Goal: Task Accomplishment & Management: Manage account settings

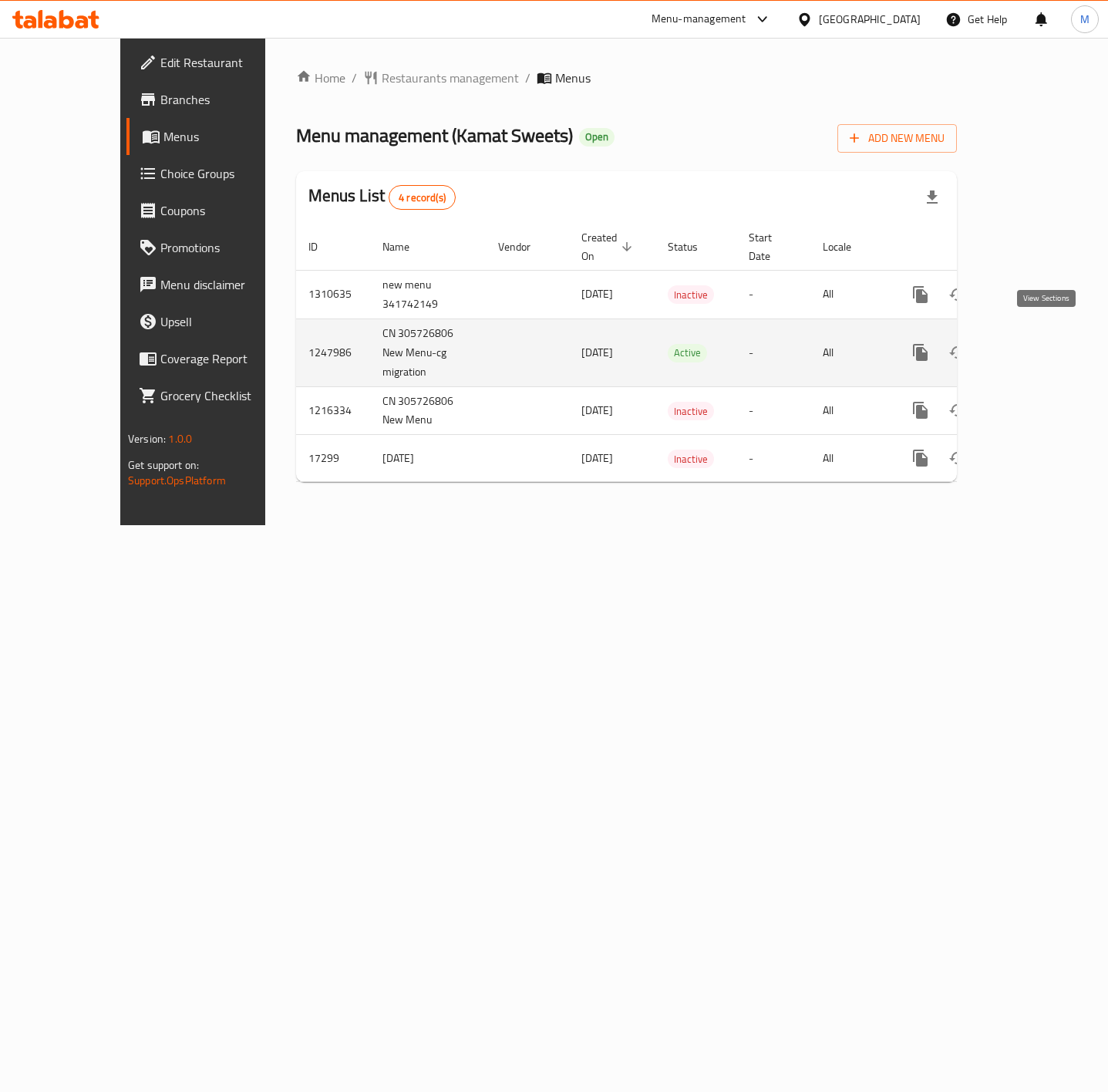
click at [1041, 343] on icon "enhanced table" at bounding box center [1032, 353] width 19 height 19
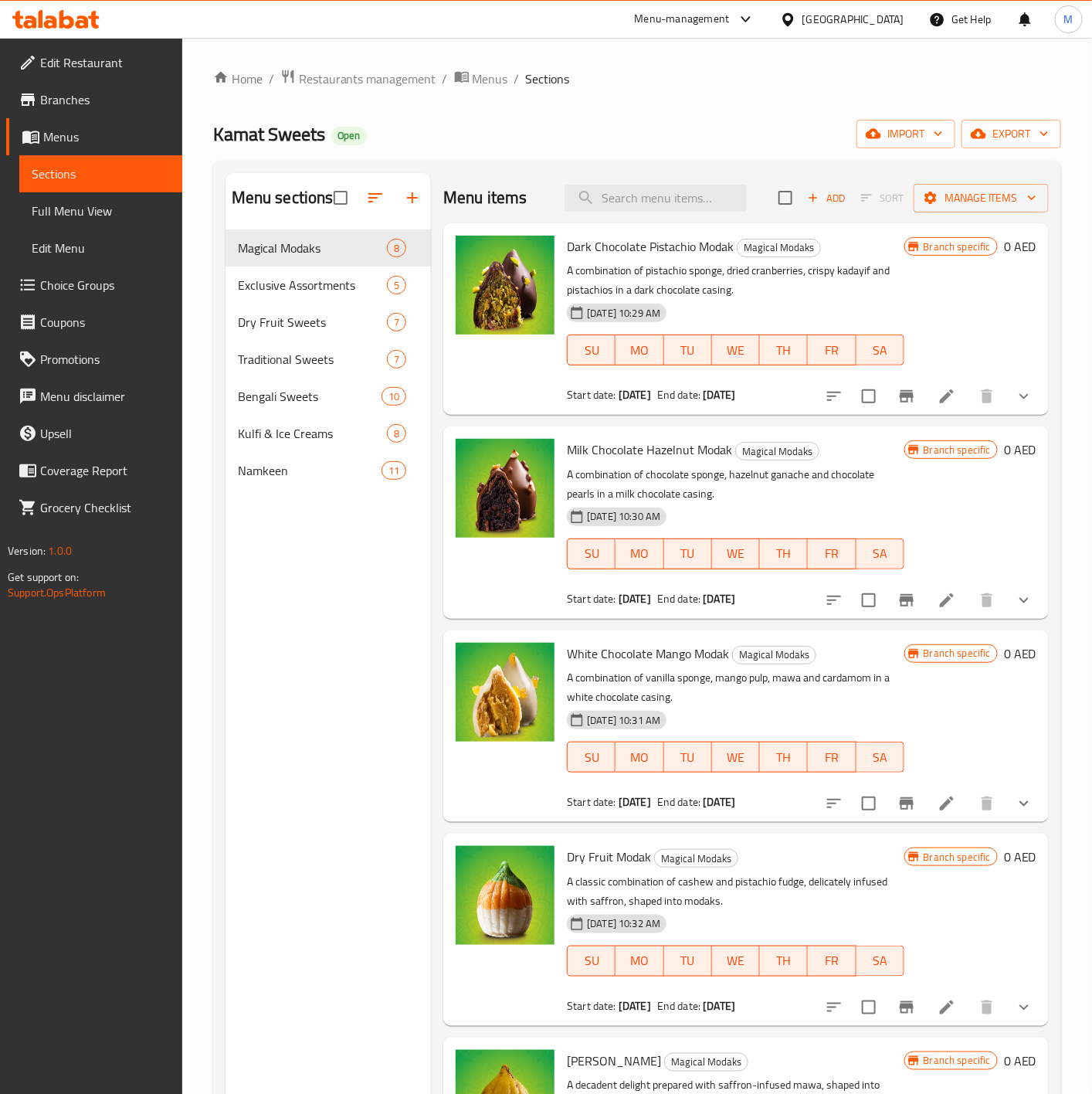
click at [64, 140] on span "Menus" at bounding box center [106, 137] width 127 height 19
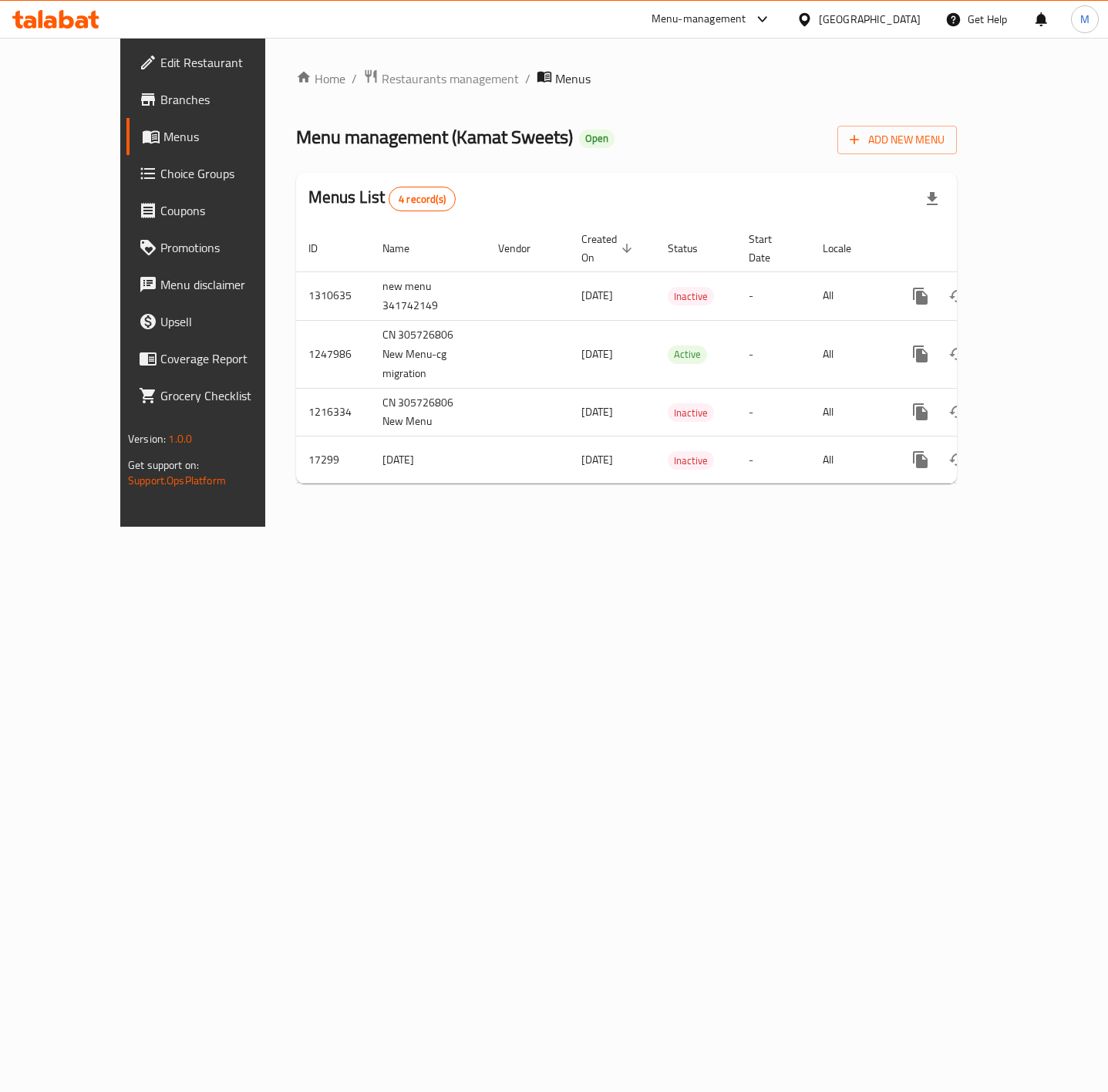
click at [592, 527] on div "Home / Restaurants management / Menus Menu management ( Kamat Sweets ) Open Add…" at bounding box center [626, 282] width 723 height 489
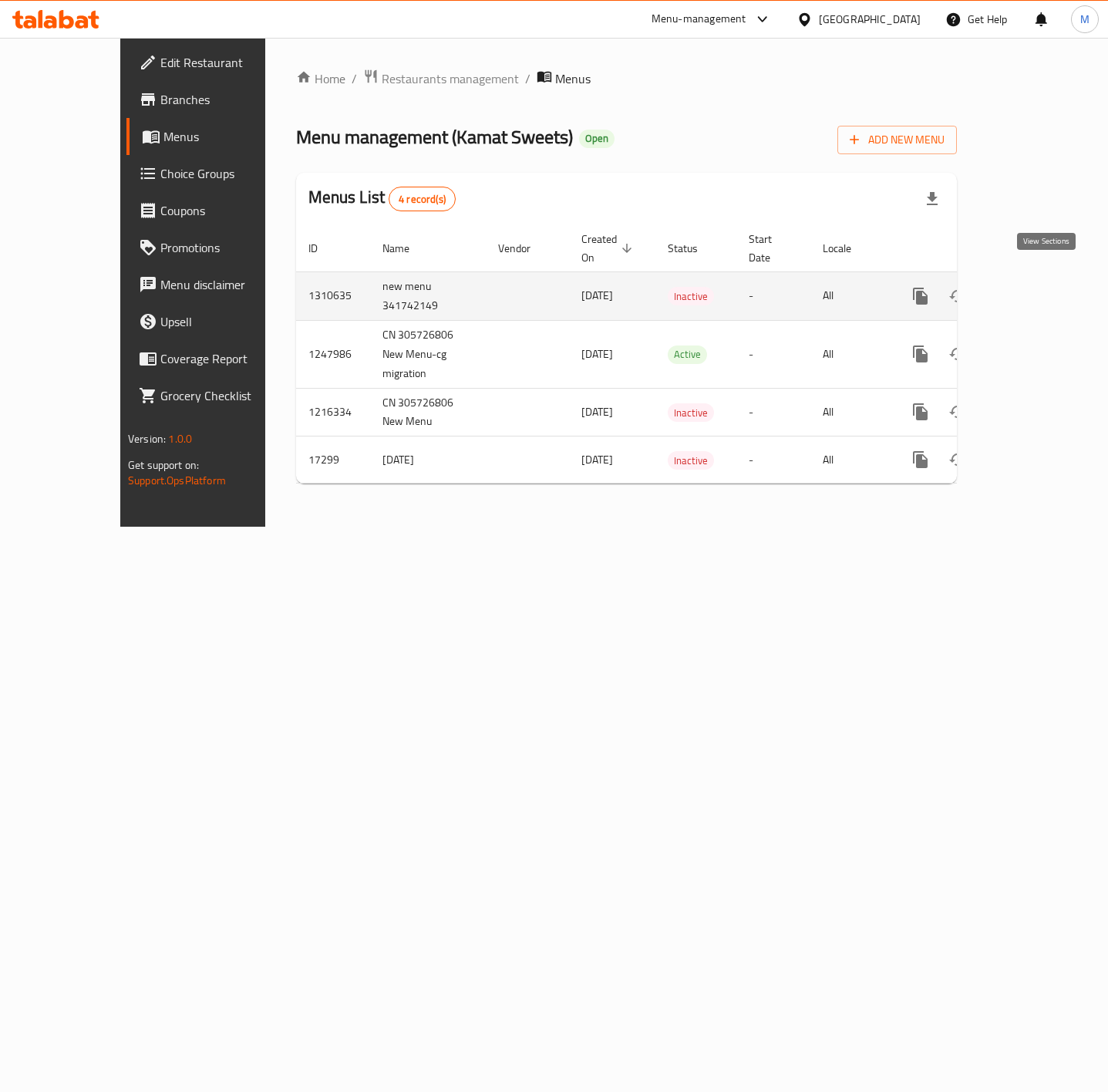
click at [1034, 281] on link "enhanced table" at bounding box center [1032, 296] width 37 height 37
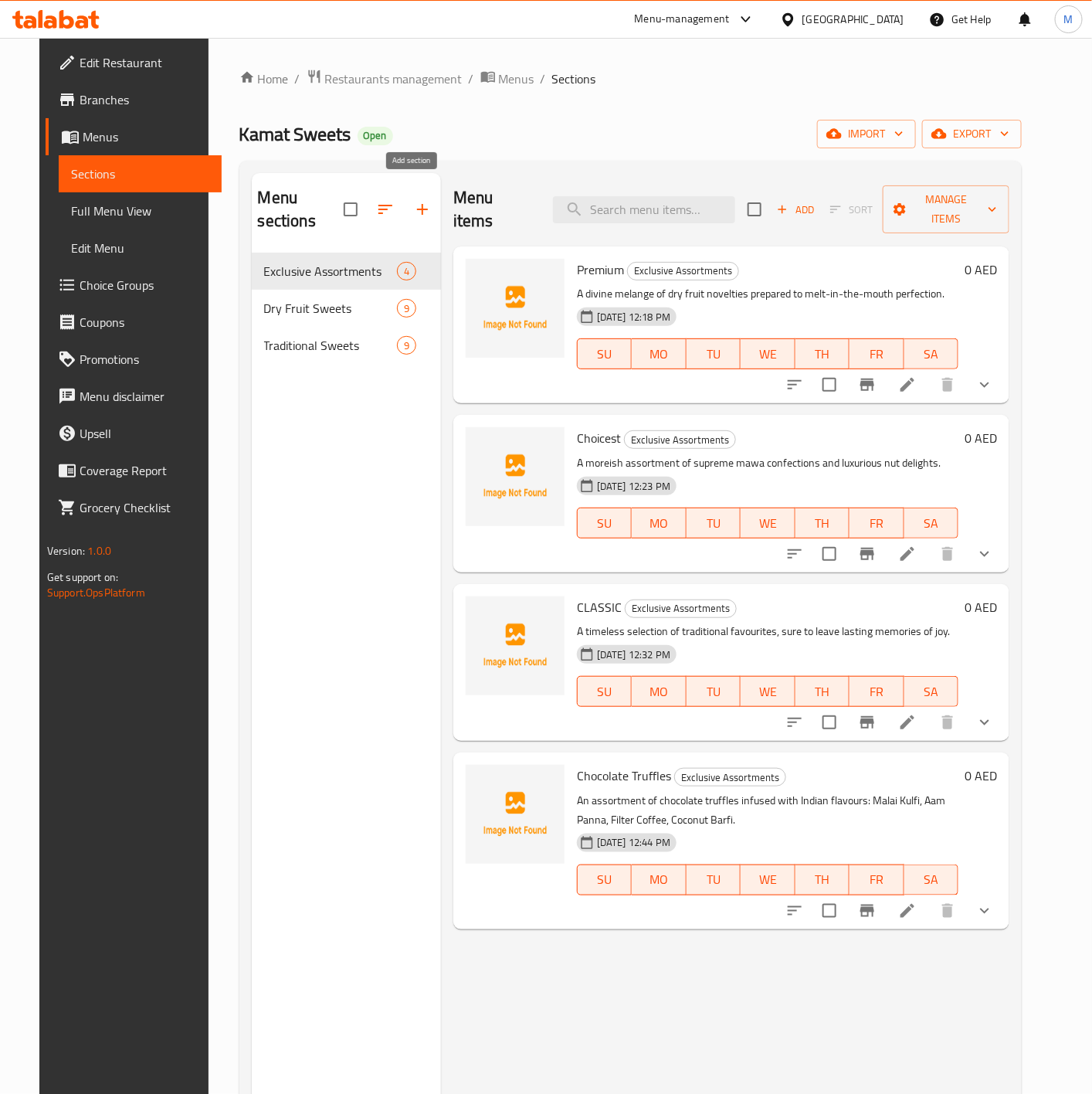
click at [419, 205] on icon "button" at bounding box center [422, 210] width 19 height 19
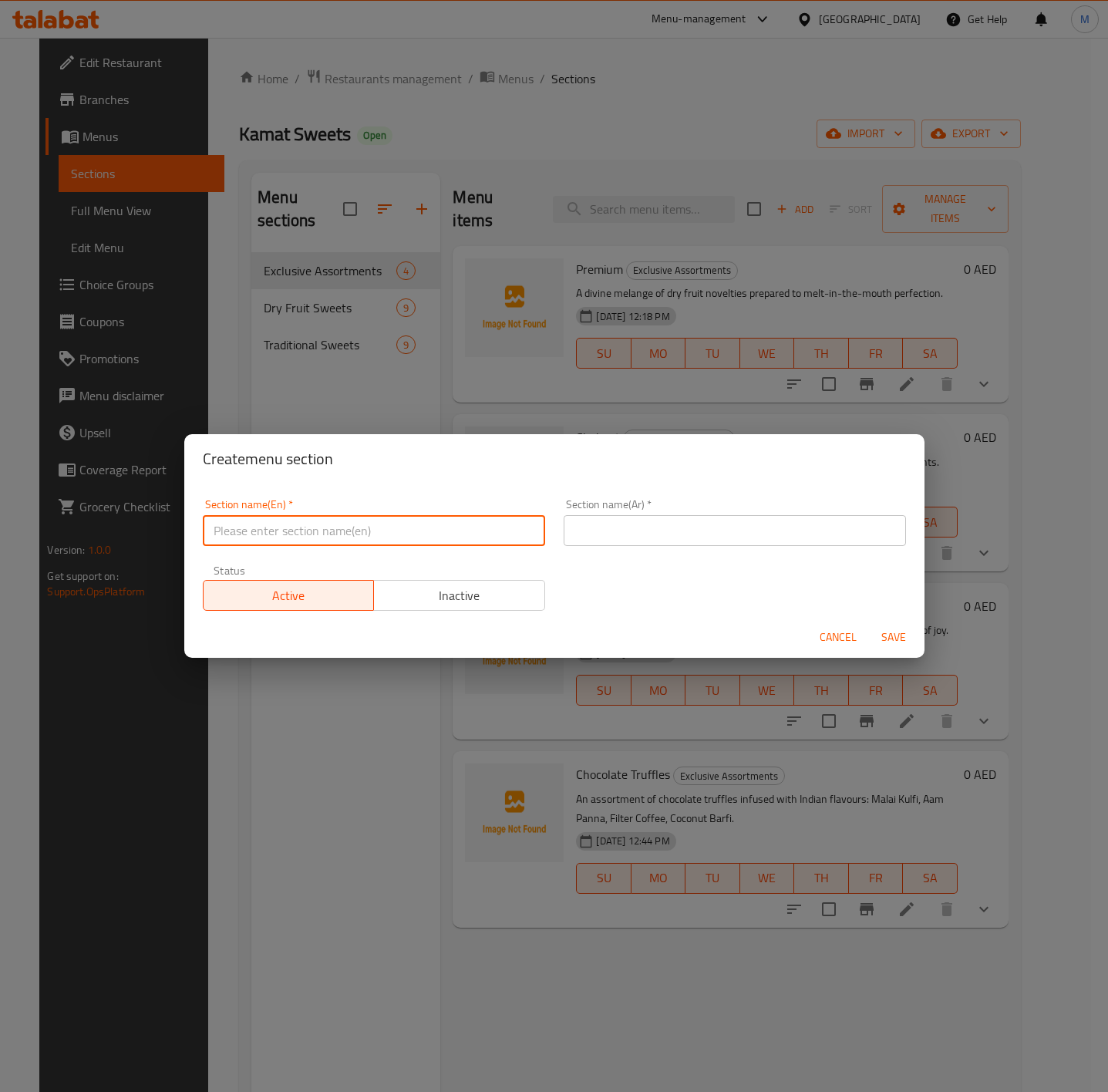
click at [259, 540] on input "text" at bounding box center [374, 531] width 342 height 31
paste input "BENGALI SWEETS & KULFI"
click at [385, 542] on input "BENGALI SWEETS & KULFI" at bounding box center [374, 531] width 342 height 31
click at [383, 540] on input "BENGALI SWEETS & KULFI" at bounding box center [374, 531] width 342 height 31
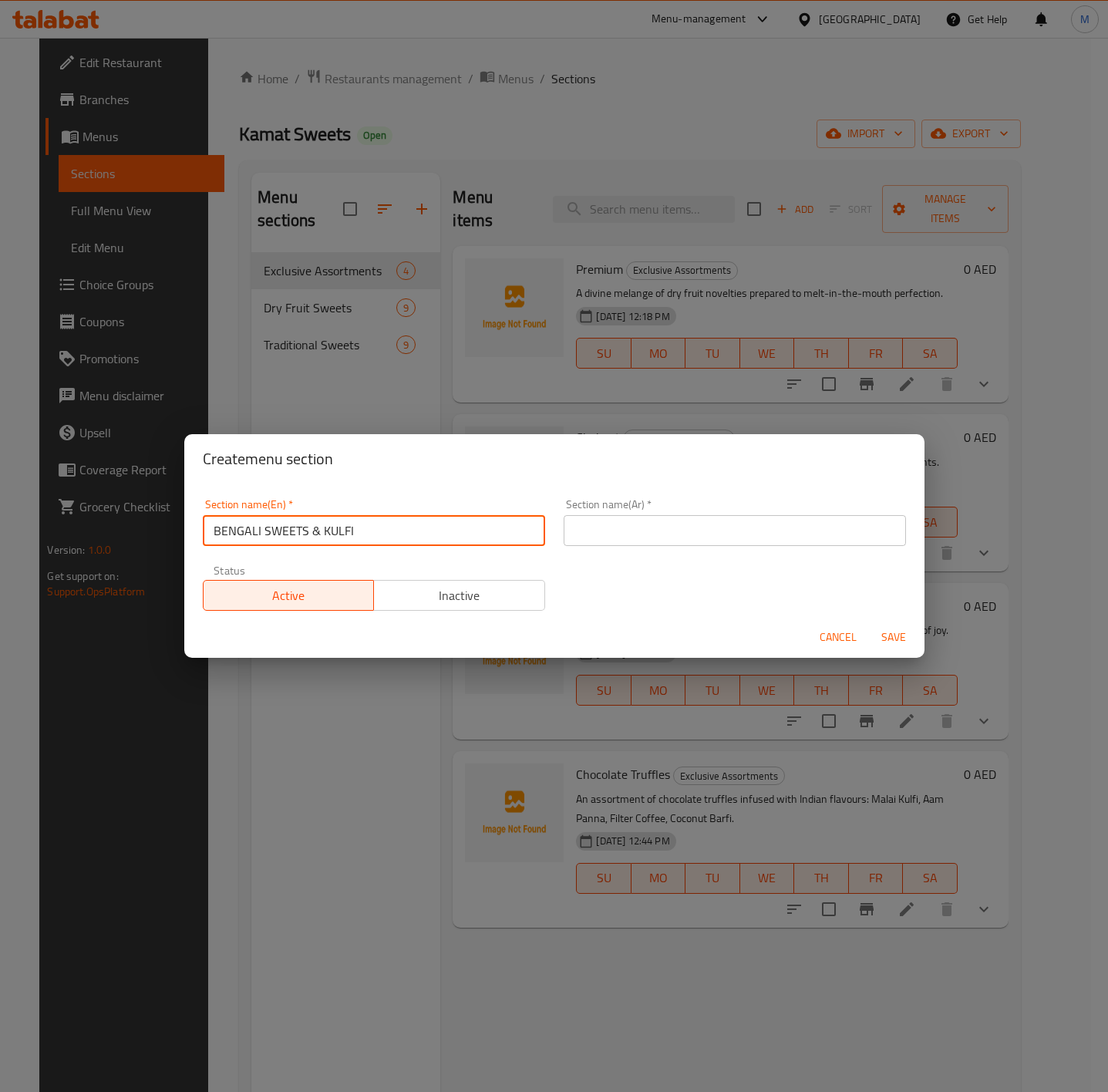
click at [383, 540] on input "BENGALI SWEETS & KULFI" at bounding box center [374, 531] width 342 height 31
type input "Bengali Sweets & Kulfi"
click at [405, 522] on input "Bengali Sweets & Kulfi" at bounding box center [374, 531] width 342 height 31
drag, startPoint x: 375, startPoint y: 533, endPoint x: 28, endPoint y: 529, distance: 347.0
click at [28, 529] on div "Create menu section Section name(En)   * Bengali Sweets & Kulfi Section name(En…" at bounding box center [554, 546] width 1108 height 1092
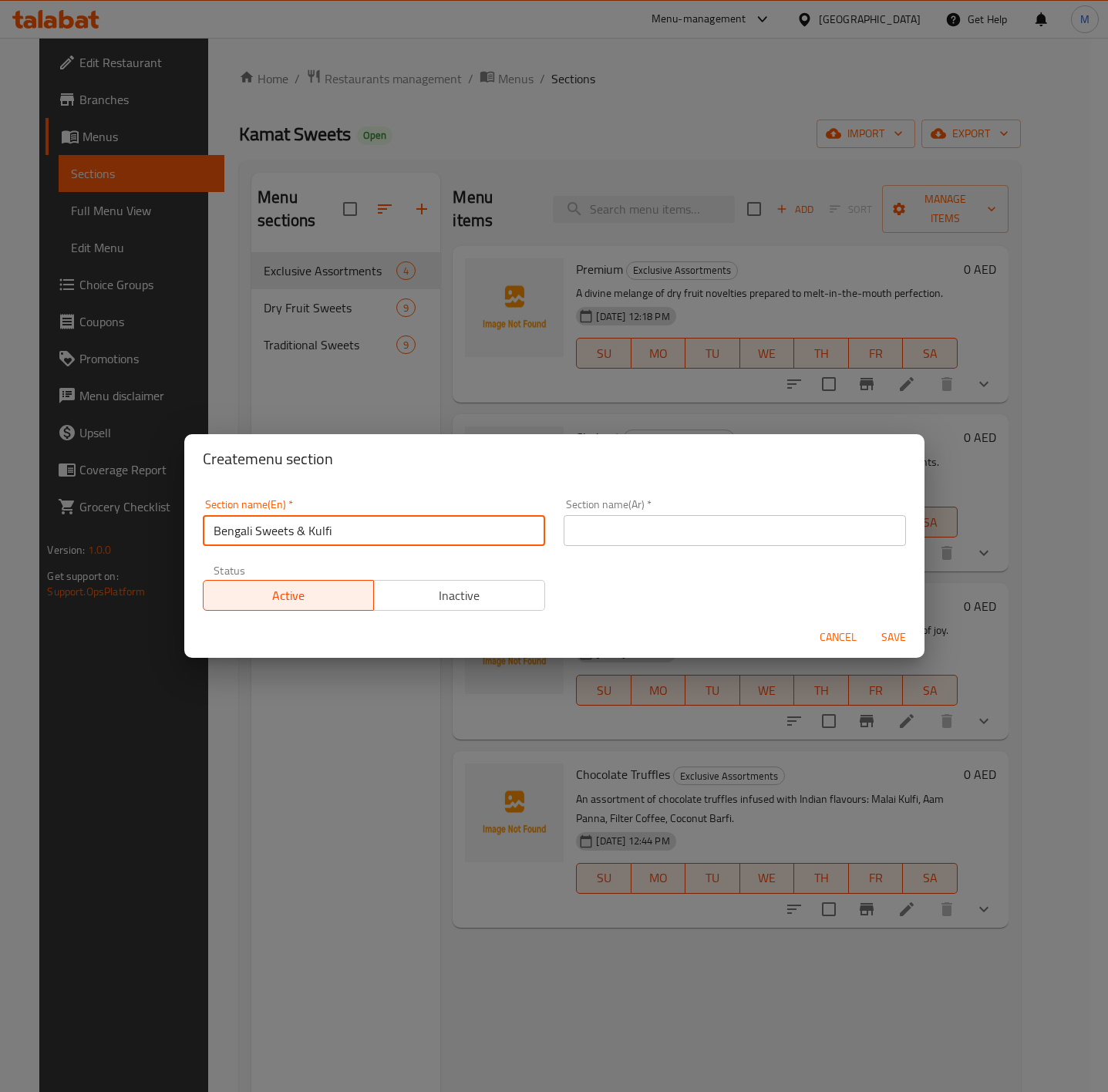
click at [672, 523] on input "text" at bounding box center [735, 531] width 342 height 31
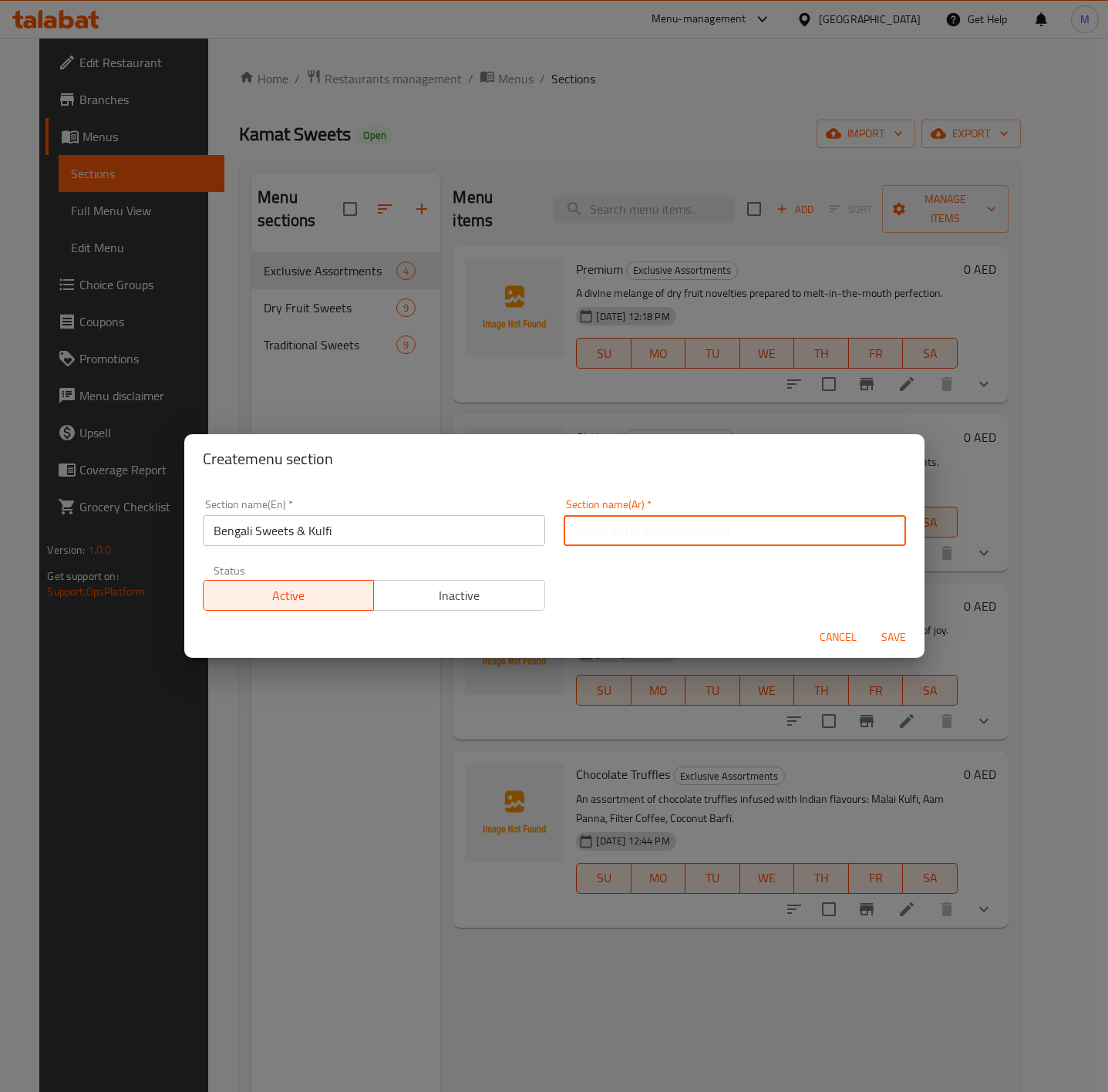
paste input "الحلويات البنغالية والكولفي"
type input "الحلويات البنغالية والكولفي"
click at [893, 642] on span "Save" at bounding box center [894, 637] width 37 height 19
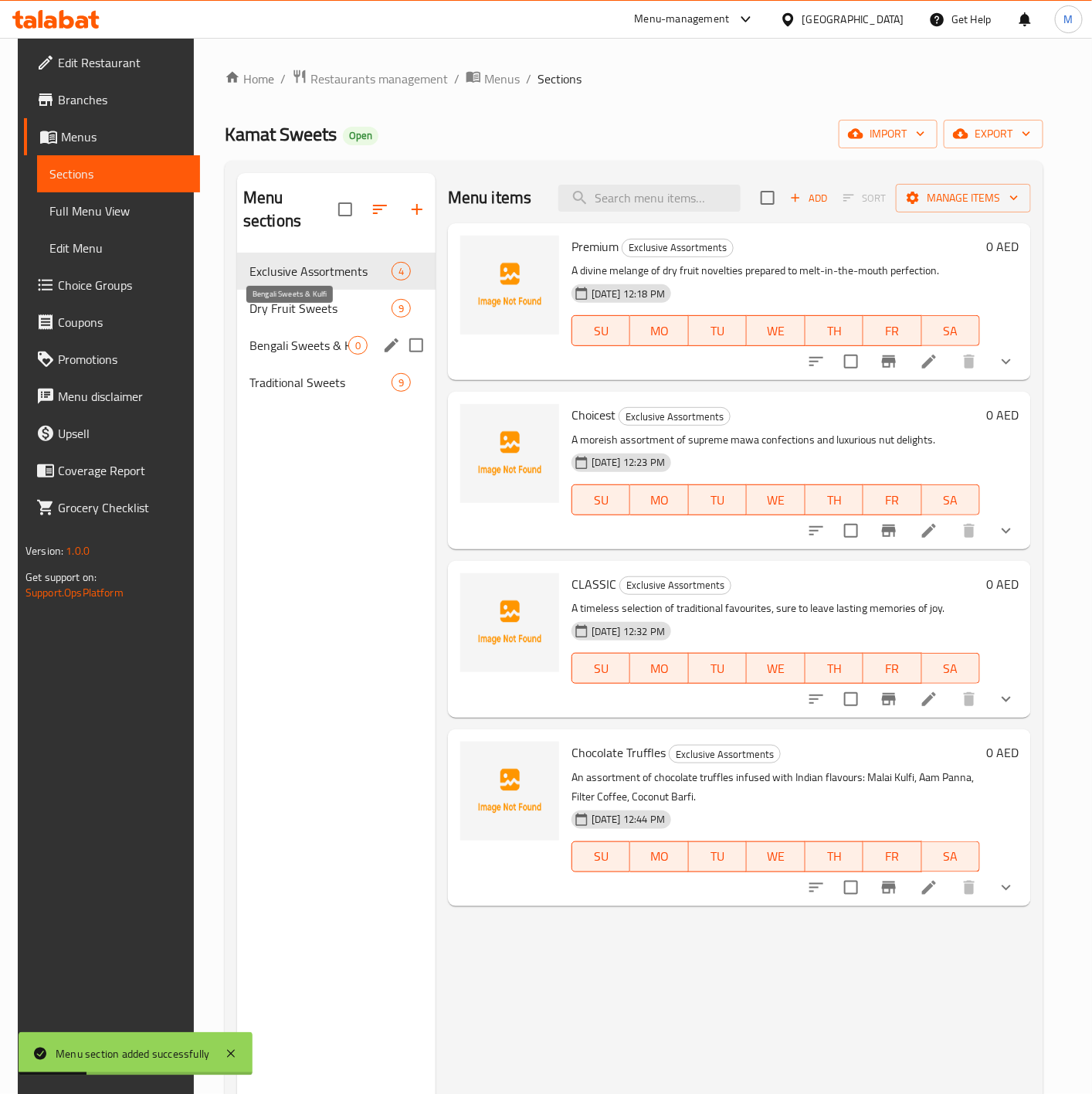
click at [289, 336] on span "Bengali Sweets & Kulfi" at bounding box center [298, 346] width 99 height 19
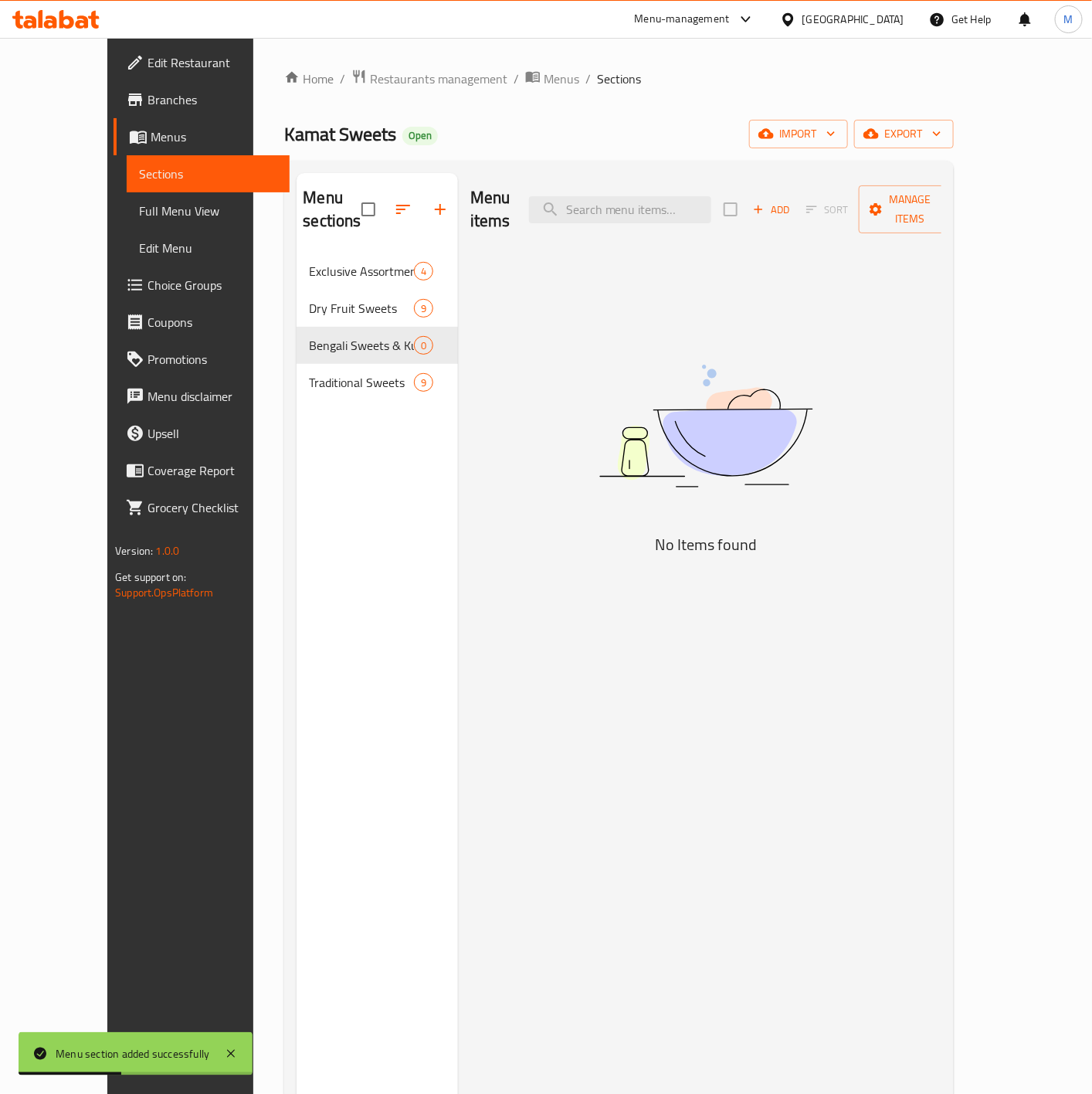
click at [765, 203] on icon "button" at bounding box center [758, 210] width 14 height 14
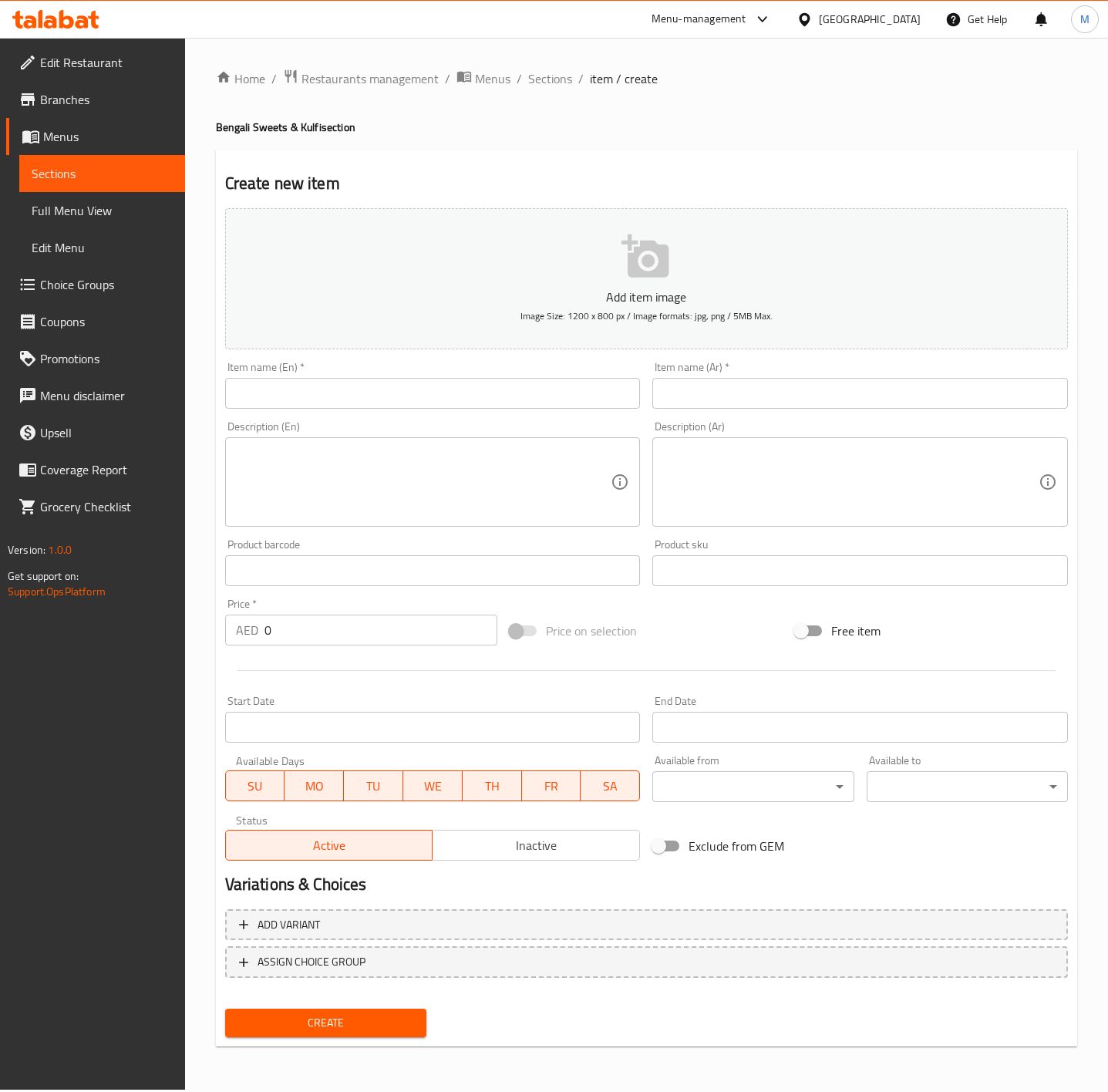
drag, startPoint x: 285, startPoint y: 399, endPoint x: 315, endPoint y: 399, distance: 30.0
click at [285, 399] on input "text" at bounding box center [433, 394] width 415 height 31
paste input "ANARKALI"
drag, startPoint x: 352, startPoint y: 392, endPoint x: 26, endPoint y: 409, distance: 326.4
click at [26, 409] on div "Edit Restaurant Branches Menus Sections Full Menu View Edit Menu Choice Groups …" at bounding box center [554, 564] width 1108 height 1052
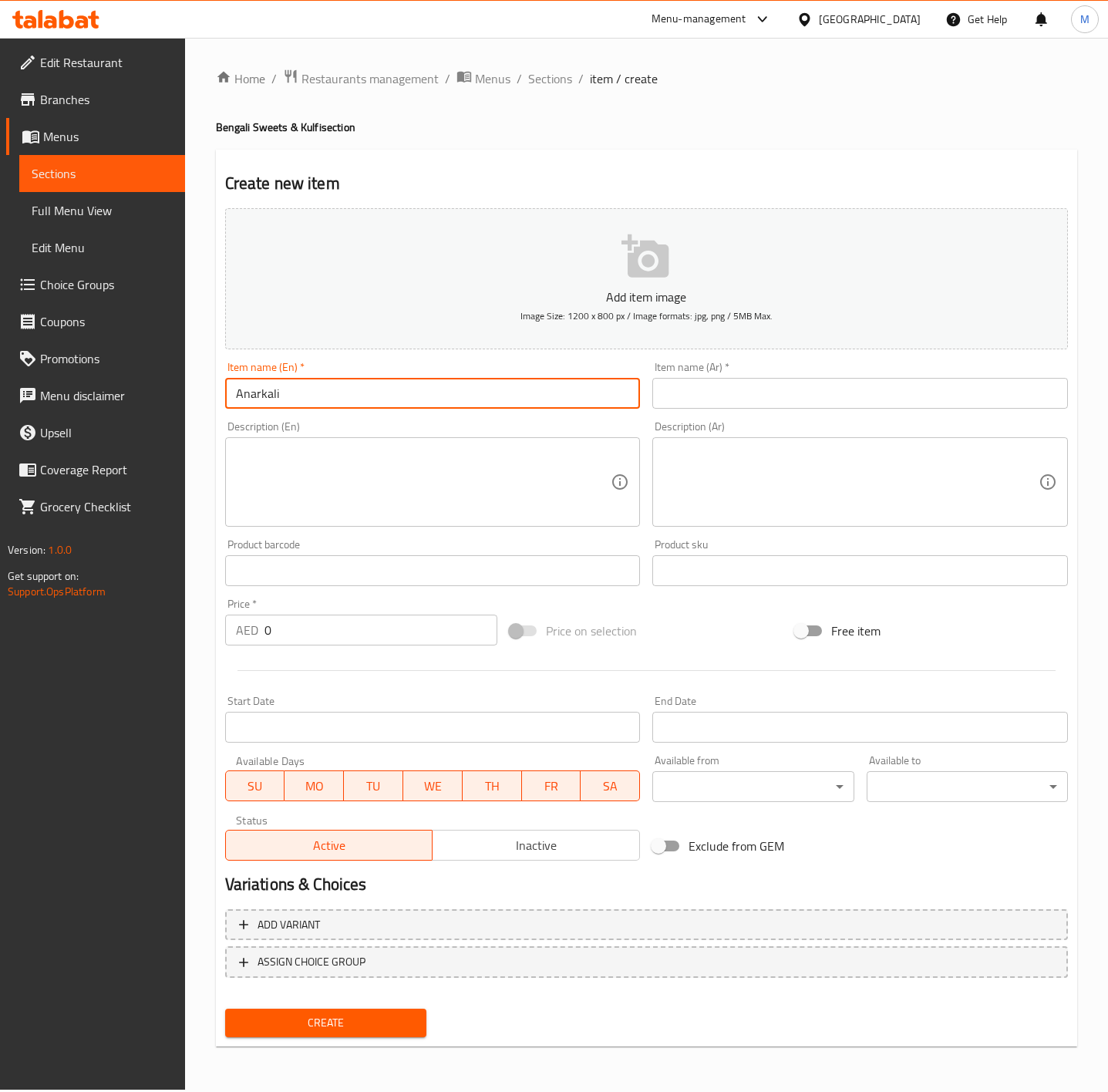
type input "Anarkali"
click at [403, 507] on textarea at bounding box center [424, 482] width 376 height 74
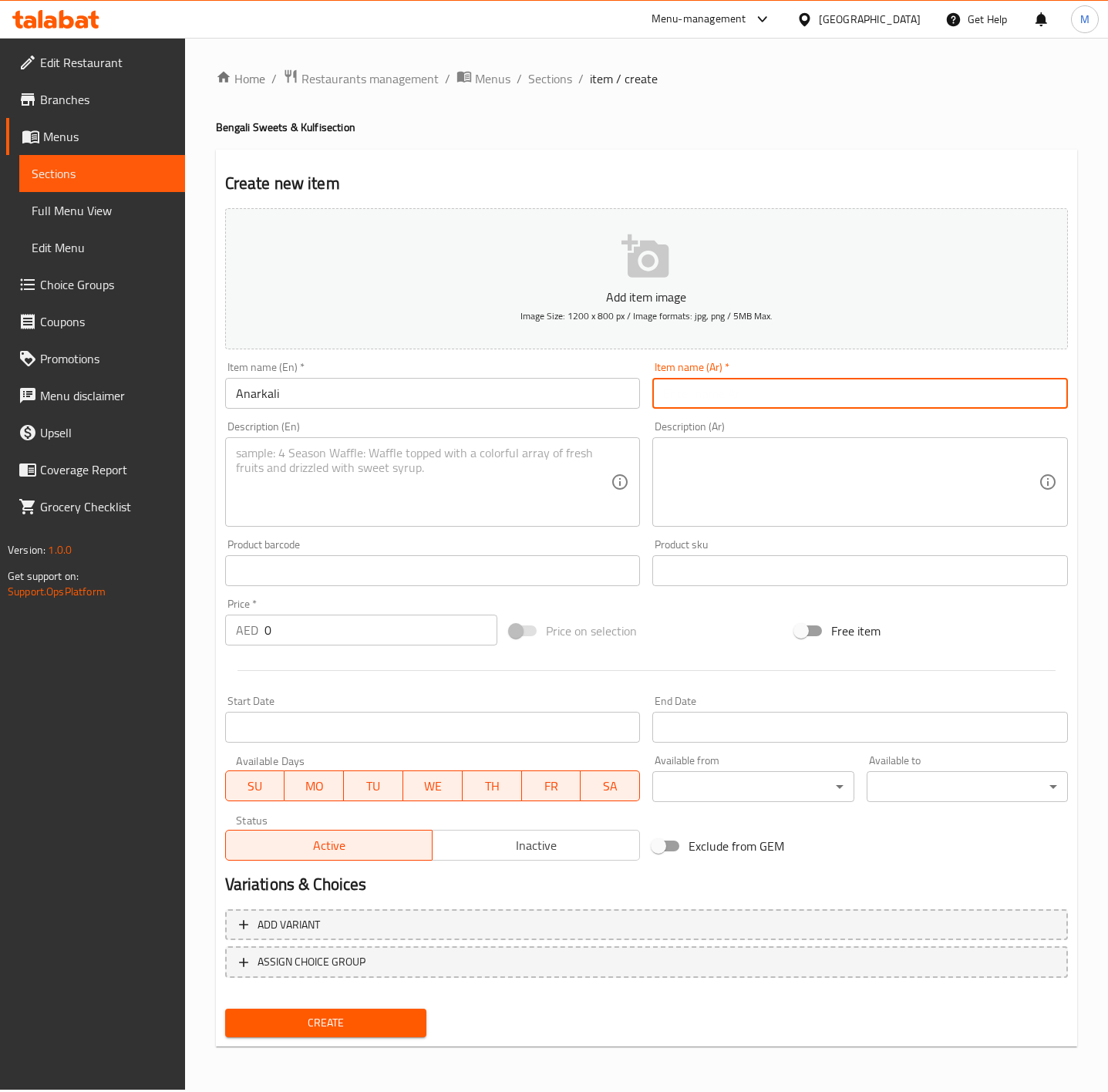
drag, startPoint x: 807, startPoint y: 396, endPoint x: 792, endPoint y: 399, distance: 15.3
click at [807, 394] on input "text" at bounding box center [860, 394] width 415 height 31
type input "اناركلى"
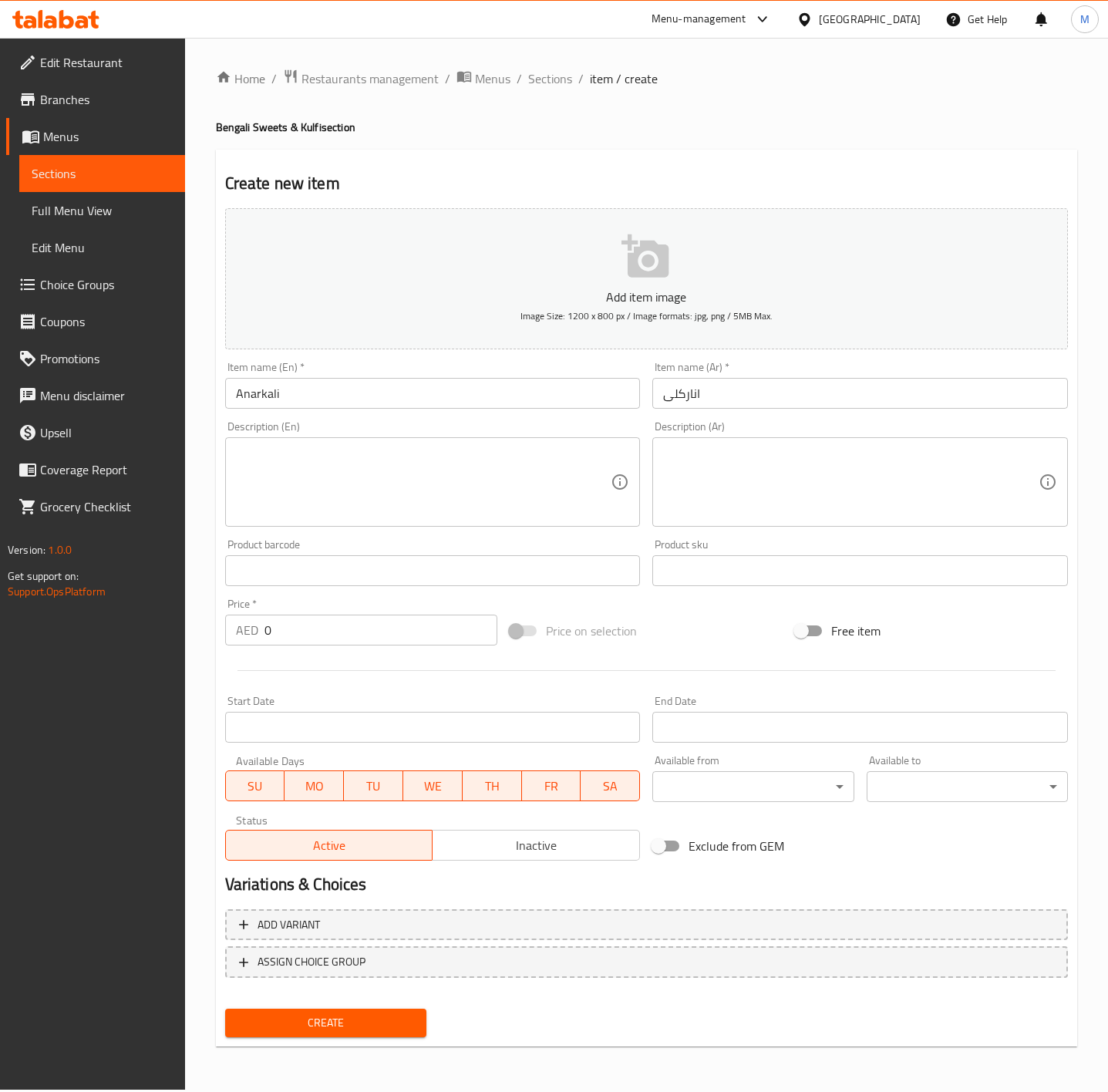
click at [518, 489] on textarea at bounding box center [424, 482] width 376 height 74
paste textarea "An eye-catching dessert made predominantly with curd cheese; garnished with cre…"
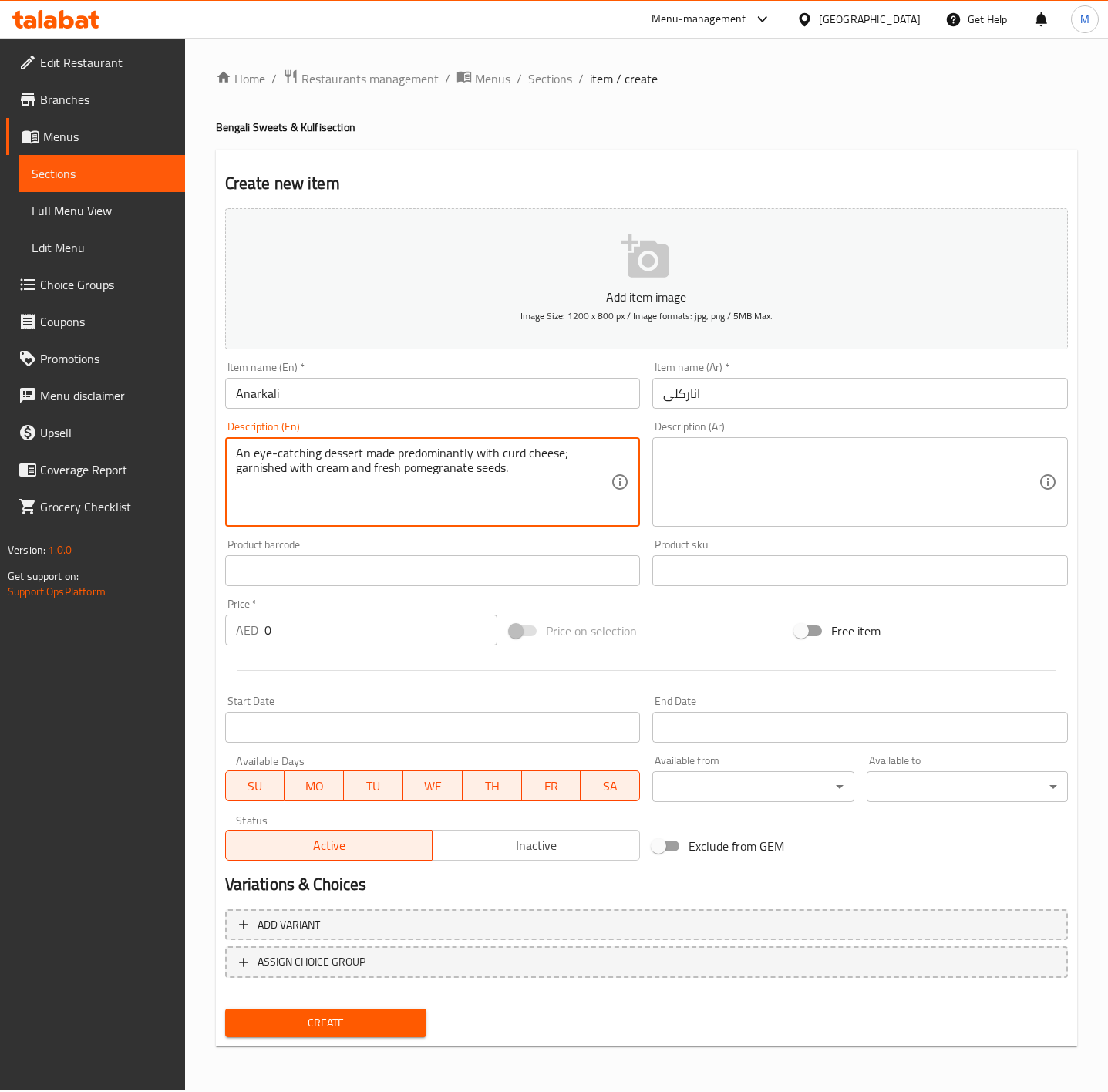
click at [482, 484] on textarea "An eye-catching dessert made predominantly with curd cheese; garnished with cre…" at bounding box center [424, 482] width 376 height 74
type textarea "An eye-catching dessert made predominantly with curd cheese; garnished with cre…"
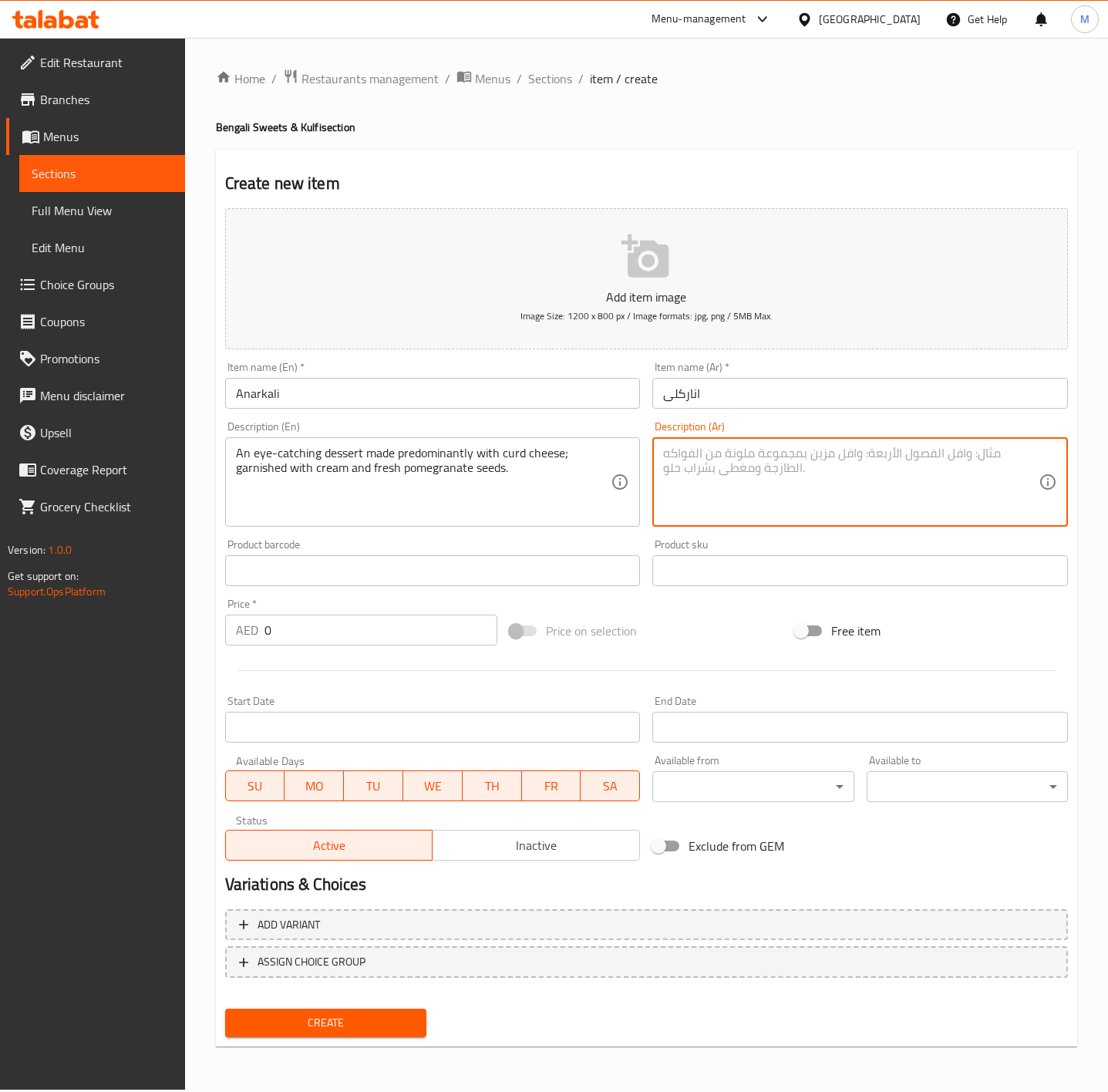
click at [838, 514] on textarea at bounding box center [851, 482] width 376 height 74
paste textarea "حلوى جذابة مصنوعة في الغالب من الجبن الرائب، ومزينة بالكريمة وبذور الرمان الطاز…"
type textarea "حلوى جذابة مصنوعة في الغالب من الجبن الرائب، ومزينة بالكريمة وبذور الرمان الطاز…"
click at [320, 625] on input "0" at bounding box center [381, 630] width 234 height 31
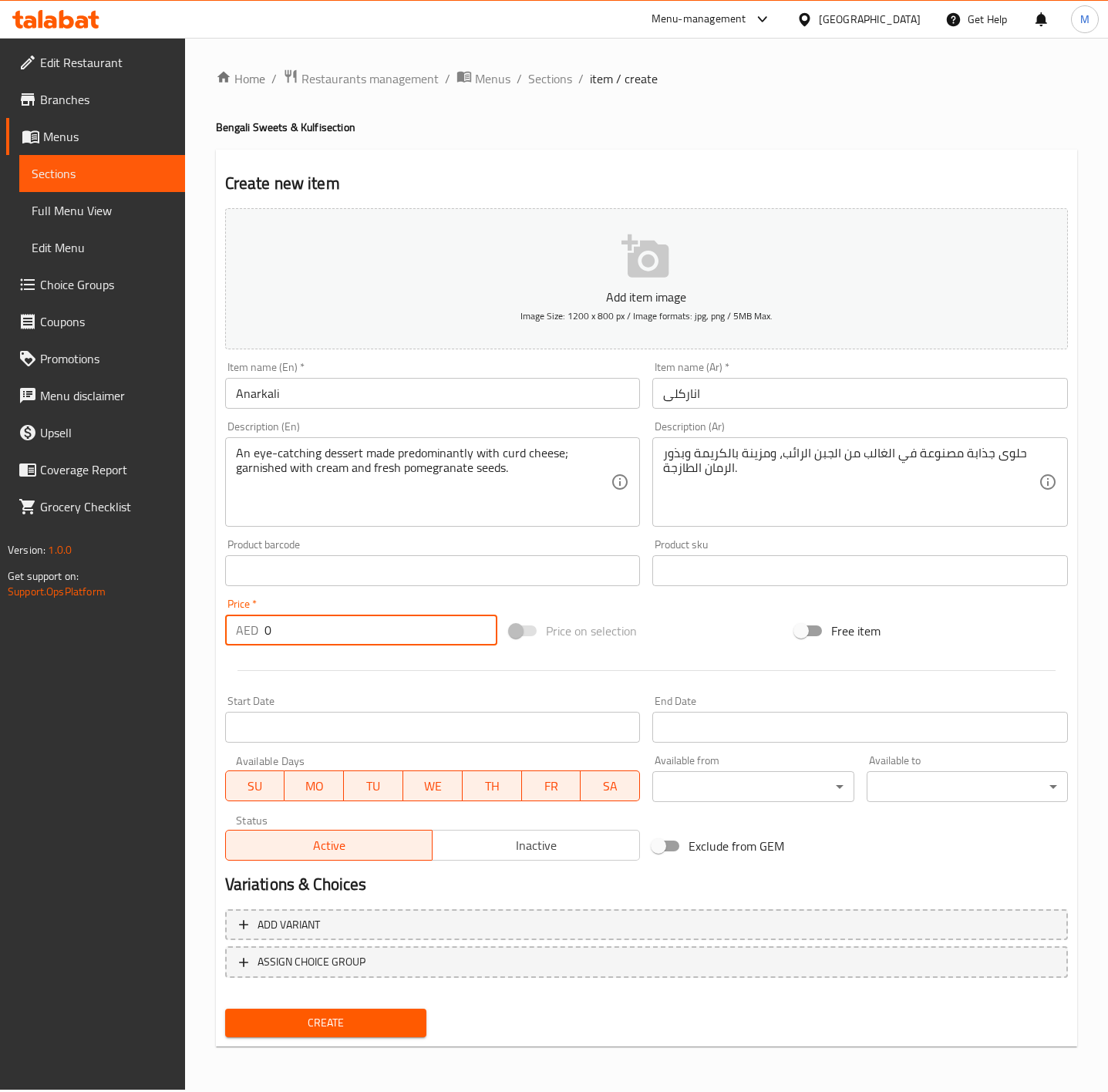
click at [320, 625] on input "0" at bounding box center [381, 630] width 234 height 31
type input "7"
click at [711, 639] on div "Price on selection" at bounding box center [646, 631] width 285 height 42
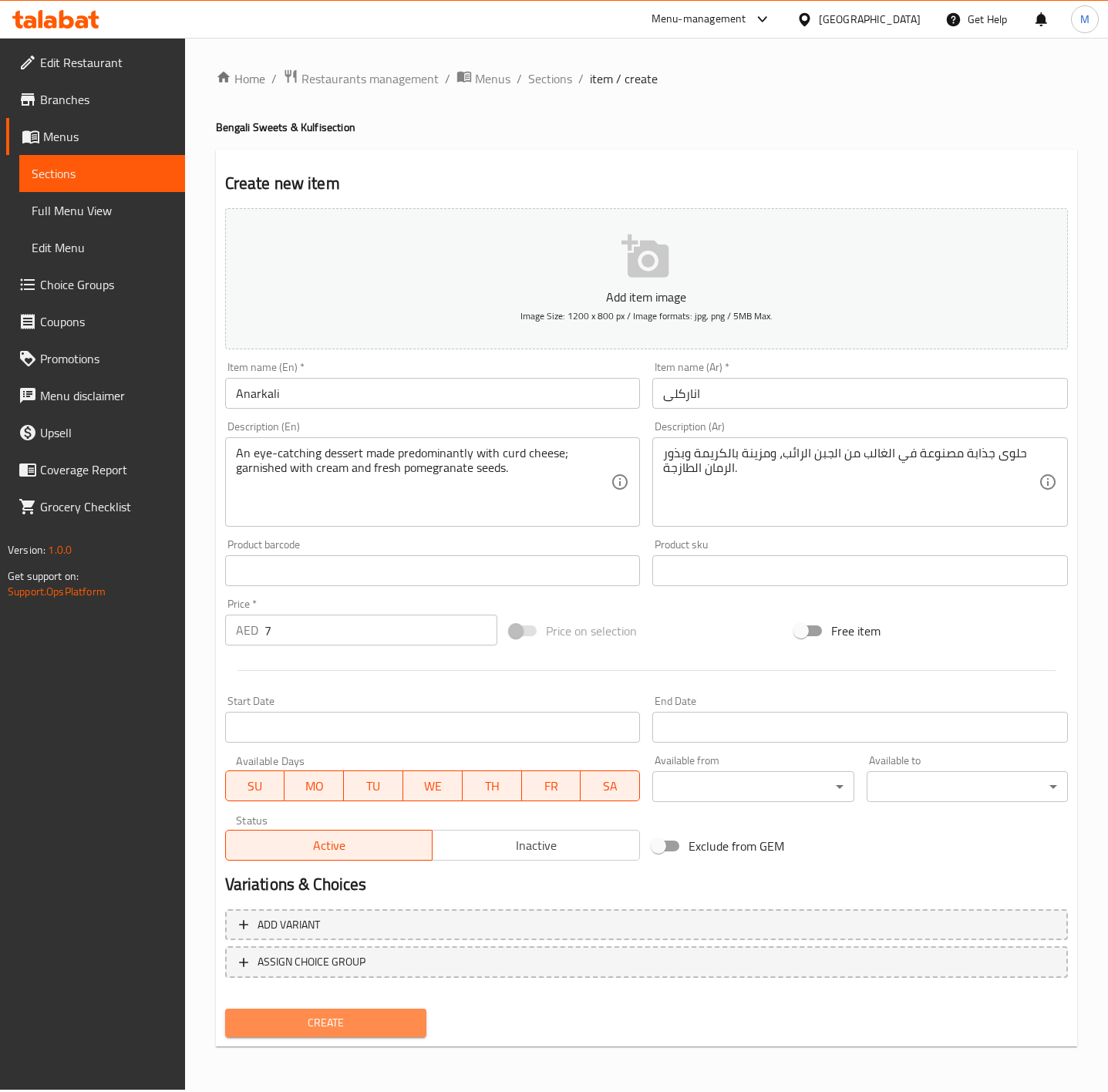
click at [360, 1014] on span "Create" at bounding box center [326, 1023] width 177 height 19
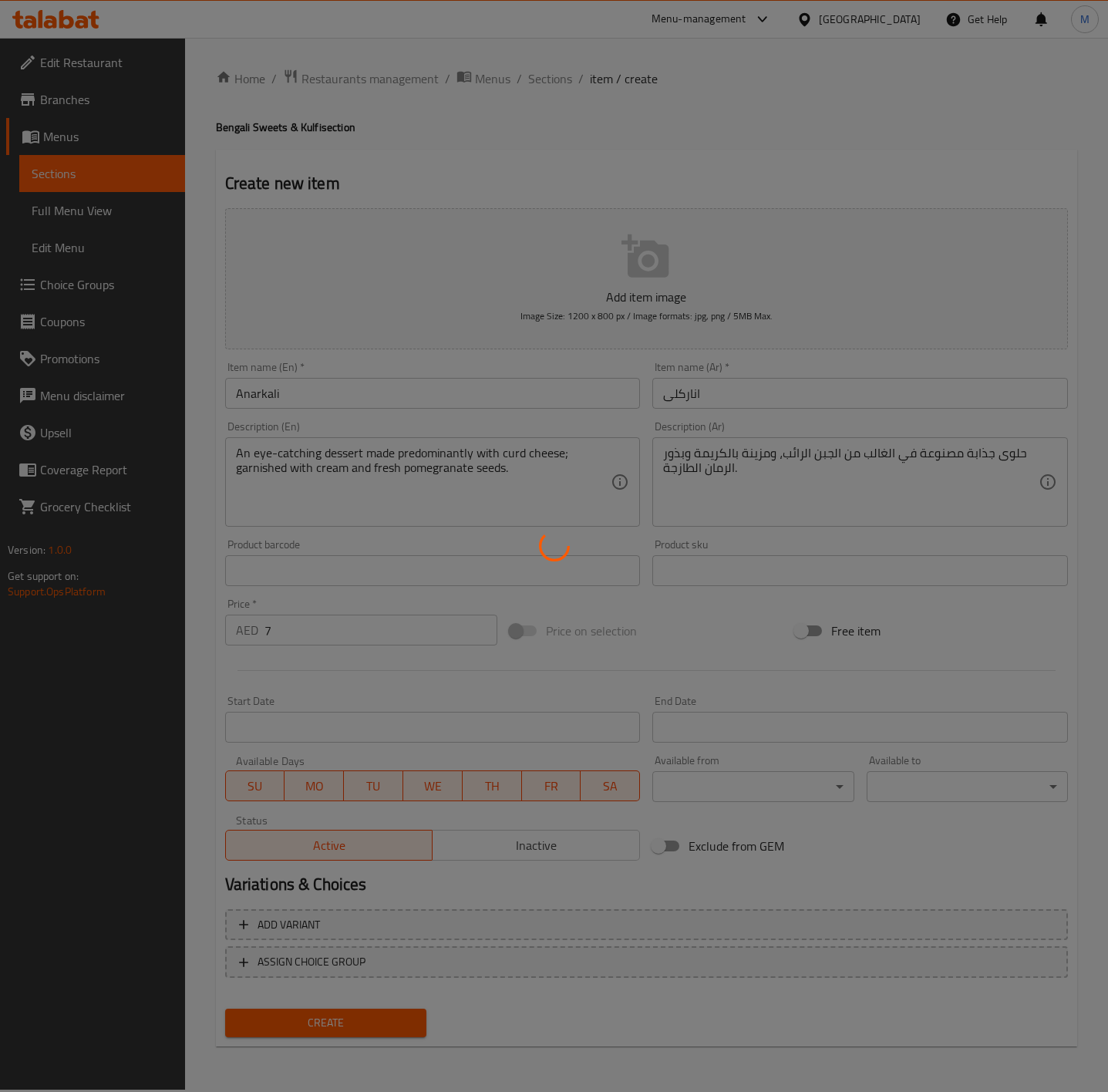
type input "0"
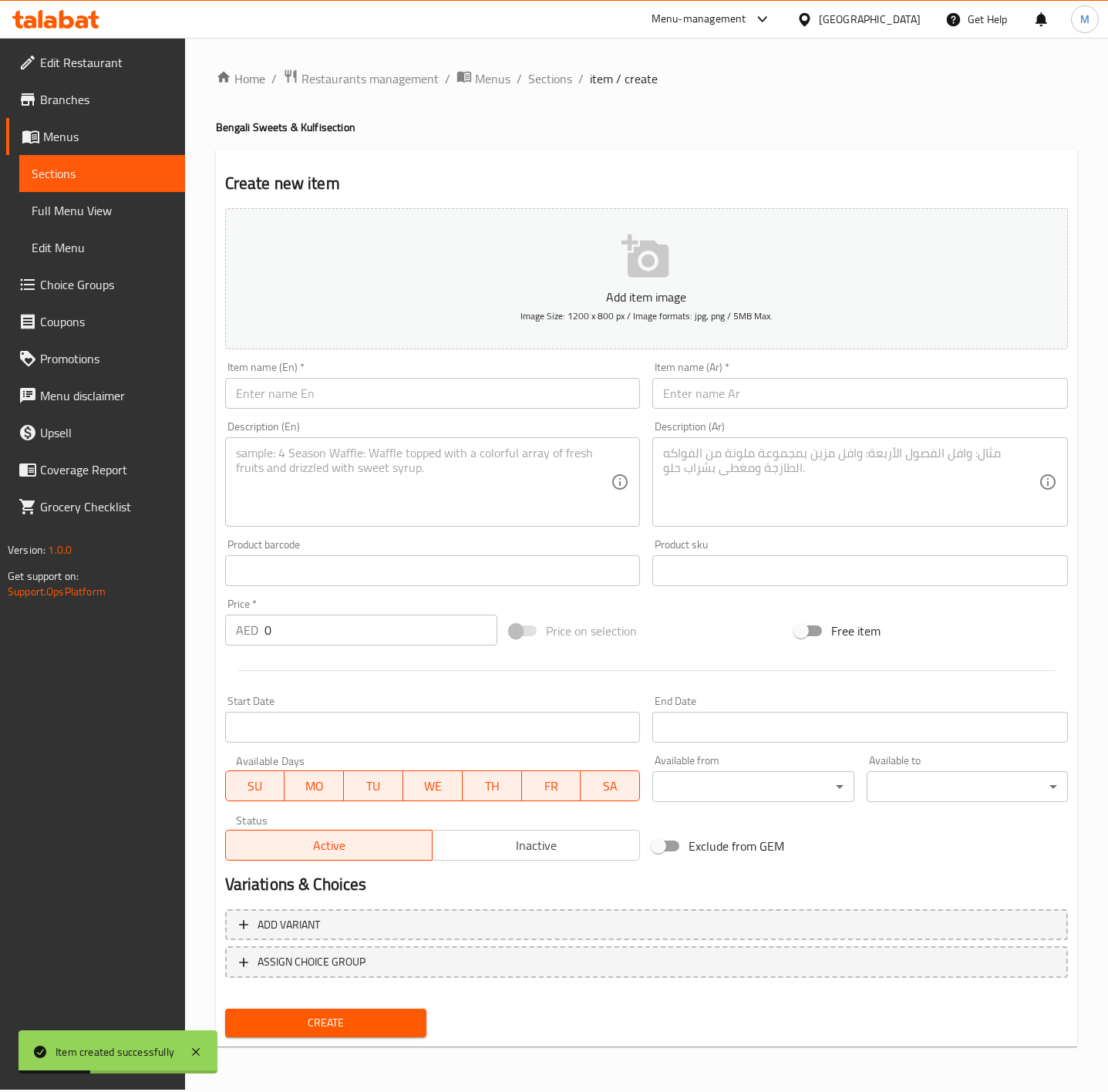
click at [256, 405] on input "text" at bounding box center [433, 394] width 415 height 31
paste input "MALAI SANDWICH"
type input "MALAI SANDWICH"
click at [410, 456] on textarea at bounding box center [424, 482] width 376 height 74
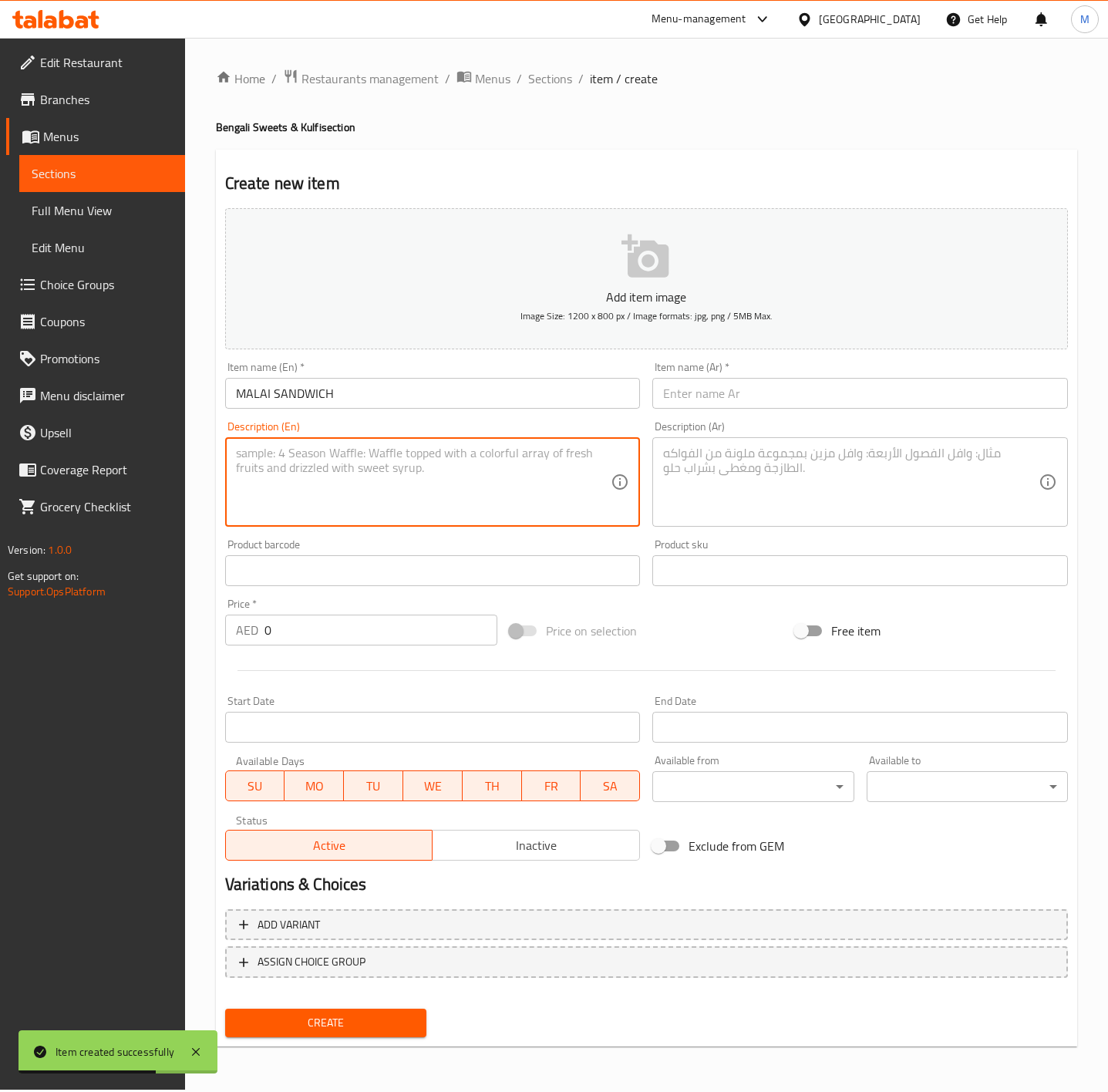
paste textarea "A traditional dessert sandwich made predominantly with curd cheese delicately i…"
type textarea "A traditional dessert sandwich made predominantly with curd cheese delicately i…"
click at [345, 394] on input "MALAI SANDWICH" at bounding box center [433, 394] width 415 height 31
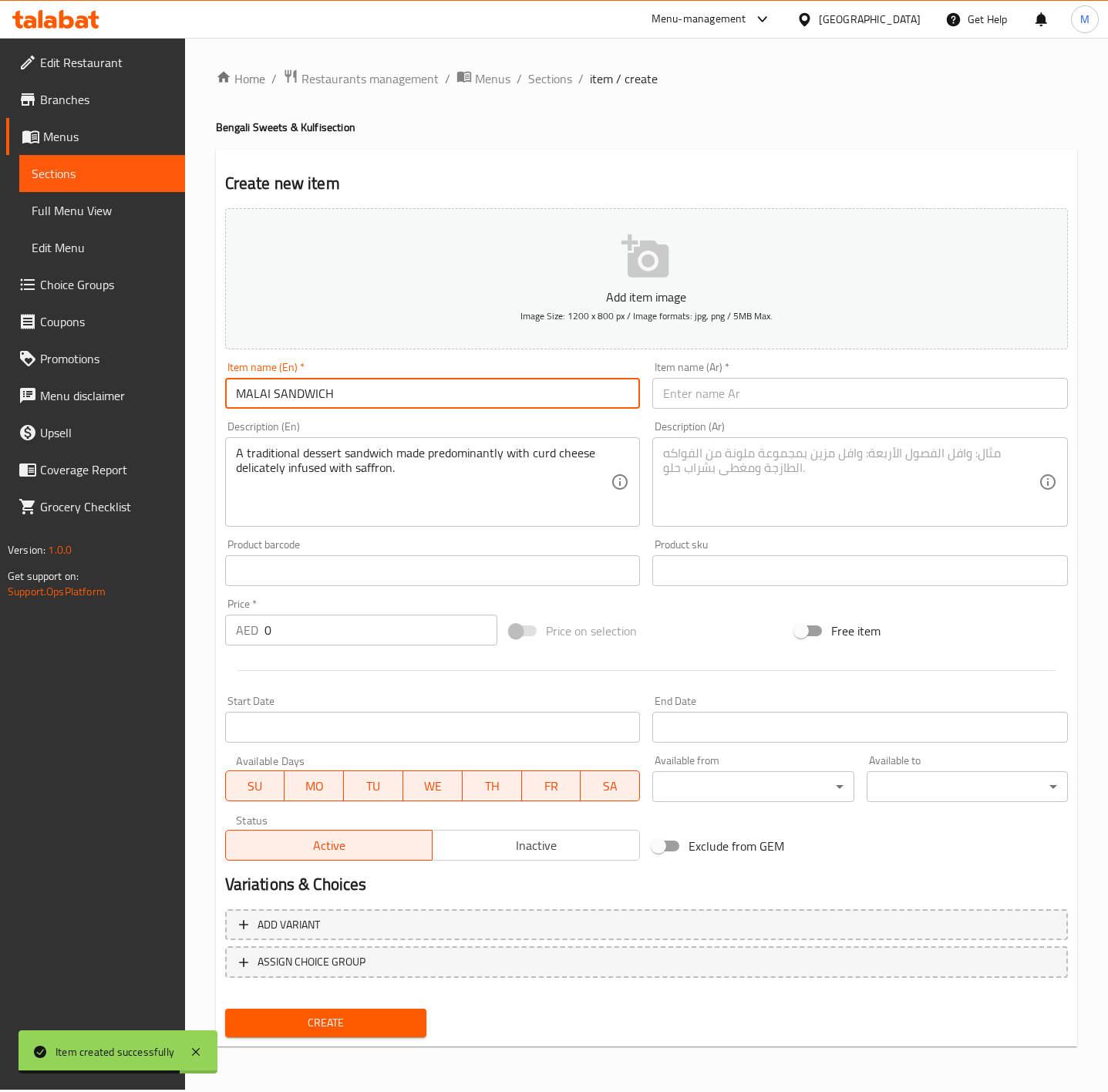
click at [345, 394] on input "MALAI SANDWICH" at bounding box center [433, 394] width 415 height 31
type input "Malai Sandwich"
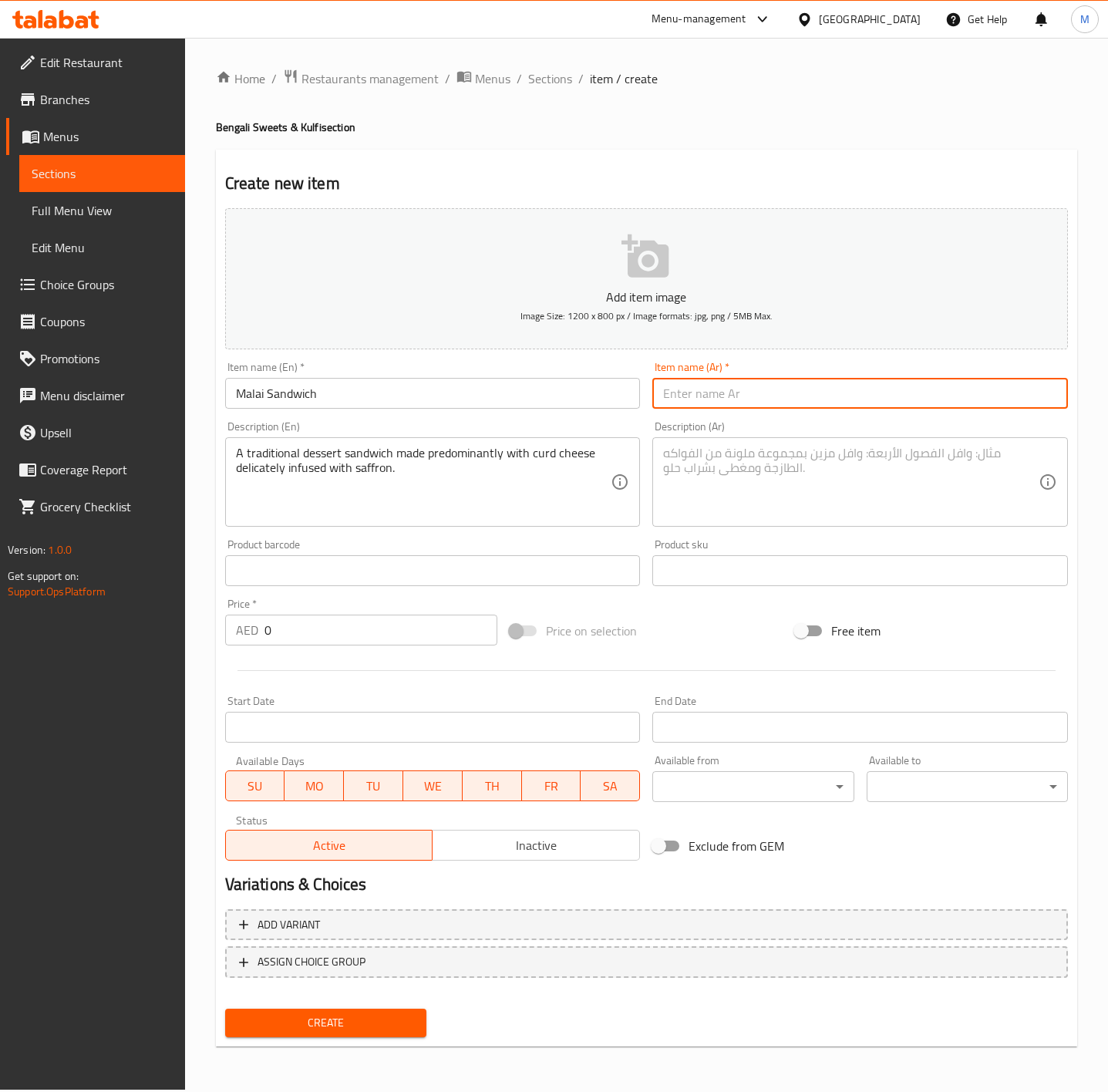
click at [735, 391] on input "text" at bounding box center [860, 394] width 415 height 31
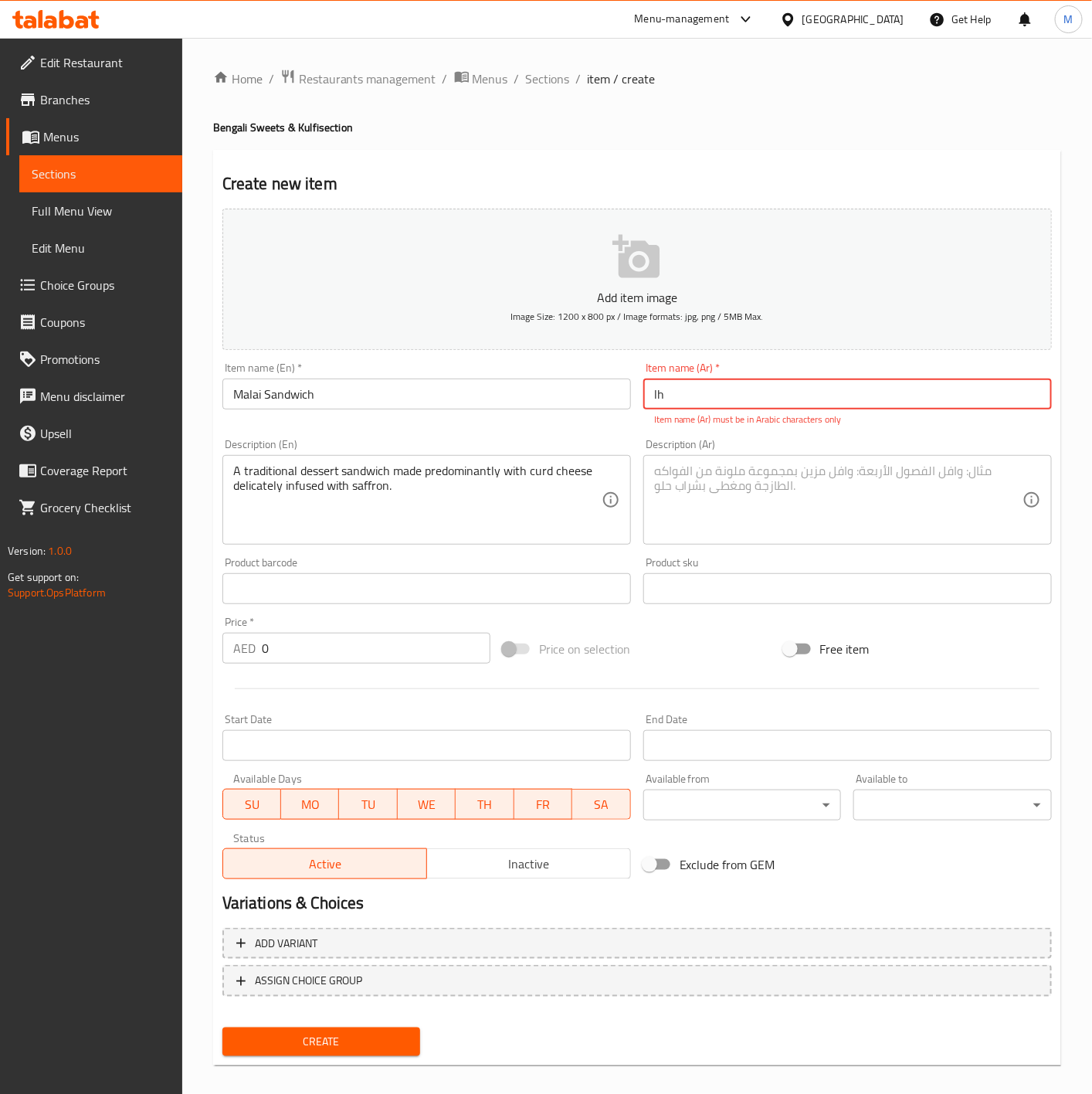
type input "l"
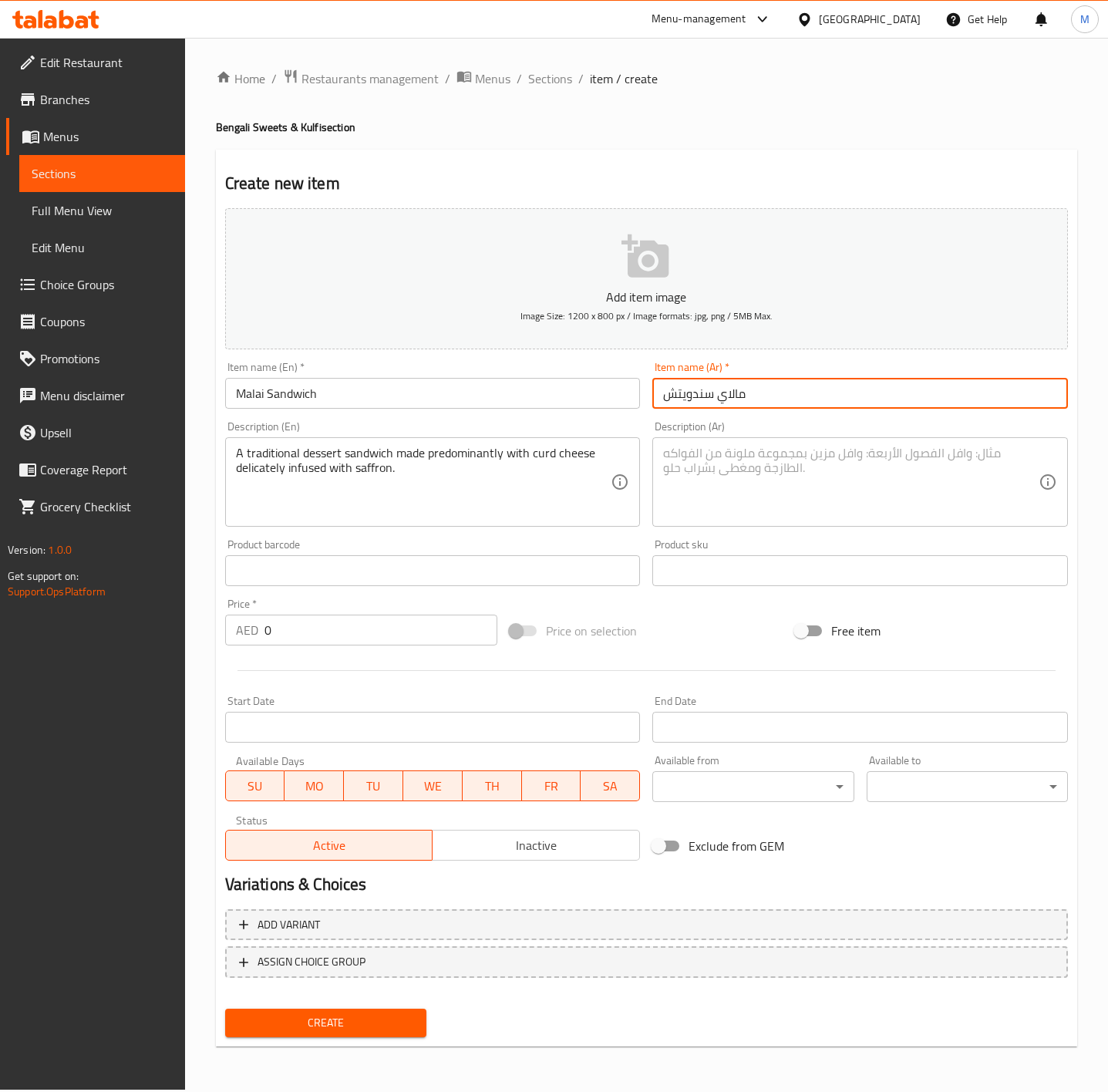
type input "مالاي سندويتش"
click at [329, 623] on input "0" at bounding box center [381, 630] width 234 height 31
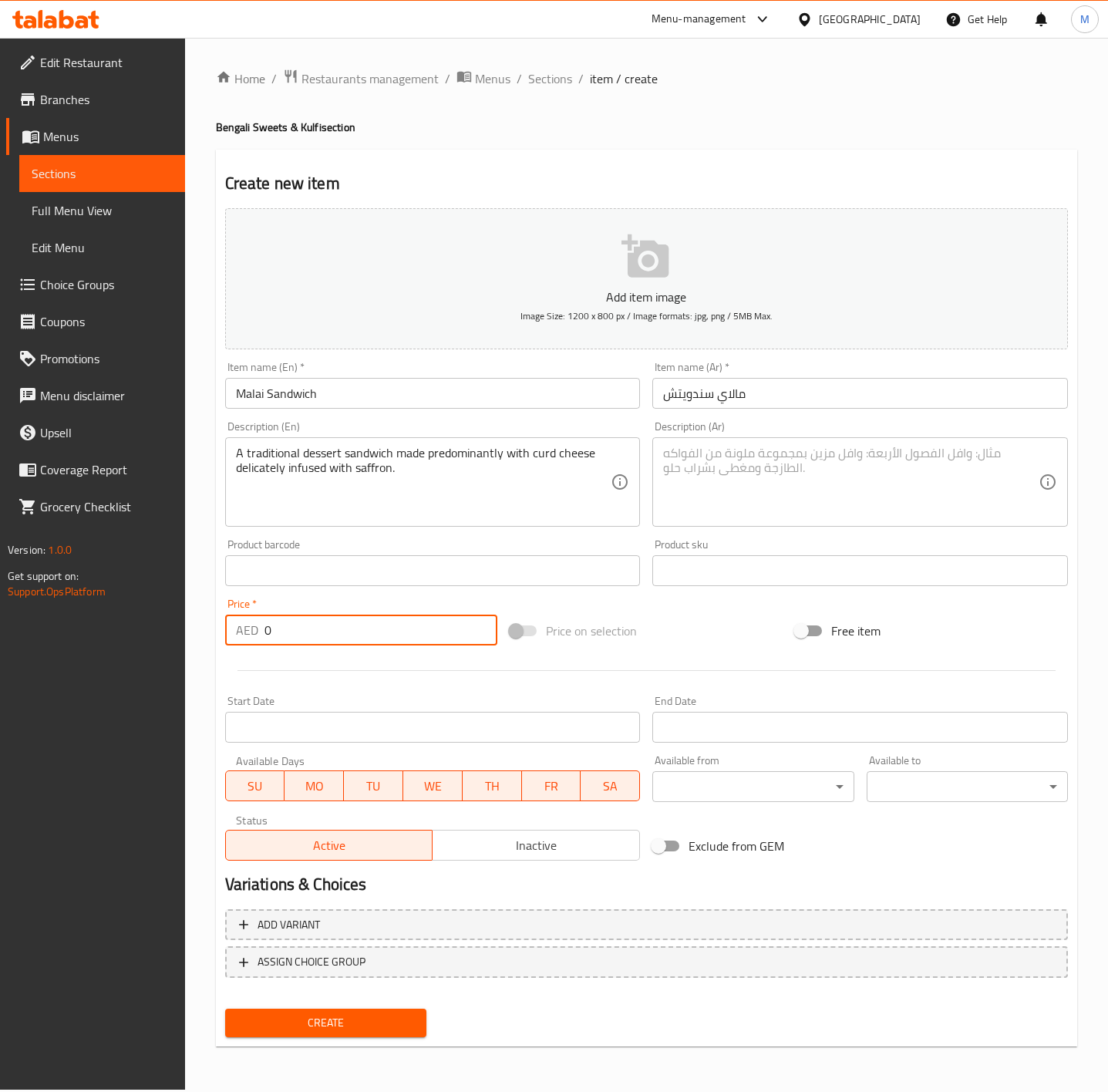
click at [329, 623] on input "0" at bounding box center [381, 630] width 234 height 31
type input "7"
click at [667, 621] on div "Price on selection" at bounding box center [646, 631] width 285 height 42
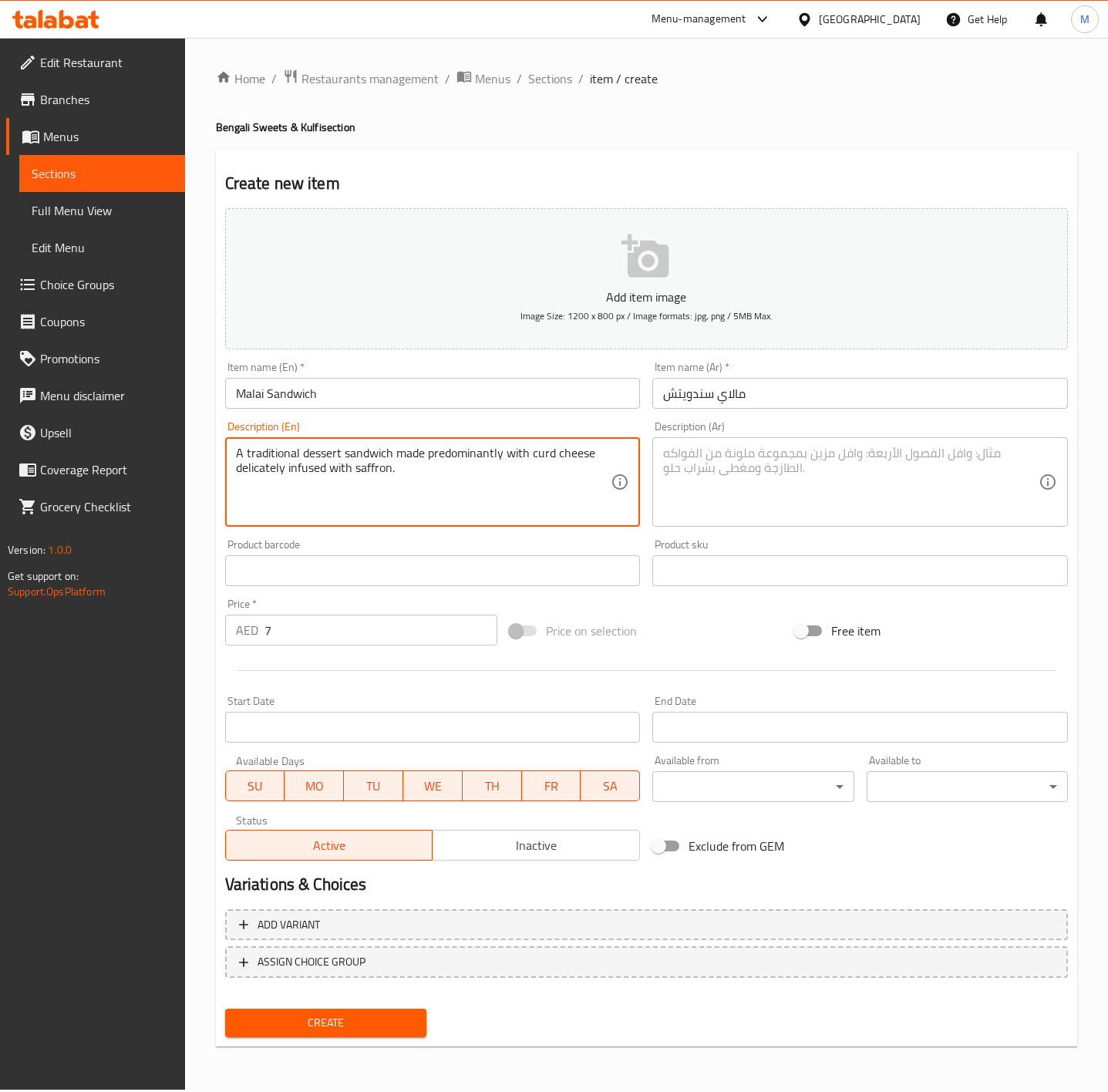
click at [329, 474] on textarea "A traditional dessert sandwich made predominantly with curd cheese delicately i…" at bounding box center [424, 482] width 376 height 74
click at [757, 480] on textarea at bounding box center [851, 482] width 376 height 74
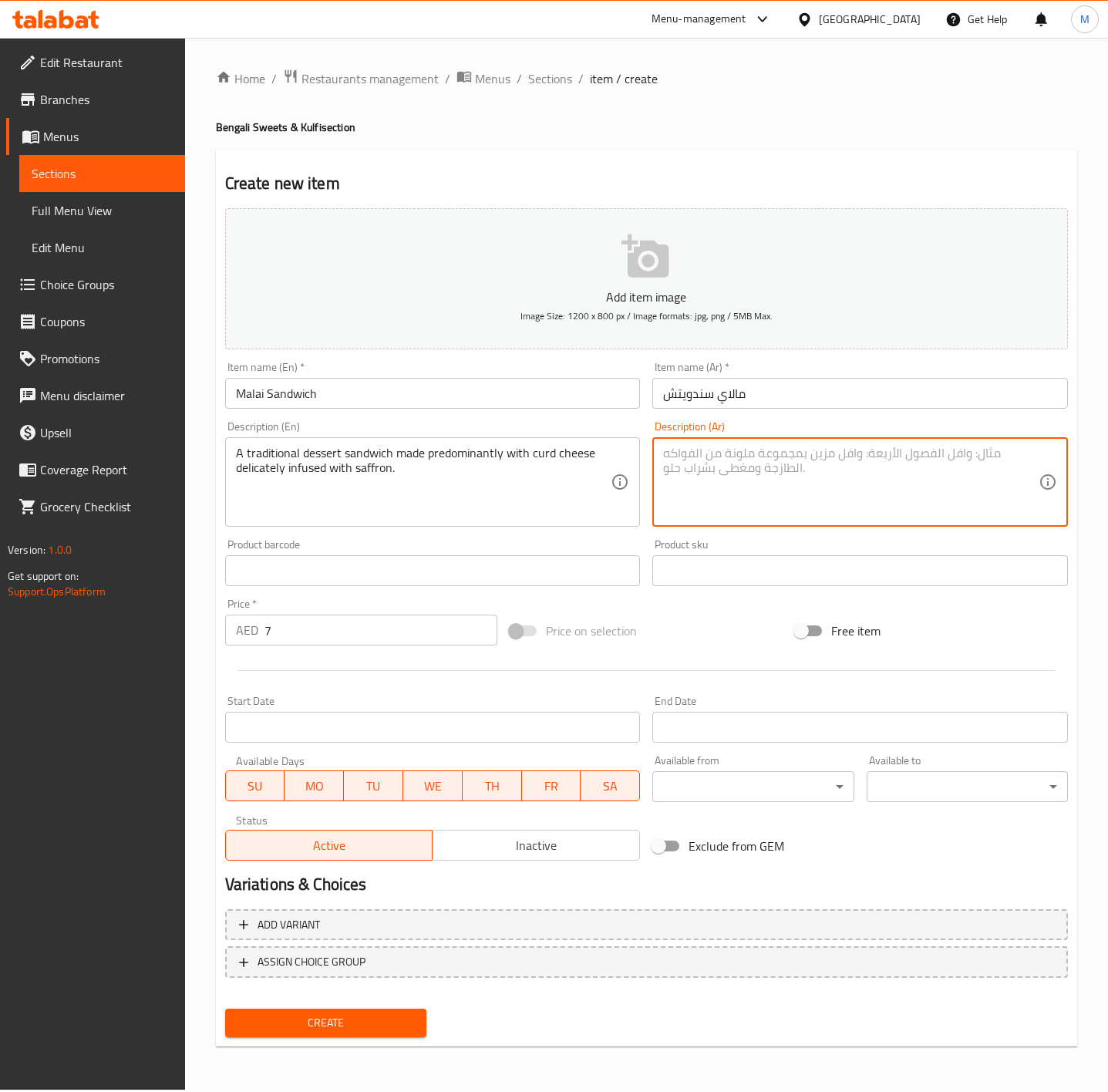
paste textarea "ساندويتش حلوى تقليدي مصنوع في الغالب من الجبن الرائب المنقوع بدقة بالزعفران."
type textarea "ساندويتش حلوى تقليدي مصنوع في الغالب من الجبن الرائب المنقوع بدقة بالزعفران."
click at [315, 1014] on span "Create" at bounding box center [326, 1023] width 177 height 19
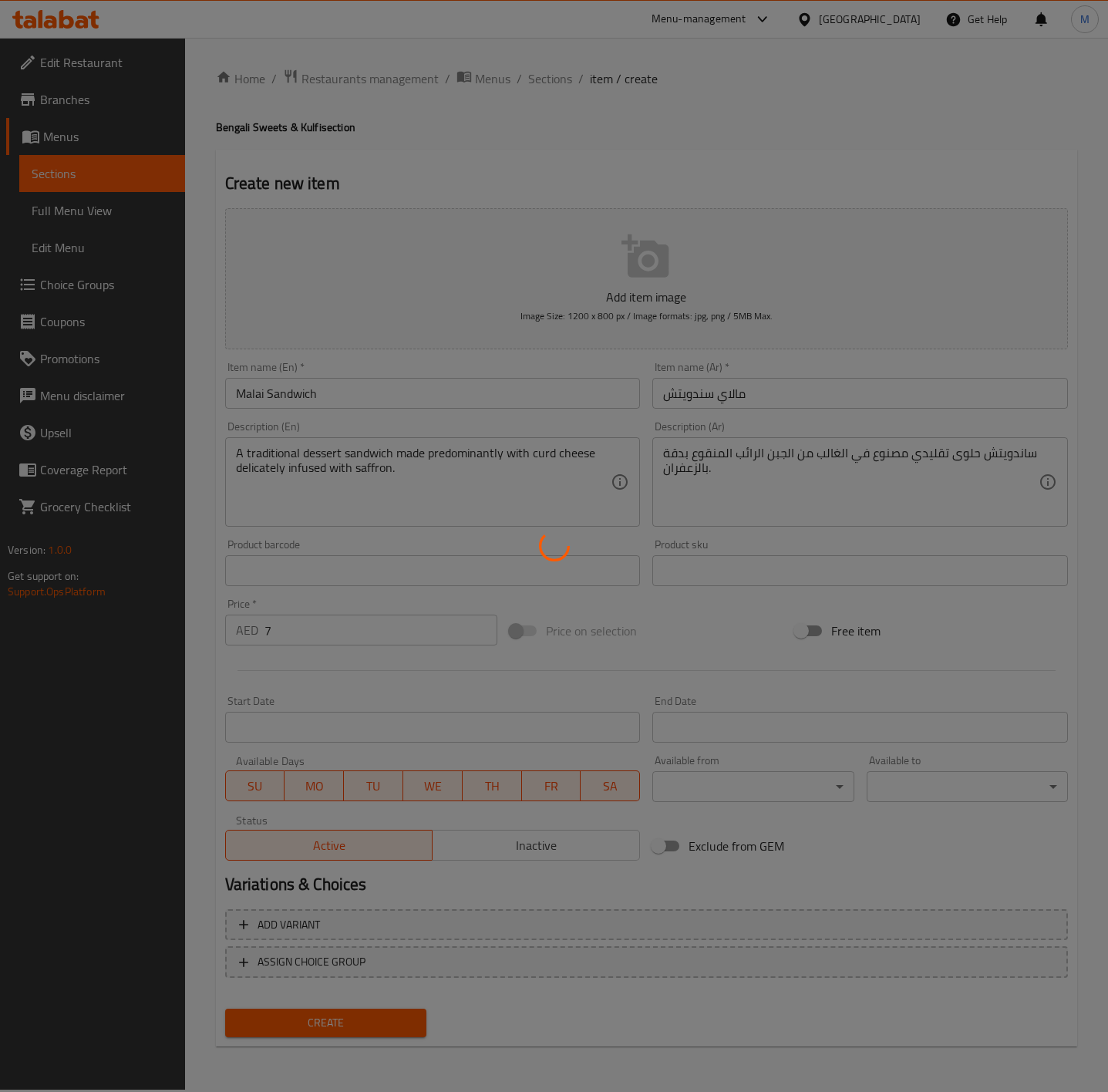
type input "0"
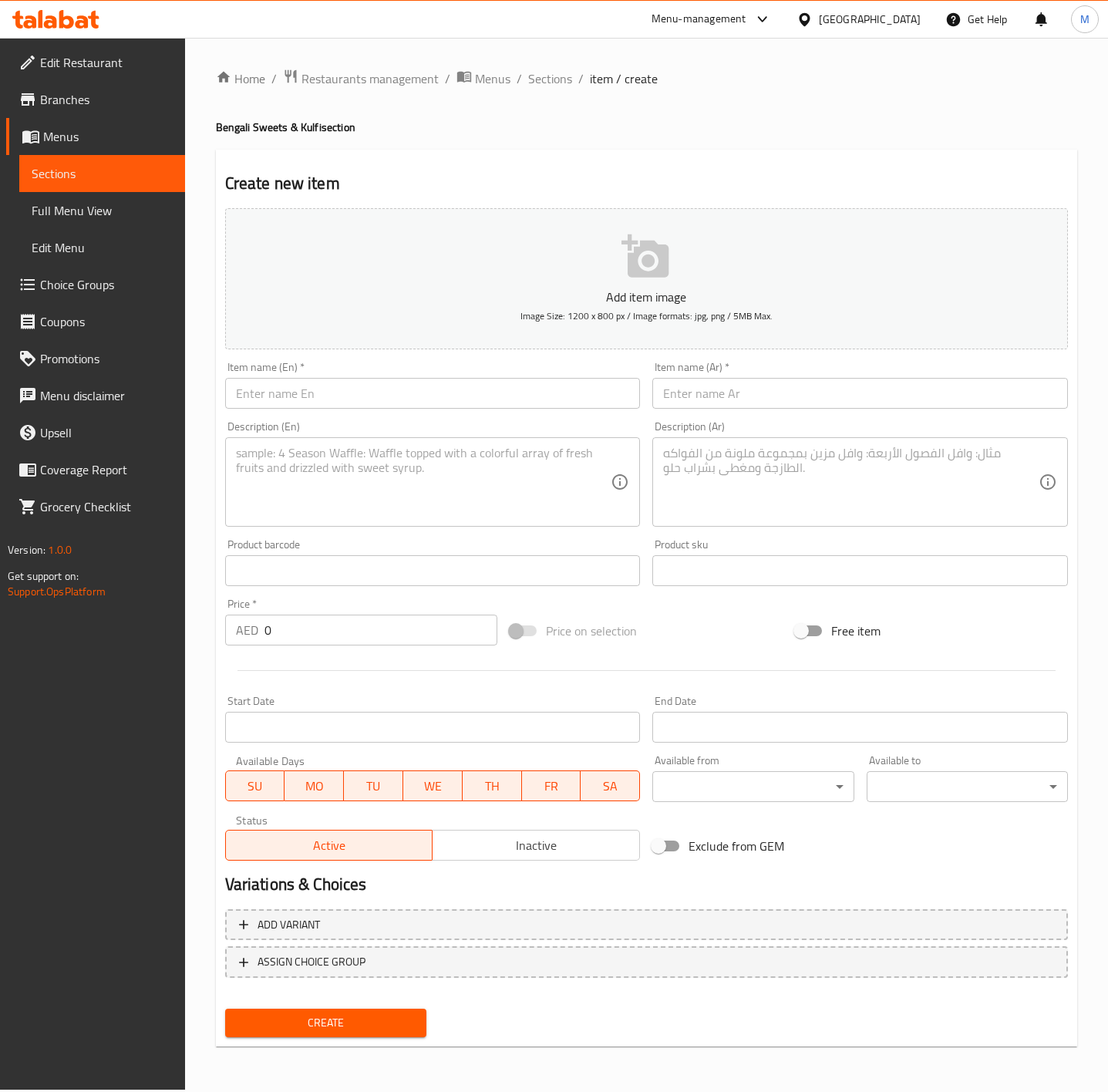
click at [111, 172] on span "Sections" at bounding box center [102, 174] width 141 height 19
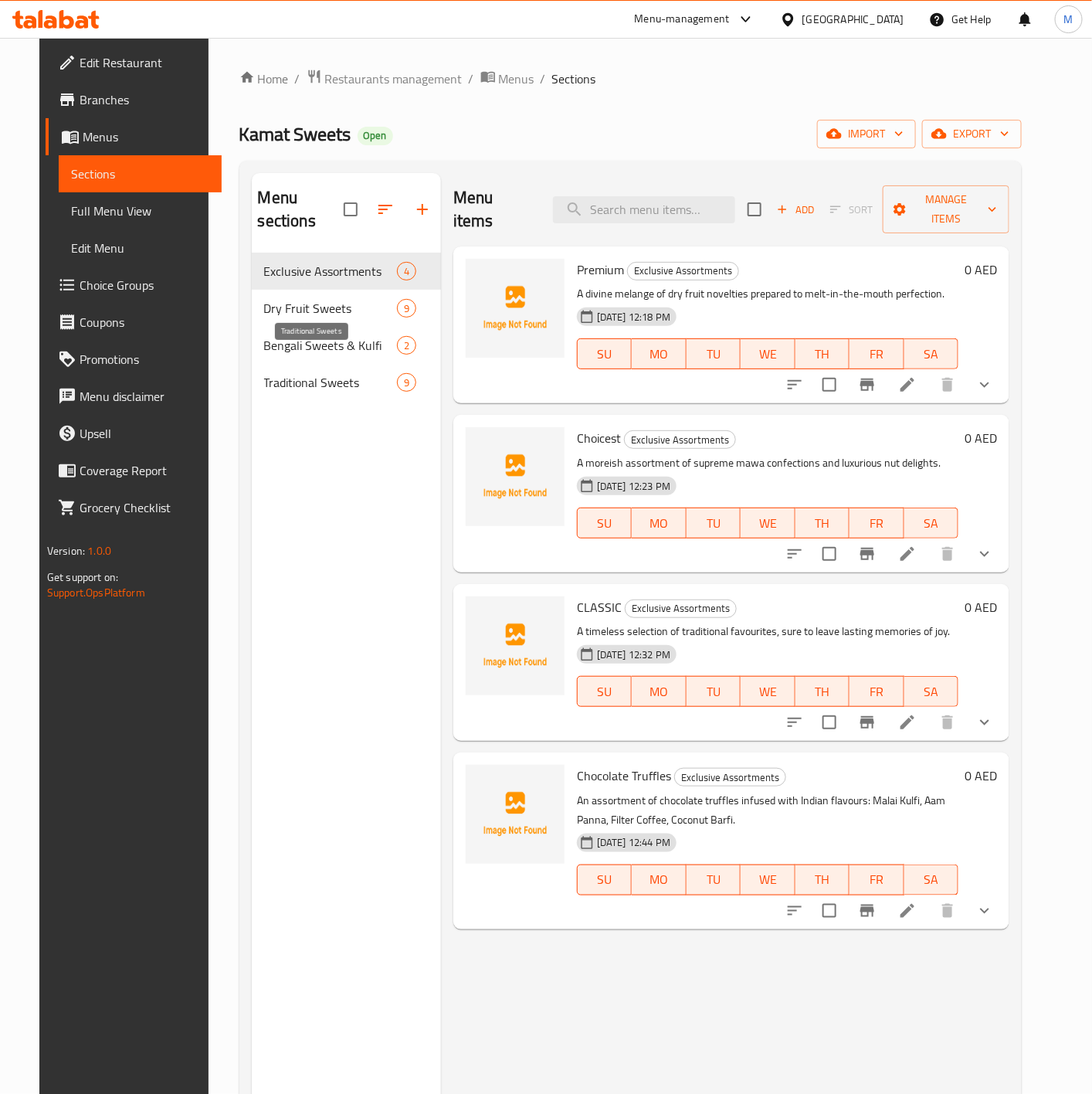
click at [288, 373] on span "Traditional Sweets" at bounding box center [330, 383] width 133 height 19
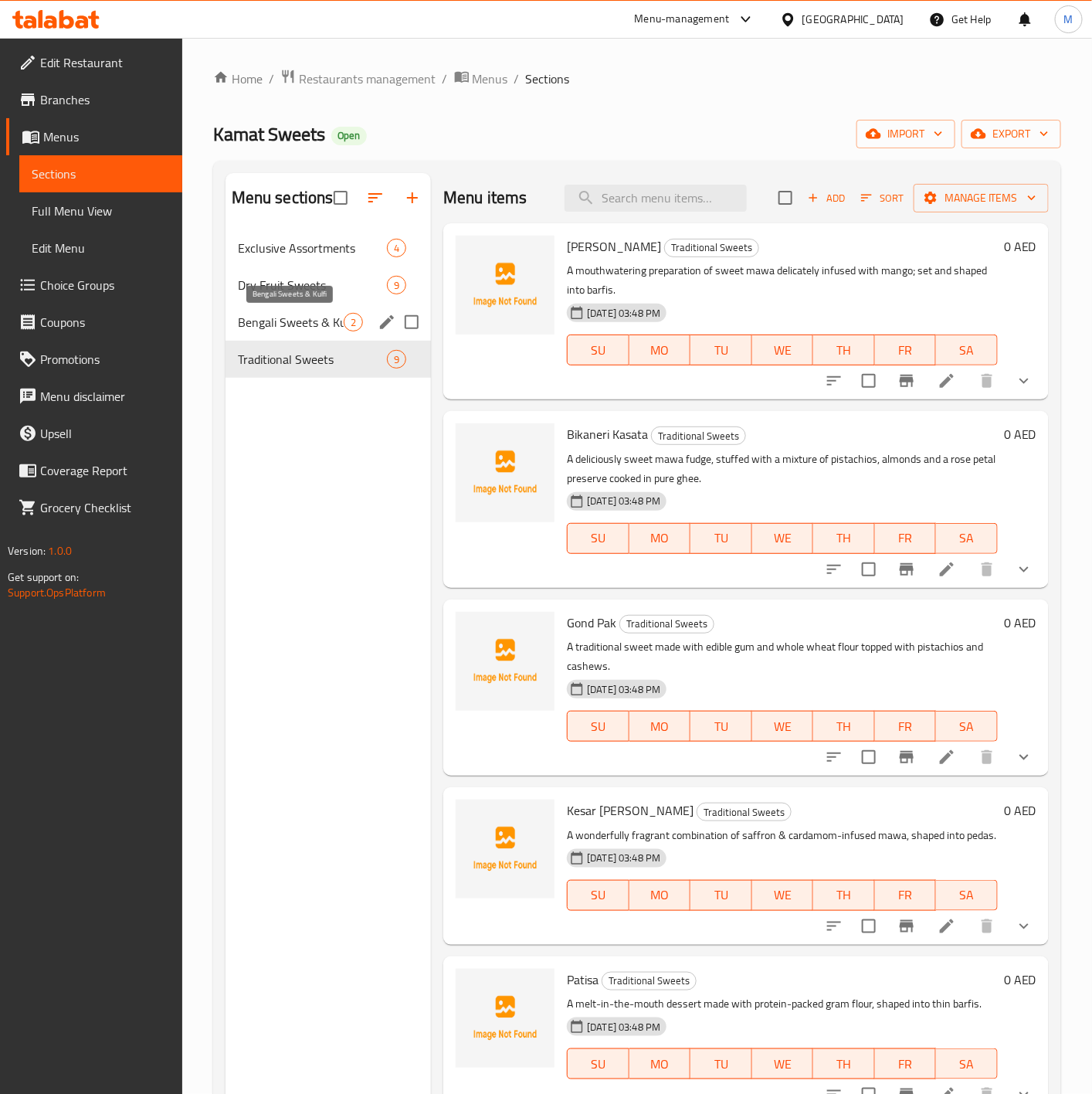
click at [283, 322] on span "Bengali Sweets & Kulfi" at bounding box center [291, 322] width 106 height 19
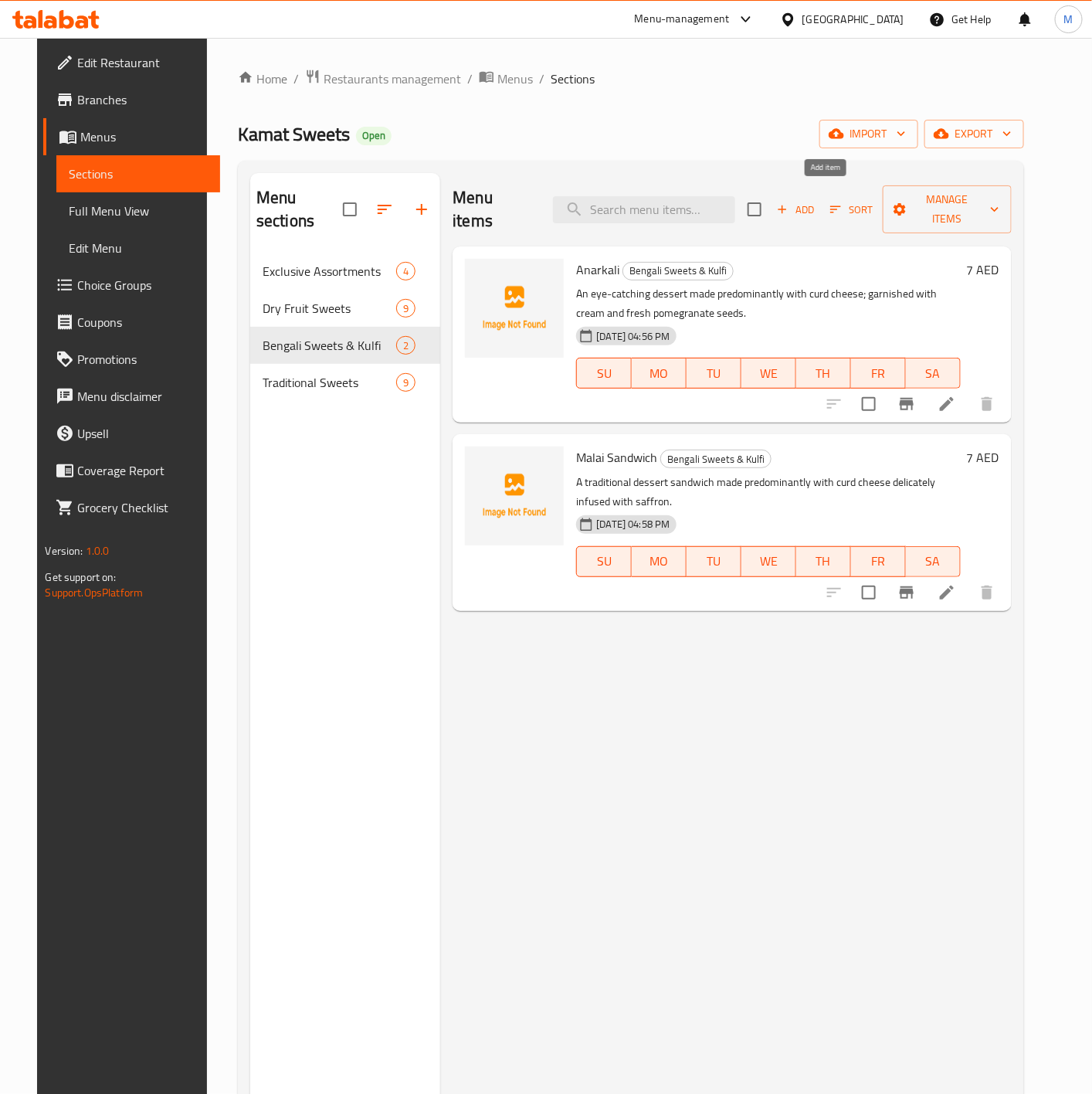
click at [787, 206] on icon "button" at bounding box center [782, 210] width 9 height 9
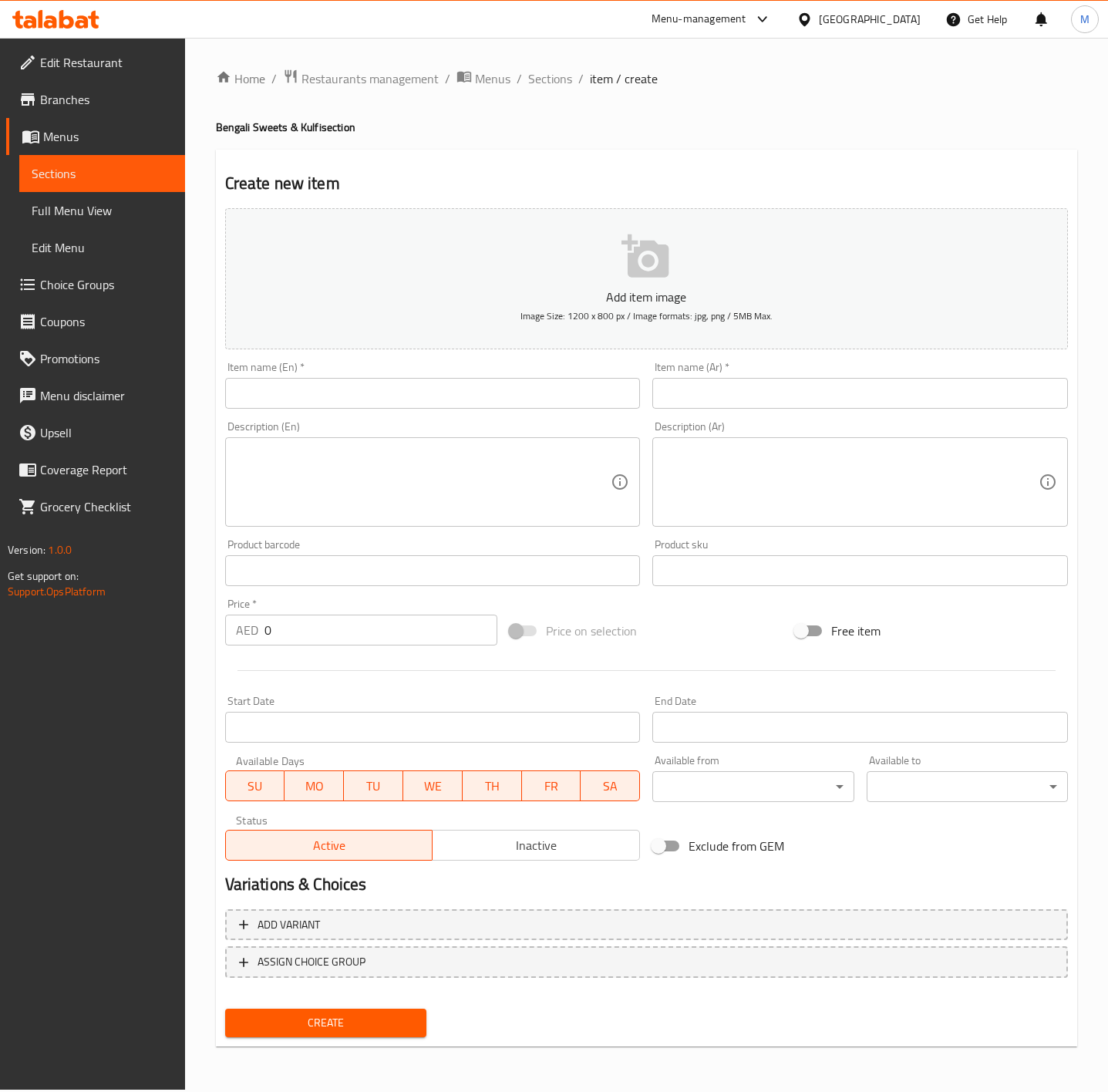
click at [343, 404] on input "text" at bounding box center [433, 394] width 415 height 31
paste input "KESAR KALI"
type input "KESAR KALI"
click at [743, 398] on input "text" at bounding box center [860, 394] width 415 height 31
type input ";"
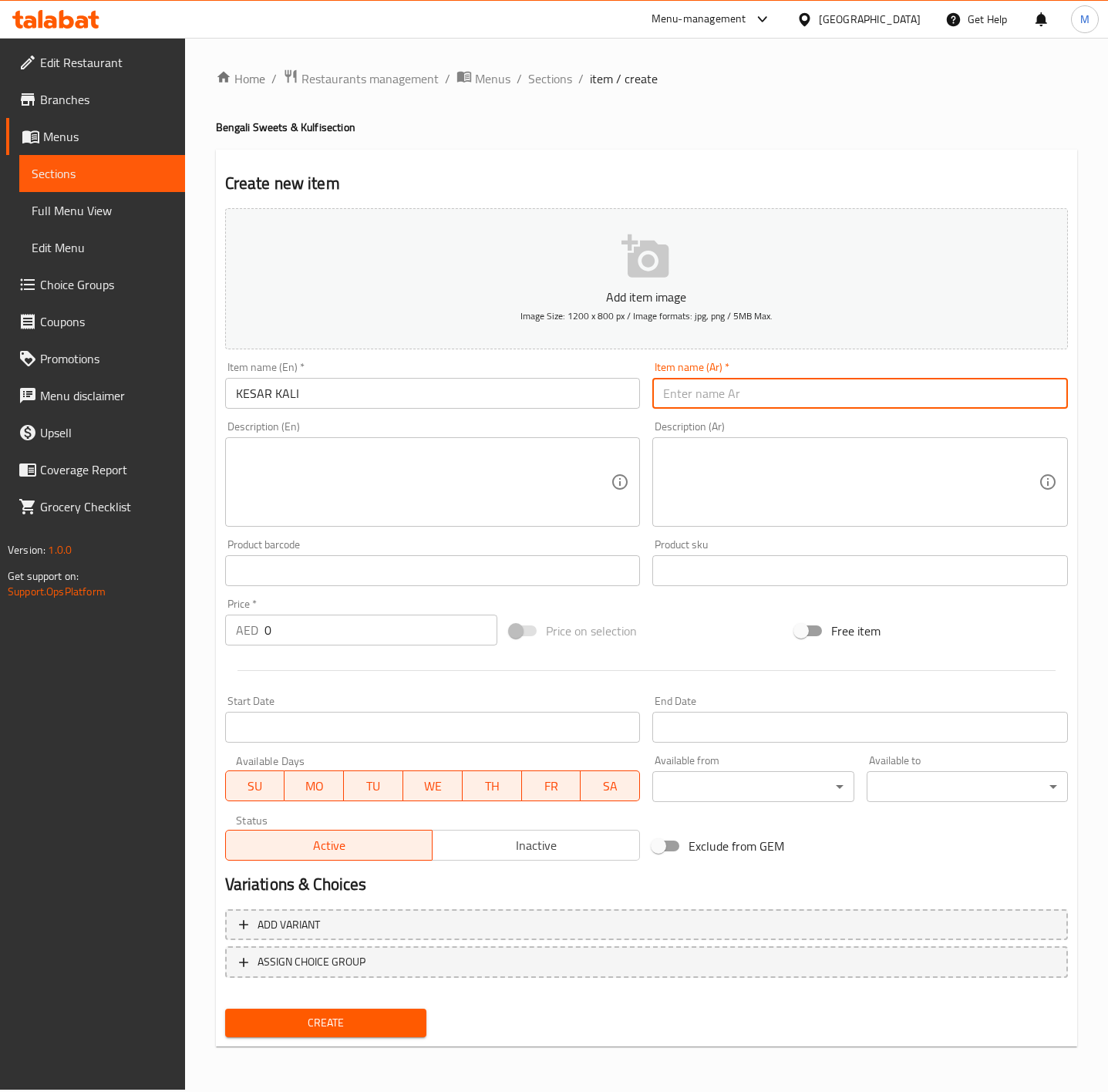
click at [329, 387] on input "KESAR KALI" at bounding box center [433, 394] width 415 height 31
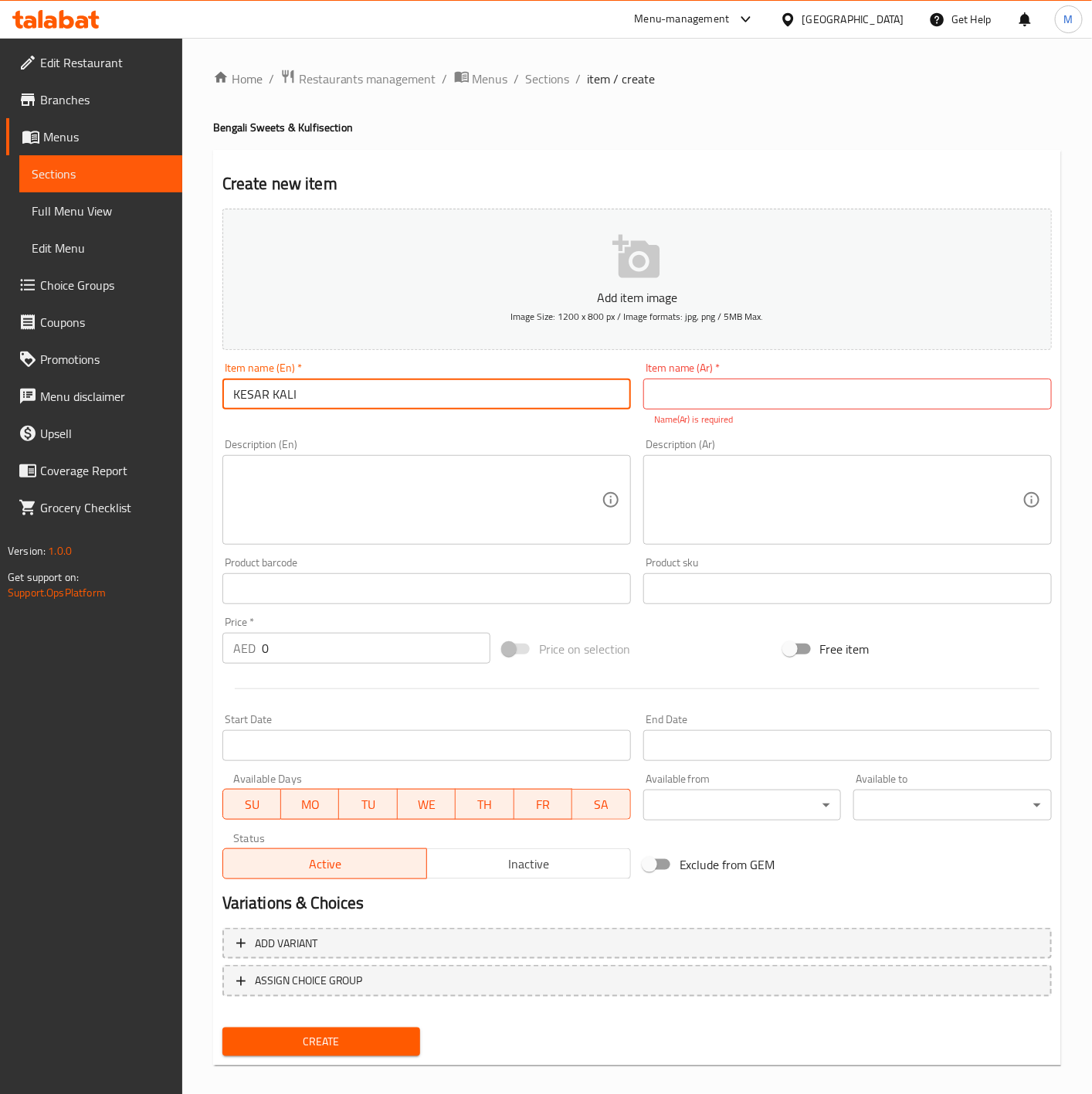
click at [329, 387] on input "KESAR KALI" at bounding box center [427, 394] width 408 height 31
type input "[PERSON_NAME]"
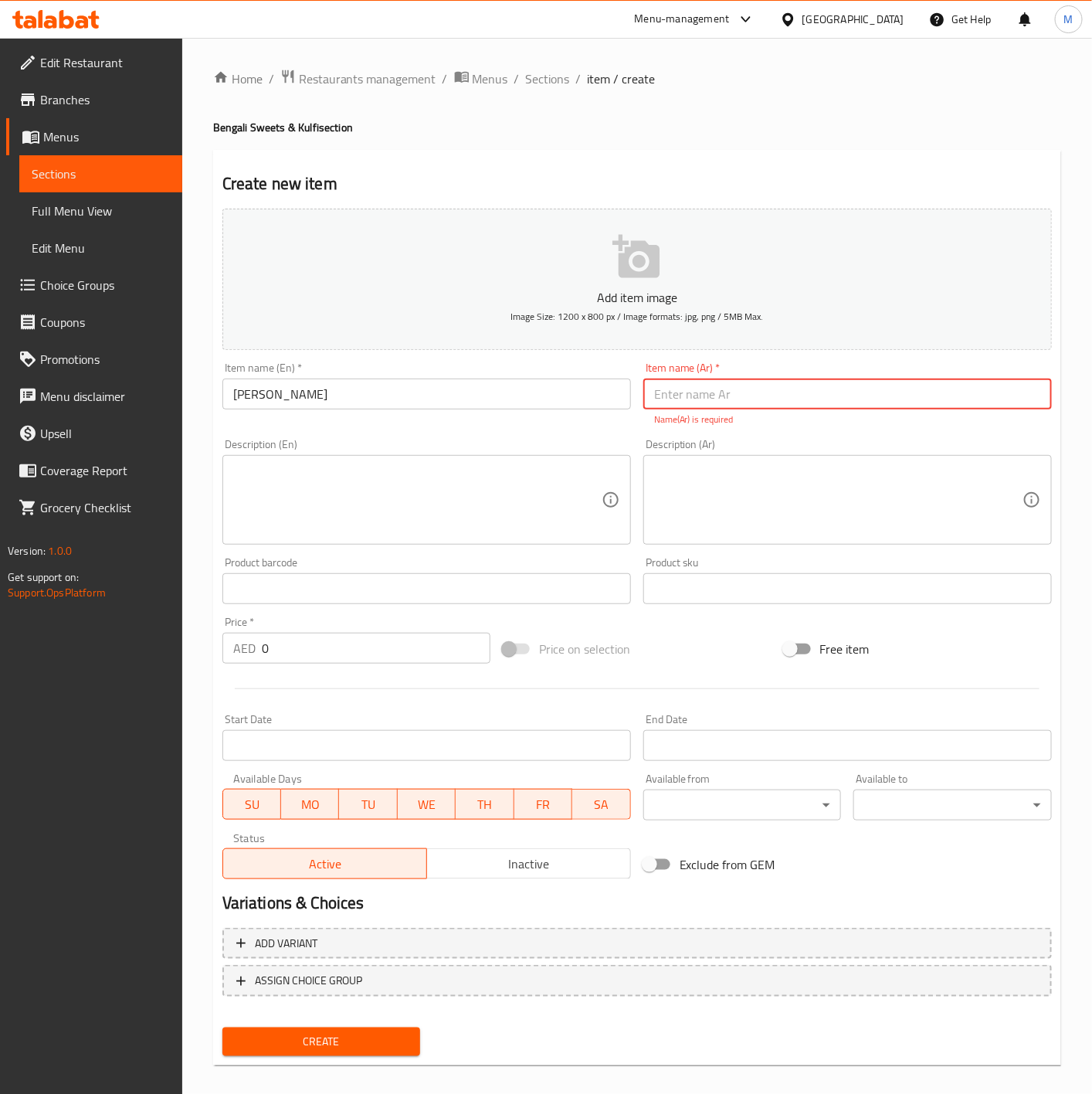
click at [717, 395] on input "text" at bounding box center [848, 394] width 408 height 31
type input "كيسار كالى"
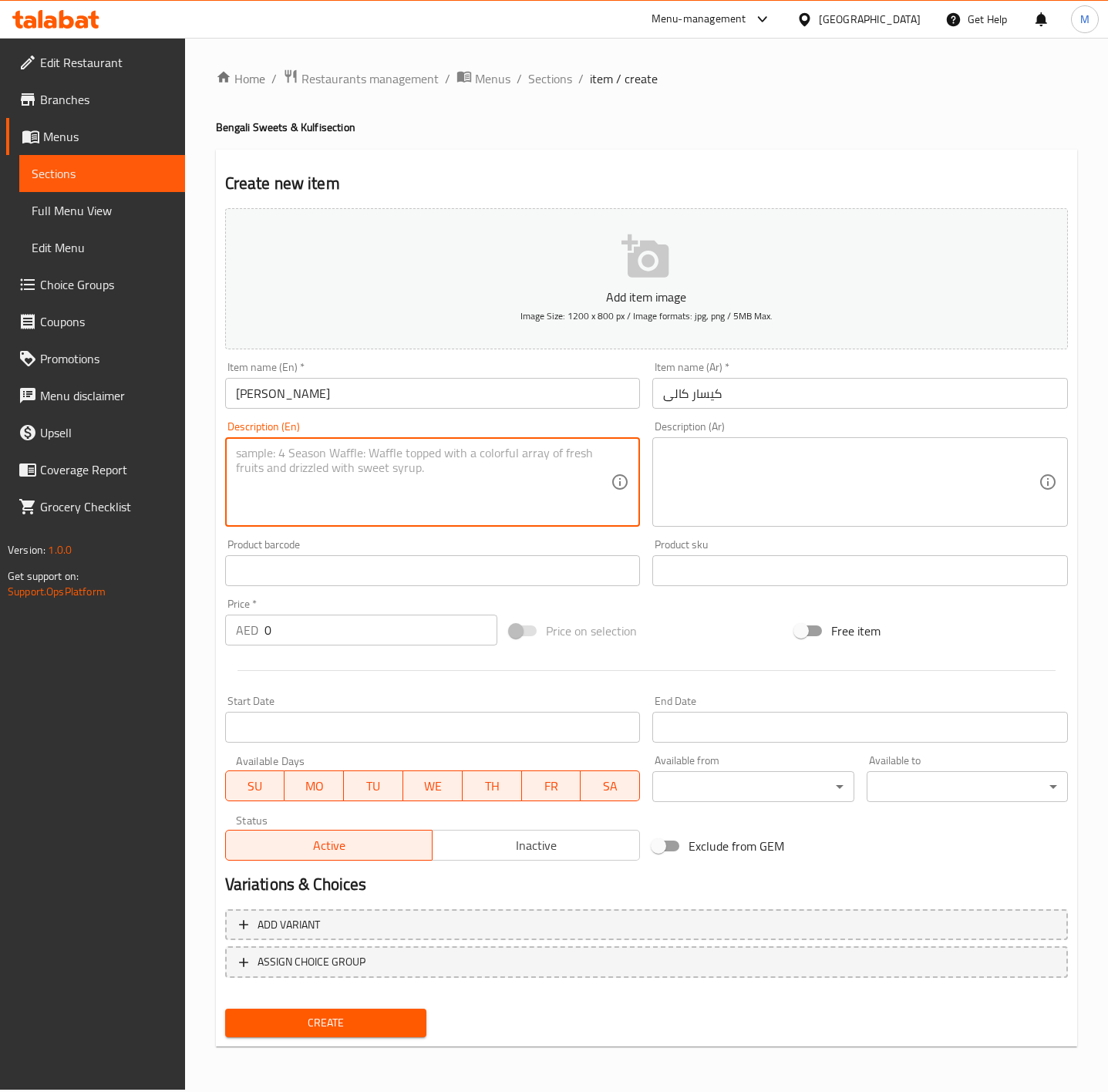
click at [396, 466] on textarea at bounding box center [424, 482] width 376 height 74
paste textarea "A tantalizing dessert made predominantly with curd cheese; garnished with cream…"
type textarea "A tantalizing dessert made predominantly with curd cheese; garnished with cream…"
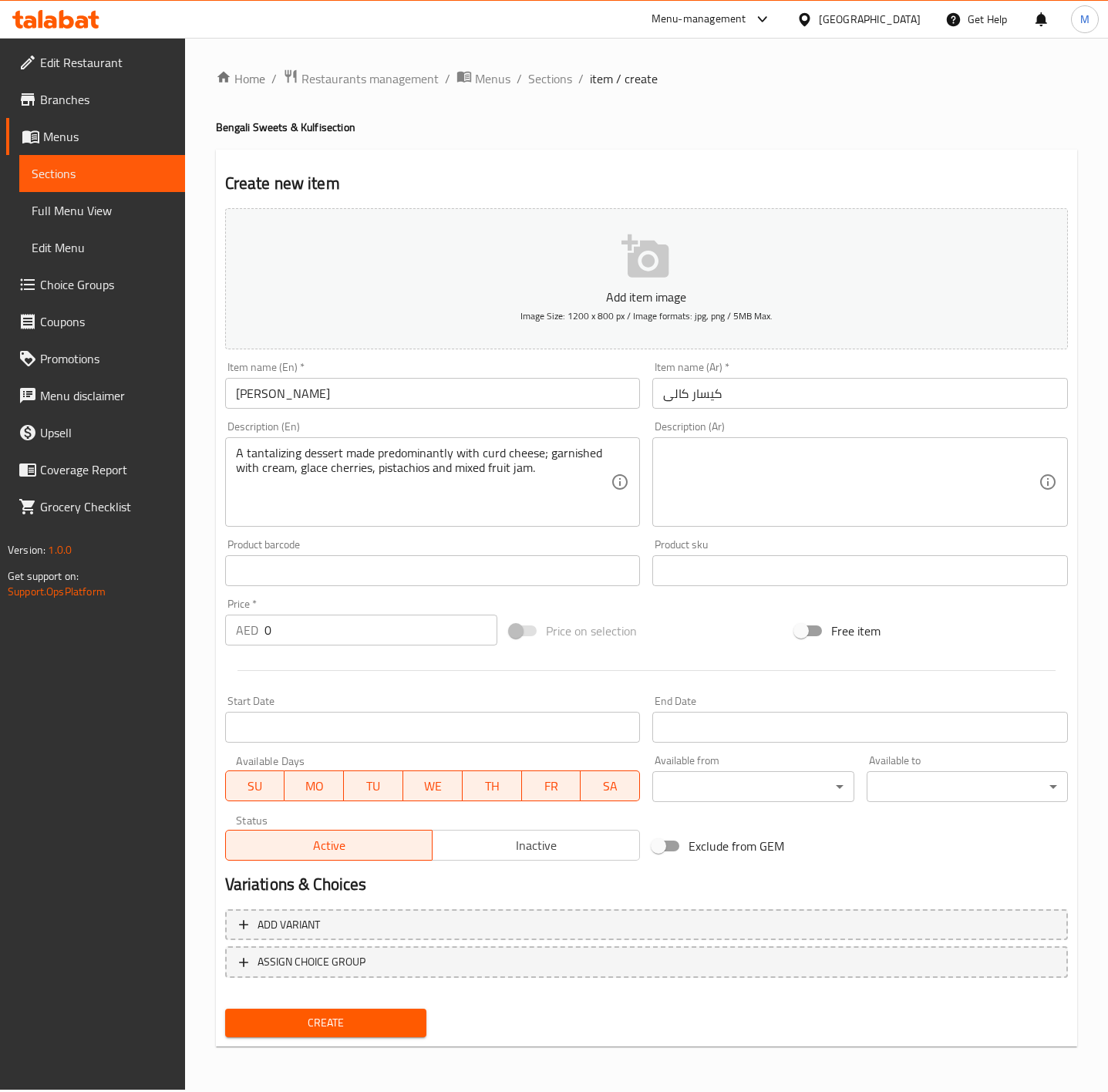
click at [360, 615] on input "0" at bounding box center [381, 630] width 234 height 31
type input "7"
click at [545, 472] on textarea "A tantalizing dessert made predominantly with curd cheese; garnished with cream…" at bounding box center [424, 482] width 376 height 74
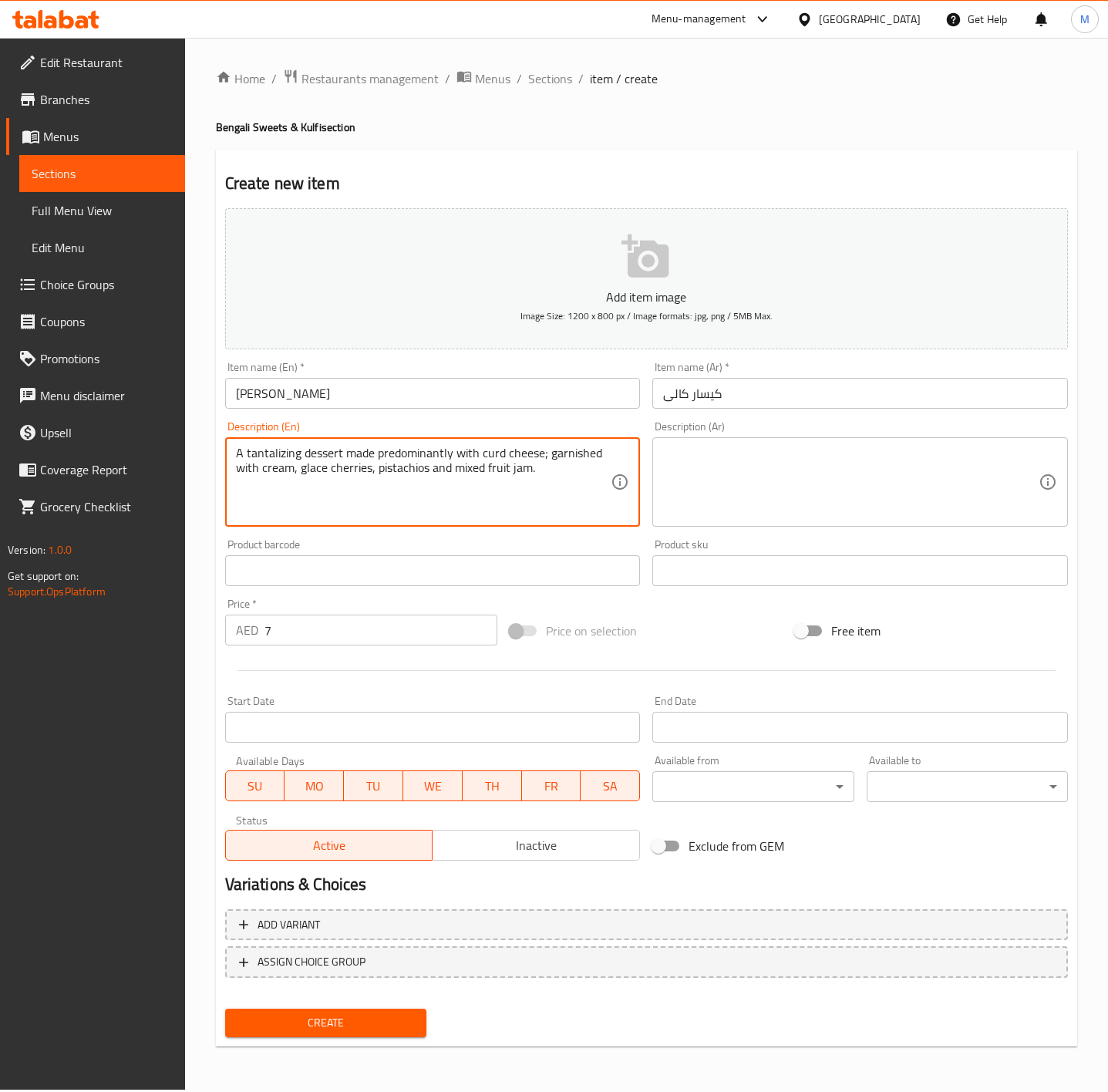
click at [545, 472] on textarea "A tantalizing dessert made predominantly with curd cheese; garnished with cream…" at bounding box center [424, 482] width 376 height 74
click at [745, 477] on textarea at bounding box center [851, 482] width 376 height 74
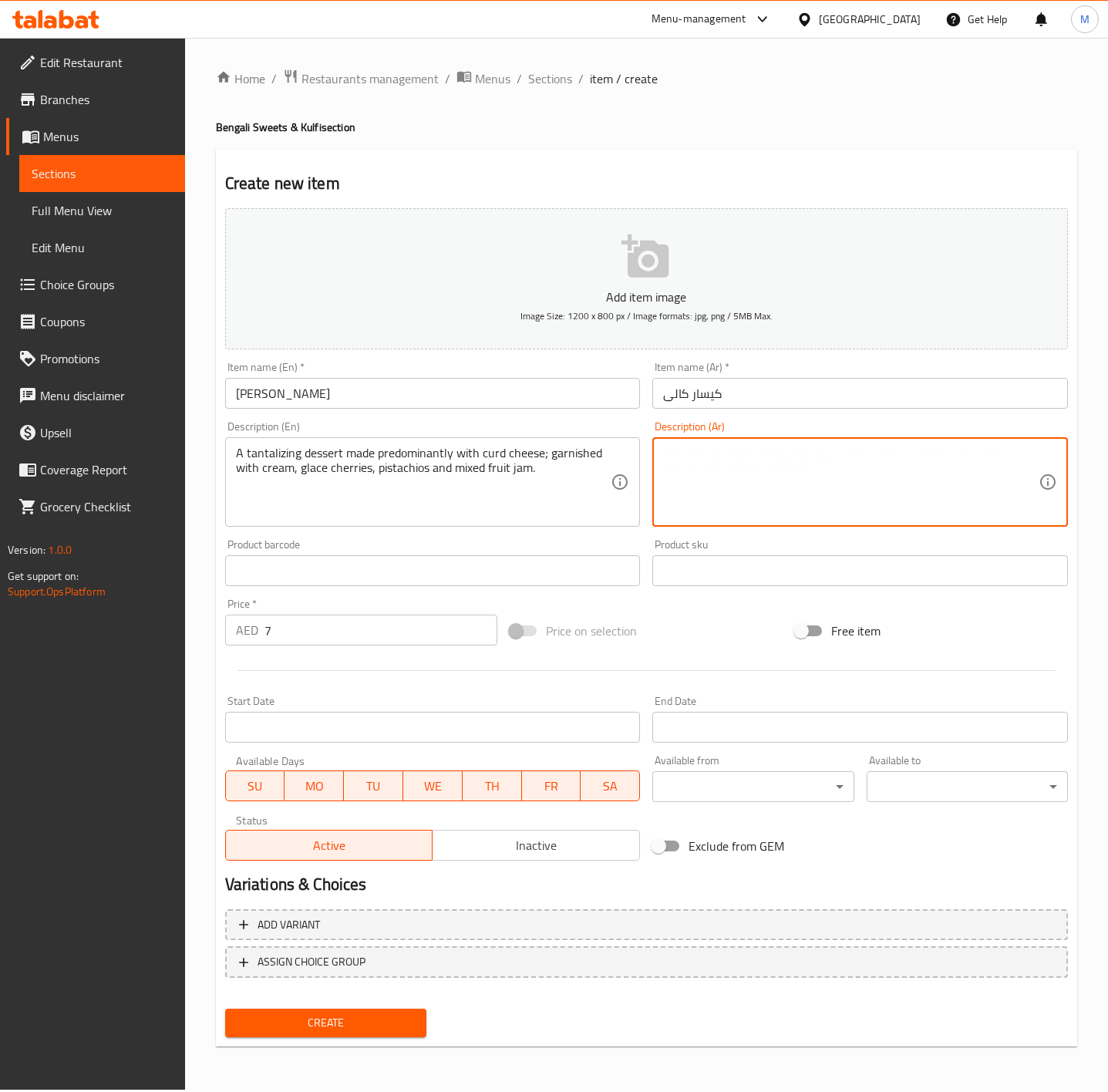
paste textarea "حلوى شهية مصنوعة في الغالب من الجبن الرائب؛ مزينة بالكريمة والكرز الجليدي والفس…"
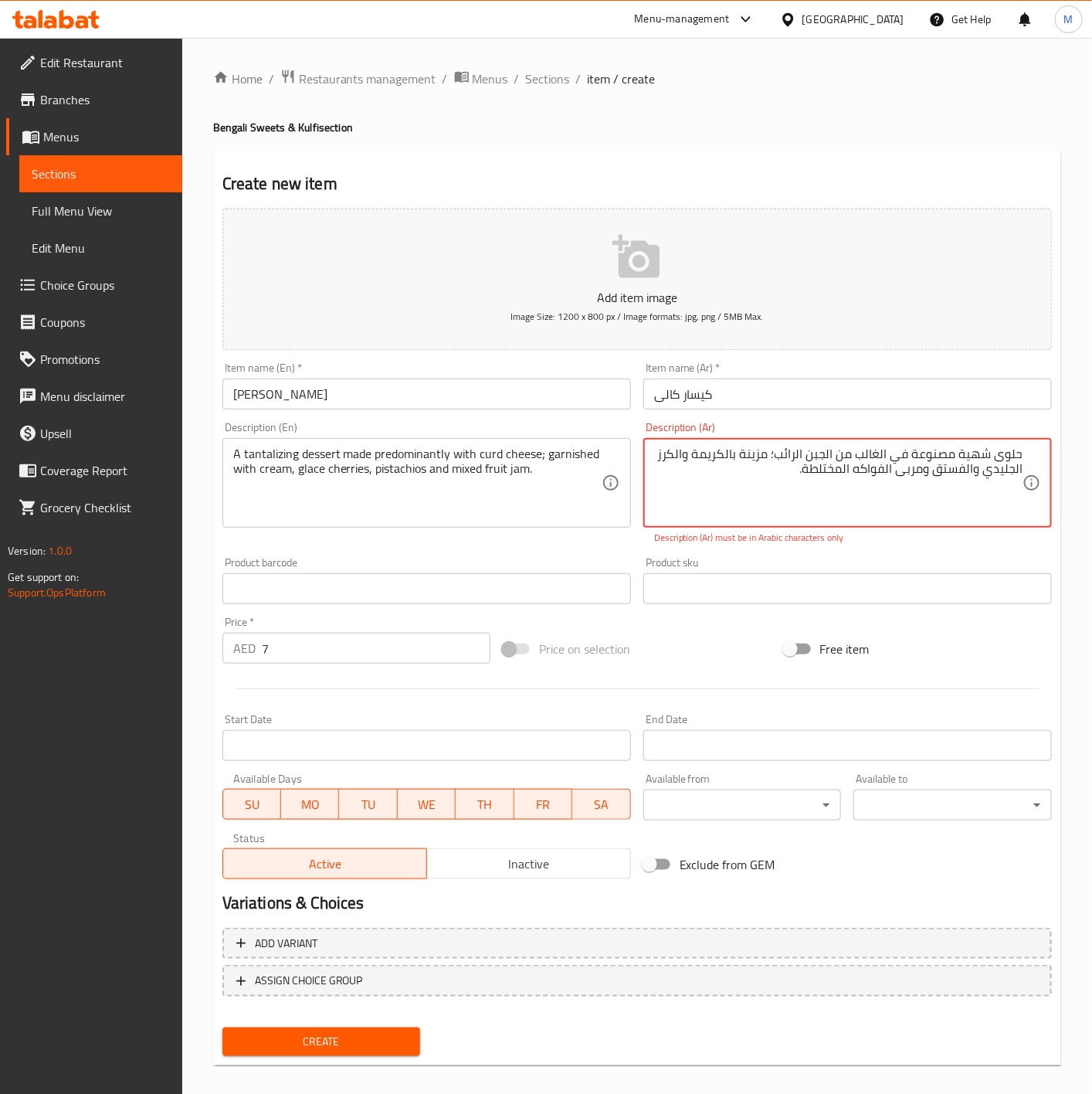
click at [699, 503] on textarea "حلوى شهية مصنوعة في الغالب من الجبن الرائب؛ مزينة بالكريمة والكرز الجليدي والفس…" at bounding box center [838, 483] width 369 height 74
drag, startPoint x: 765, startPoint y: 474, endPoint x: 1359, endPoint y: 484, distance: 594.1
click at [1092, 484] on html "​ Menu-management [GEOGRAPHIC_DATA] Get Help M Edit Restaurant Branches Menus S…" at bounding box center [546, 547] width 1092 height 1094
type textarea "حلوى شهية مصنوعة في الغالب من الجبن الرائب؛ مزينة بالكريمة والكرز الجليدي والفس…"
click at [851, 445] on div "حلوى شهية مصنوعة في الغالب من الجبن الرائب؛ مزينة بالكريمة والكرز الجليدي والفس…" at bounding box center [848, 482] width 408 height 89
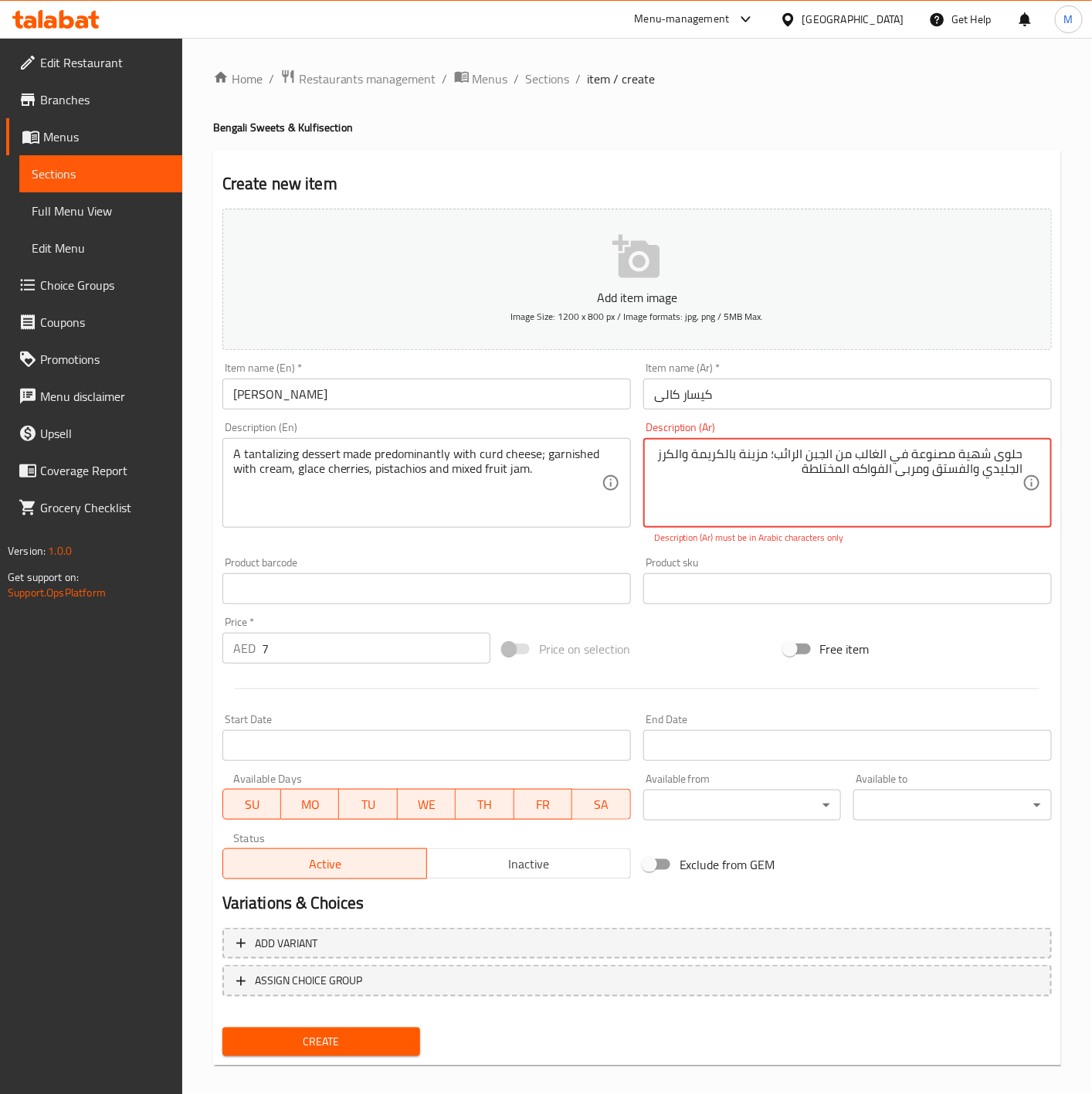
click at [788, 467] on textarea "حلوى شهية مصنوعة في الغالب من الجبن الرائب؛ مزينة بالكريمة والكرز الجليدي والفس…" at bounding box center [838, 483] width 369 height 74
click at [771, 467] on textarea "حلوى شهية مصنوعة في الغالب من الجبن الرائب؛ مزينة بالكريمة والكرز الجليدي والفس…" at bounding box center [838, 483] width 369 height 74
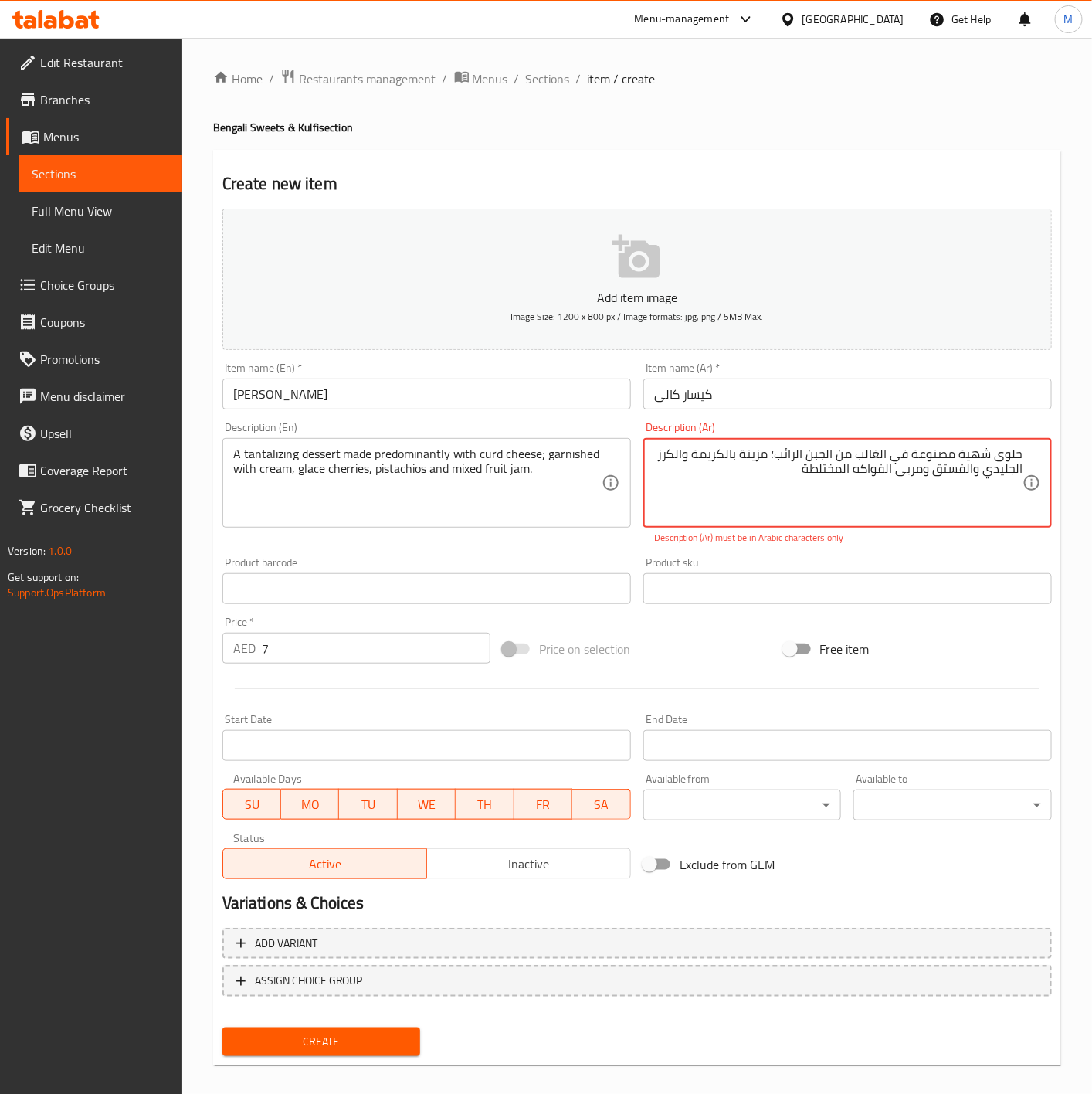
click at [771, 467] on textarea "حلوى شهية مصنوعة في الغالب من الجبن الرائب؛ مزينة بالكريمة والكرز الجليدي والفس…" at bounding box center [838, 483] width 369 height 74
click at [790, 484] on textarea "حلوى شهية مصنوعة في الغالب من الجبن الرائب؛ مزينة بالكريمة والكرز الجليدي والفس…" at bounding box center [838, 483] width 369 height 74
drag, startPoint x: 782, startPoint y: 466, endPoint x: 1108, endPoint y: 441, distance: 327.0
click at [1092, 441] on html "​ Menu-management [GEOGRAPHIC_DATA] Get Help M Edit Restaurant Branches Menus S…" at bounding box center [546, 547] width 1092 height 1094
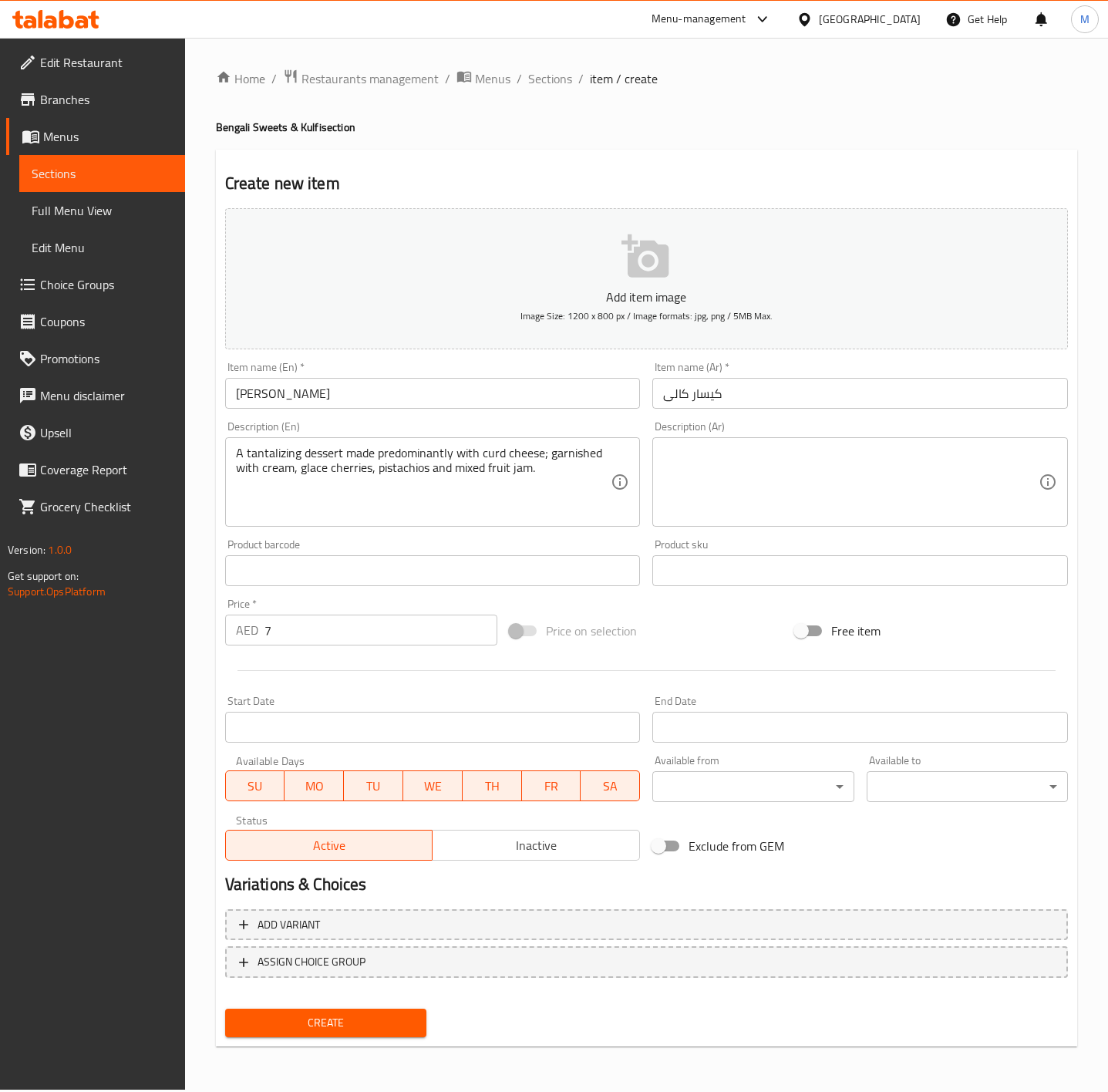
click at [688, 698] on div "Add item image Image Size: 1200 x 800 px / Image formats: jpg, png / 5MB Max. I…" at bounding box center [647, 535] width 855 height 665
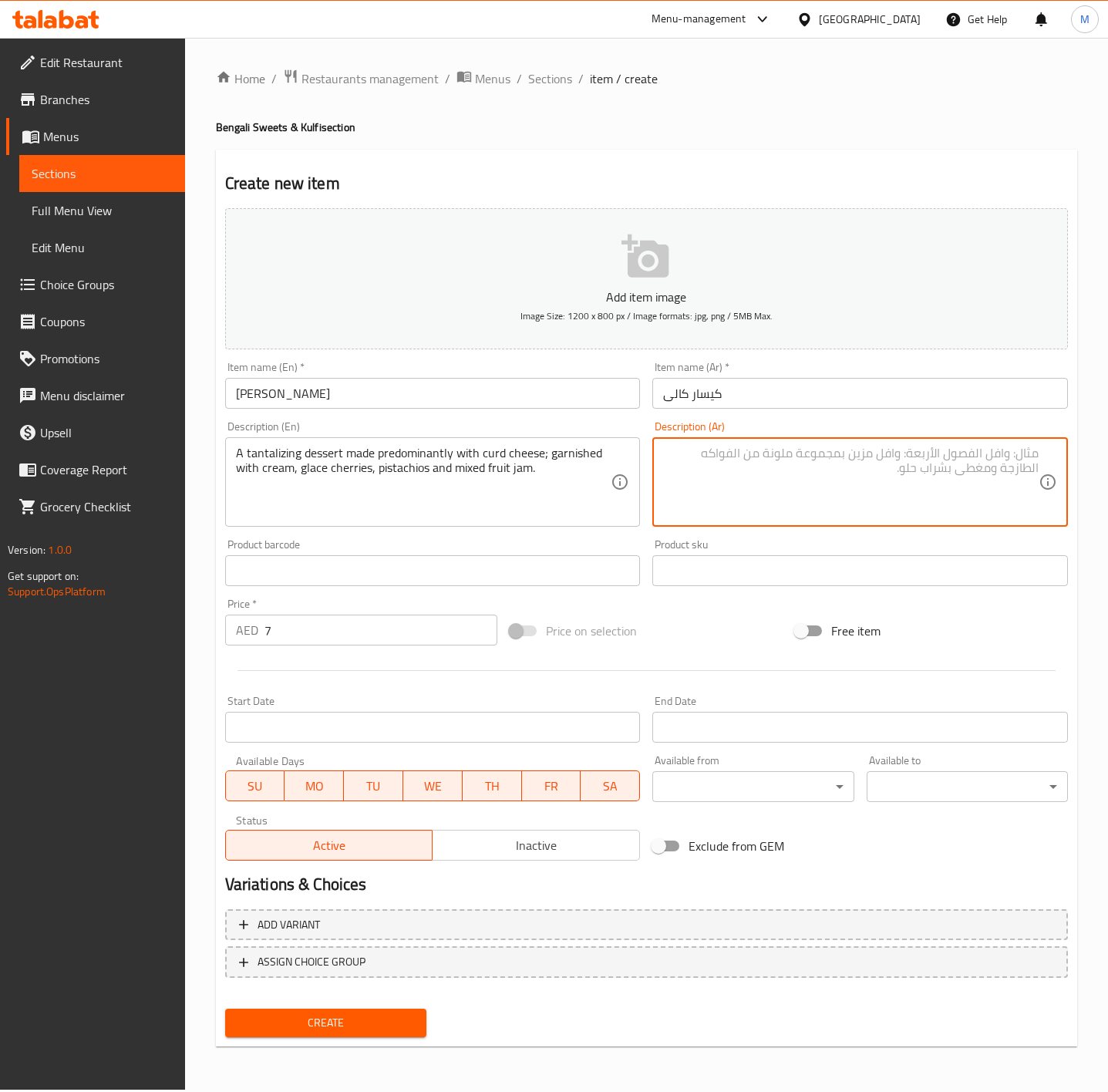
click at [779, 491] on textarea at bounding box center [851, 482] width 376 height 74
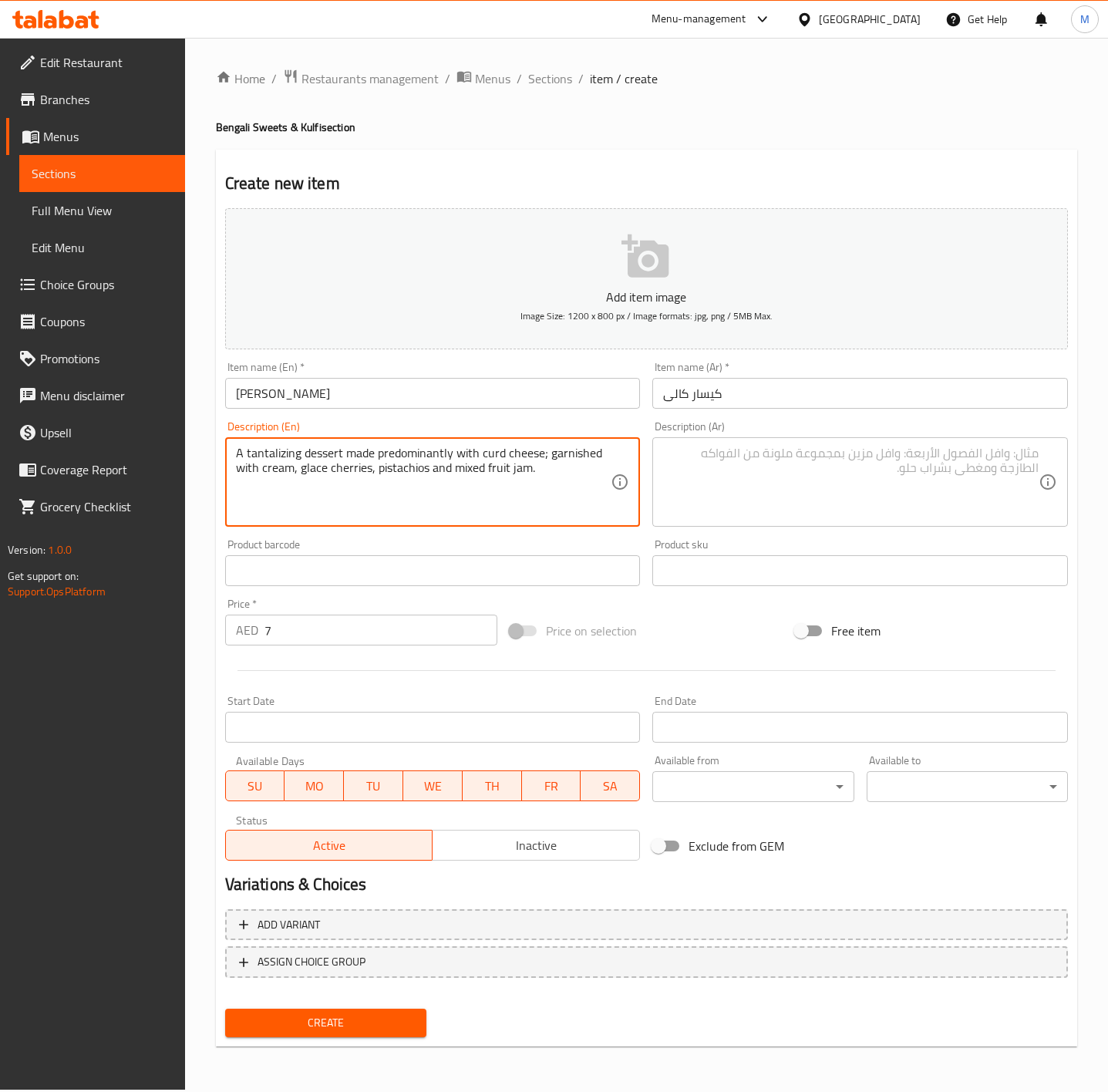
click at [521, 468] on textarea "A tantalizing dessert made predominantly with curd cheese; garnished with cream…" at bounding box center [424, 482] width 376 height 74
click at [791, 498] on textarea at bounding box center [851, 482] width 376 height 74
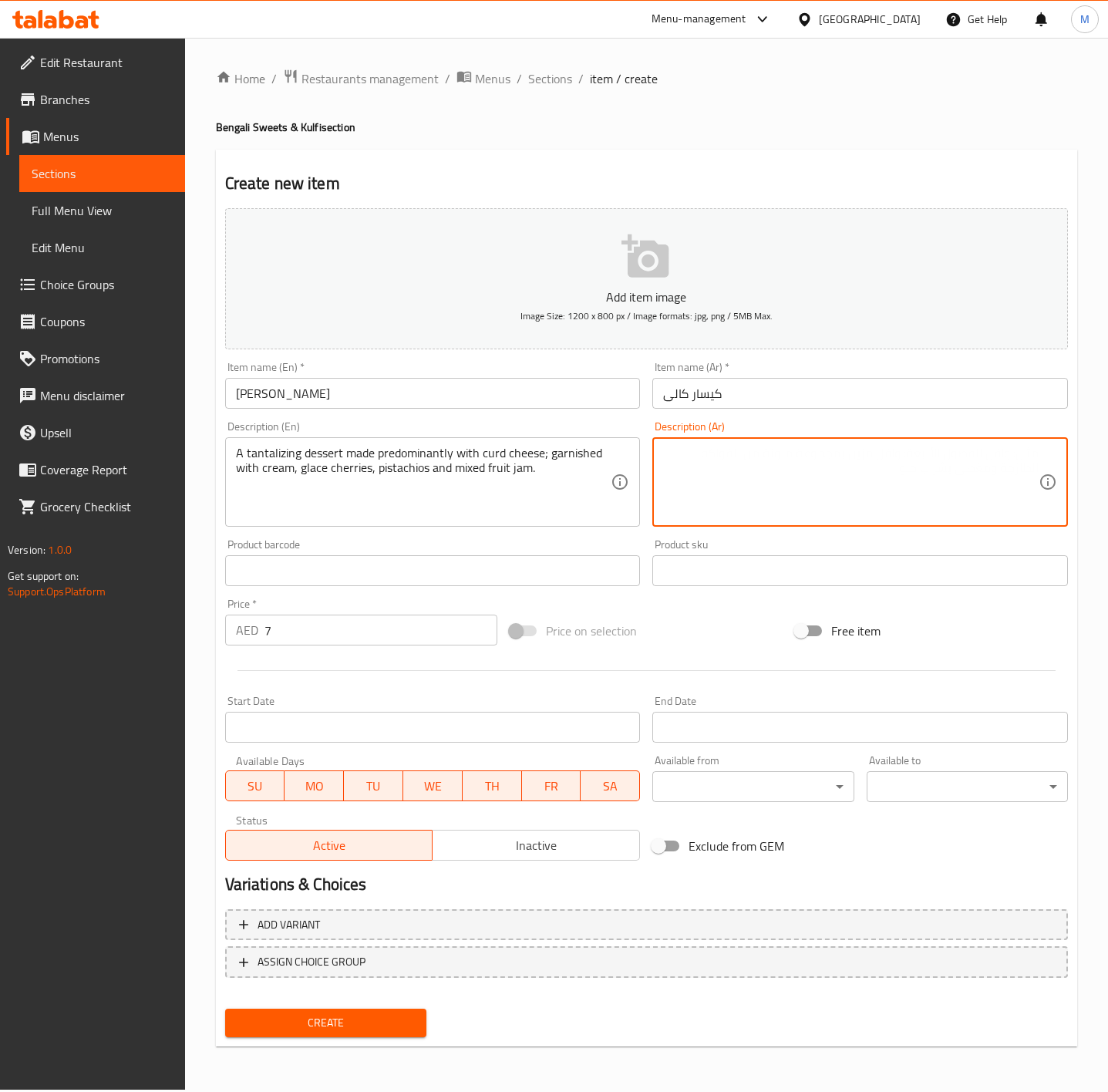
paste textarea "حلوى شهية مصنوعة في الغالب من الجبن الرائب؛ مزينة بالكريمة والكرز الجليدي والفس…"
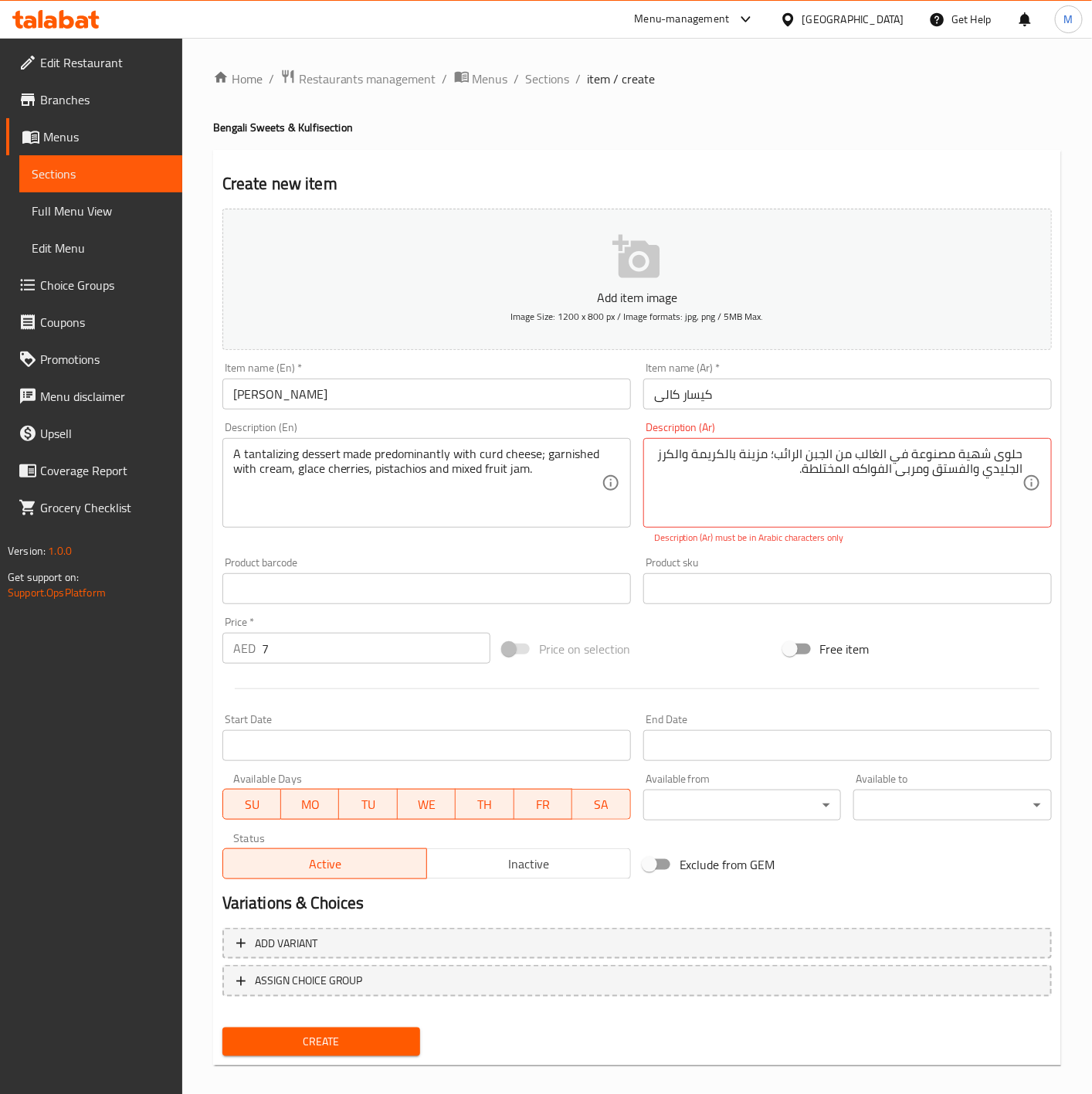
click at [294, 1060] on div "Create" at bounding box center [322, 1042] width 211 height 41
click at [299, 1047] on span "Create" at bounding box center [322, 1042] width 174 height 19
click at [295, 1033] on span "Create" at bounding box center [322, 1042] width 174 height 19
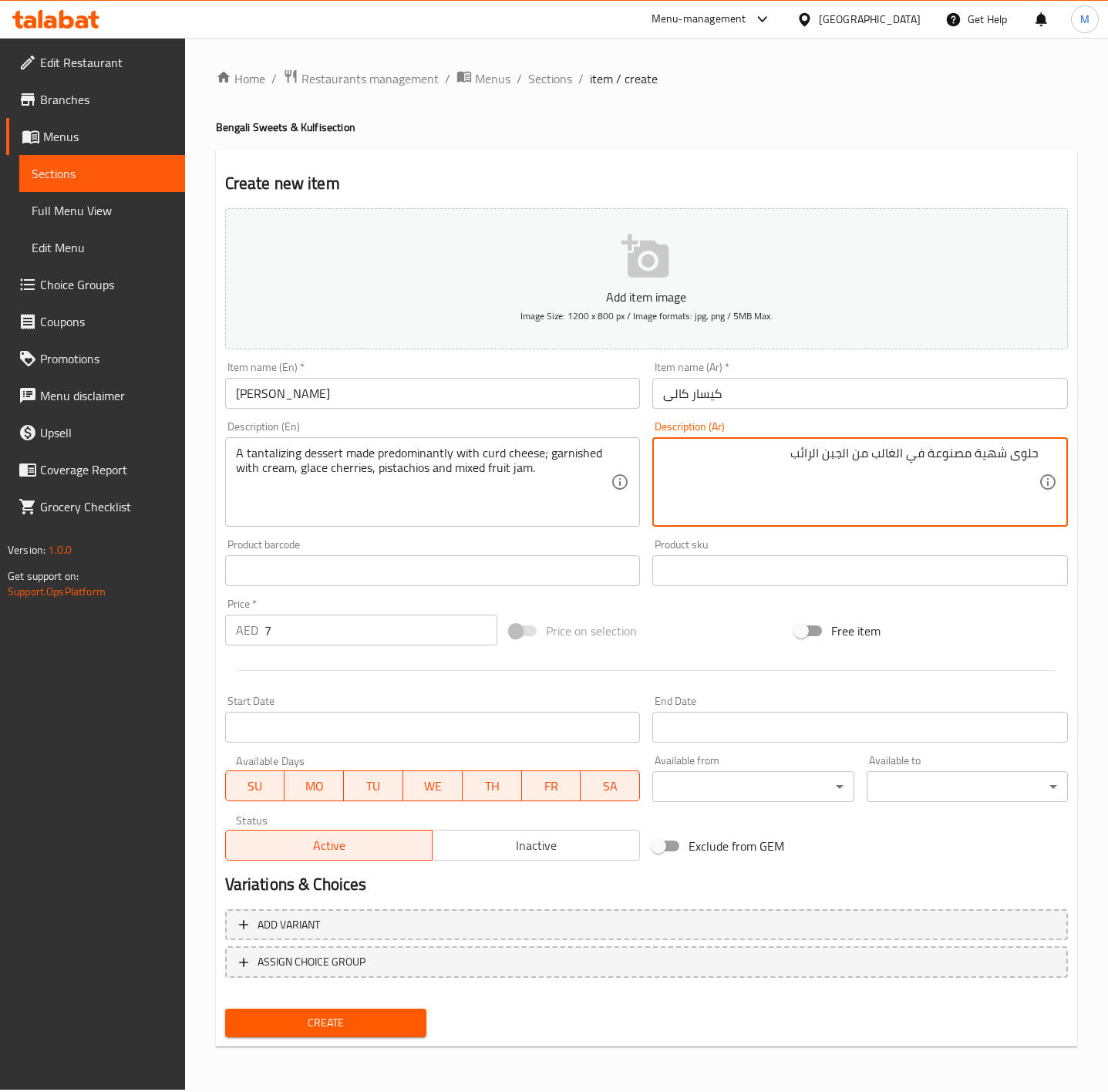
click at [784, 481] on textarea "حلوى شهية مصنوعة في الغالب من الجبن الرائب" at bounding box center [851, 482] width 376 height 74
paste textarea "؛ مزينة بالكريمة والكرز الجليدي والفستق ومربى الفواكه المختلطة."
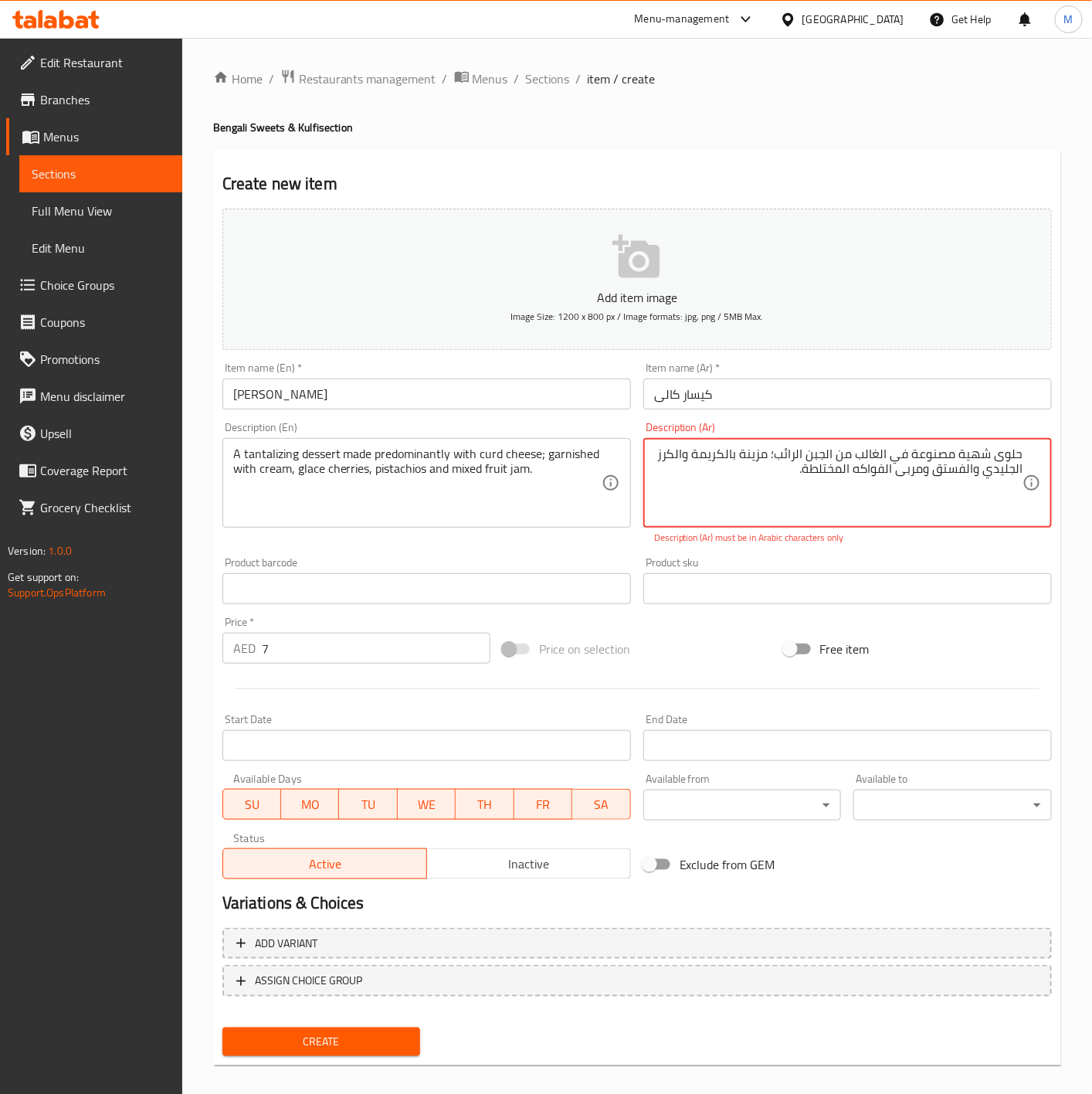
drag, startPoint x: 772, startPoint y: 454, endPoint x: 844, endPoint y: 454, distance: 72.0
click at [776, 454] on textarea "حلوى شهية مصنوعة في الغالب من الجبن الرائب؛ مزينة بالكريمة والكرز الجليدي والفس…" at bounding box center [838, 483] width 369 height 74
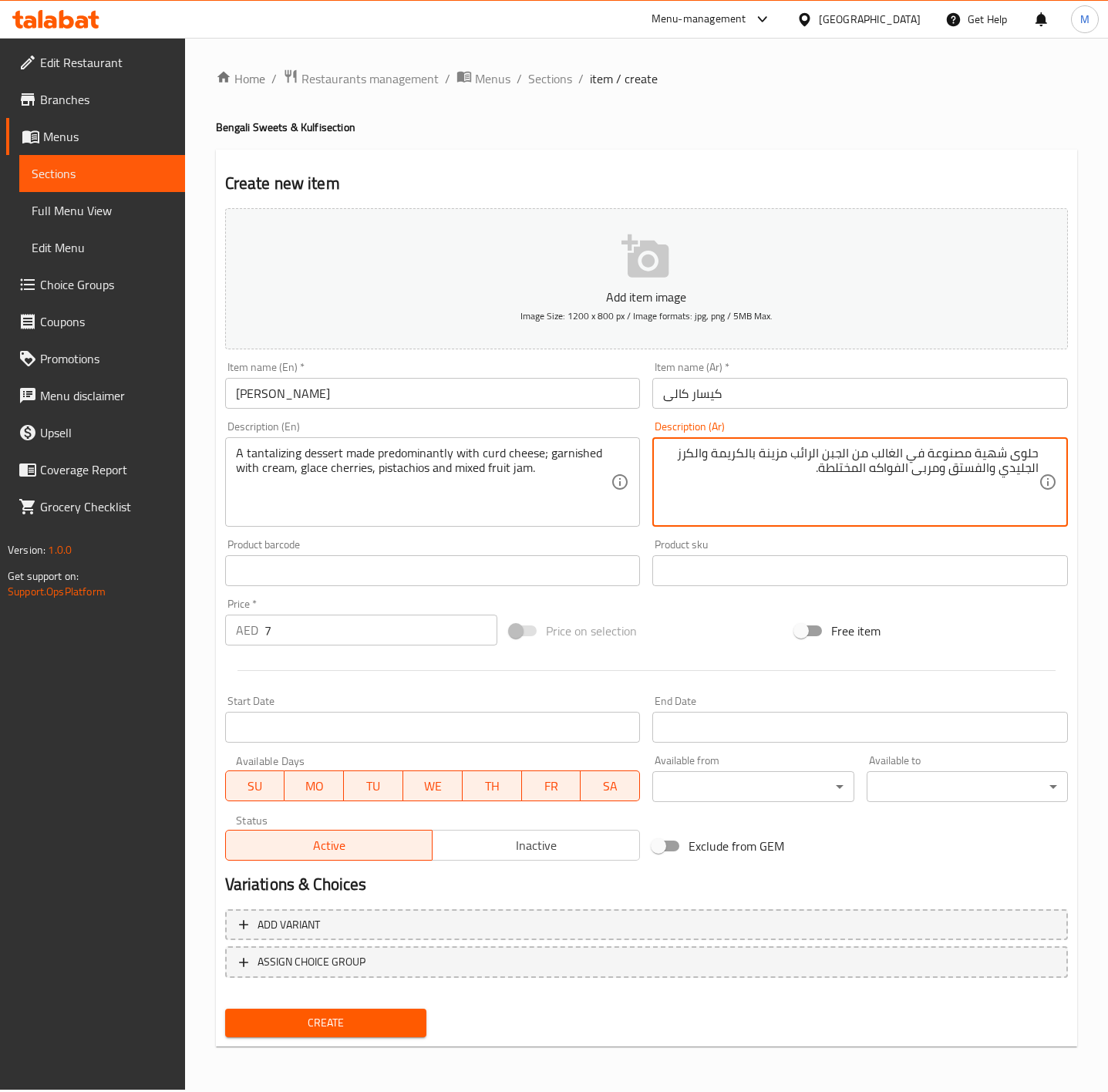
type textarea "حلوى شهية مصنوعة في الغالب من الجبن الرائب مزينة بالكريمة والكرز الجليدي والفست…"
click at [366, 1014] on span "Create" at bounding box center [326, 1023] width 177 height 19
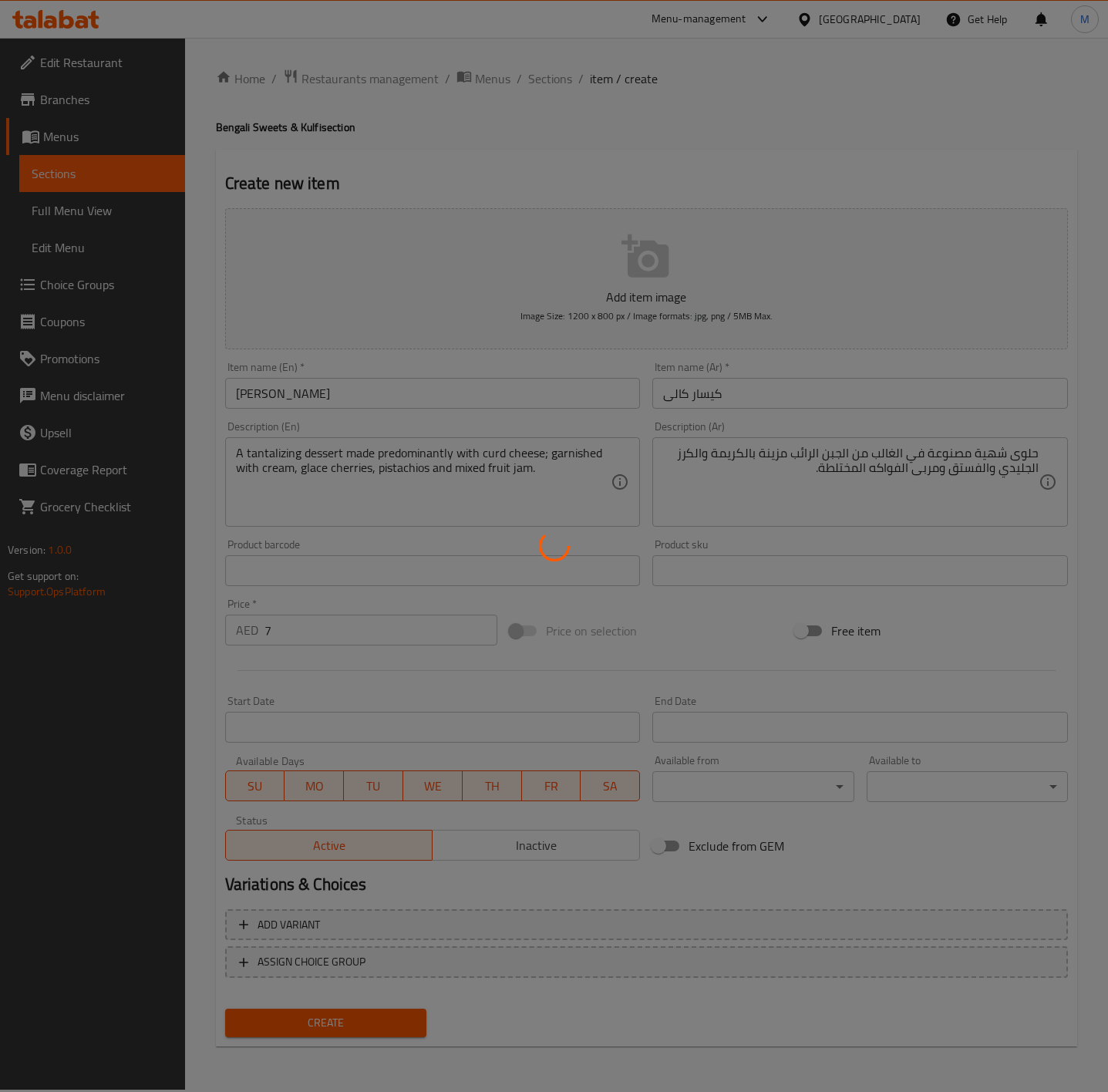
type input "0"
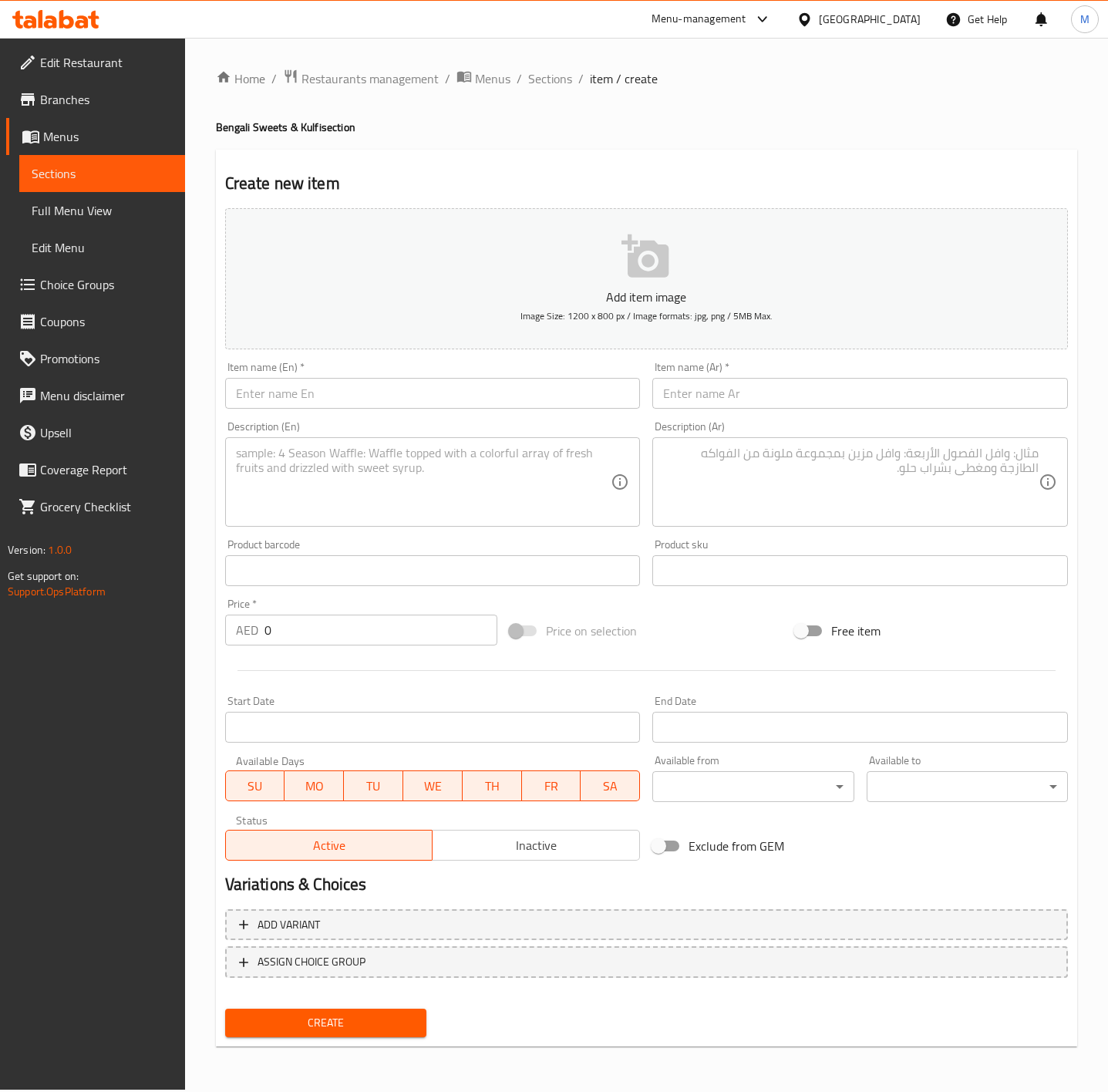
click at [306, 384] on input "text" at bounding box center [433, 394] width 415 height 31
paste input "4 MATKA FIRNI A classic creamy dessert made with powder rice, gently simmered i…"
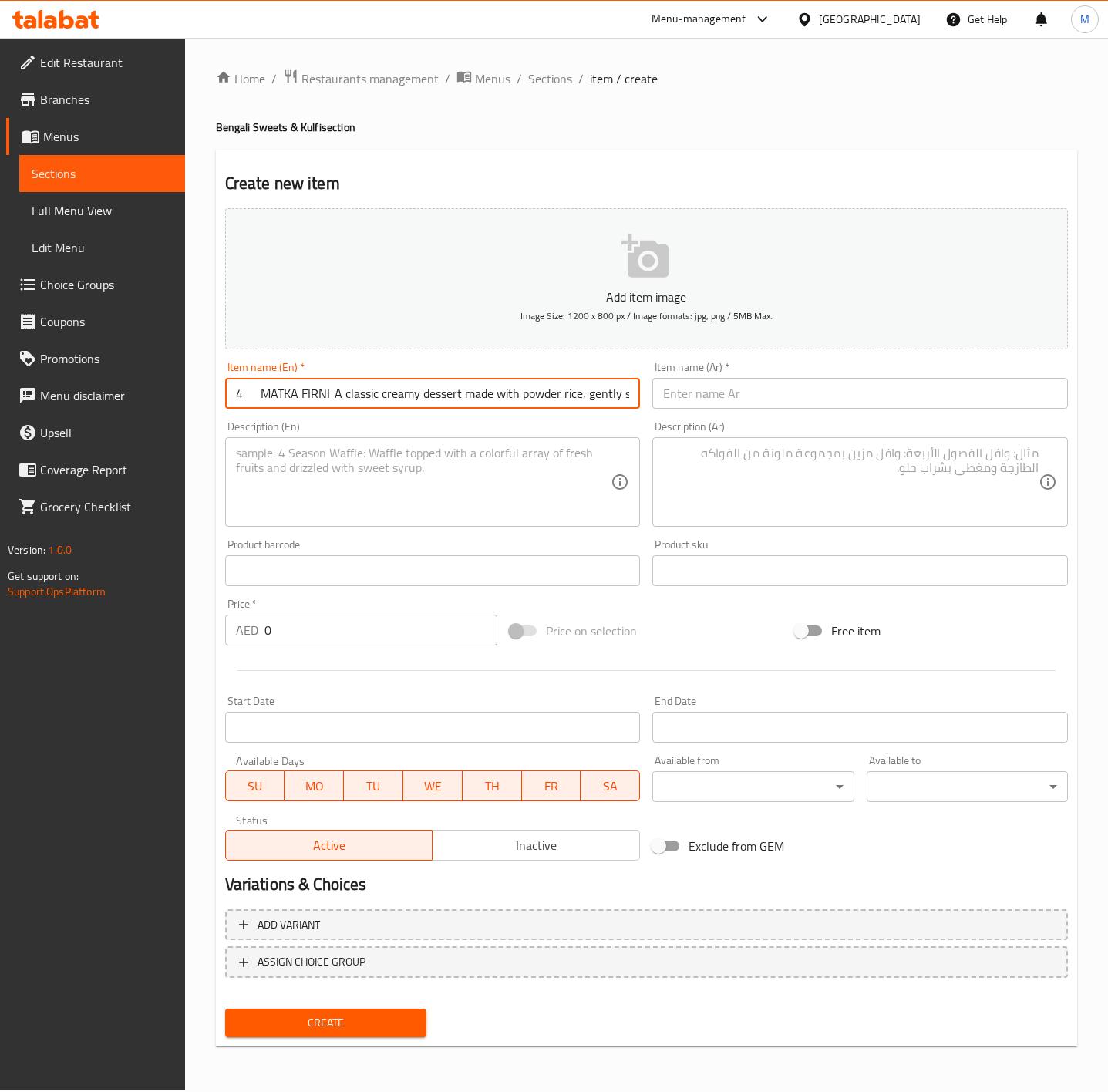
scroll to position [0, 907]
type input "4 MATKA FIRNI A classic creamy dessert made with powder rice, gently simmered i…"
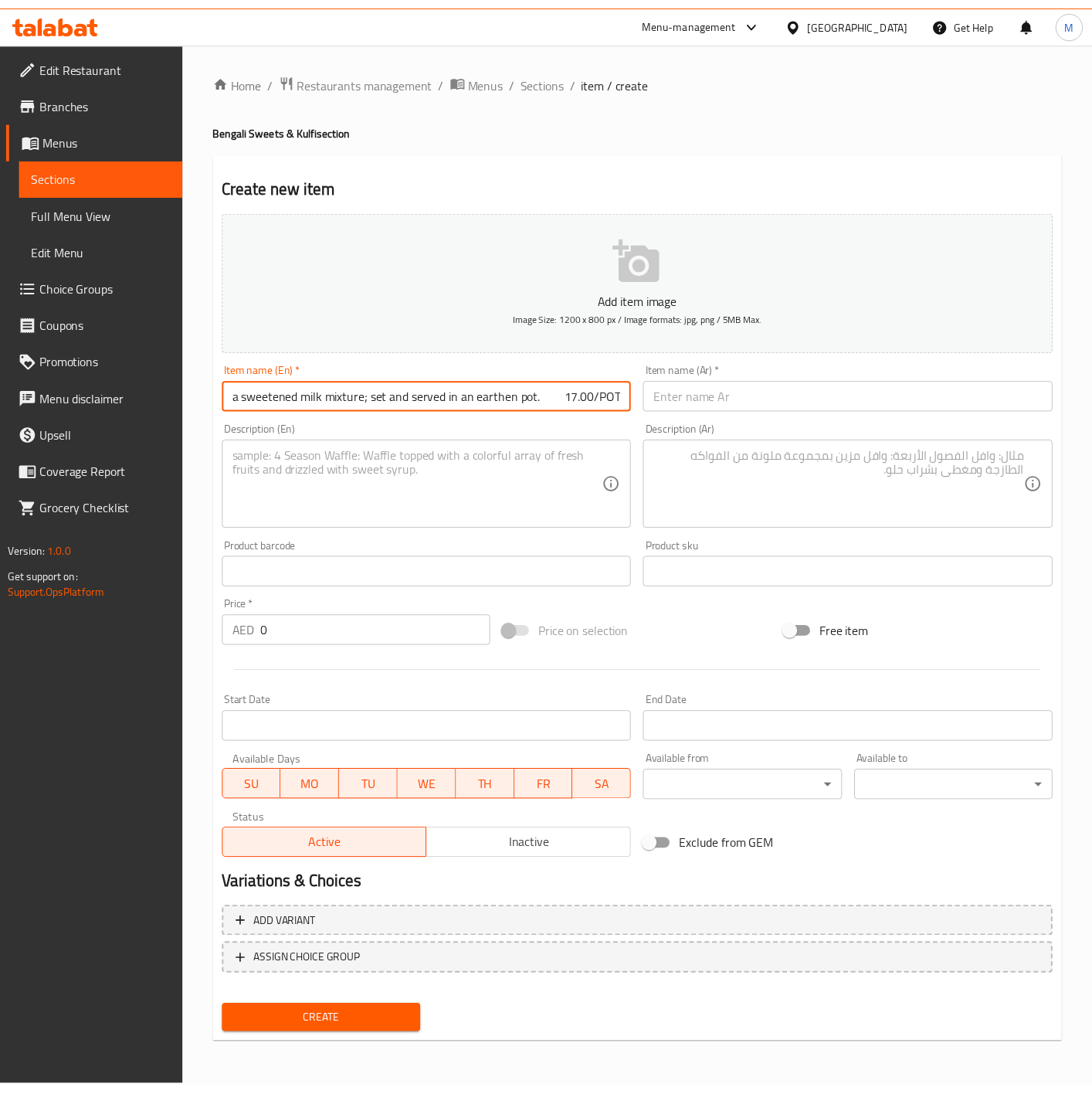
scroll to position [0, 0]
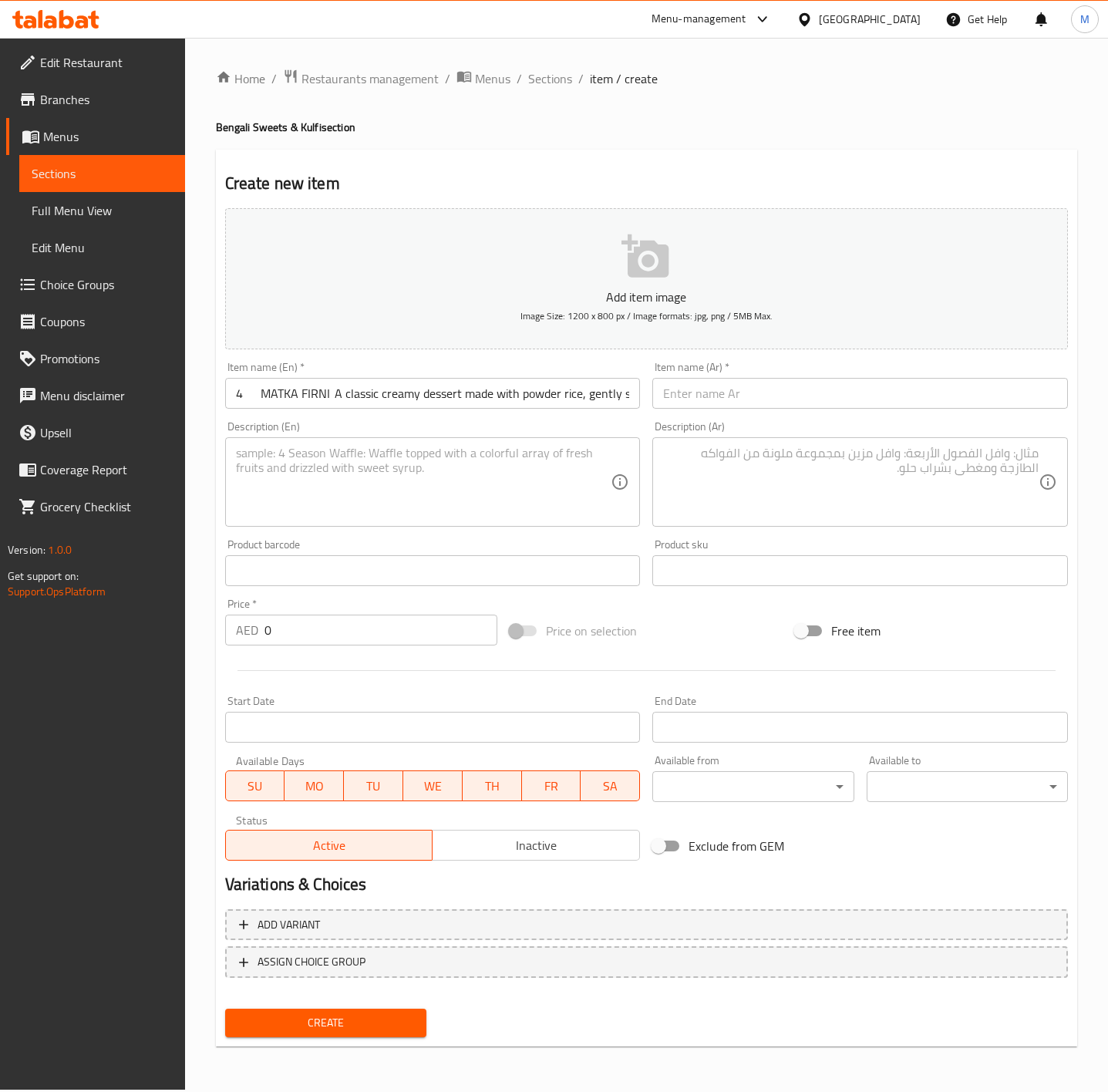
click at [442, 384] on input "4 MATKA FIRNI A classic creamy dessert made with powder rice, gently simmered i…" at bounding box center [433, 394] width 415 height 31
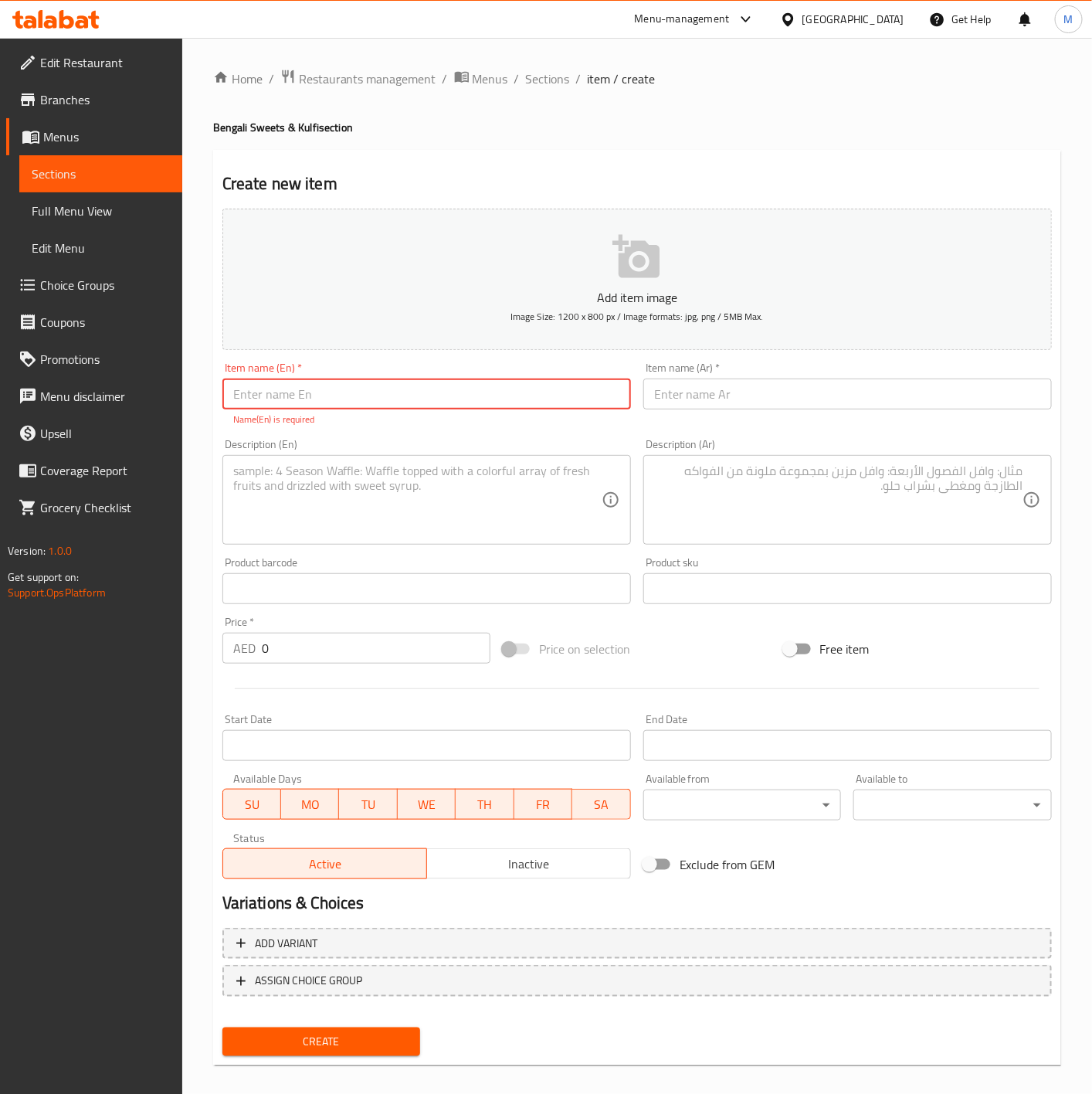
paste input "MATKA [PERSON_NAME]"
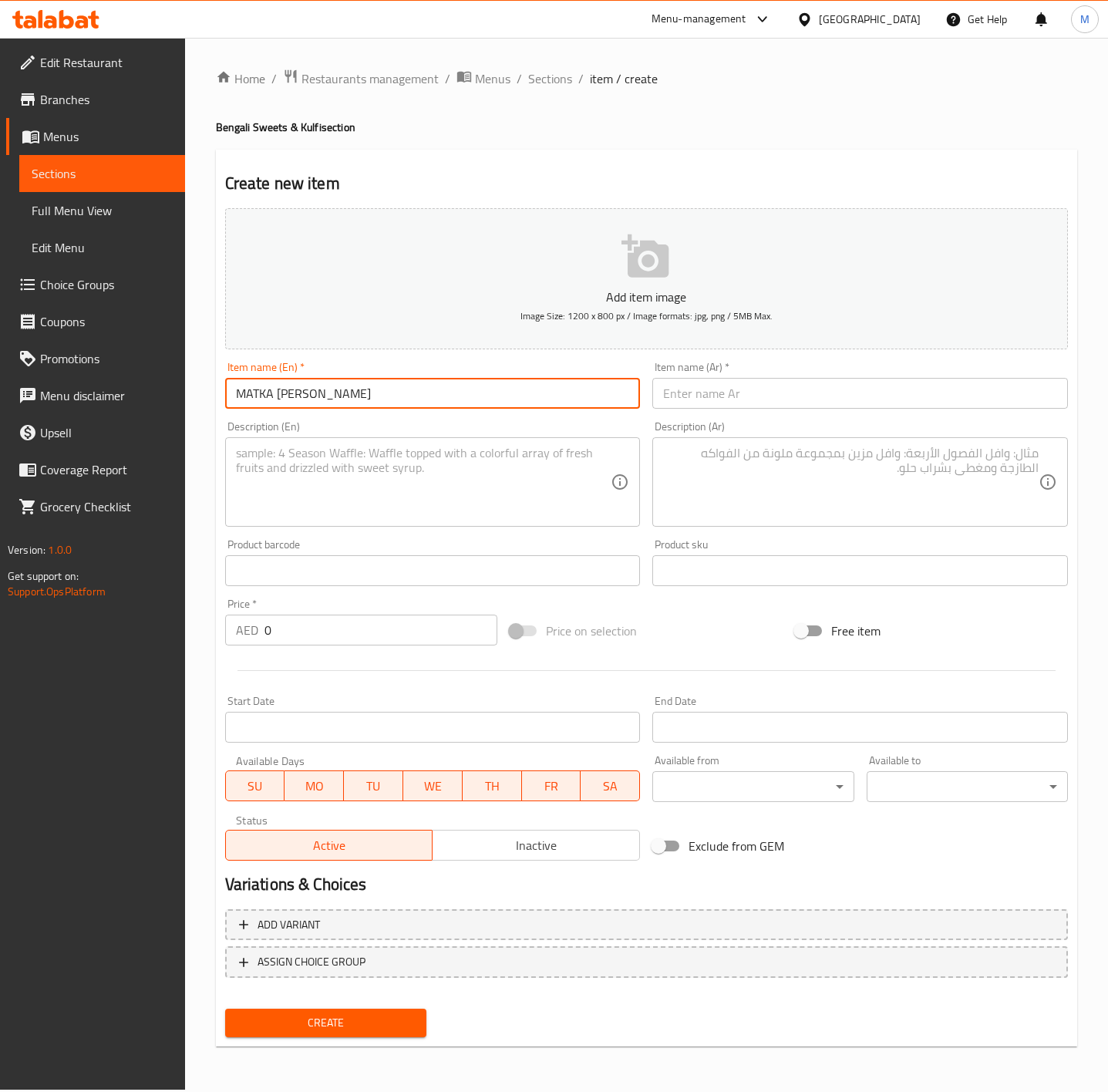
type input "MATKA [PERSON_NAME]"
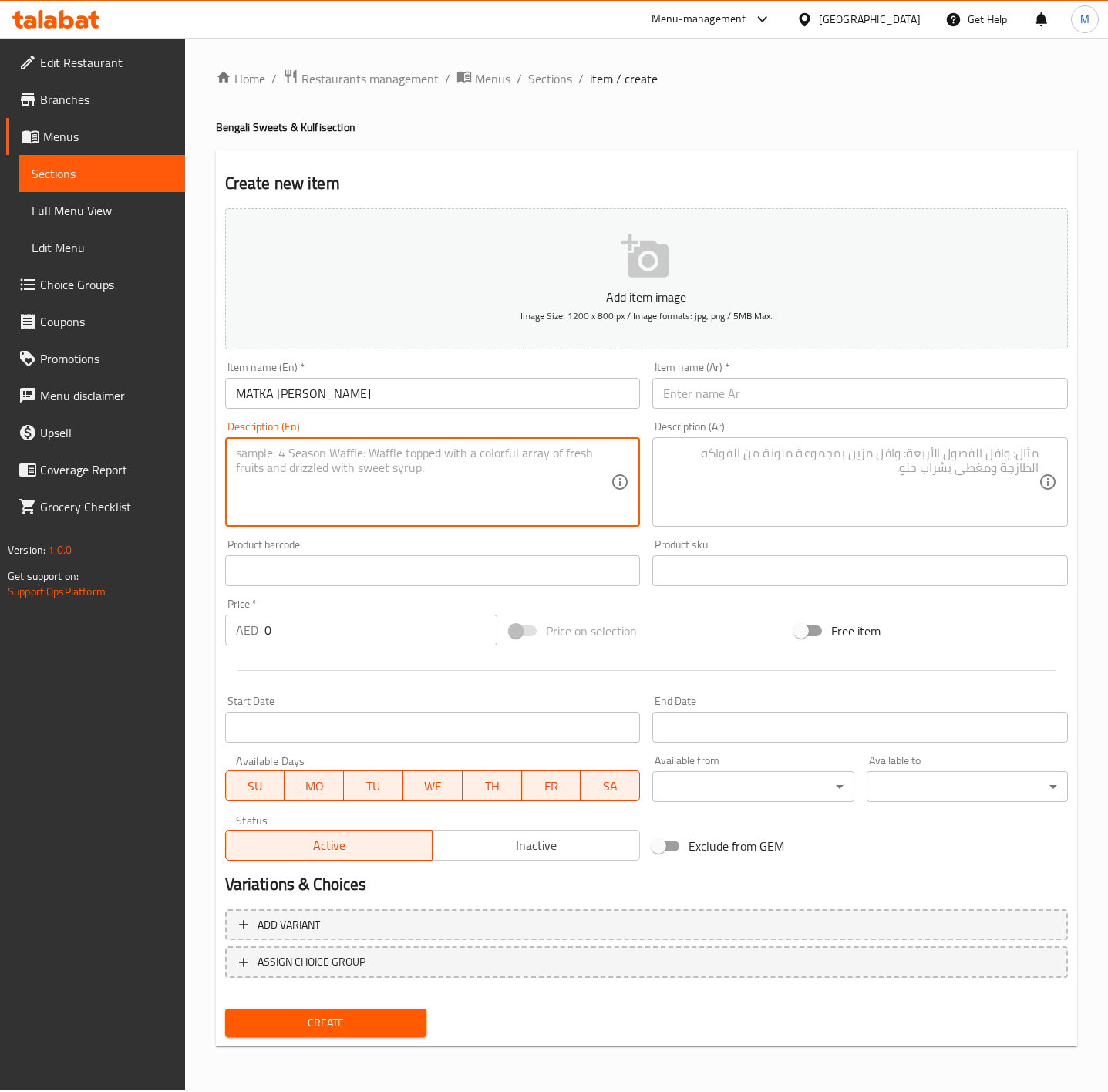
click at [461, 486] on textarea at bounding box center [424, 482] width 376 height 74
paste textarea "A classic creamy dessert made with powder rice, gently simmered in a sweetened …"
type textarea "A classic creamy dessert made with powder rice, gently simmered in a sweetened …"
click at [348, 398] on input "MATKA [PERSON_NAME]" at bounding box center [433, 394] width 415 height 31
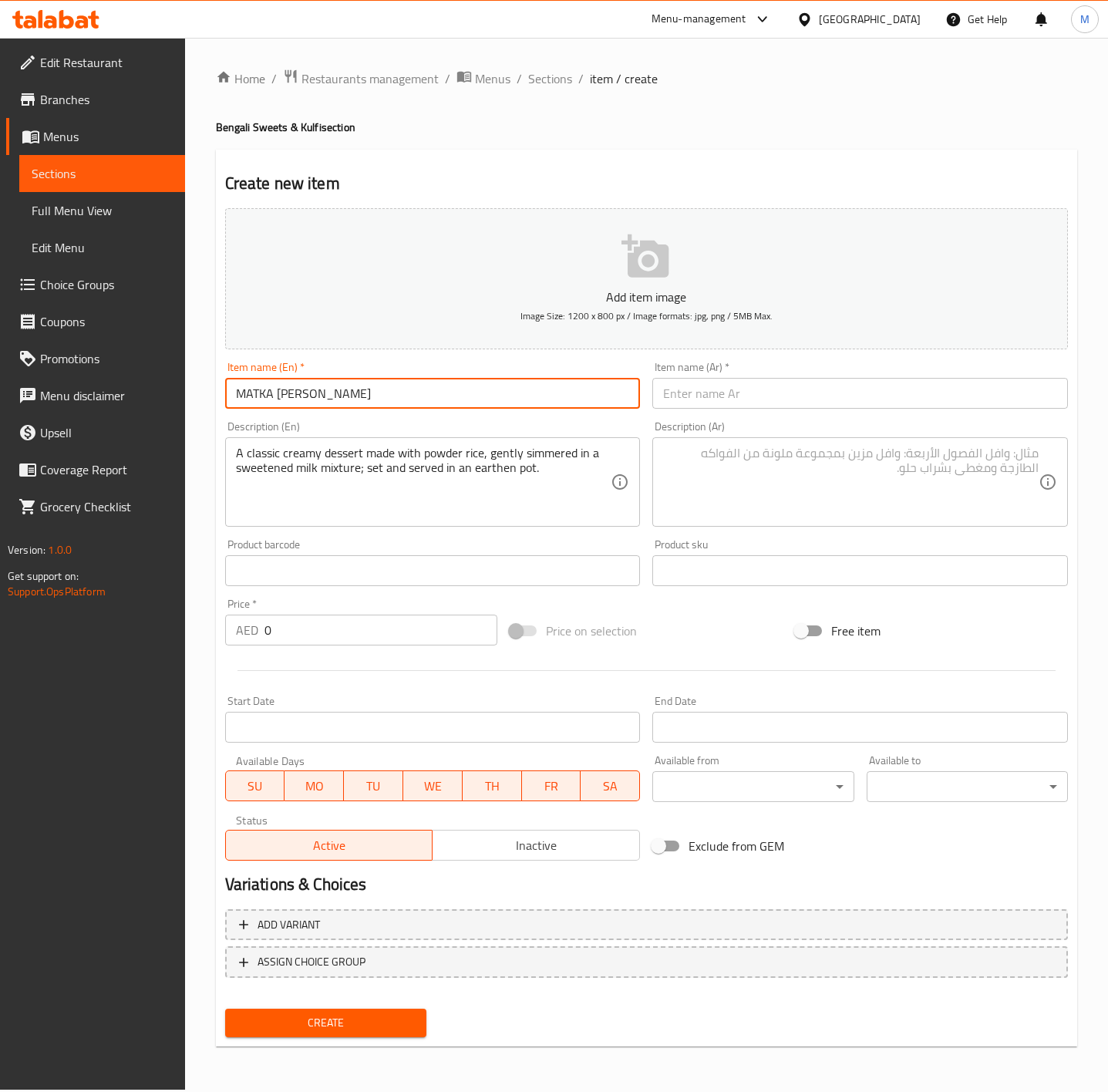
click at [348, 398] on input "MATKA [PERSON_NAME]" at bounding box center [433, 394] width 415 height 31
type input "[PERSON_NAME]"
click at [745, 632] on div "Price on selection" at bounding box center [646, 631] width 285 height 42
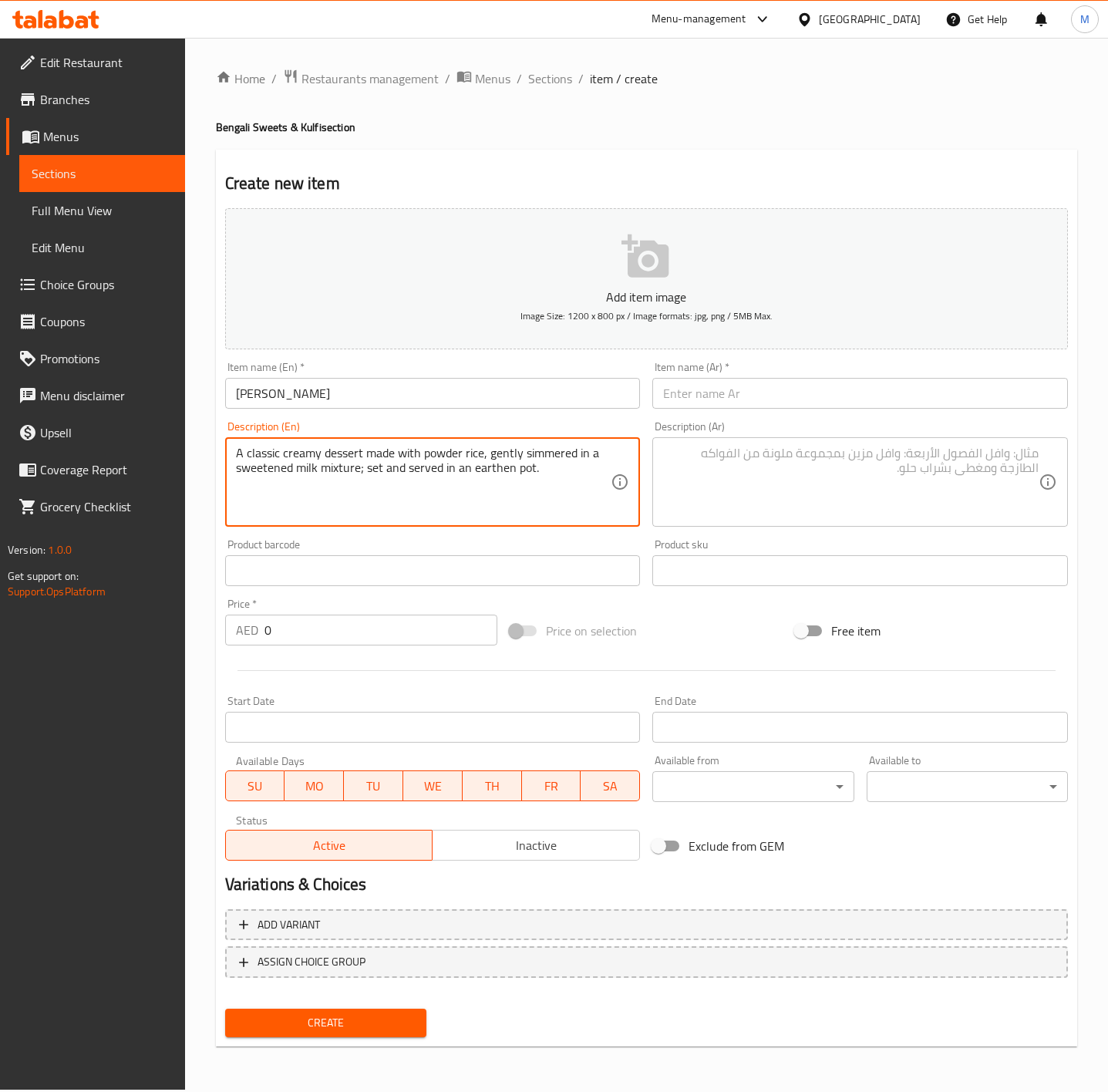
click at [326, 466] on textarea "A classic creamy dessert made with powder rice, gently simmered in a sweetened …" at bounding box center [424, 482] width 376 height 74
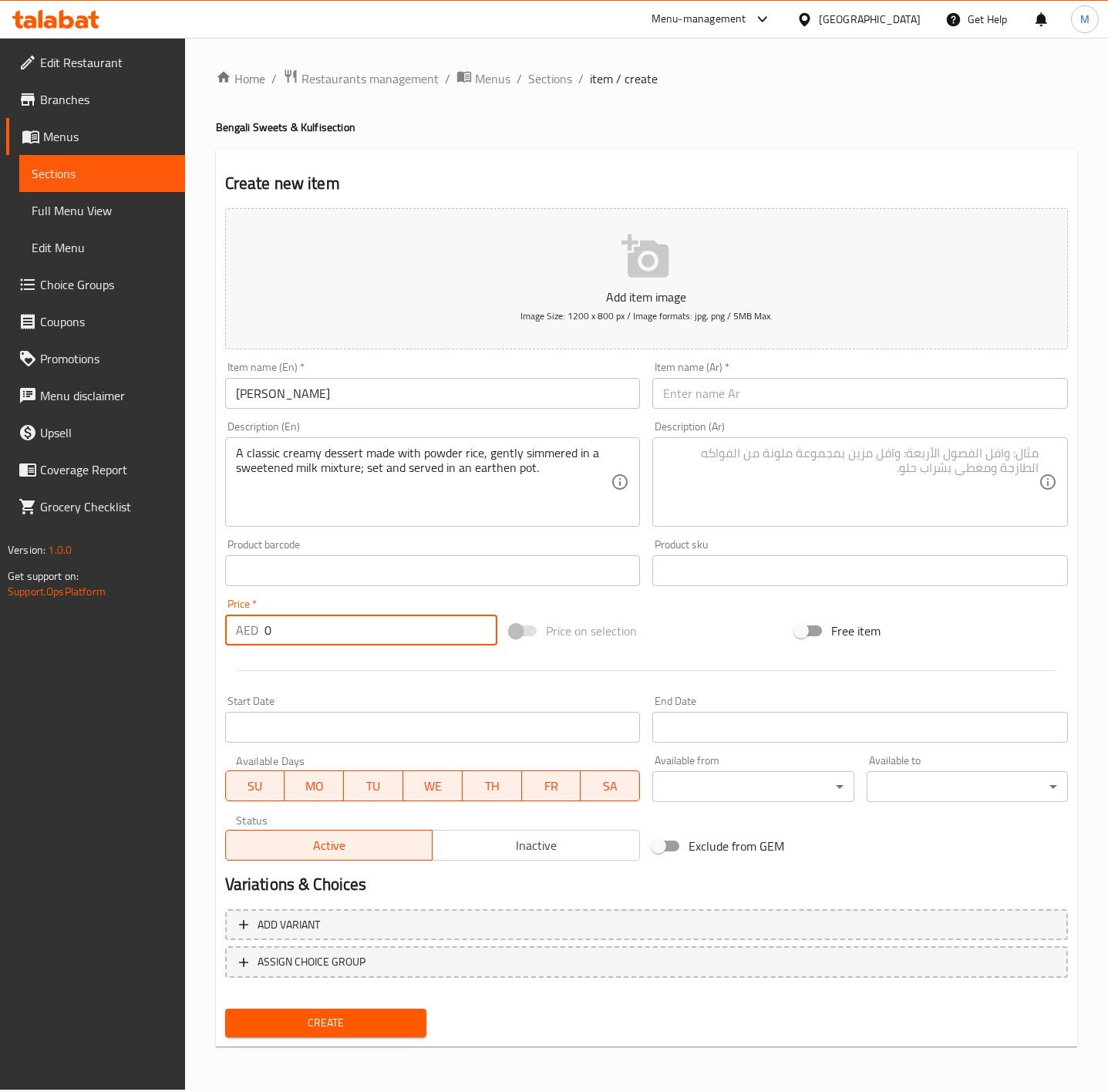
click at [338, 621] on input "0" at bounding box center [381, 630] width 234 height 31
type input "17"
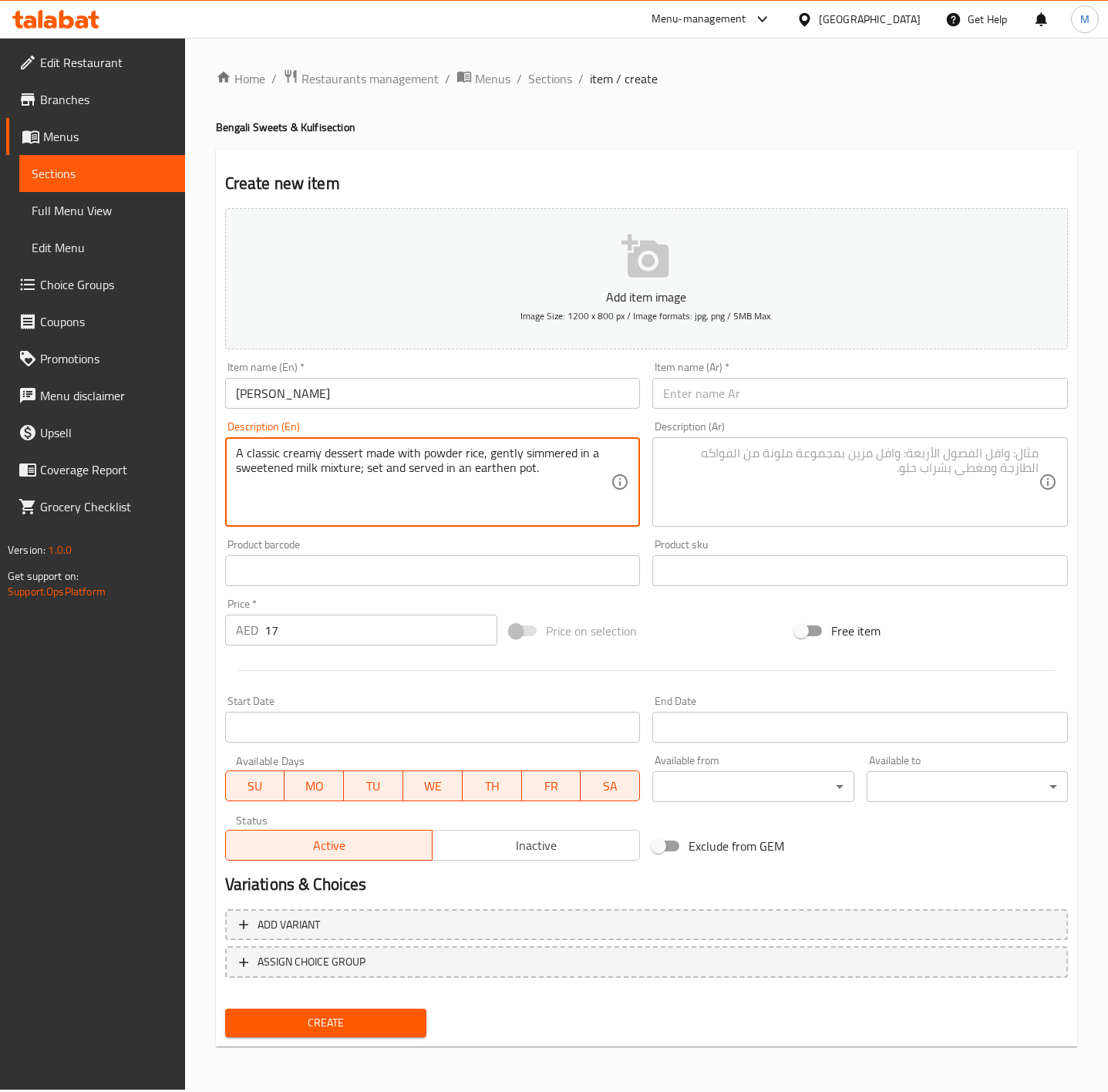
click at [447, 473] on textarea "A classic creamy dessert made with powder rice, gently simmered in a sweetened …" at bounding box center [424, 482] width 376 height 74
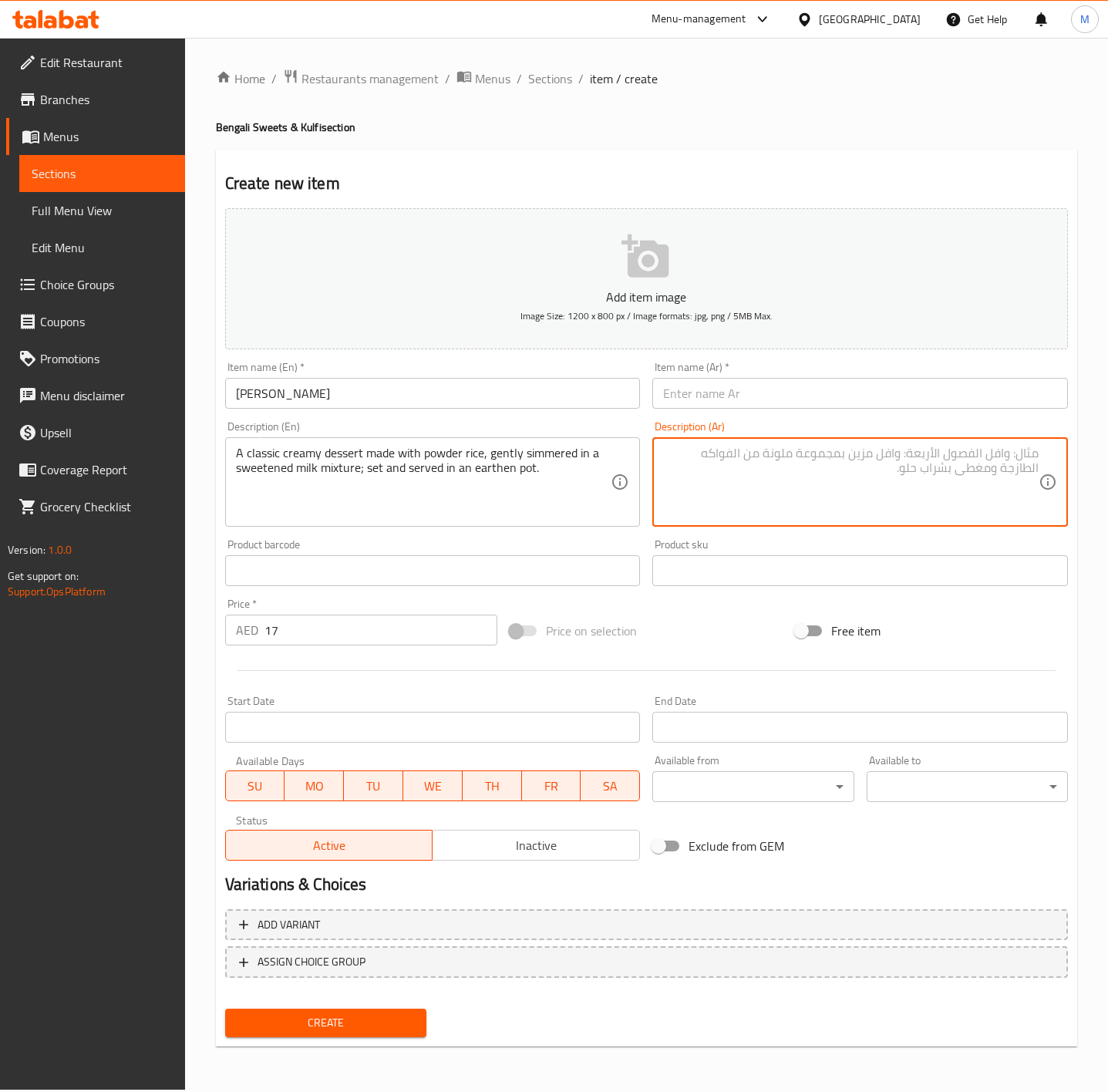
click at [836, 454] on textarea at bounding box center [851, 482] width 376 height 74
paste textarea "حلوى كريمية كلاسيكية مصنوعة من الأرز المجفف، تُطهى على نار هادئة في خليط من الح…"
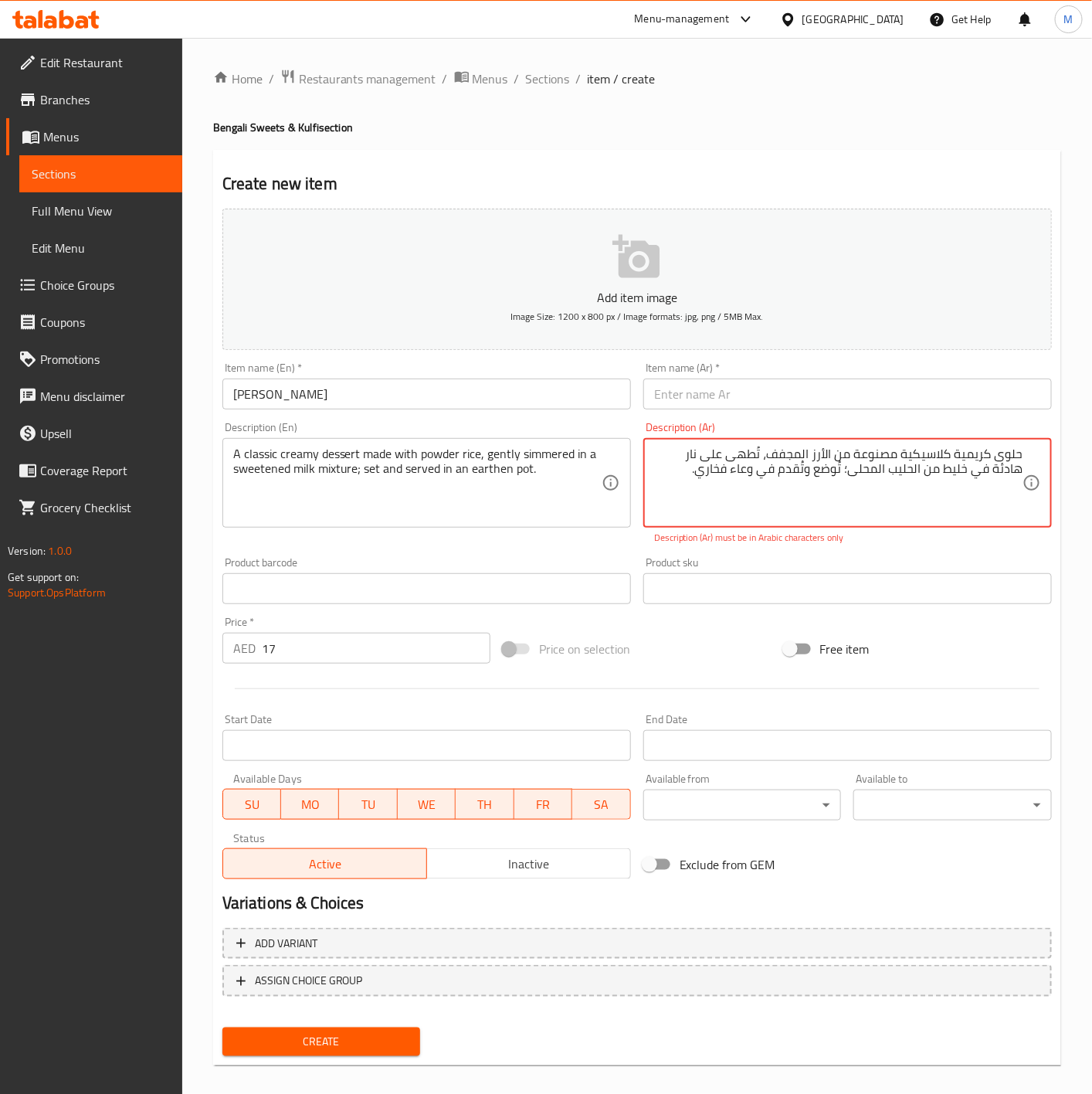
click at [877, 478] on textarea "حلوى كريمية كلاسيكية مصنوعة من الأرز المجفف، تُطهى على نار هادئة في خليط من الح…" at bounding box center [838, 483] width 369 height 74
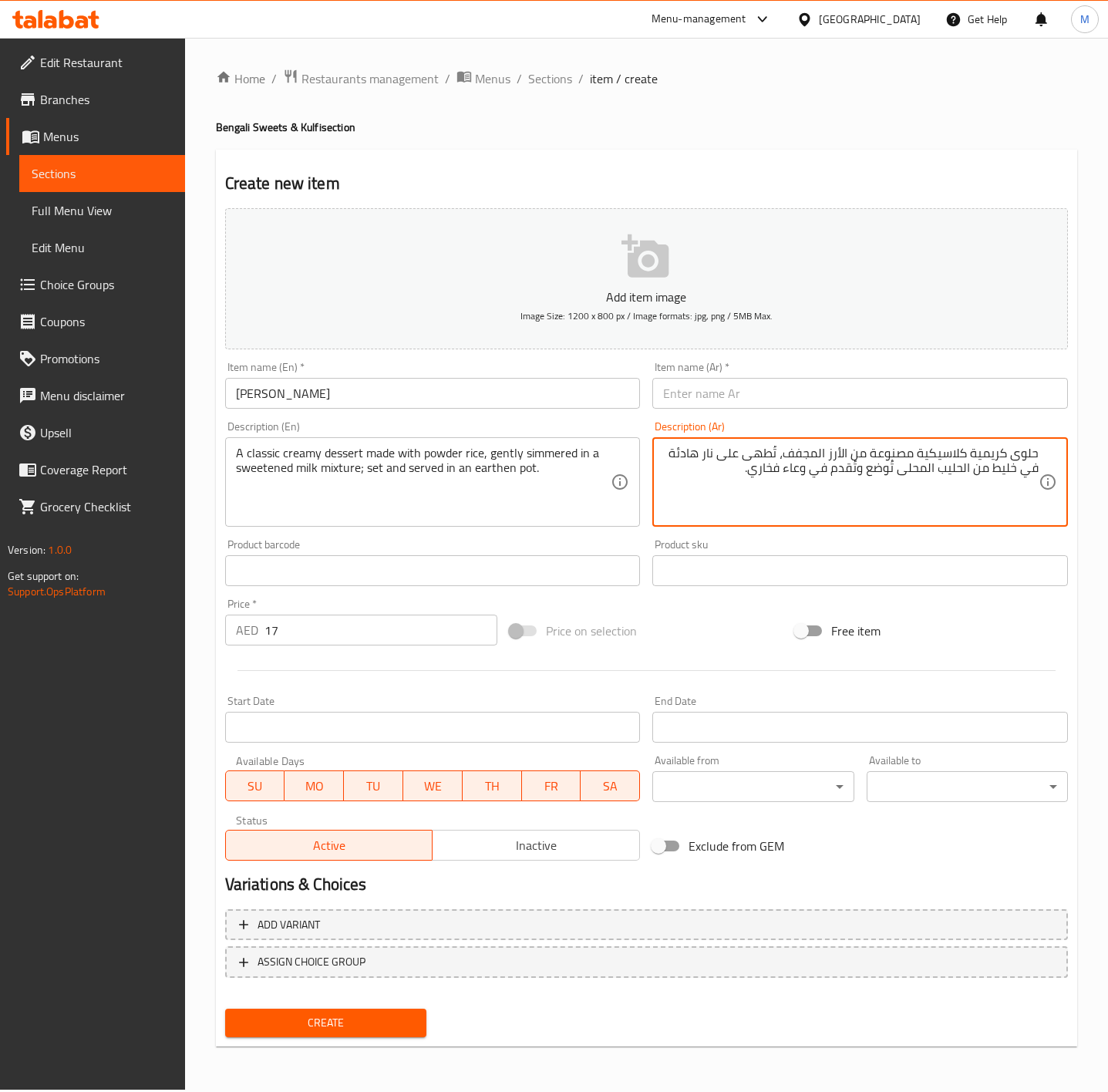
type textarea "حلوى كريمية كلاسيكية مصنوعة من الأرز المجفف، تُطهى على نار هادئة في خليط من الح…"
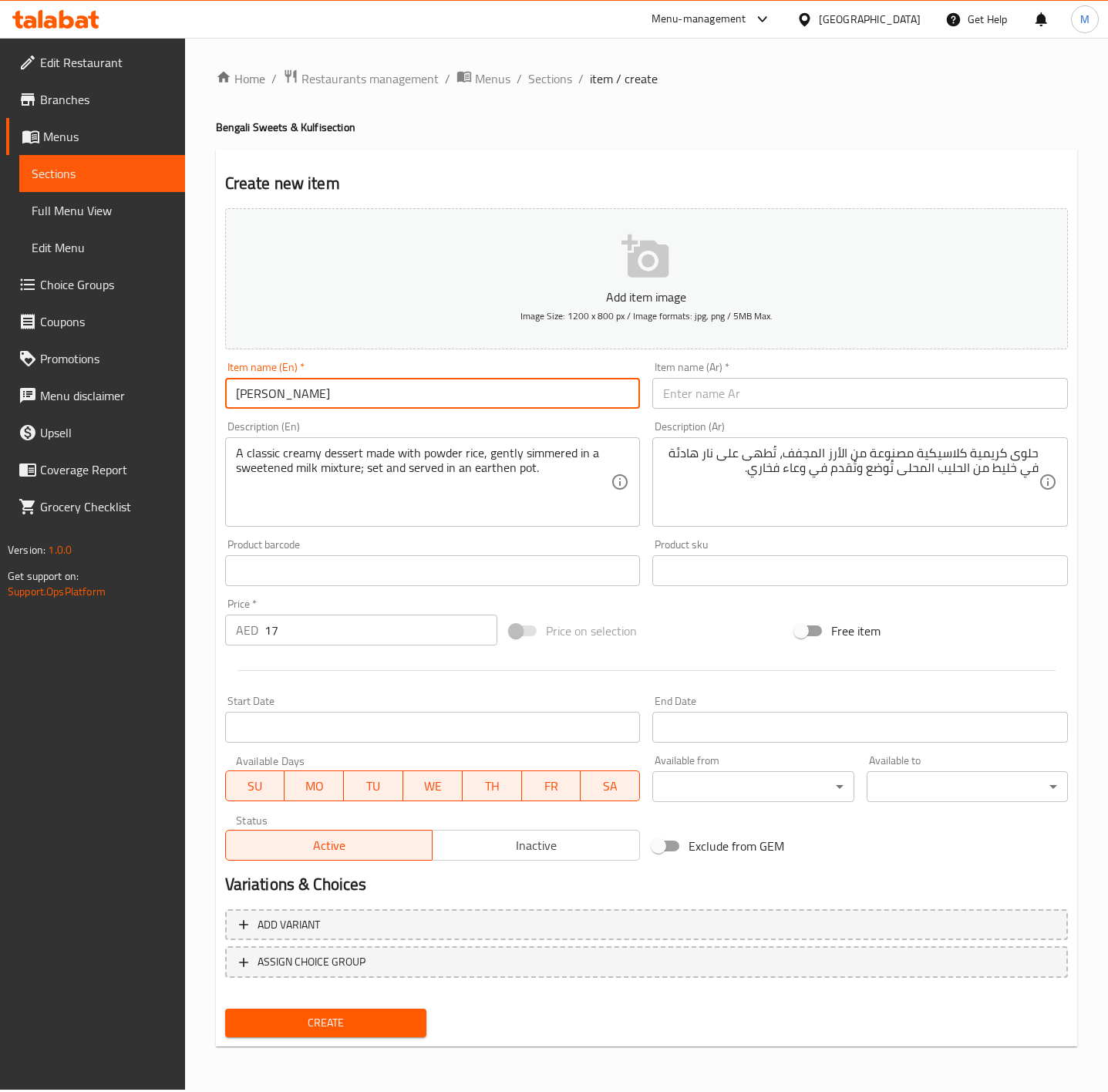
drag, startPoint x: 301, startPoint y: 383, endPoint x: 148, endPoint y: 376, distance: 153.2
click at [148, 376] on div "Edit Restaurant Branches Menus Sections Full Menu View Edit Menu Choice Groups …" at bounding box center [554, 564] width 1108 height 1052
click at [766, 385] on input "text" at bounding box center [860, 394] width 415 height 31
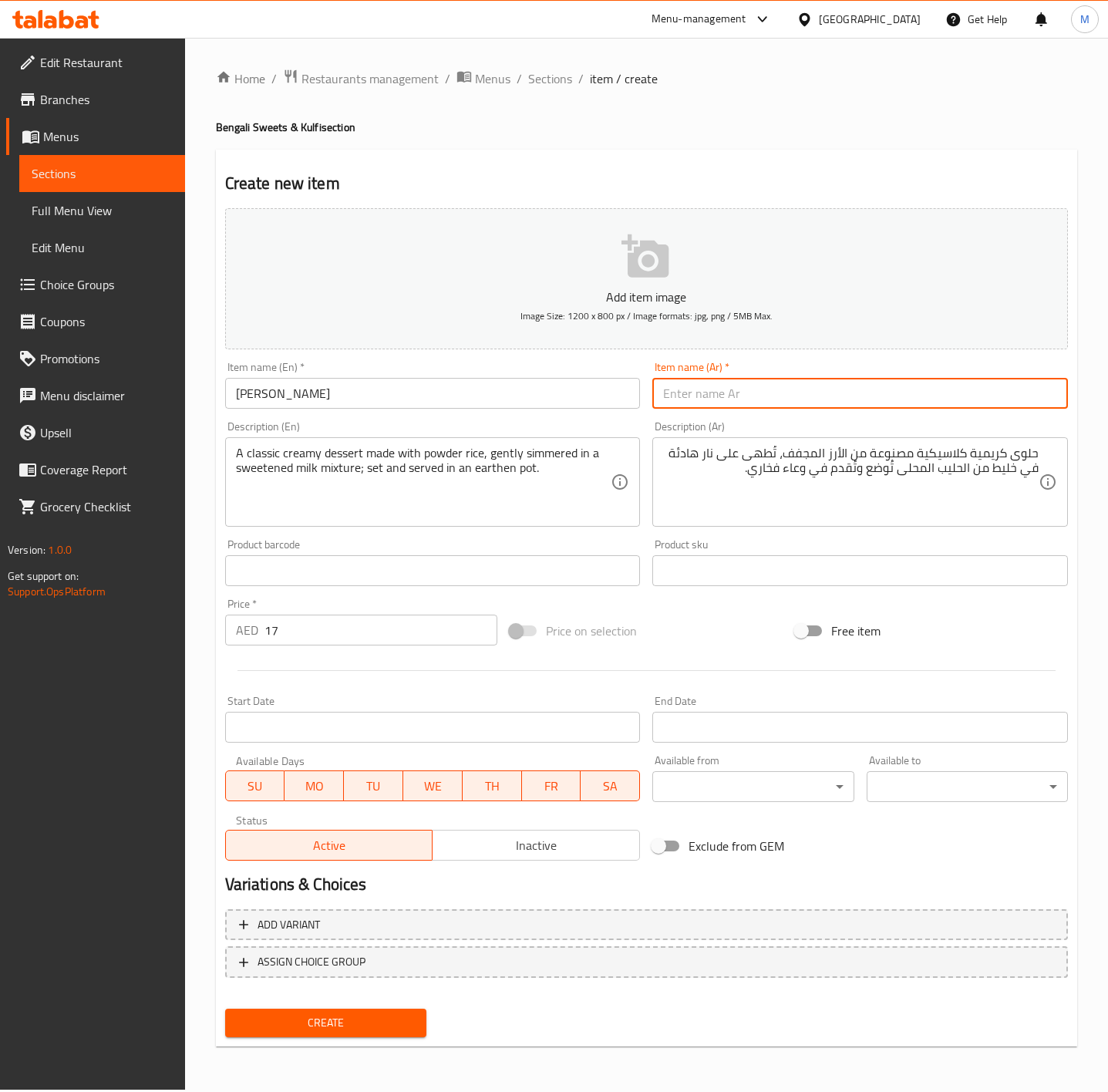
paste input "[PERSON_NAME]"
type input "[PERSON_NAME]"
drag, startPoint x: 383, startPoint y: 1032, endPoint x: 422, endPoint y: 1030, distance: 39.1
click at [384, 1031] on button "Create" at bounding box center [326, 1023] width 201 height 29
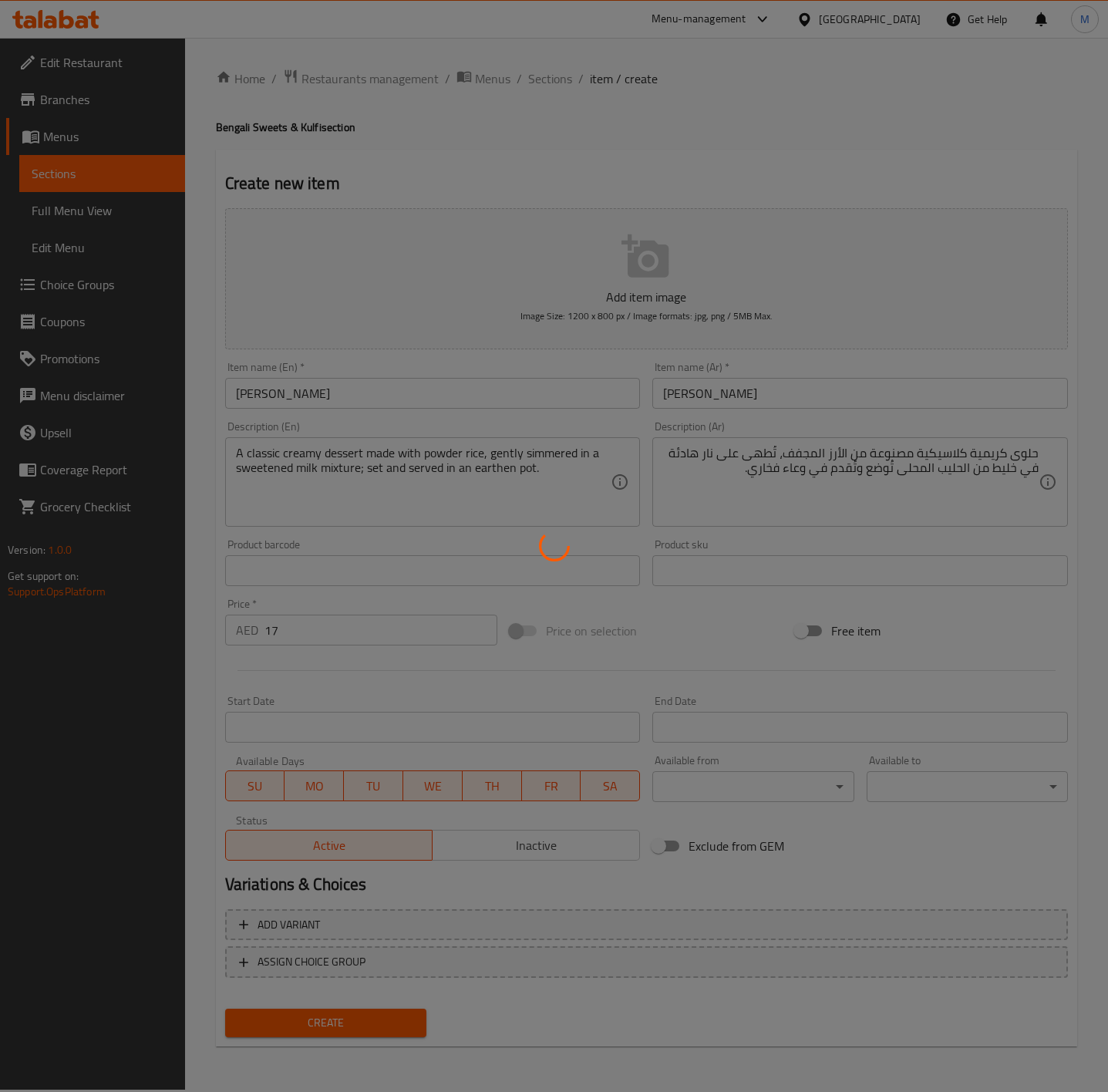
type input "0"
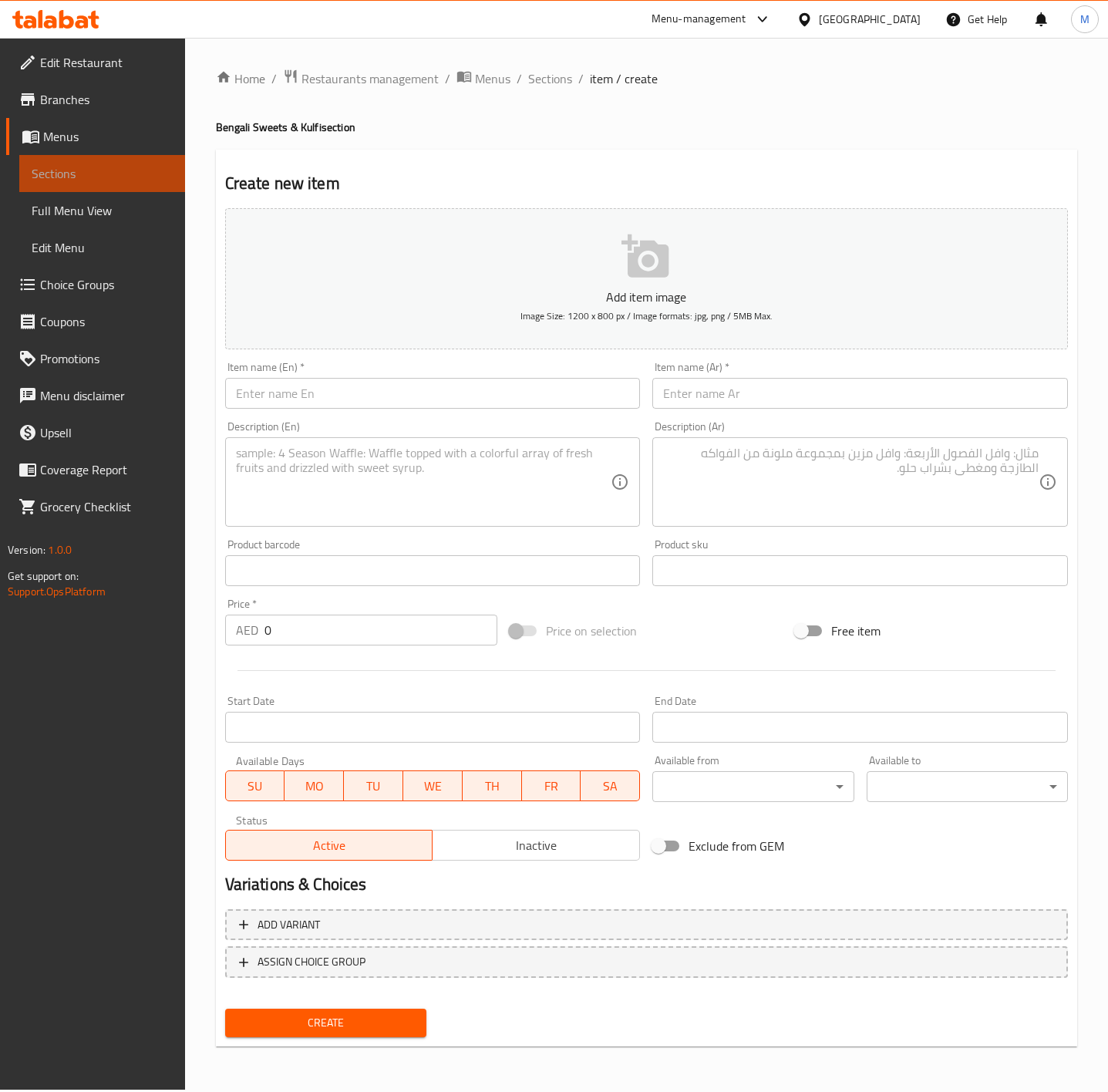
click at [70, 188] on link "Sections" at bounding box center [102, 174] width 166 height 37
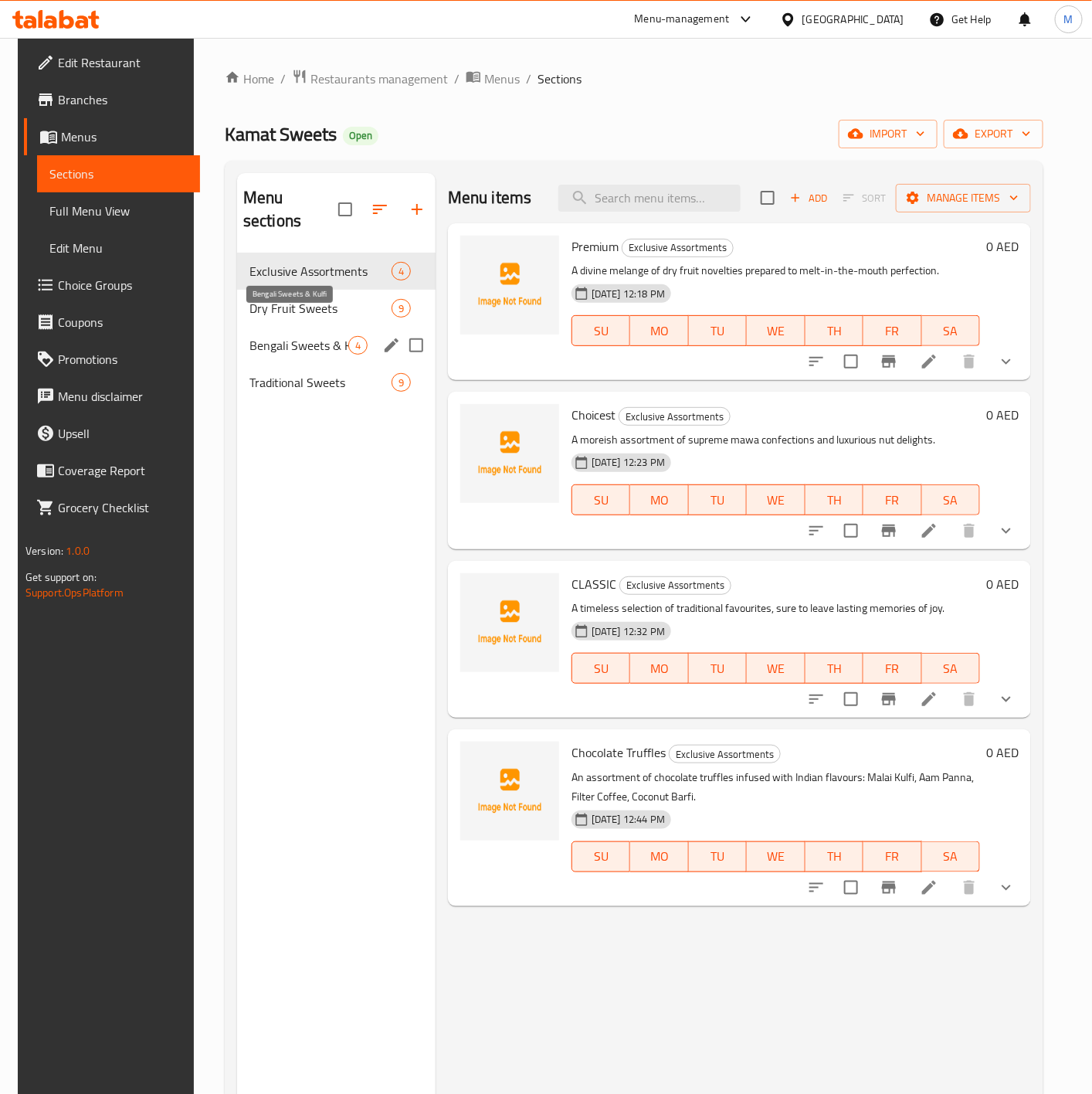
click at [260, 336] on span "Bengali Sweets & Kulfi" at bounding box center [298, 346] width 99 height 19
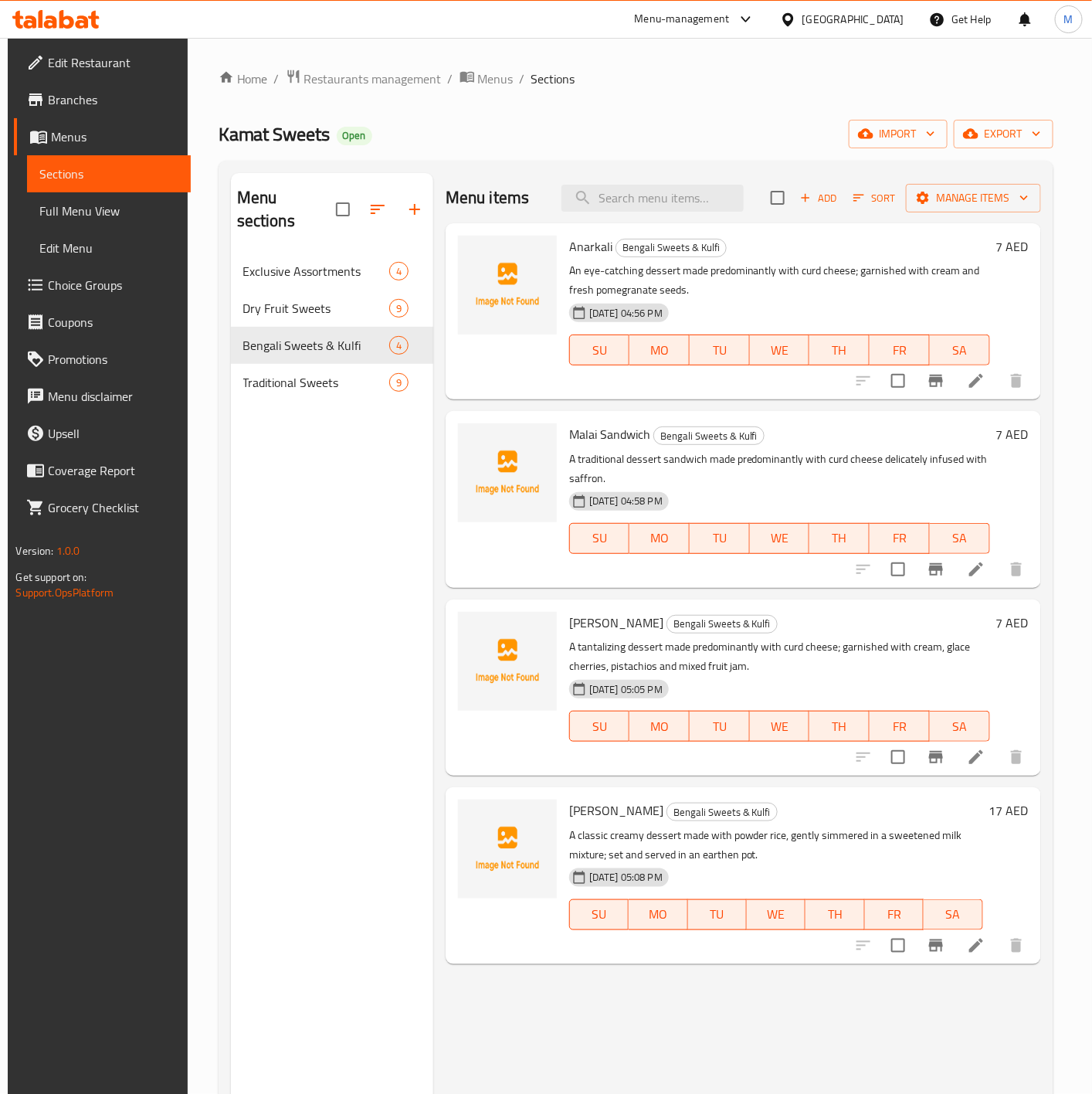
click at [271, 680] on div "Menu sections Exclusive Assortments 4 Dry Fruit Sweets 9 Bengali Sweets & Kulfi…" at bounding box center [332, 720] width 203 height 1094
drag, startPoint x: 842, startPoint y: 189, endPoint x: 1094, endPoint y: 406, distance: 332.6
click at [840, 189] on span "Add" at bounding box center [819, 198] width 42 height 18
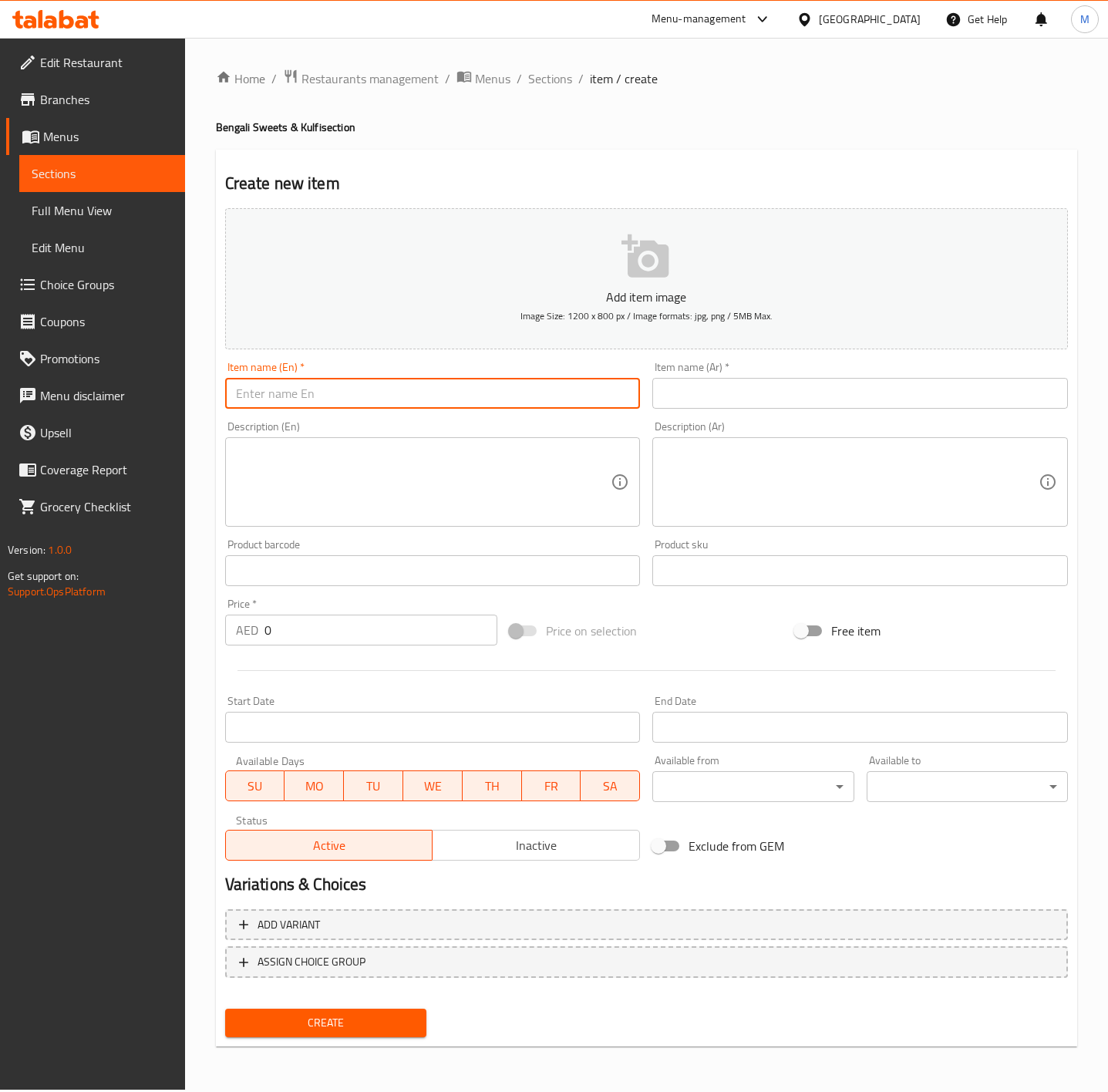
click at [362, 408] on input "text" at bounding box center [433, 394] width 415 height 31
paste input "ANGOORI RABDI"
type input "ANGOORI RABDI"
click at [364, 505] on textarea at bounding box center [424, 482] width 376 height 74
paste textarea "A decadent dessert made with bite-sized curd cheese balls soaked in a thickened…"
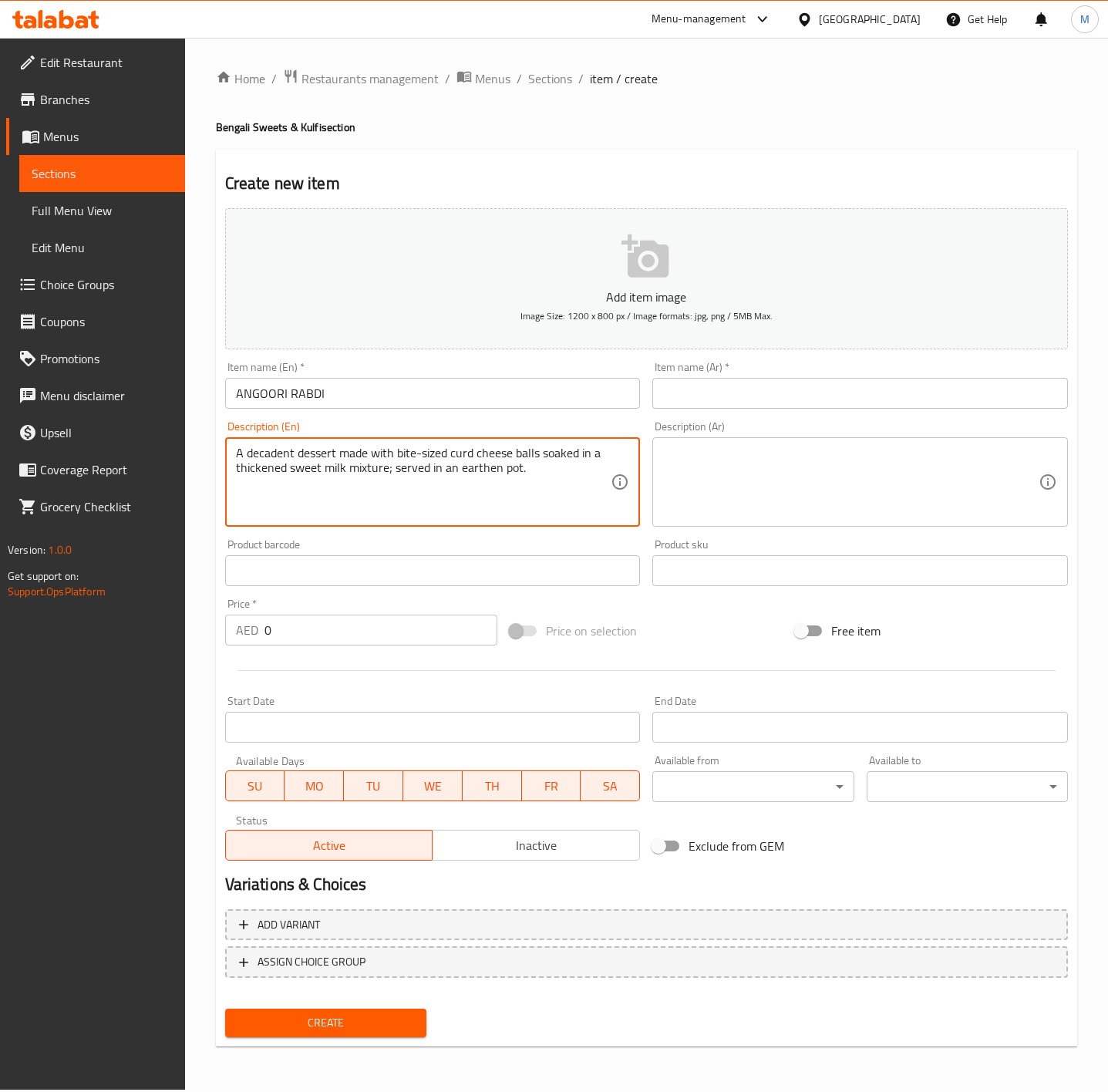
type textarea "A decadent dessert made with bite-sized curd cheese balls soaked in a thickened…"
click at [326, 639] on input "0" at bounding box center [381, 630] width 234 height 31
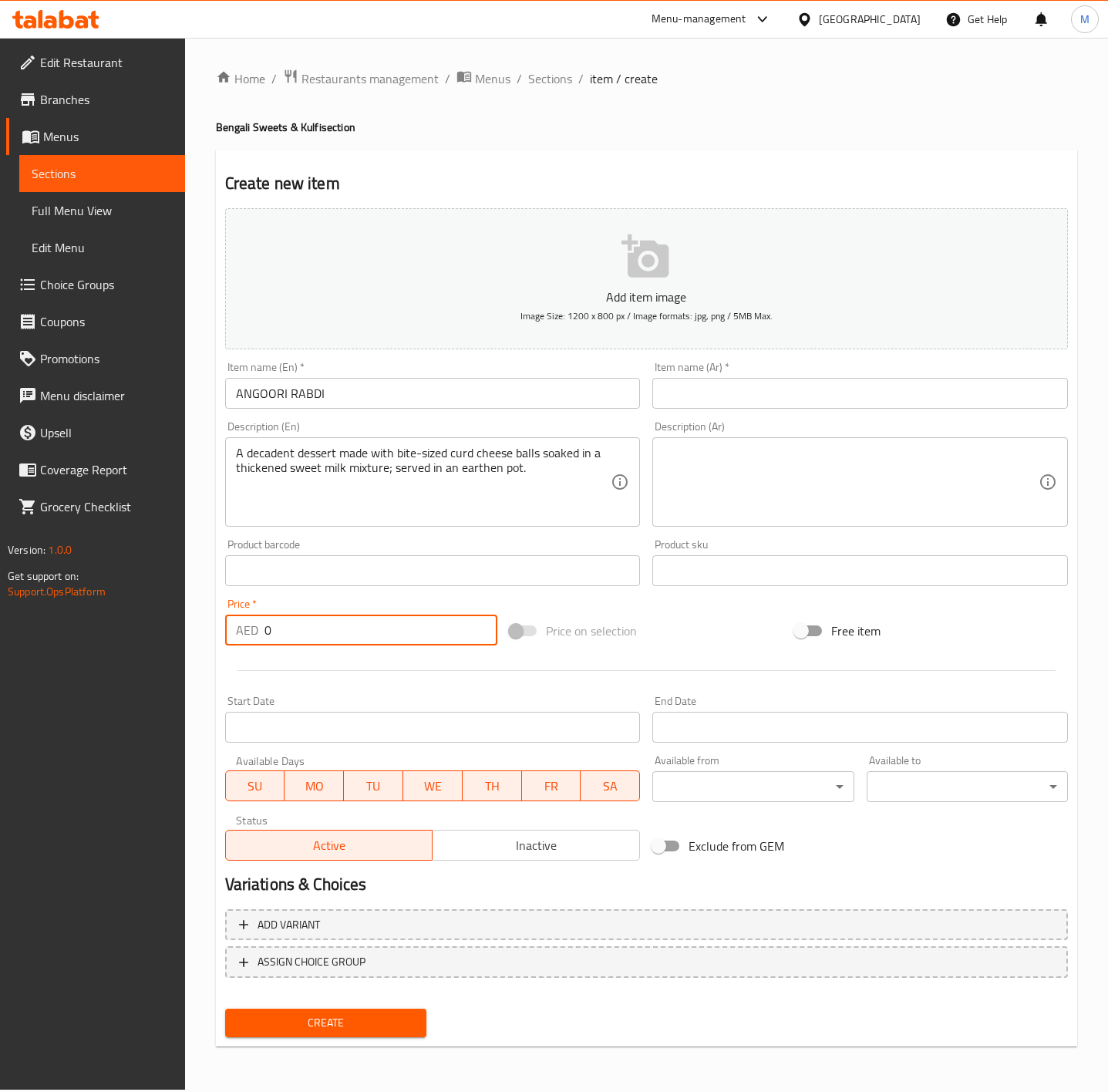
click at [326, 639] on input "0" at bounding box center [381, 630] width 234 height 31
type input "16"
click at [334, 401] on input "ANGOORI RABDI" at bounding box center [433, 394] width 415 height 31
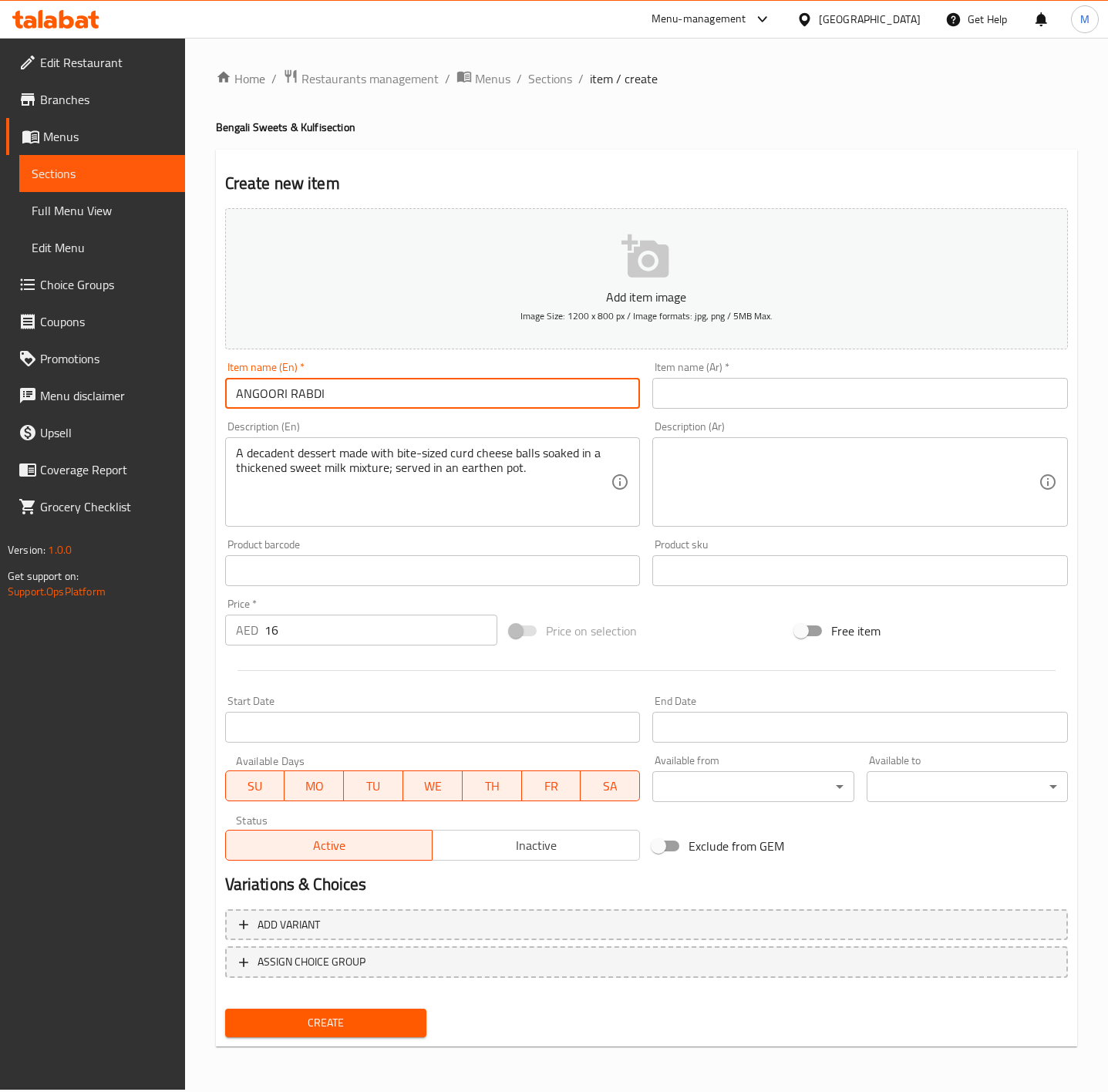
click at [334, 399] on input "ANGOORI RABDI" at bounding box center [433, 394] width 415 height 31
type input "Angoori Rabdi"
drag, startPoint x: 731, startPoint y: 401, endPoint x: 699, endPoint y: 401, distance: 32.0
click at [731, 401] on input "text" at bounding box center [860, 394] width 415 height 31
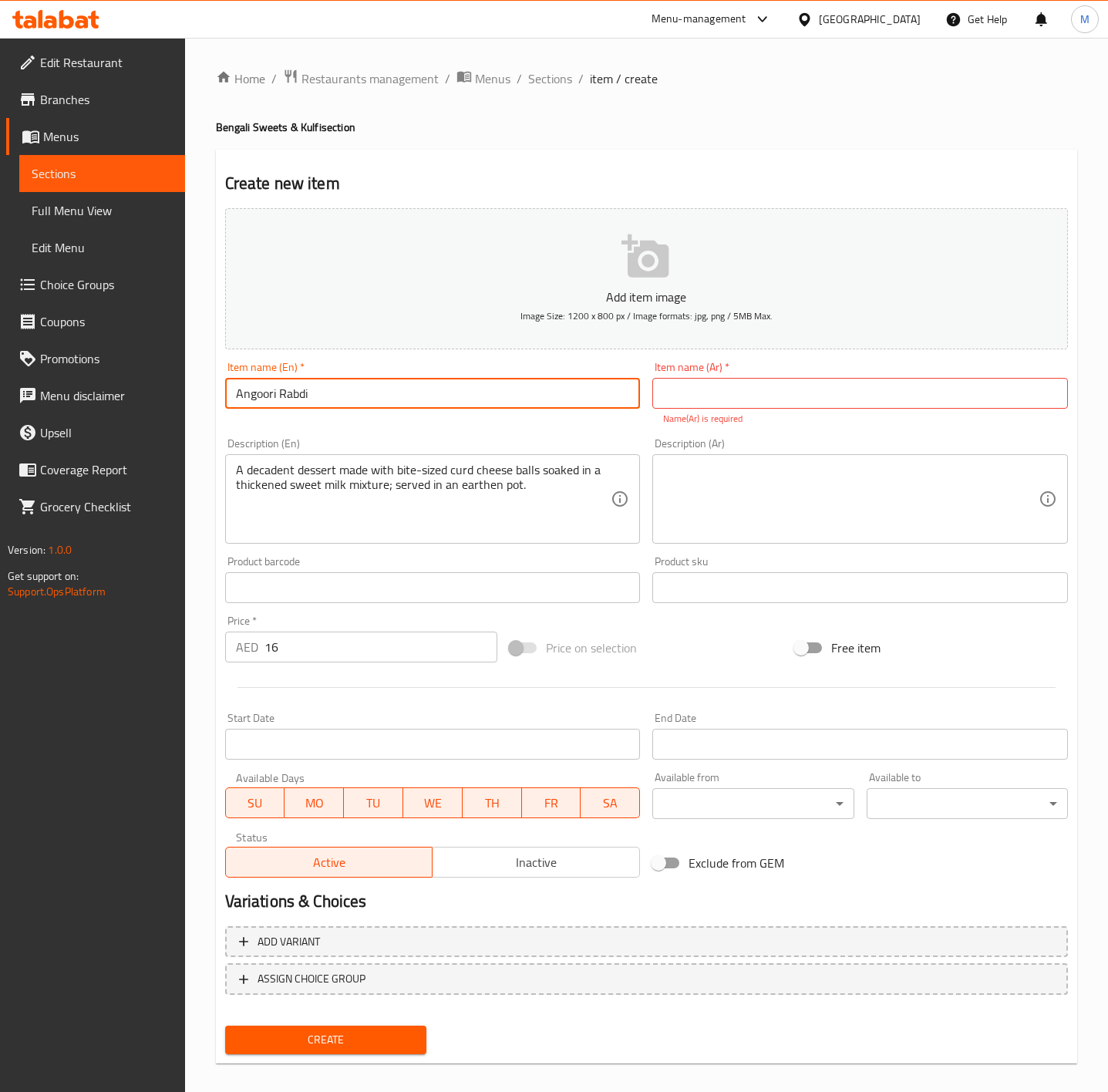
click at [348, 405] on input "Angoori Rabdi" at bounding box center [433, 394] width 415 height 31
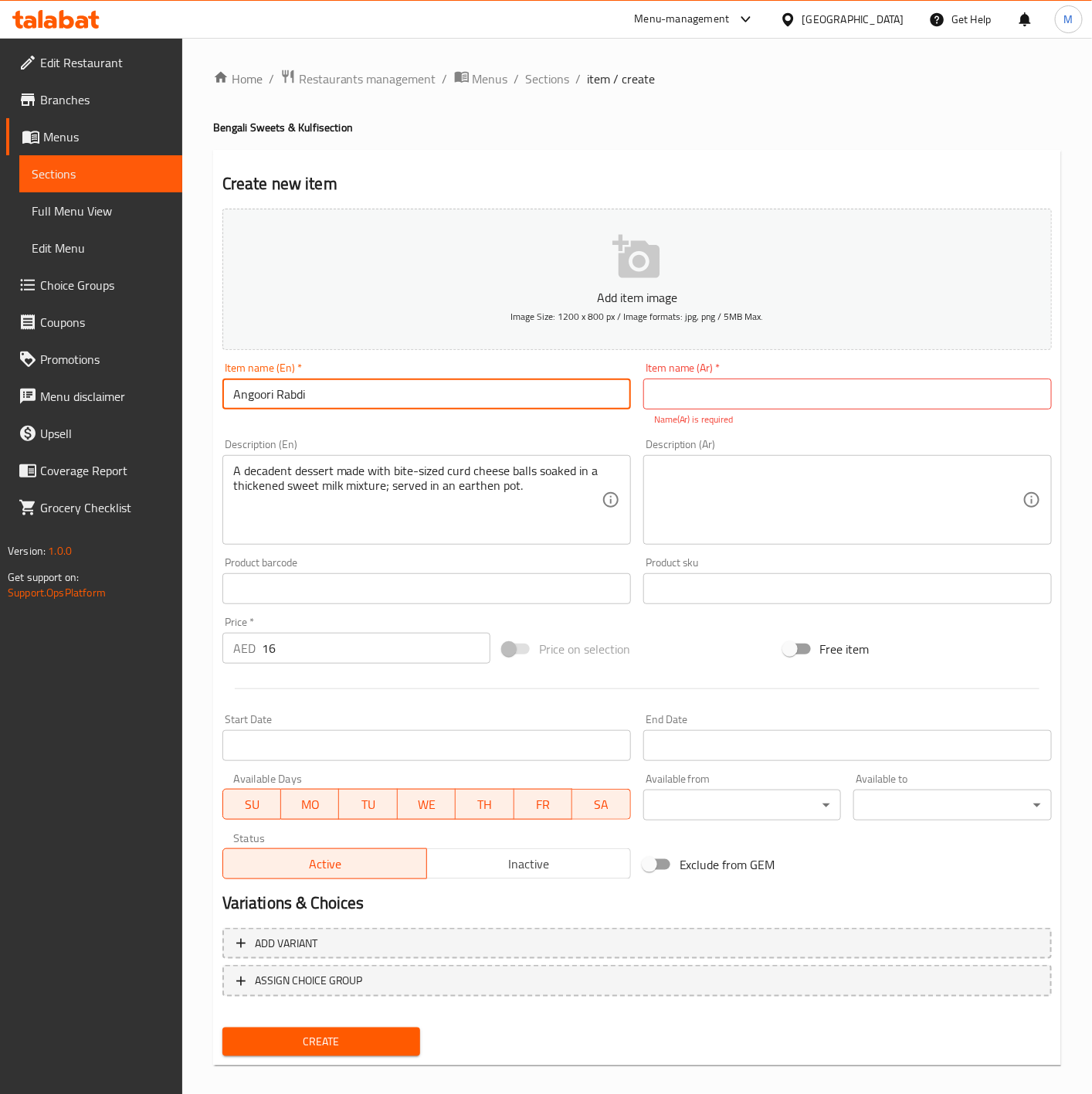
click at [348, 406] on input "Angoori Rabdi" at bounding box center [427, 394] width 408 height 31
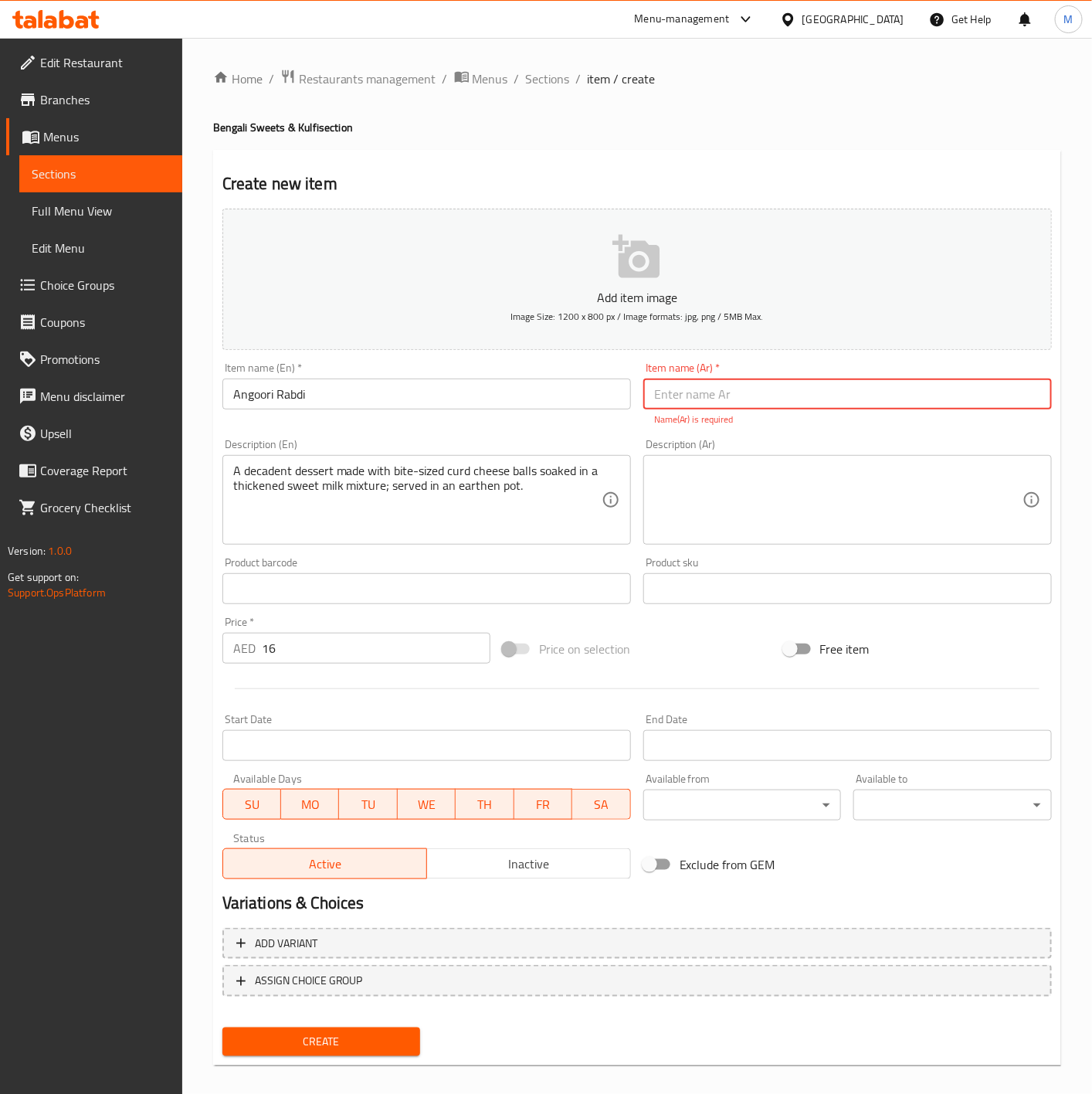
click at [785, 394] on input "text" at bounding box center [848, 394] width 408 height 31
paste input "[PERSON_NAME]"
type input "[PERSON_NAME]"
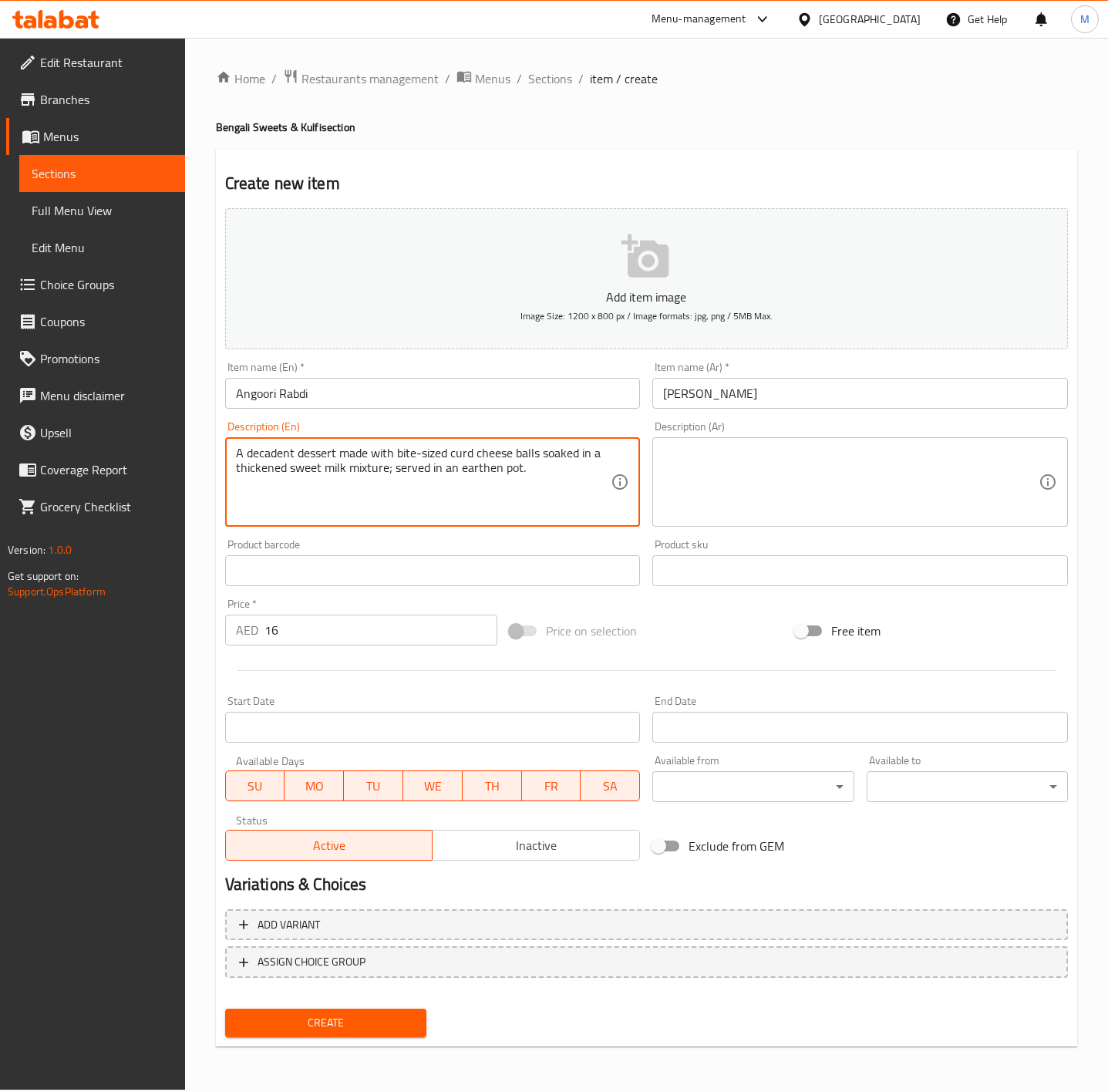
click at [438, 491] on textarea "A decadent dessert made with bite-sized curd cheese balls soaked in a thickened…" at bounding box center [424, 482] width 376 height 74
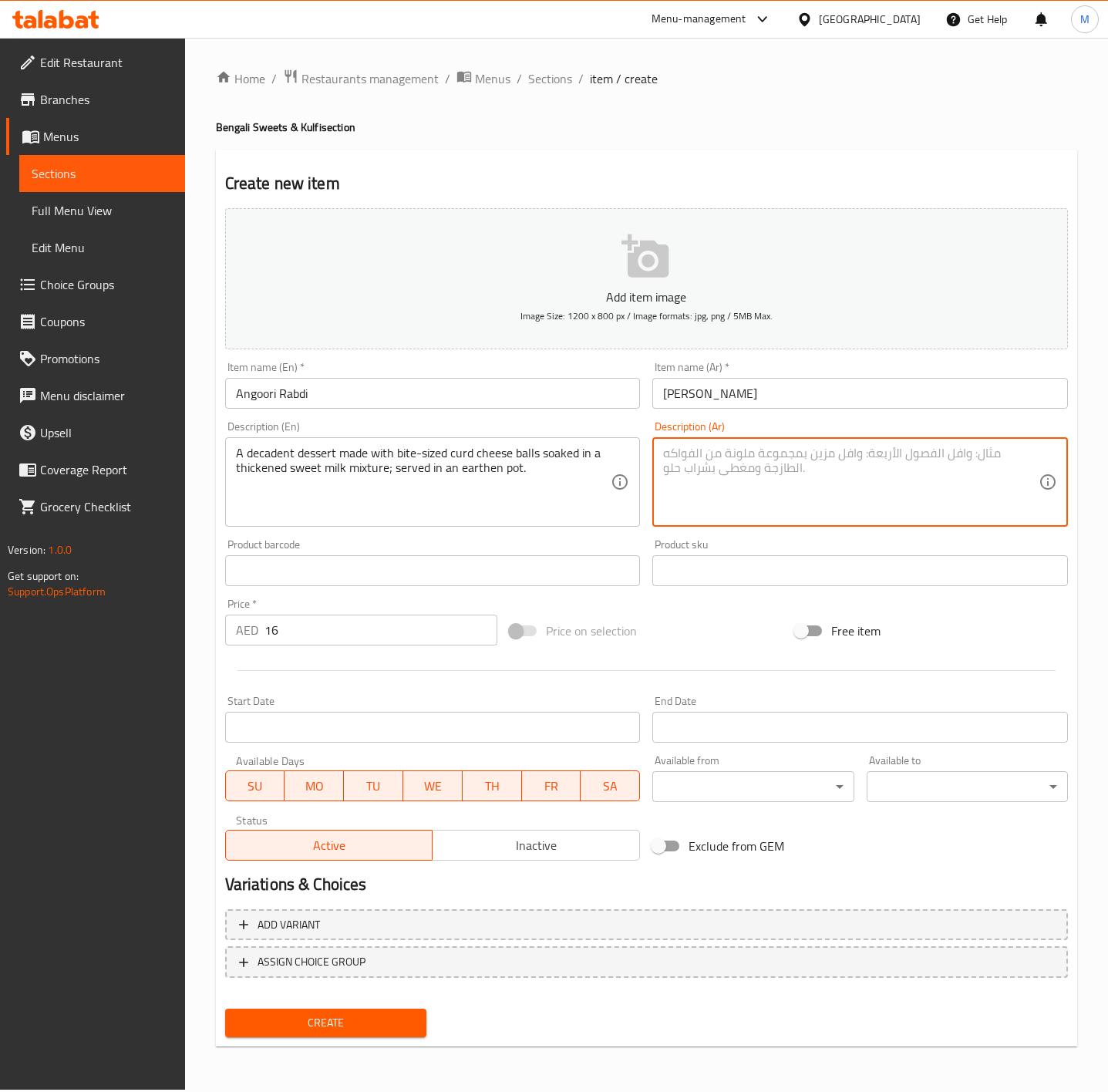
click at [784, 487] on textarea at bounding box center [851, 482] width 376 height 74
paste textarea "حلوى فاخرة مصنوعة من كرات الجبن الصغيرة المنقوعة في خليط حليب حلو سميك؛ تقدم في…"
drag, startPoint x: 769, startPoint y: 470, endPoint x: 960, endPoint y: 482, distance: 191.4
click at [771, 472] on textarea "حلوى فاخرة مصنوعة من كرات الجبن الصغيرة المنقوعة في خليط حليب حلو سميك؛ تقدم في…" at bounding box center [851, 482] width 376 height 74
type textarea "حلوى فاخرة مصنوعة من كرات الجبن الصغيرة المنقوعة في خليط حليب حلو سميك تقدم في …"
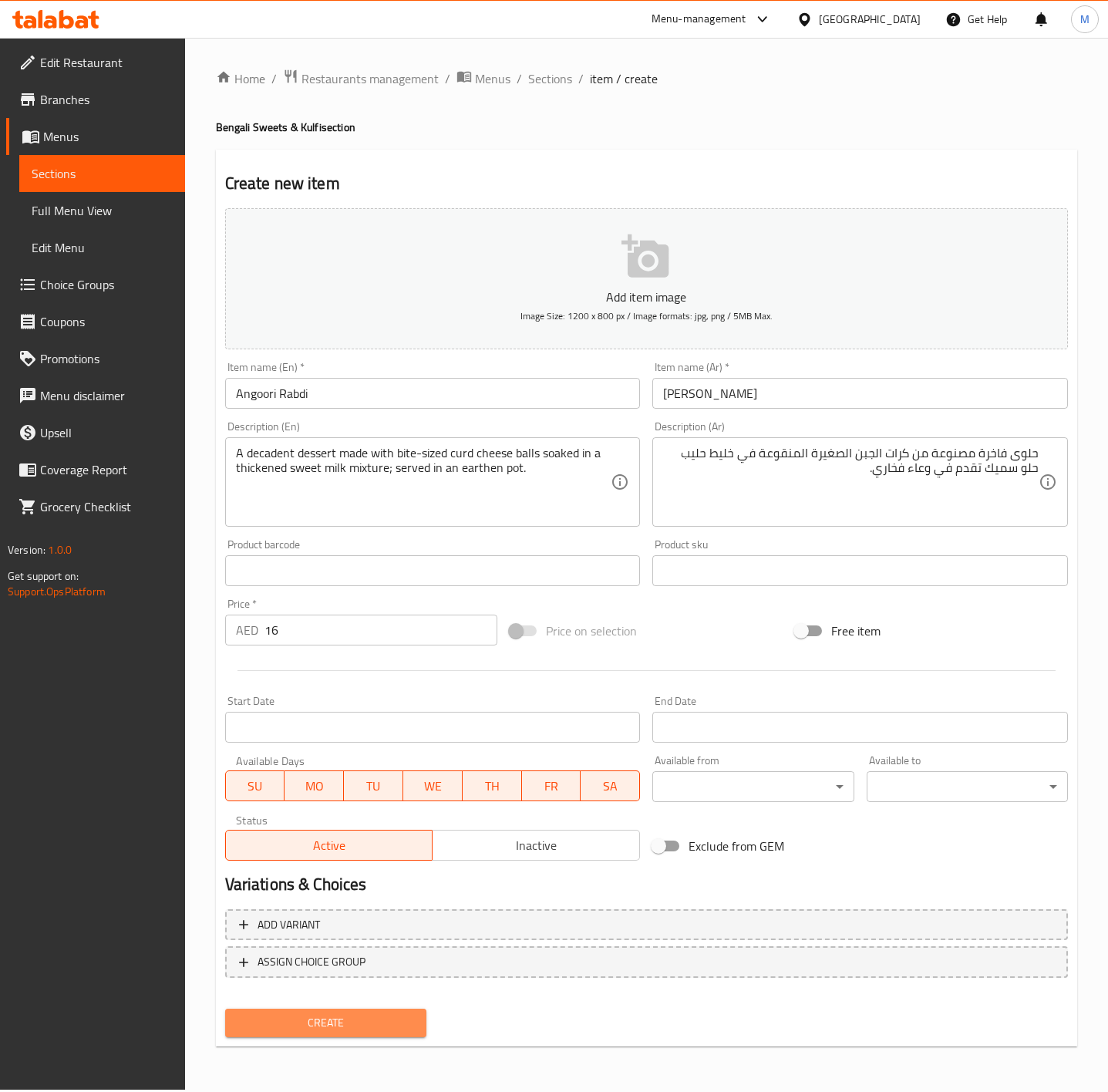
click at [376, 1011] on button "Create" at bounding box center [326, 1023] width 201 height 29
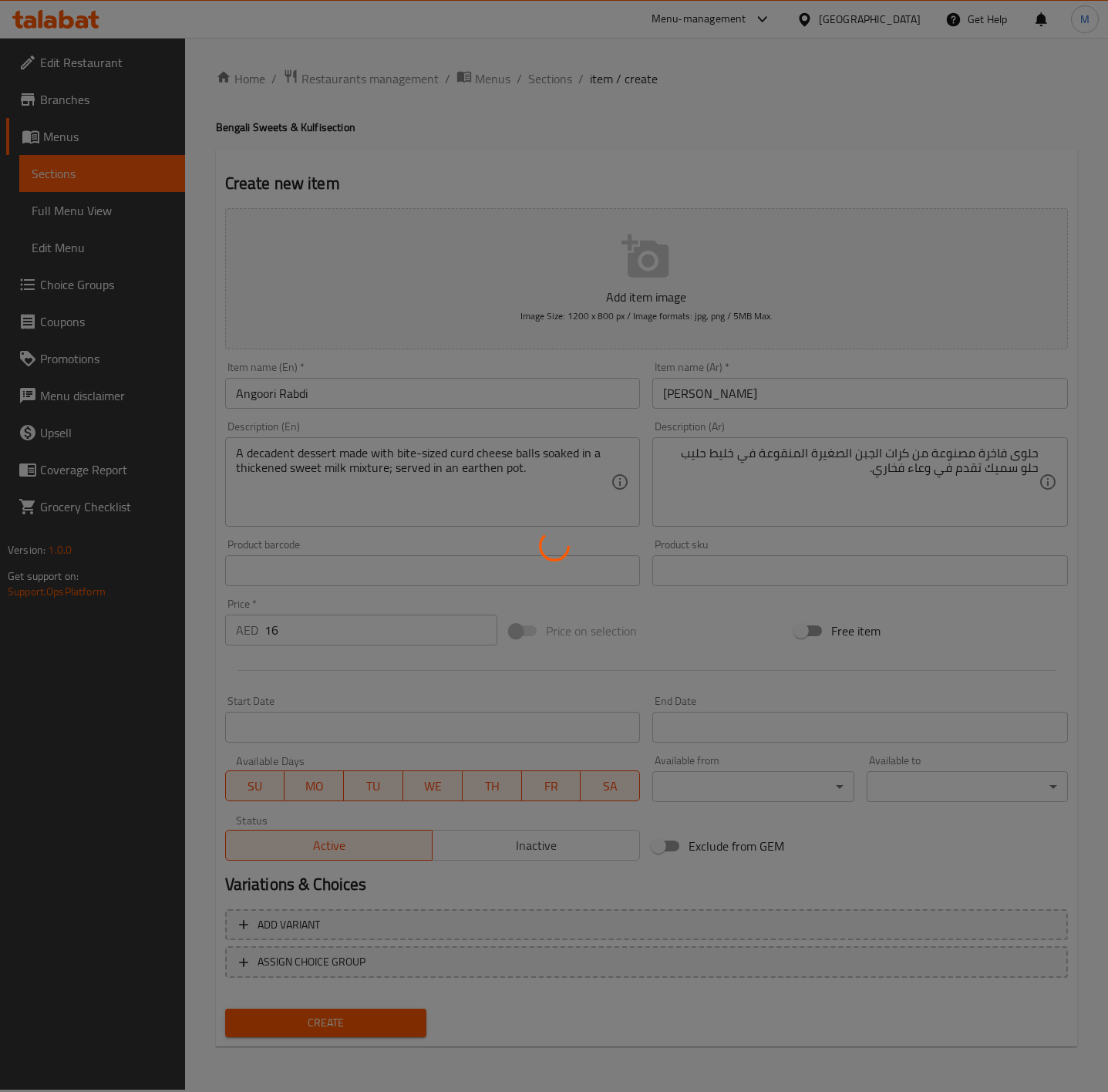
type input "0"
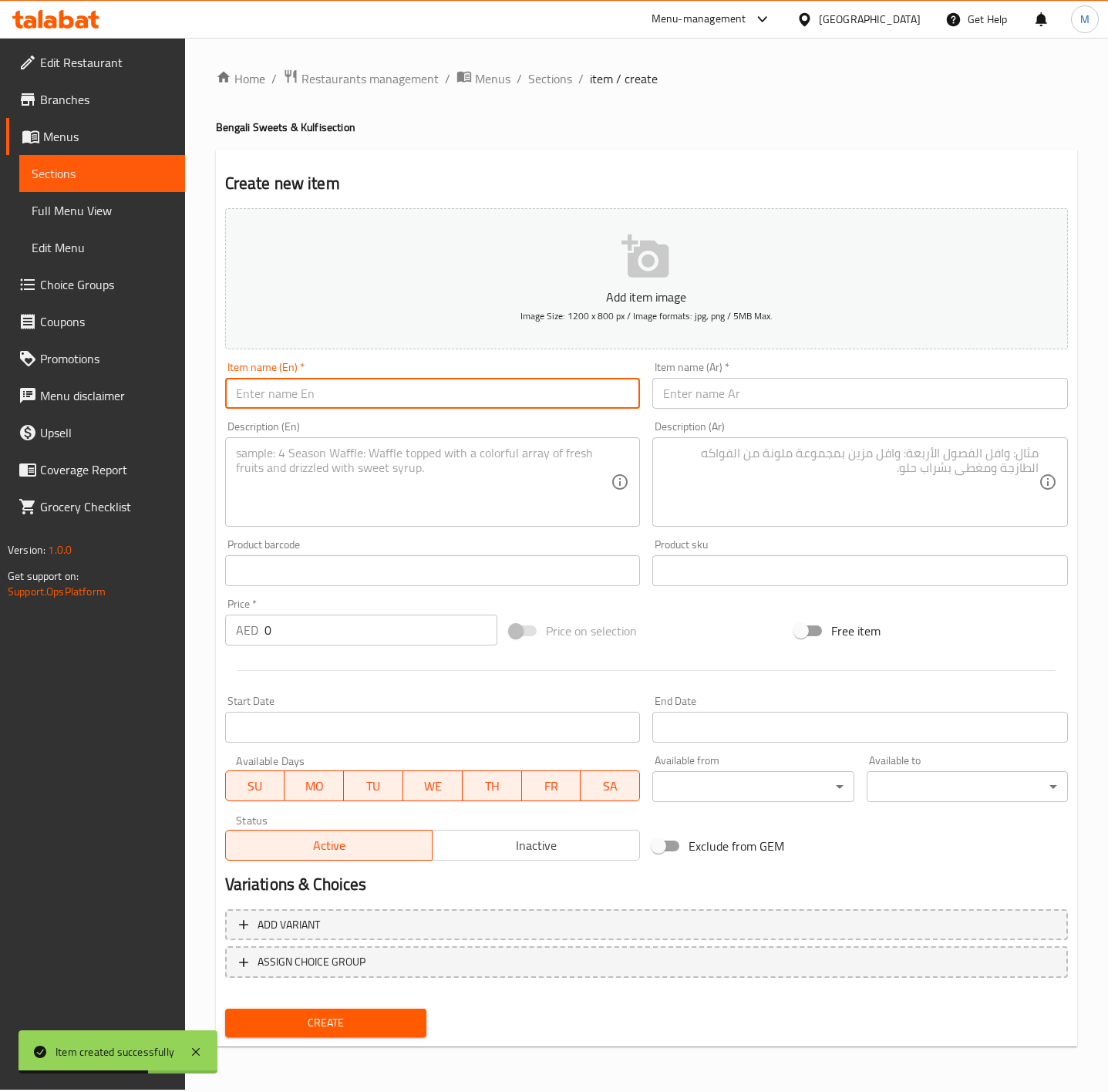
click at [335, 403] on input "text" at bounding box center [433, 394] width 415 height 31
paste input "CHHENA RABDI"
type input "CHHENA RABDI"
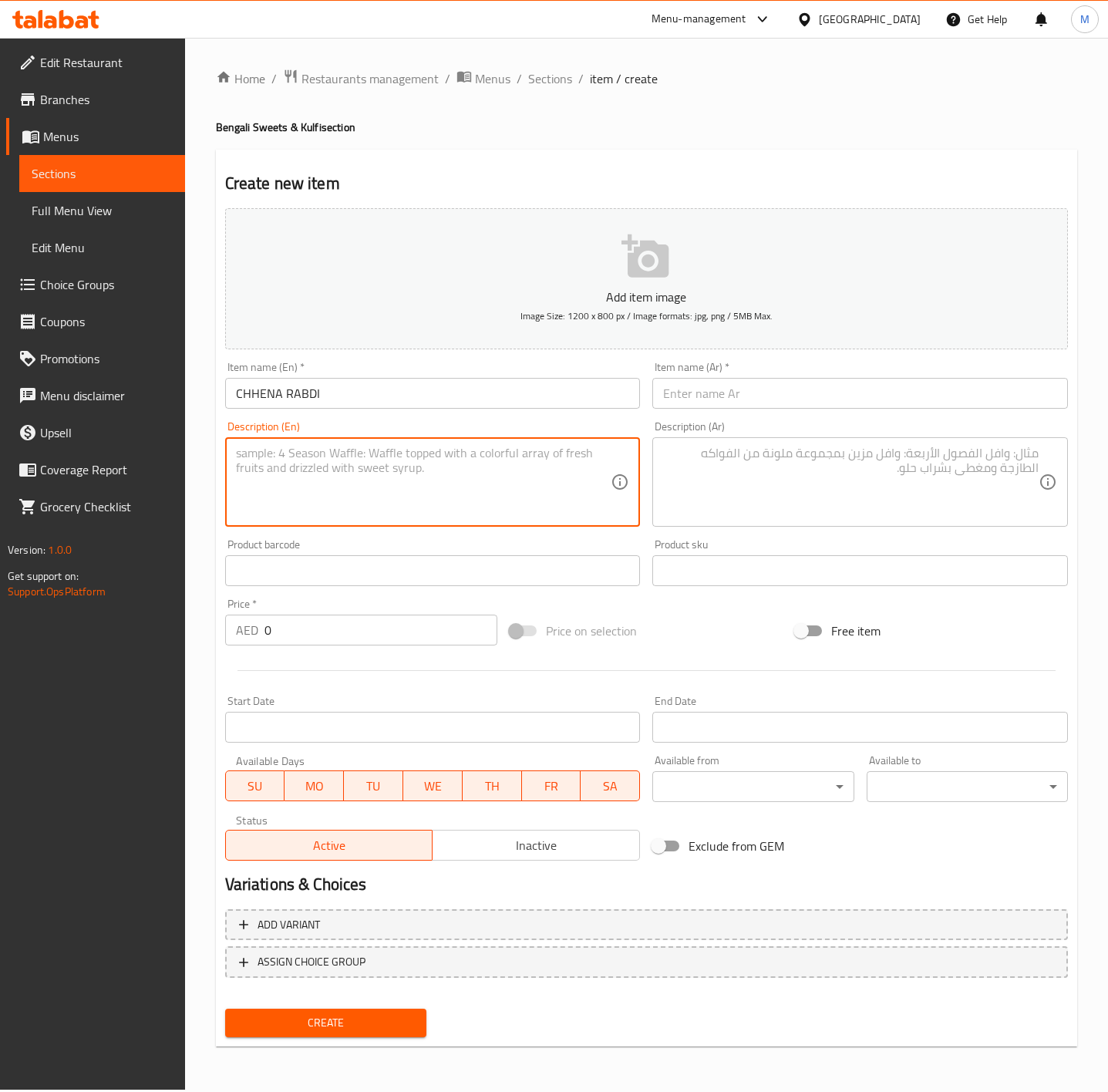
click at [535, 486] on textarea at bounding box center [424, 482] width 376 height 74
paste textarea "A rich, creamy dessert made with thickened sweetened milk and curd cheese, deli…"
type textarea "A rich, creamy dessert made with thickened sweetened milk and curd cheese, deli…"
click at [329, 368] on div "Item name (En)   * CHHENA RABDI Item name (En) *" at bounding box center [433, 385] width 415 height 47
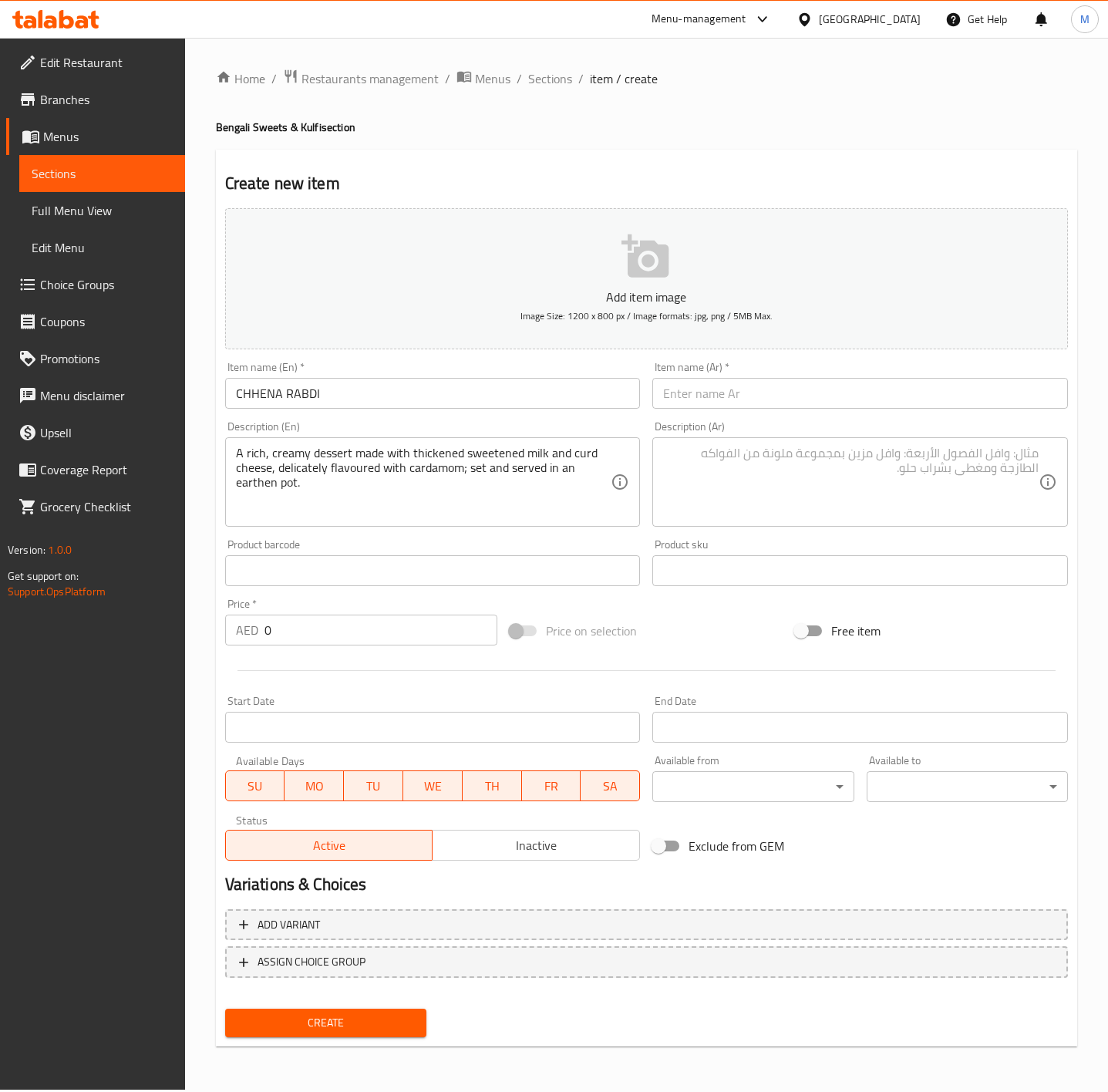
click at [329, 376] on div "Item name (En)   * CHHENA RABDI Item name (En) *" at bounding box center [433, 385] width 415 height 47
click at [299, 618] on input "0" at bounding box center [381, 630] width 234 height 31
click at [301, 620] on input "0" at bounding box center [381, 630] width 234 height 31
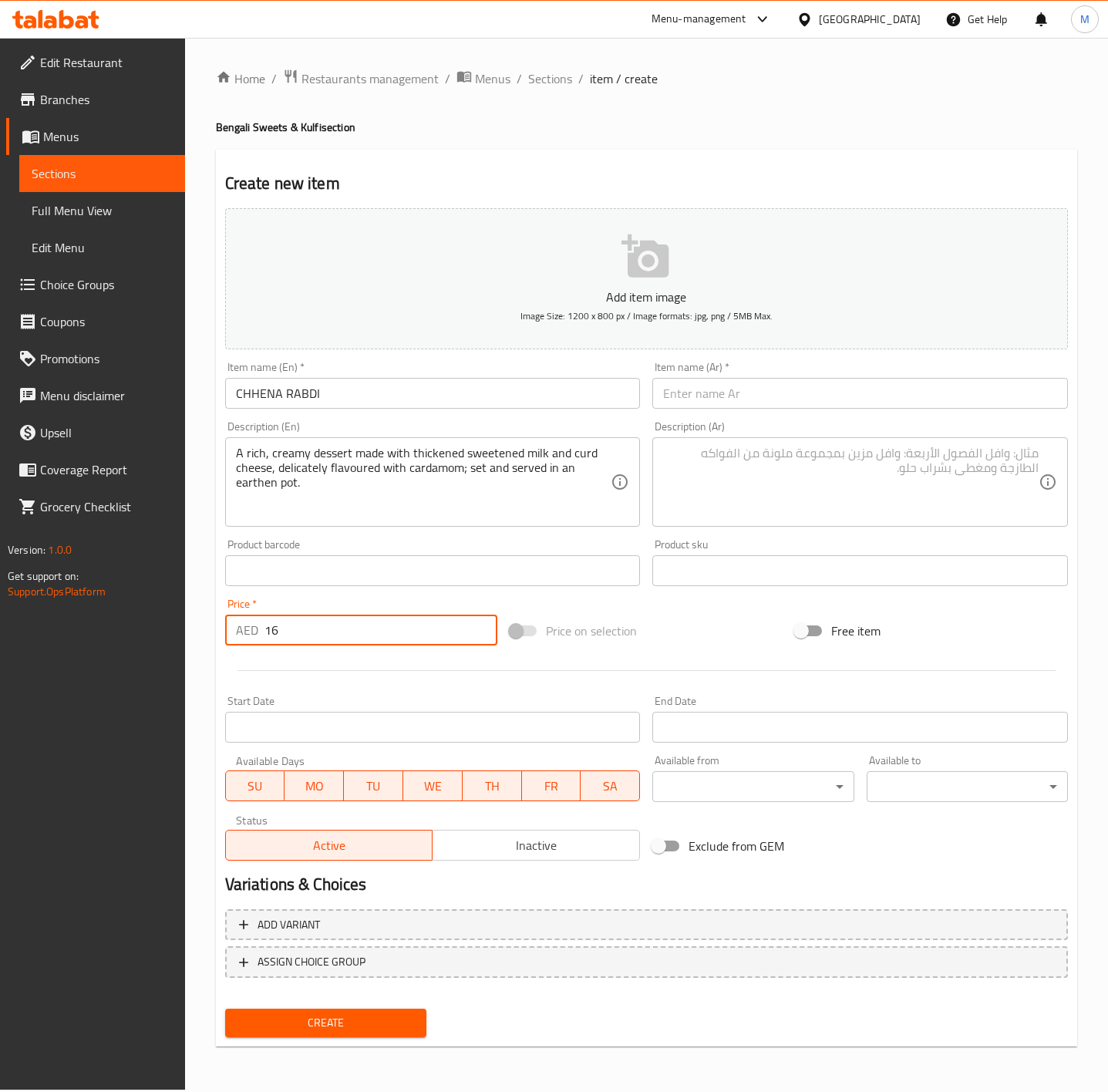
type input "16"
click at [296, 398] on input "CHHENA RABDI" at bounding box center [433, 394] width 415 height 31
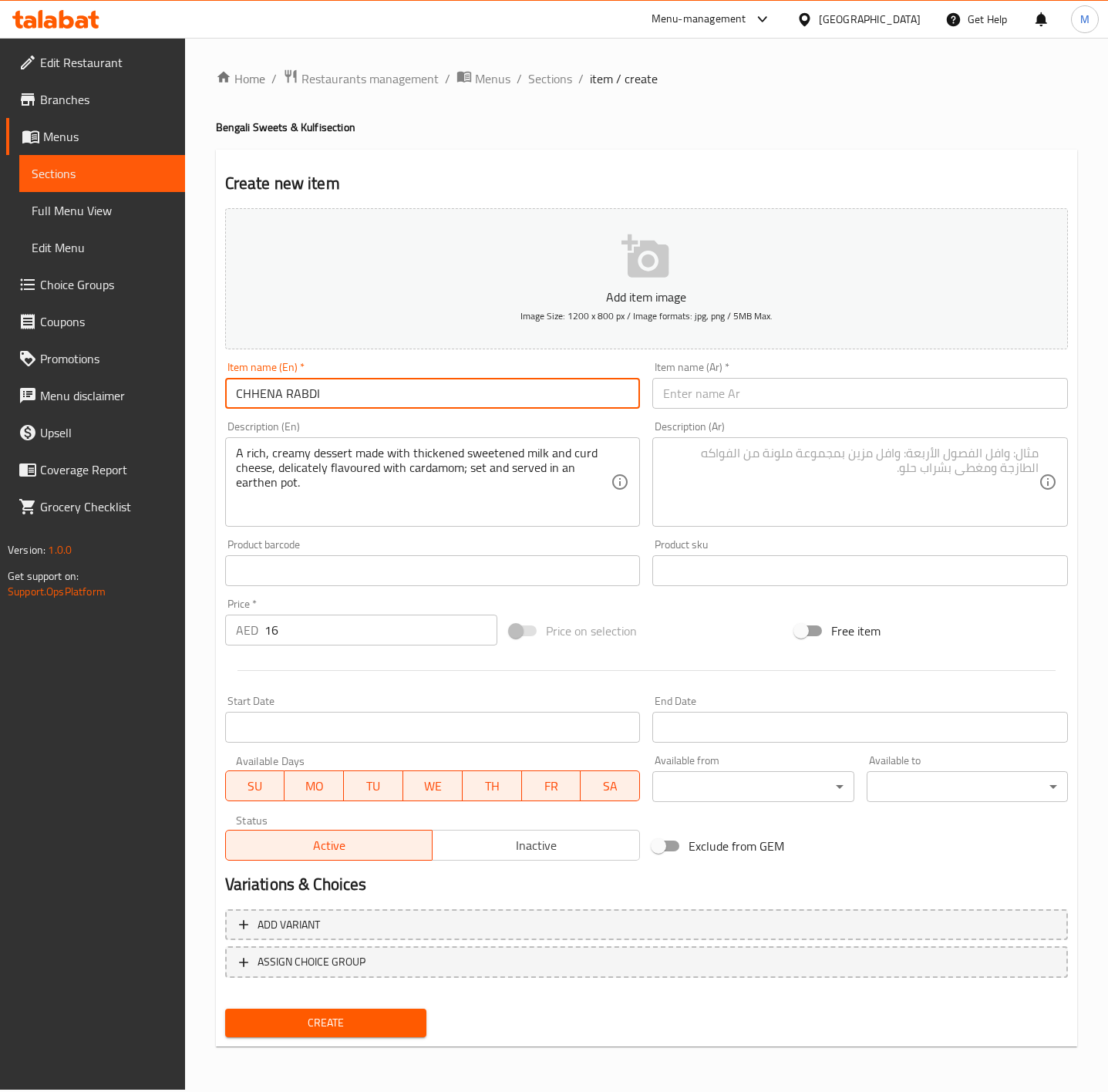
click at [296, 397] on input "CHHENA RABDI" at bounding box center [433, 394] width 415 height 31
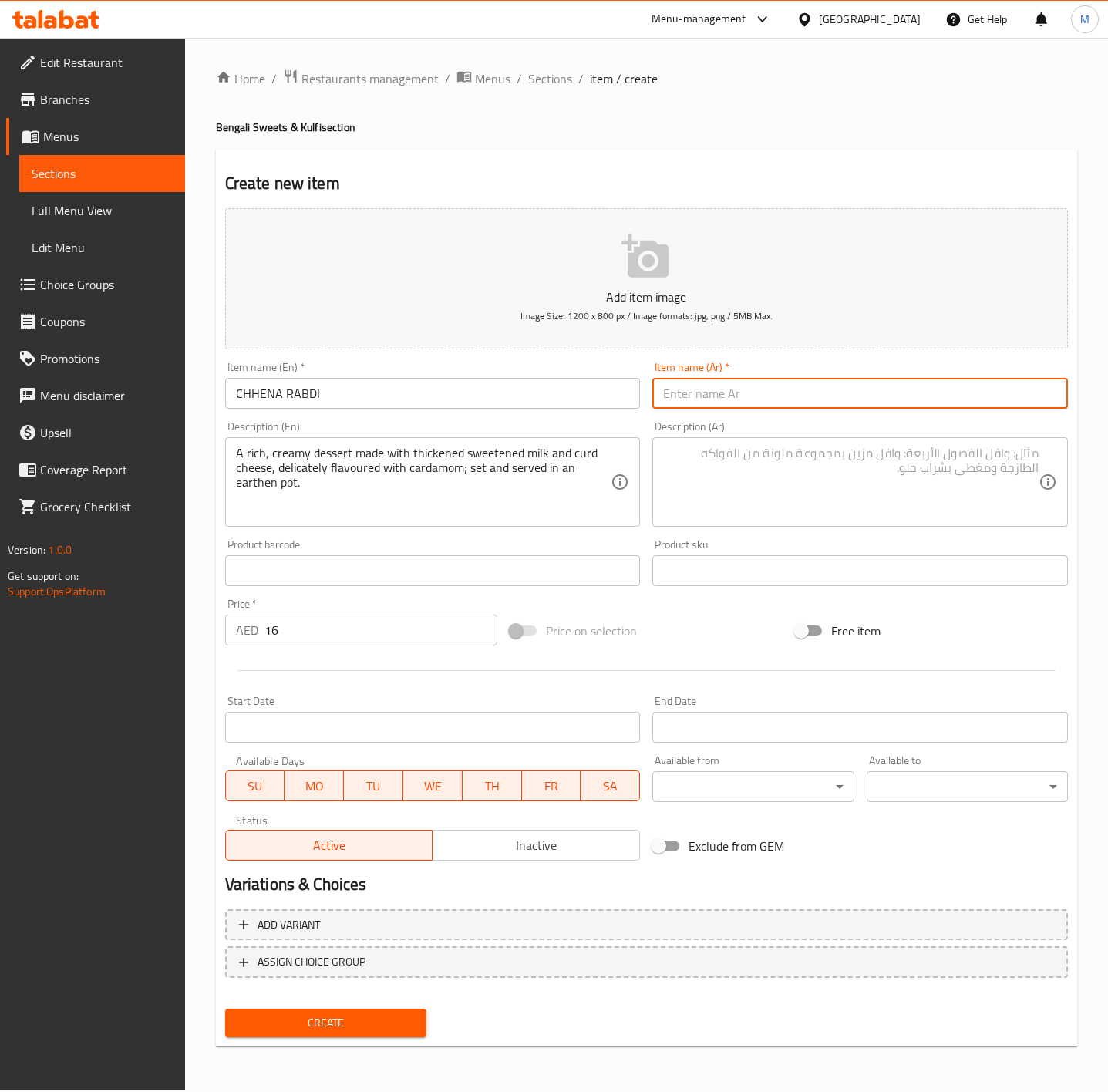
click at [779, 394] on input "text" at bounding box center [860, 394] width 415 height 31
paste input "تشهينا رابدي"
type input "تشهينا رابدي"
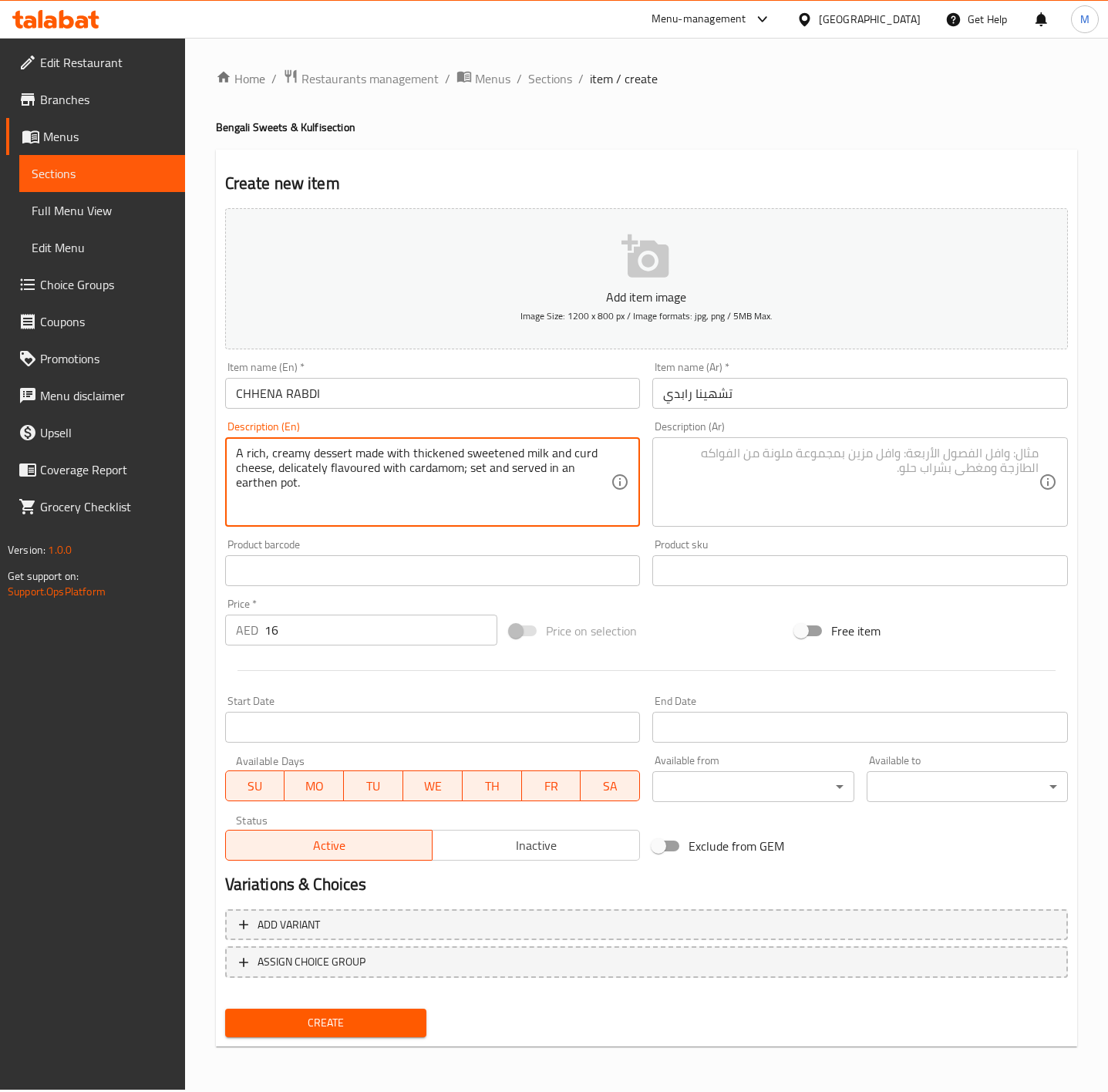
click at [352, 479] on textarea "A rich, creamy dessert made with thickened sweetened milk and curd cheese, deli…" at bounding box center [424, 482] width 376 height 74
click at [779, 480] on textarea at bounding box center [851, 482] width 376 height 74
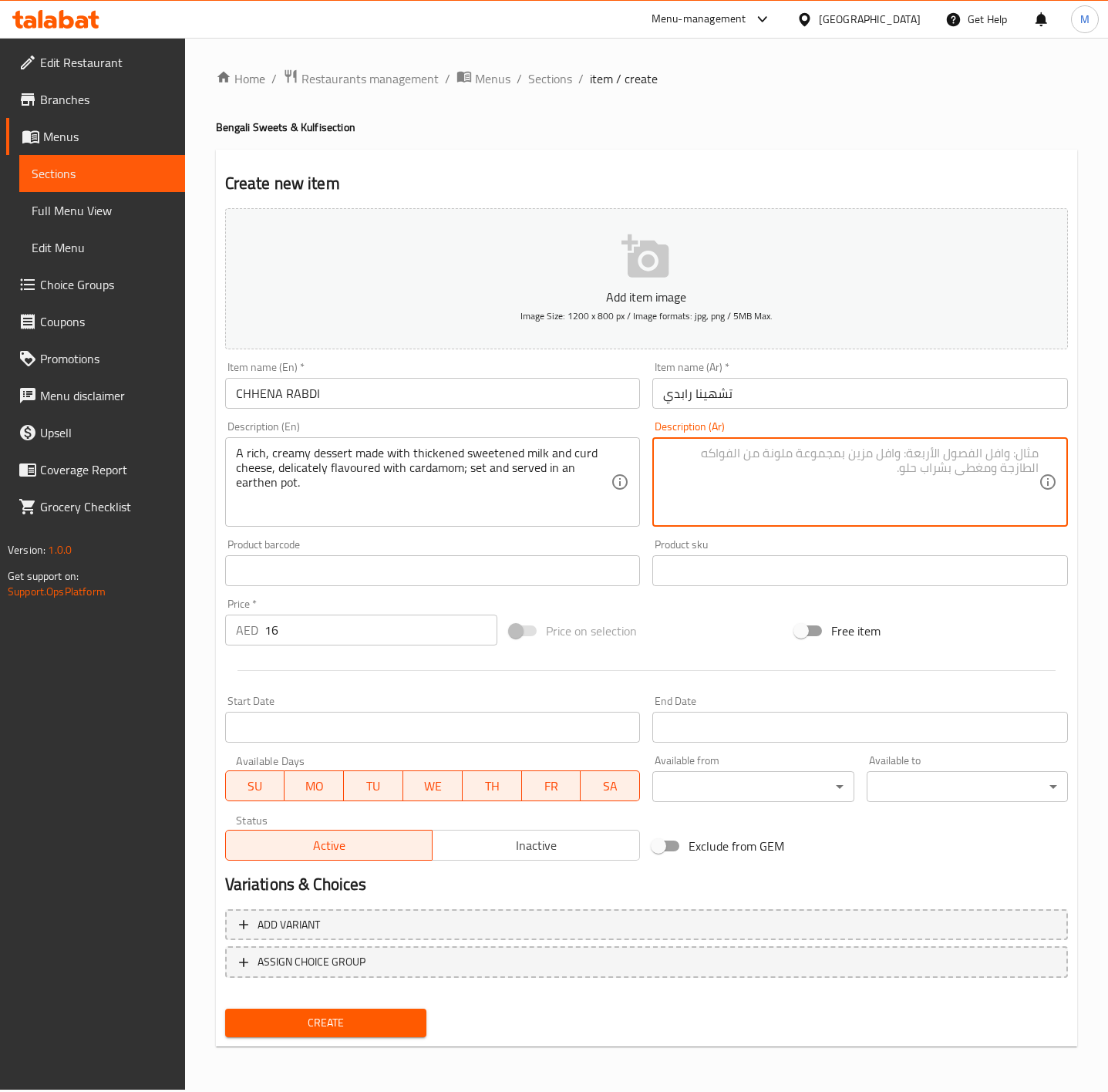
paste textarea "حلوى غنية وكريمية مصنوعة من الحليب المحلى المكثف والجبن الرائب، بنكهة الهيل الر…"
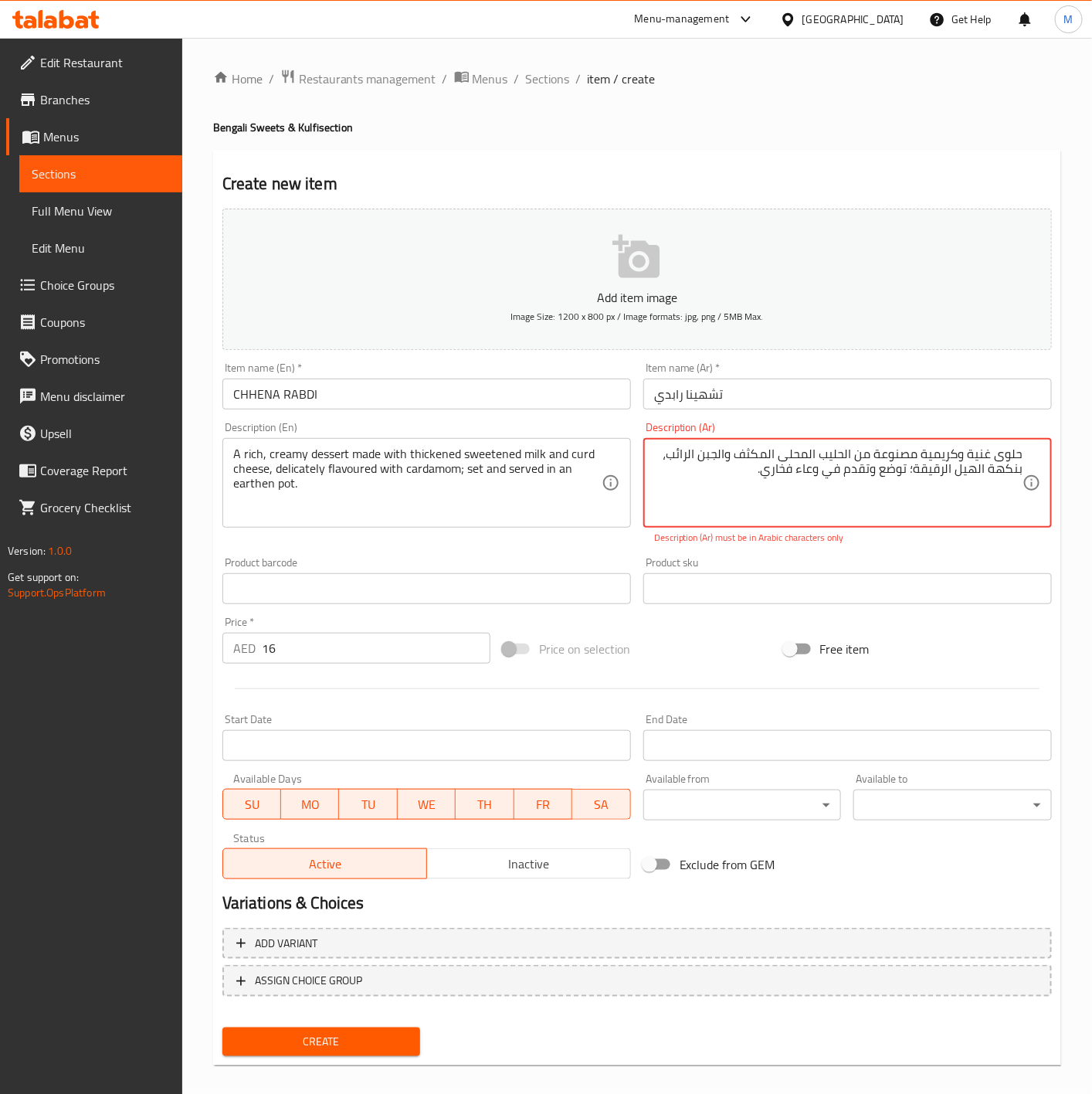
type textarea "حلوى غنية وكريمية مصنوعة من الحليب المحلى المكثف والجبن الرائب، بنكهة الهيل الر…"
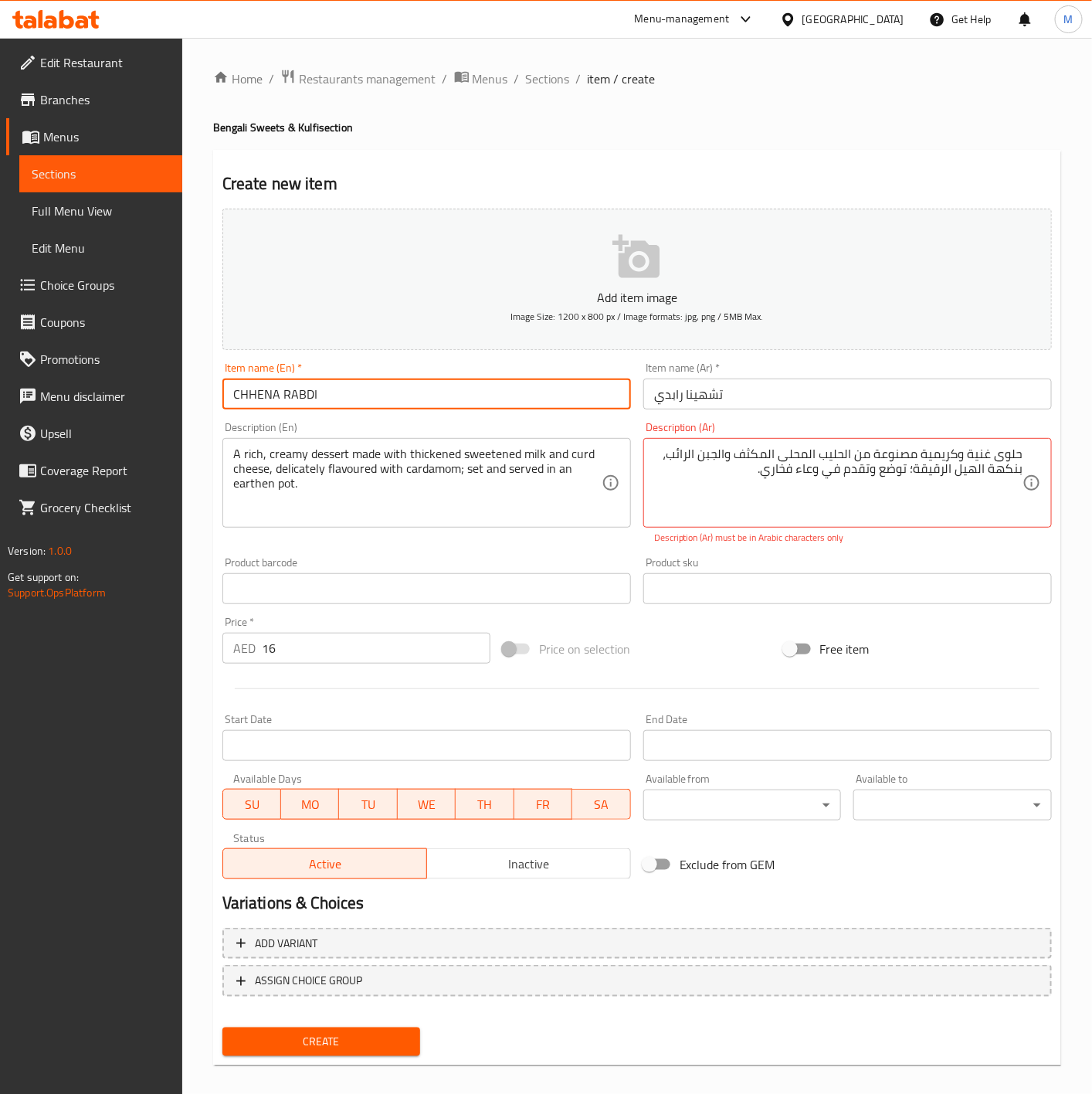
click at [431, 394] on input "CHHENA RABDI" at bounding box center [427, 394] width 408 height 31
type input "[PERSON_NAME]"
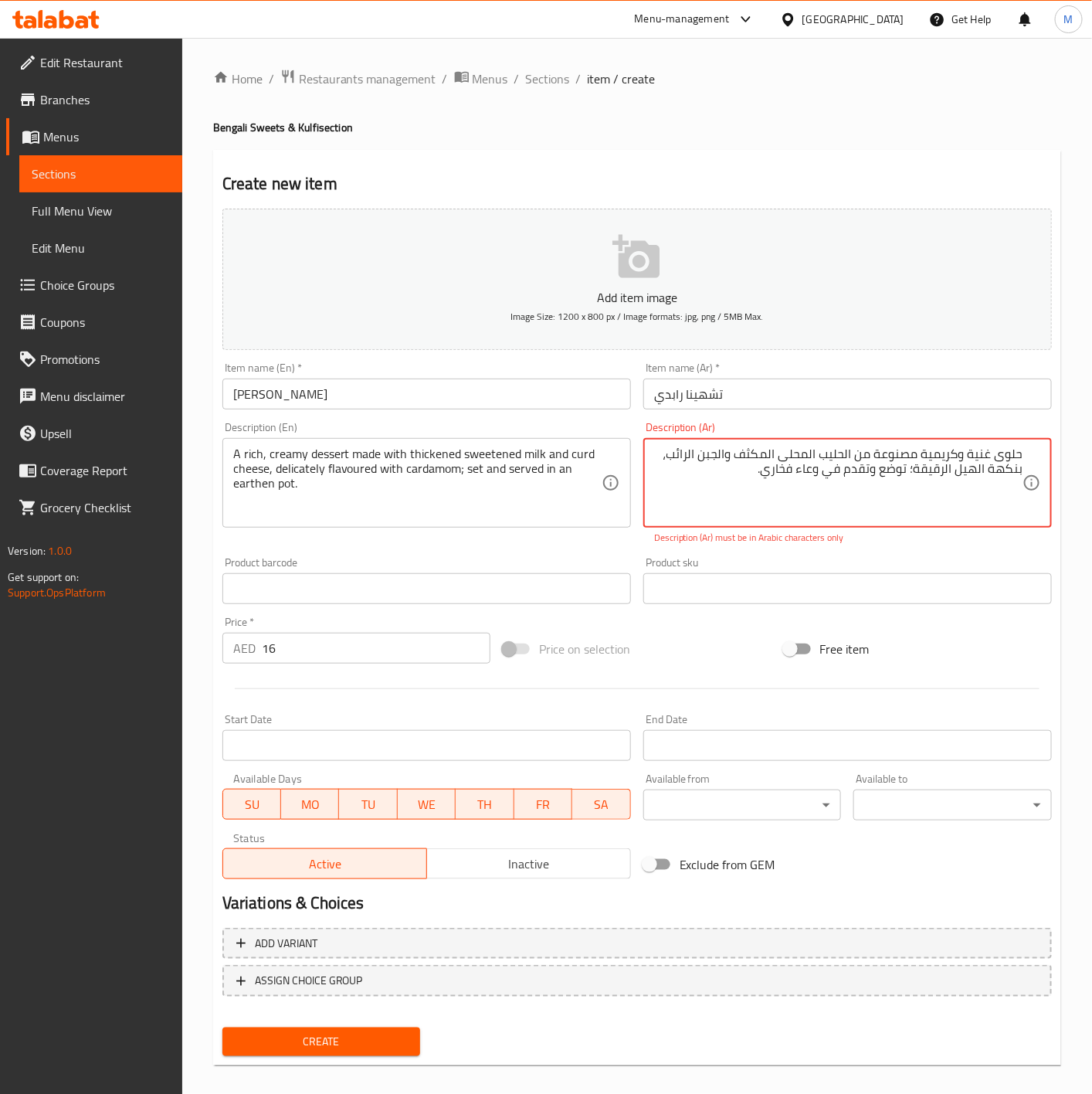
click at [911, 475] on textarea "حلوى غنية وكريمية مصنوعة من الحليب المحلى المكثف والجبن الرائب، بنكهة الهيل الر…" at bounding box center [838, 483] width 369 height 74
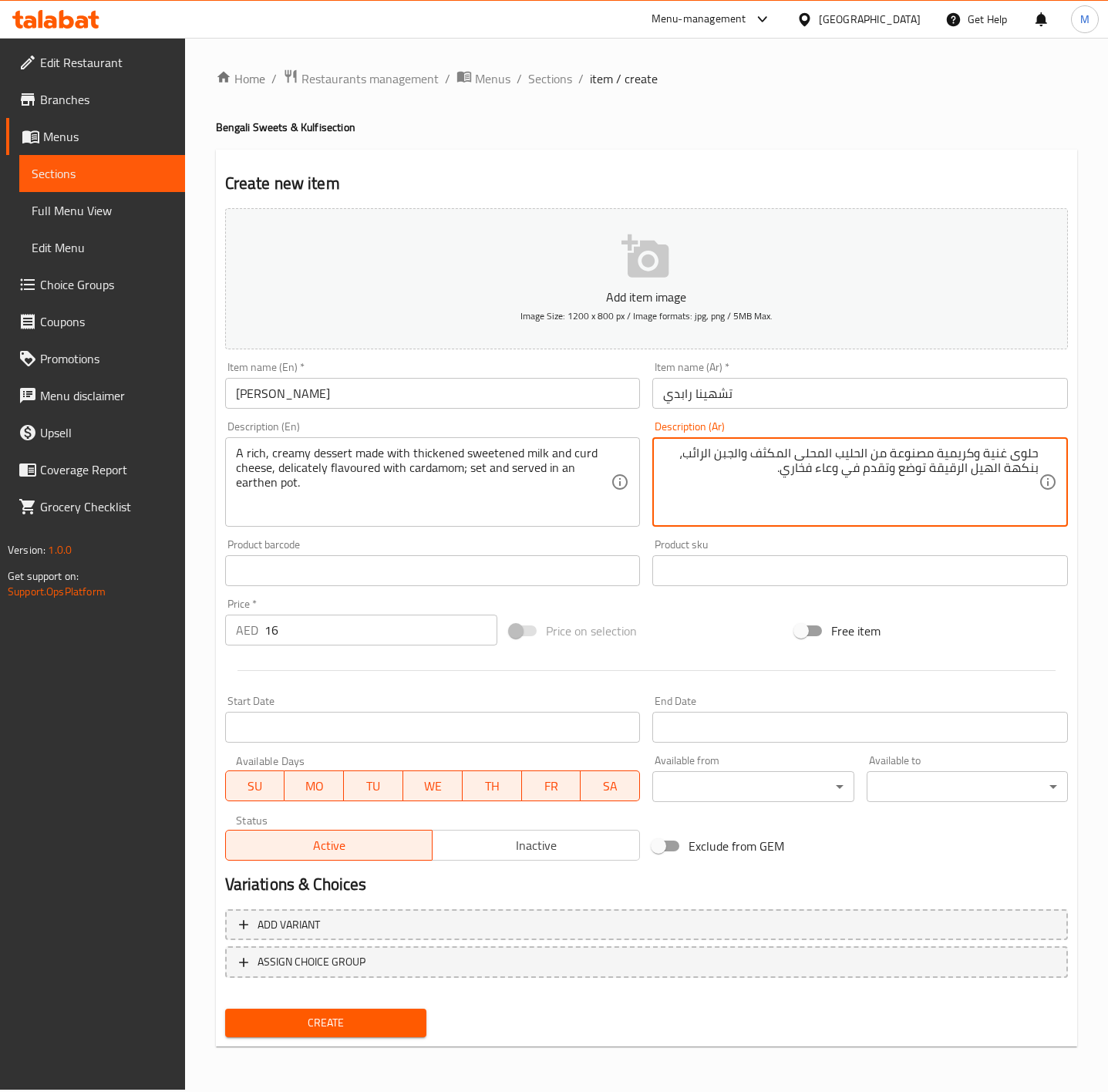
type textarea "حلوى غنية وكريمية مصنوعة من الحليب المحلى المكثف والجبن الرائب، بنكهة الهيل الر…"
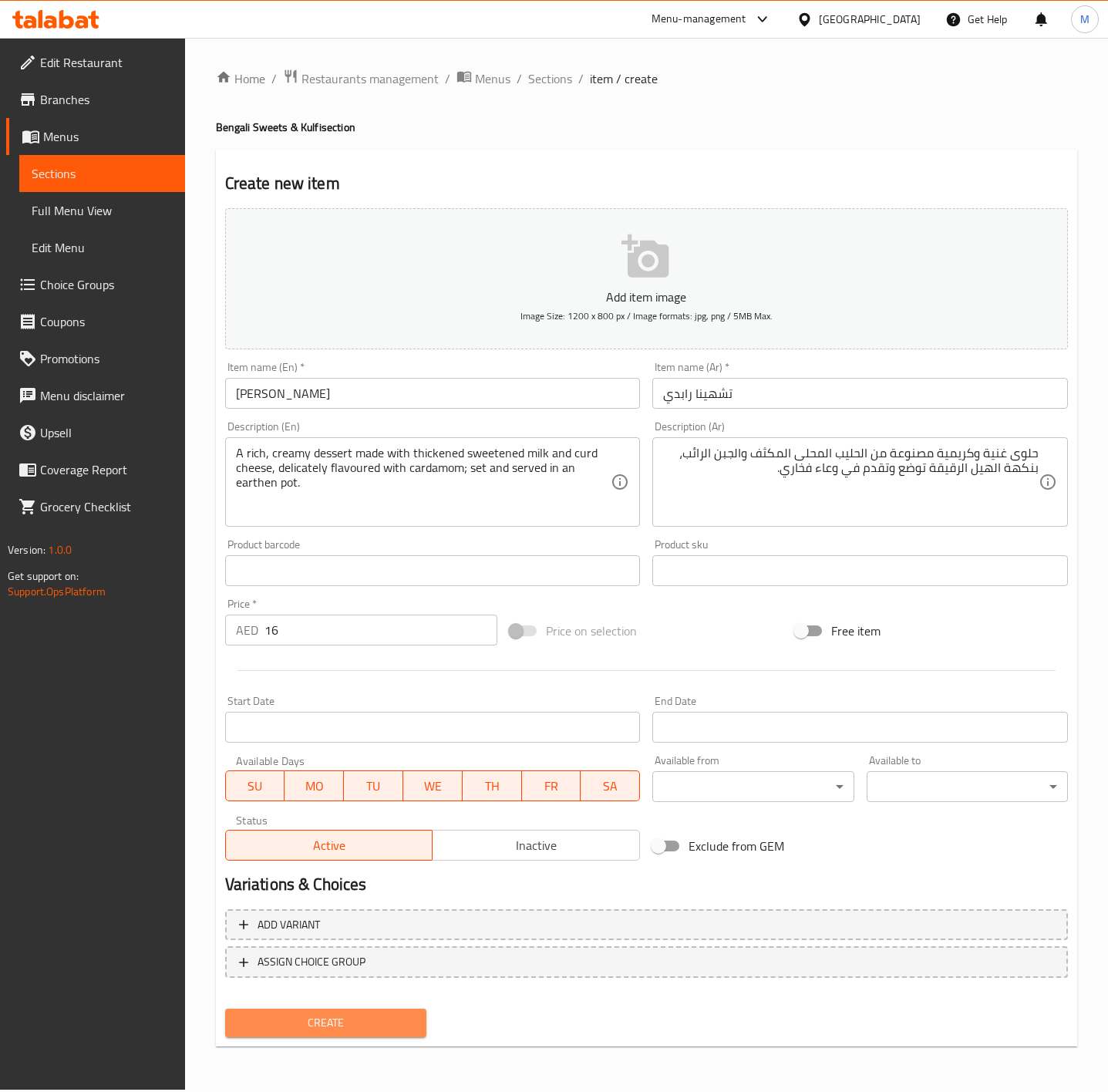
click at [362, 1010] on button "Create" at bounding box center [326, 1023] width 201 height 29
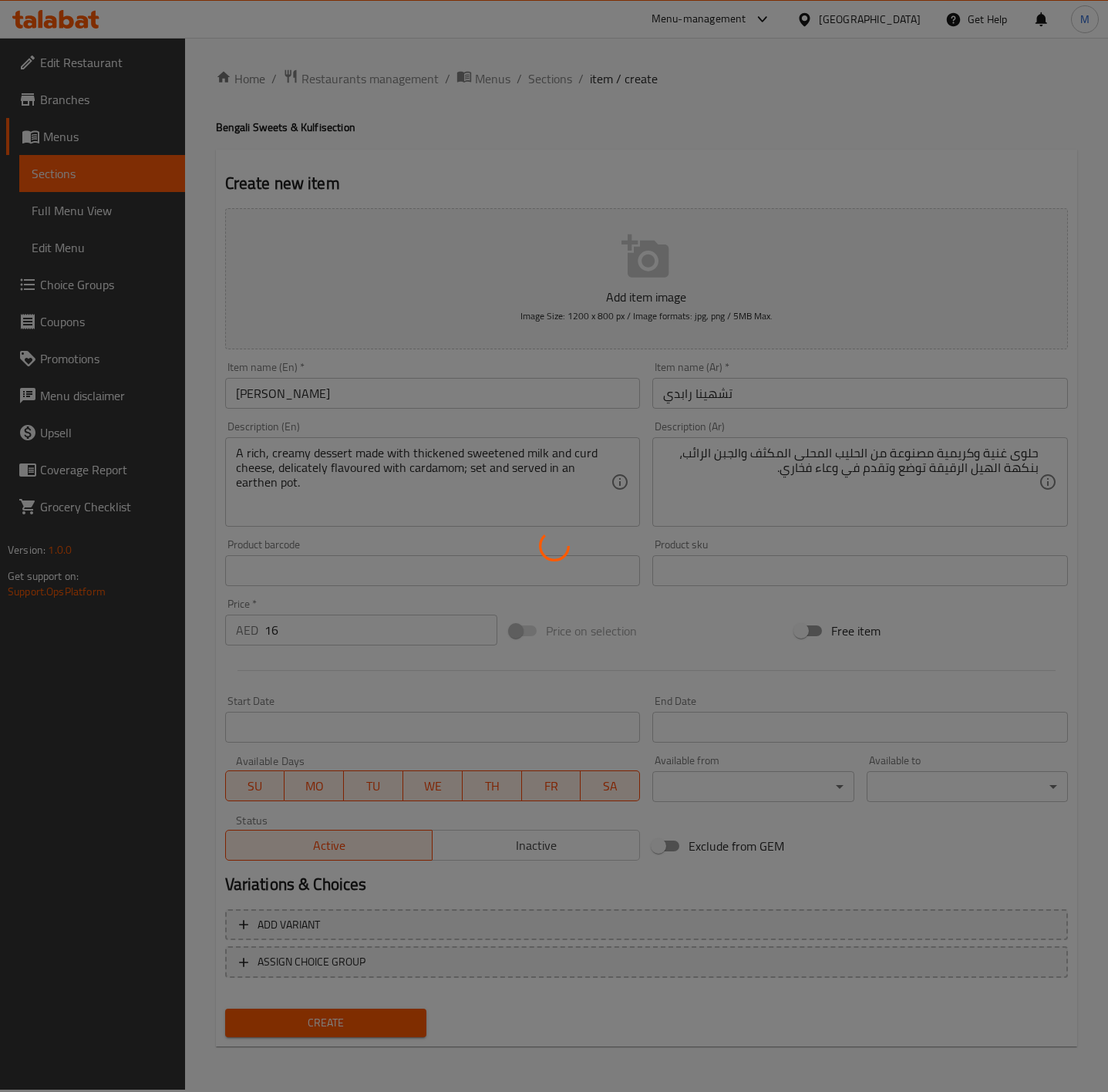
type input "0"
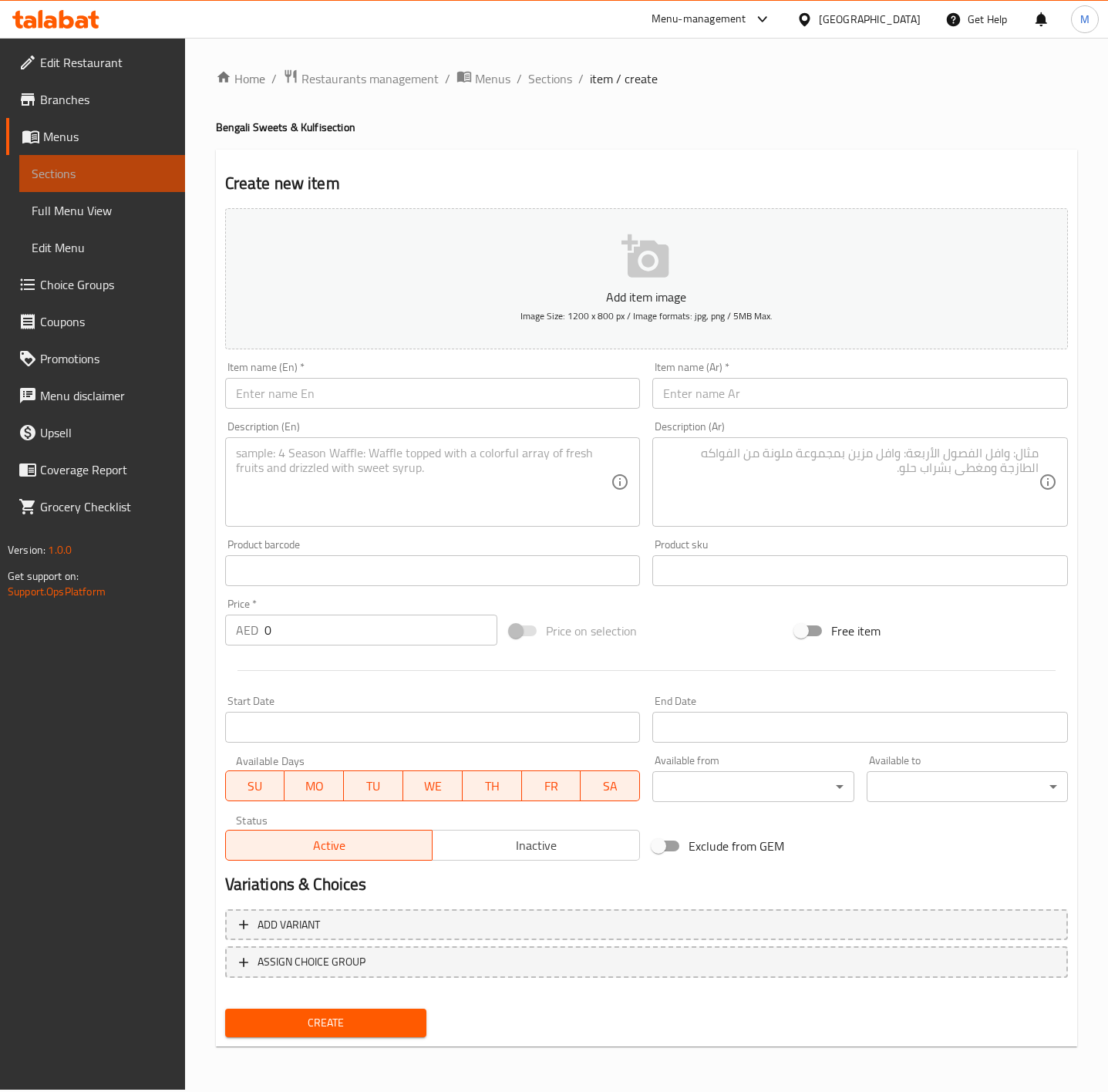
click at [75, 167] on span "Sections" at bounding box center [102, 174] width 141 height 19
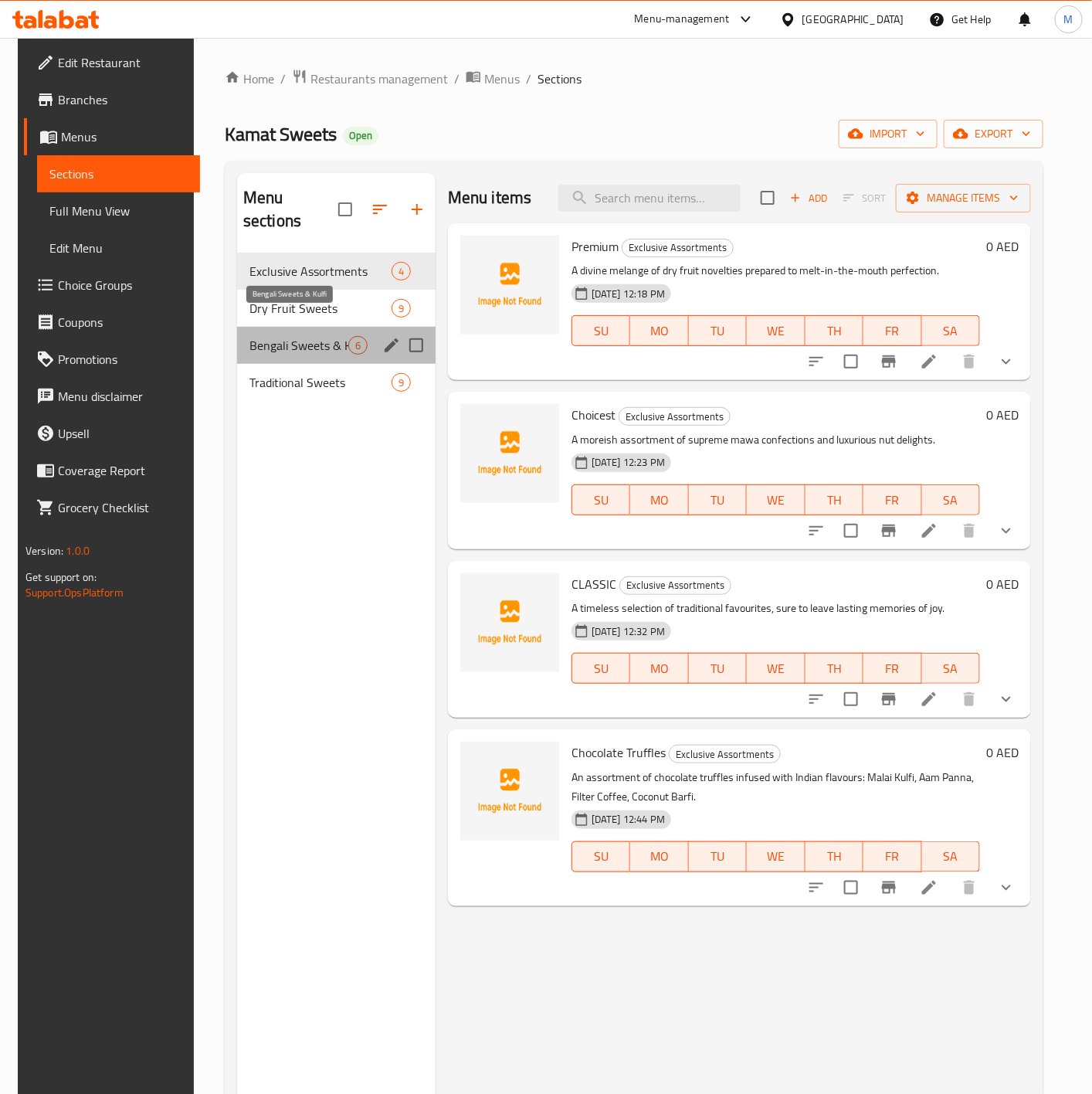
click at [274, 336] on span "Bengali Sweets & Kulfi" at bounding box center [298, 346] width 99 height 19
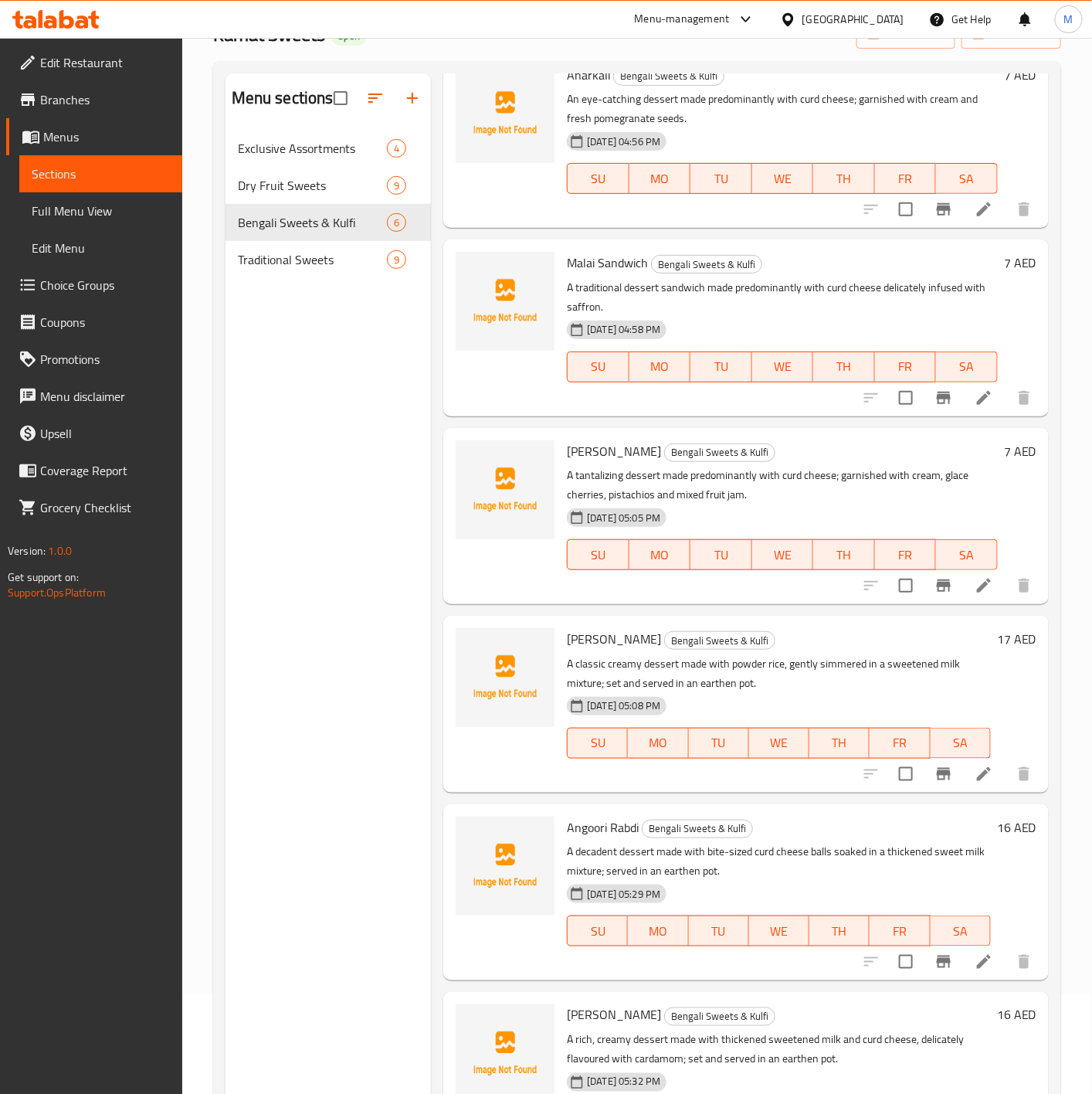
scroll to position [217, 0]
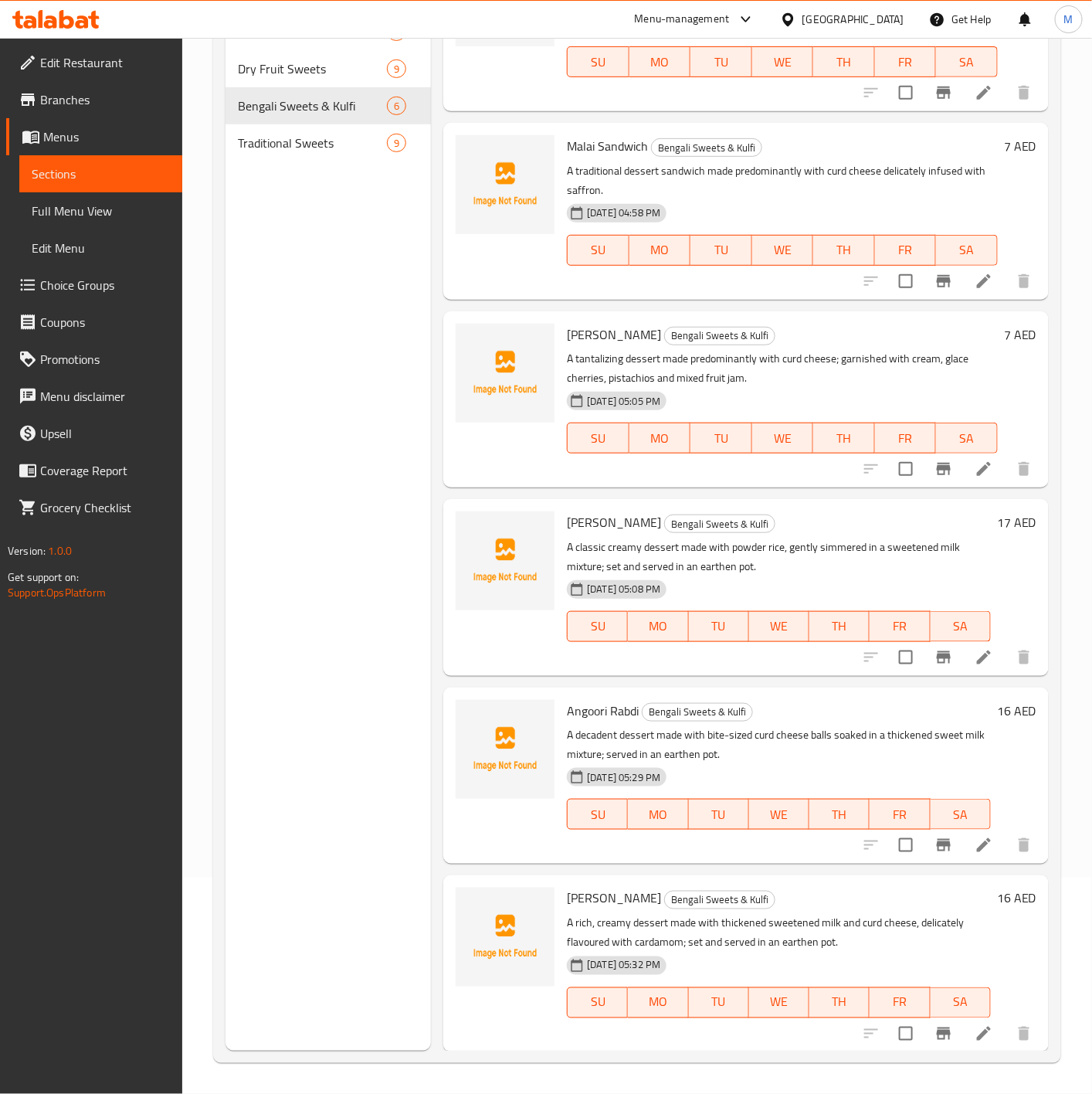
click at [381, 623] on div "Menu sections Exclusive Assortments 4 Dry Fruit Sweets 9 Bengali Sweets & Kulfi…" at bounding box center [329, 503] width 206 height 1094
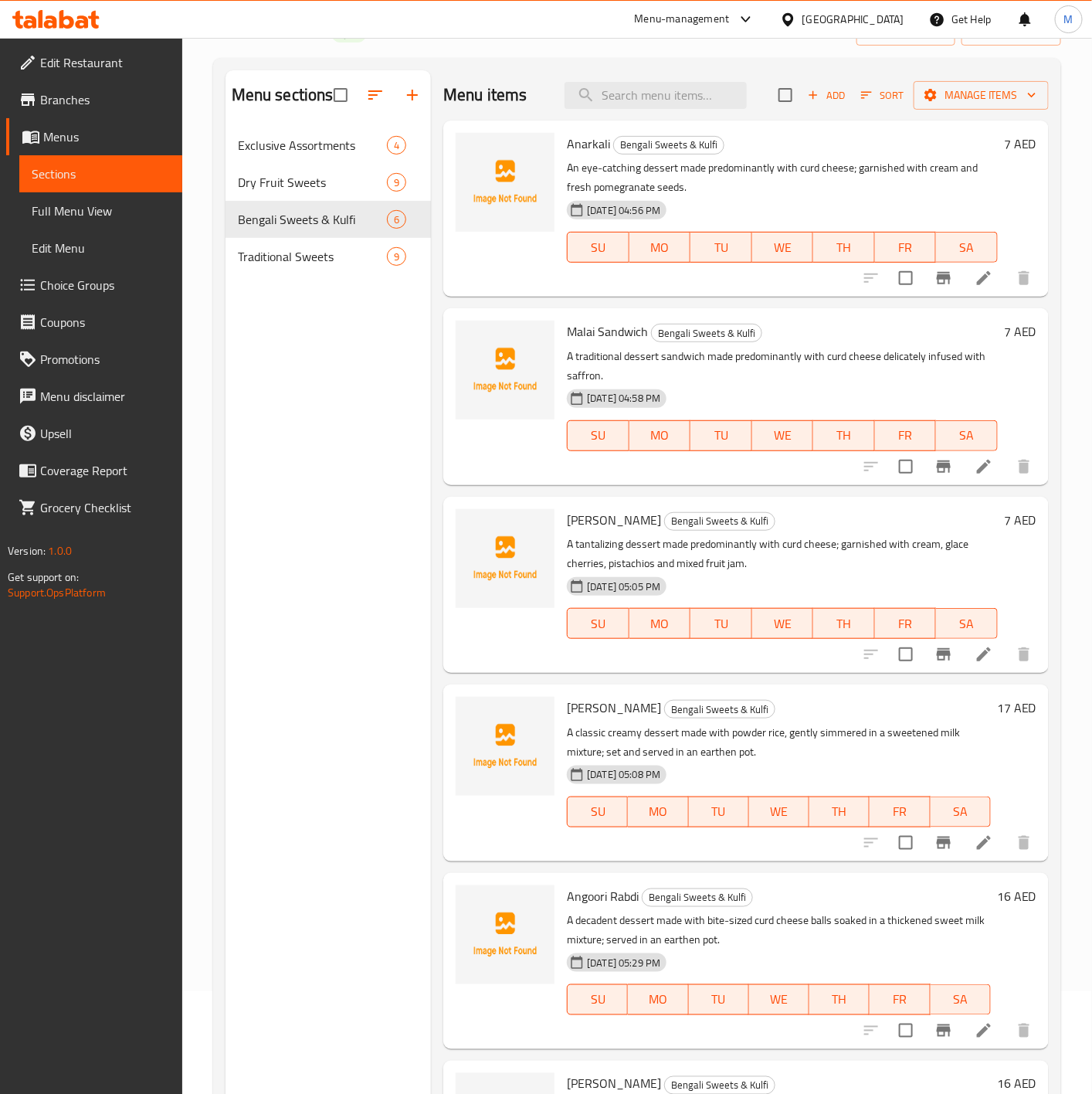
scroll to position [0, 0]
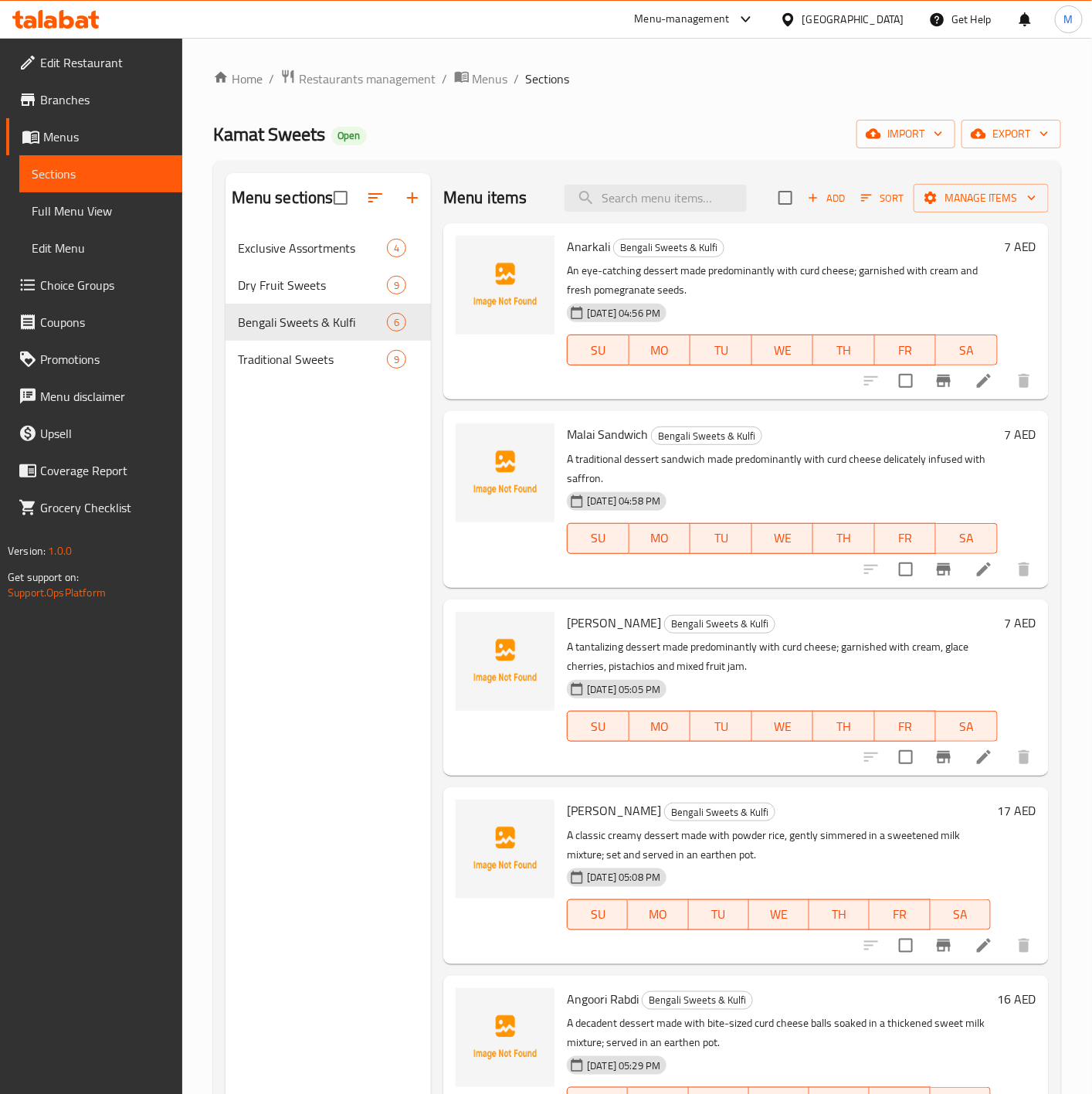
click at [806, 193] on icon "button" at bounding box center [813, 198] width 14 height 14
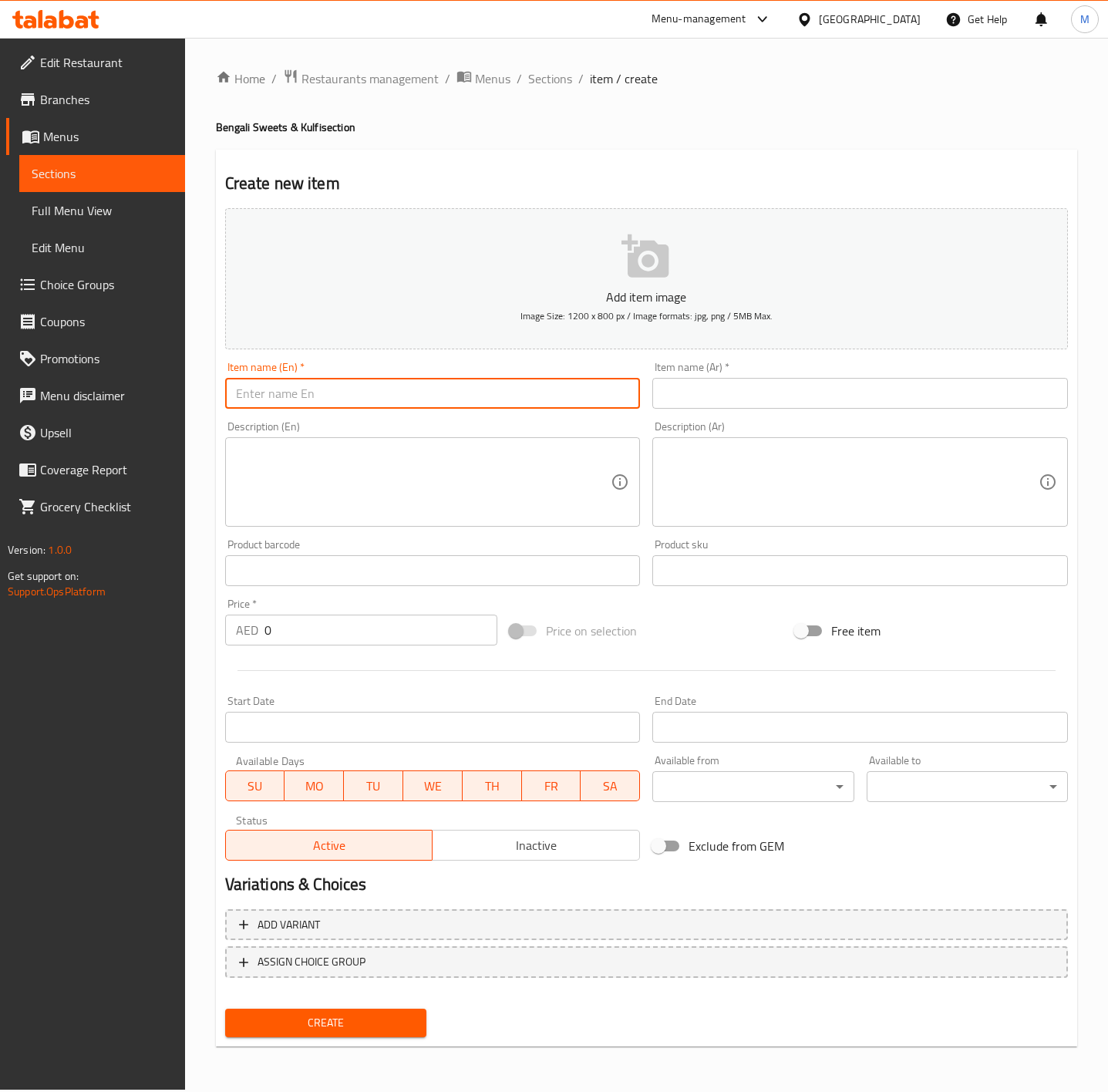
click at [324, 394] on input "text" at bounding box center [433, 394] width 415 height 31
paste input "RABDI WITH TENDER COCONUT"
type input "RABDI WITH TENDER COCONUT"
click at [514, 466] on textarea at bounding box center [424, 482] width 376 height 74
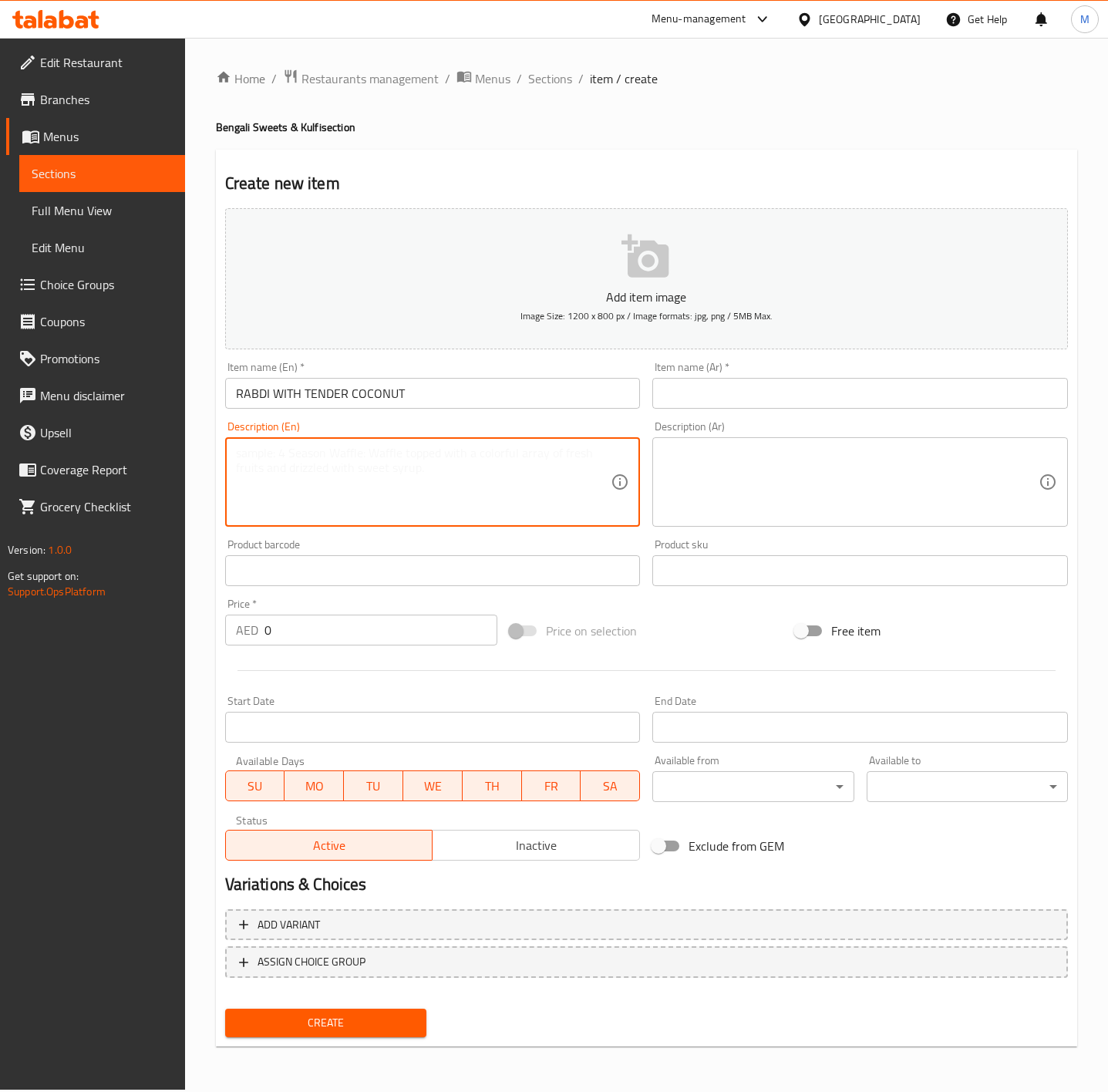
paste textarea "A tropical twist on a classic, prepared with sweet thickened milk and tender co…"
type textarea "A tropical twist on a classic, prepared with sweet thickened milk and tender co…"
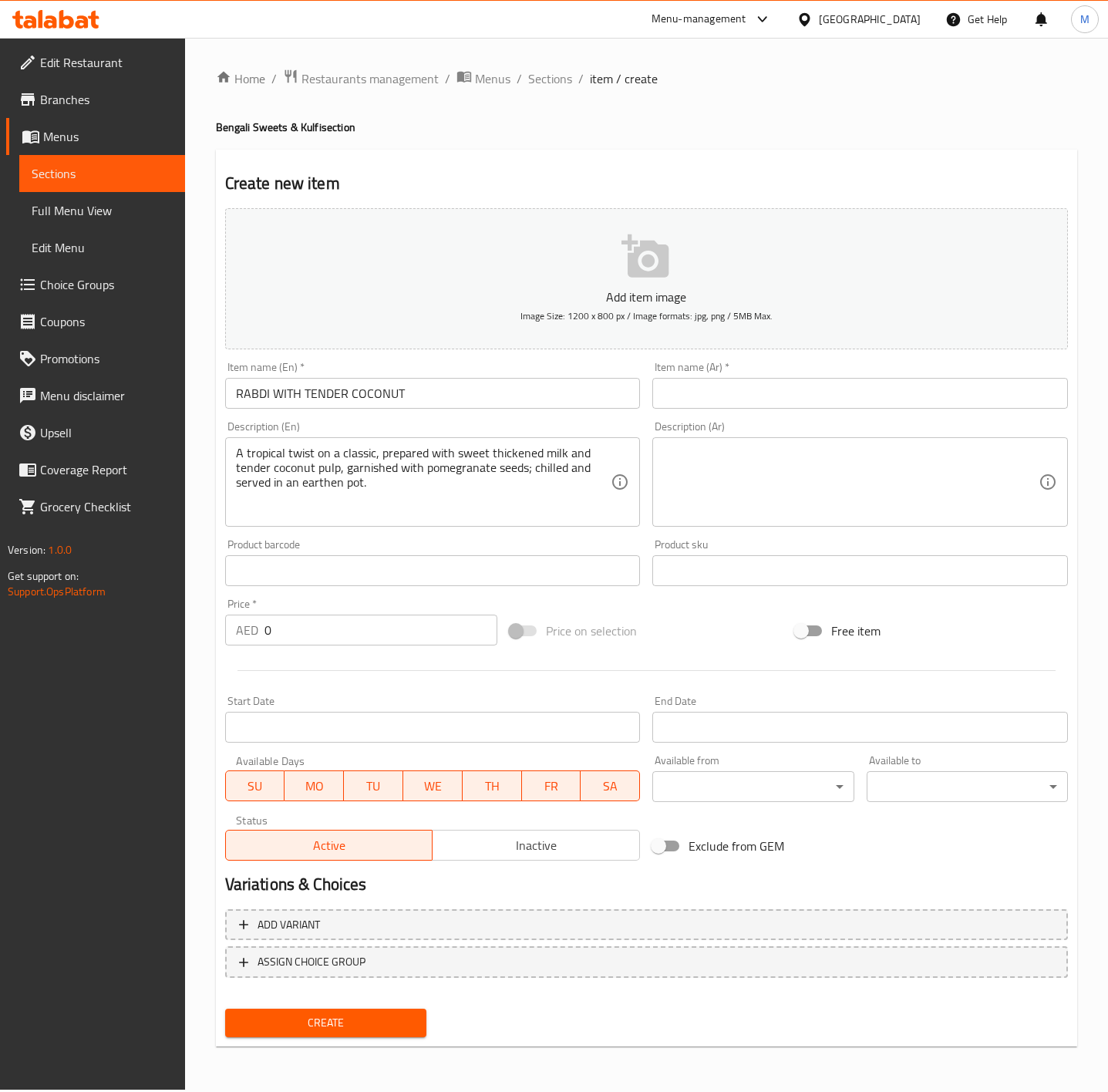
click at [315, 630] on input "0" at bounding box center [381, 630] width 234 height 31
type input "16"
click at [683, 613] on div "Price on selection" at bounding box center [646, 631] width 285 height 42
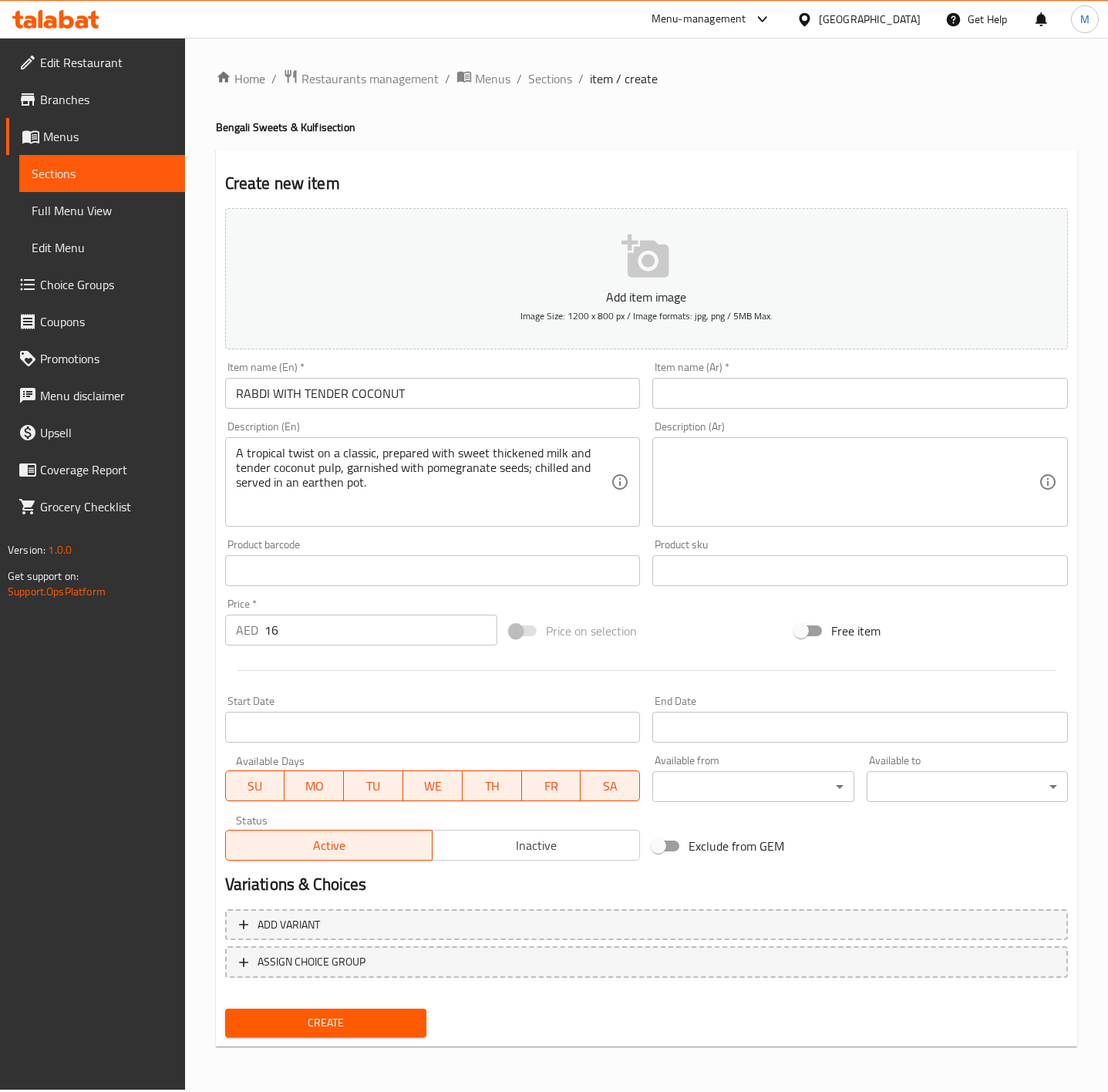
click at [341, 392] on input "RABDI WITH TENDER COCONUT" at bounding box center [433, 394] width 415 height 31
click at [733, 605] on div "Add item image Image Size: 1200 x 800 px / Image formats: jpg, png / 5MB Max. I…" at bounding box center [647, 535] width 855 height 665
drag, startPoint x: 268, startPoint y: 401, endPoint x: 324, endPoint y: 394, distance: 56.4
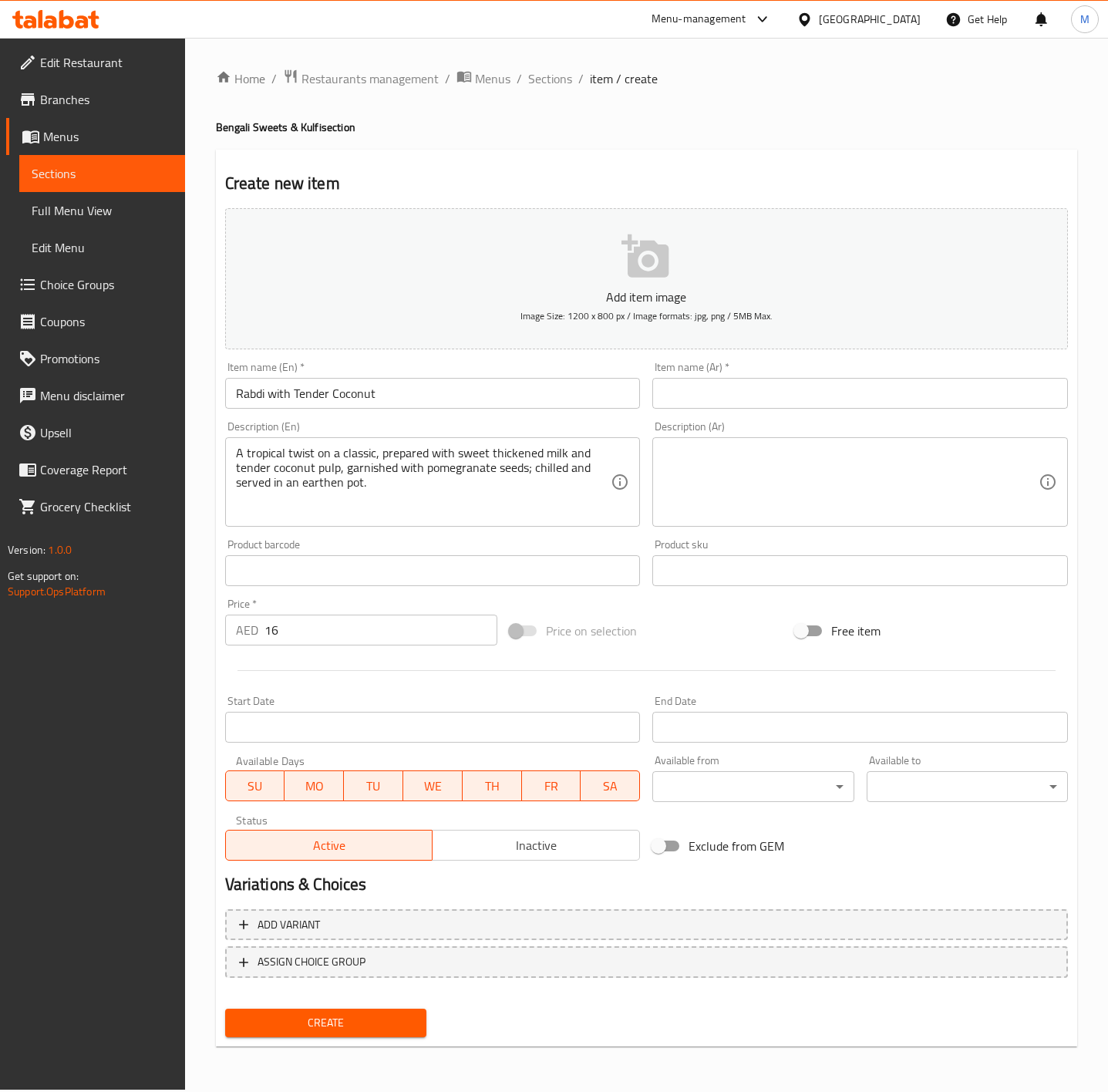
click at [280, 399] on input "Rabdi with Tender Coconut" at bounding box center [433, 394] width 415 height 31
click at [315, 398] on input "Rabdi Wth Tender Coconut" at bounding box center [433, 394] width 415 height 31
type input "Rabdi Wth Tender Coconut"
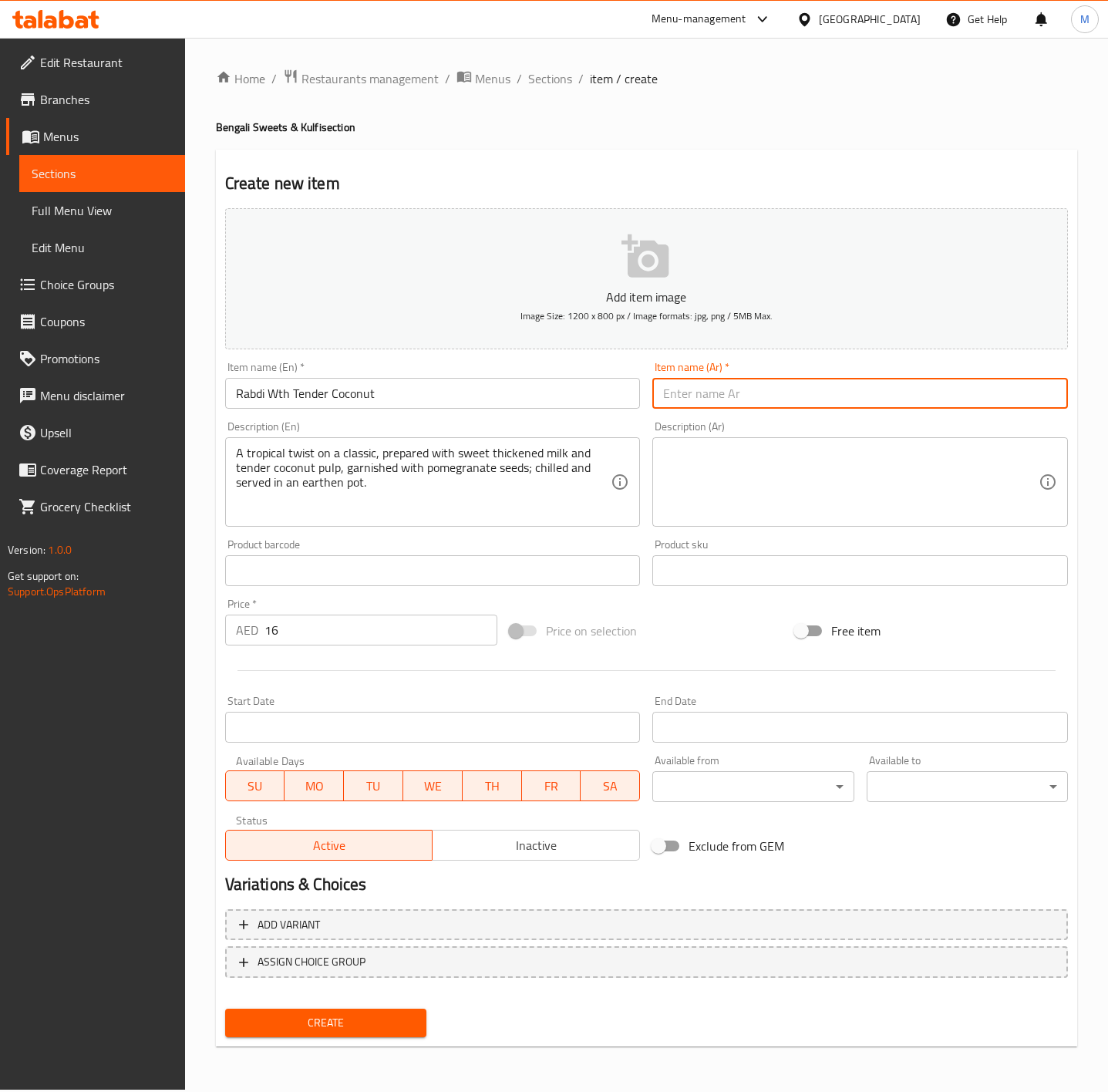
click at [759, 392] on input "text" at bounding box center [860, 394] width 415 height 31
paste input "رابدي مع جوز الهند الطري"
type input "رابدي مع جوز الهند الطري"
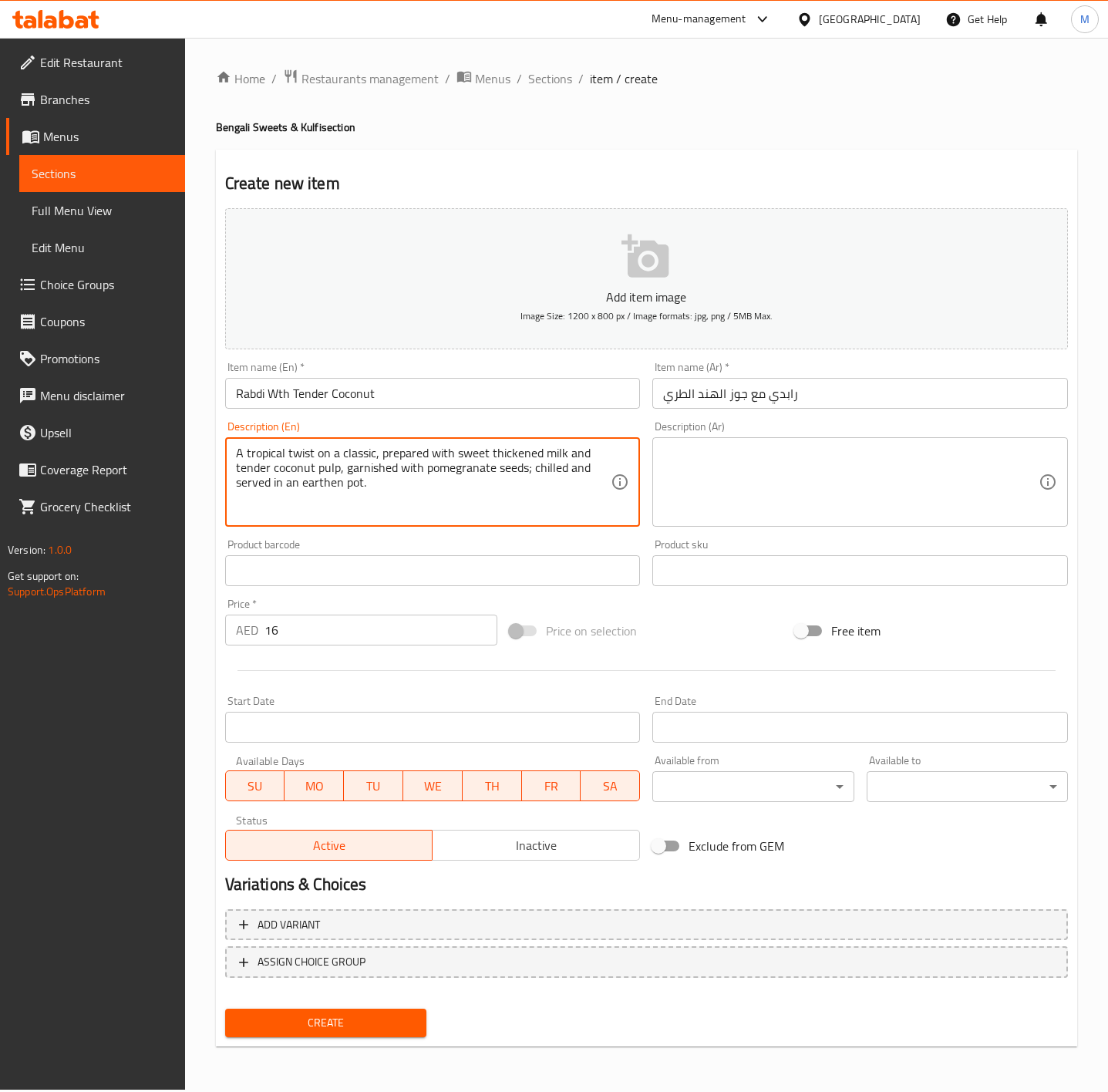
click at [423, 488] on textarea "A tropical twist on a classic, prepared with sweet thickened milk and tender co…" at bounding box center [424, 482] width 376 height 74
click at [748, 486] on textarea at bounding box center [851, 482] width 376 height 74
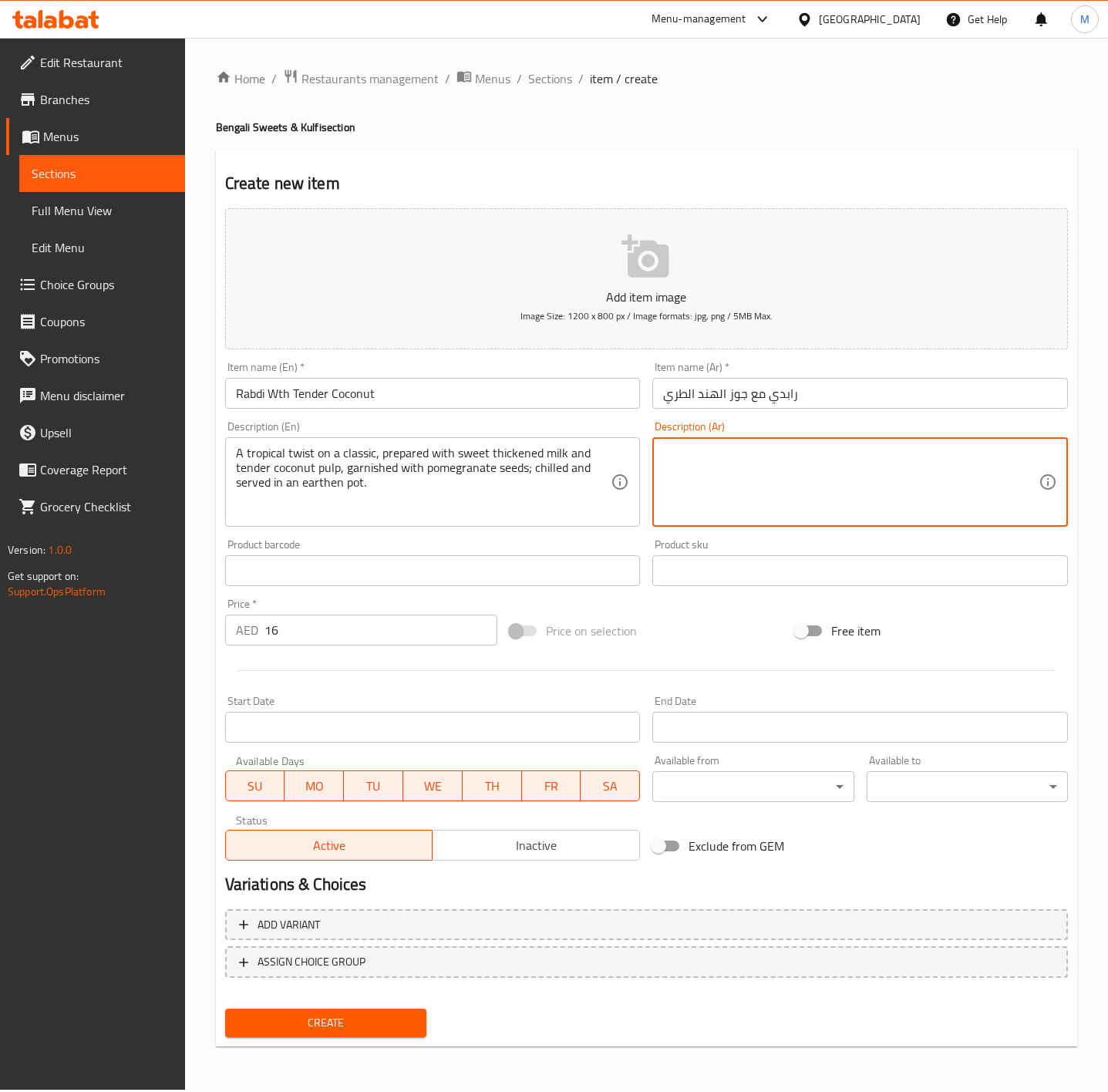
paste textarea "إضافة استوائية مميزة لطبق كلاسيكي، محضر باستخدام حليب مكثف محلى ولب جوز الهند ا…"
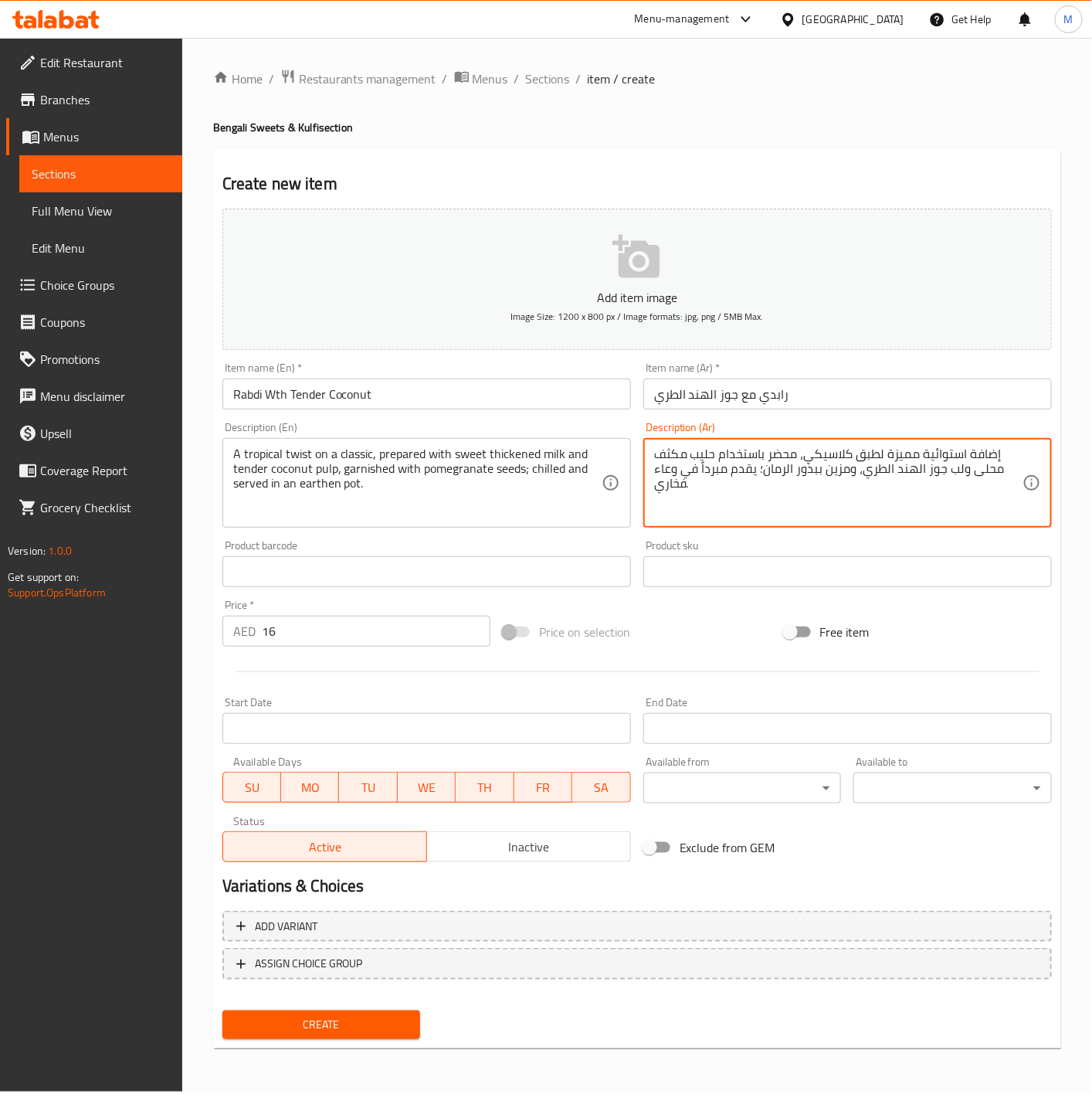
click at [749, 636] on div "Price on selection" at bounding box center [636, 632] width 280 height 42
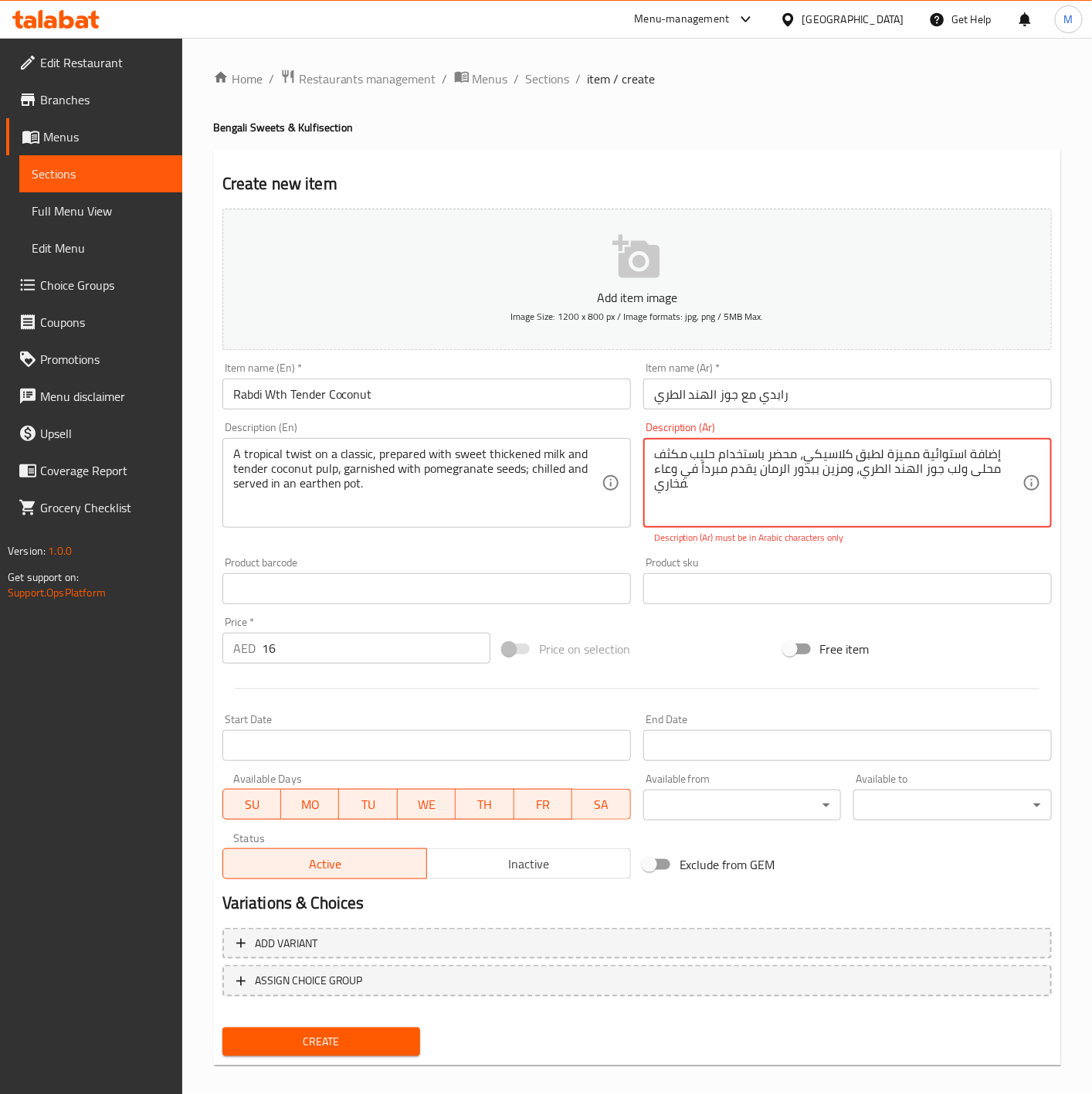
type textarea "إضافة استوائية مميزة لطبق كلاسيكي، محضر باستخدام حليب مكثف محلى ولب جوز الهند ا…"
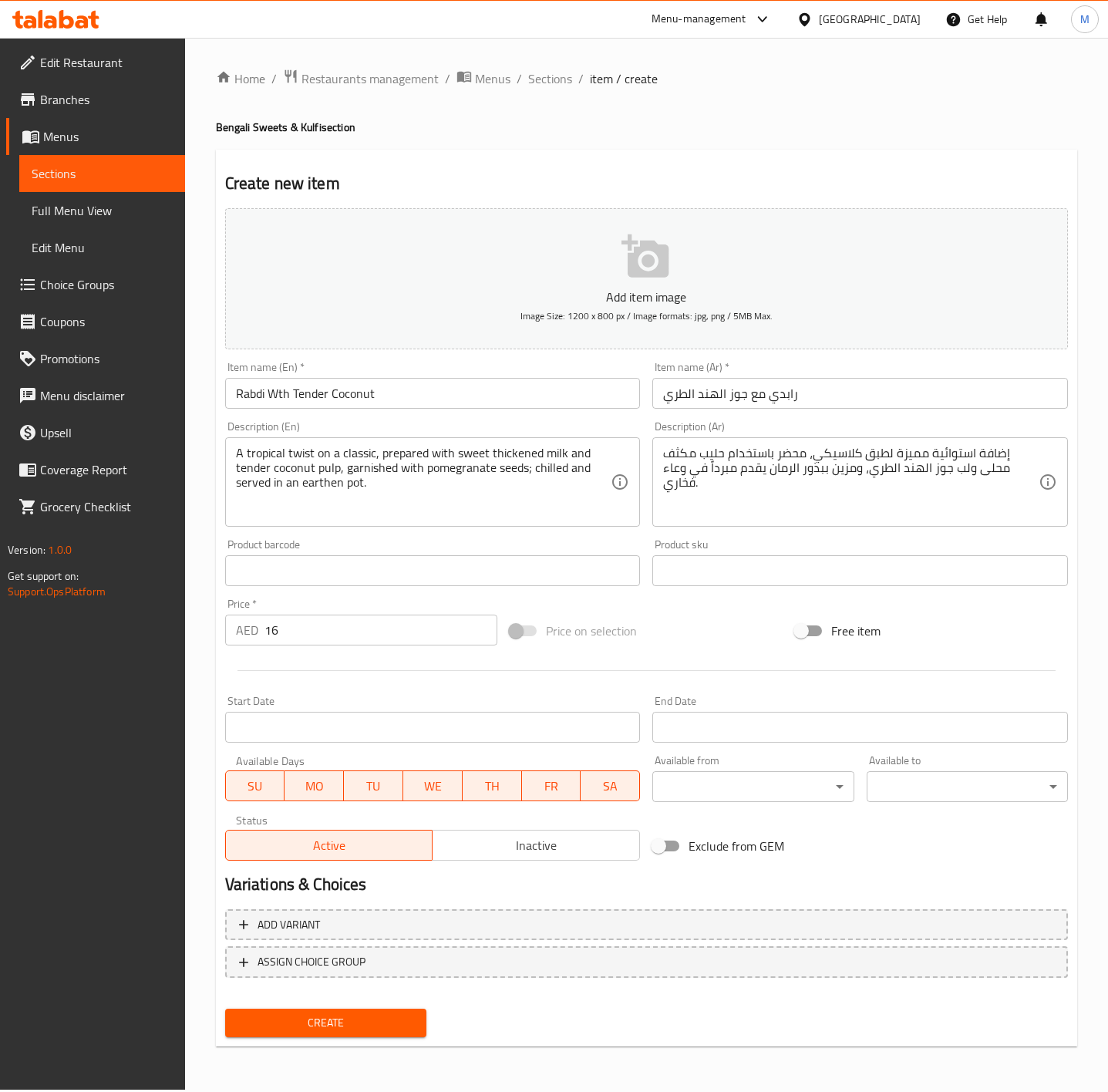
click at [360, 1037] on div "Create" at bounding box center [326, 1023] width 214 height 41
click at [360, 1035] on button "Create" at bounding box center [326, 1023] width 201 height 29
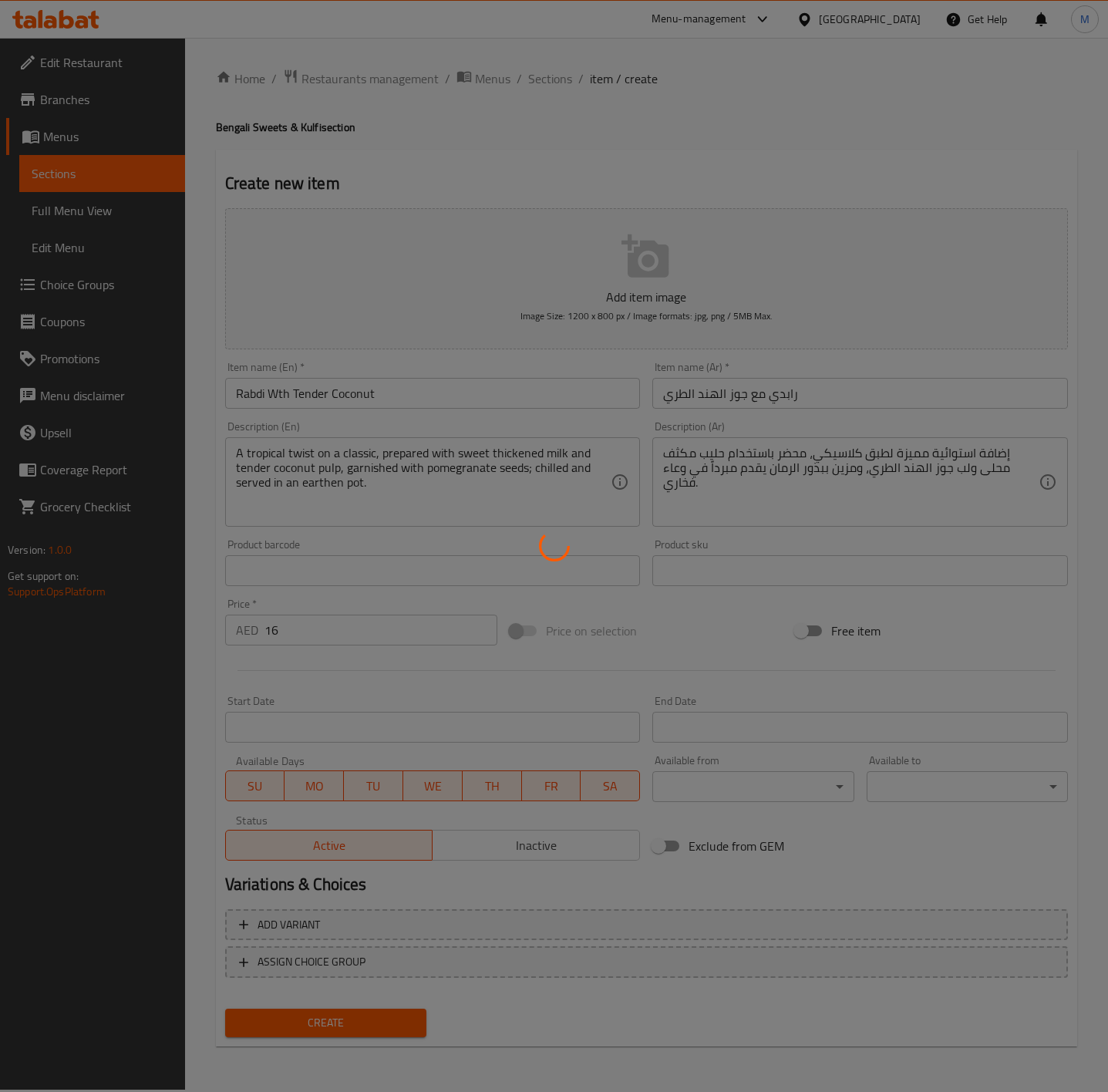
type input "0"
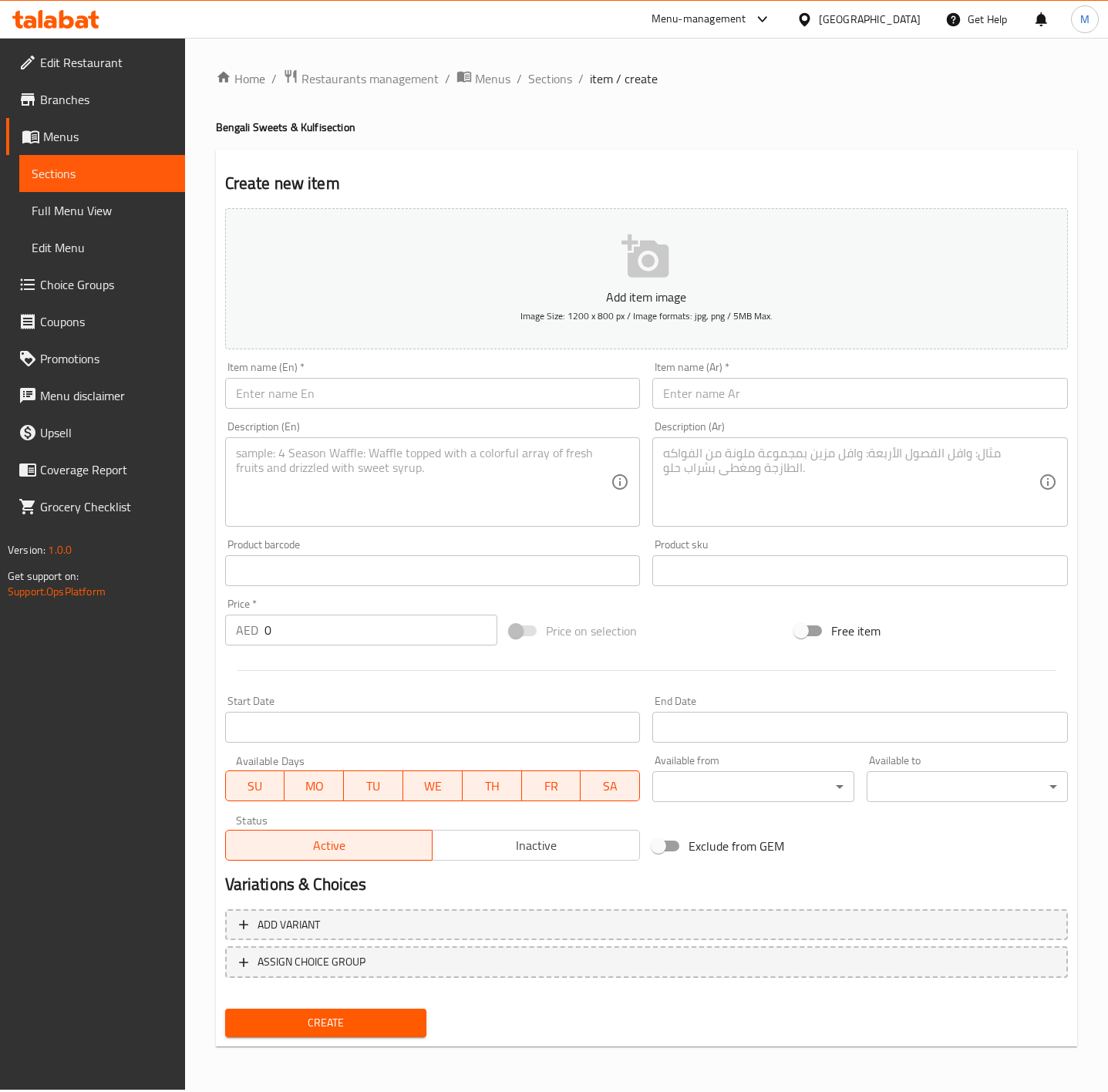
click at [53, 165] on span "Sections" at bounding box center [102, 174] width 141 height 19
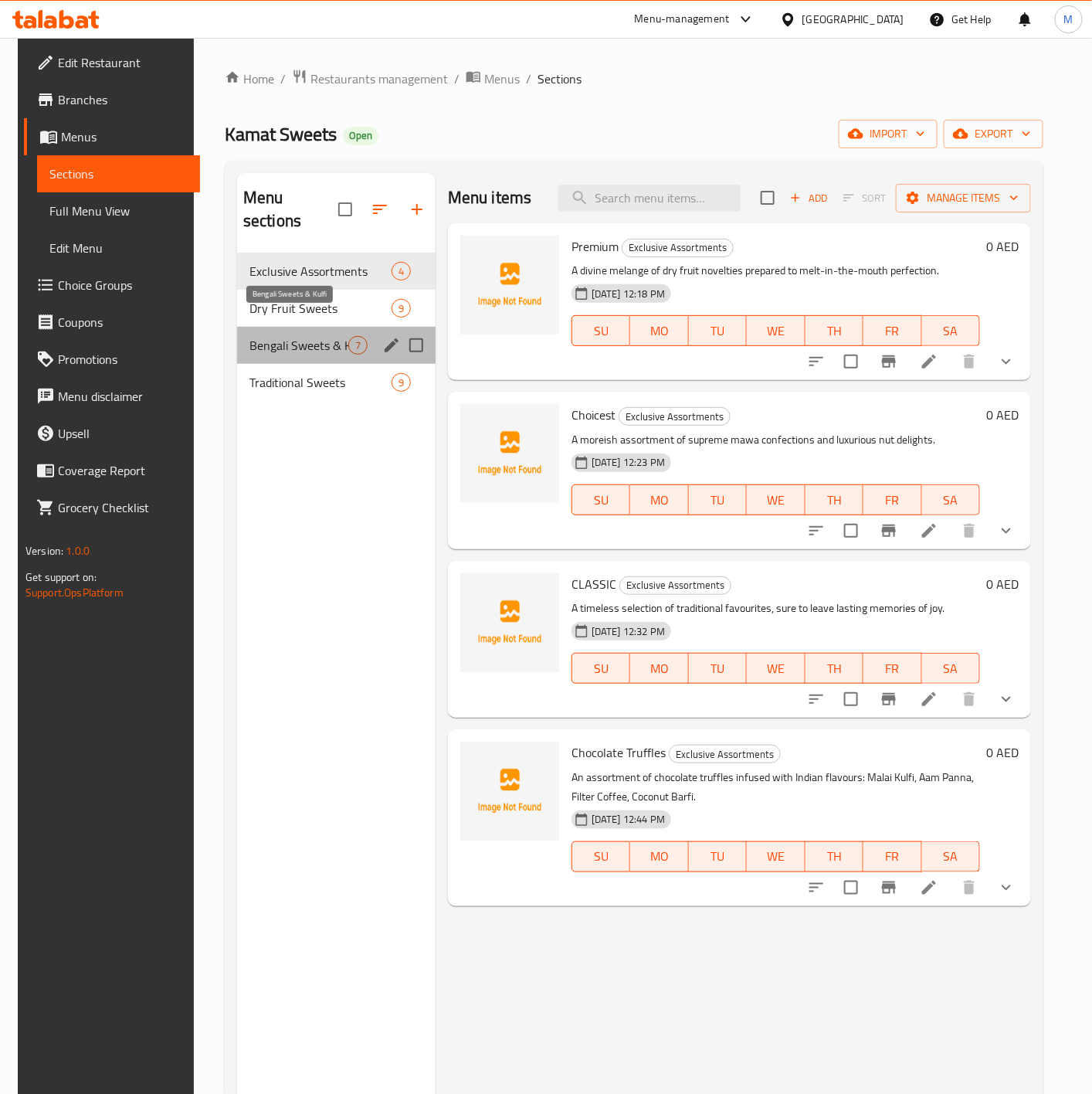
click at [274, 336] on span "Bengali Sweets & Kulfi" at bounding box center [298, 346] width 99 height 19
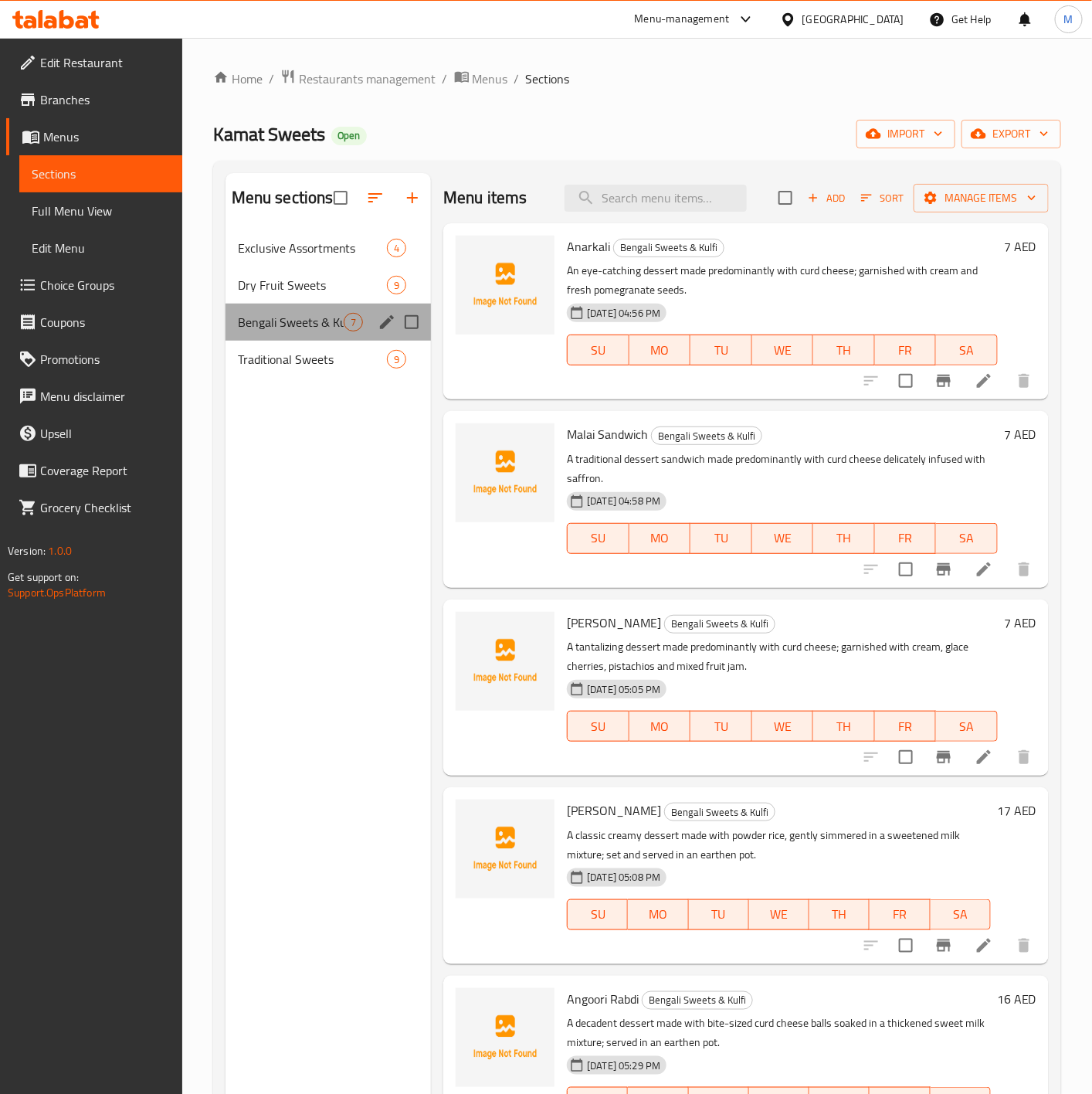
click at [273, 311] on div "Bengali Sweets & Kulfi 7" at bounding box center [329, 322] width 206 height 37
click at [806, 196] on span "Add" at bounding box center [827, 198] width 42 height 18
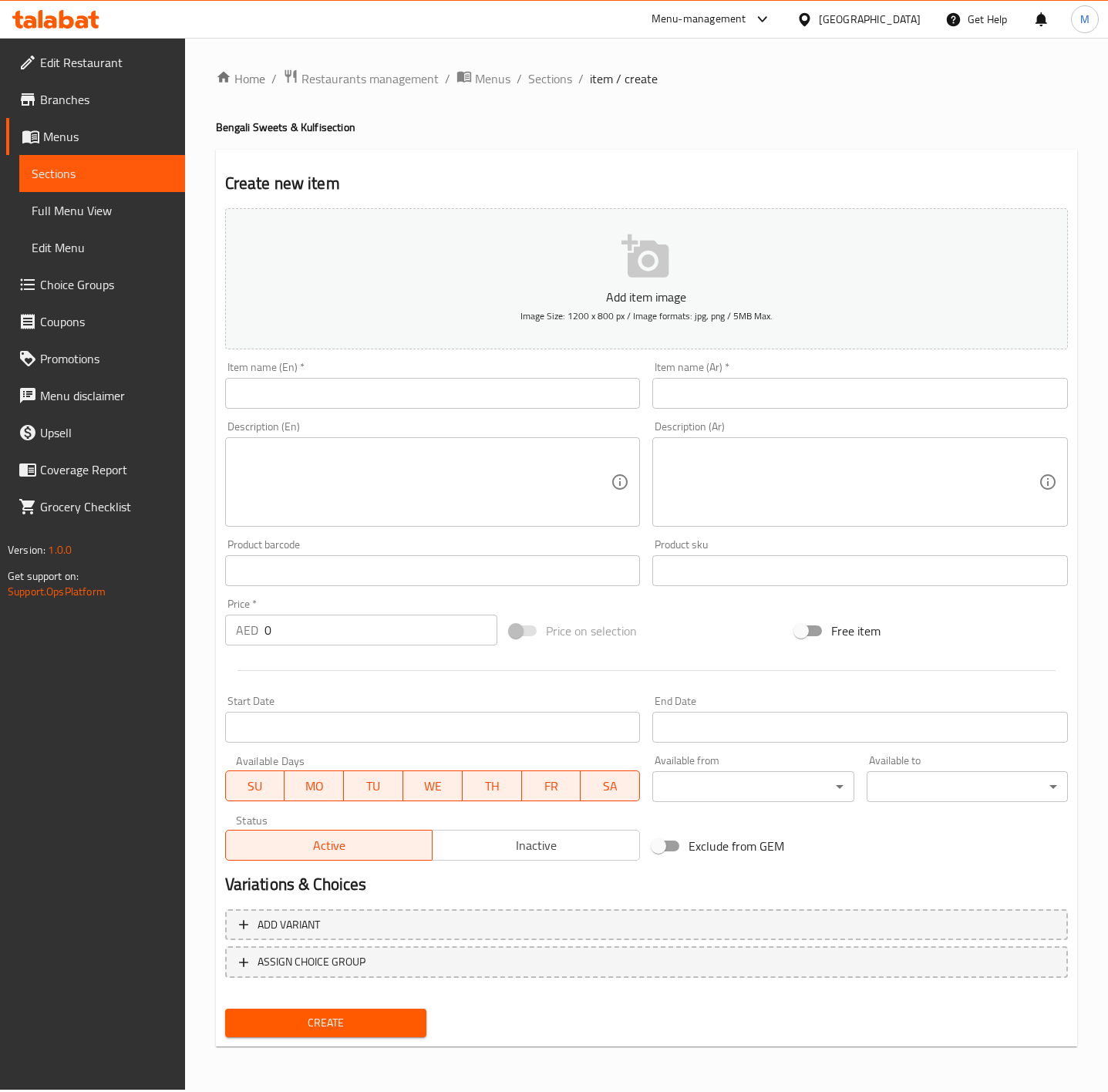
click at [354, 419] on div "Description (En) Description (En)" at bounding box center [433, 474] width 428 height 118
click at [346, 405] on input "text" at bounding box center [433, 394] width 415 height 31
paste input "RASMALAI"
click at [346, 404] on input "RASMALAI" at bounding box center [433, 394] width 415 height 31
click at [346, 403] on input "RASMALAI" at bounding box center [433, 394] width 415 height 31
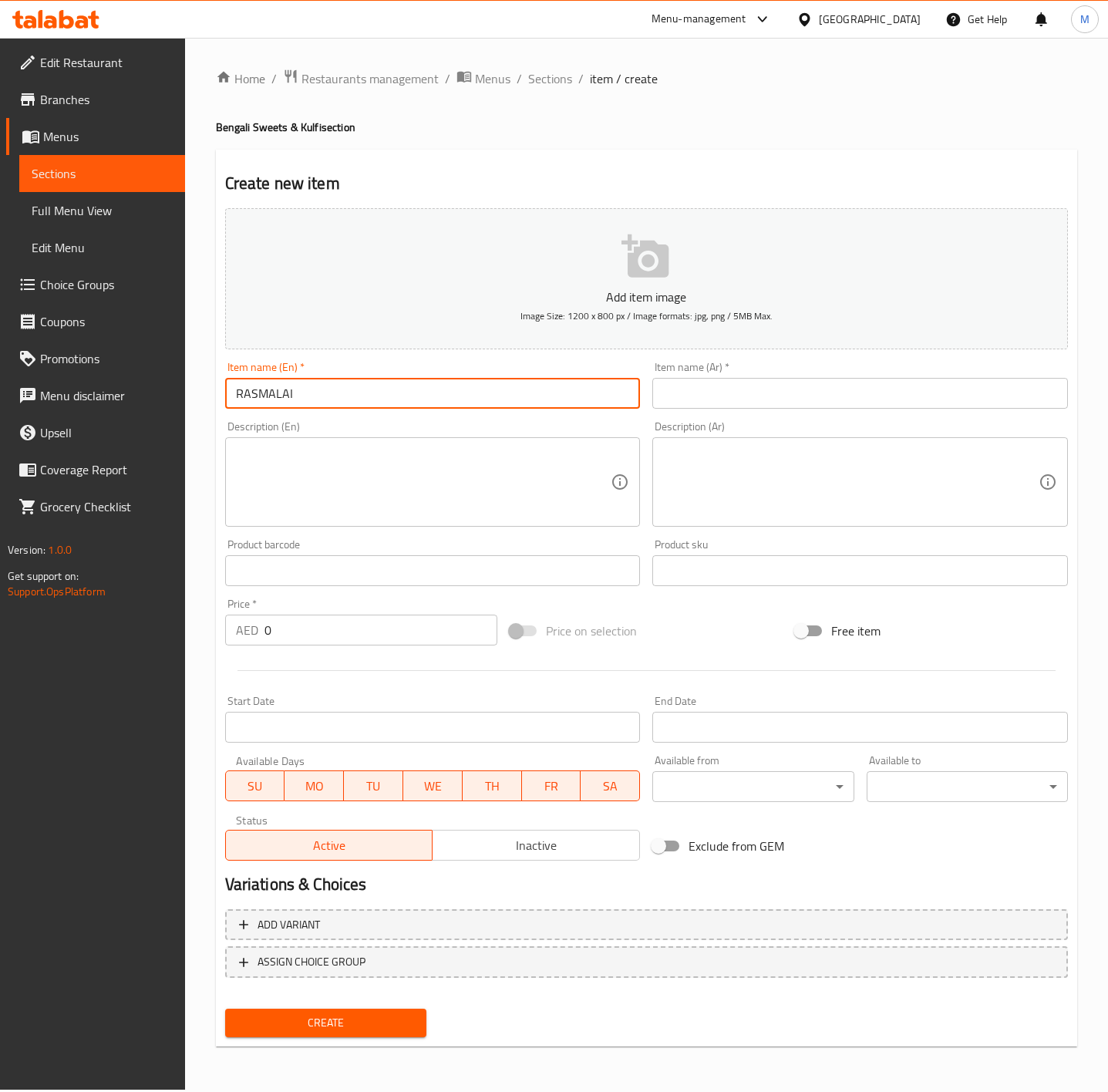
click at [346, 403] on input "RASMALAI" at bounding box center [433, 394] width 415 height 31
type input "Rasmalai"
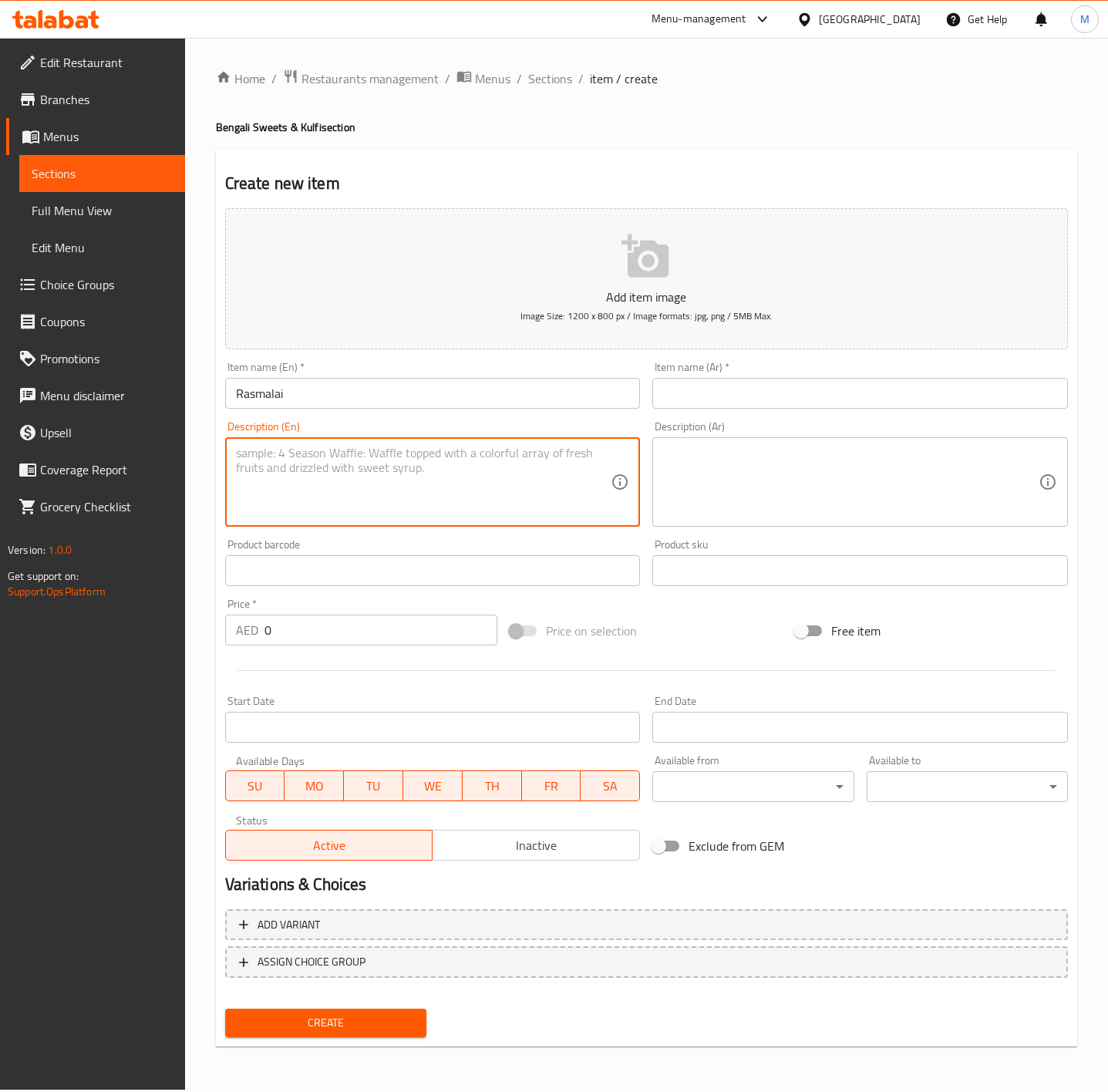
click at [445, 456] on textarea at bounding box center [424, 482] width 376 height 74
paste textarea "A classic dessert of curd cheese dumplings, soaked in a sweetened milk mixture,…"
type textarea "A classic dessert of curd cheese dumplings, soaked in a sweetened milk mixture,…"
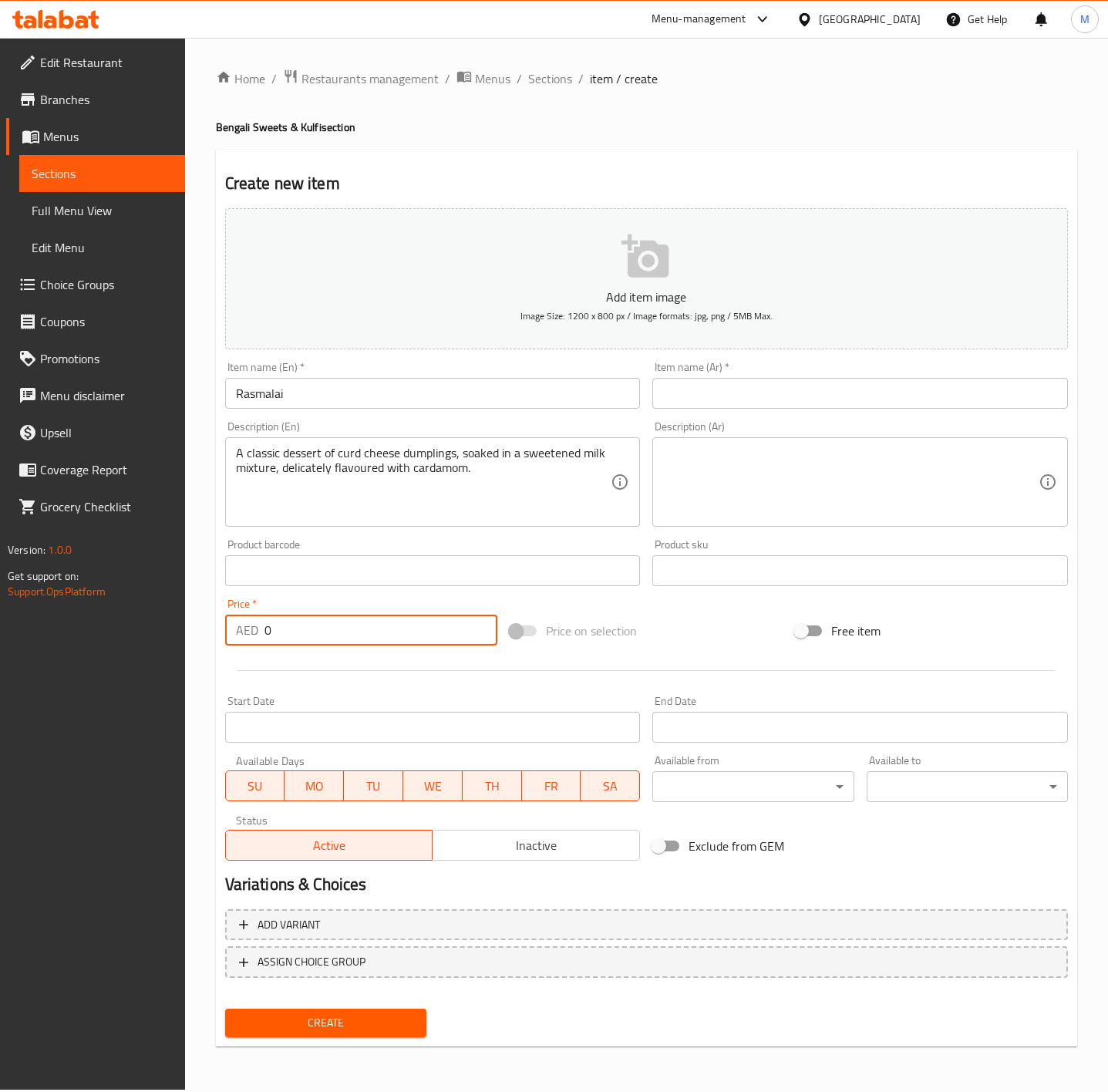
click at [357, 632] on input "0" at bounding box center [381, 630] width 234 height 31
type input "14"
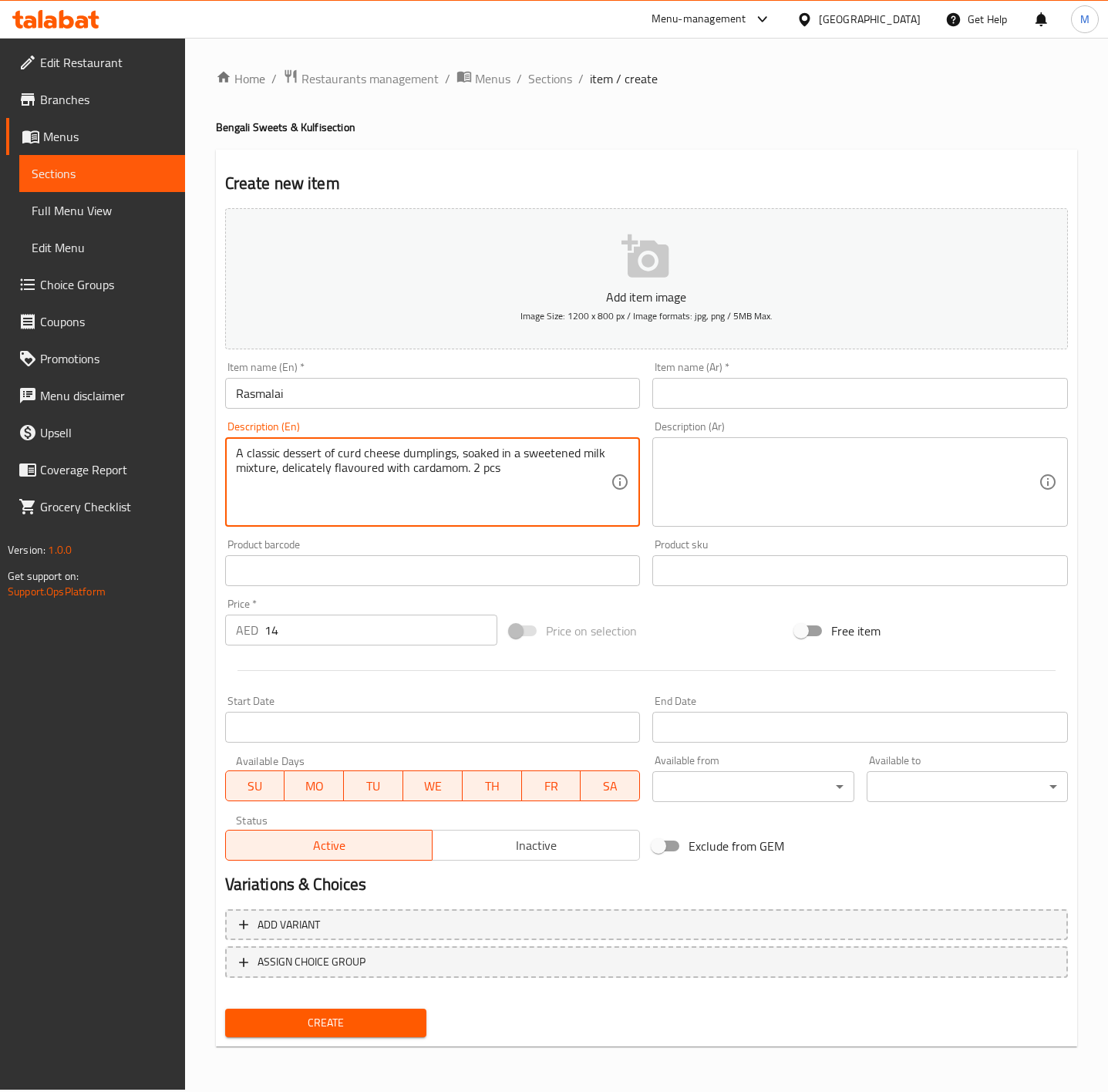
type textarea "A classic dessert of curd cheese dumplings, soaked in a sweetened milk mixture,…"
click at [736, 397] on input "text" at bounding box center [860, 394] width 415 height 31
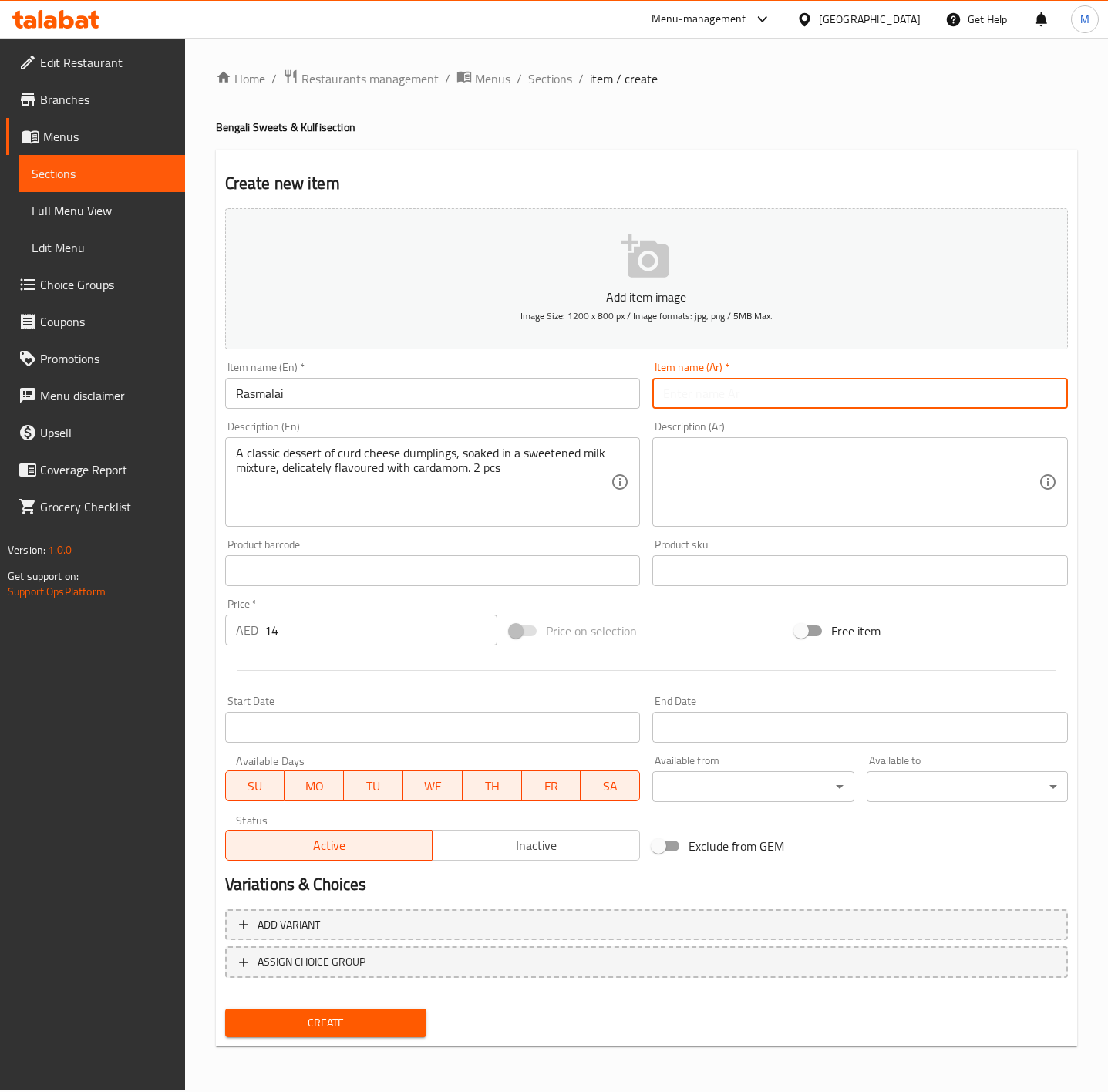
paste input "راسمالاي"
type input "راسمالاي"
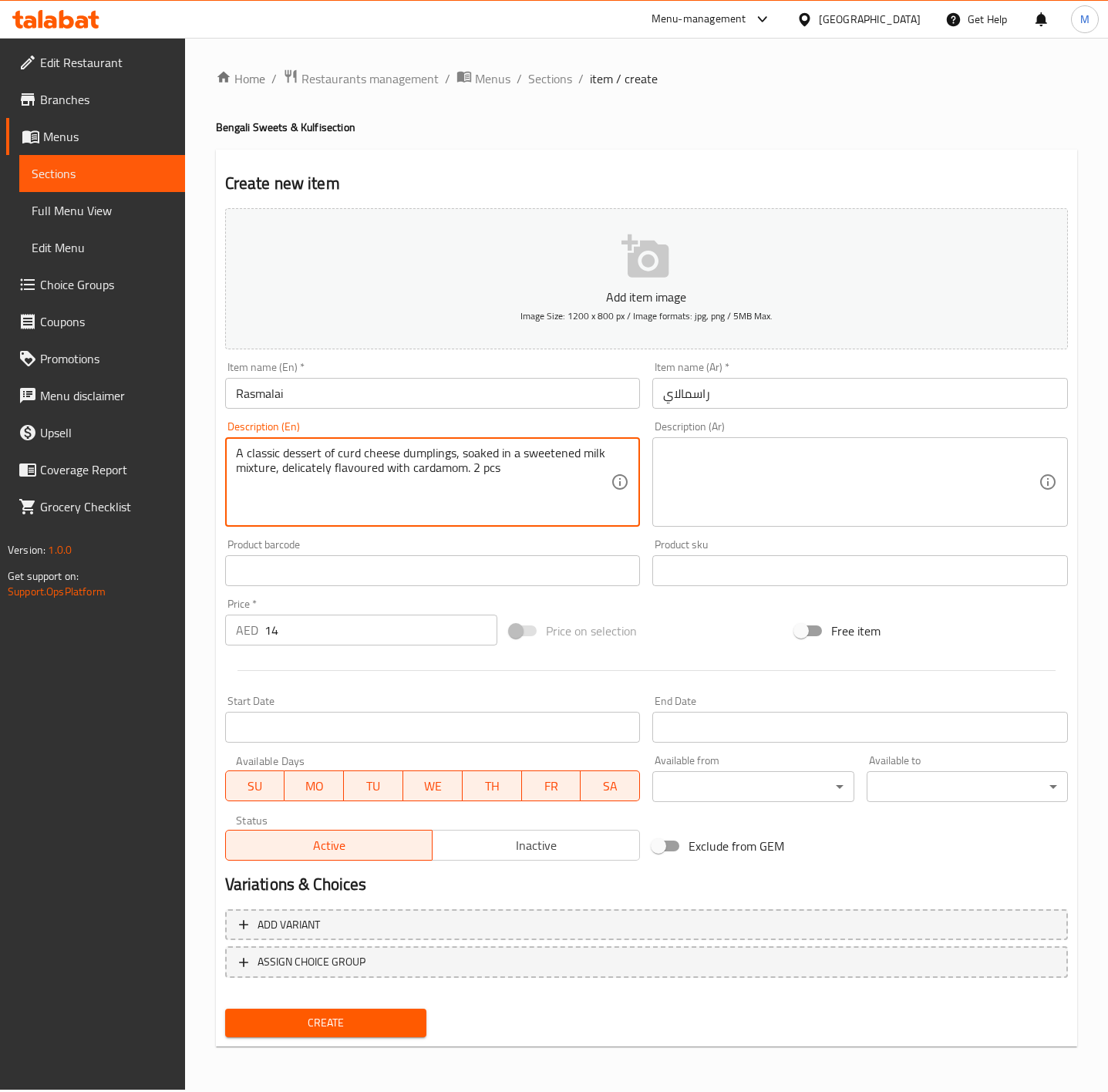
click at [364, 447] on textarea "A classic dessert of curd cheese dumplings, soaked in a sweetened milk mixture,…" at bounding box center [424, 482] width 376 height 74
click at [782, 463] on textarea at bounding box center [851, 482] width 376 height 74
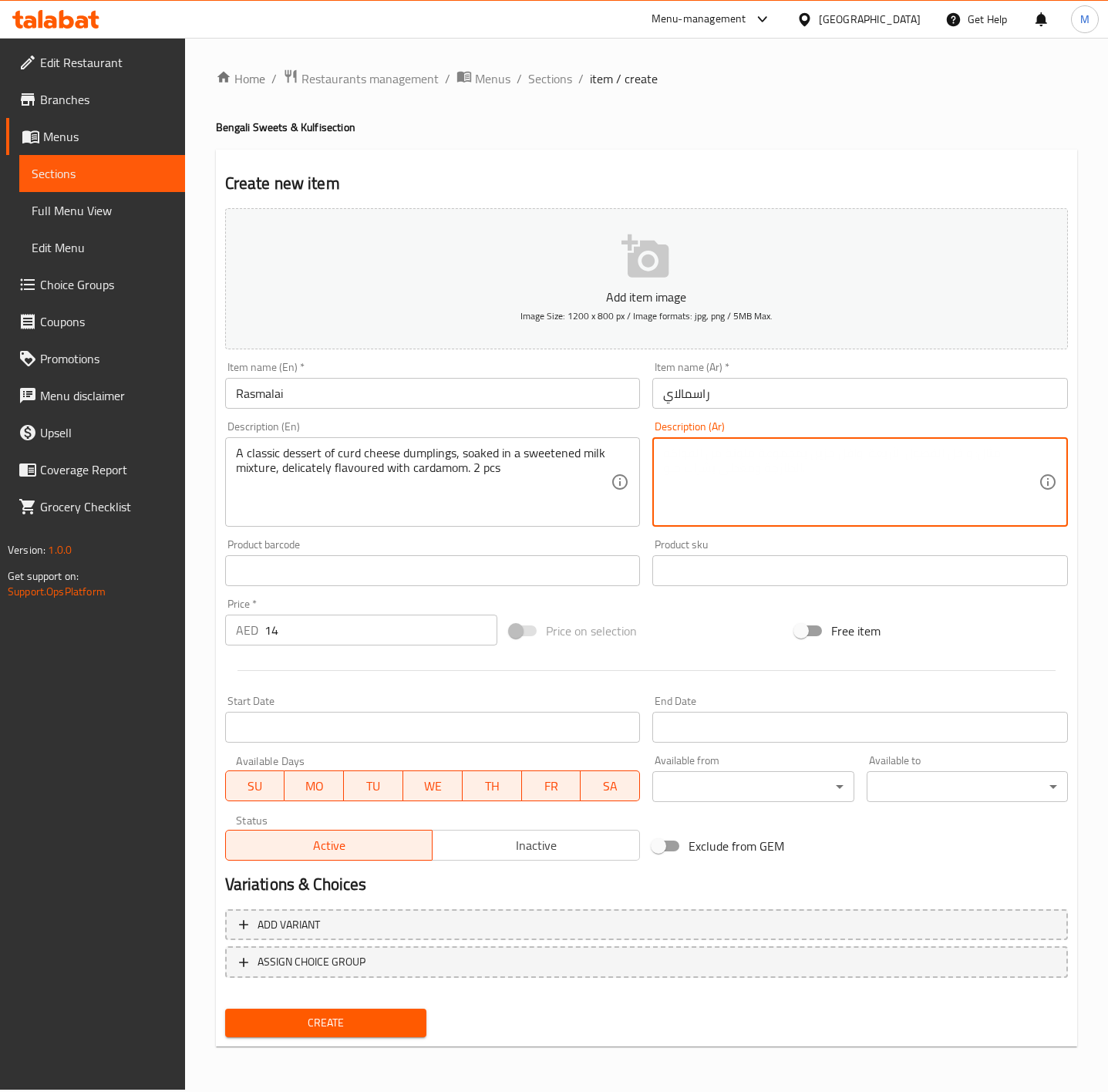
paste textarea "حلوى كلاسيكية من زلابية الجبن الرائب، منقوعة في خليط من الحليب المحلى، بنكهة ال…"
type textarea "حلوى كلاسيكية من زلابية الجبن الرائب، منقوعة في خليط من الحليب المحلى، بنكهة ال…"
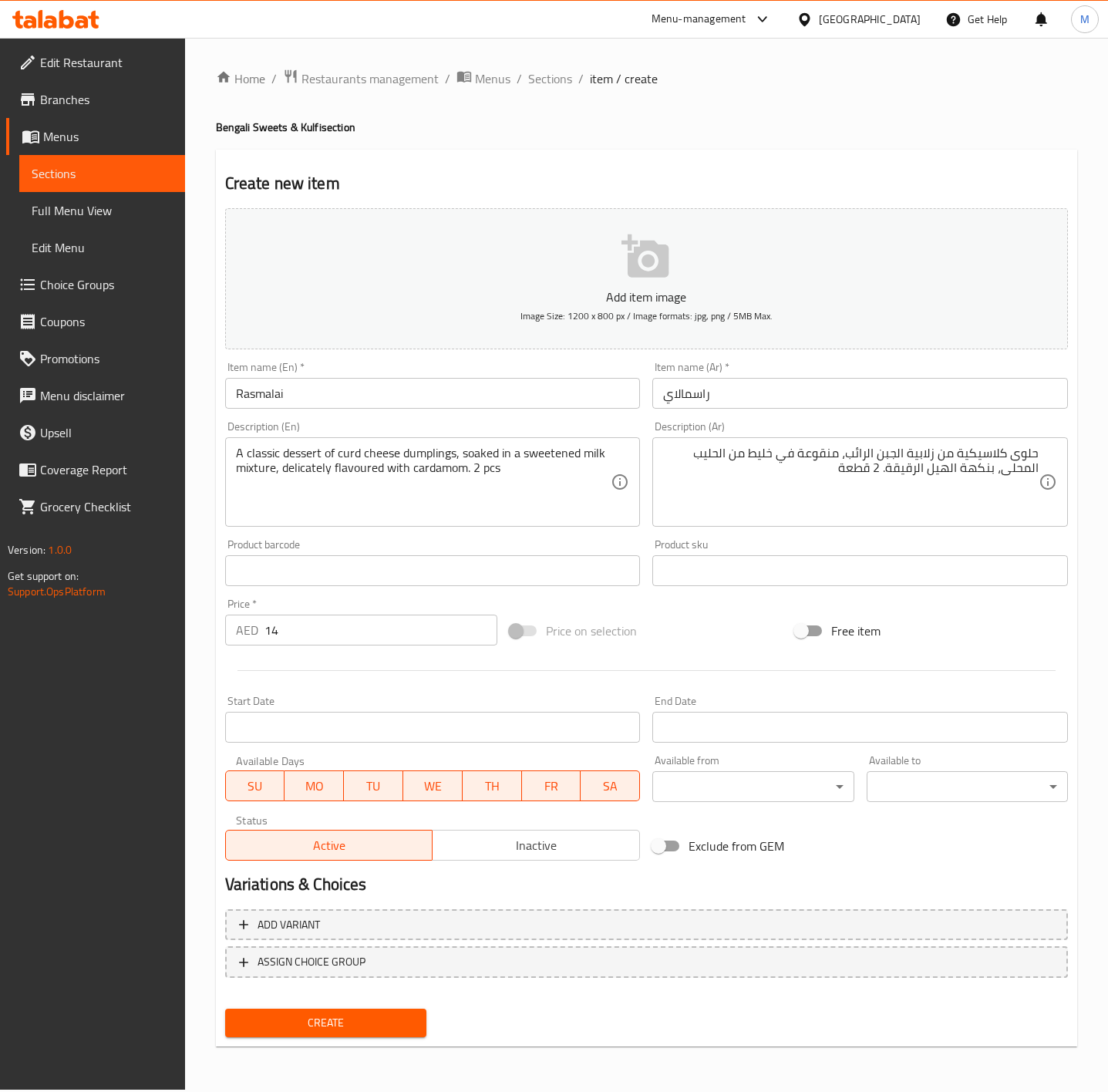
click at [725, 632] on div "Price on selection" at bounding box center [646, 631] width 285 height 42
click at [752, 401] on input "راسمالاي" at bounding box center [860, 394] width 415 height 31
click at [353, 1030] on span "Create" at bounding box center [326, 1023] width 177 height 19
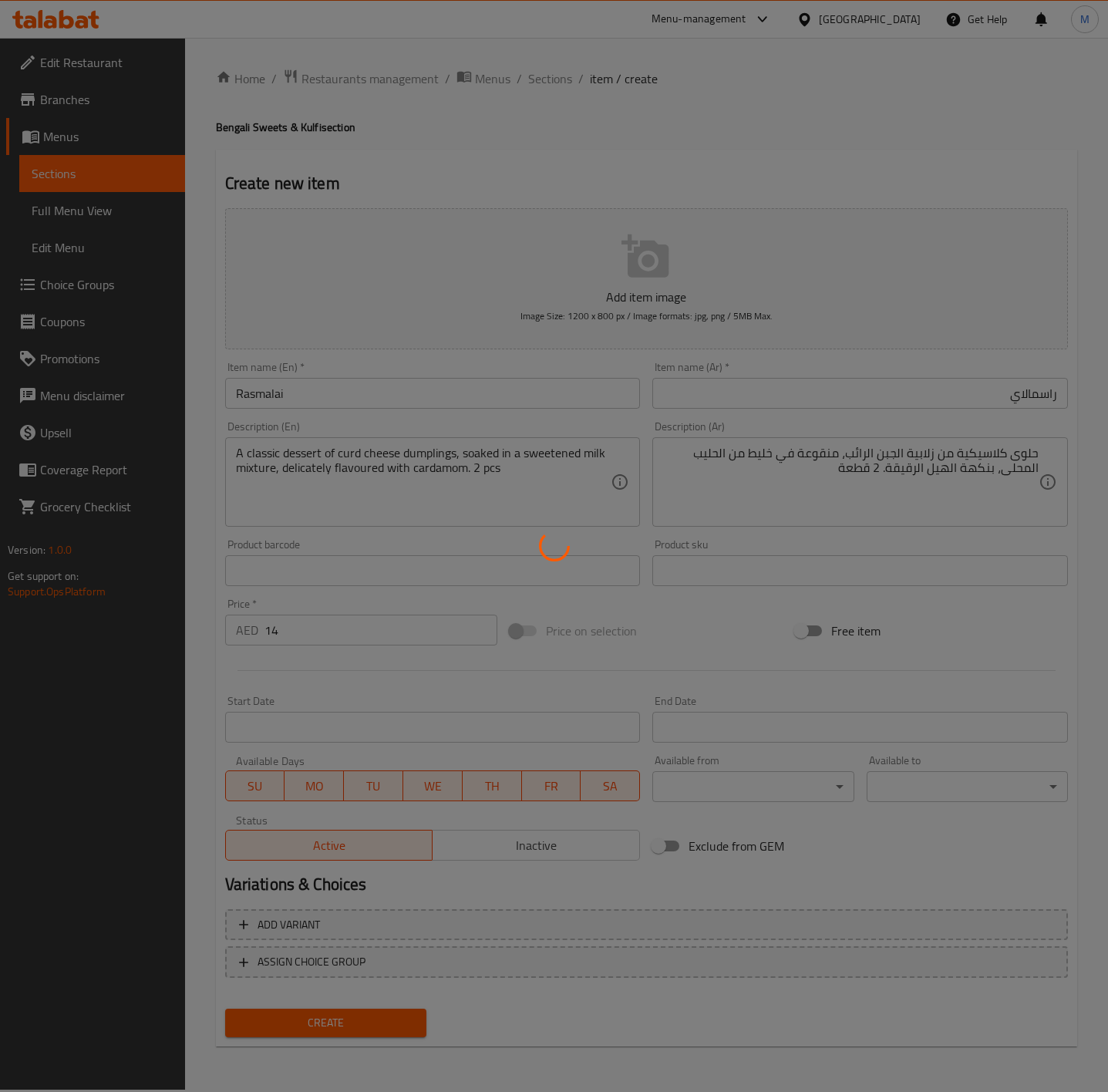
type input "0"
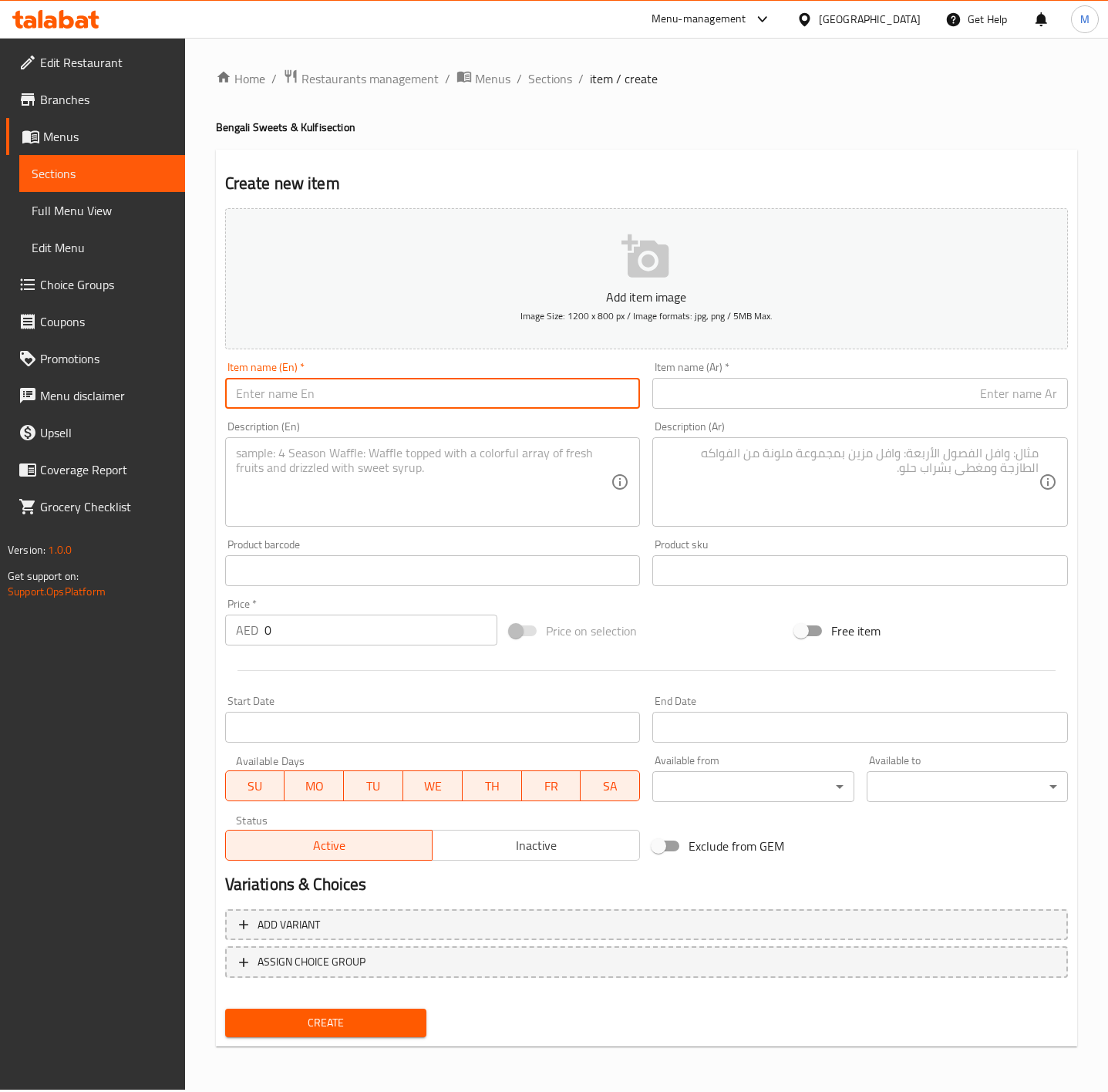
click at [369, 403] on input "text" at bounding box center [433, 394] width 415 height 31
paste input "RASGULLA"
type input "RASGULLA"
click at [348, 482] on textarea at bounding box center [424, 482] width 376 height 74
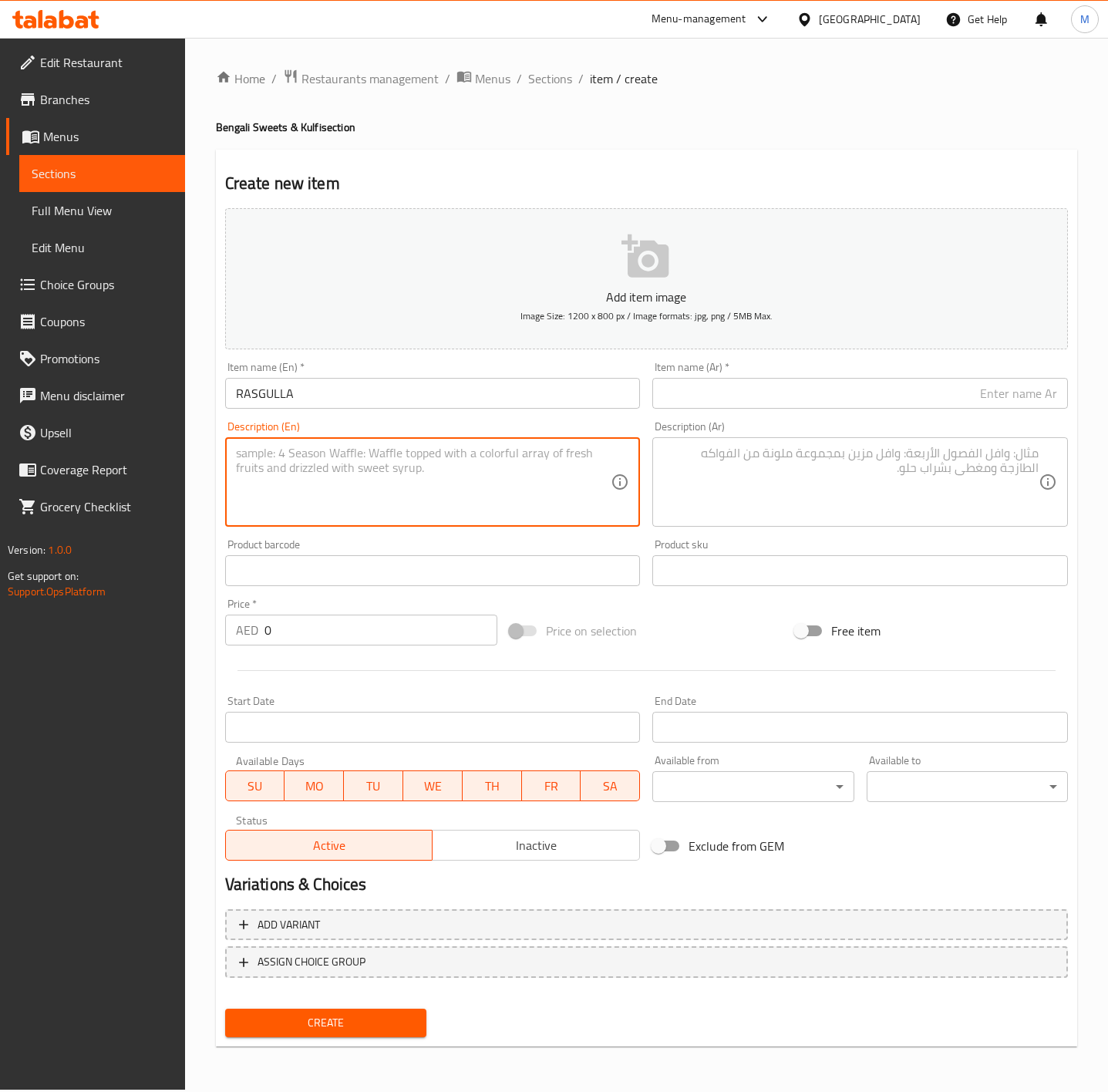
paste textarea "A delightful sweet treat made with round curd cheese dumplings, gently simmered…"
click at [565, 482] on textarea "A delightful sweet treat made with round curd cheese dumplings, gently simmered…" at bounding box center [424, 482] width 376 height 74
type textarea "A delightful sweet treat made with round curd cheese dumplings, gently simmered…"
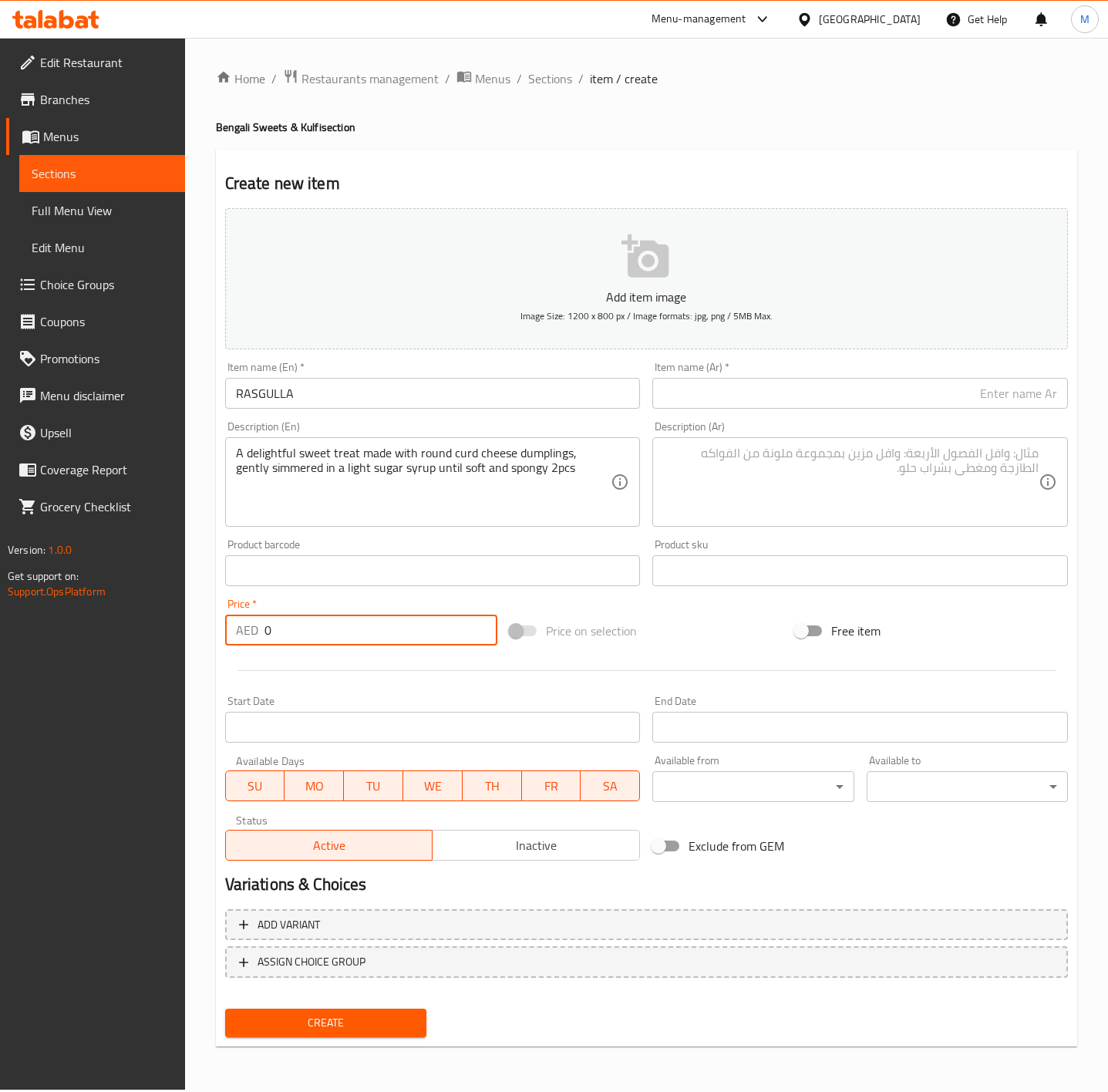
click at [308, 629] on input "0" at bounding box center [381, 630] width 234 height 31
type input "9"
type input "09.00"
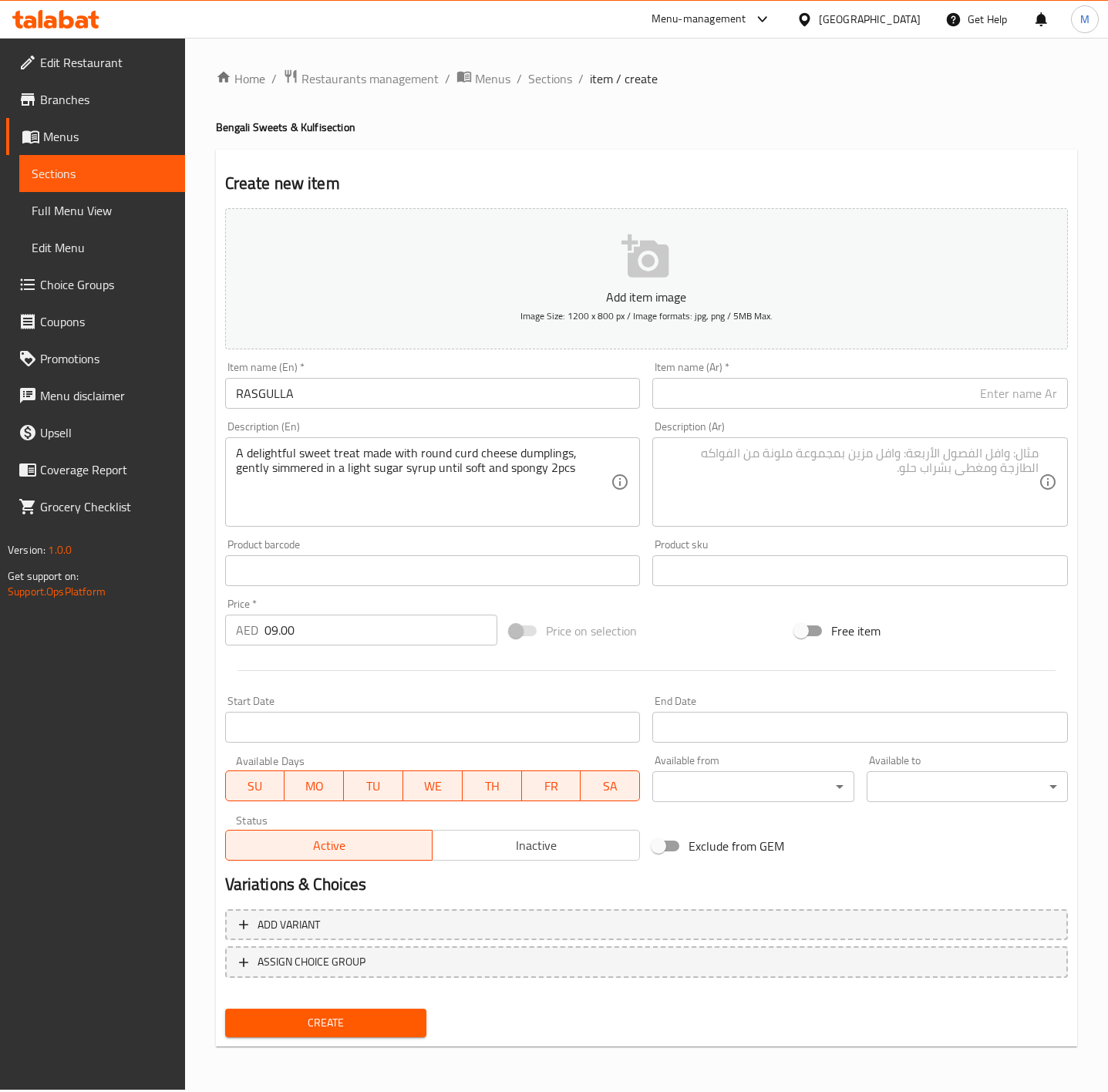
click at [736, 639] on div "Price on selection" at bounding box center [646, 631] width 285 height 42
click at [361, 398] on input "RASGULLA" at bounding box center [433, 394] width 415 height 31
type input "Rasgulla"
click at [361, 398] on input "Rasgulla" at bounding box center [433, 394] width 415 height 31
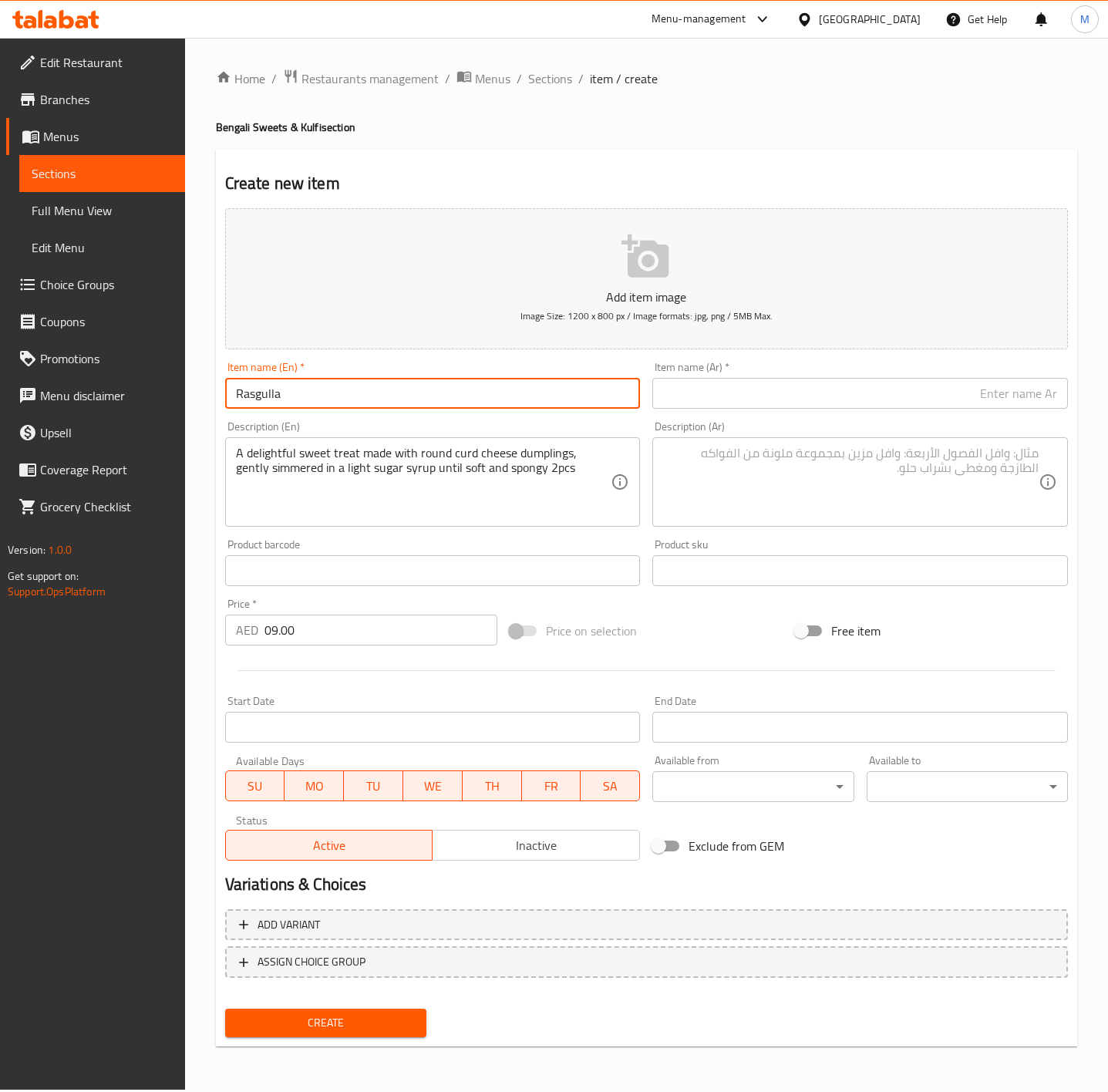
click at [361, 398] on input "Rasgulla" at bounding box center [433, 394] width 415 height 31
click at [734, 387] on input "text" at bounding box center [860, 394] width 415 height 31
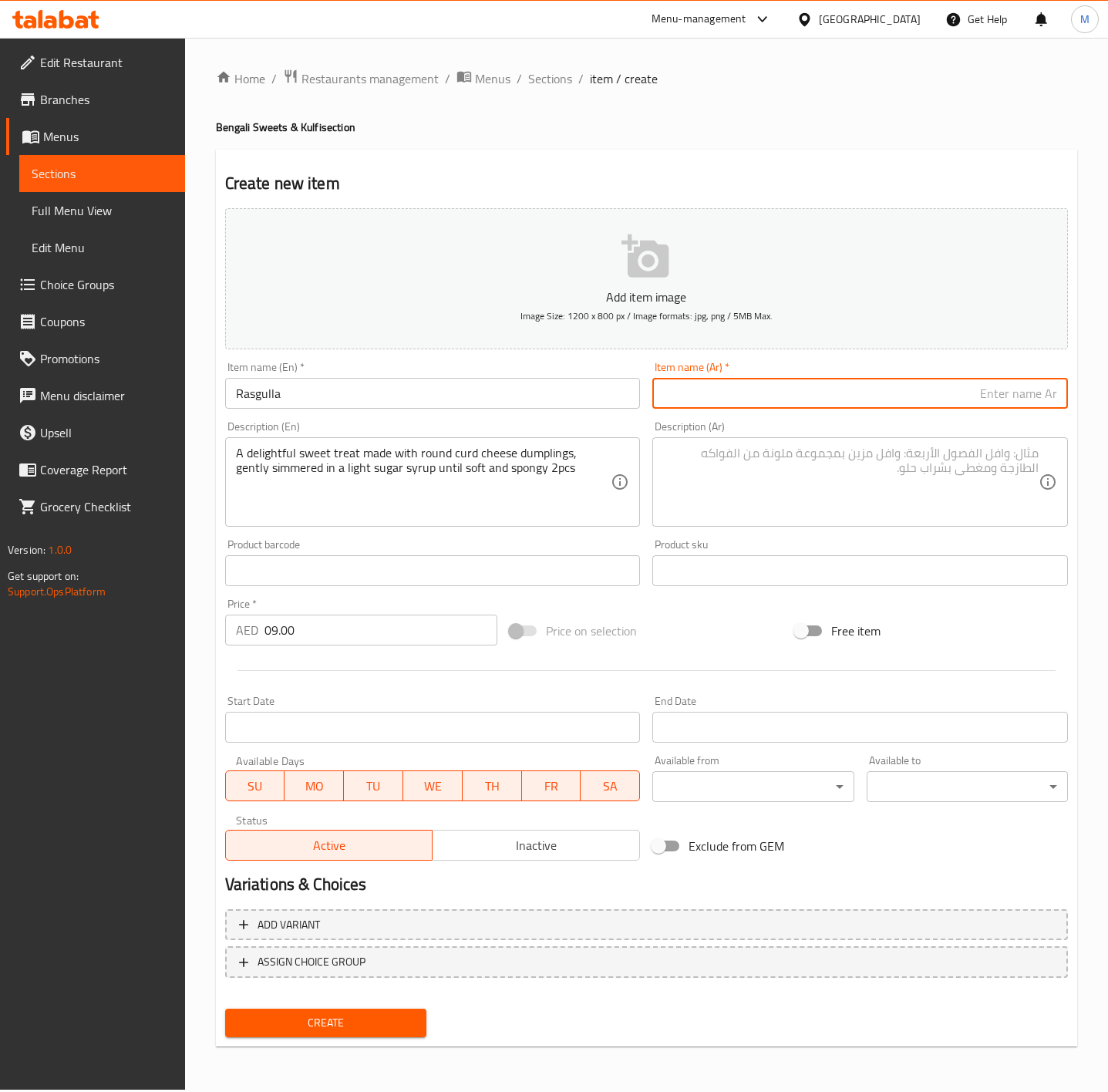
paste input "راسغولا"
type input "راسغولا"
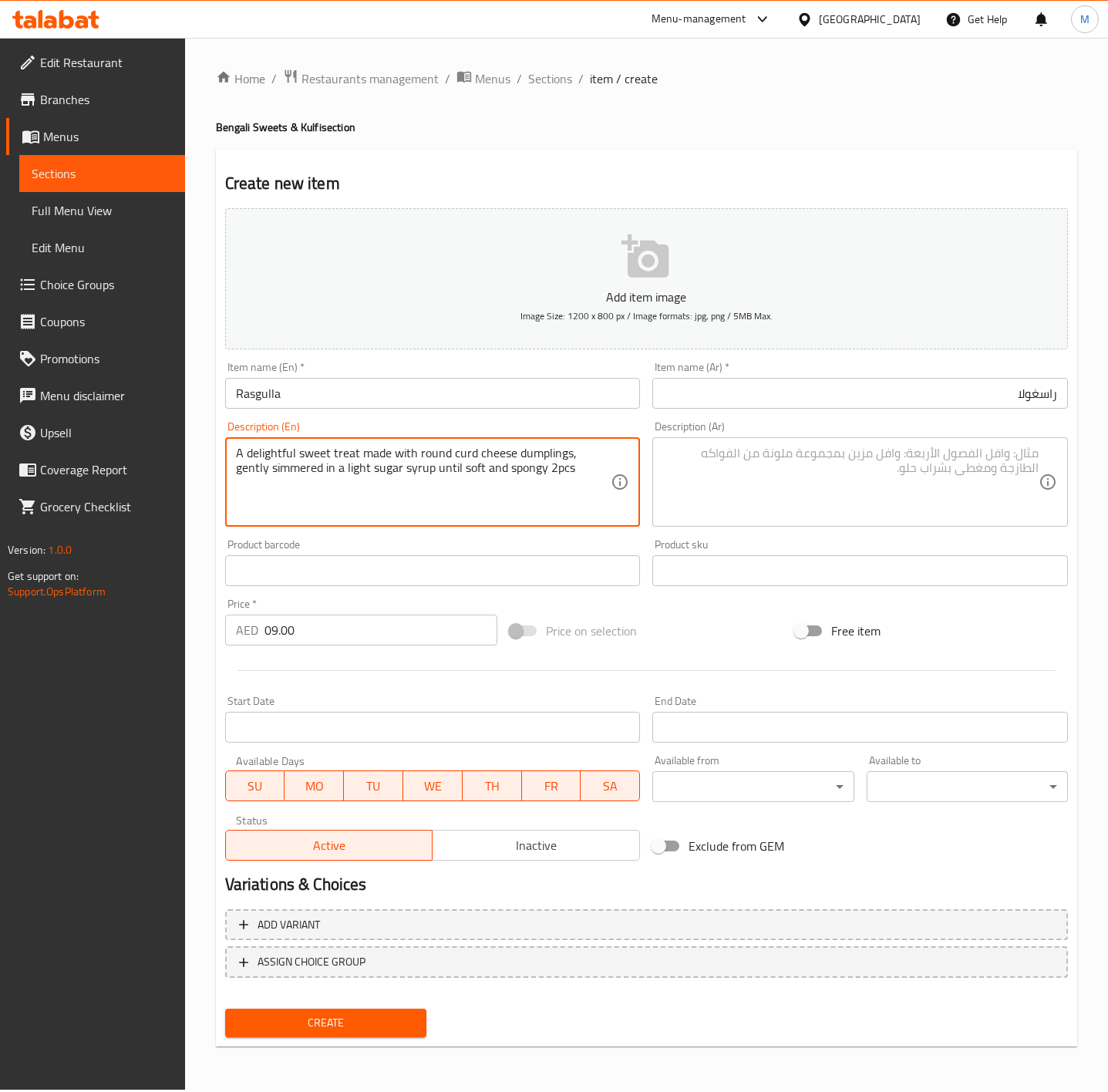
click at [417, 479] on textarea "A delightful sweet treat made with round curd cheese dumplings, gently simmered…" at bounding box center [424, 482] width 376 height 74
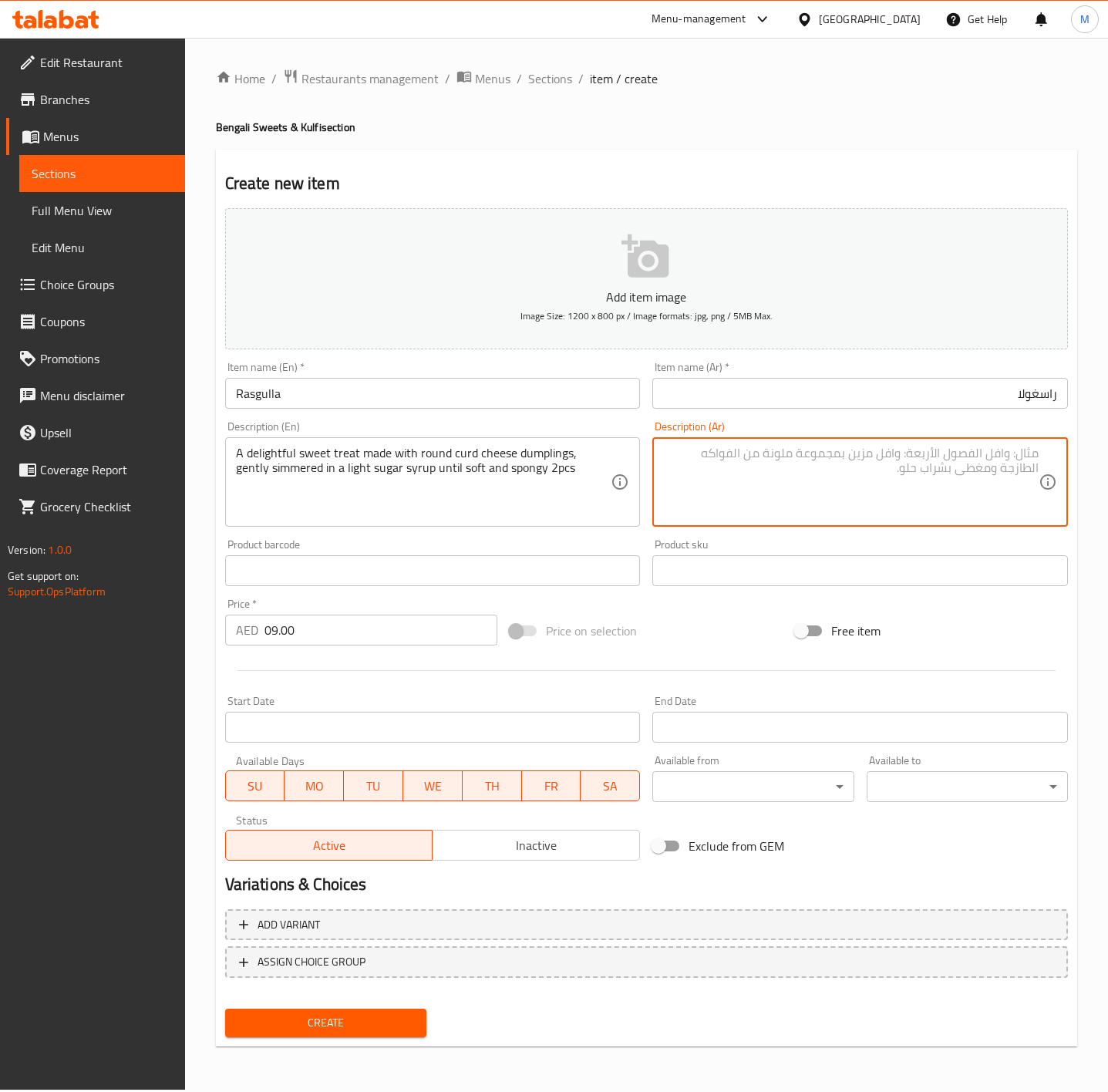
click at [807, 489] on textarea at bounding box center [851, 482] width 376 height 74
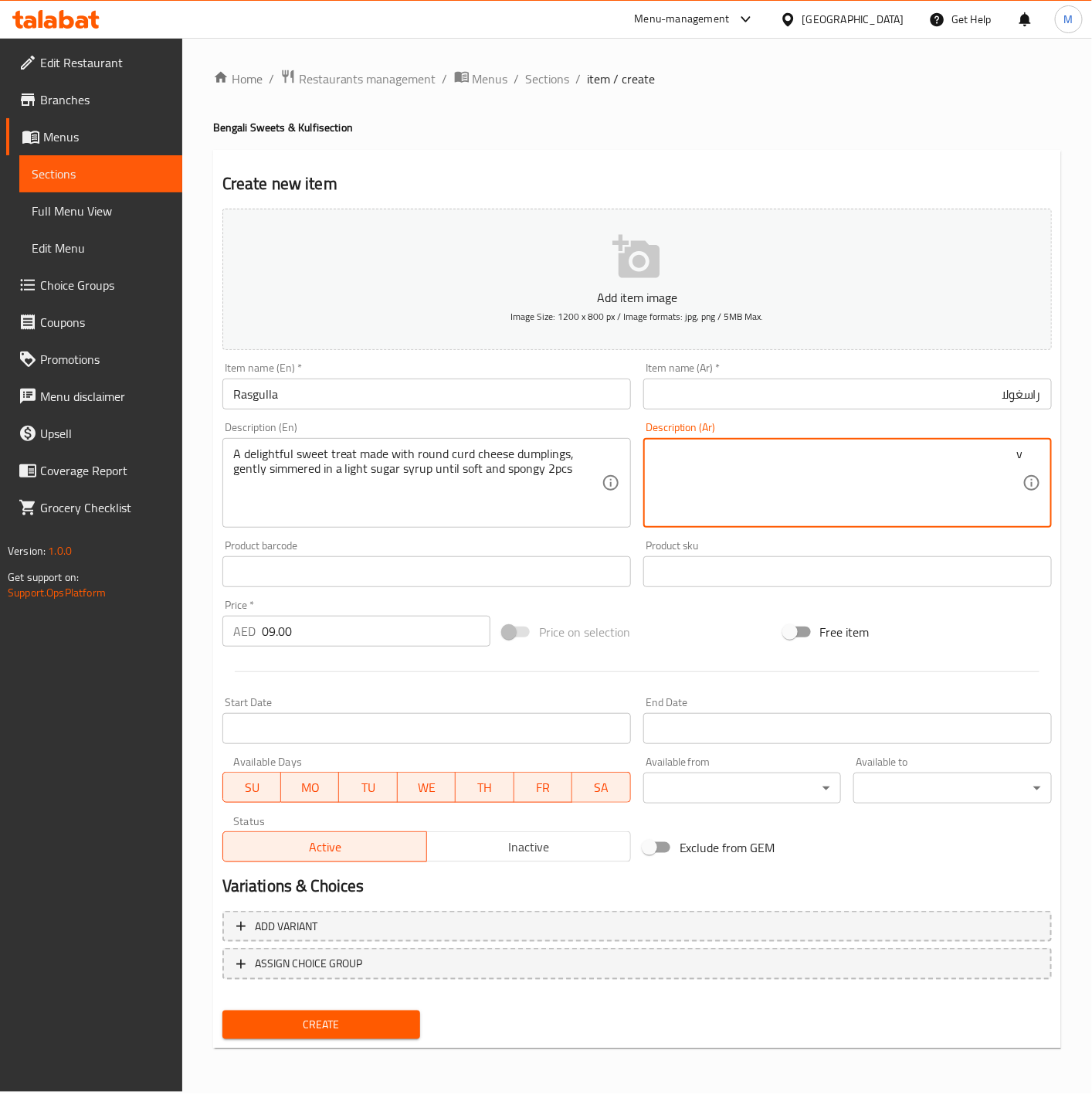
paste textarea "حلوى لذيذة مصنوعة من زلابية الجبن الدائرية، تُطهى على نار هادئة في شراب السكر ا…"
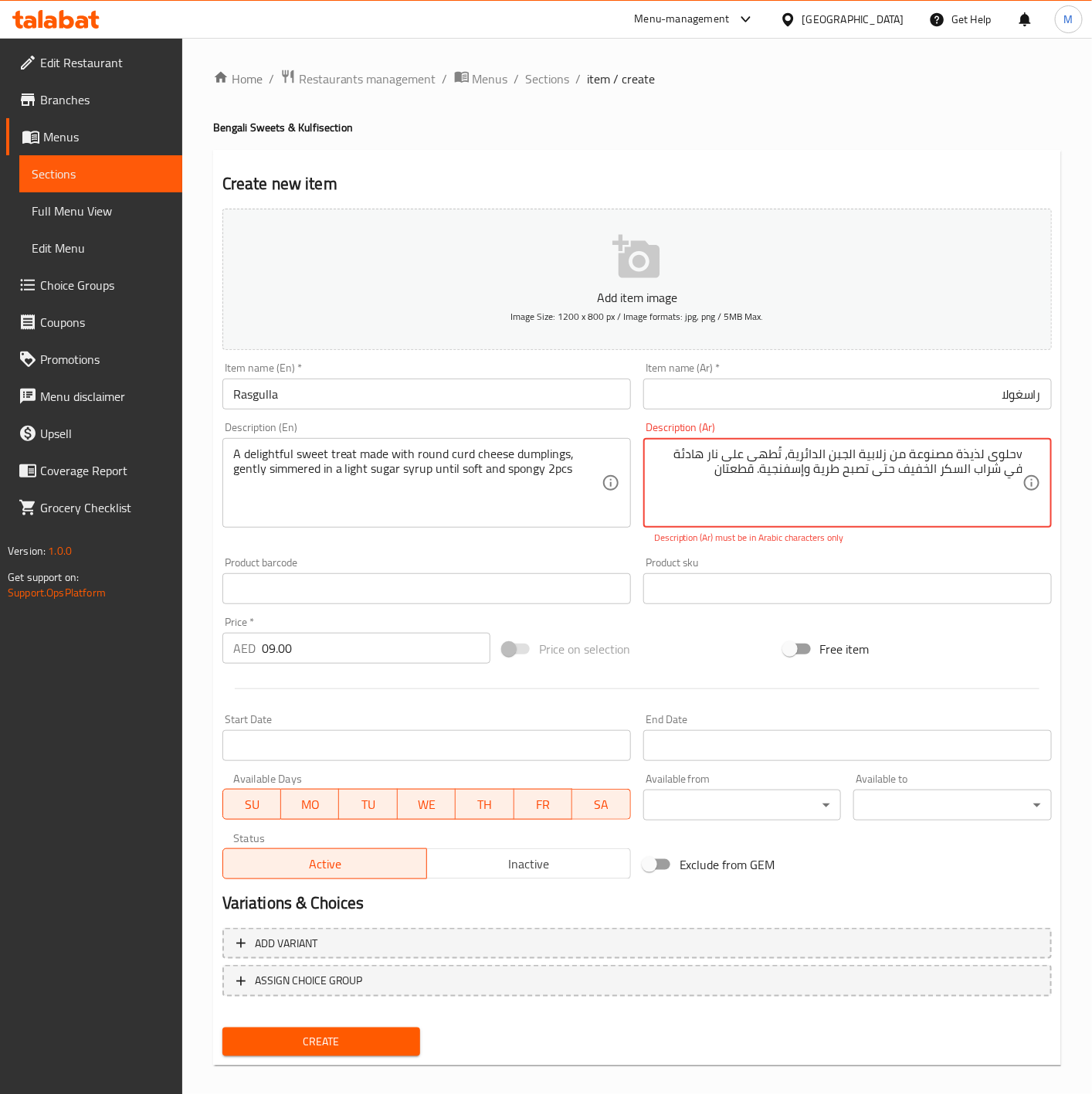
click at [788, 450] on textarea "vحلوى لذيذة مصنوعة من زلابية الجبن الدائرية، تُطهى على نار هادئة في شراب السكر …" at bounding box center [838, 483] width 369 height 74
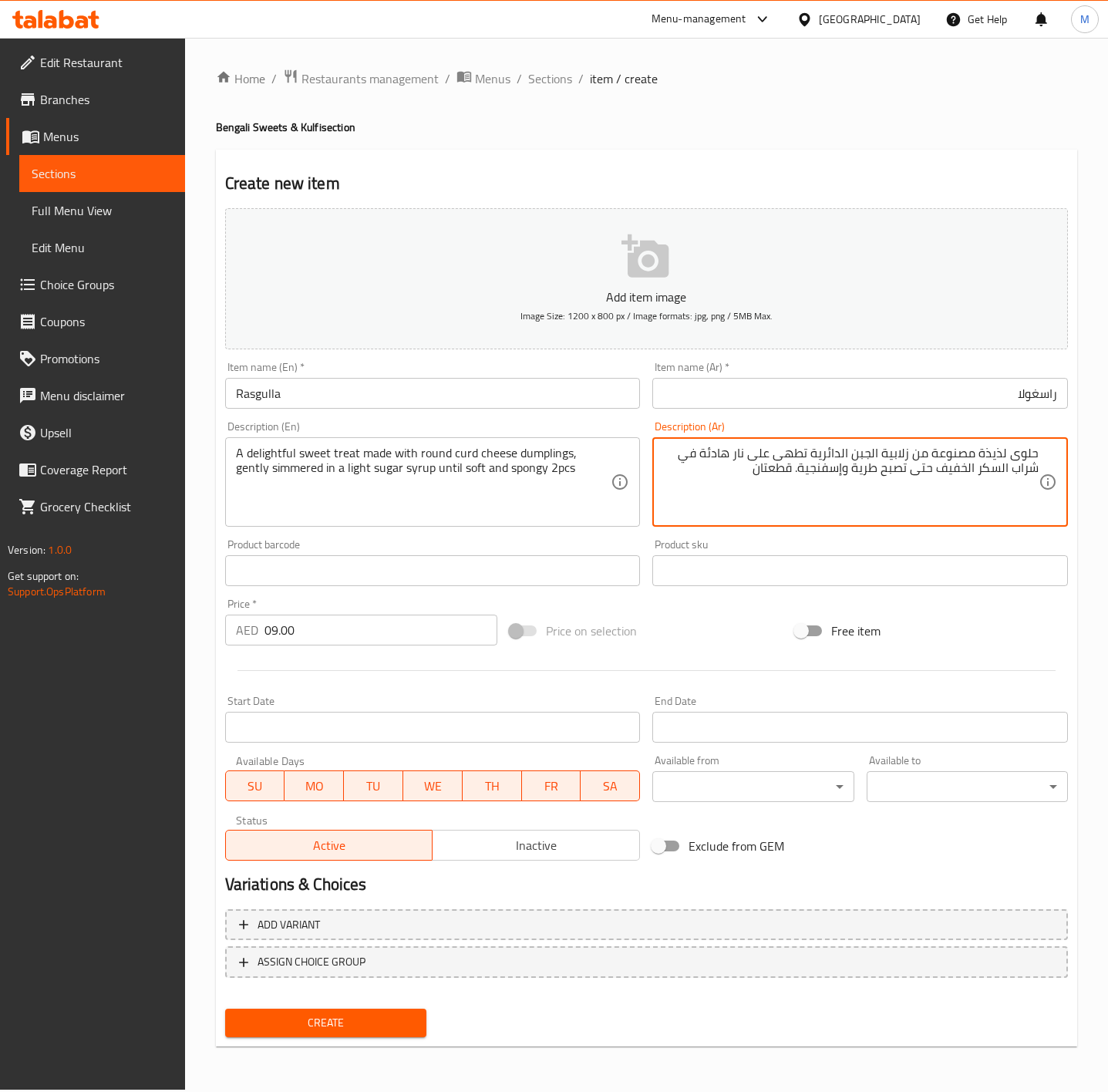
type textarea "حلوى لذيذة مصنوعة من زلابية الجبن الدائرية تطهى على نار هادئة في شراب السكر الخ…"
click at [341, 1032] on button "Create" at bounding box center [326, 1023] width 201 height 29
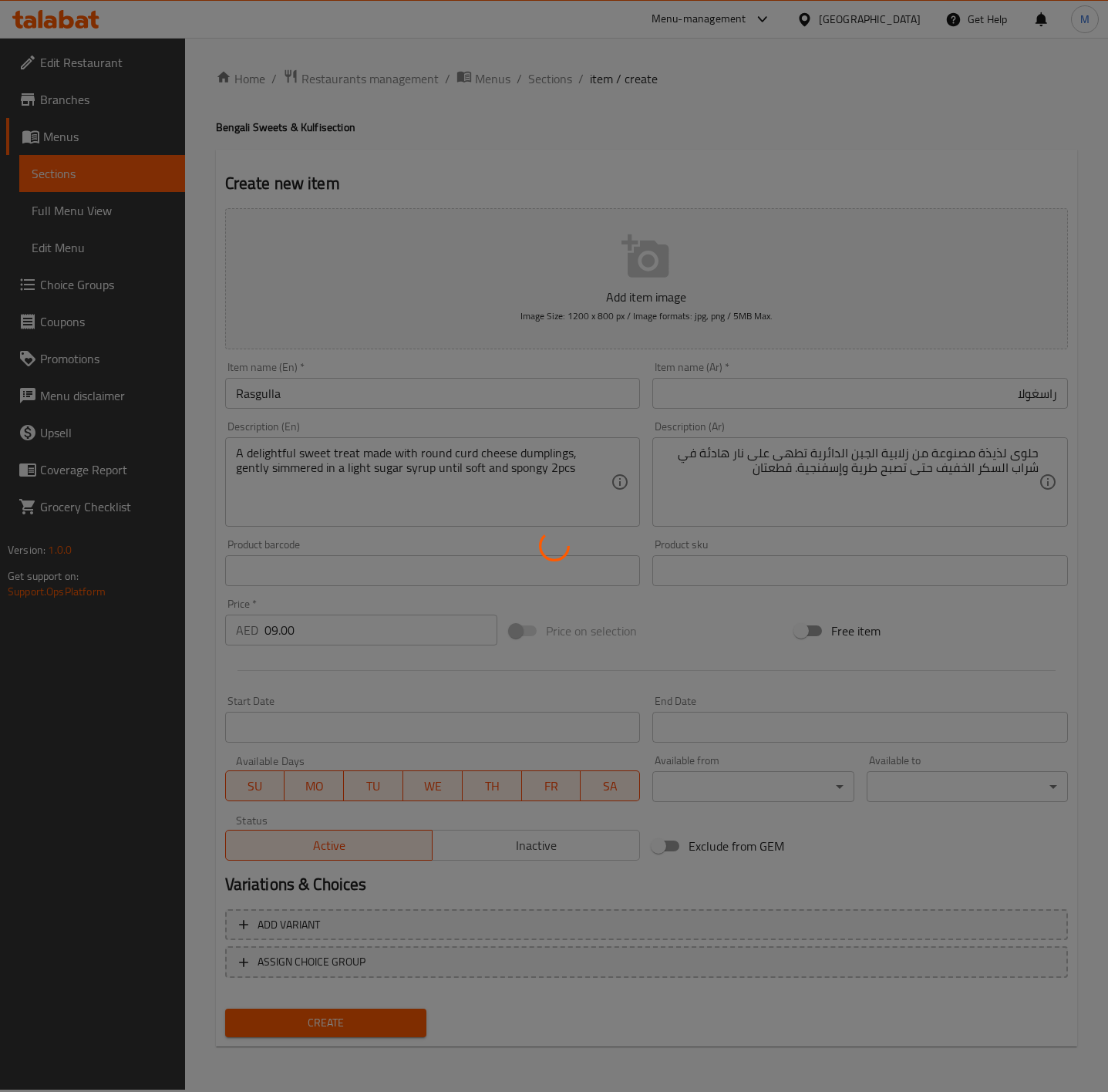
type input "0"
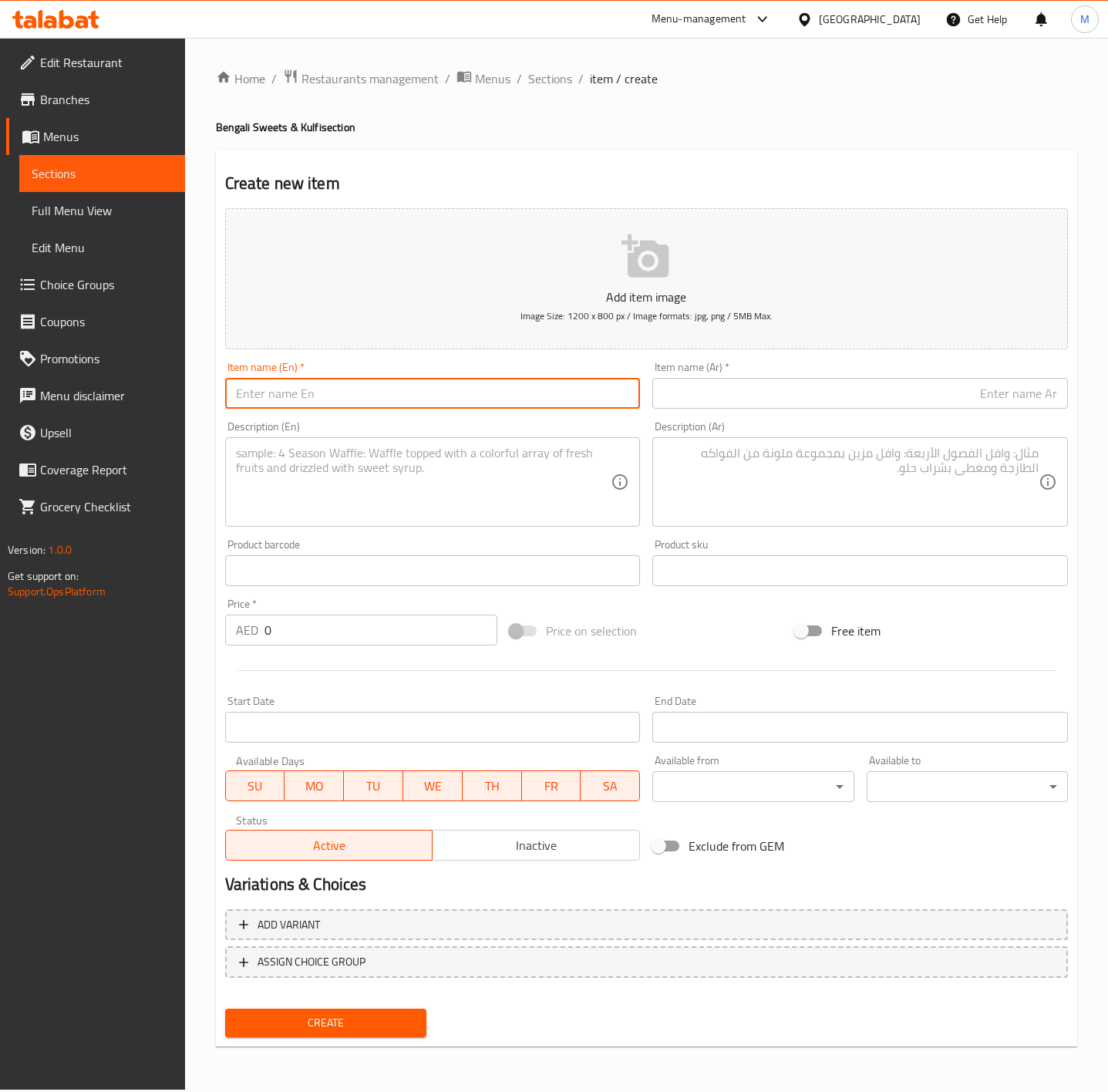
click at [322, 401] on input "text" at bounding box center [433, 394] width 415 height 31
paste input "KESAR PISTA MATKA [PERSON_NAME]"
click at [322, 401] on input "KESAR PISTA MATKA [PERSON_NAME]" at bounding box center [433, 394] width 415 height 31
click at [320, 401] on input "KESAR PISTA MATKA [PERSON_NAME]" at bounding box center [433, 394] width 415 height 31
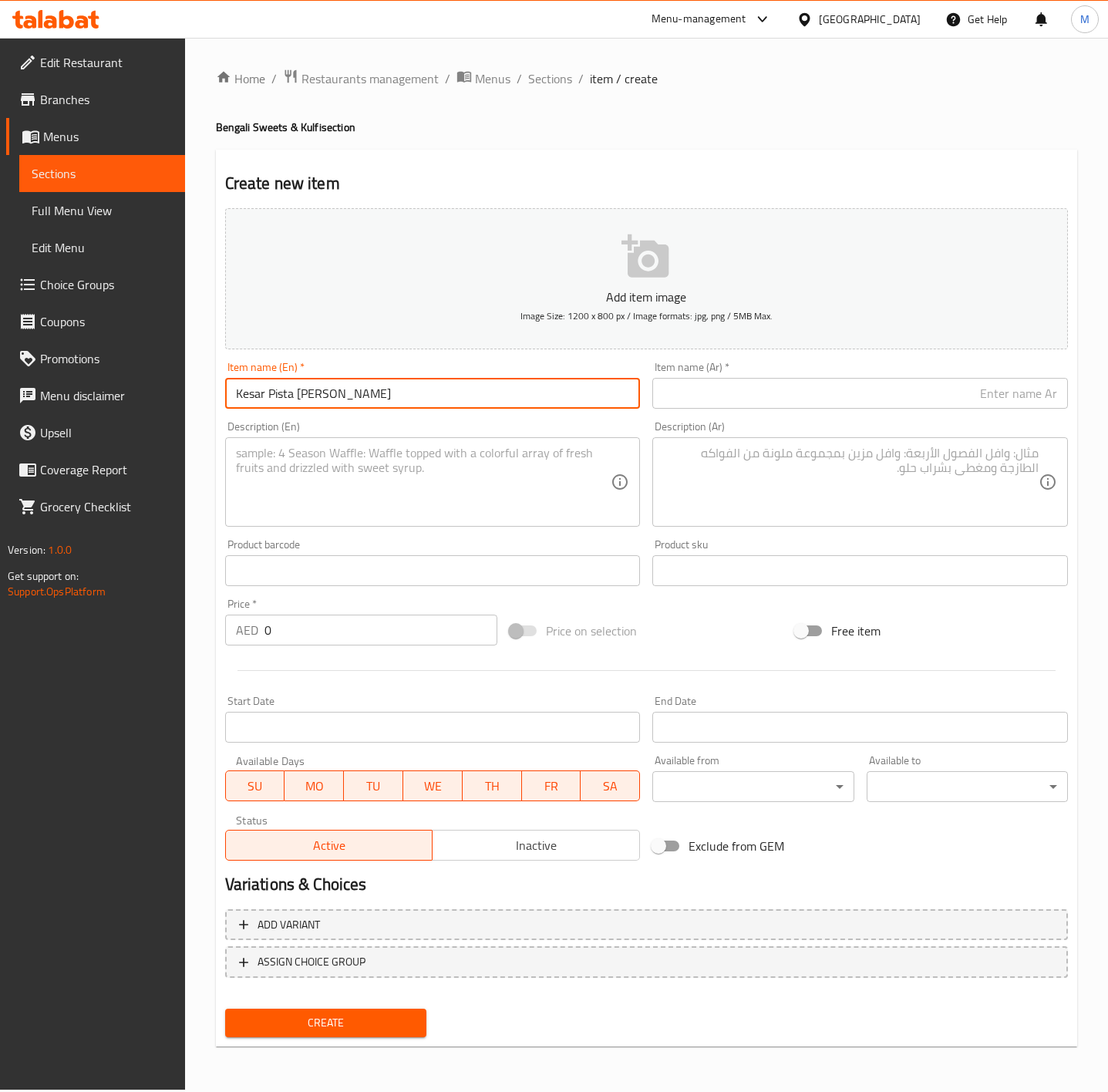
type input "Kesar Pista [PERSON_NAME]"
click at [366, 656] on div at bounding box center [647, 670] width 855 height 38
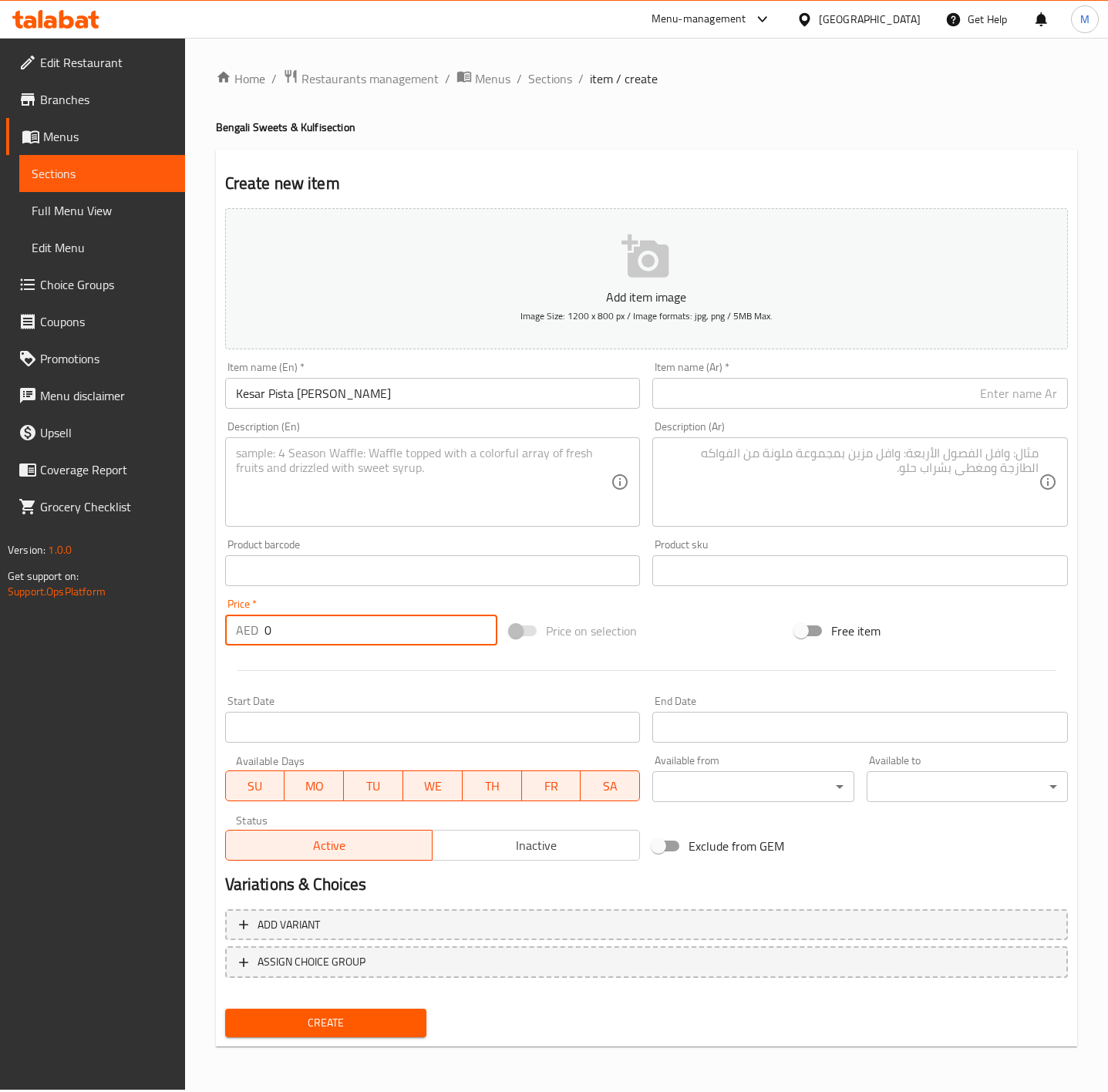
click at [366, 632] on input "0" at bounding box center [381, 630] width 234 height 31
type input "15"
click at [713, 641] on div "Price on selection" at bounding box center [646, 631] width 285 height 42
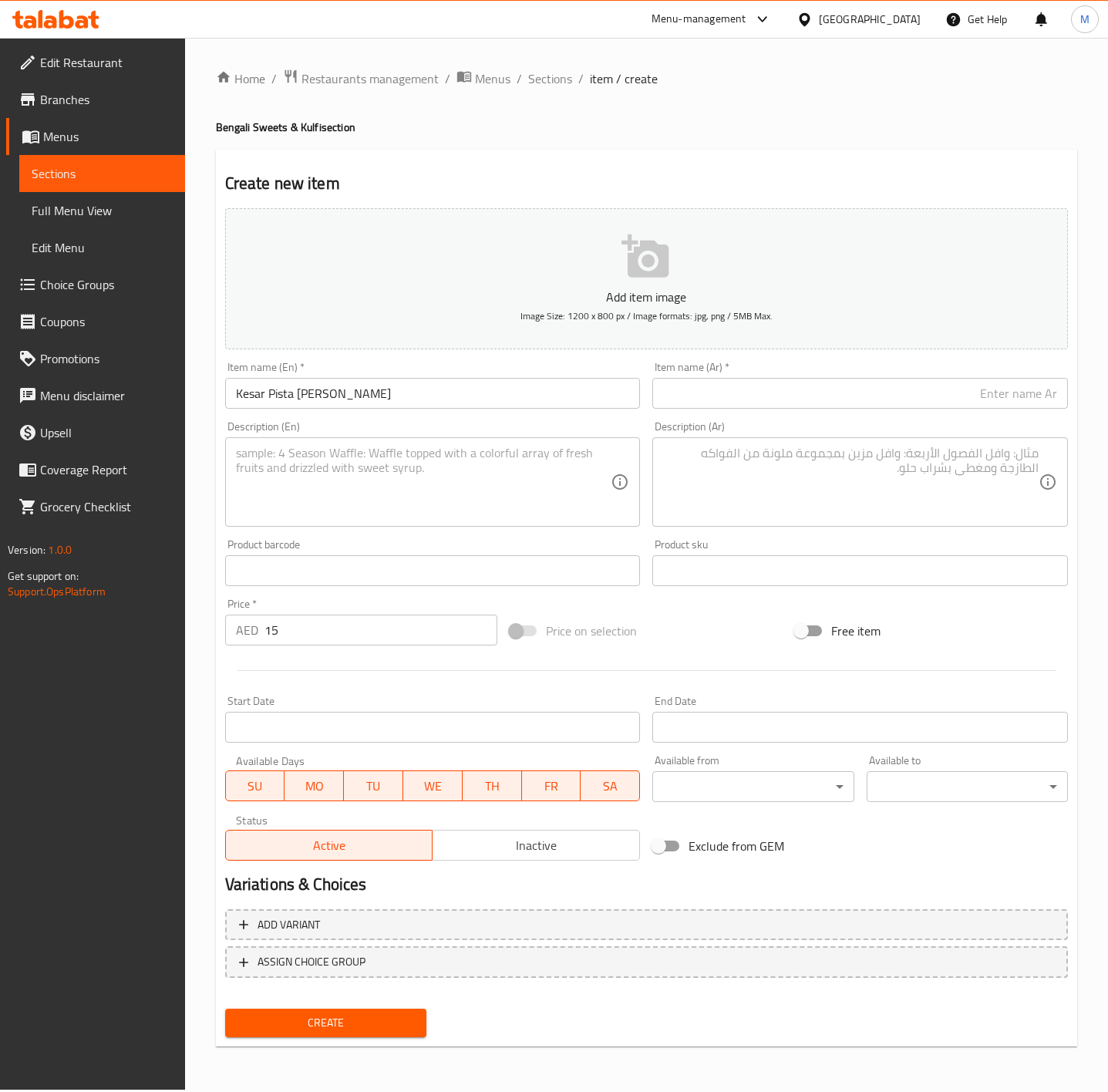
click at [518, 470] on textarea at bounding box center [424, 482] width 376 height 74
paste textarea "A milk based frozen dessert flavoured with saffron and pistachio, traditionally…"
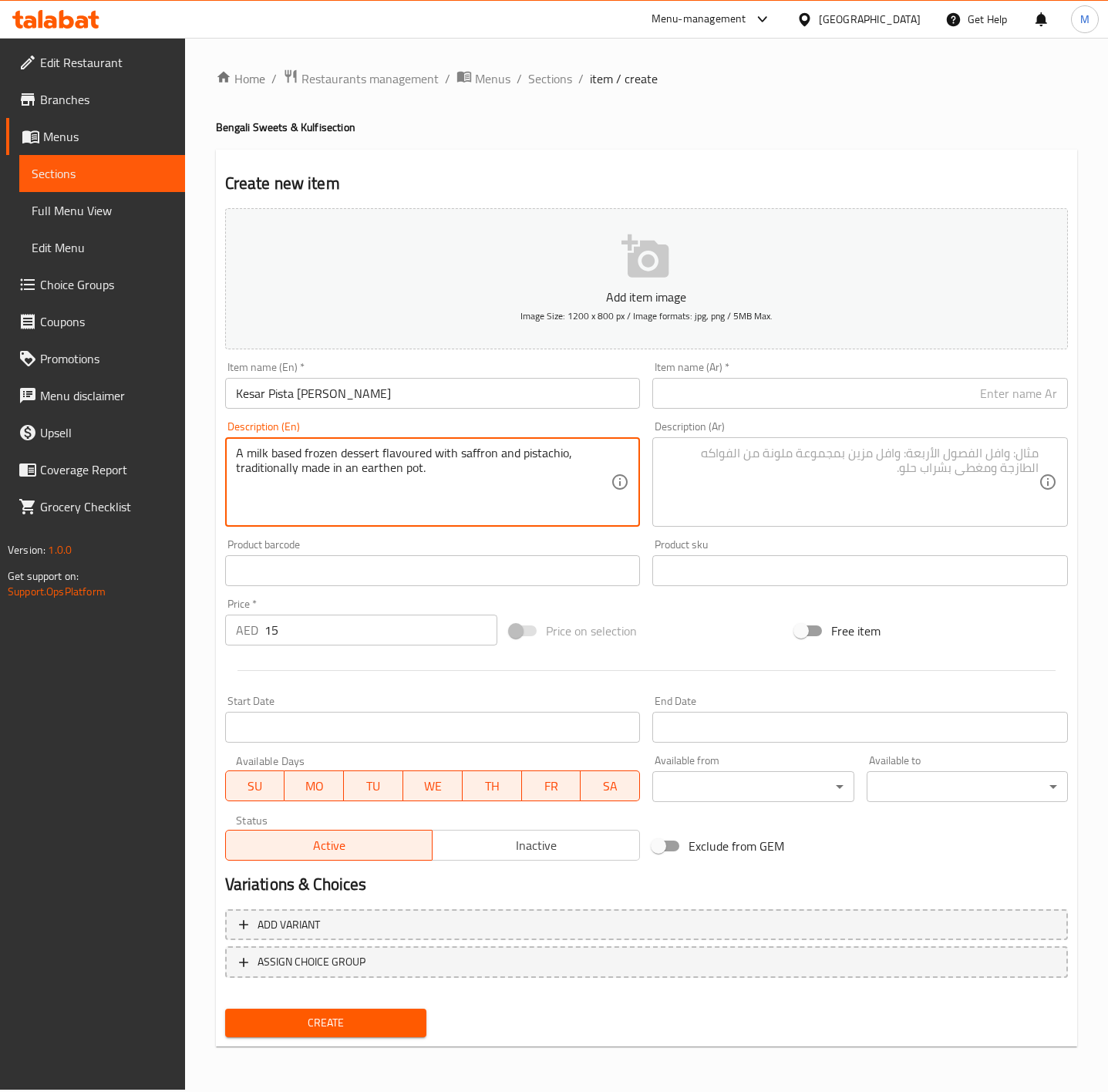
type textarea "A milk based frozen dessert flavoured with saffron and pistachio, traditionally…"
click at [298, 634] on input "15" at bounding box center [381, 630] width 234 height 31
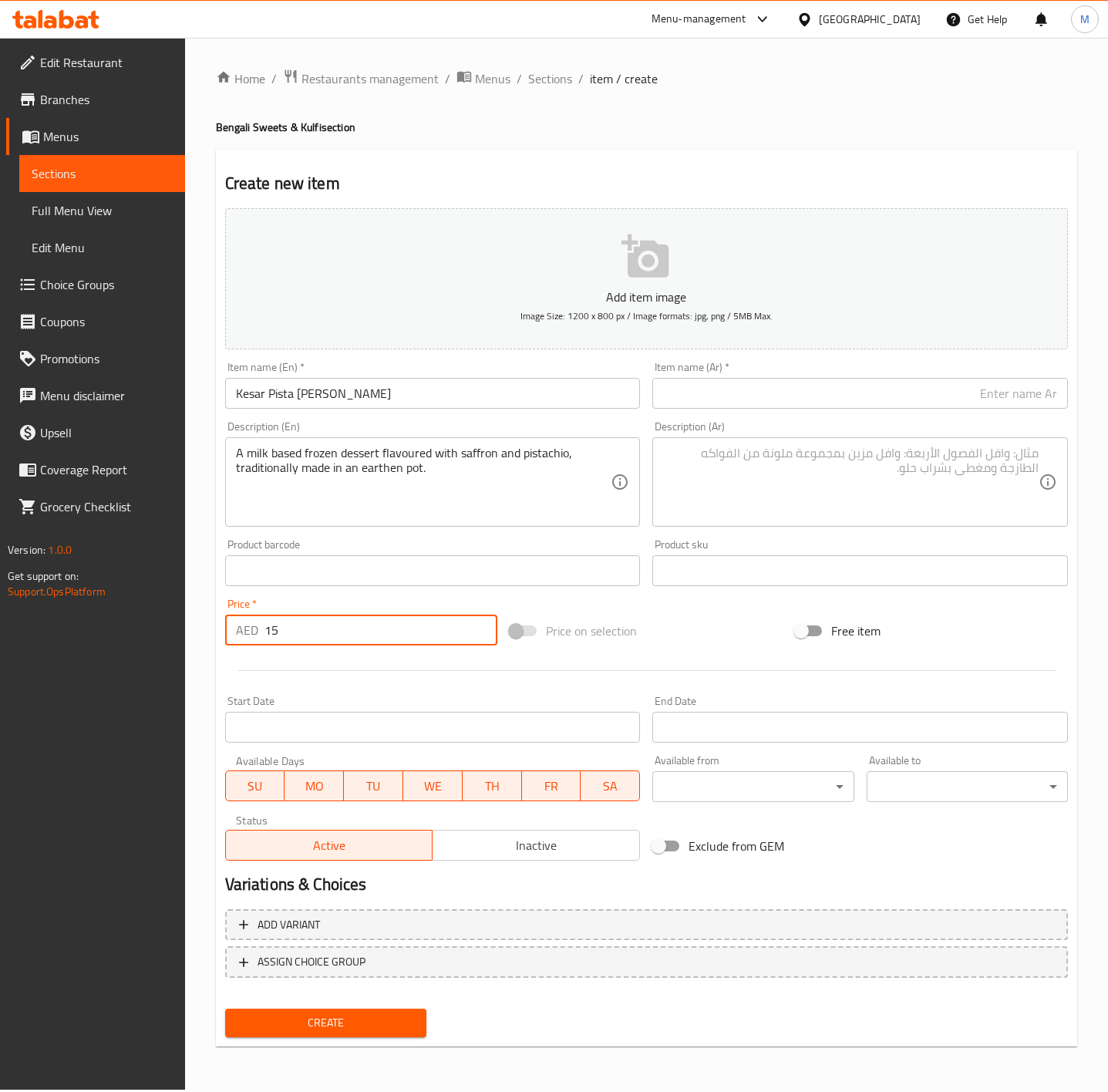
click at [298, 634] on input "15" at bounding box center [381, 630] width 234 height 31
click at [709, 625] on div "Price on selection" at bounding box center [646, 631] width 285 height 42
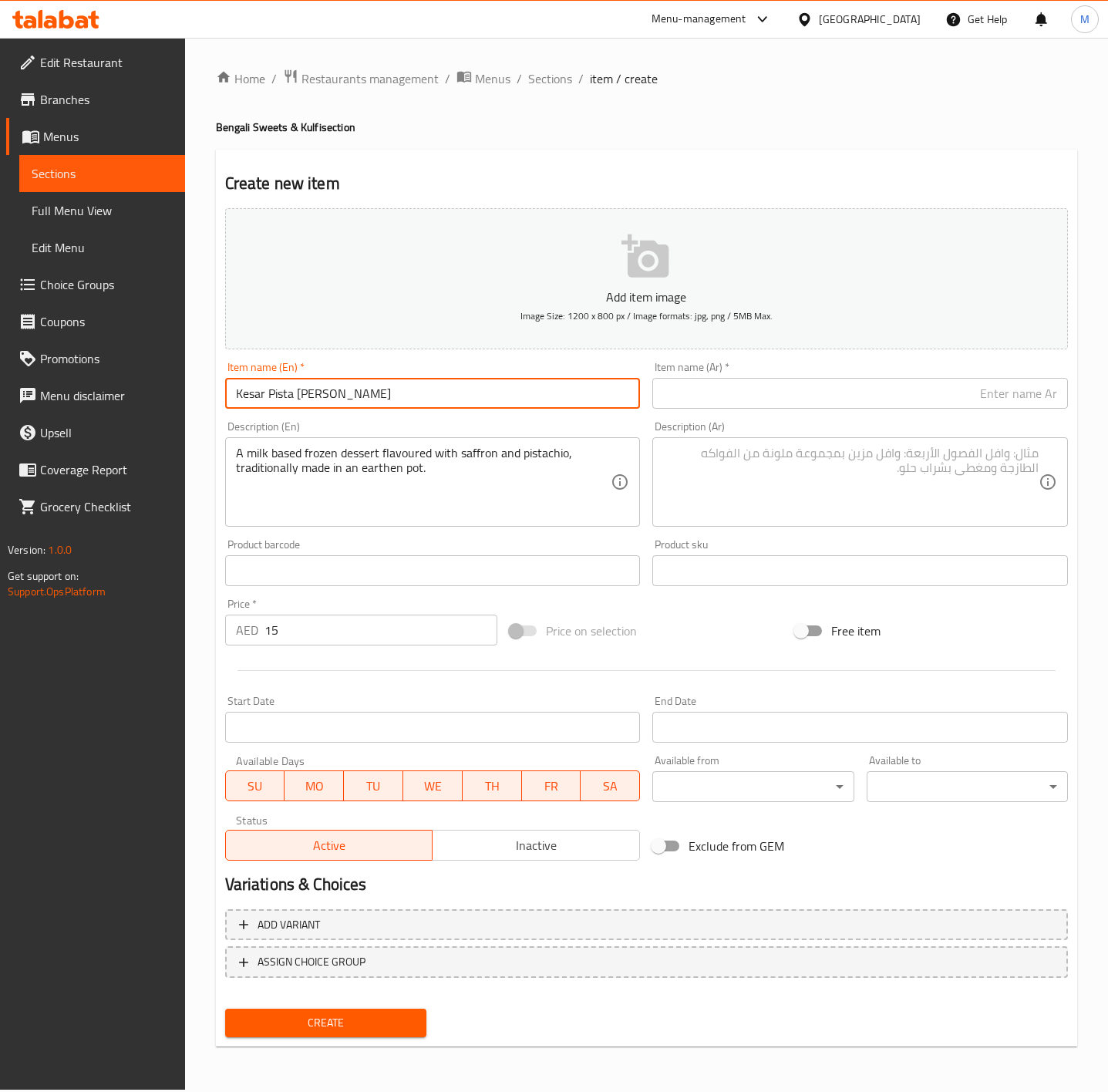
drag, startPoint x: 397, startPoint y: 394, endPoint x: 80, endPoint y: 392, distance: 317.0
click at [80, 392] on div "Edit Restaurant Branches Menus Sections Full Menu View Edit Menu Choice Groups …" at bounding box center [554, 564] width 1108 height 1052
click at [687, 407] on input "text" at bounding box center [860, 394] width 415 height 31
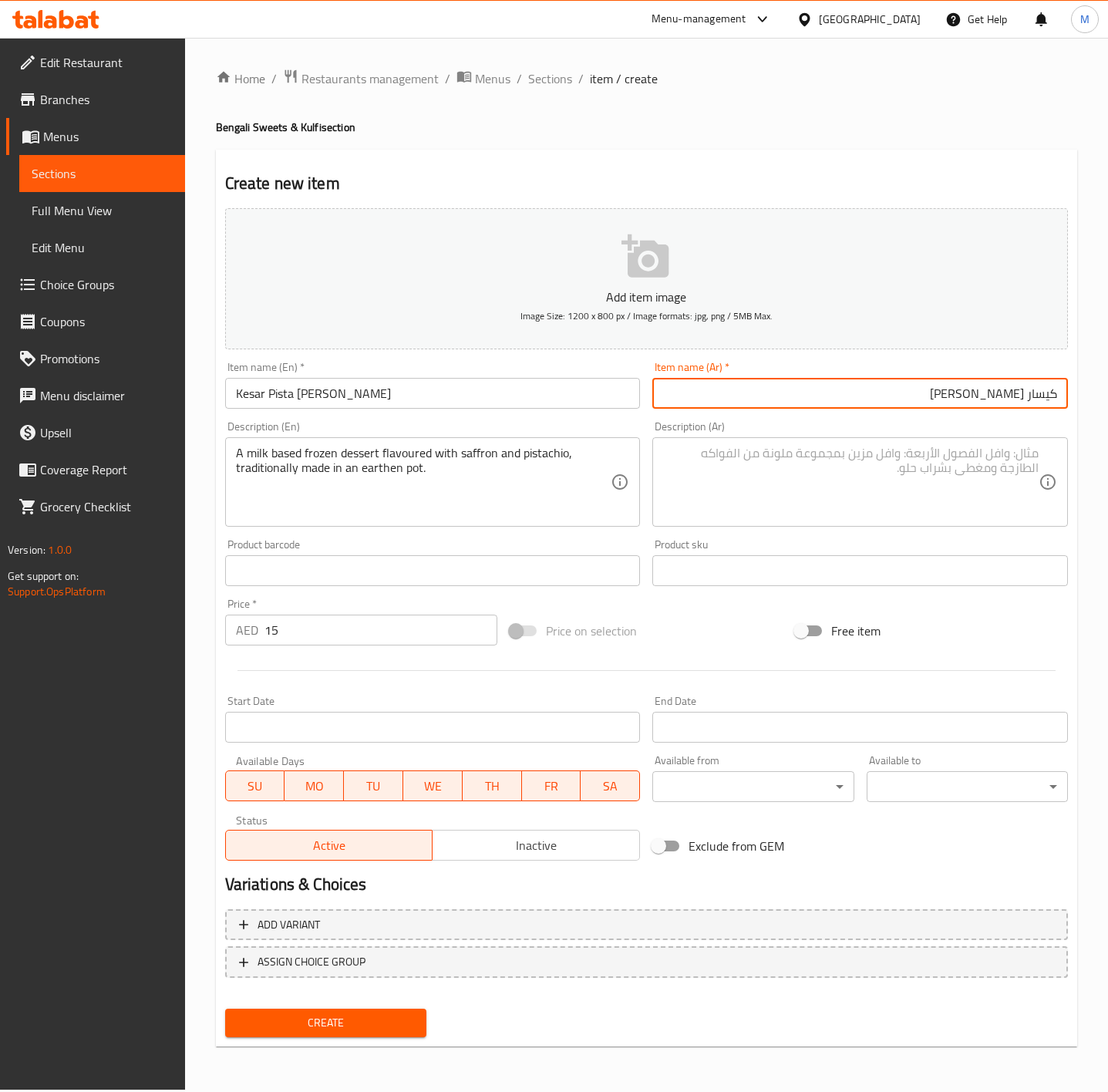
type input "كيسار [PERSON_NAME]"
click at [319, 442] on div "A milk based frozen dessert flavoured with saffron and pistachio, traditionally…" at bounding box center [433, 481] width 415 height 89
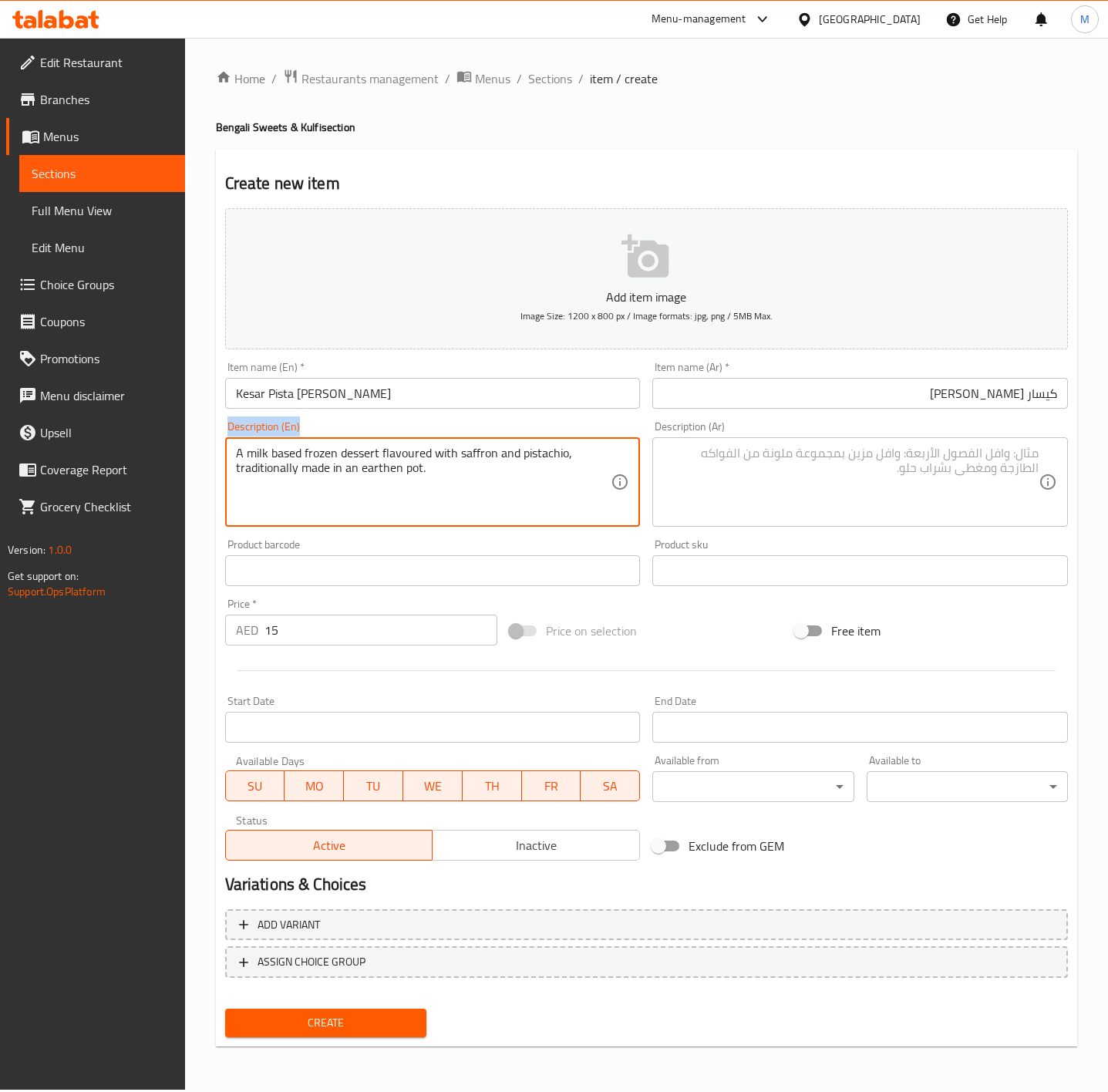
click at [319, 442] on div "A milk based frozen dessert flavoured with saffron and pistachio, traditionally…" at bounding box center [433, 481] width 415 height 89
click at [371, 472] on textarea "A milk based frozen dessert flavoured with saffron and pistachio, traditionally…" at bounding box center [424, 482] width 376 height 74
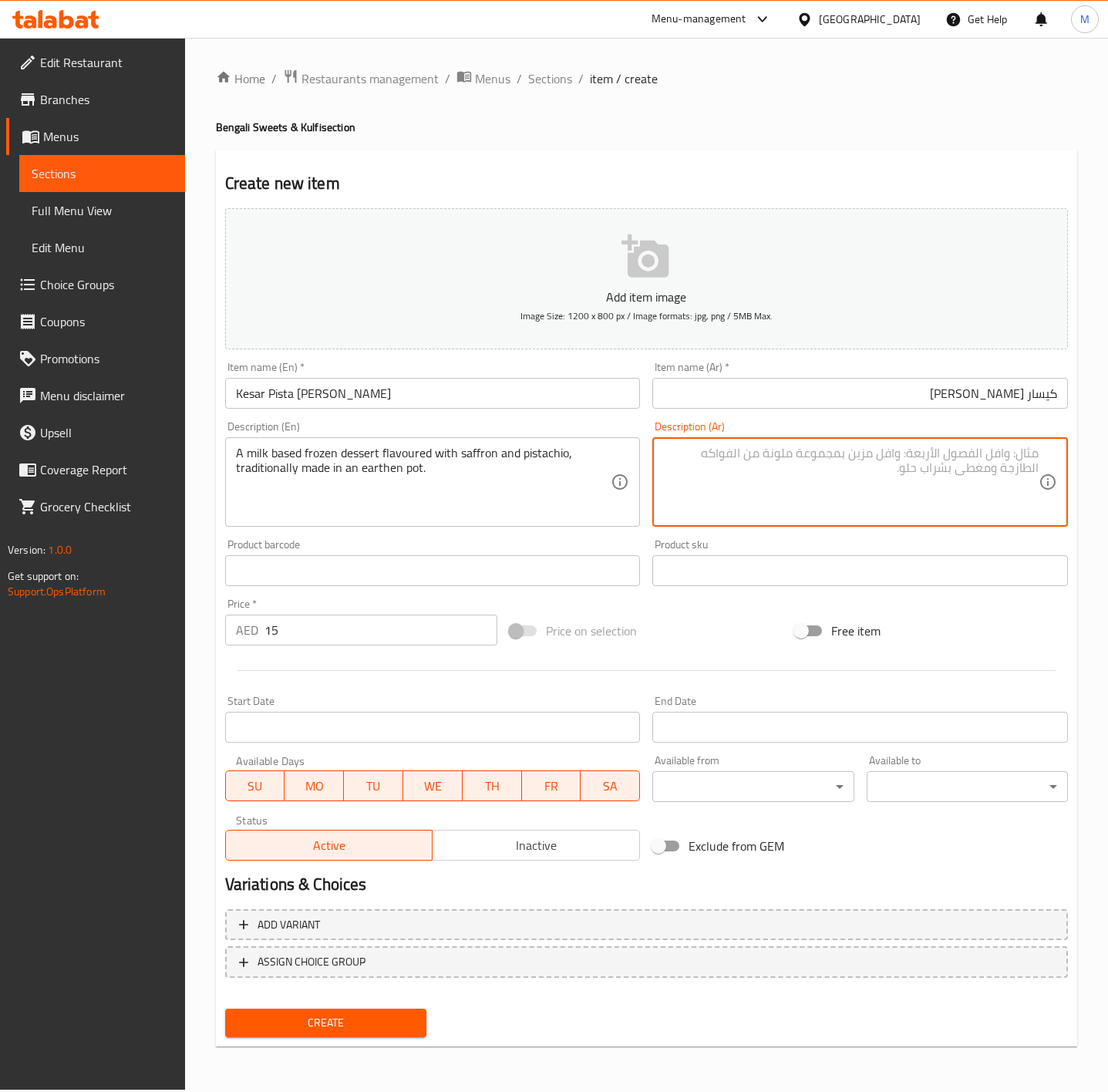
click at [741, 491] on textarea at bounding box center [851, 482] width 376 height 74
paste textarea "حلوى مجمدة تعتمد على الحليب بنكهة الزعفران والفستق، يتم تحضيرها تقليديا في وعاء…"
type textarea "حلوى مجمدة تعتمد على الحليب بنكهة الزعفران والفستق، يتم تحضيرها تقليديا في وعاء…"
click at [701, 623] on div "Price on selection" at bounding box center [646, 631] width 285 height 42
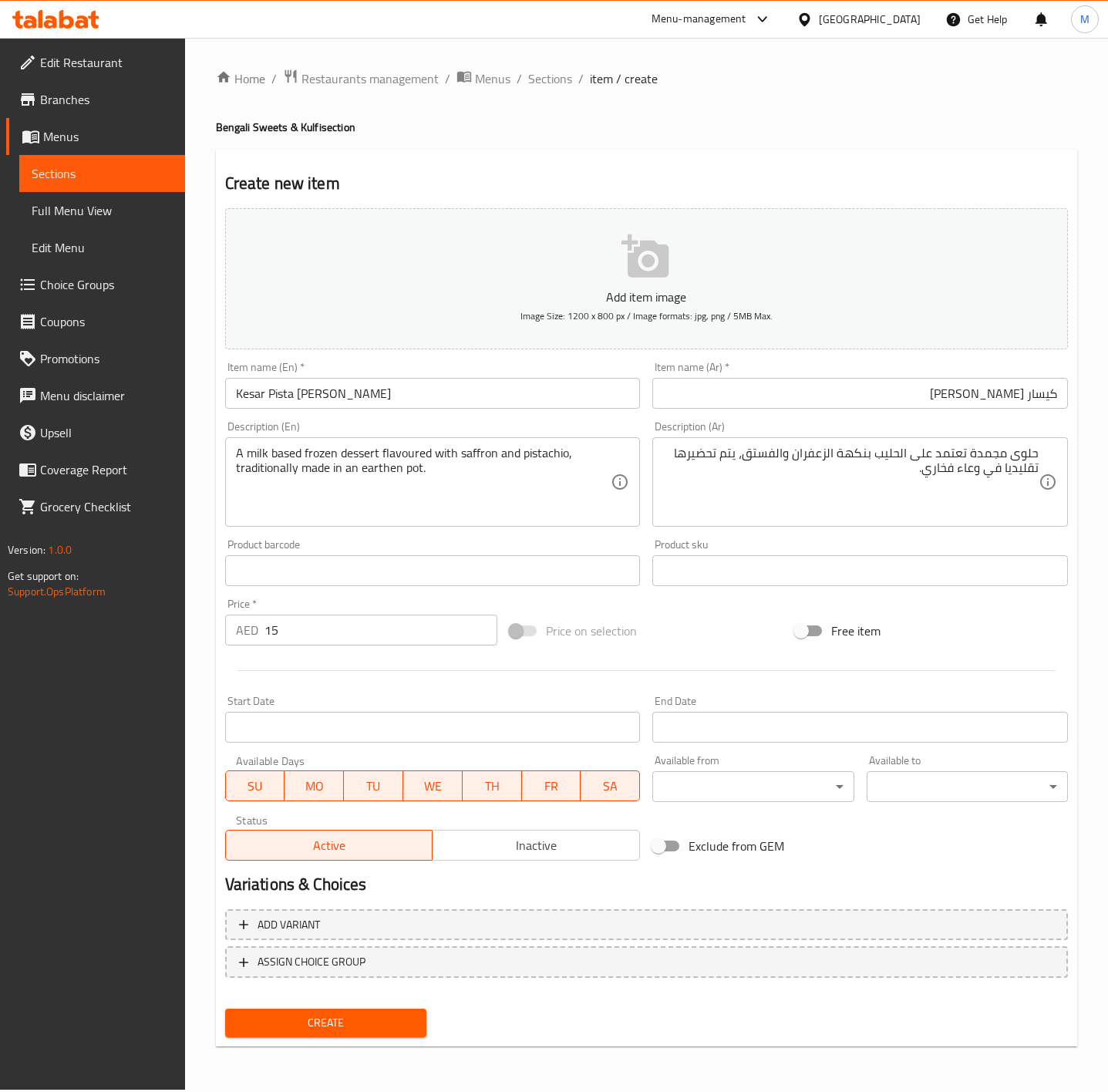
click at [383, 1028] on span "Create" at bounding box center [326, 1023] width 177 height 19
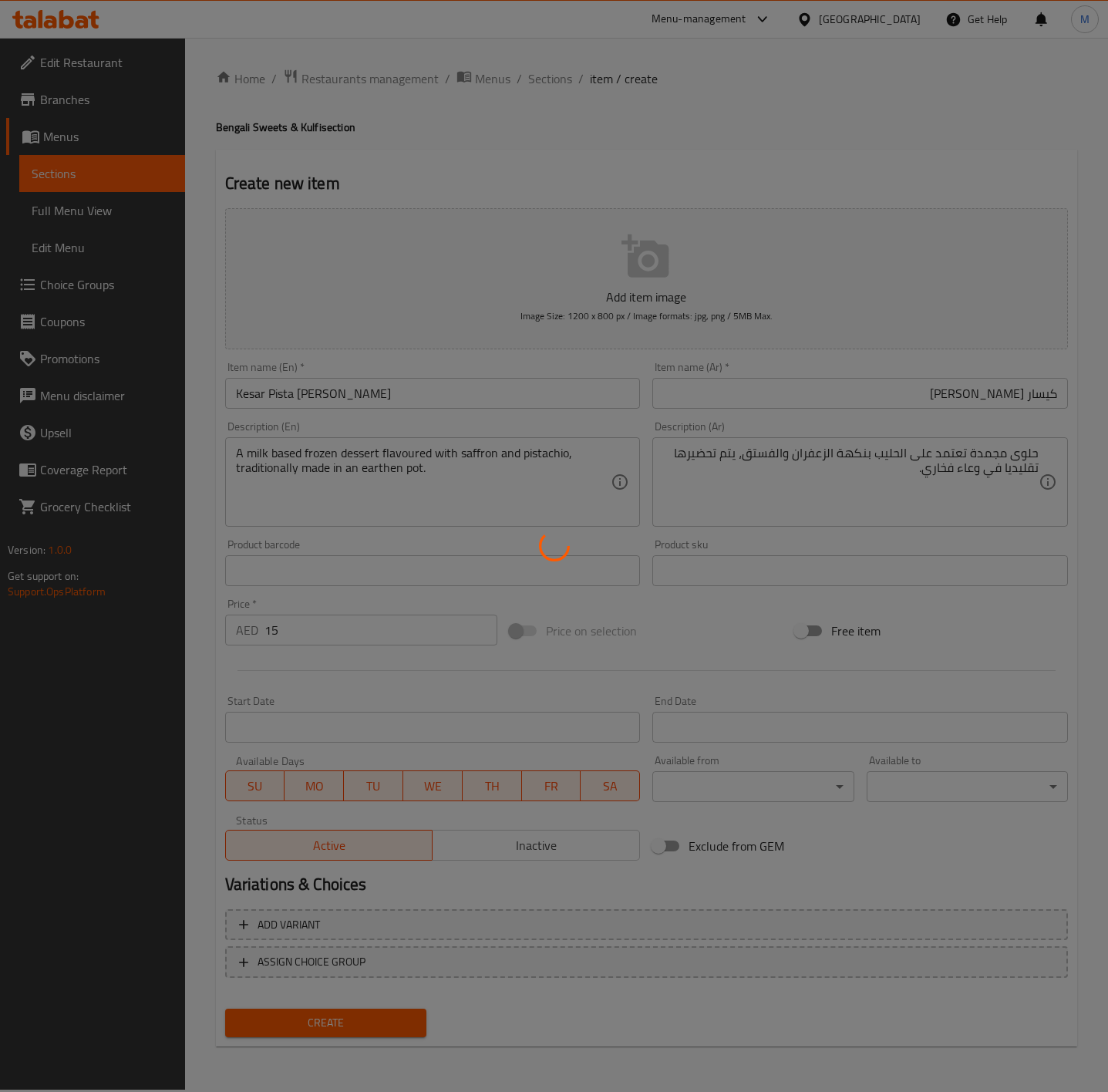
type input "0"
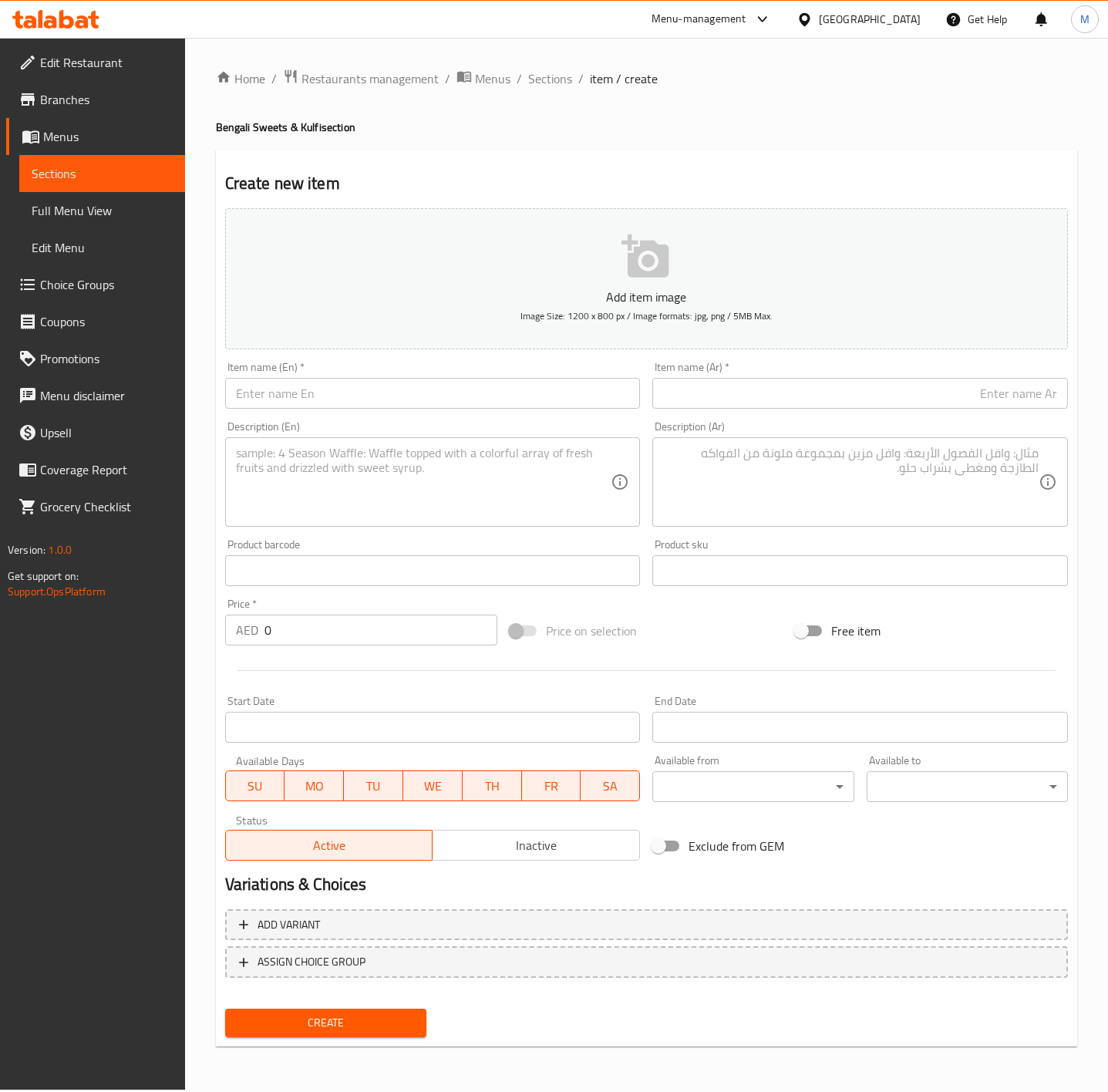
click at [49, 169] on span "Sections" at bounding box center [102, 174] width 141 height 19
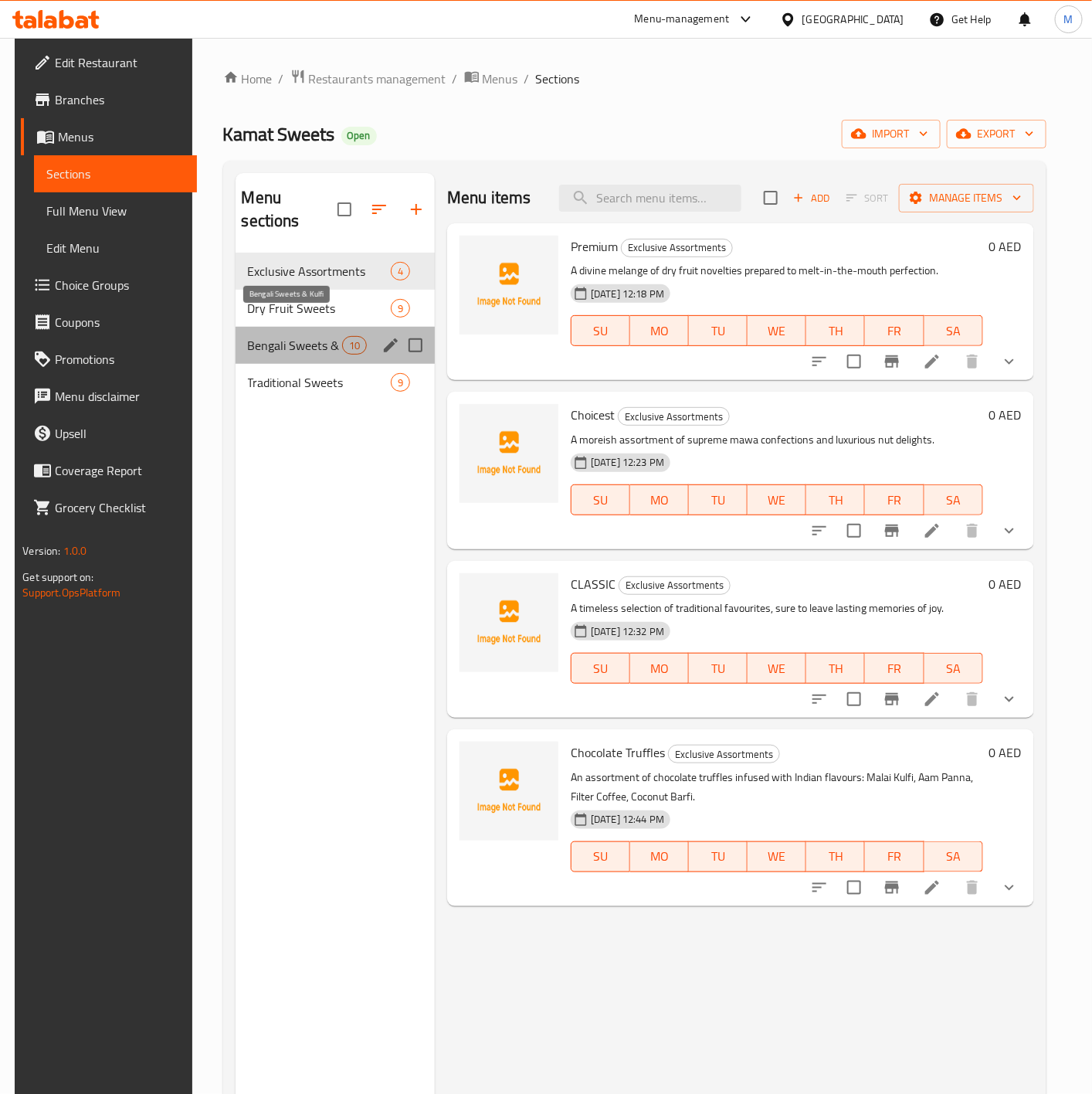
click at [288, 336] on span "Bengali Sweets & Kulfi" at bounding box center [294, 346] width 94 height 19
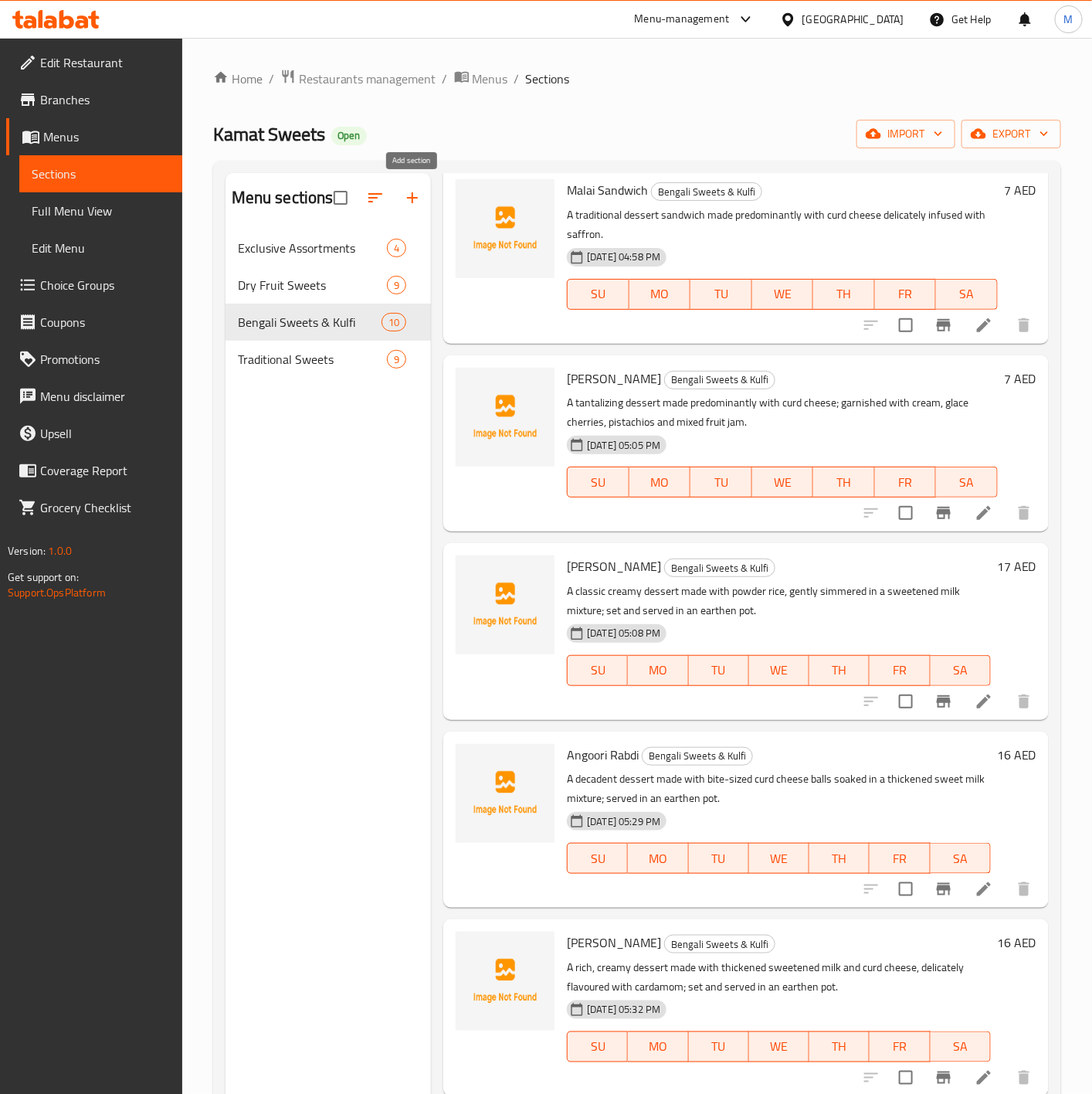
click at [419, 193] on icon "button" at bounding box center [413, 198] width 19 height 19
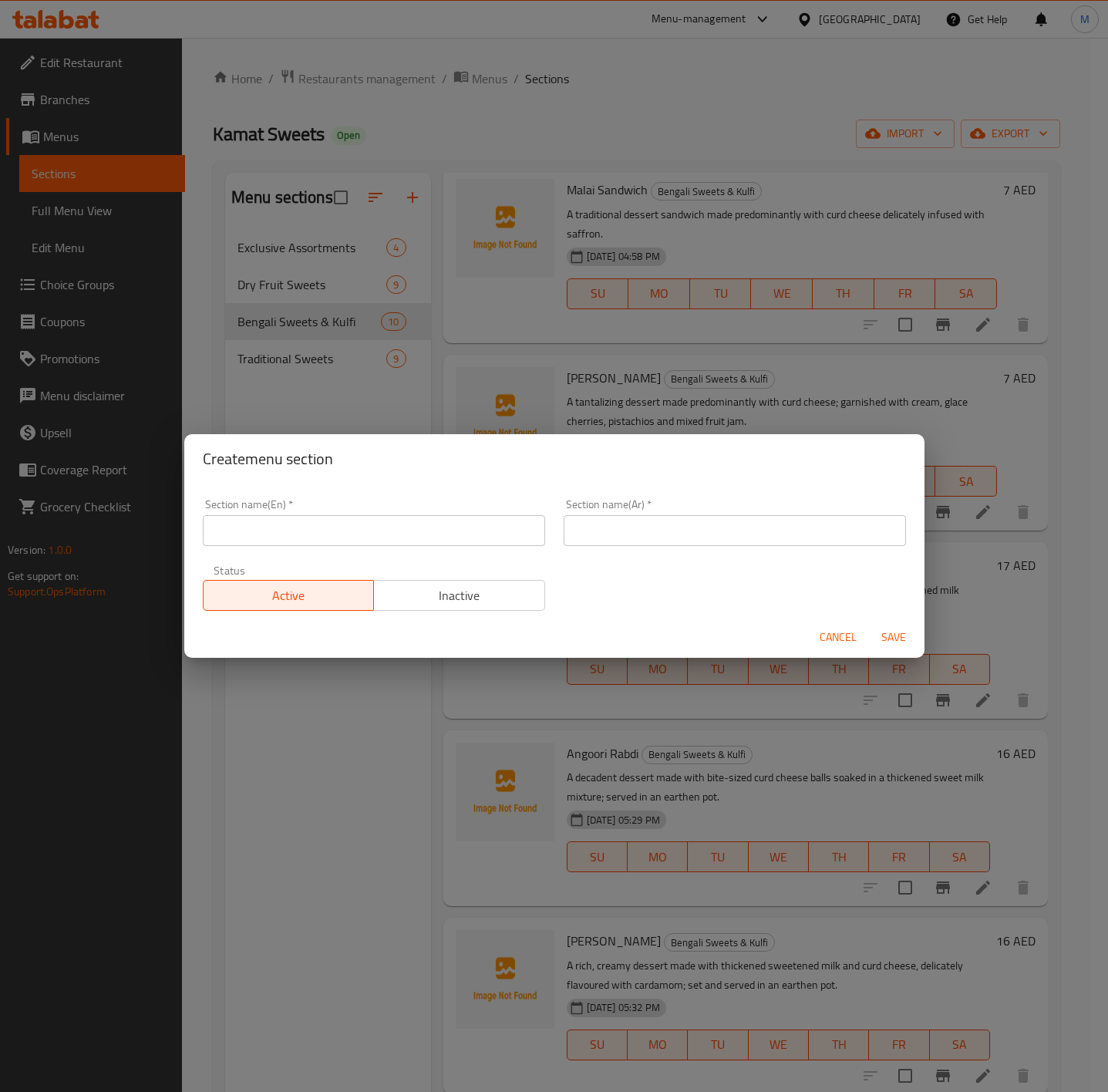
click at [327, 537] on input "text" at bounding box center [374, 531] width 342 height 31
type input "Namkeen"
click at [648, 531] on input "text" at bounding box center [735, 531] width 342 height 31
type input "نامكين"
click at [885, 639] on span "Save" at bounding box center [894, 637] width 37 height 19
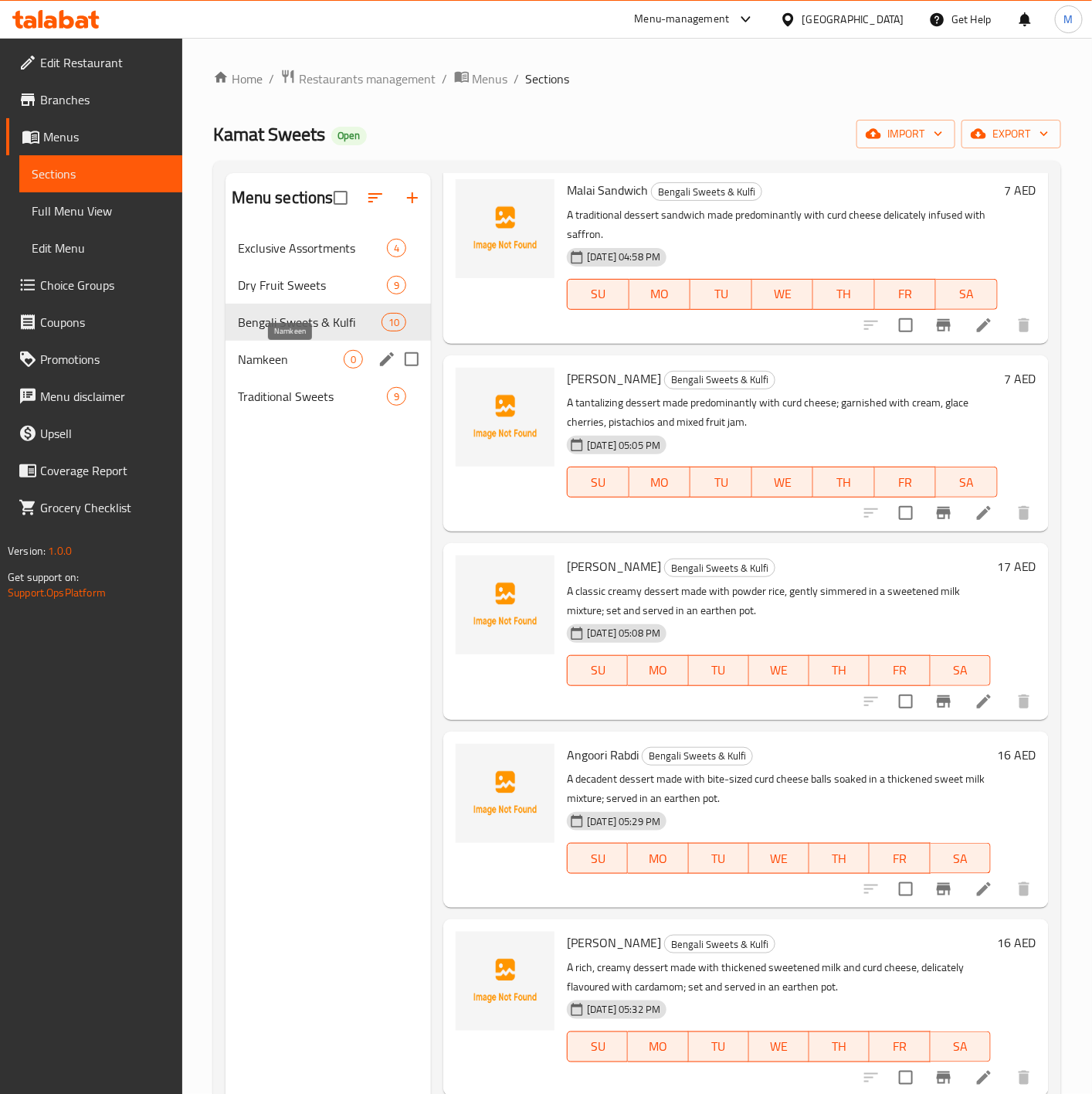
click at [272, 367] on span "Namkeen" at bounding box center [291, 359] width 106 height 19
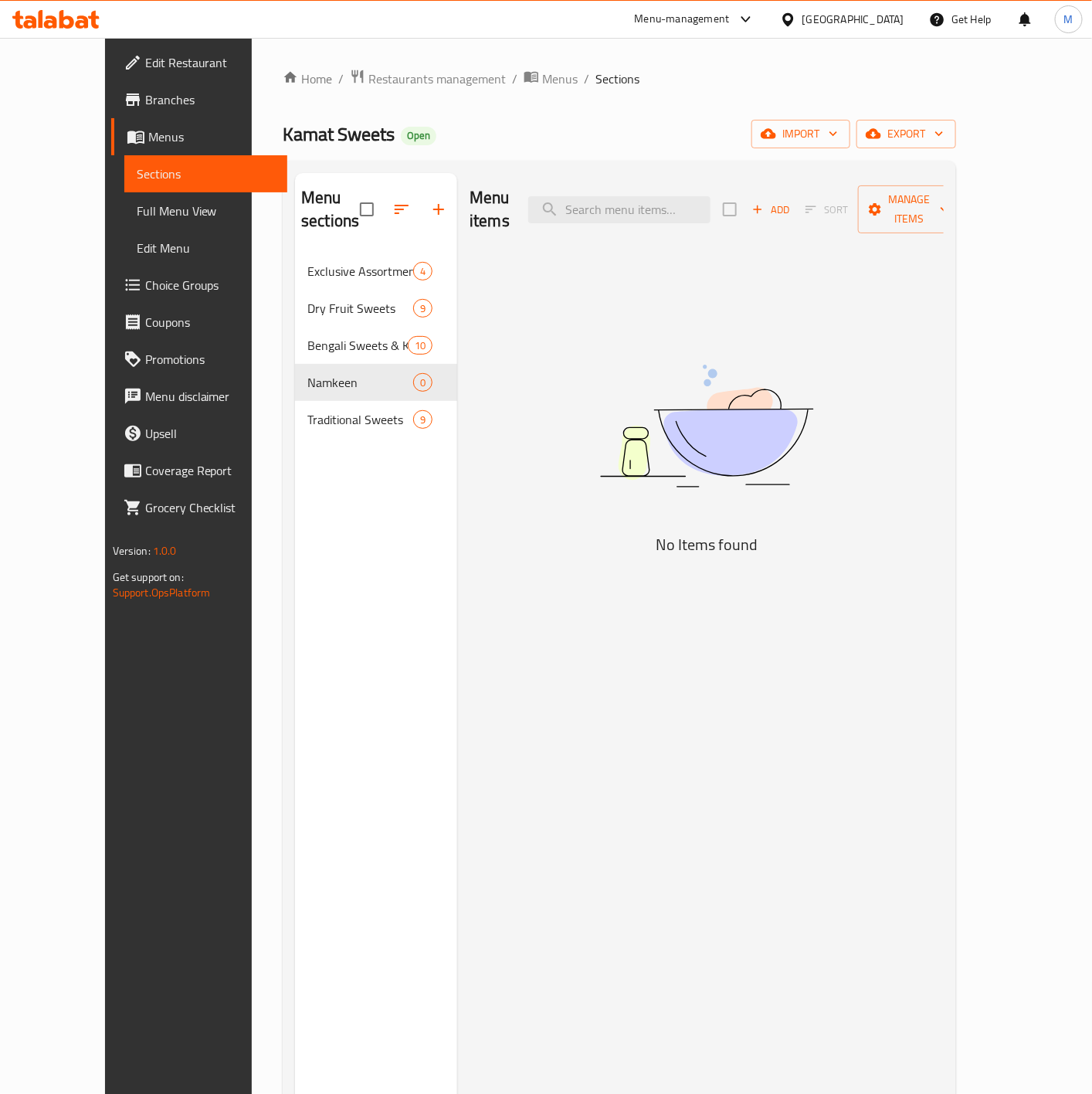
drag, startPoint x: 833, startPoint y: 589, endPoint x: 916, endPoint y: 325, distance: 276.7
click at [846, 570] on div "Menu items Add Sort Manage items No Items found" at bounding box center [700, 720] width 487 height 1094
click at [834, 214] on div "Add Sort Manage items" at bounding box center [843, 210] width 239 height 48
click at [792, 204] on span "Add" at bounding box center [771, 210] width 42 height 18
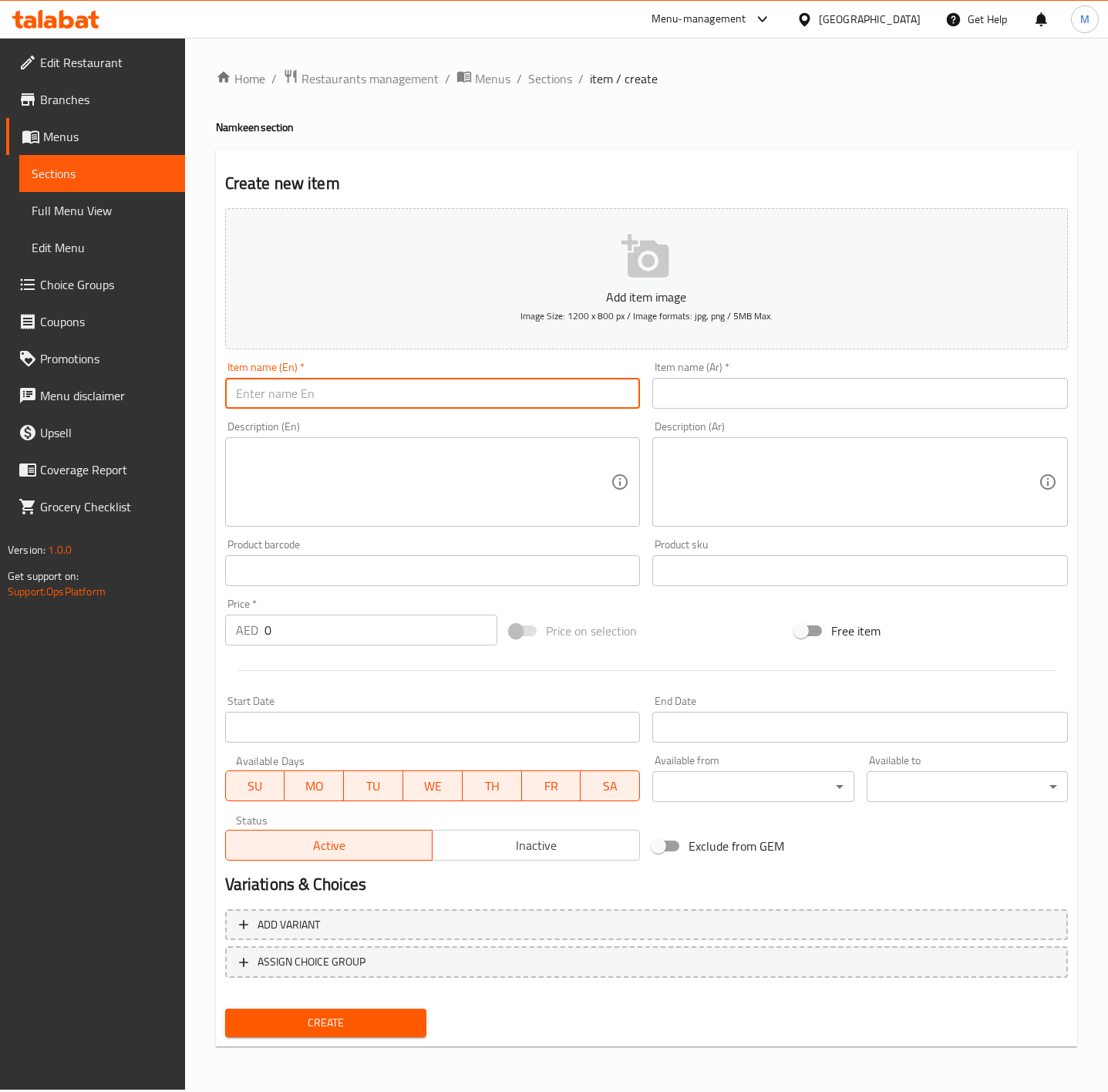
click at [343, 408] on input "text" at bounding box center [433, 394] width 415 height 31
paste input "CORNFLAKES CHIVDA"
type input "CORNFLAKES CHIVDA"
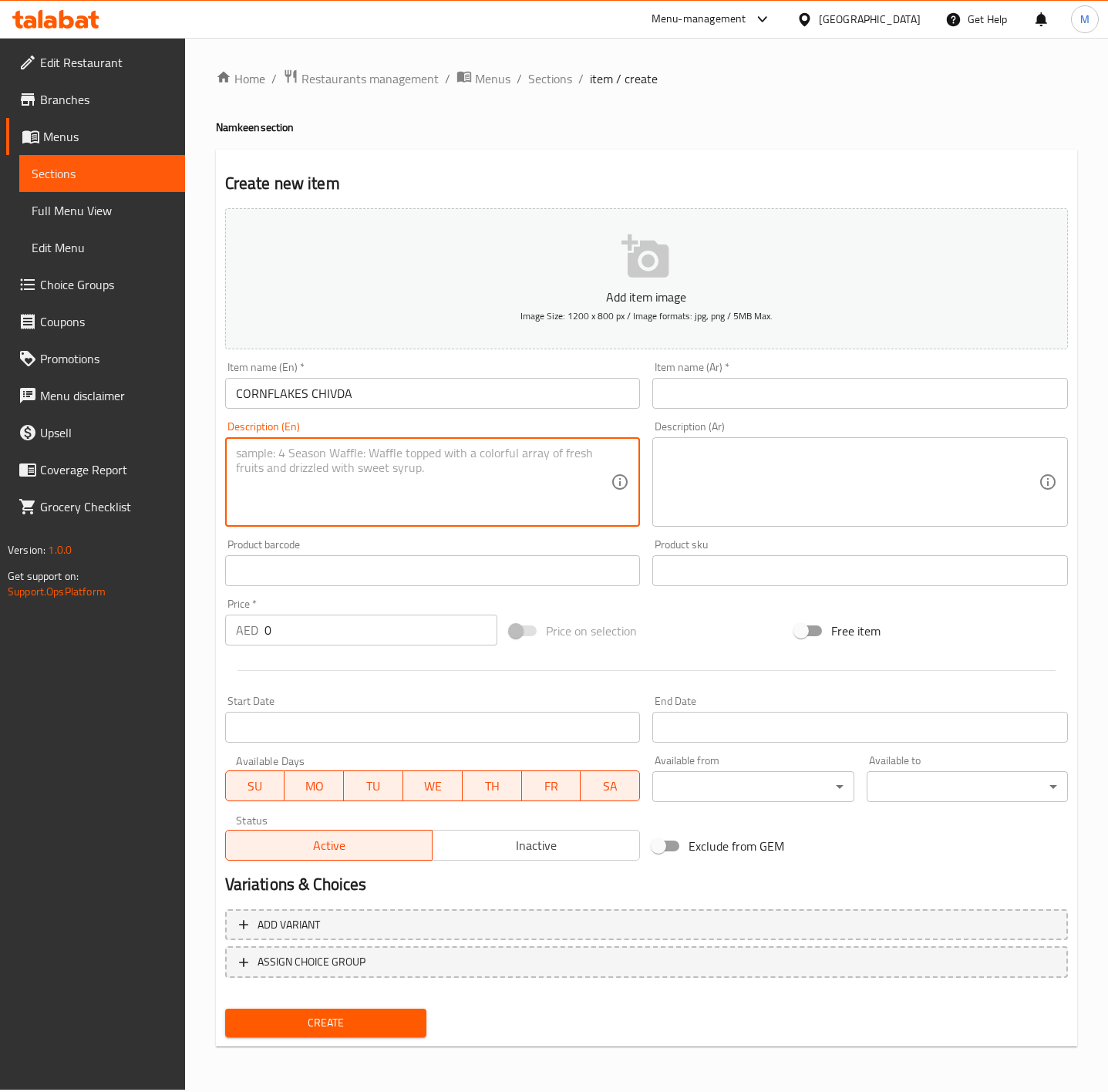
click at [378, 487] on textarea at bounding box center [424, 482] width 376 height 74
paste textarea "A crunchy, sweet & savory fried mixture made with corn flakes, dry fruits and s…"
type textarea "A crunchy, sweet & savory fried mixture made with corn flakes, dry fruits and s…"
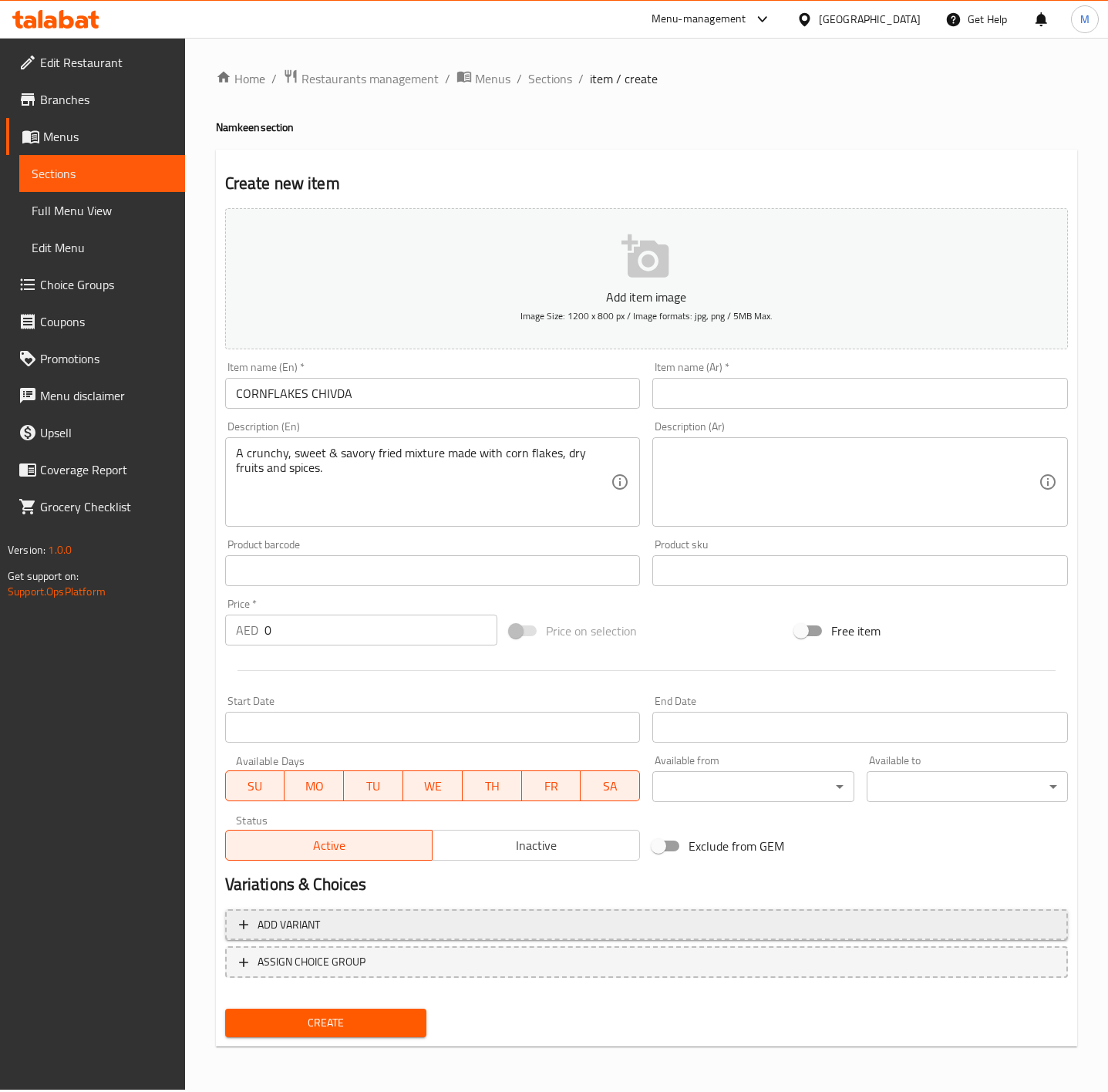
click at [357, 921] on span "Add variant" at bounding box center [647, 925] width 815 height 19
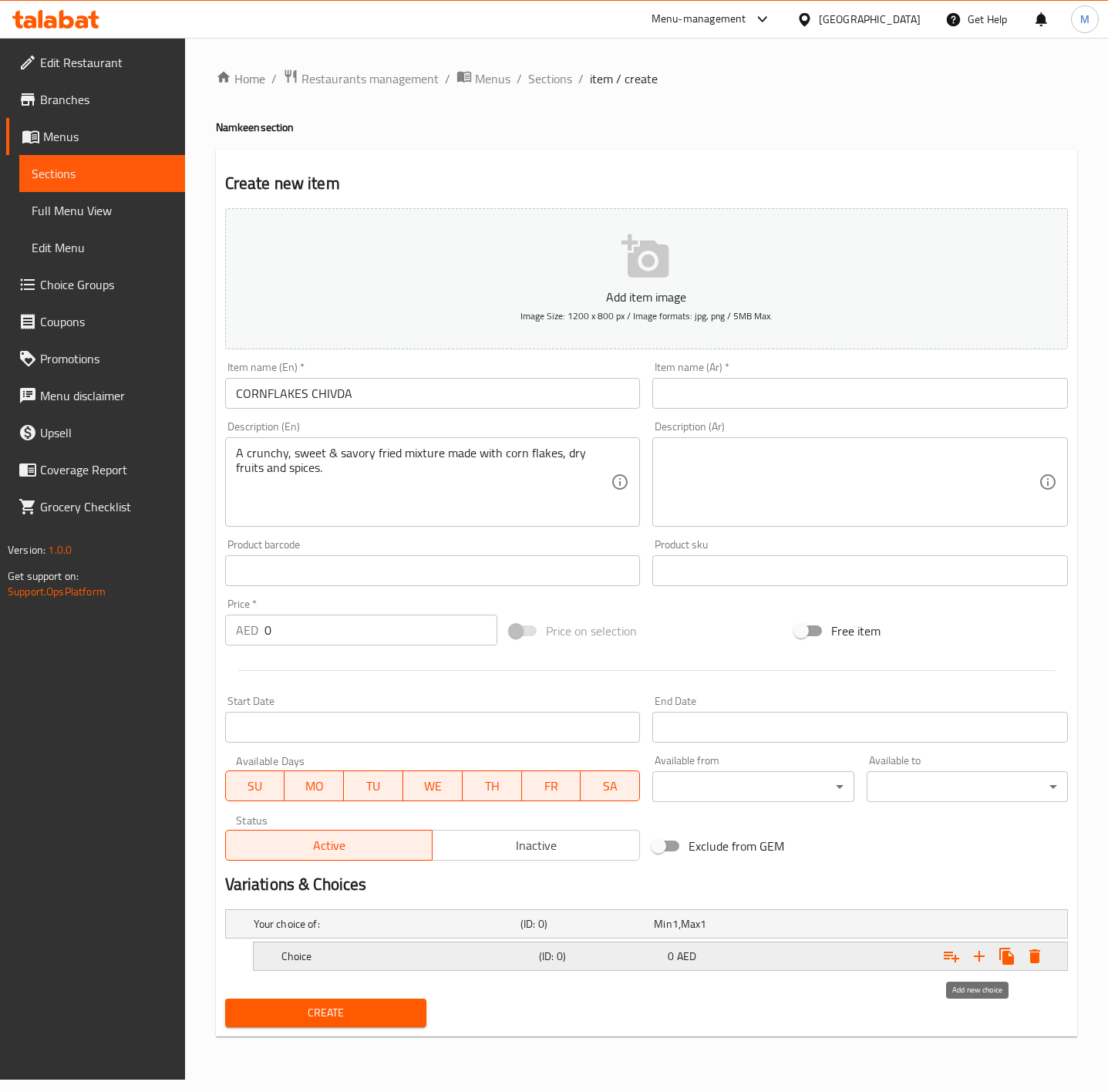
click at [975, 963] on icon "Expand" at bounding box center [979, 956] width 19 height 19
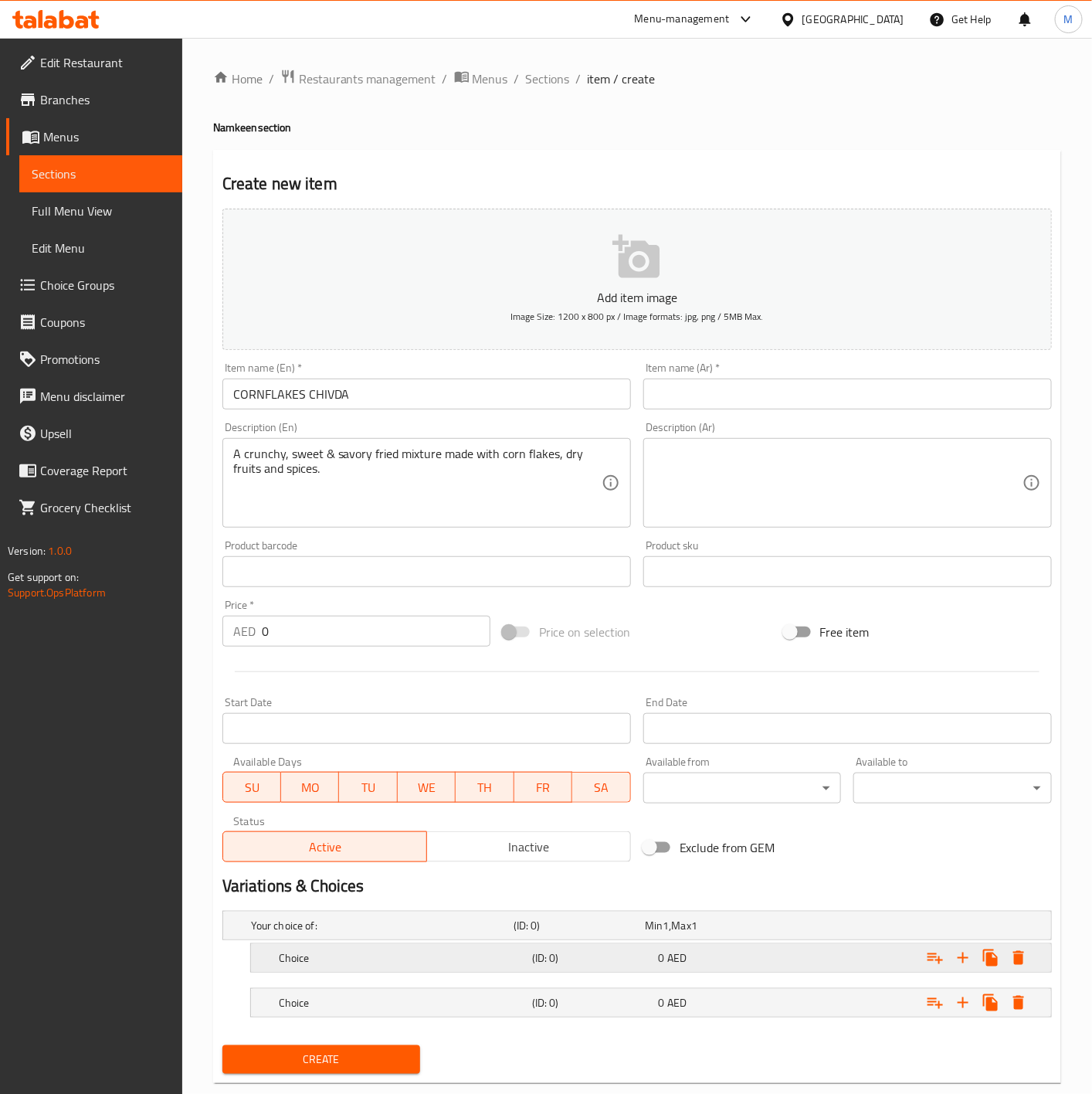
click at [365, 957] on h5 "Choice" at bounding box center [402, 958] width 247 height 16
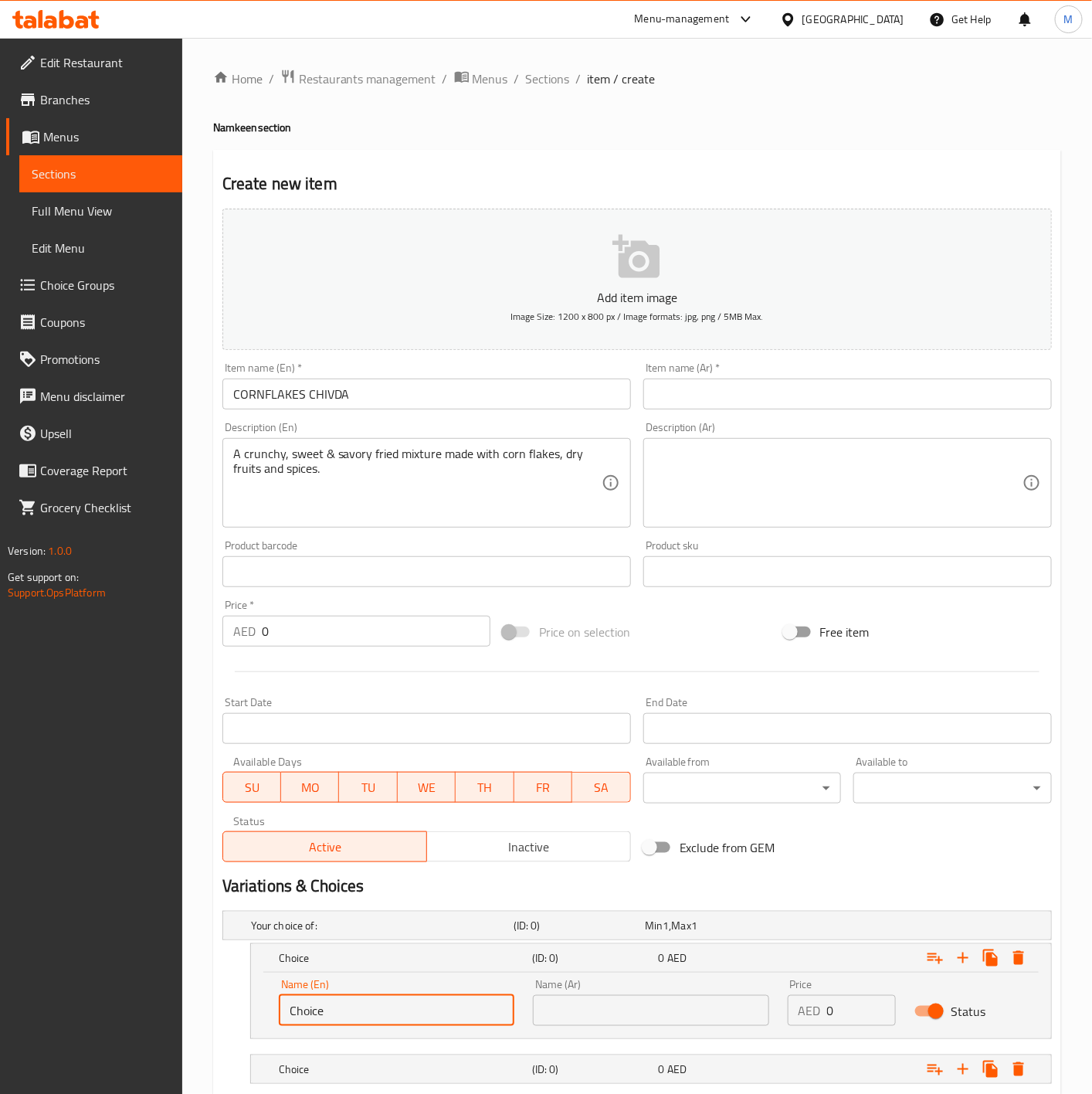
click at [380, 1000] on input "Choice" at bounding box center [397, 1011] width 236 height 31
type input "500 GM"
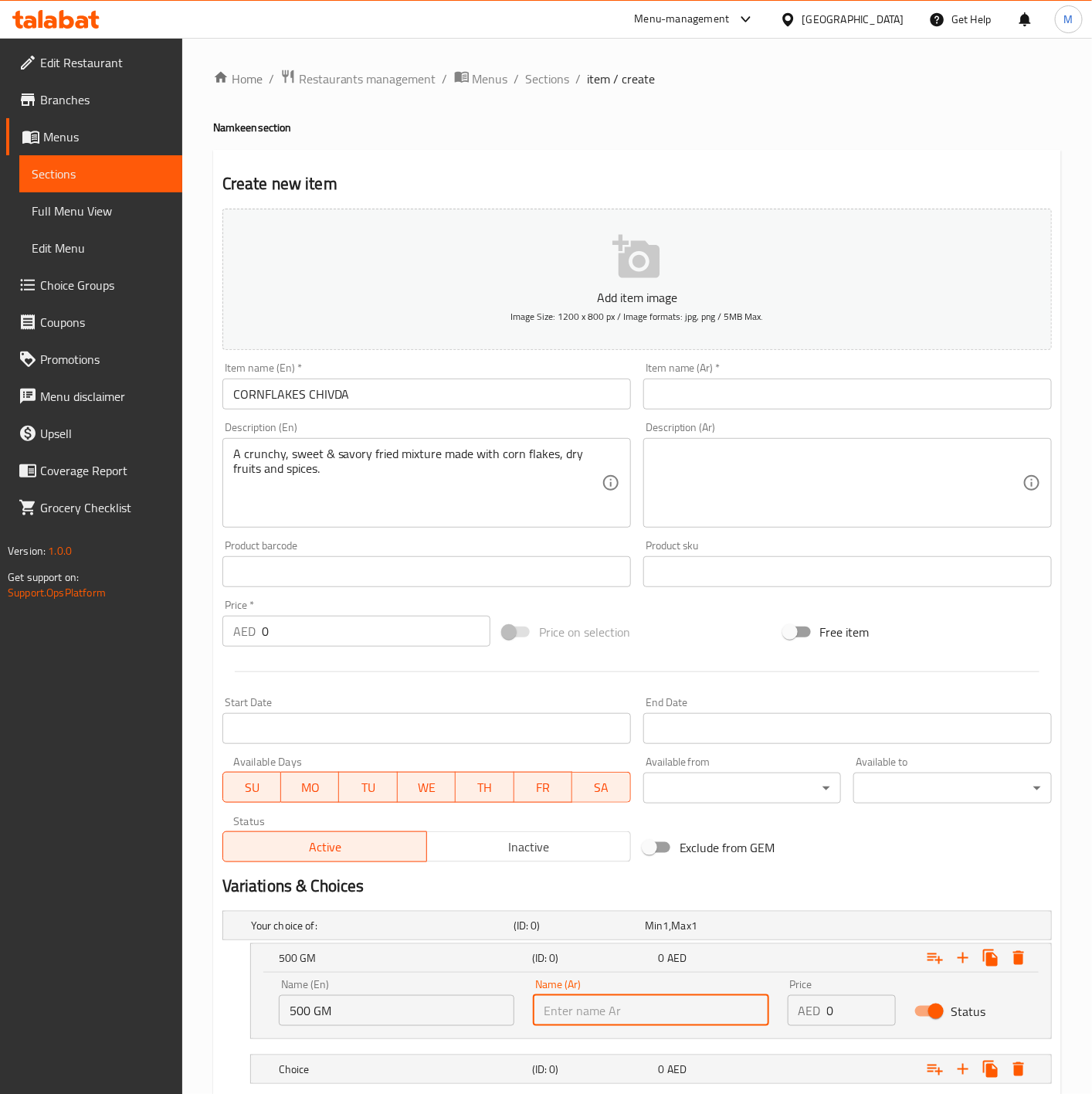
click at [595, 1007] on input "text" at bounding box center [651, 1011] width 236 height 31
type input "500 جم"
click at [833, 1011] on input "0" at bounding box center [862, 1011] width 70 height 31
click at [835, 1011] on input "0" at bounding box center [862, 1011] width 70 height 31
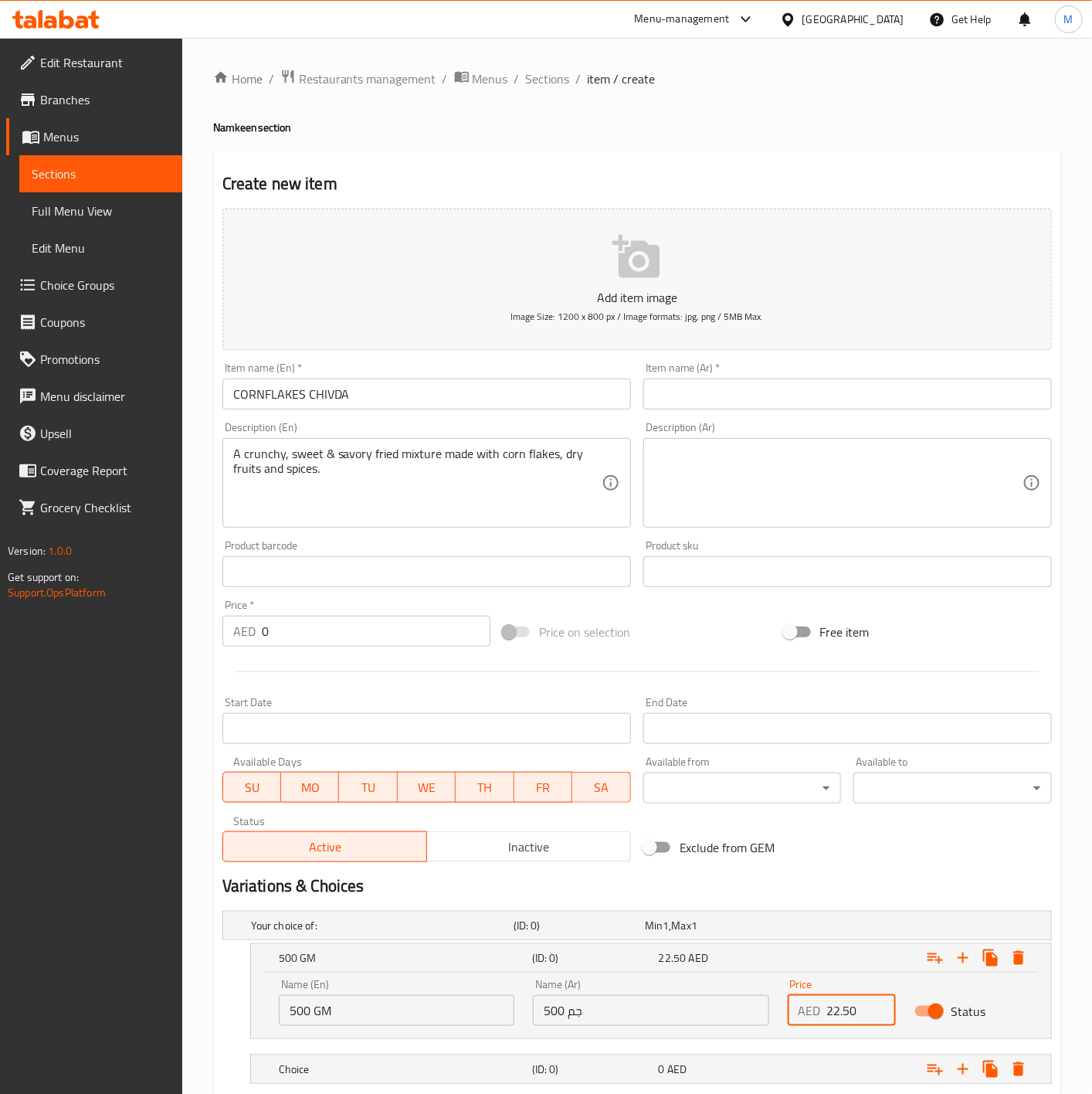
type input "22.50"
click at [879, 875] on h2 "Variations & Choices" at bounding box center [637, 887] width 830 height 23
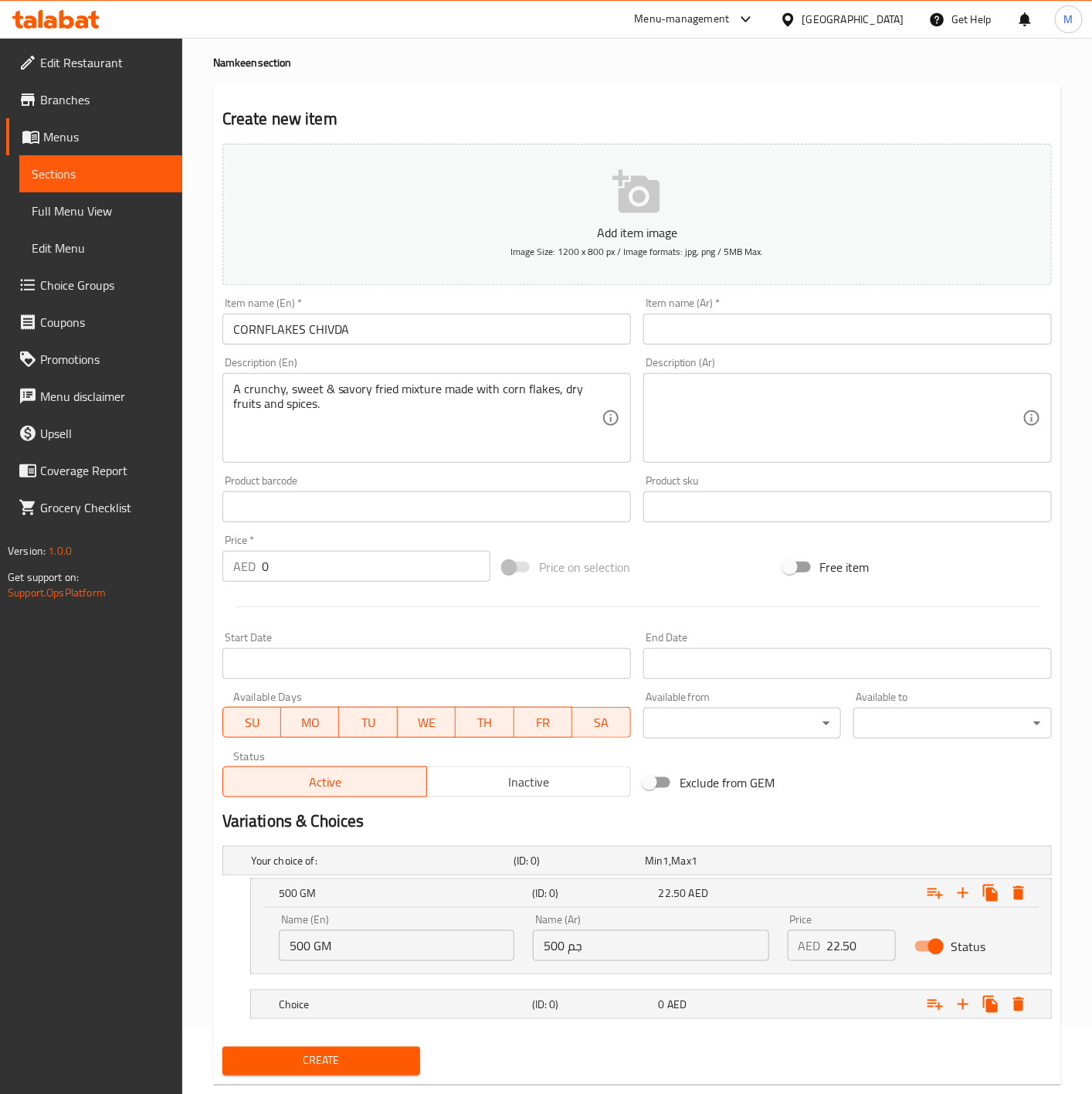
scroll to position [100, 0]
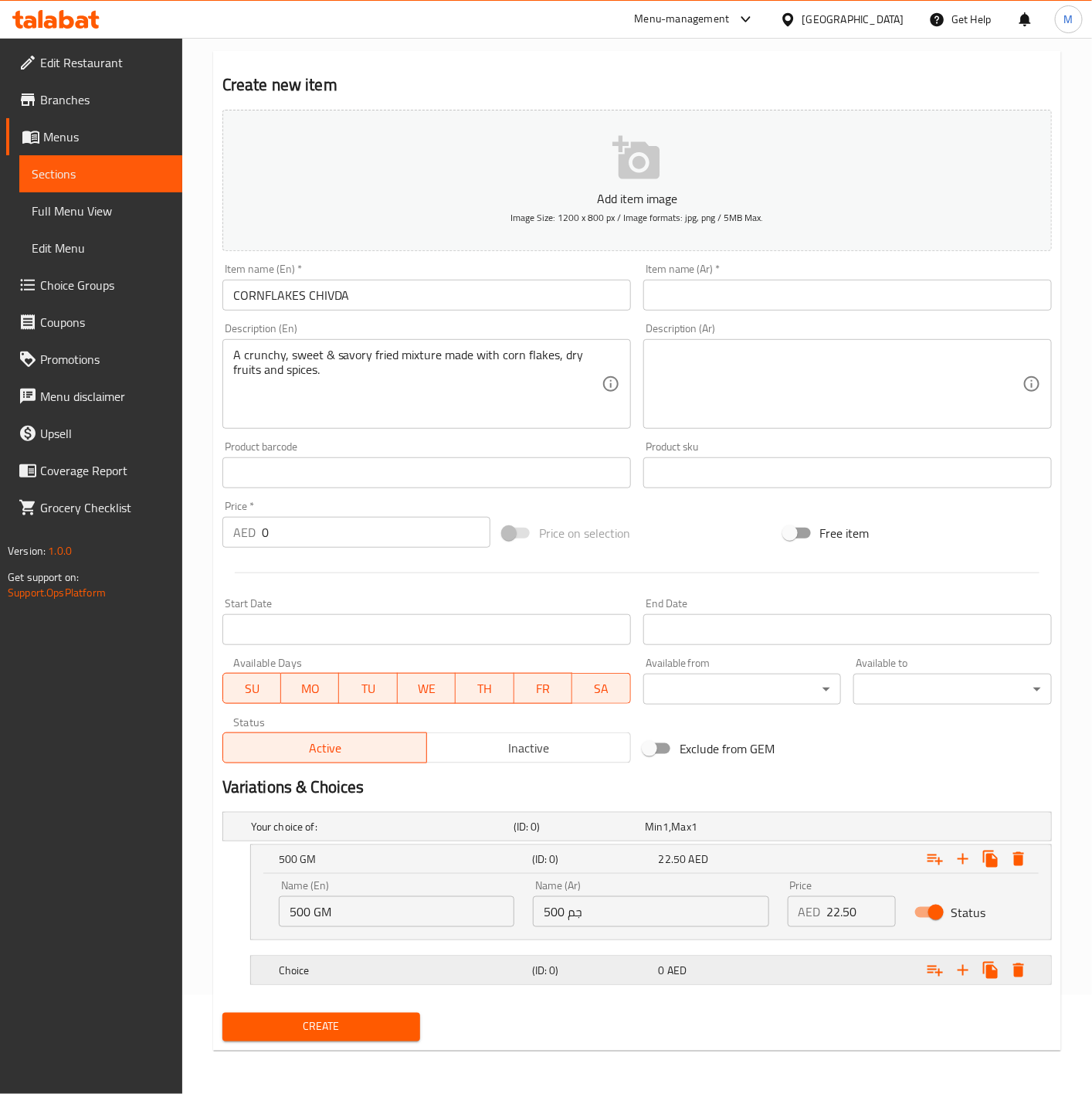
click at [498, 969] on h5 "Choice" at bounding box center [402, 971] width 247 height 16
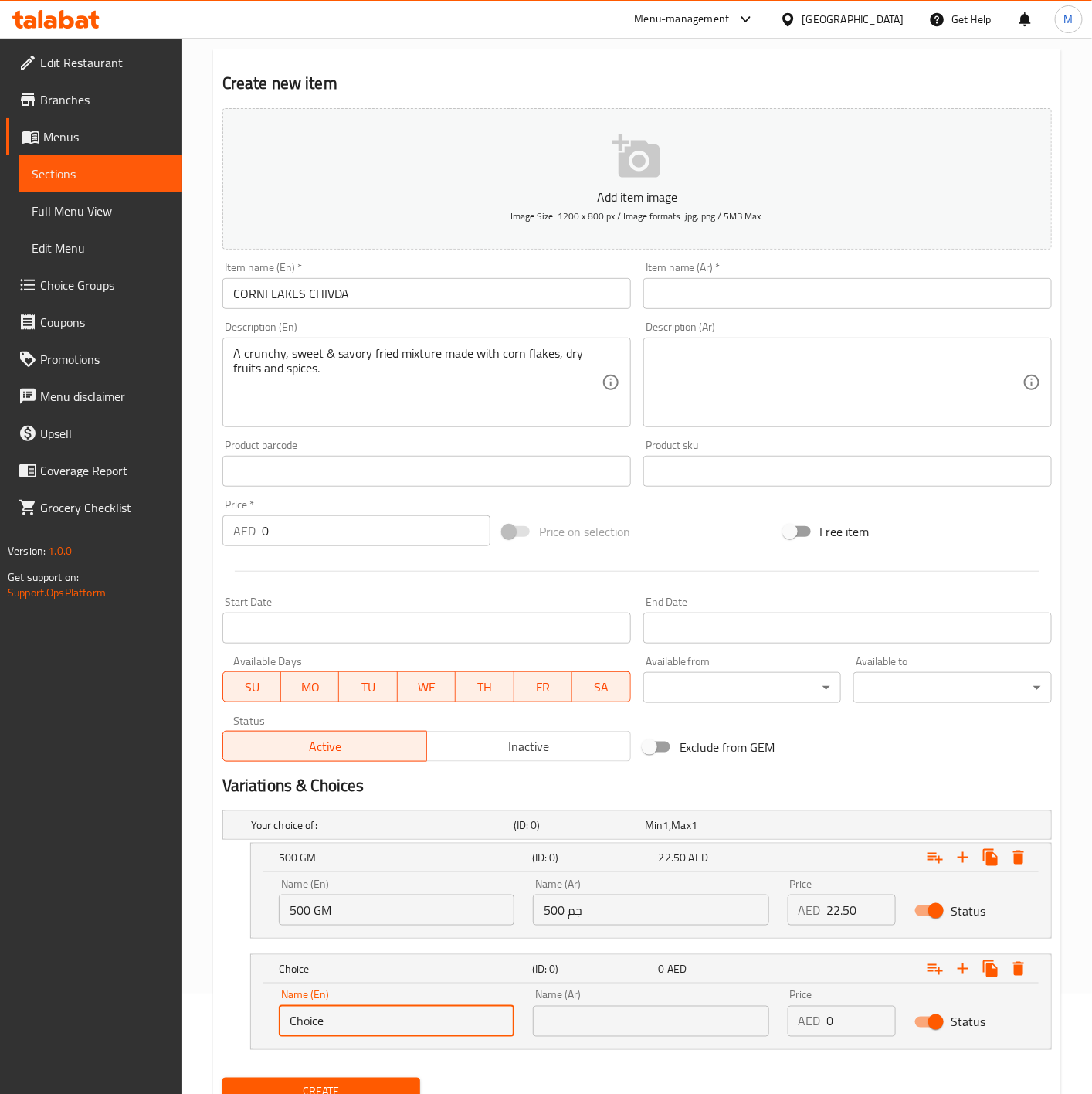
click at [358, 1020] on input "Choice" at bounding box center [397, 1022] width 236 height 31
type input "250 gm"
click at [601, 1016] on input "text" at bounding box center [651, 1022] width 236 height 31
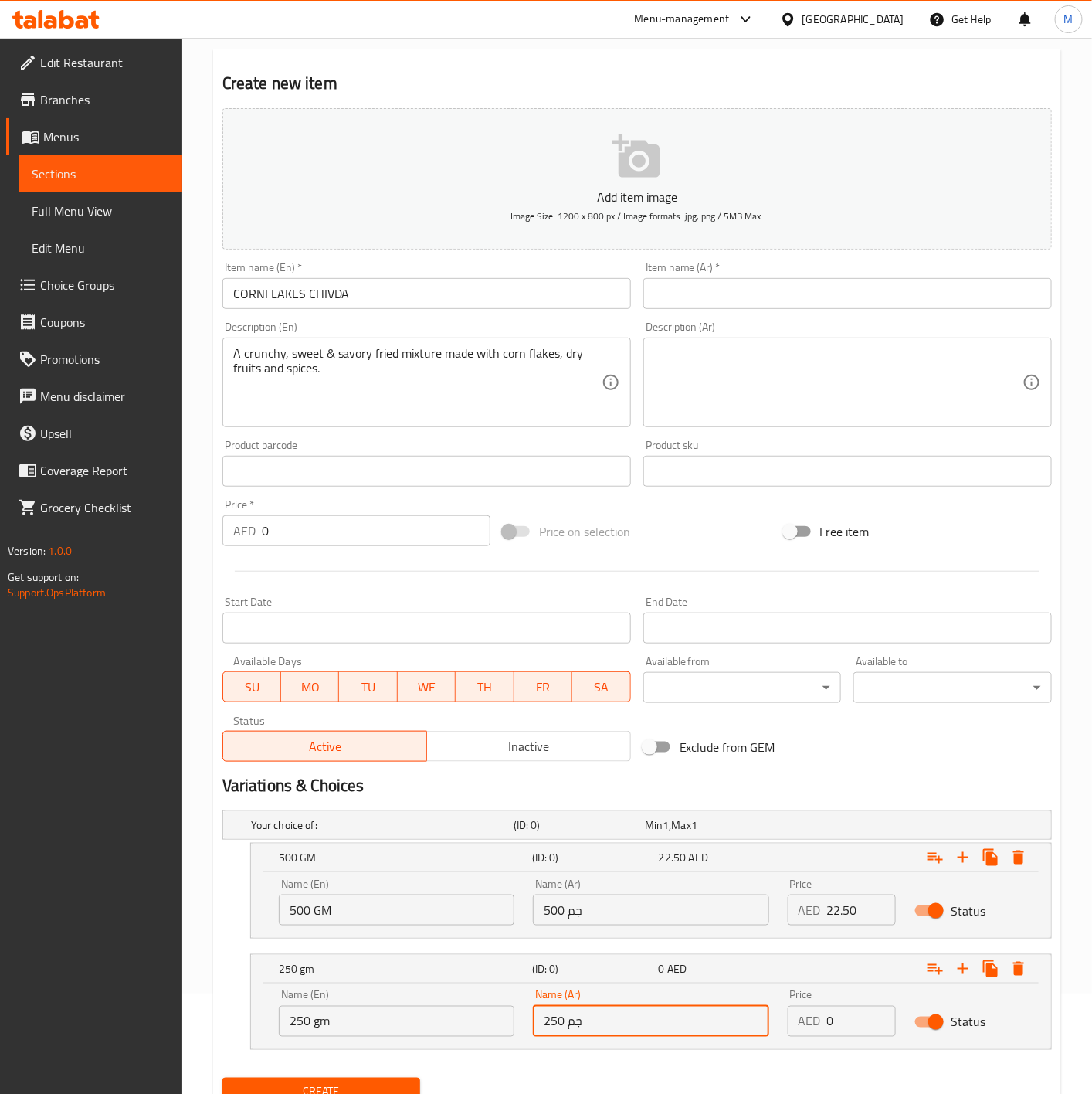
type input "250 جم"
click at [847, 1021] on input "0" at bounding box center [862, 1022] width 70 height 31
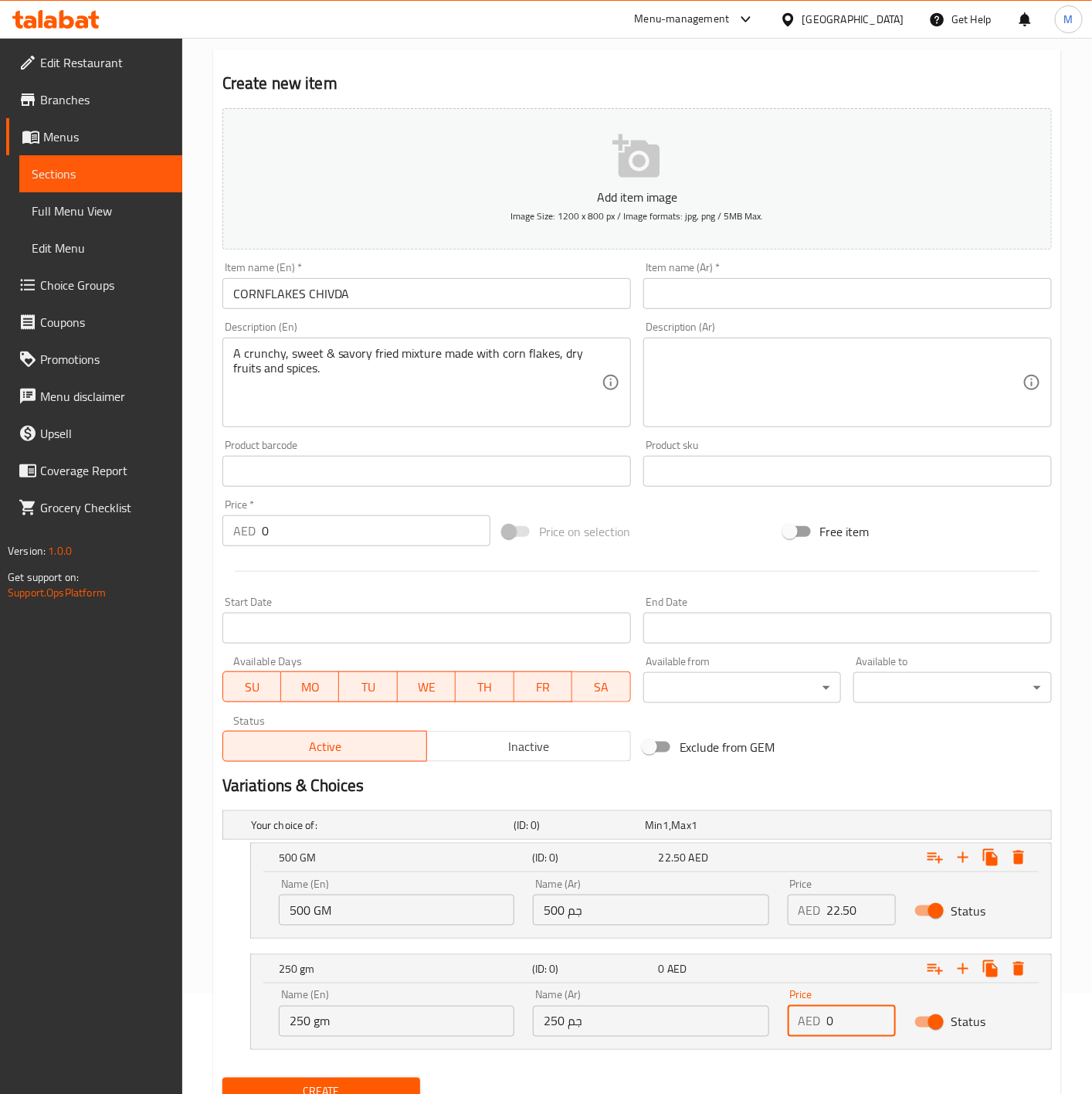
click at [847, 1021] on input "0" at bounding box center [862, 1022] width 70 height 31
type input "11.25"
click at [941, 772] on div "Variations & Choices" at bounding box center [637, 786] width 842 height 36
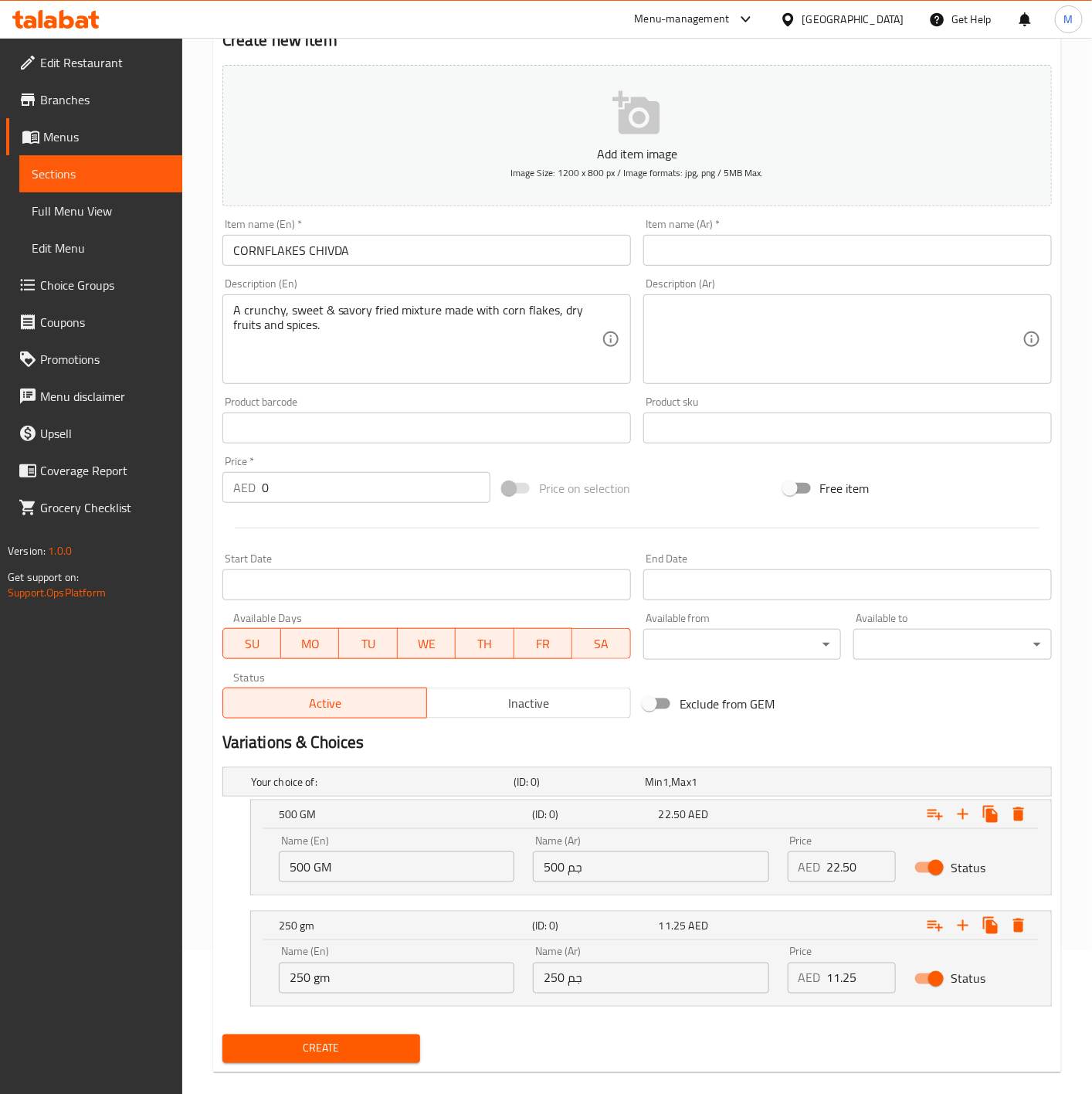
scroll to position [167, 0]
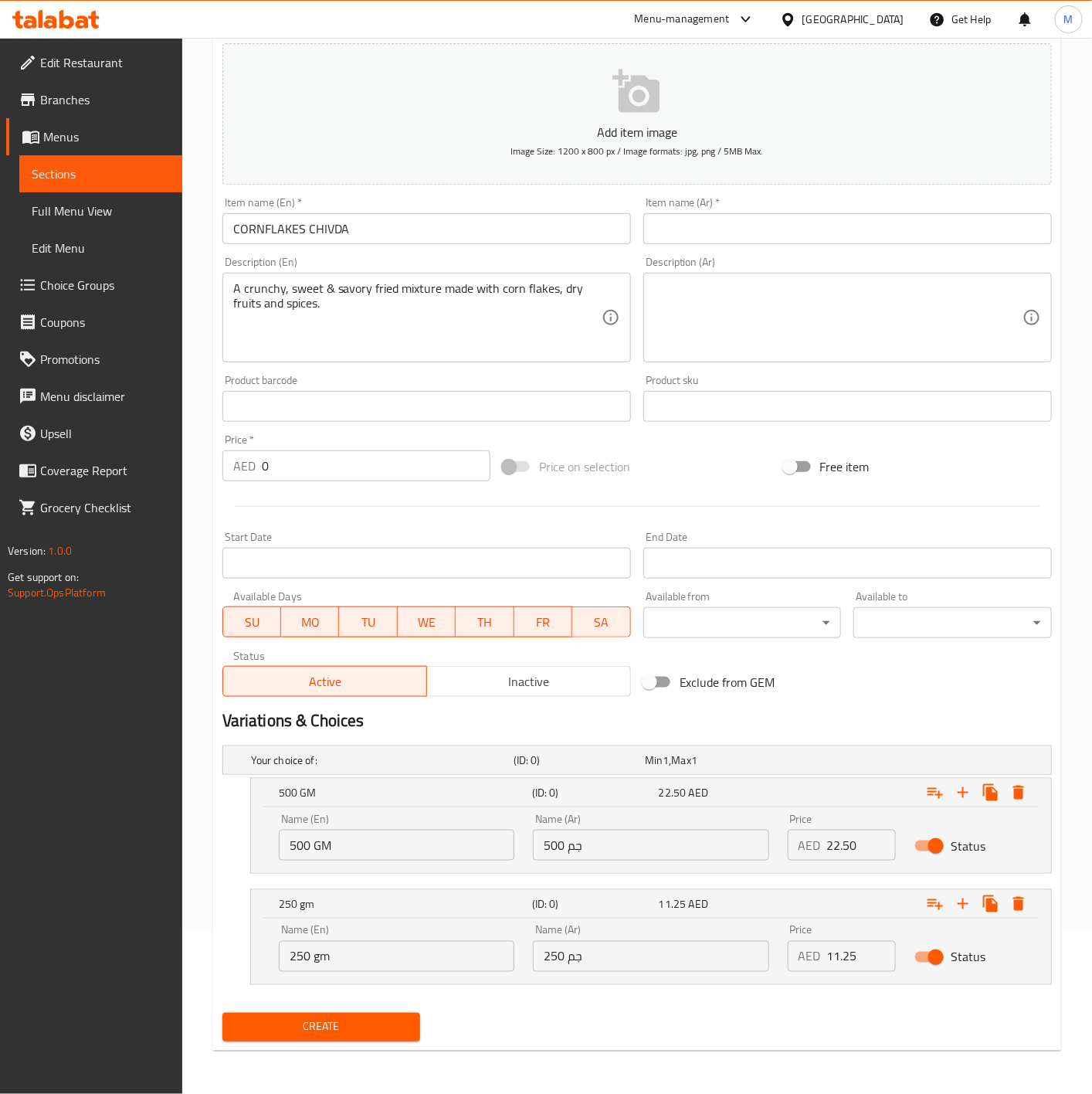
click at [334, 953] on input "250 gm" at bounding box center [397, 957] width 236 height 31
type input "250 GM"
click at [582, 1026] on div "Create" at bounding box center [637, 1027] width 842 height 41
click at [376, 1037] on span "Create" at bounding box center [322, 1027] width 174 height 19
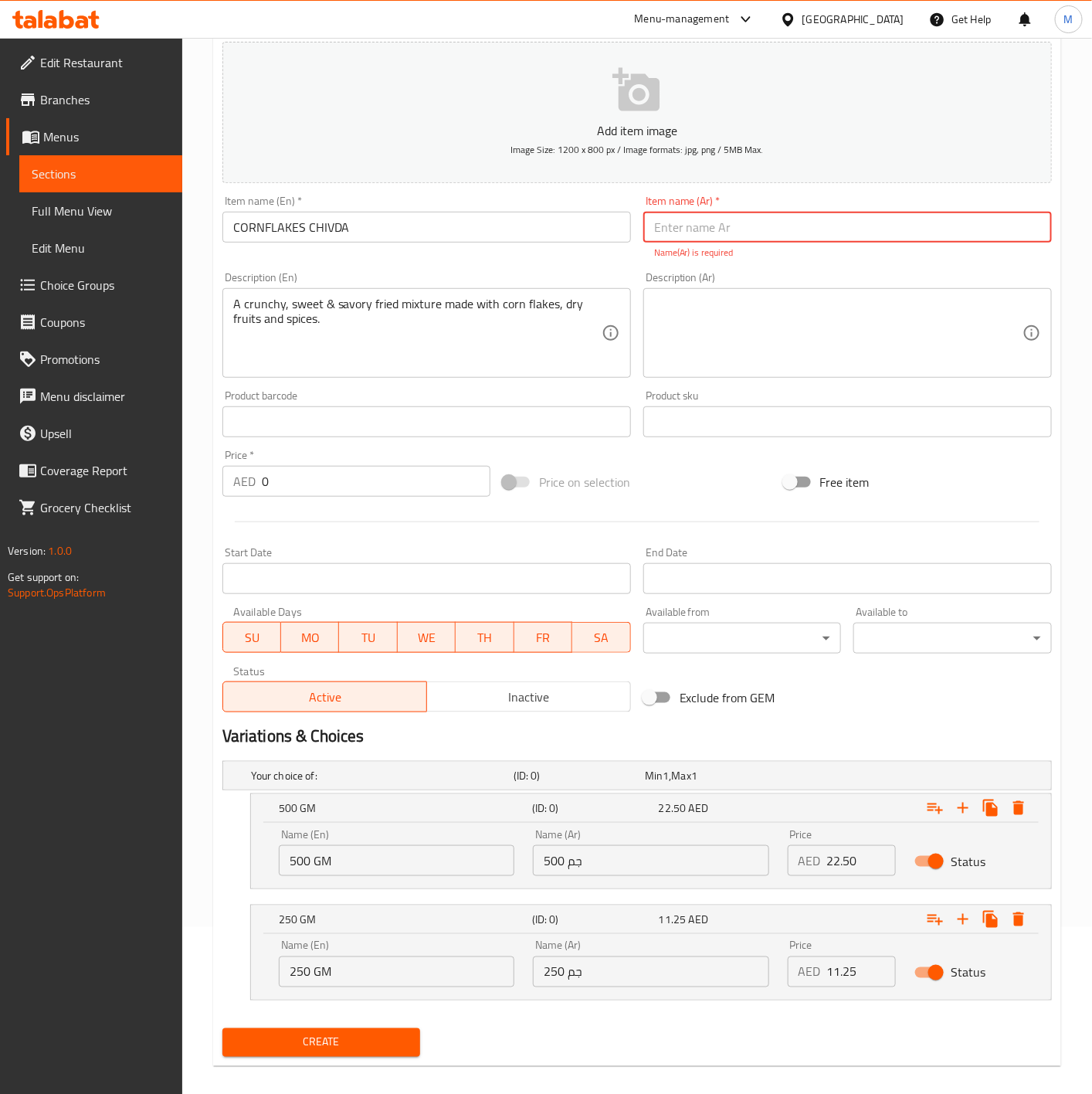
click at [355, 1048] on span "Create" at bounding box center [322, 1043] width 174 height 19
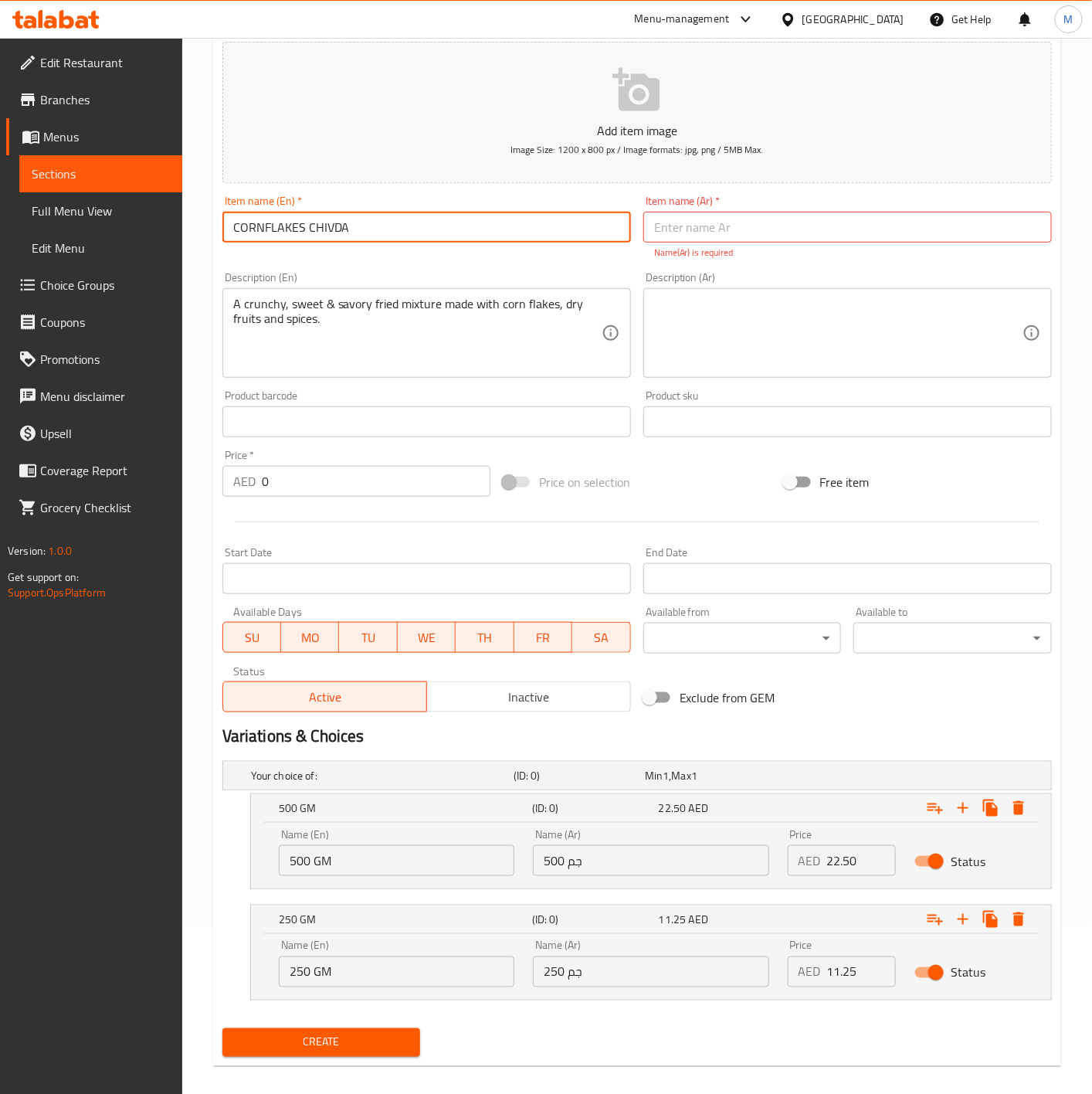
click at [314, 217] on input "CORNFLAKES CHIVDA" at bounding box center [427, 227] width 408 height 31
type input "Cornflakes Chivda"
drag, startPoint x: 304, startPoint y: 351, endPoint x: 296, endPoint y: 221, distance: 130.2
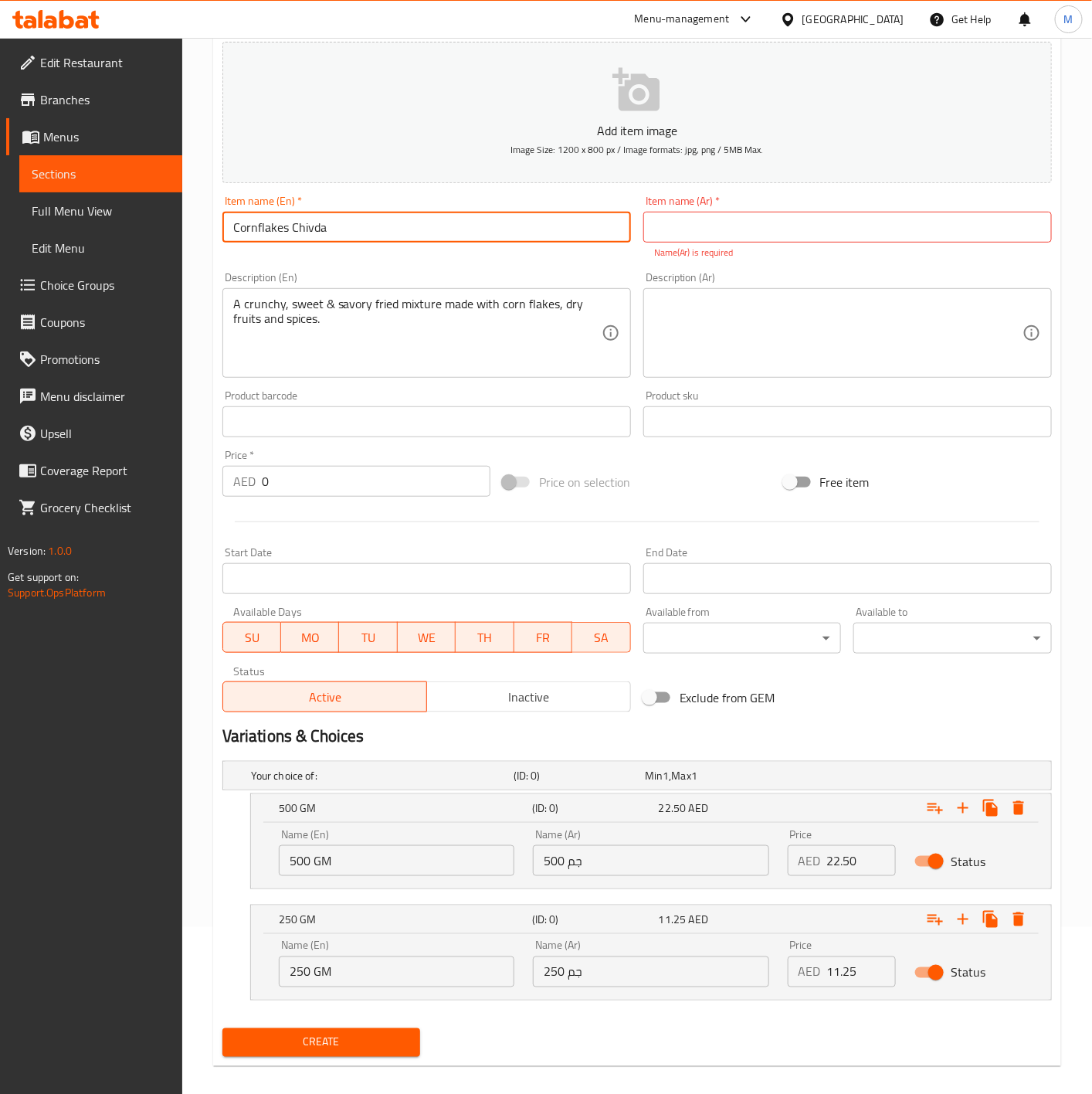
click at [296, 212] on input "Cornflakes Chivda" at bounding box center [427, 227] width 408 height 31
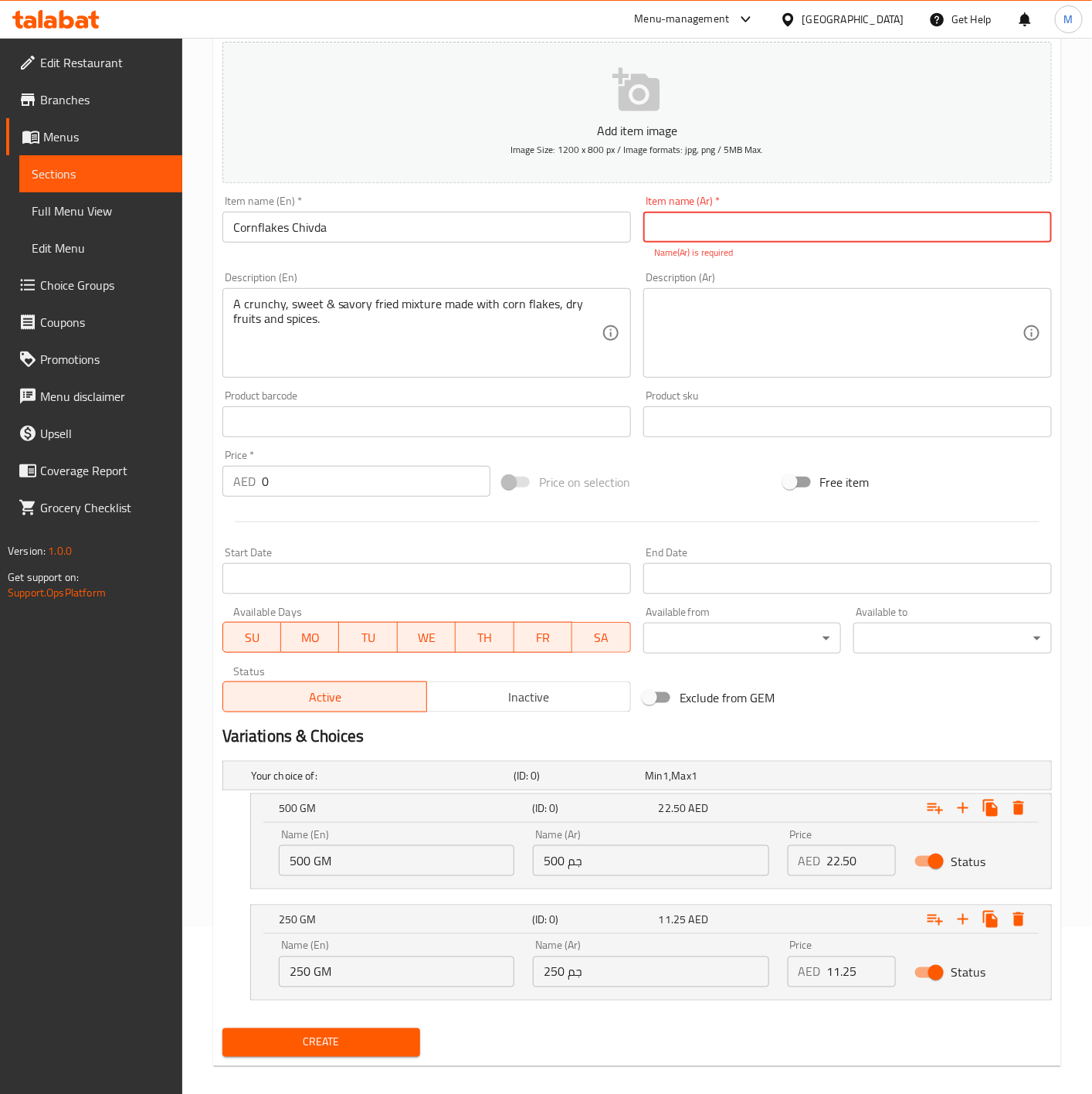
drag, startPoint x: 710, startPoint y: 225, endPoint x: 638, endPoint y: 244, distance: 74.5
click at [710, 225] on input "text" at bounding box center [848, 227] width 408 height 31
paste input "رقائق الذرة تشيفدا"
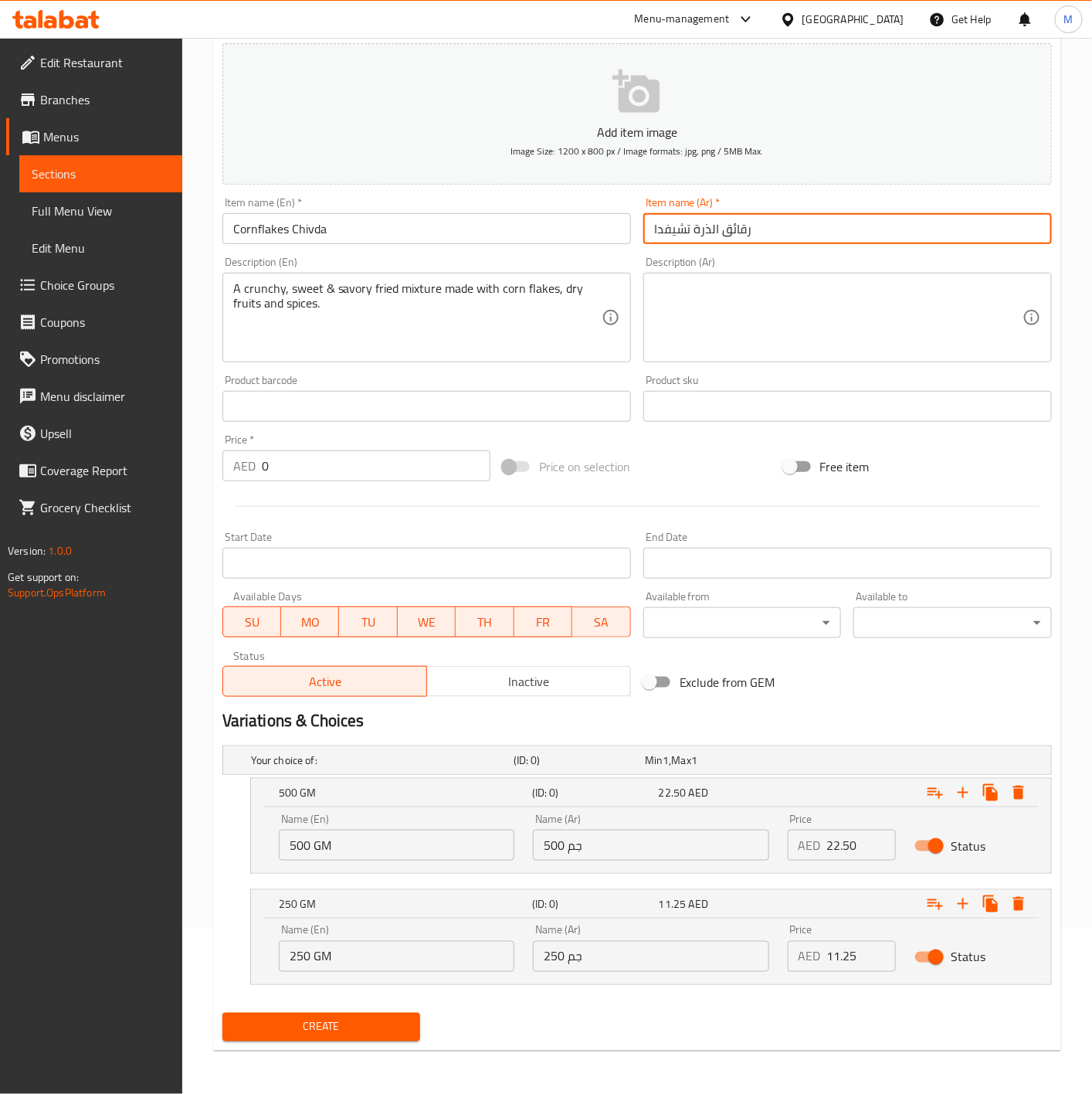
type input "رقائق الذرة تشيفدا"
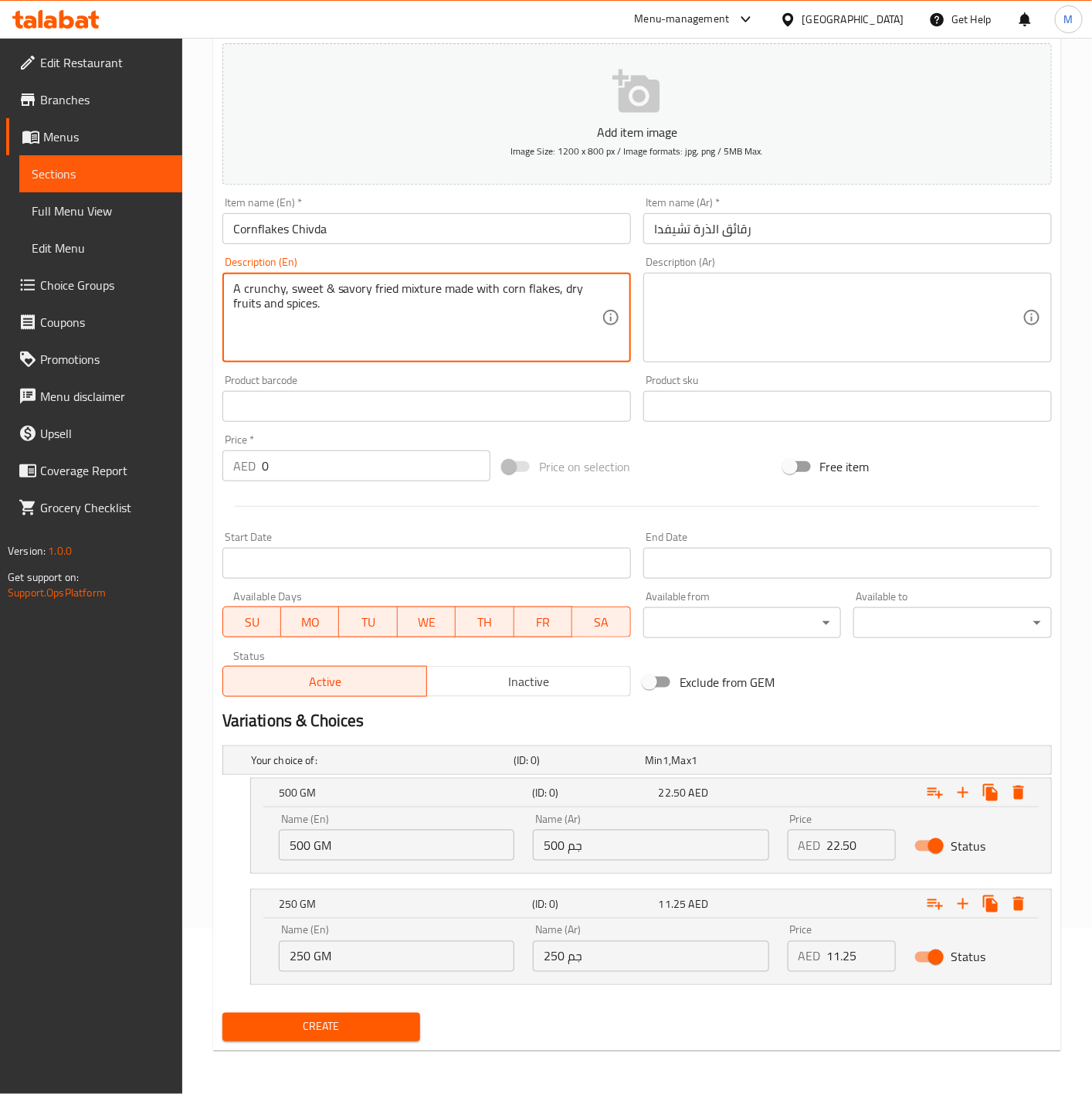
click at [387, 295] on textarea "A crunchy, sweet & savory fried mixture made with corn flakes, dry fruits and s…" at bounding box center [418, 318] width 369 height 74
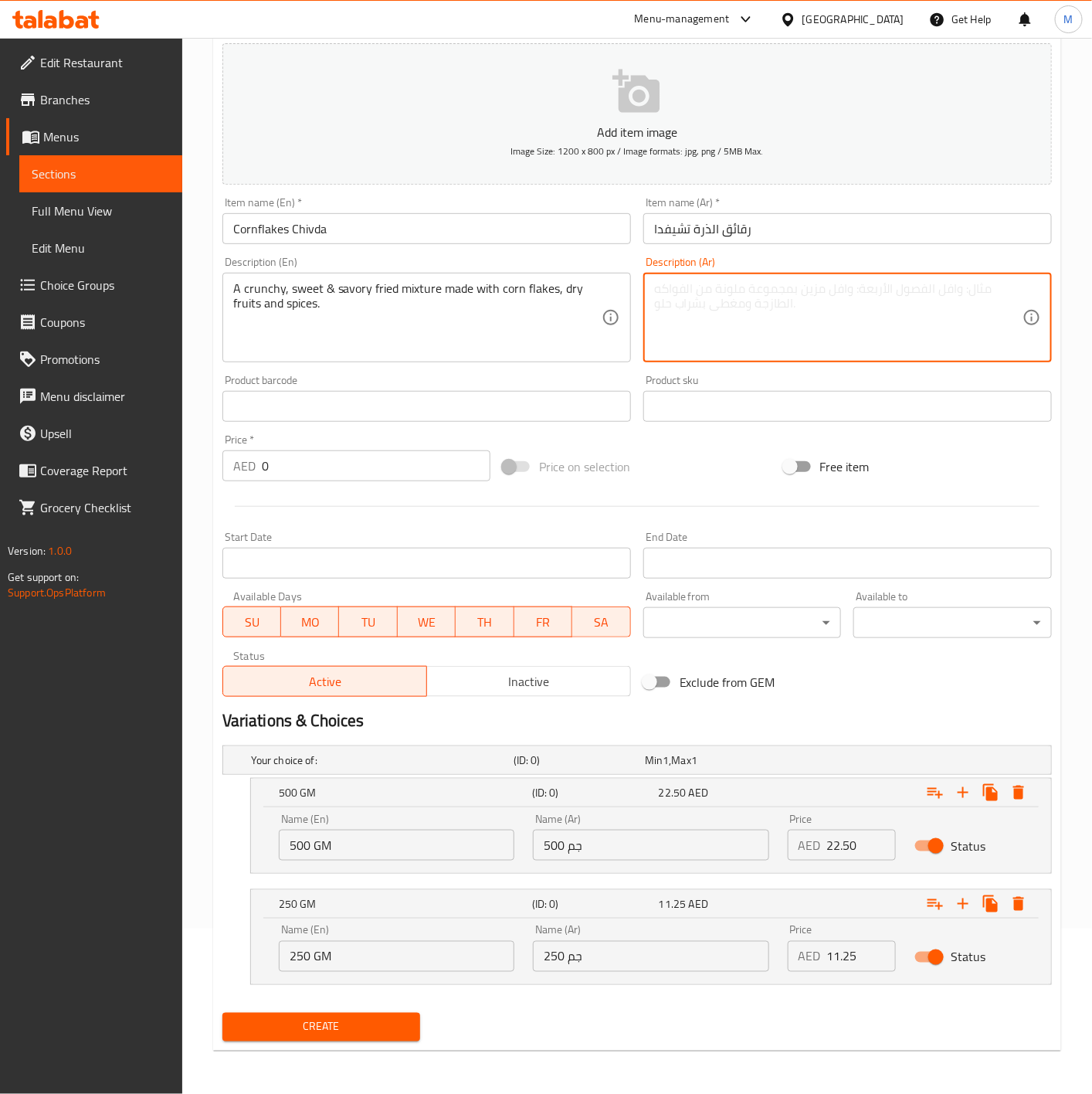
click at [777, 327] on textarea at bounding box center [838, 318] width 369 height 74
paste textarea "رقائق الذرة تشيفدا مزيج مقلي مقرمش، حلو ولذيذ مصنوع من رقائق الذرة والفواكه الم…"
type textarea "رقائق الذرة تشيفدا مزيج مقلي مقرمش، حلو ولذيذ مصنوع من رقائق الذرة والفواكه الم…"
click at [714, 467] on div "Price on selection" at bounding box center [636, 467] width 280 height 42
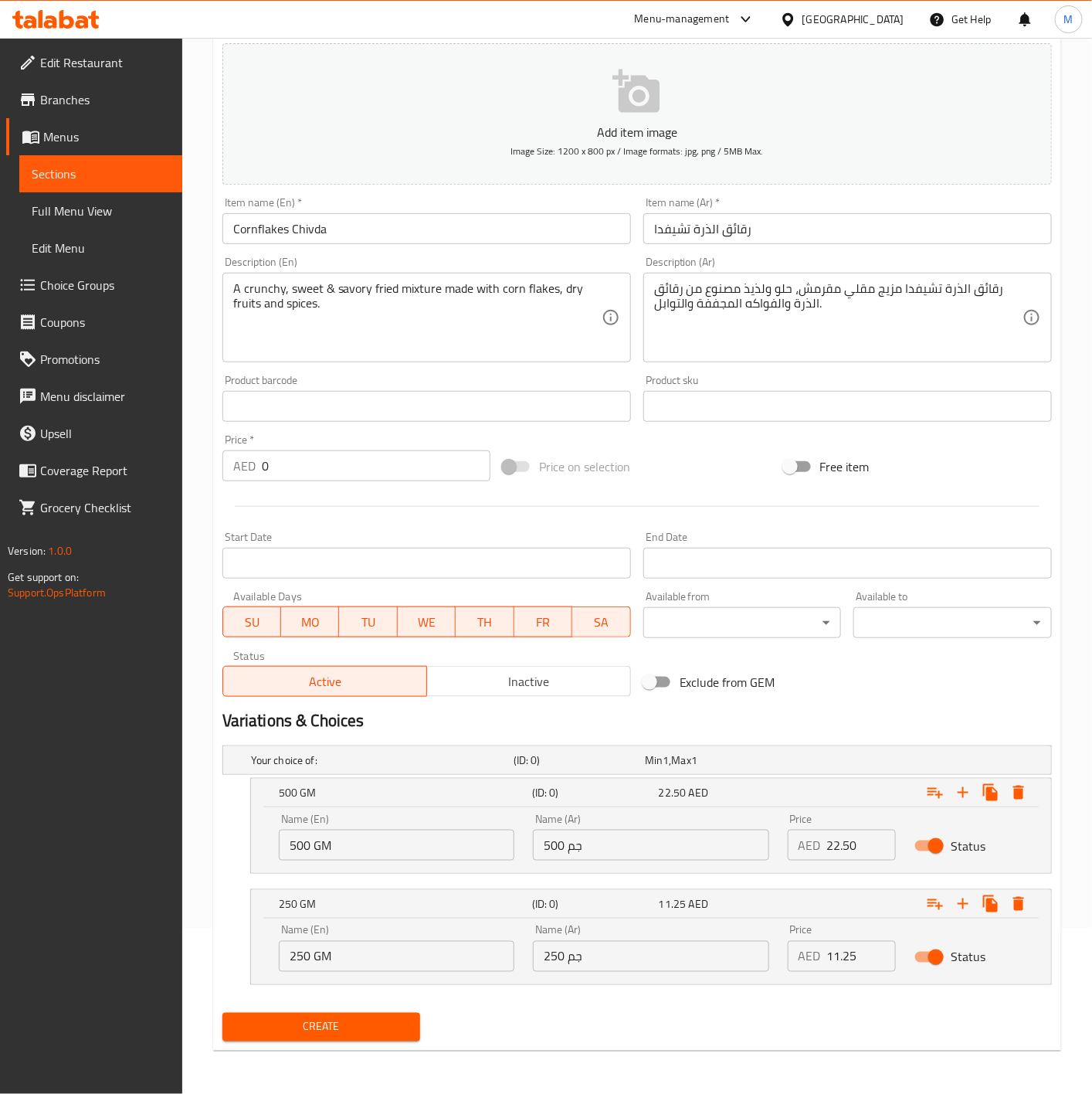
click at [355, 1023] on span "Create" at bounding box center [322, 1027] width 174 height 19
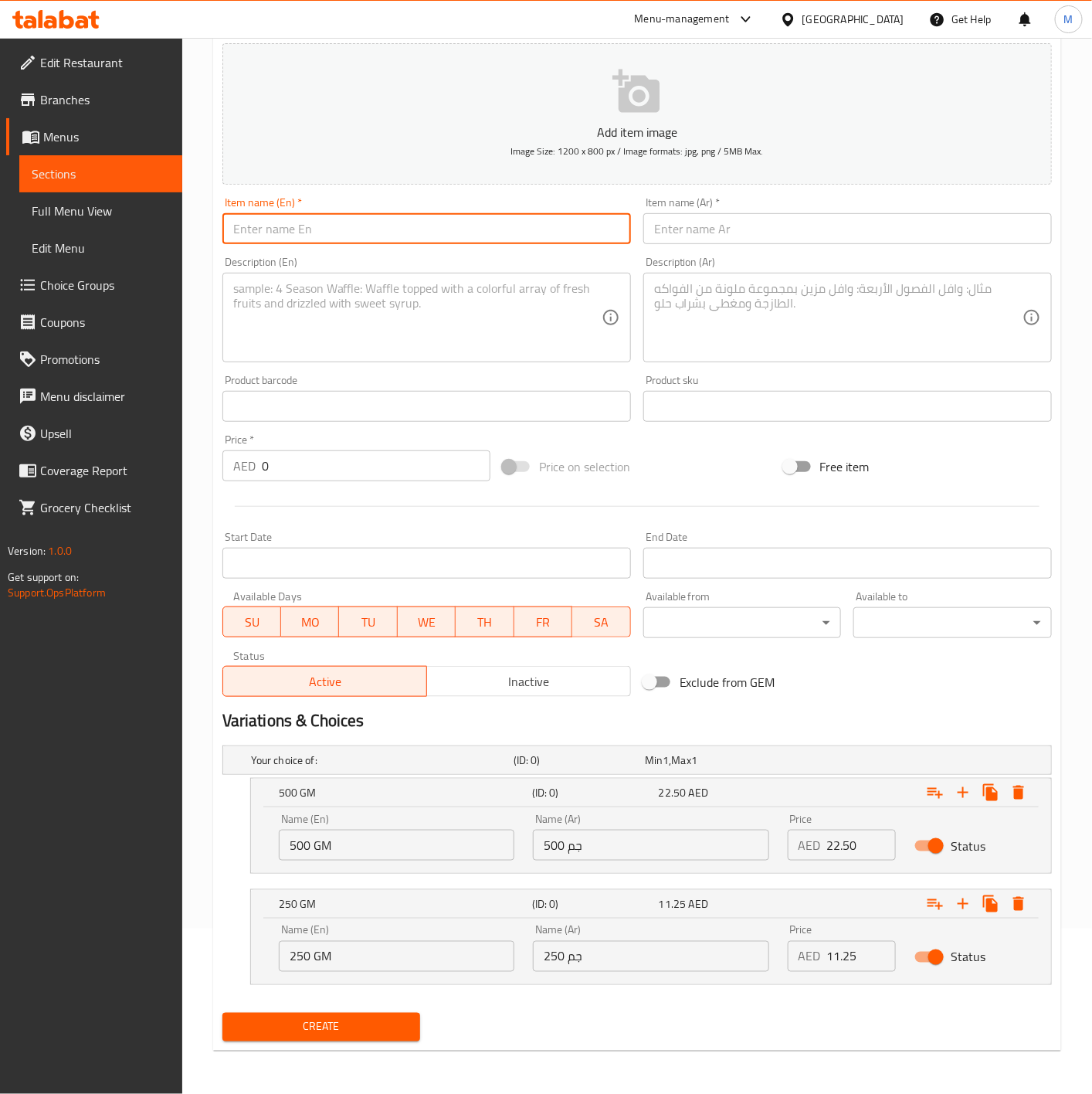
click at [321, 235] on input "text" at bounding box center [427, 229] width 408 height 31
paste input "KAIRI MIXTURE"
type input "KAIRI MIXTURE"
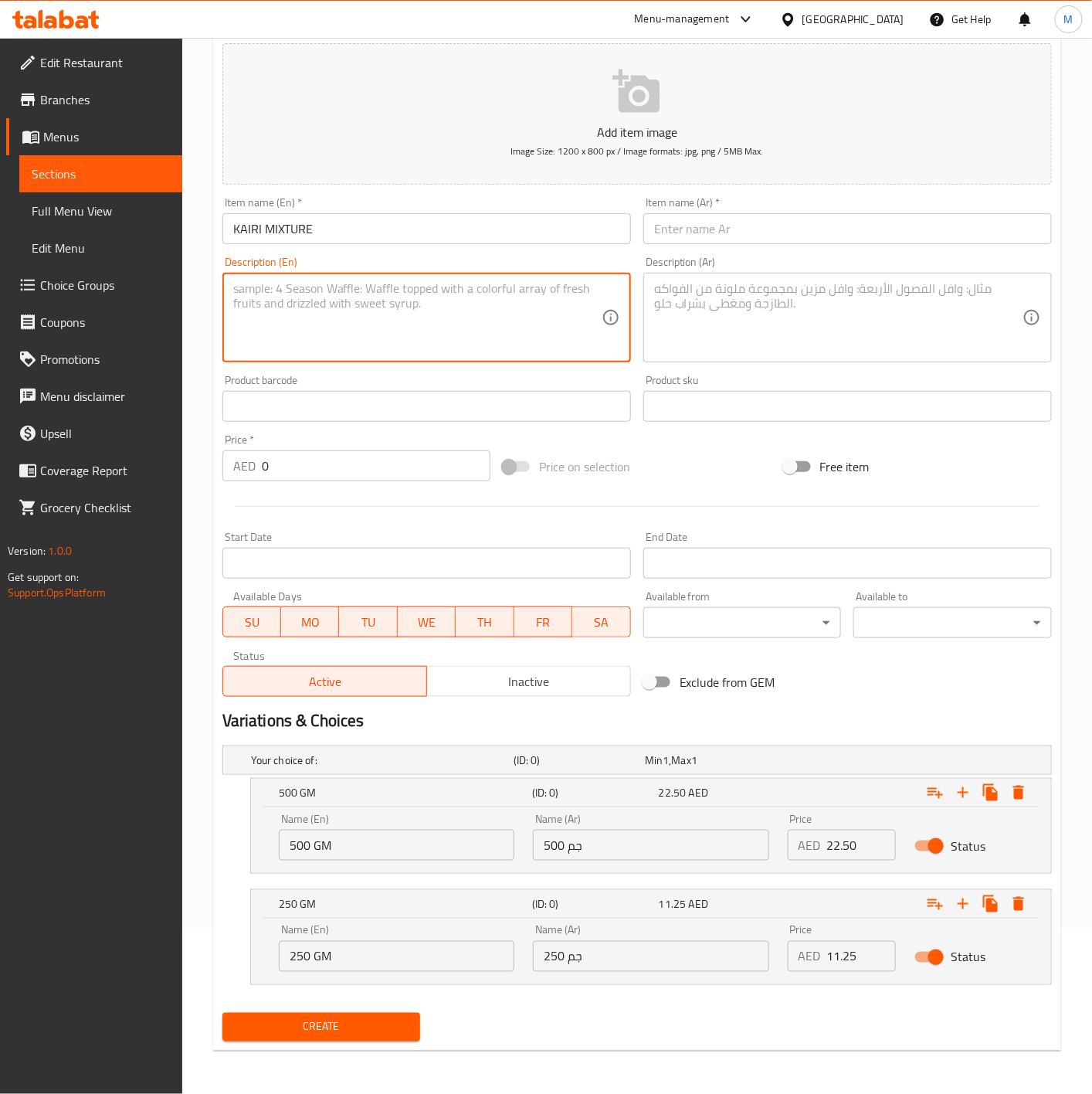
click at [440, 323] on textarea at bounding box center [418, 318] width 369 height 74
paste textarea "A tangy mixture of fine boondi,puffed rice, seasoned flattened rice, cashews an…"
type textarea "A tangy mixture of fine boondi,puffed rice, seasoned flattened rice, cashews an…"
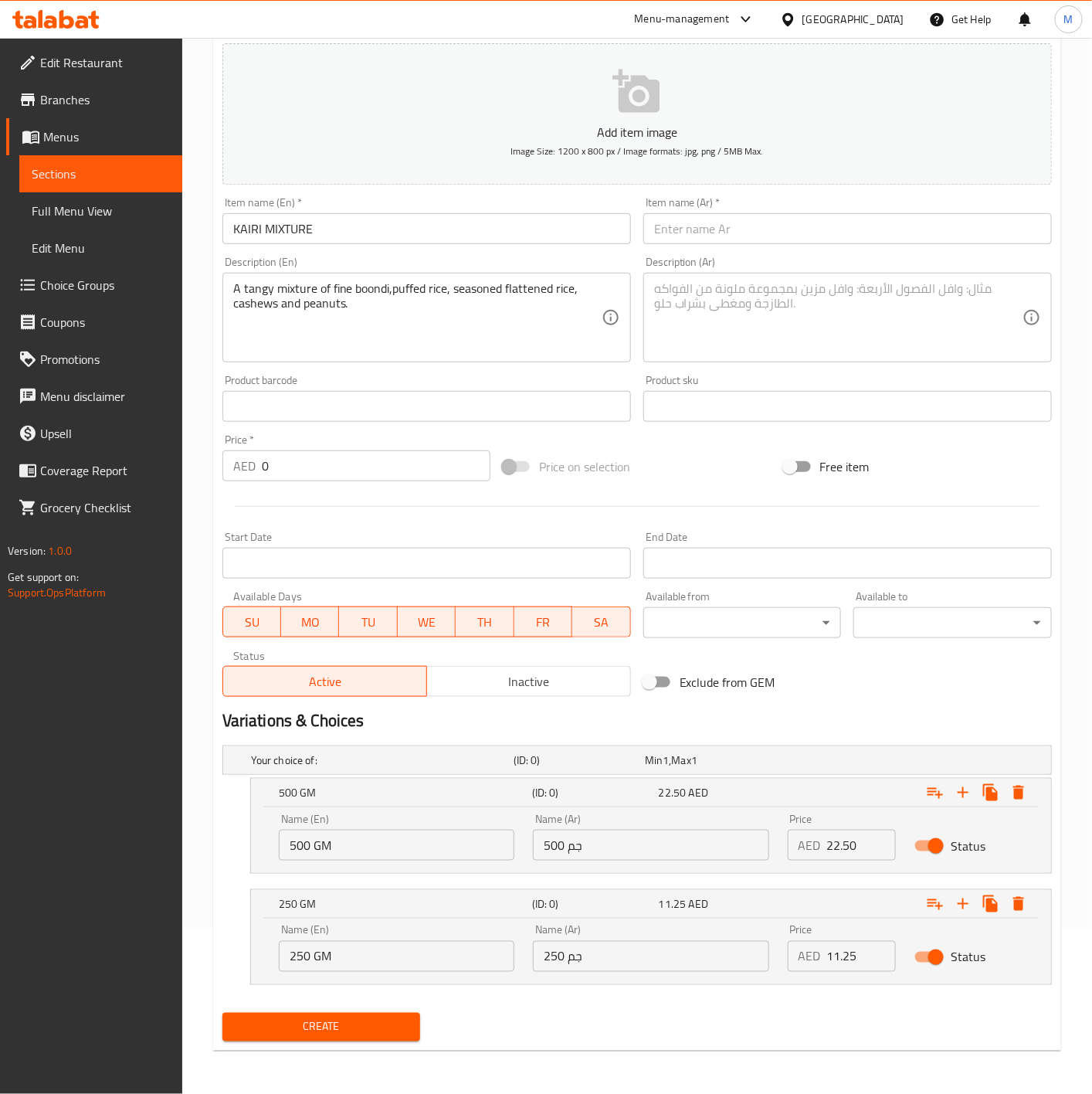
click at [331, 226] on input "KAIRI MIXTURE" at bounding box center [427, 229] width 408 height 31
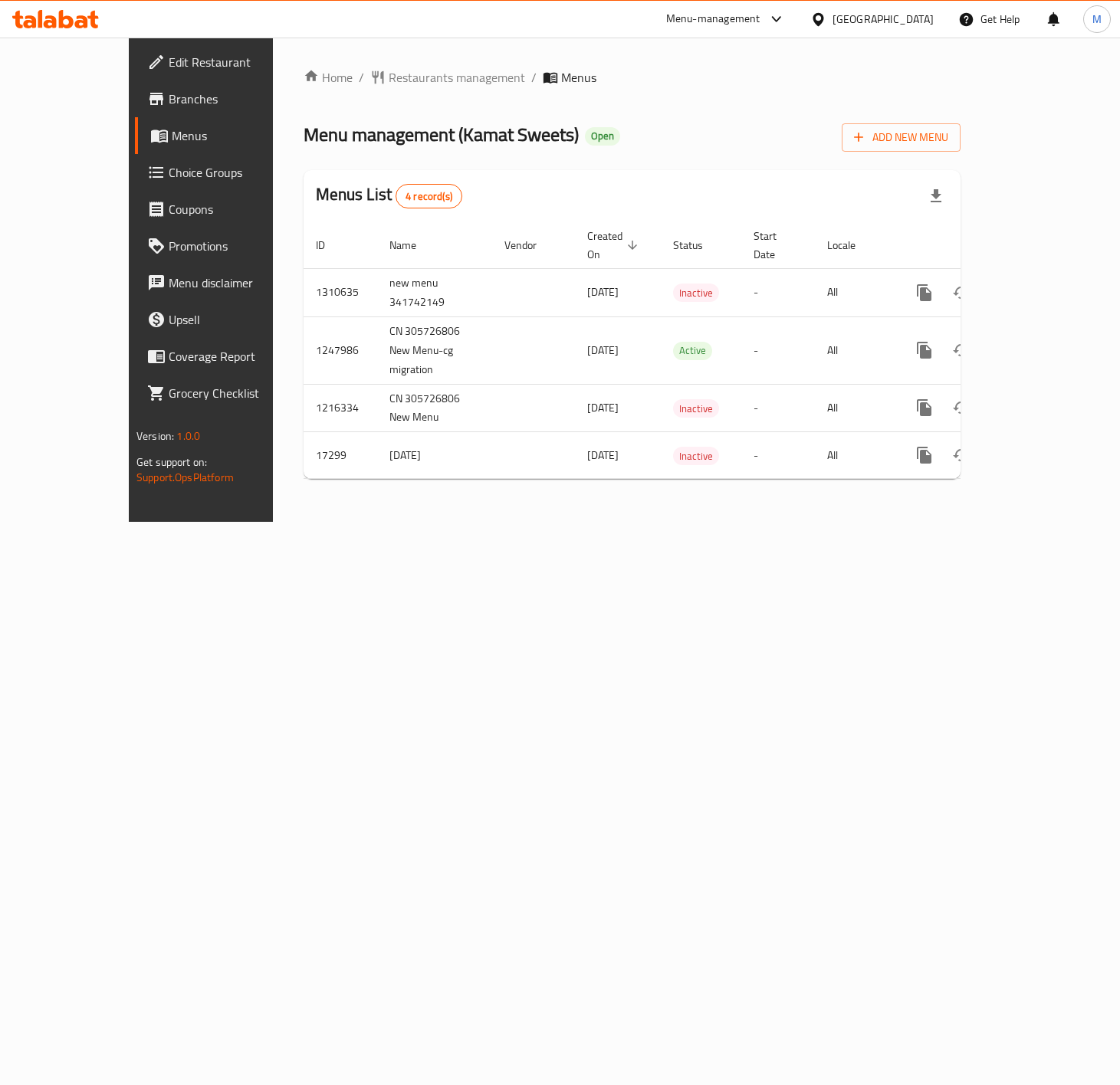
click at [665, 522] on div "Home / Restaurants management / Menus Menu management ( Kamat Sweets ) Open Add…" at bounding box center [632, 280] width 719 height 484
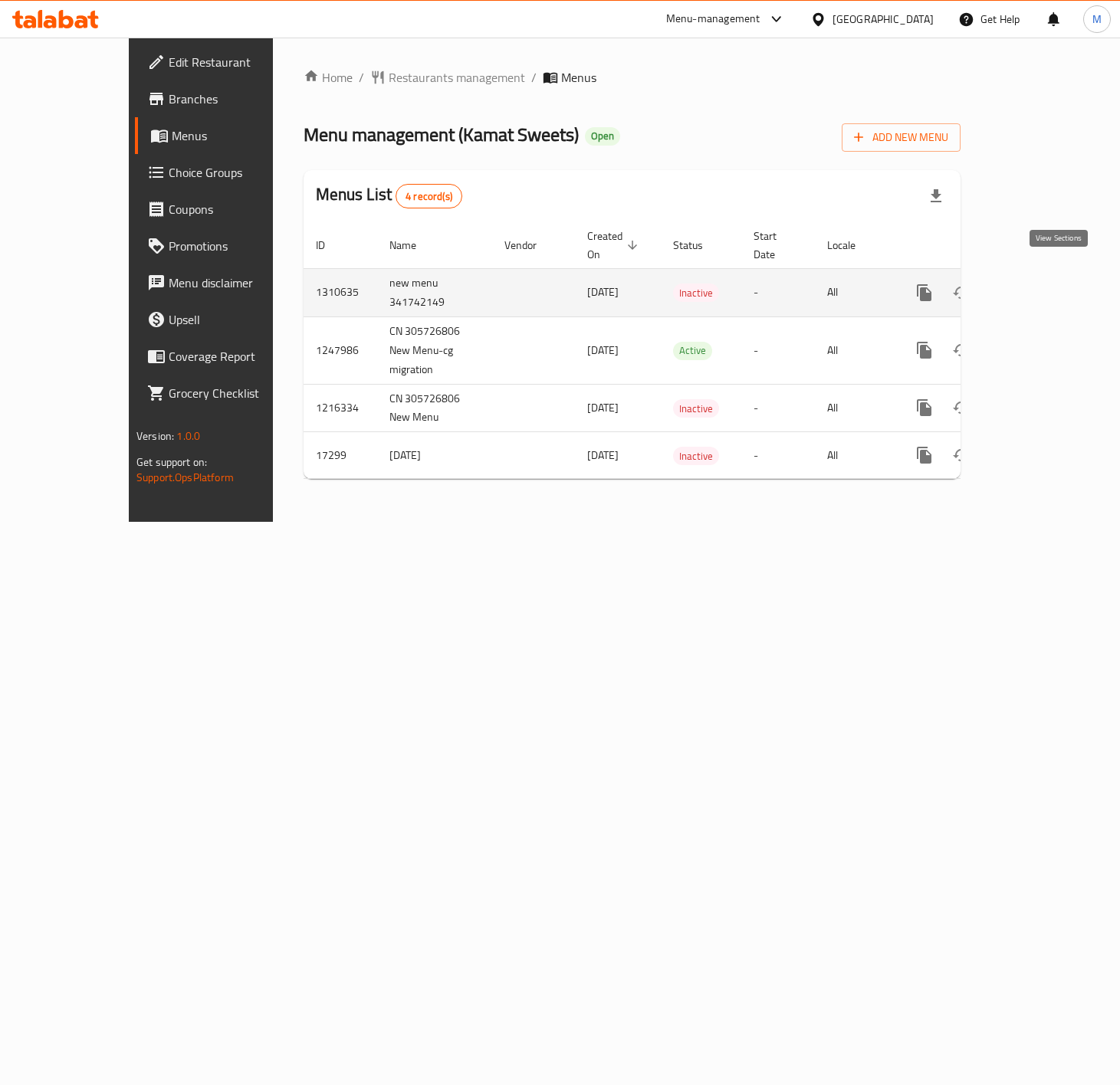
click at [1053, 287] on link "enhanced table" at bounding box center [1035, 293] width 37 height 37
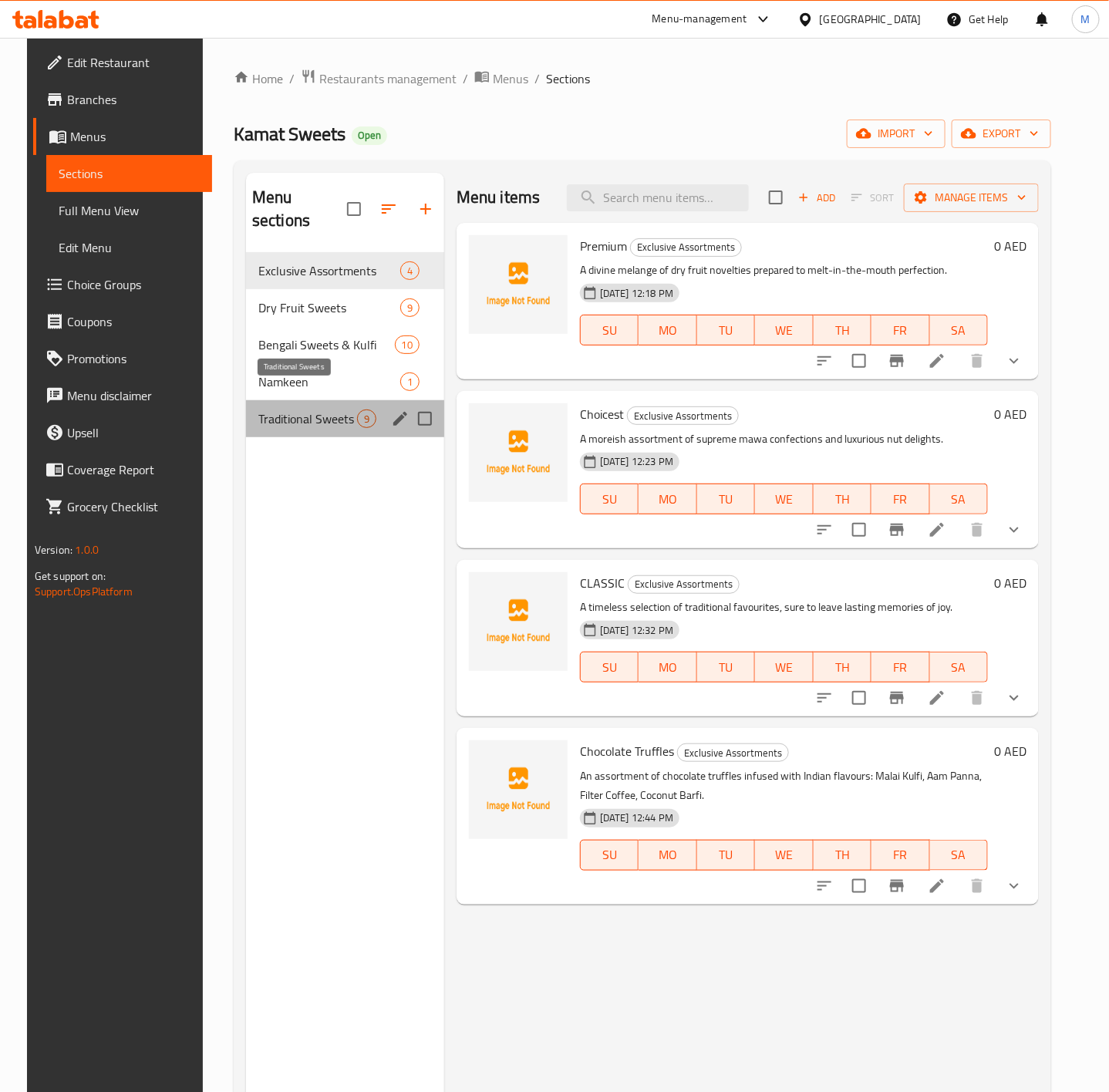
click at [289, 409] on span "Traditional Sweets" at bounding box center [307, 419] width 98 height 19
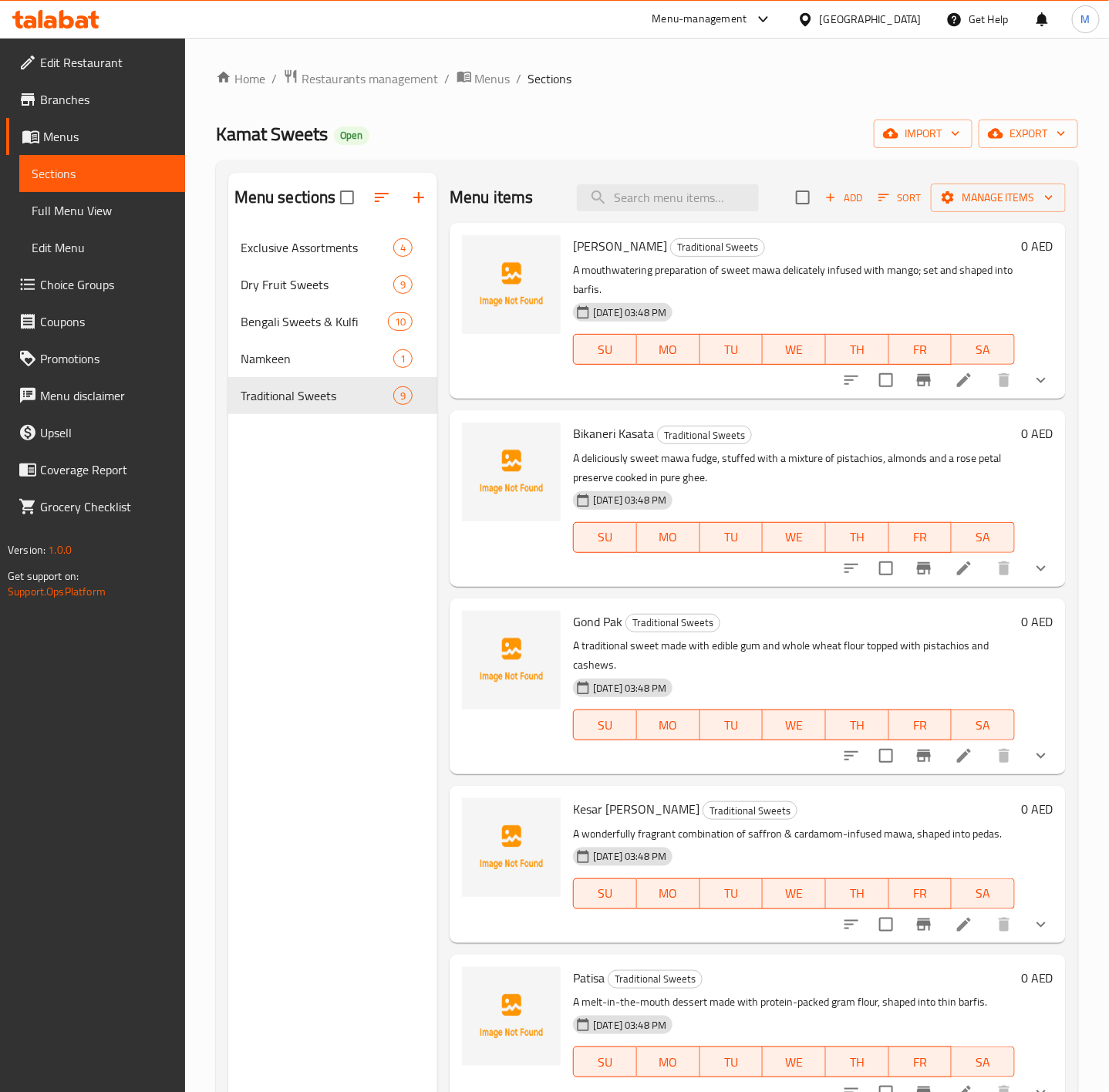
click at [895, 361] on span "FR" at bounding box center [921, 350] width 51 height 22
click at [917, 385] on icon "Branch-specific-item" at bounding box center [924, 381] width 14 height 12
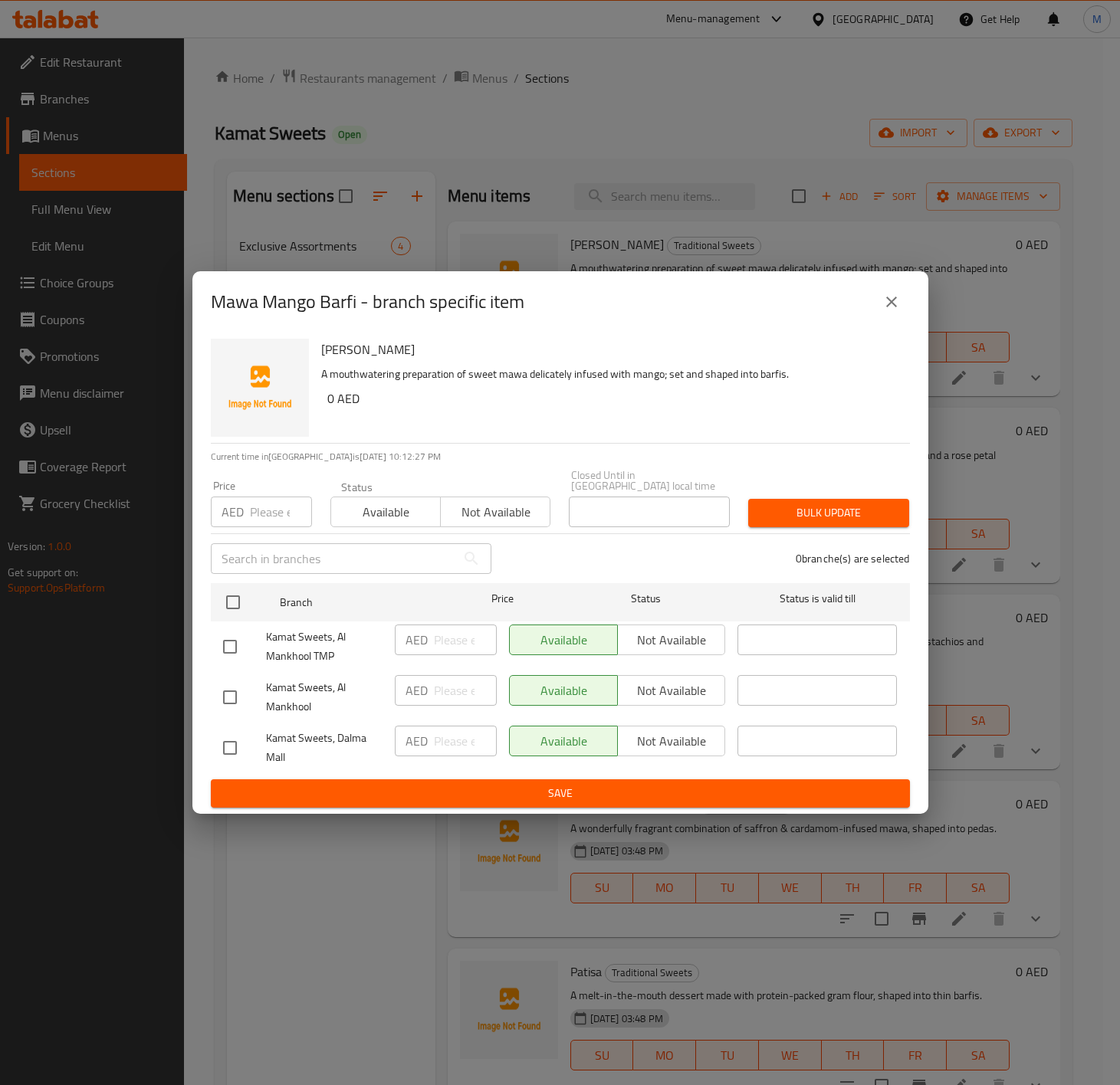
click at [895, 303] on icon "close" at bounding box center [892, 302] width 18 height 18
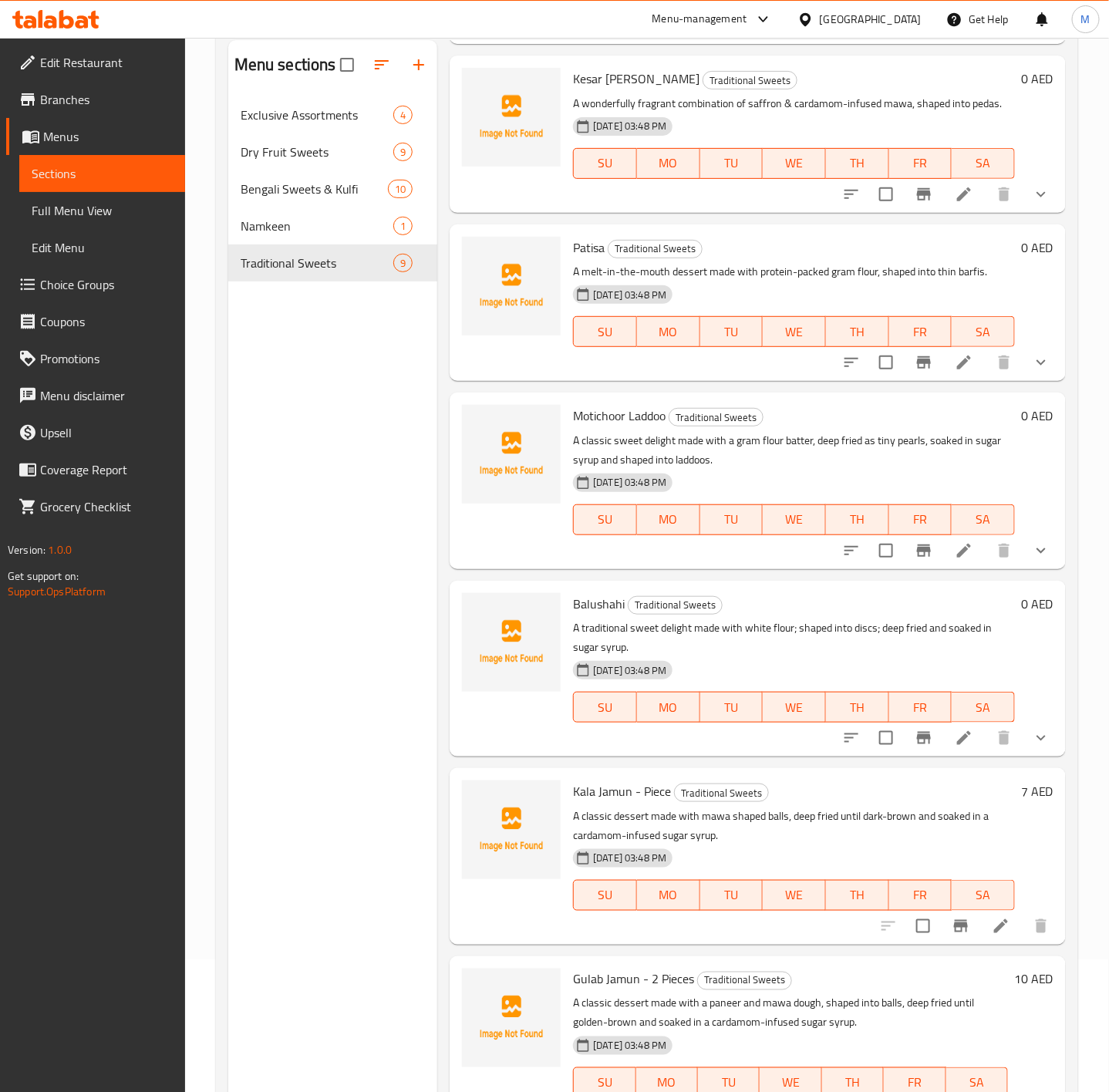
scroll to position [216, 0]
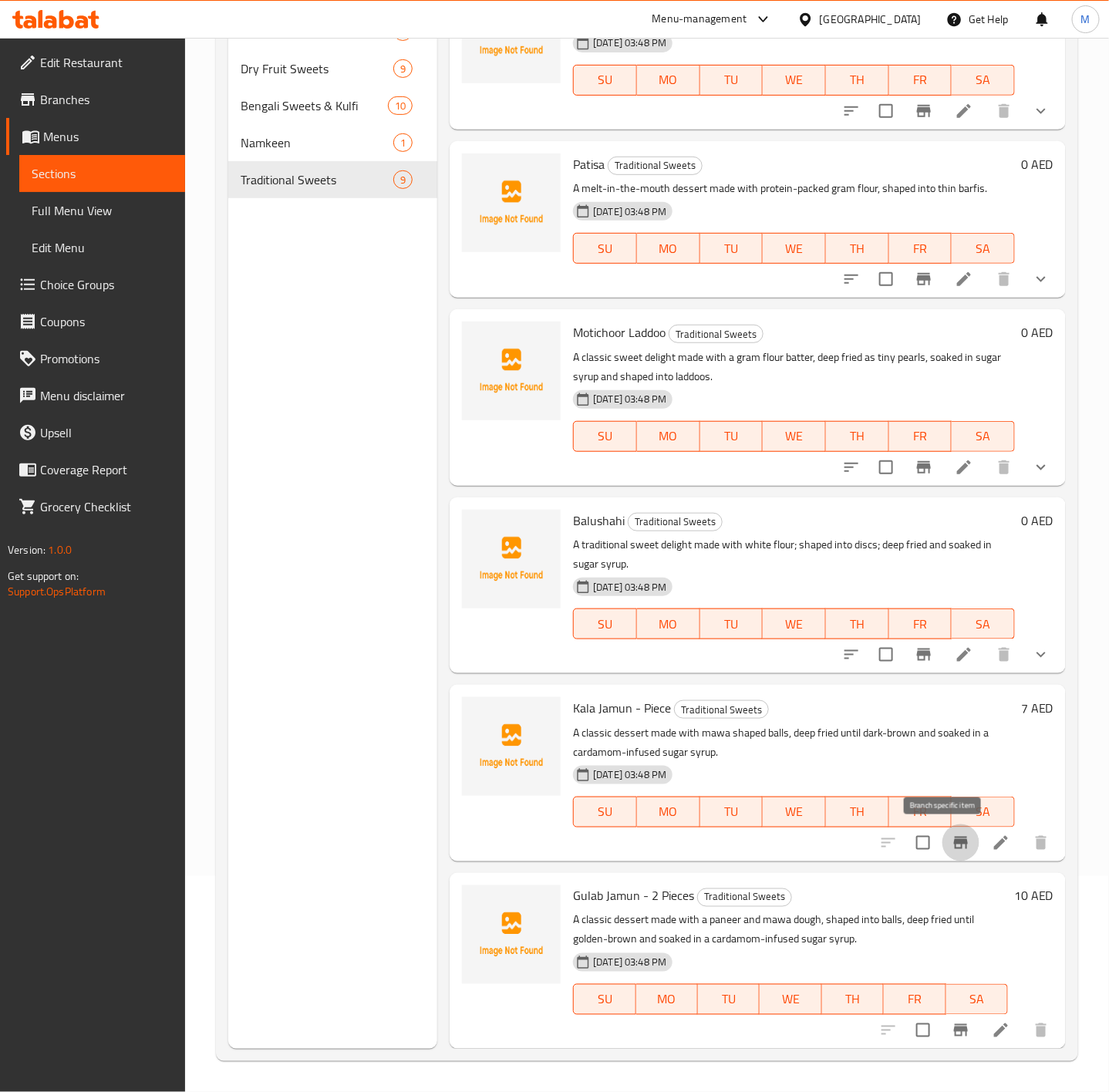
click at [954, 843] on icon "Branch-specific-item" at bounding box center [961, 843] width 14 height 12
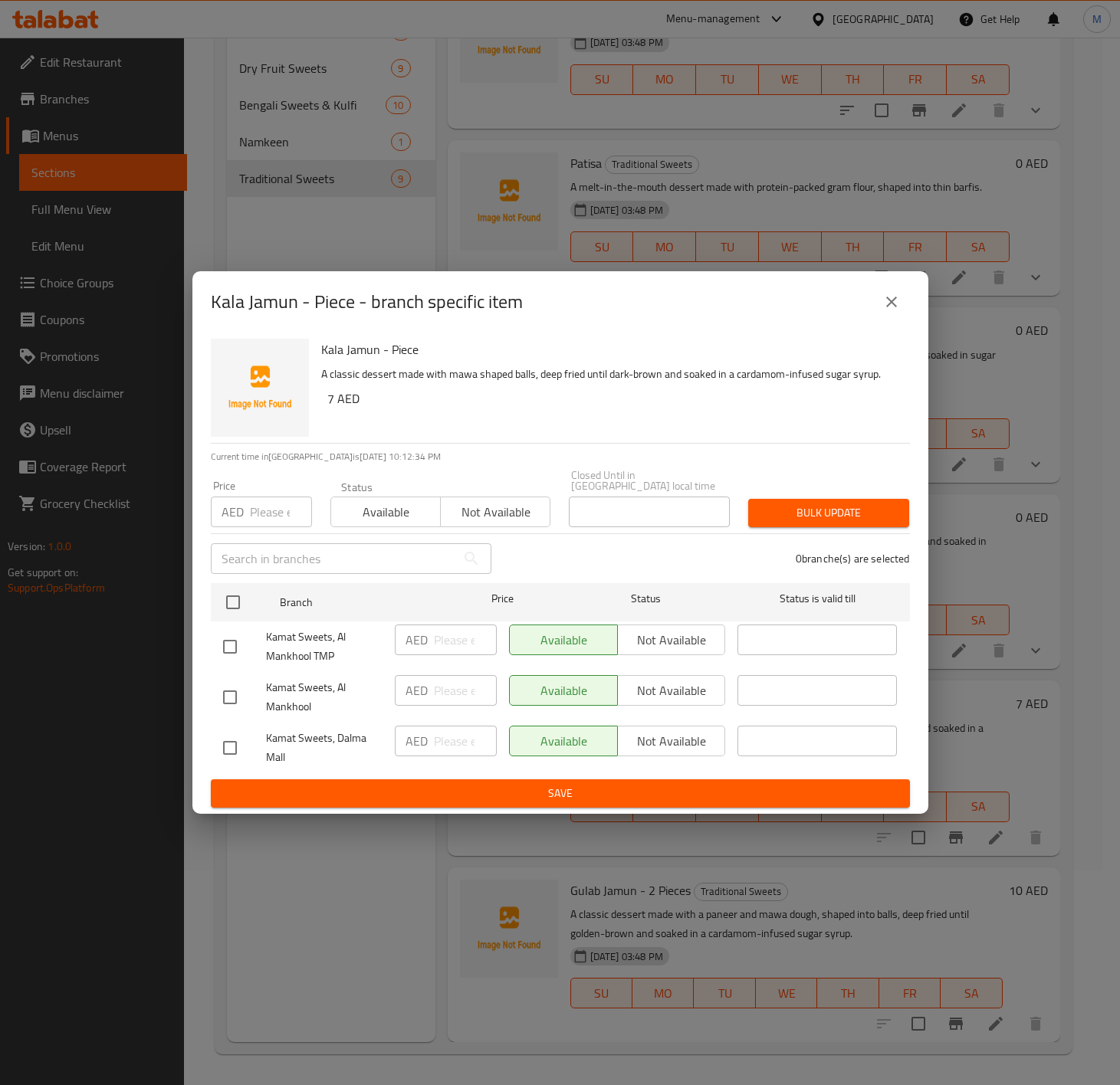
click at [890, 294] on icon "close" at bounding box center [892, 302] width 18 height 18
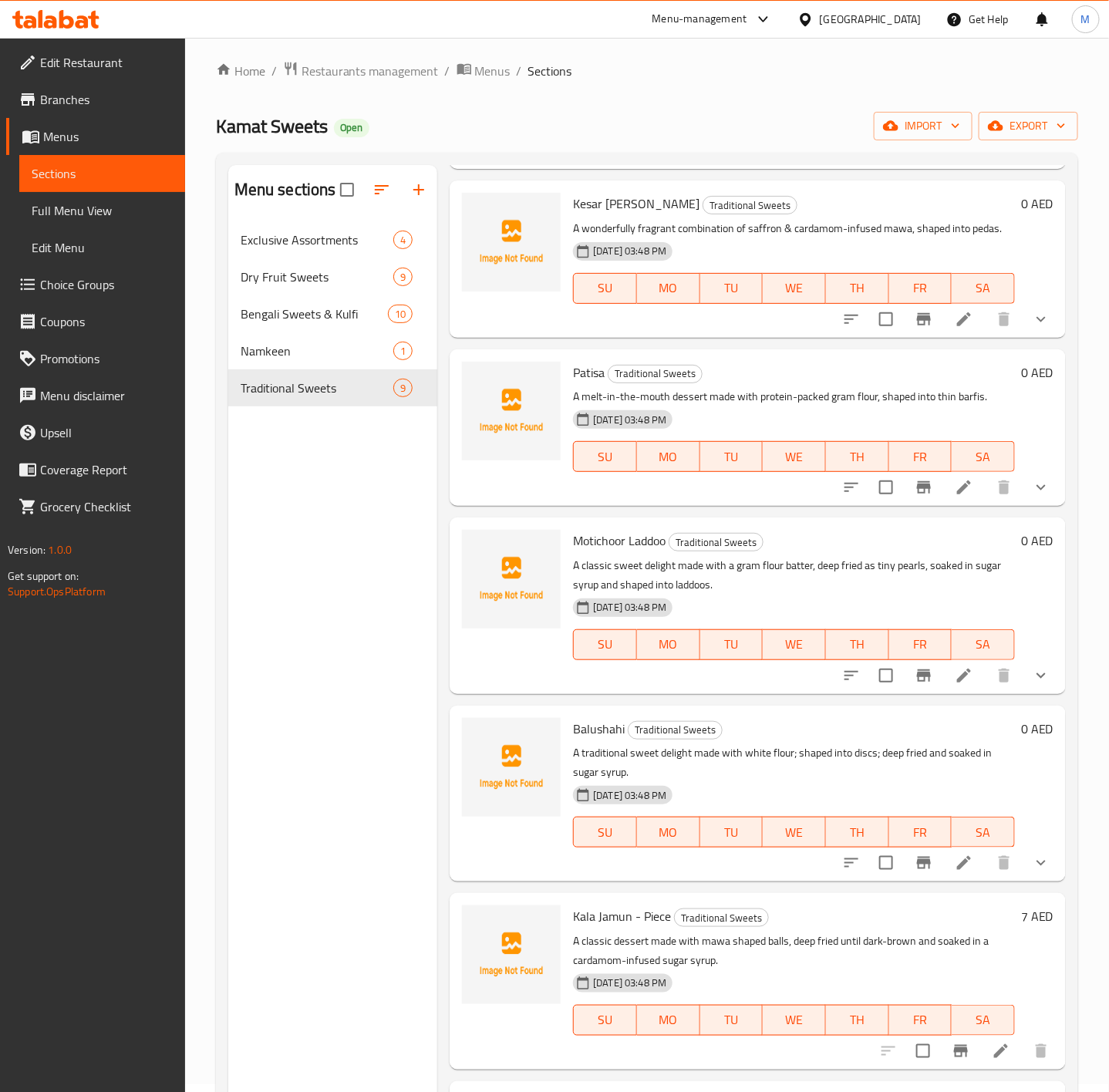
scroll to position [0, 0]
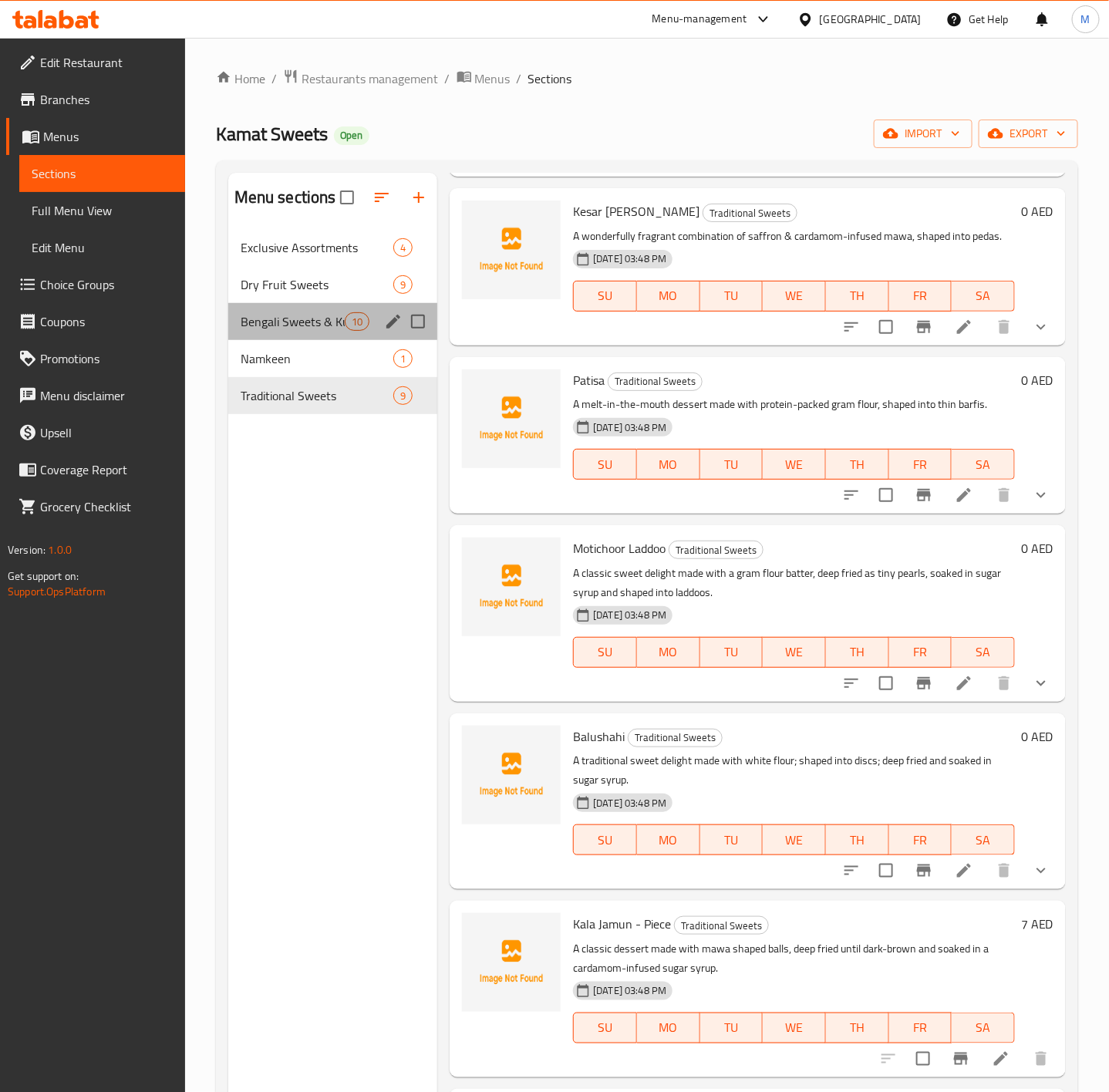
click at [291, 332] on div "Bengali Sweets & Kulfi 10" at bounding box center [333, 322] width 210 height 37
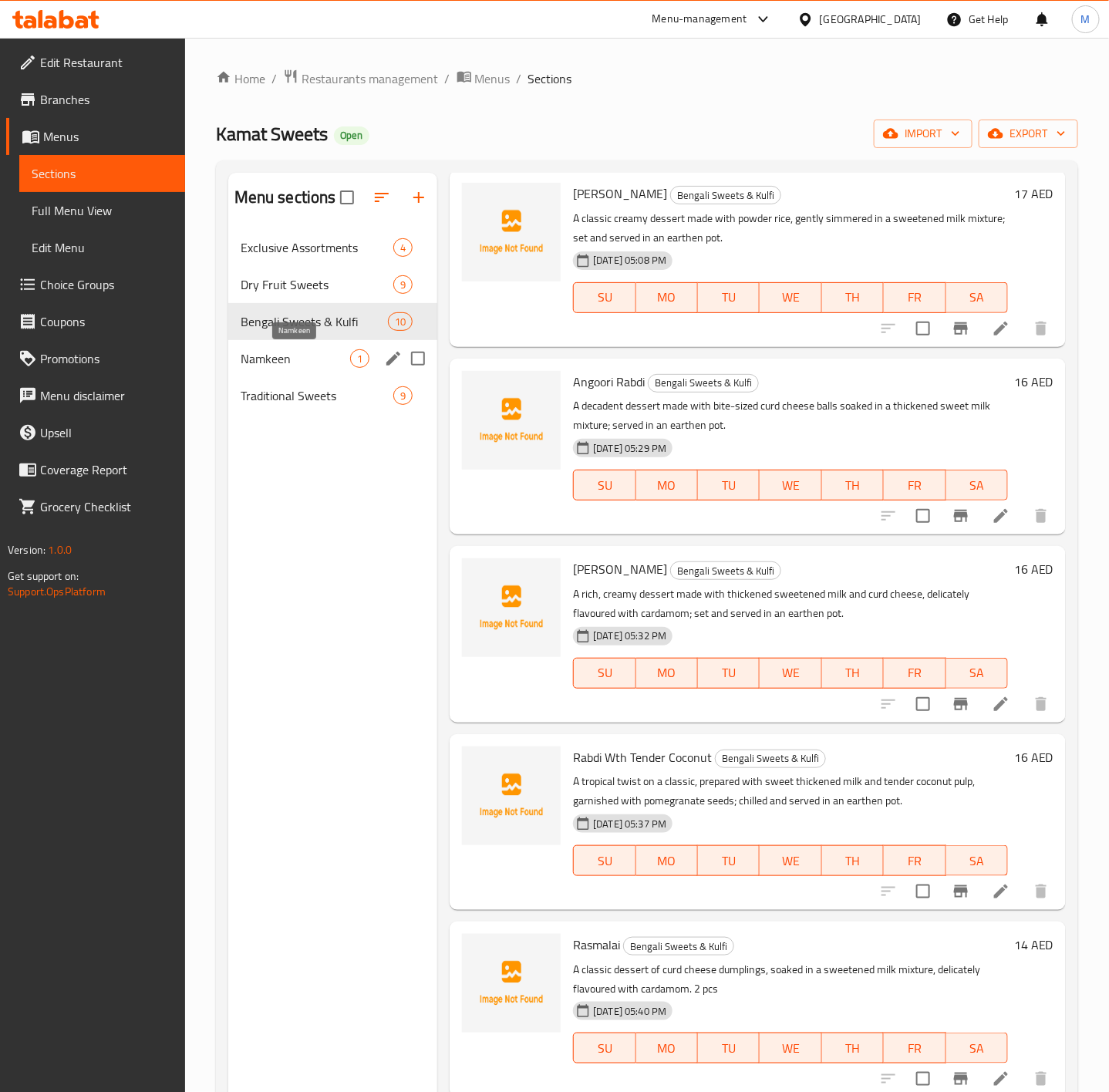
click at [273, 361] on span "Namkeen" at bounding box center [295, 359] width 109 height 19
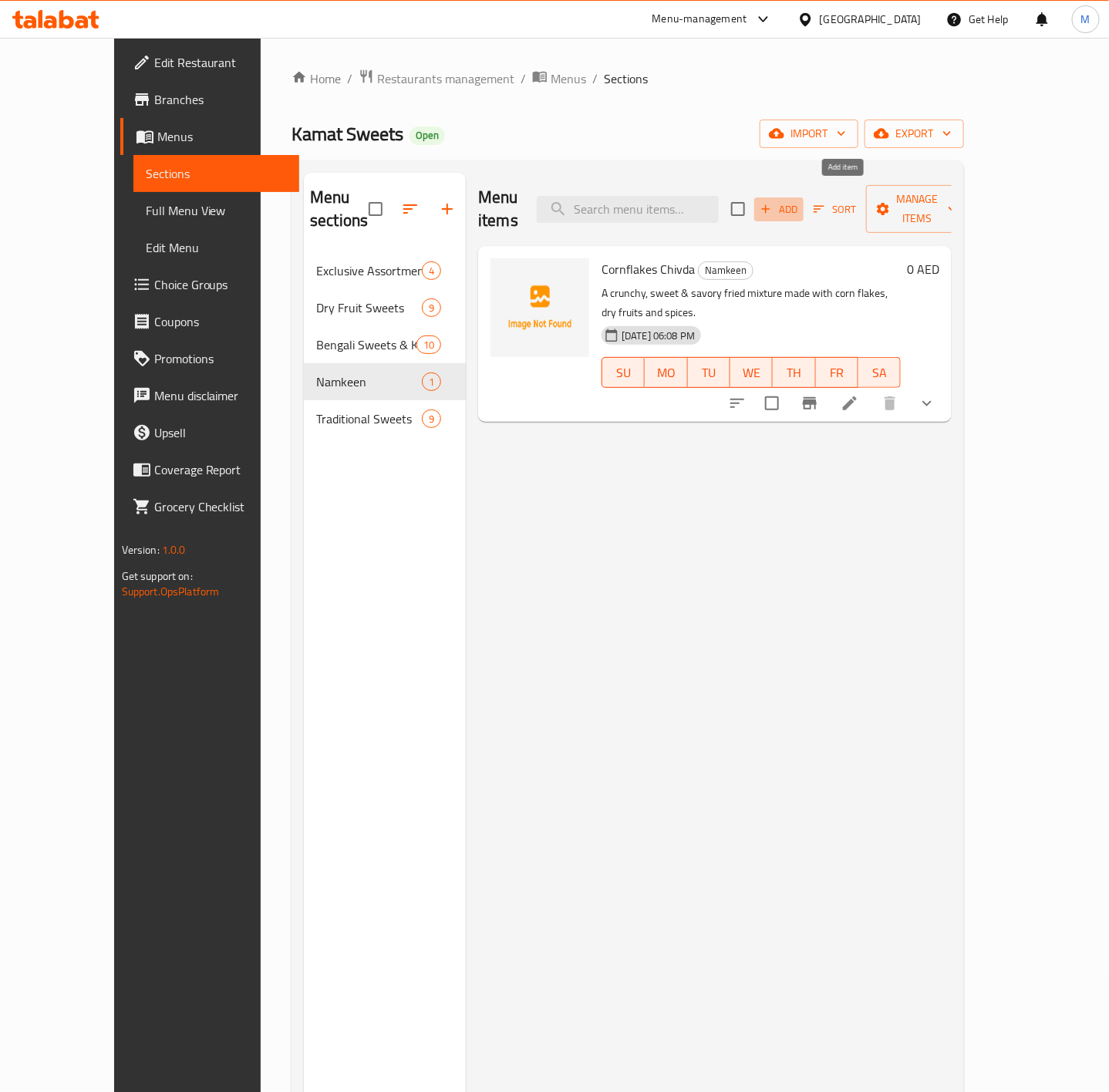
click at [800, 202] on span "Add" at bounding box center [779, 209] width 42 height 18
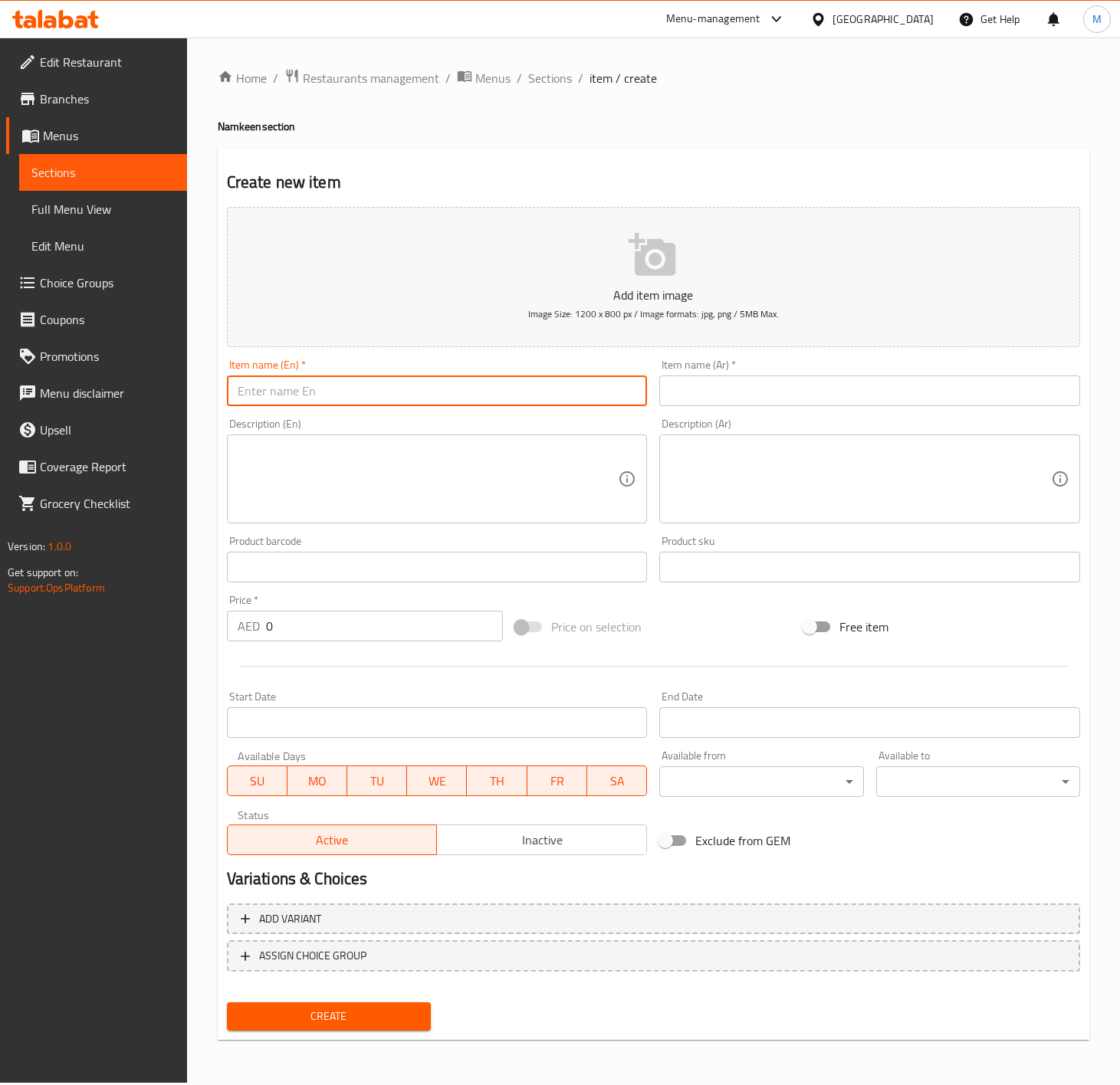
click at [359, 376] on input "text" at bounding box center [438, 391] width 421 height 31
paste input "BHAKARWADI"
type input "BHAKARWADI"
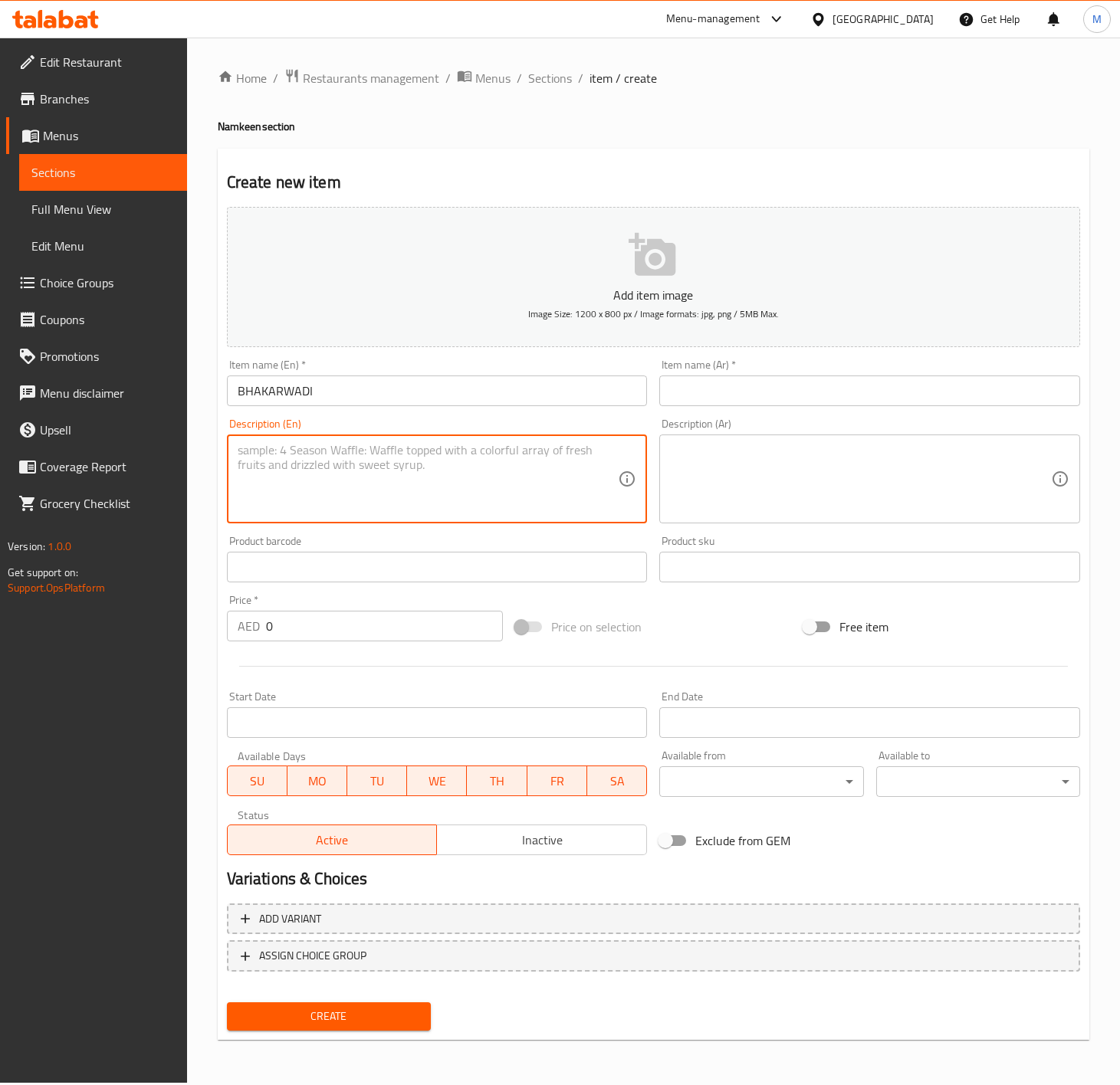
click at [453, 476] on textarea at bounding box center [428, 479] width 381 height 73
paste textarea "A spicy snack made with a mixed-flour dough, stuffed with a tangy sesame seed f…"
type textarea "A spicy snack made with a mixed-flour dough, stuffed with a tangy sesame seed f…"
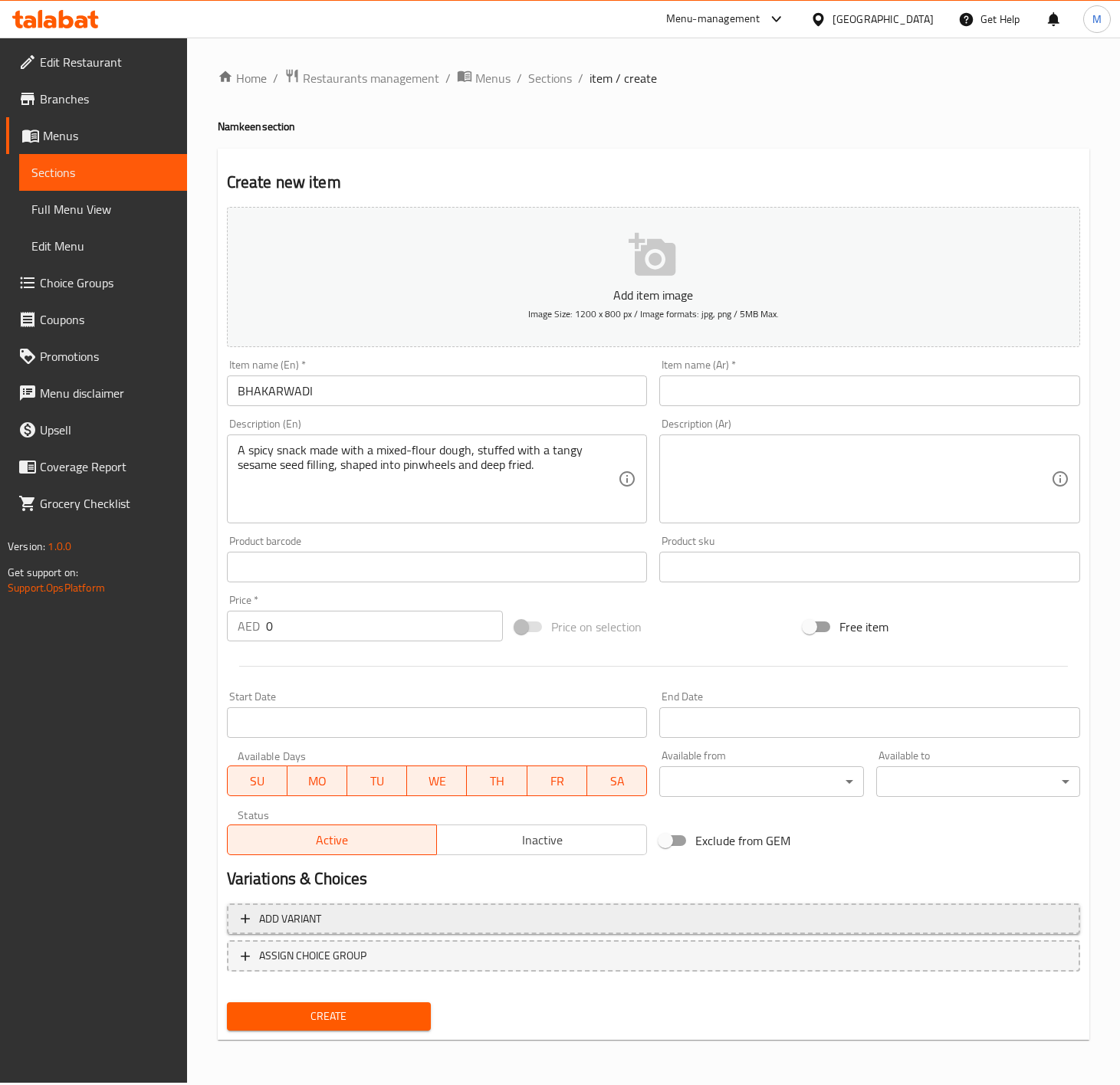
click at [437, 909] on span "Add variant" at bounding box center [654, 919] width 826 height 19
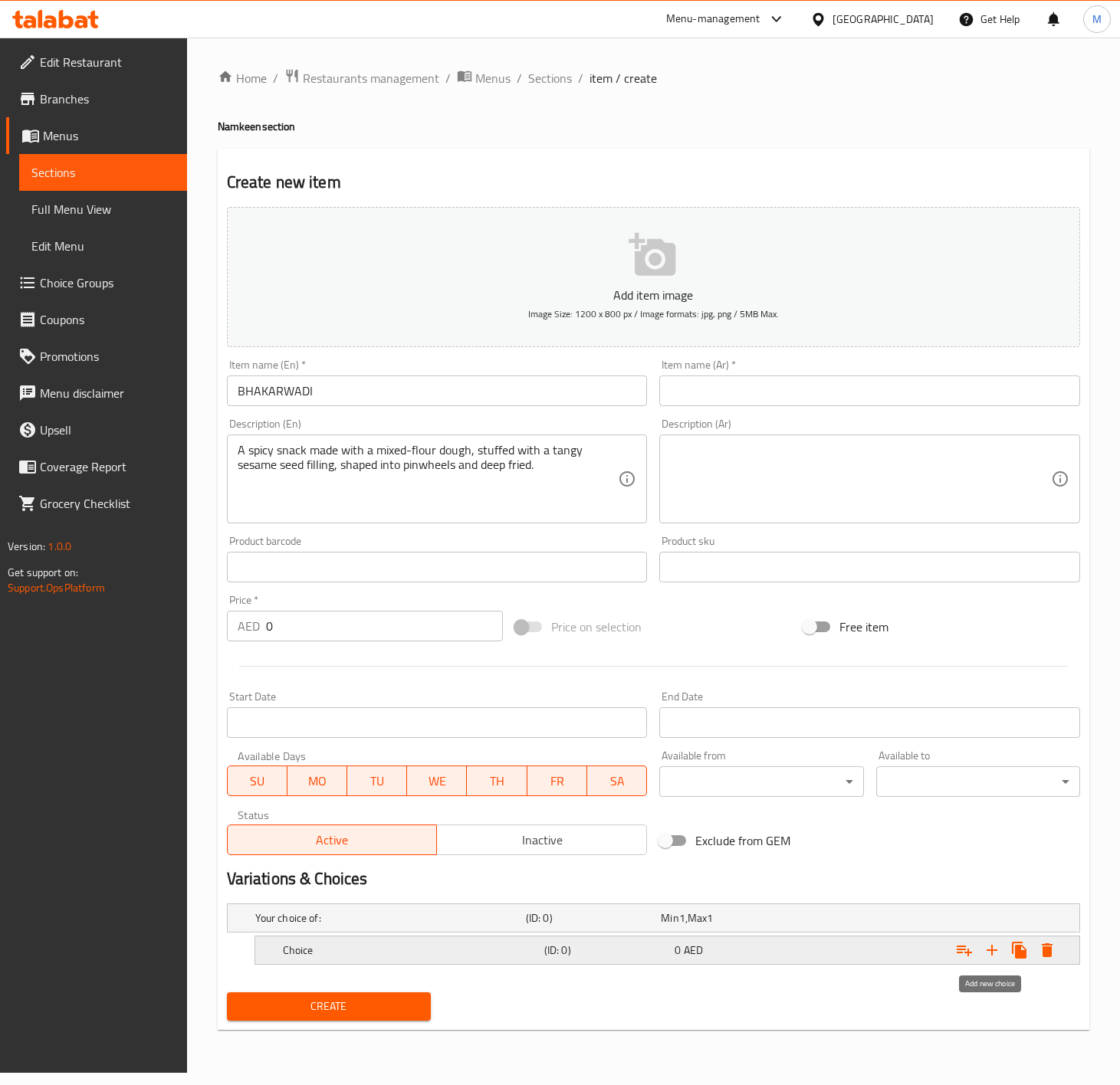
click at [994, 952] on icon "Expand" at bounding box center [992, 950] width 11 height 11
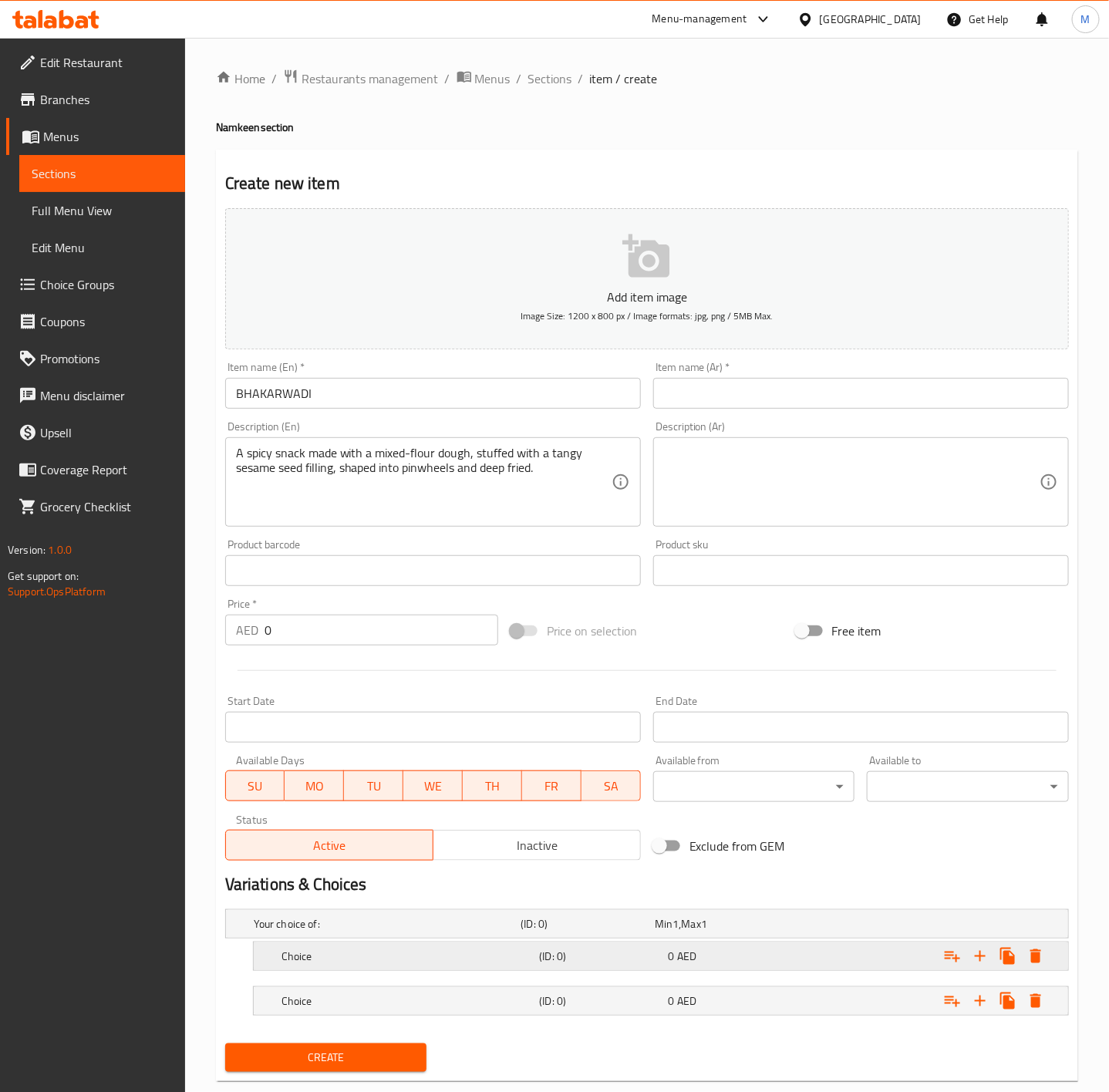
click at [355, 958] on h5 "Choice" at bounding box center [407, 956] width 252 height 16
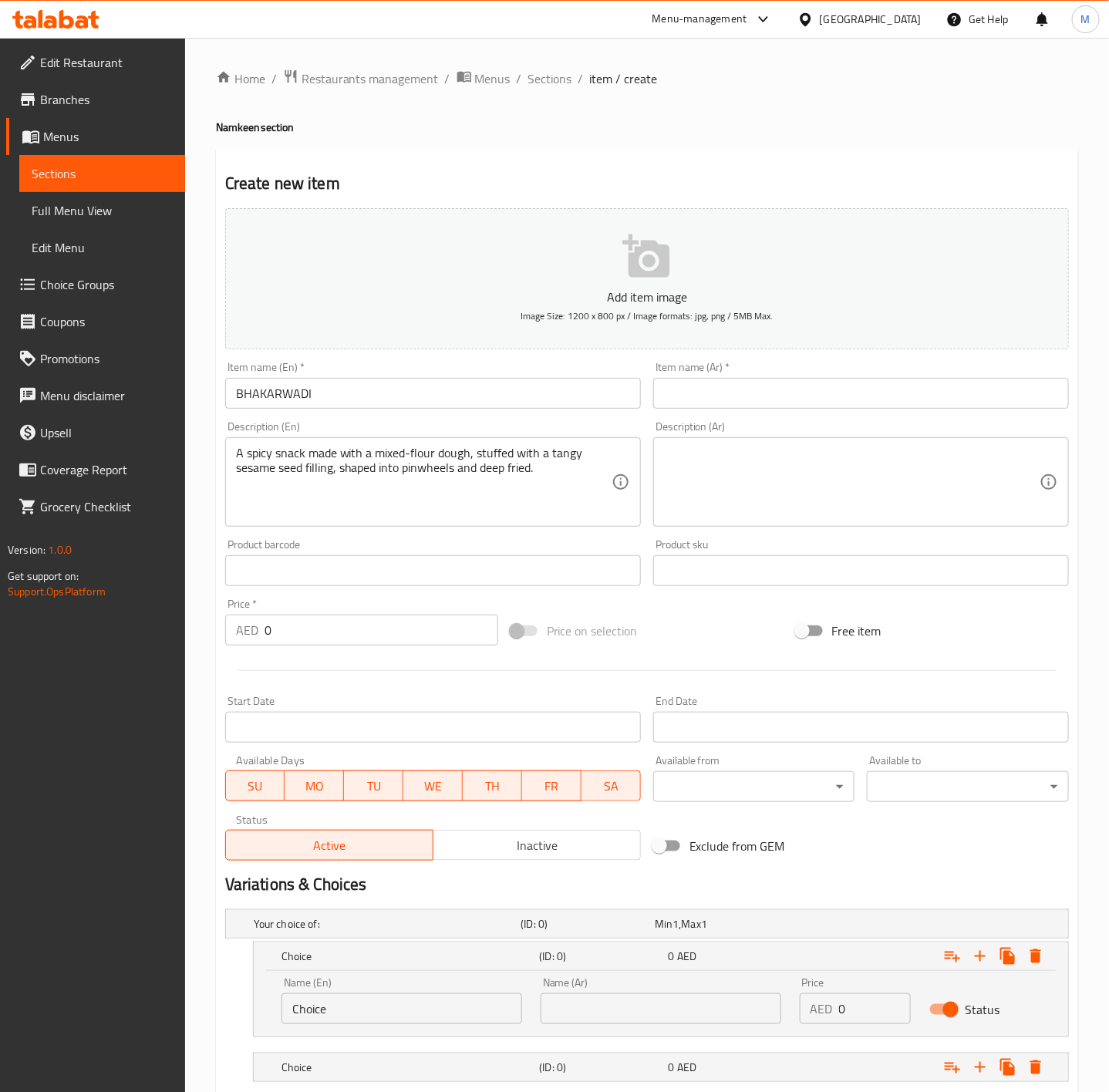
click at [425, 1001] on input "Choice" at bounding box center [401, 1009] width 241 height 31
type input "500 GM"
click at [629, 1014] on input "text" at bounding box center [661, 1009] width 241 height 31
type input "500 جم"
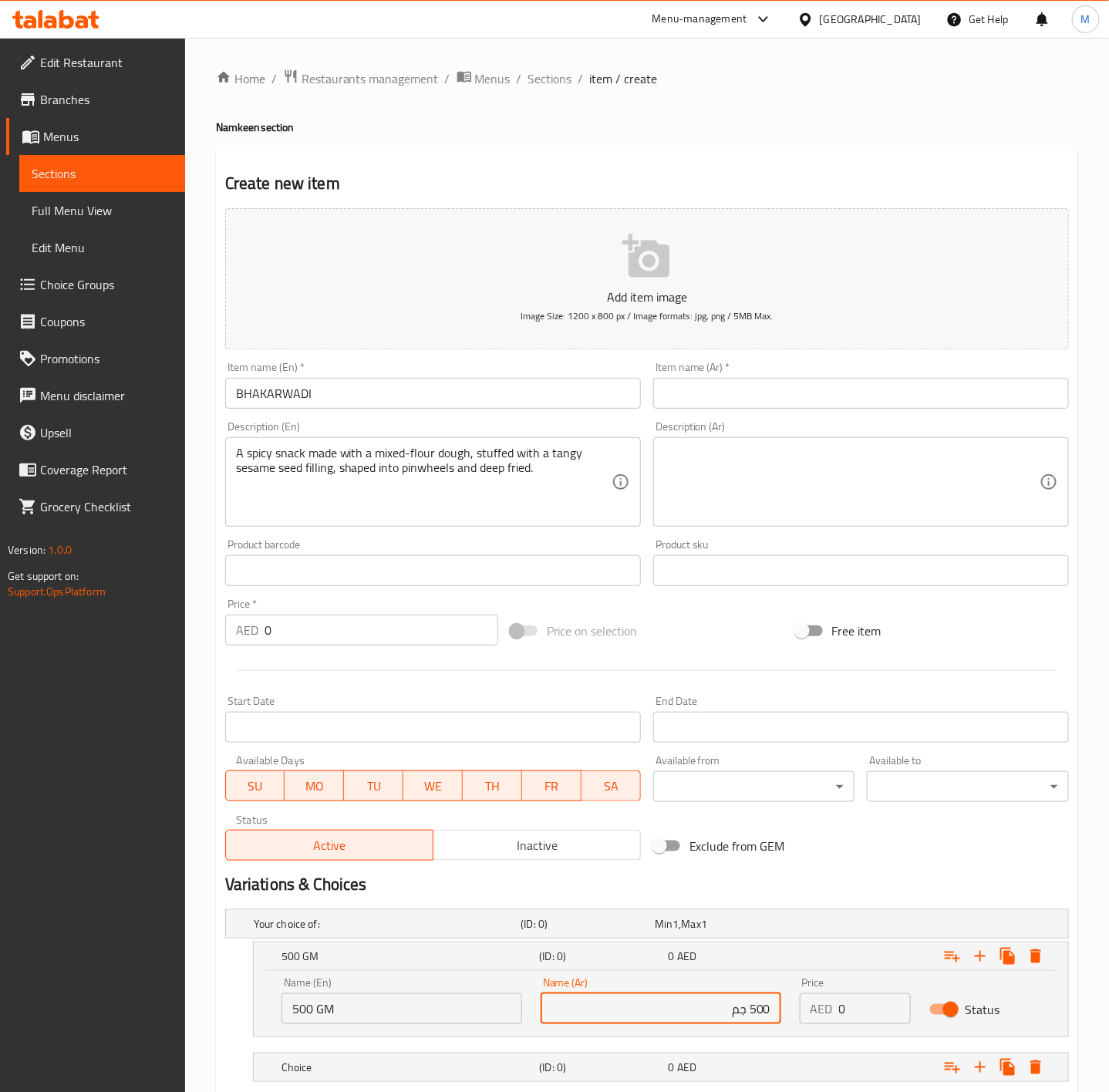
click at [869, 1016] on input "0" at bounding box center [875, 1009] width 72 height 31
type input "22.50"
click at [887, 859] on div "Exclude from GEM" at bounding box center [790, 846] width 285 height 42
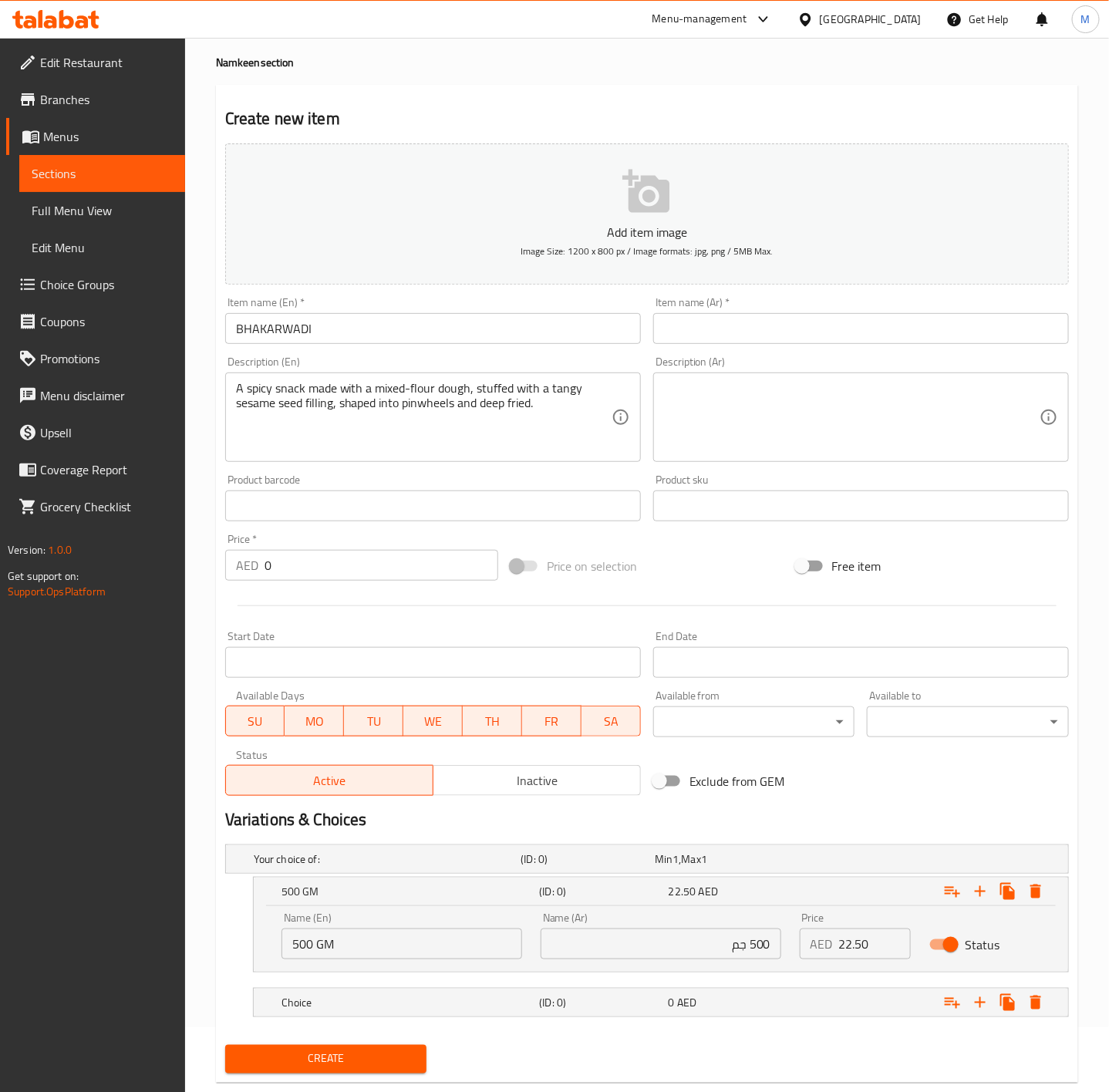
scroll to position [100, 0]
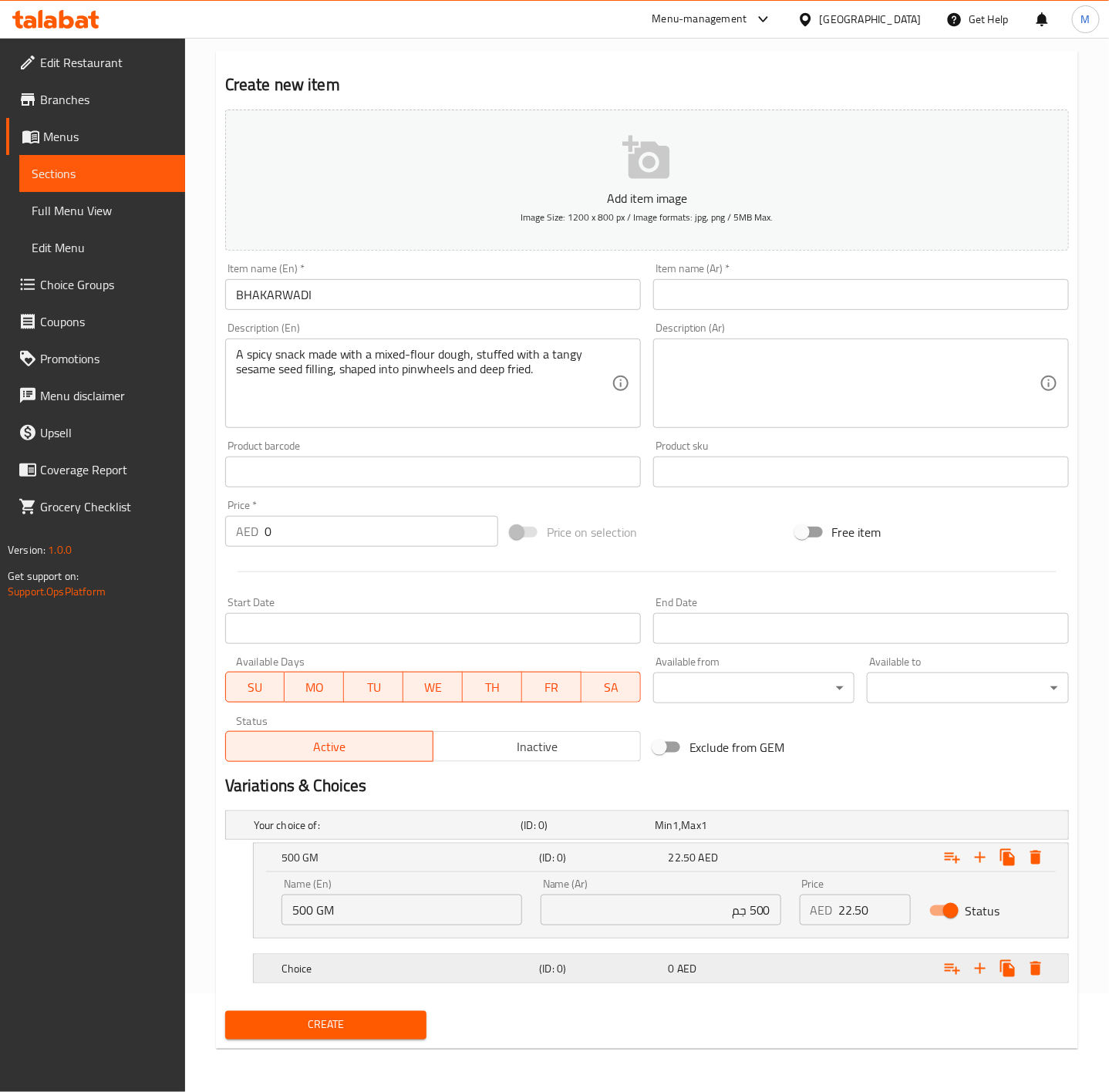
click at [355, 959] on div "Choice" at bounding box center [407, 969] width 258 height 22
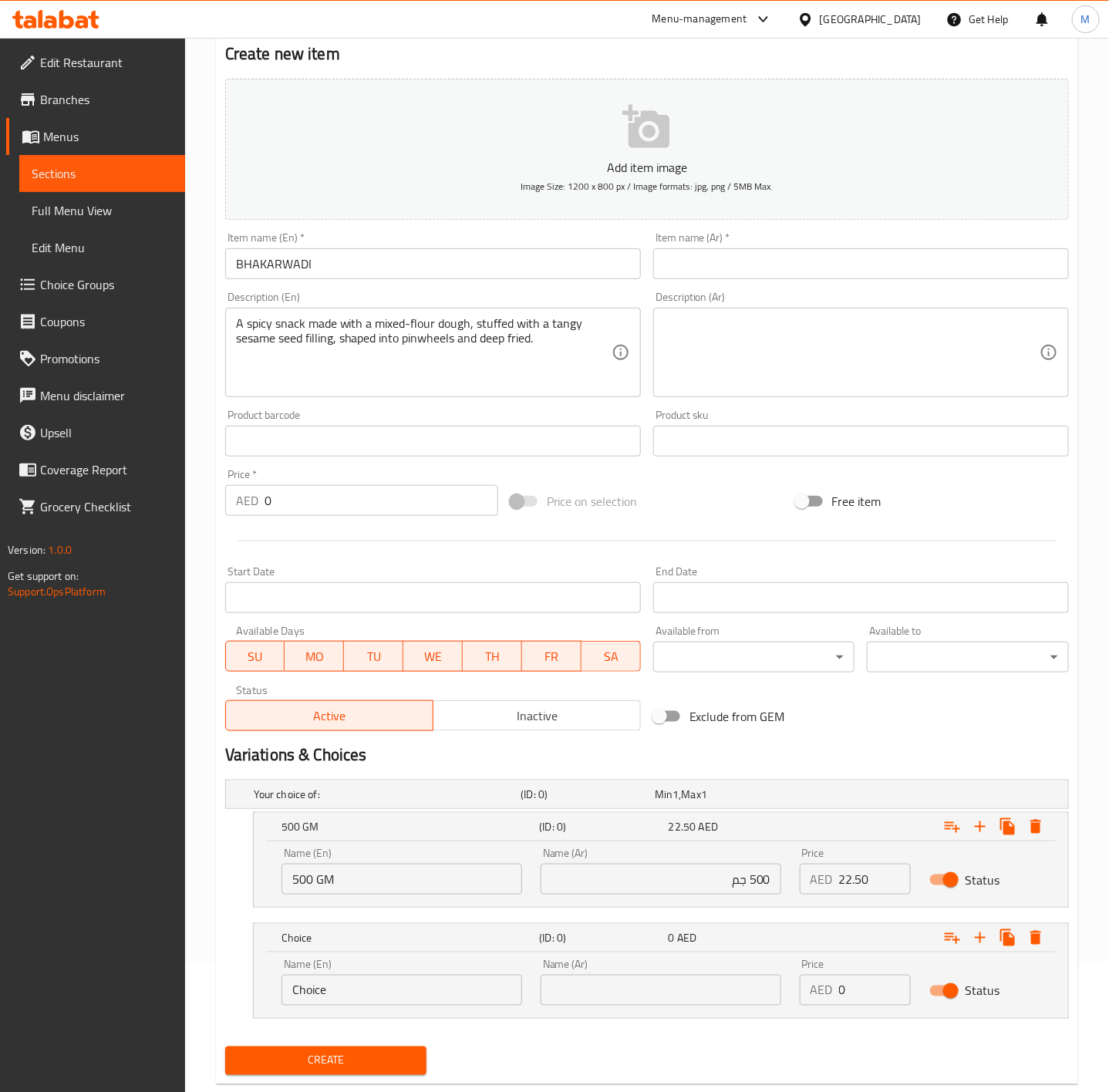
scroll to position [160, 0]
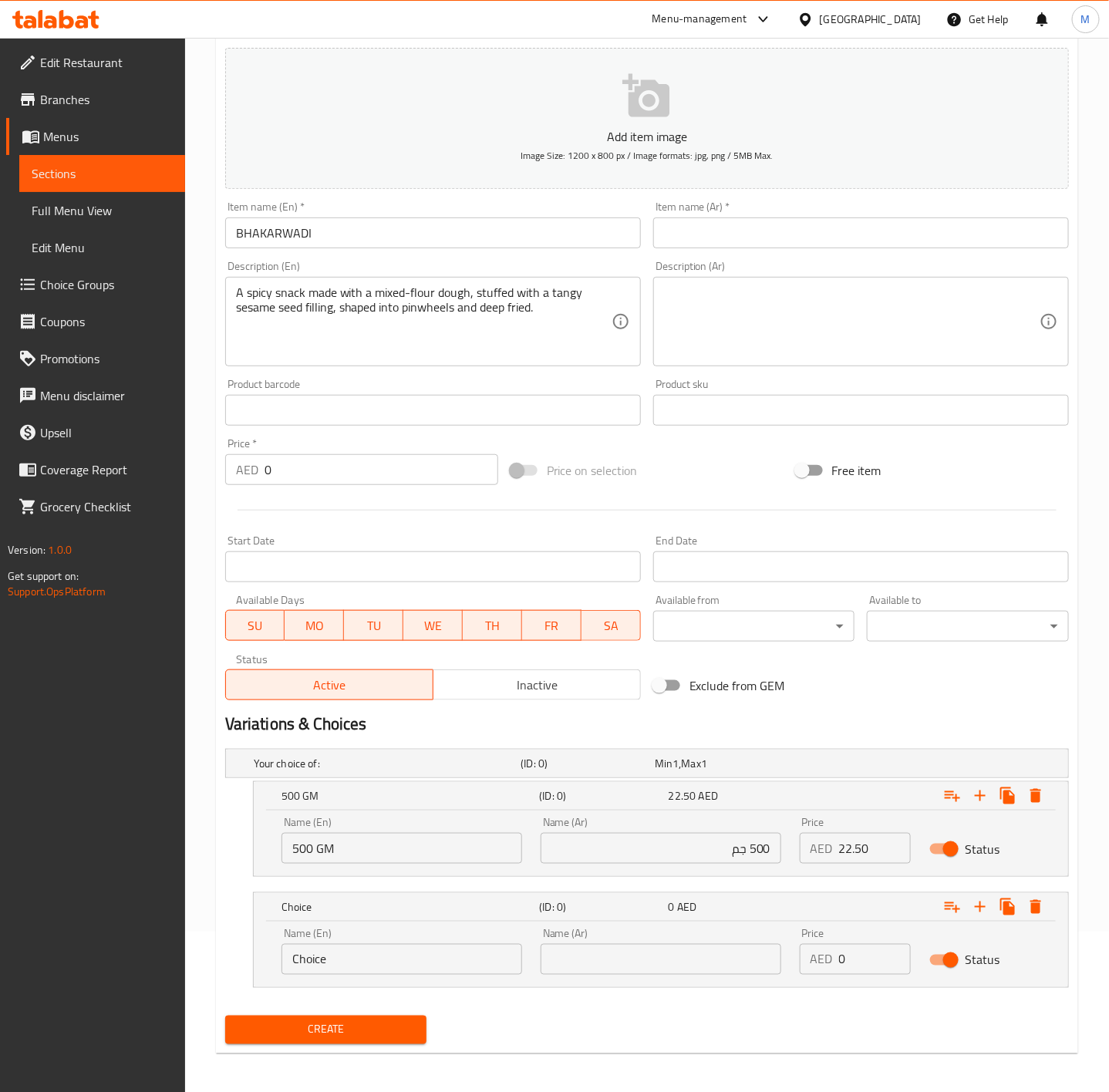
click at [361, 953] on input "Choice" at bounding box center [401, 959] width 241 height 31
type input "250 GM"
click at [597, 959] on input "text" at bounding box center [661, 959] width 241 height 31
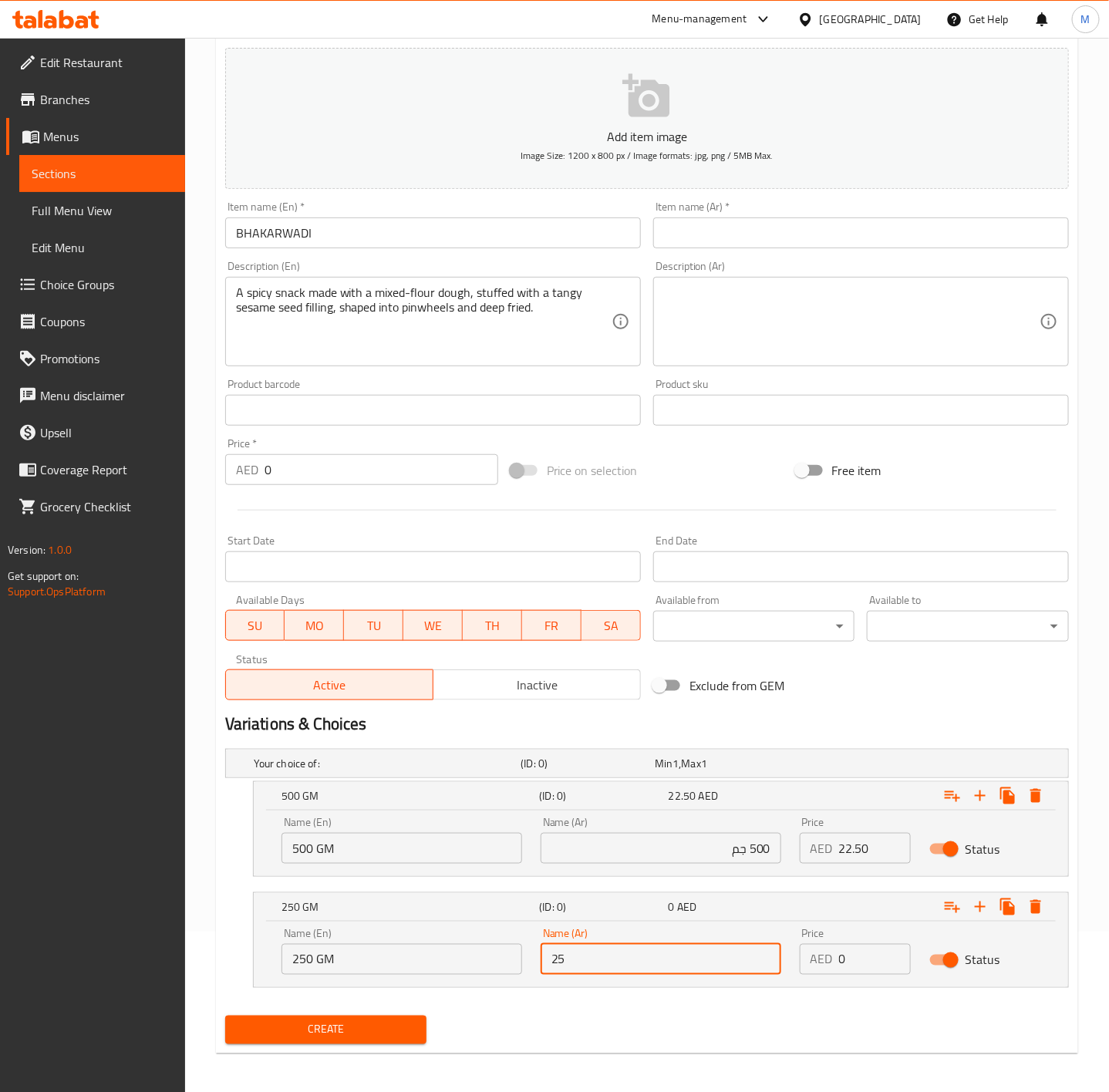
type input "250 جم"
click at [859, 952] on input "0" at bounding box center [875, 959] width 72 height 31
type input "11.25"
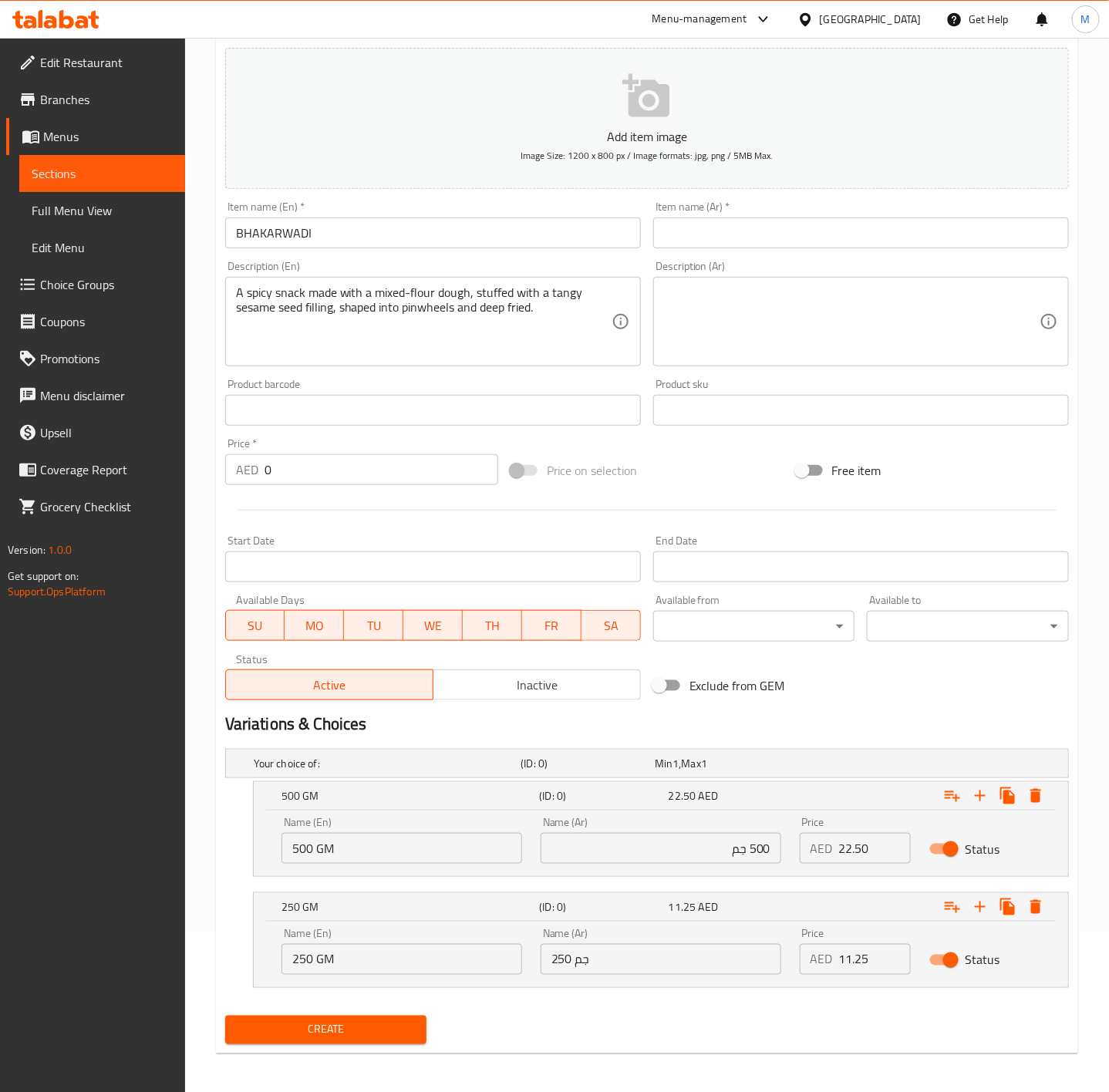
click at [861, 1016] on div "Create" at bounding box center [647, 1030] width 856 height 41
click at [310, 239] on input "BHAKARWADI" at bounding box center [433, 233] width 415 height 31
type input "Bhakarwadi"
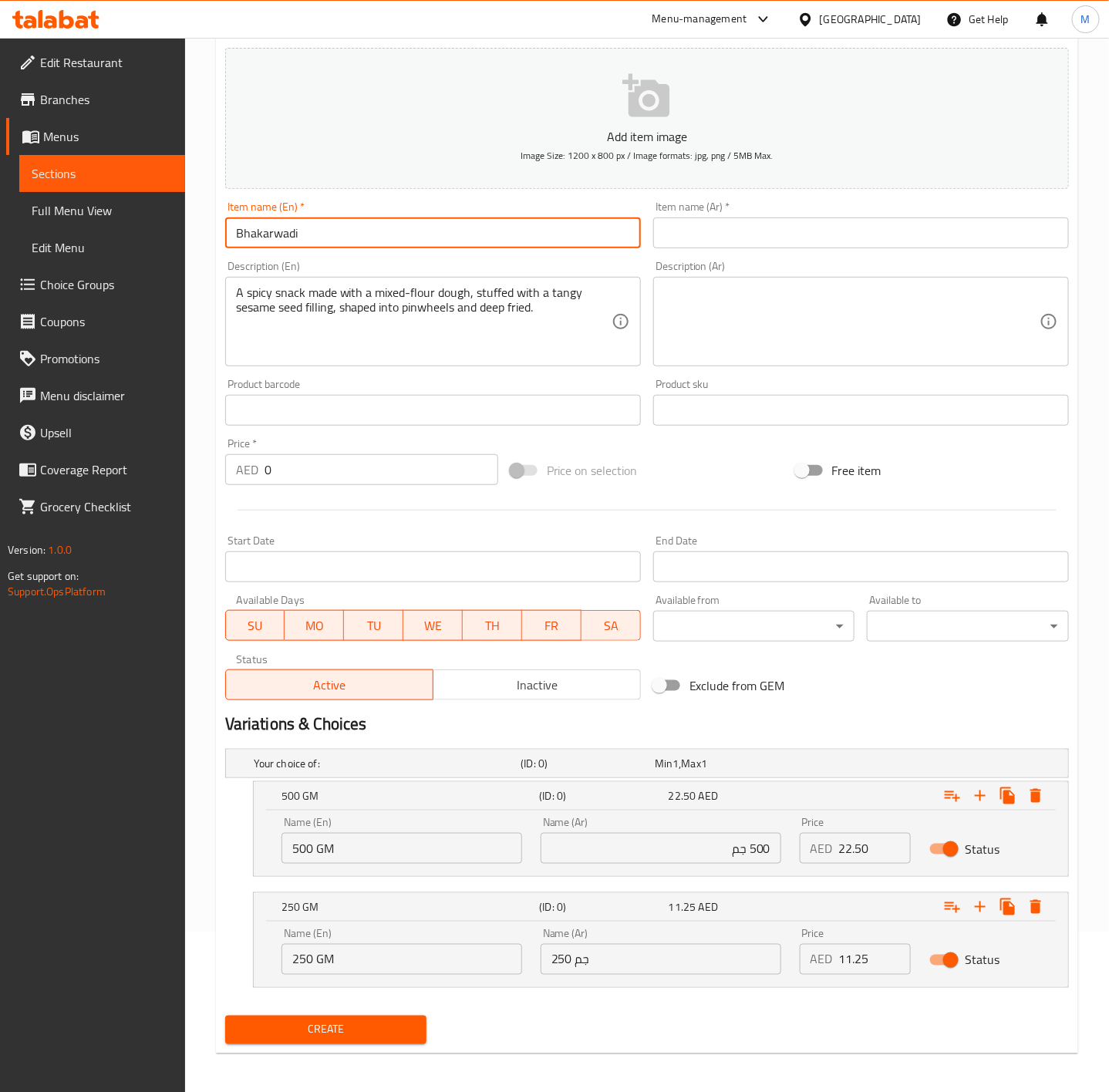
click at [310, 239] on input "Bhakarwadi" at bounding box center [433, 233] width 415 height 31
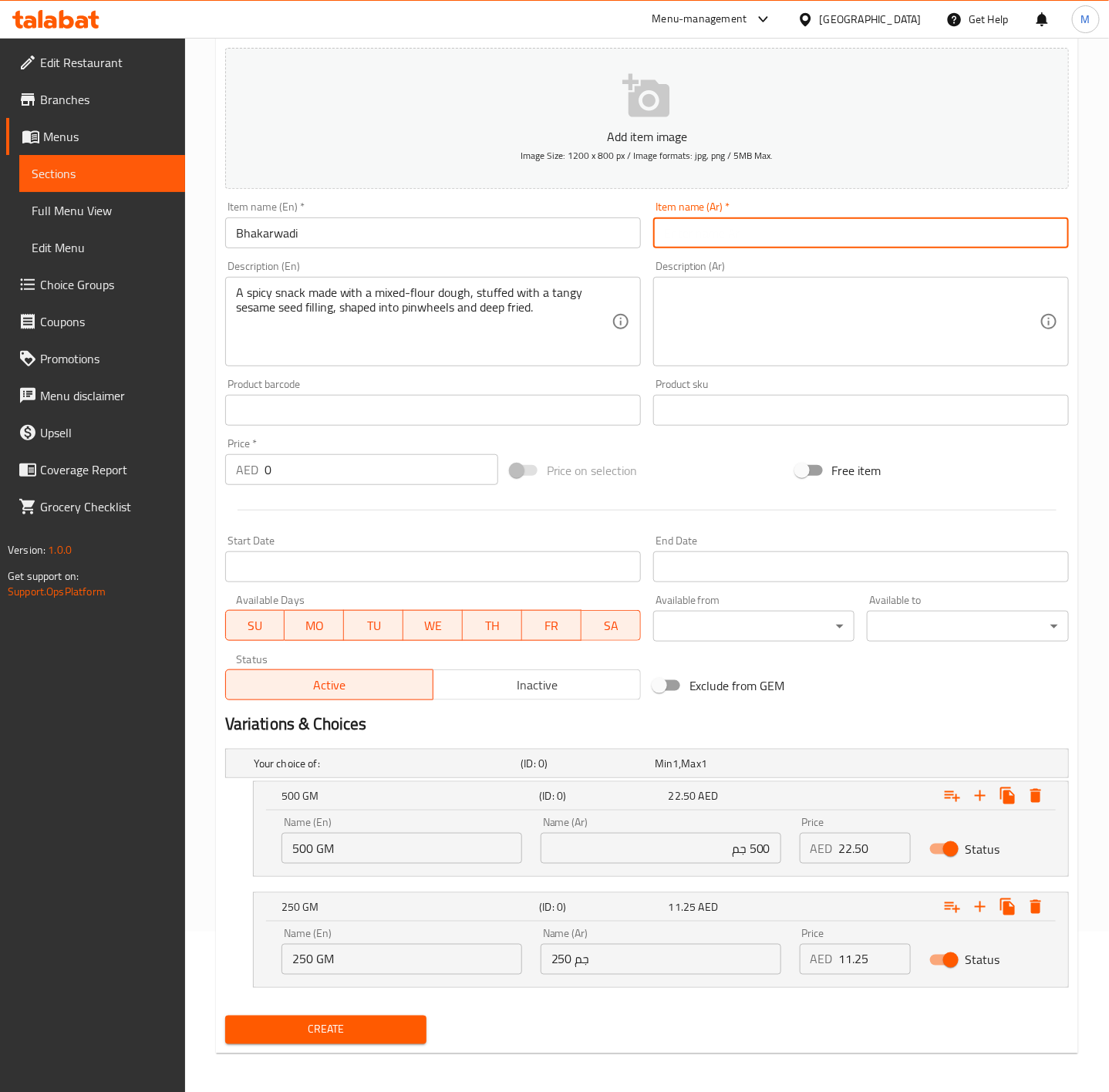
drag, startPoint x: 780, startPoint y: 246, endPoint x: 739, endPoint y: 232, distance: 43.3
click at [780, 246] on input "text" at bounding box center [861, 233] width 415 height 31
paste input "بهاكاروادي"
type input "بهاكاروادي"
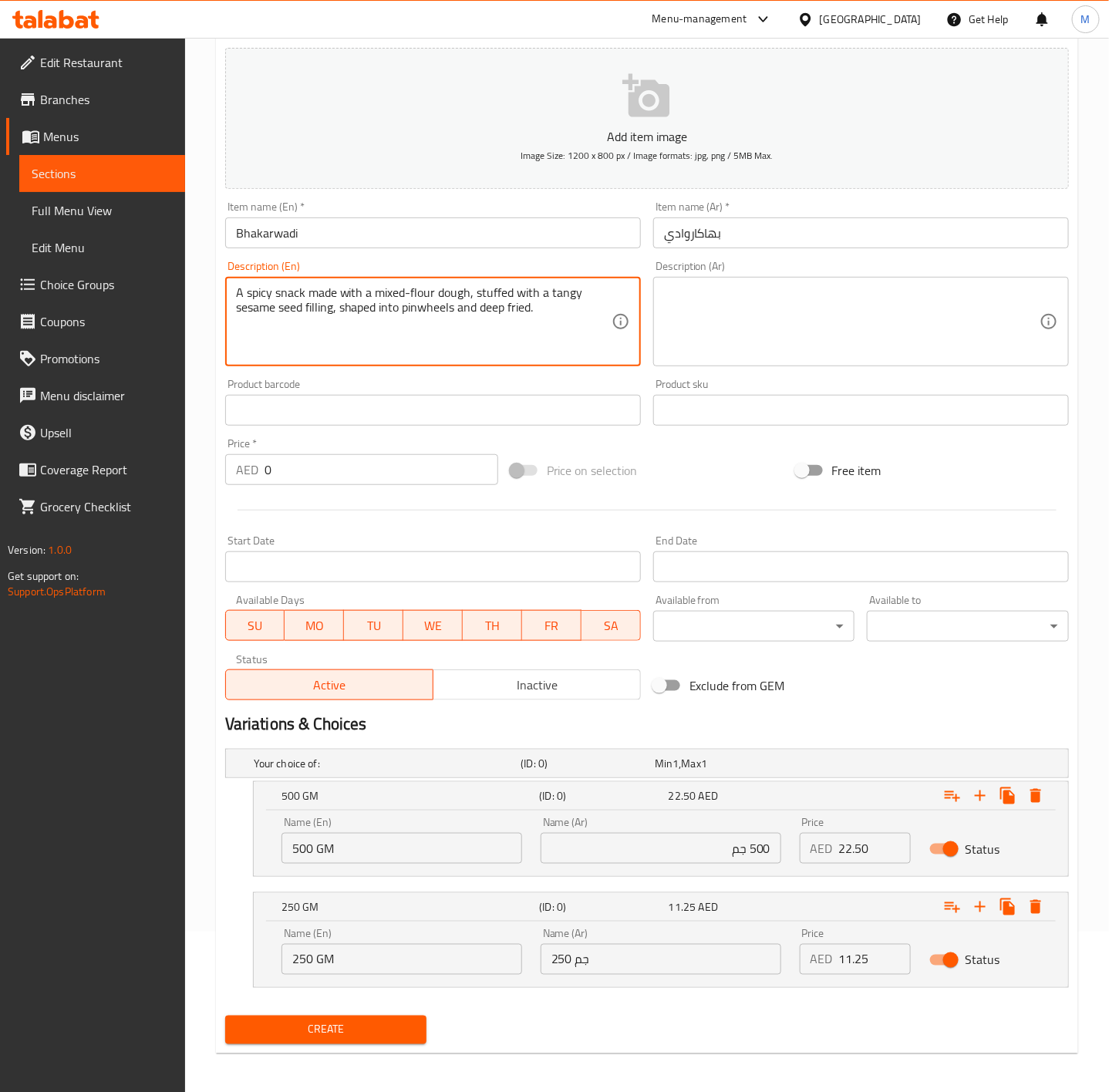
click at [482, 296] on textarea "A spicy snack made with a mixed-flour dough, stuffed with a tangy sesame seed f…" at bounding box center [424, 322] width 376 height 74
click at [773, 360] on div "Description (Ar)" at bounding box center [861, 321] width 415 height 89
paste textarea "وجبة خفيفة حارة مصنوعة من عجينة الدقيق المختلطة، محشوة بحشوة بذور السمسم اللاذع…"
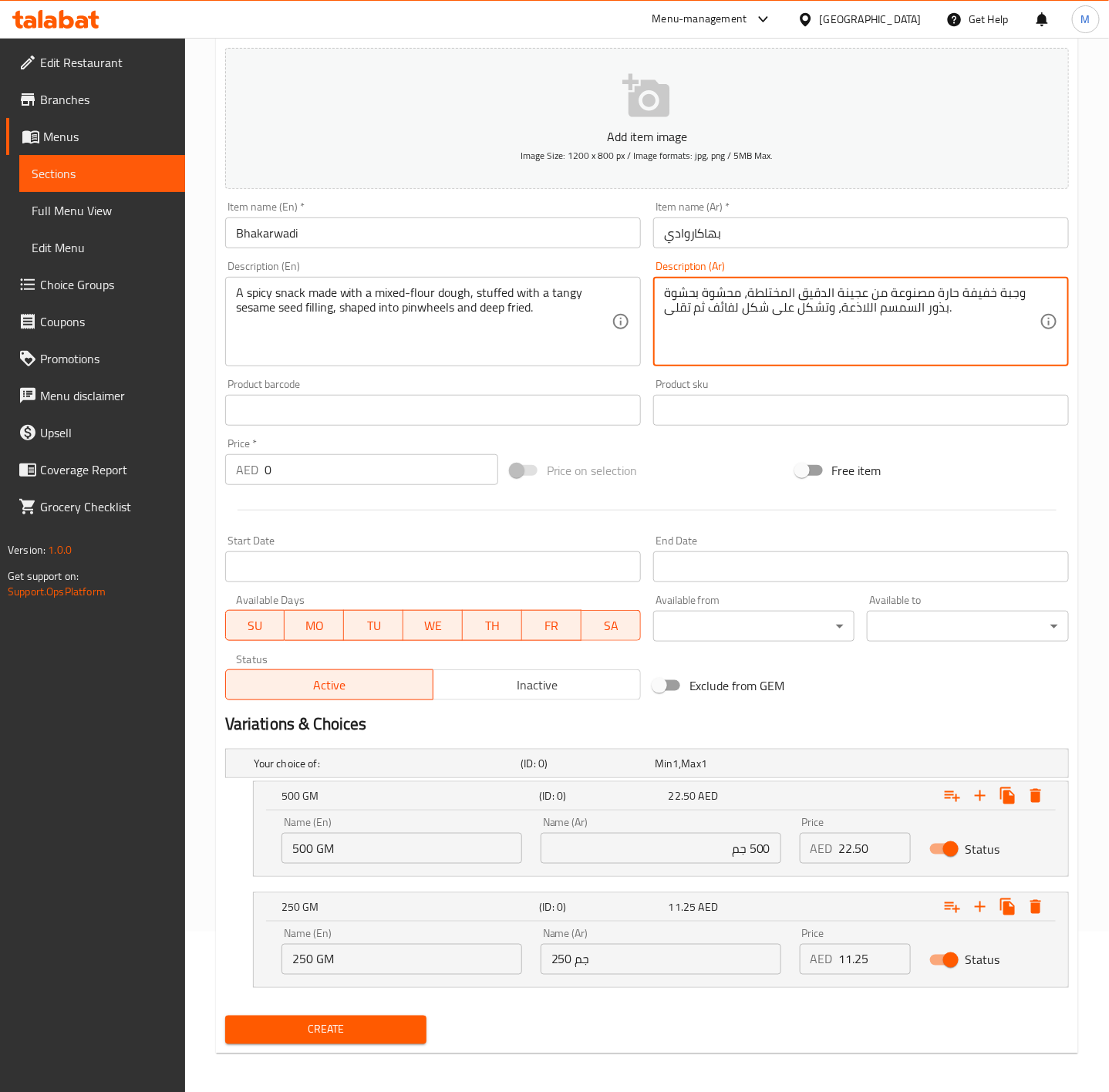
type textarea "وجبة خفيفة حارة مصنوعة من عجينة الدقيق المختلطة، محشوة بحشوة بذور السمسم اللاذع…"
click at [732, 473] on div "Price on selection" at bounding box center [647, 470] width 285 height 42
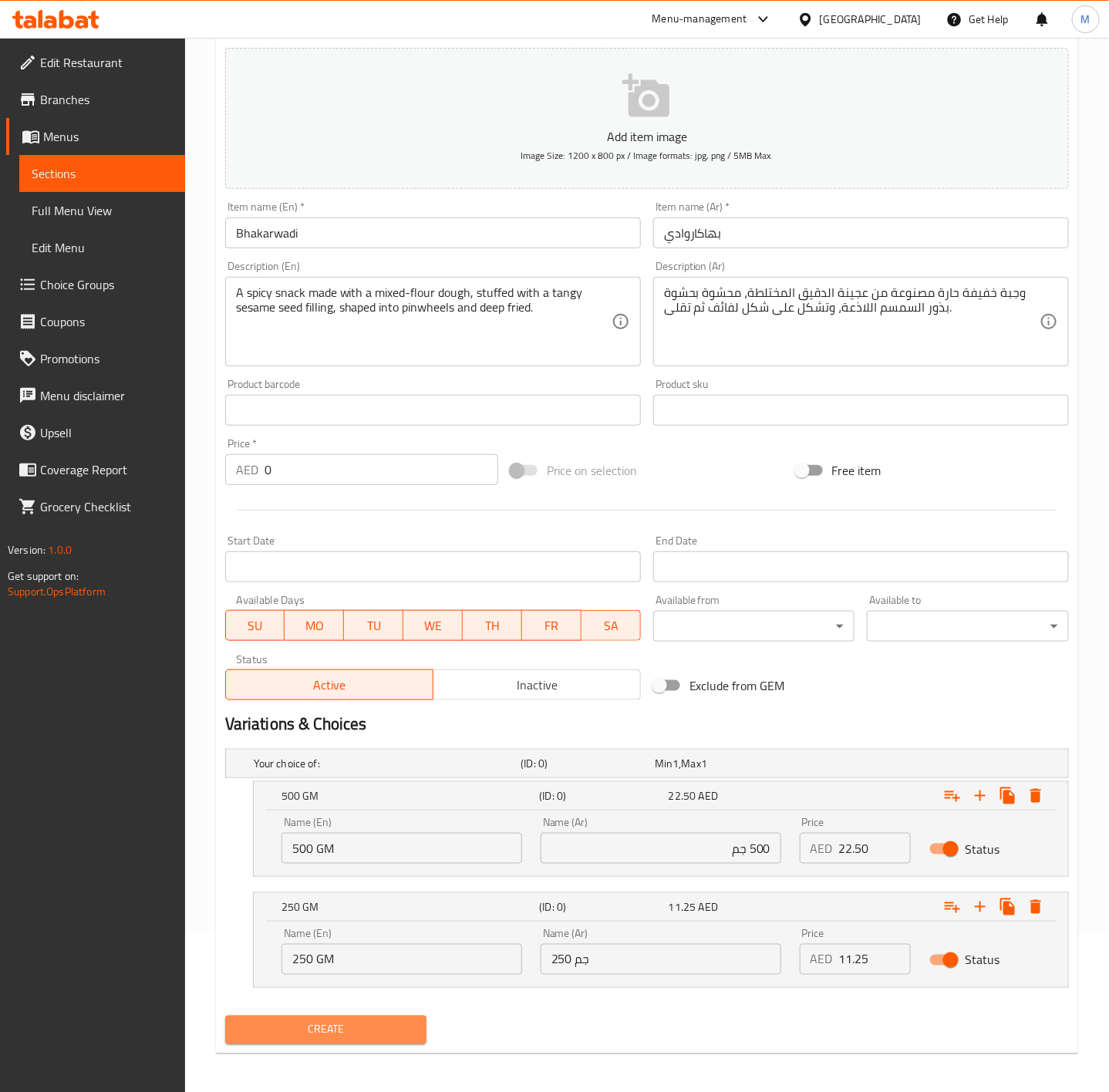
click at [345, 1042] on button "Create" at bounding box center [326, 1030] width 202 height 29
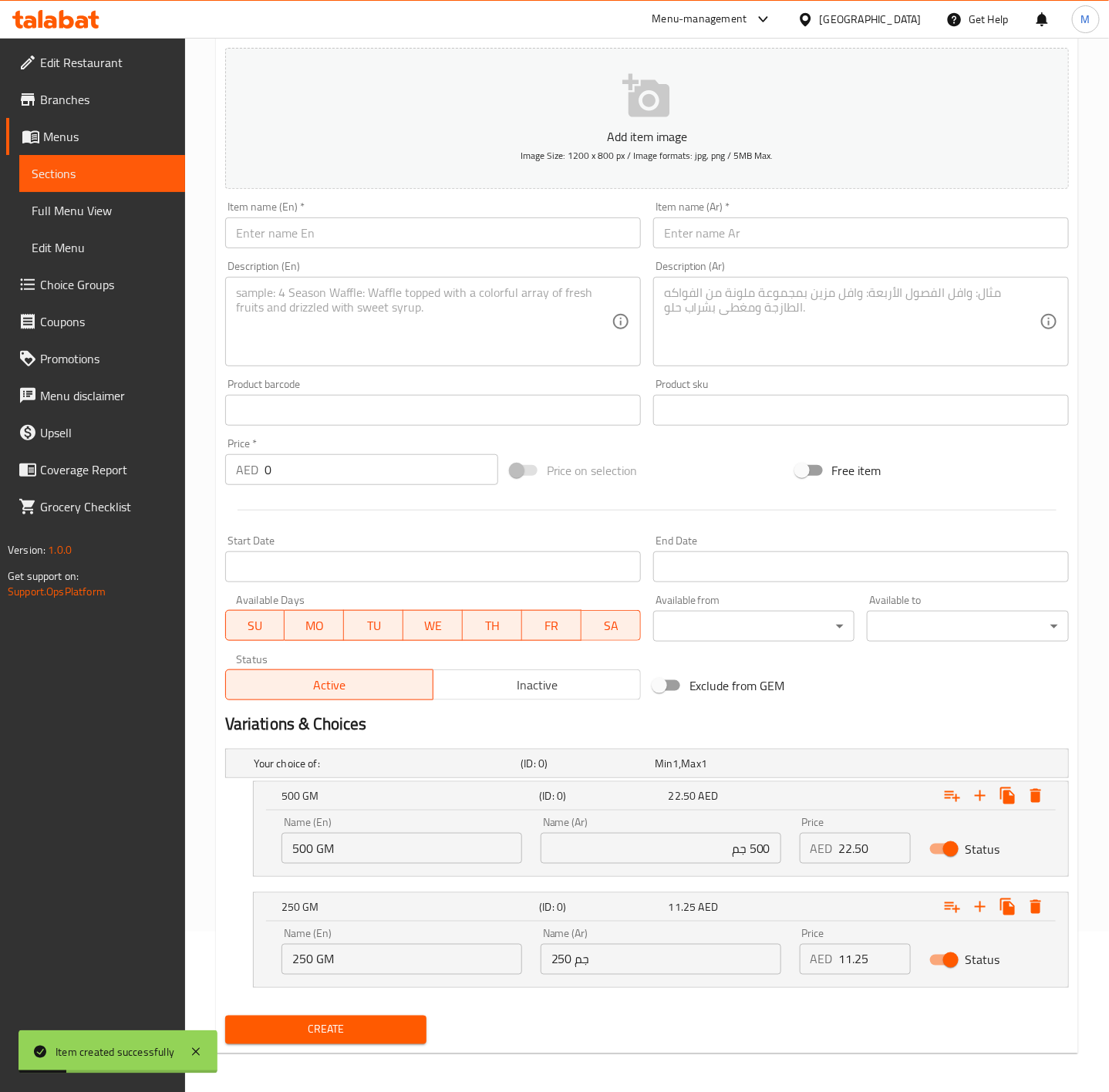
click at [304, 221] on input "text" at bounding box center [433, 233] width 415 height 31
paste input "KAIRI MIXTURE"
type input "KAIRI MIXTURE"
click at [404, 352] on textarea at bounding box center [424, 322] width 376 height 74
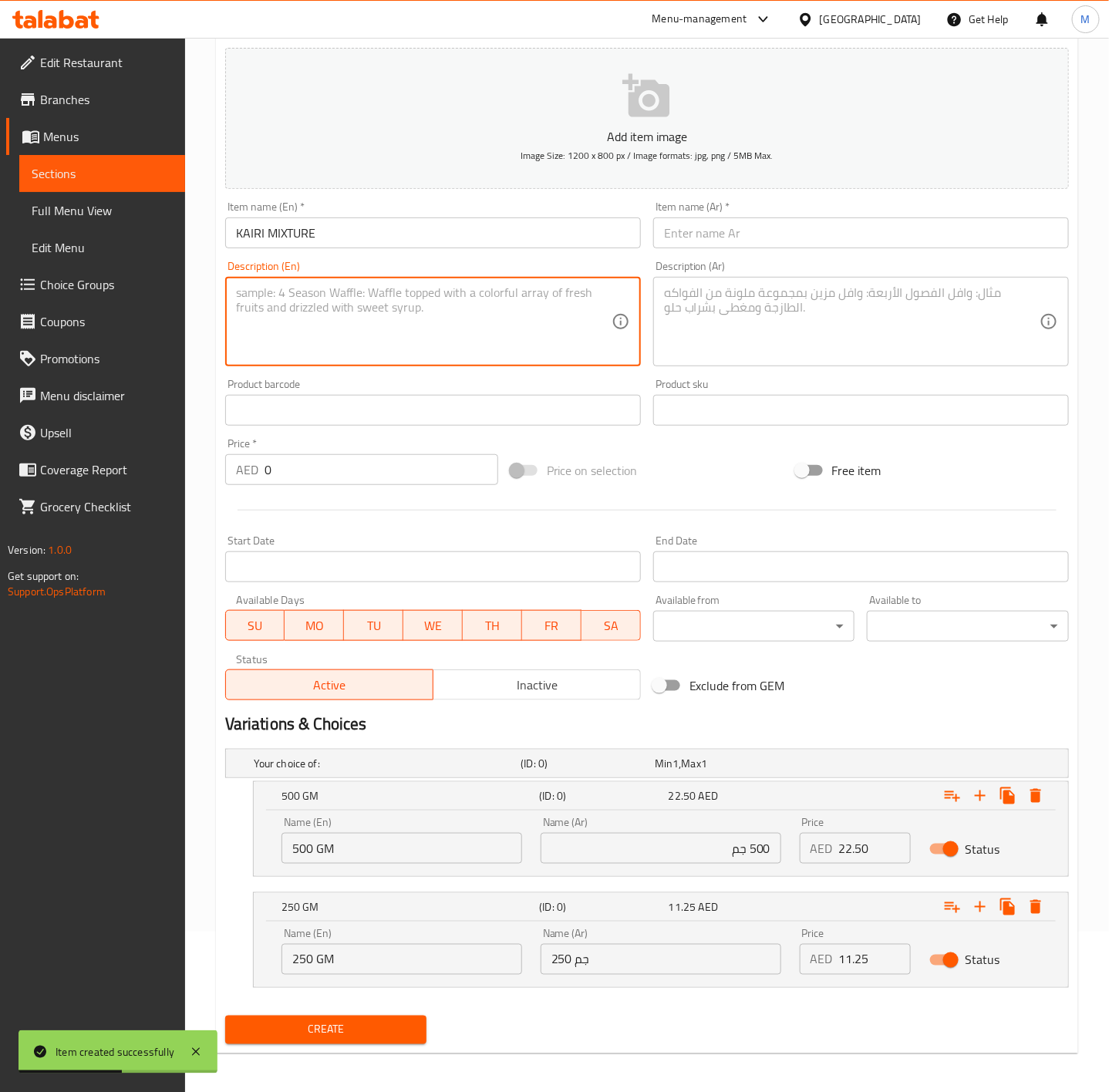
paste textarea "A tangy mixture of fine boondi,puffed rice, seasoned flattened rice, cashews an…"
type textarea "A tangy mixture of fine boondi,puffed rice, seasoned flattened rice, cashews an…"
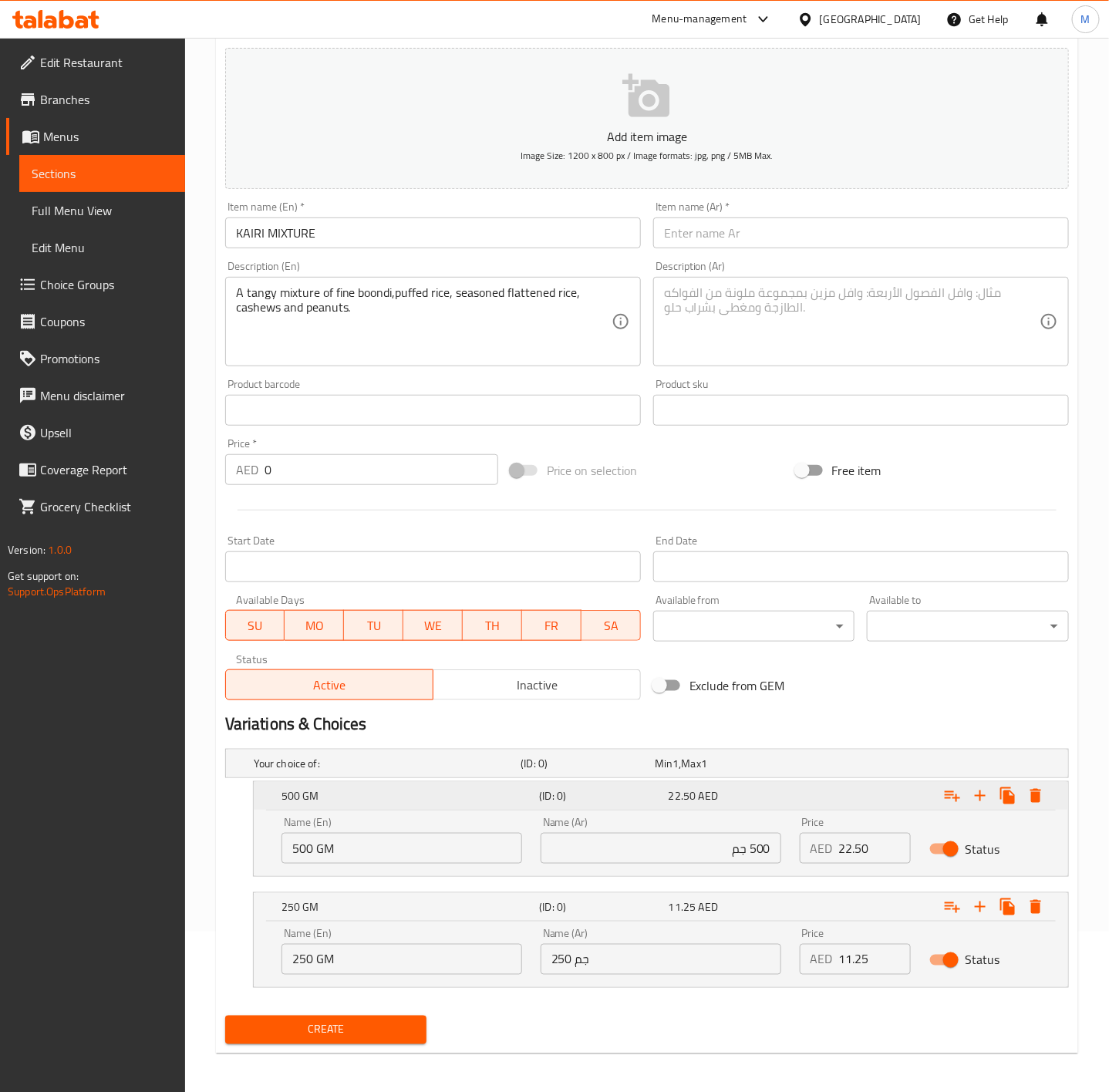
click at [690, 794] on span "22.50" at bounding box center [683, 796] width 28 height 20
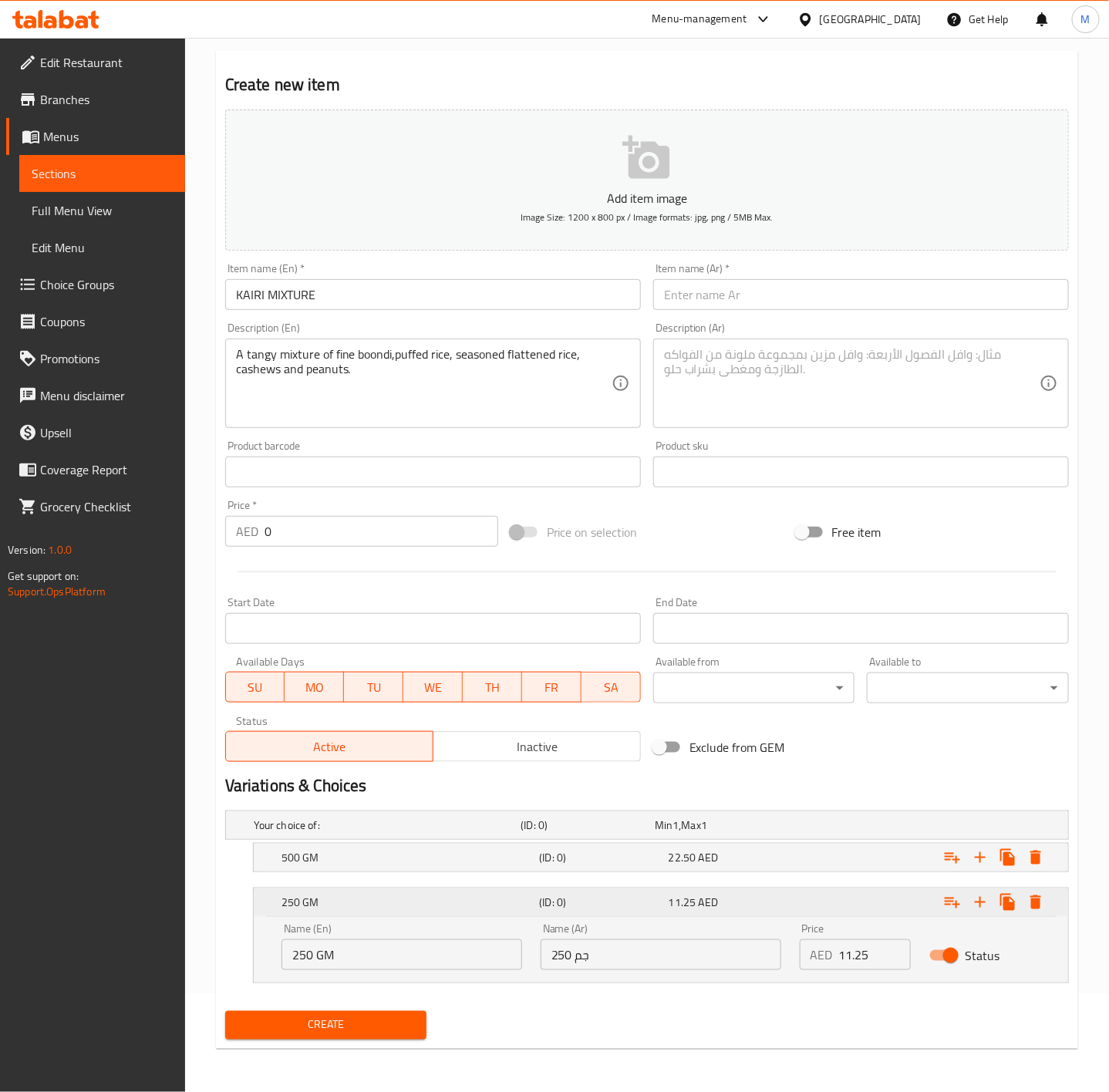
click at [699, 902] on span "AED" at bounding box center [708, 902] width 19 height 20
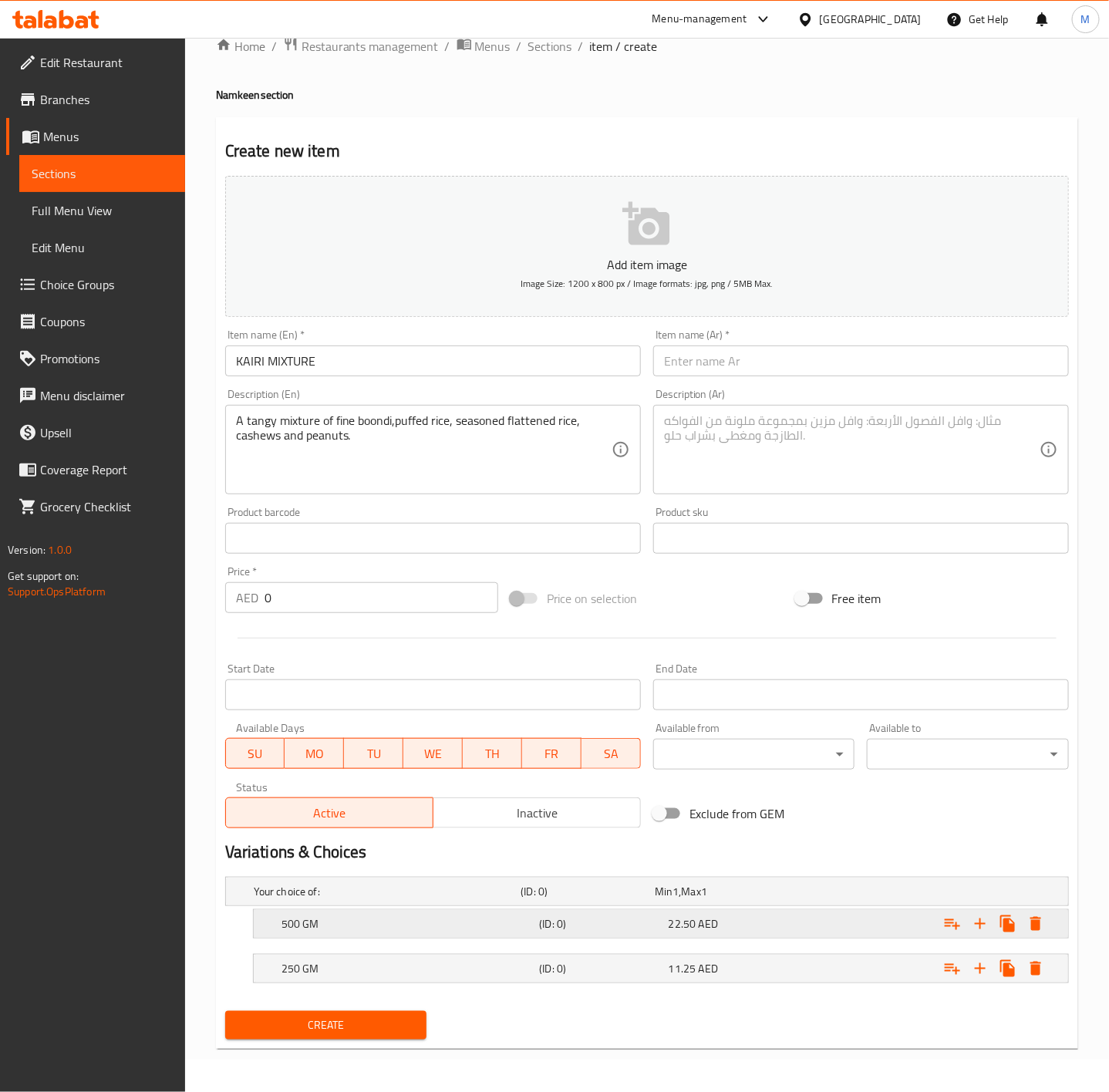
scroll to position [35, 0]
click at [289, 373] on input "KAIRI MIXTURE" at bounding box center [433, 361] width 415 height 31
type input "Kairi Mixture"
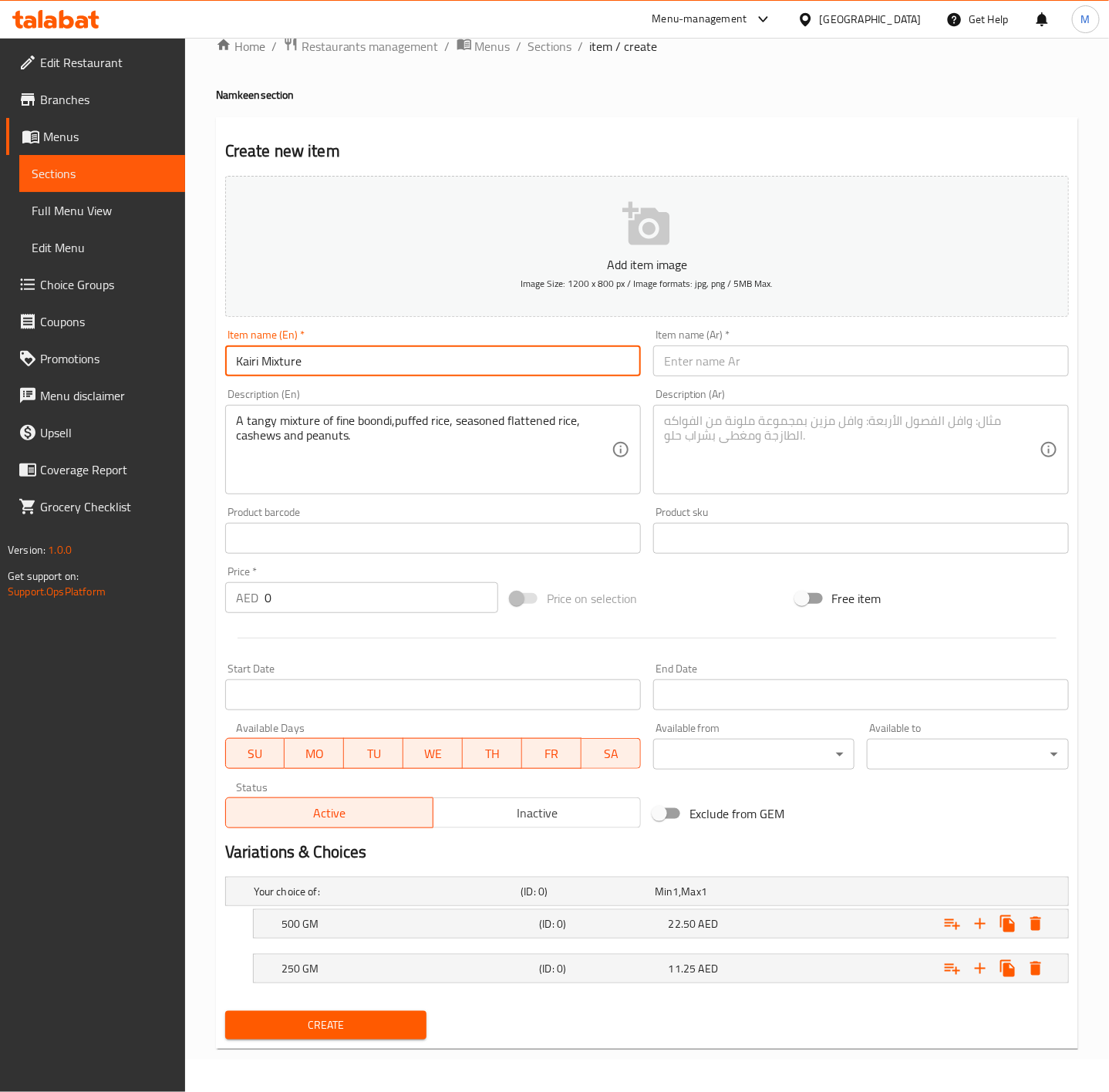
click at [312, 405] on div "A tangy mixture of fine boondi,puffed rice, seasoned flattened rice, cashews an…" at bounding box center [433, 450] width 415 height 89
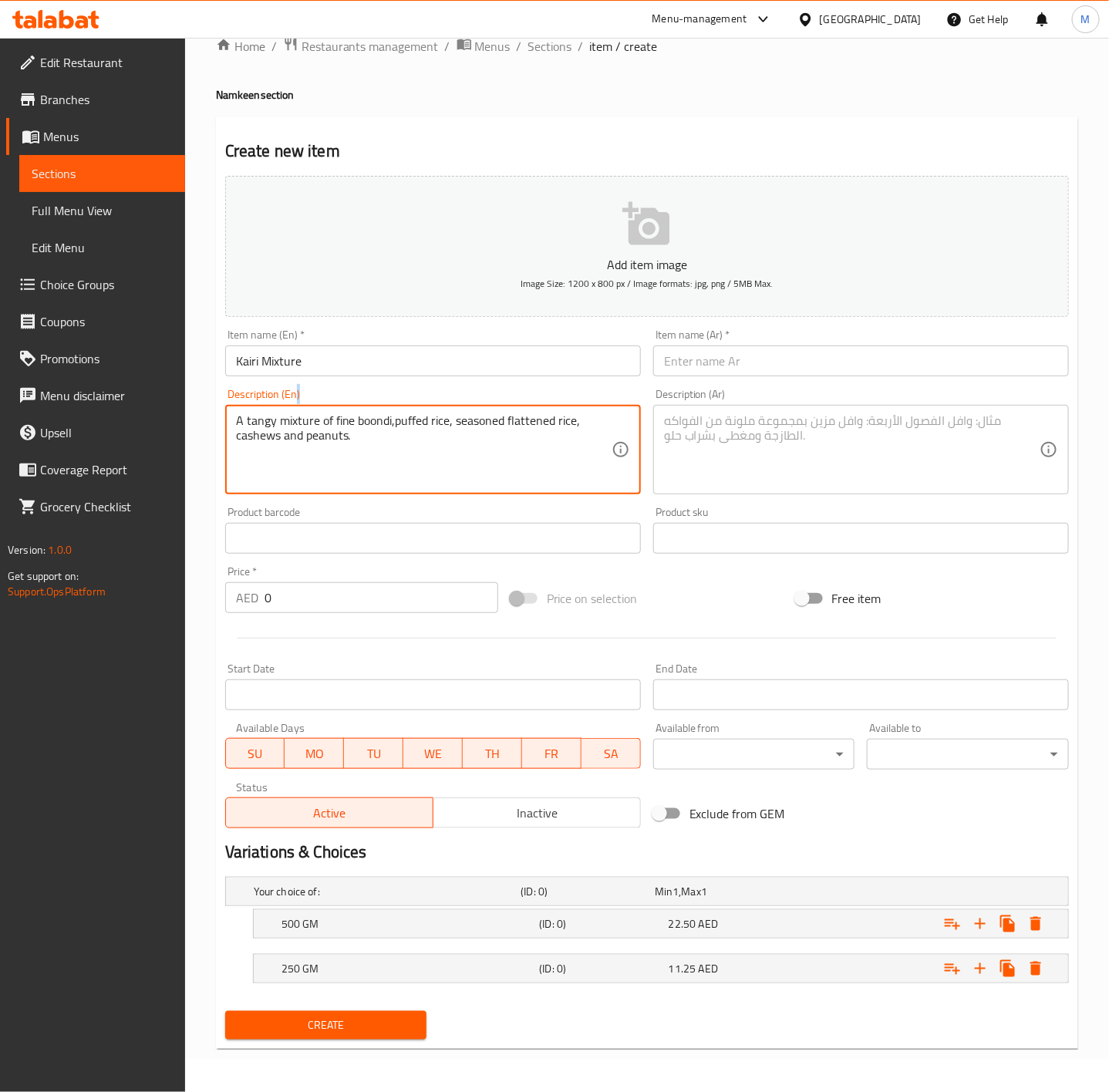
click at [312, 405] on div "A tangy mixture of fine boondi,puffed rice, seasoned flattened rice, cashews an…" at bounding box center [433, 450] width 415 height 89
click at [312, 419] on textarea "A tangy mixture of fine boondi,puffed rice, seasoned flattened rice, cashews an…" at bounding box center [424, 450] width 376 height 74
click at [308, 368] on input "Kairi Mixture" at bounding box center [433, 361] width 415 height 31
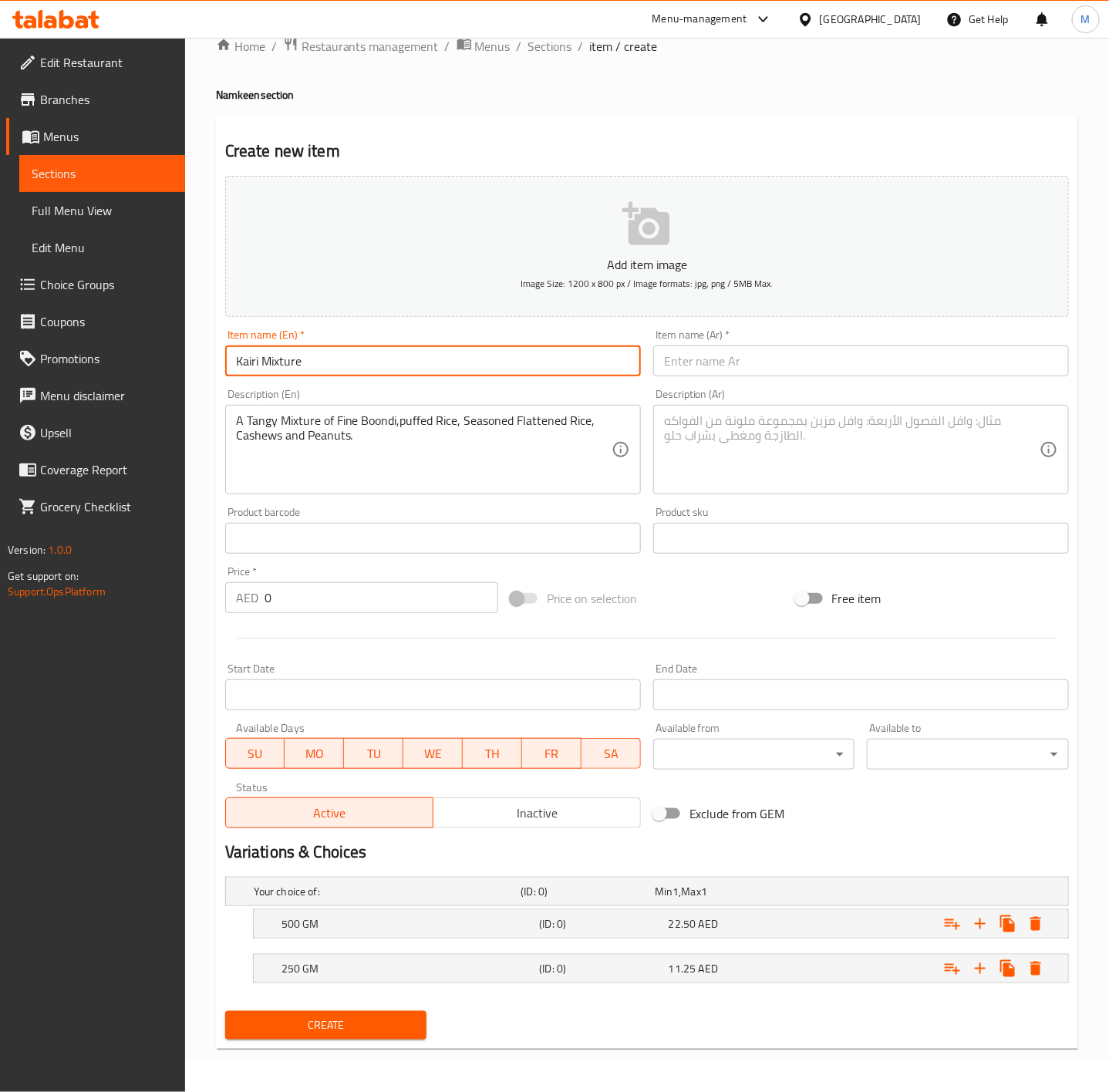
click at [308, 368] on input "Kairi Mixture" at bounding box center [433, 361] width 415 height 31
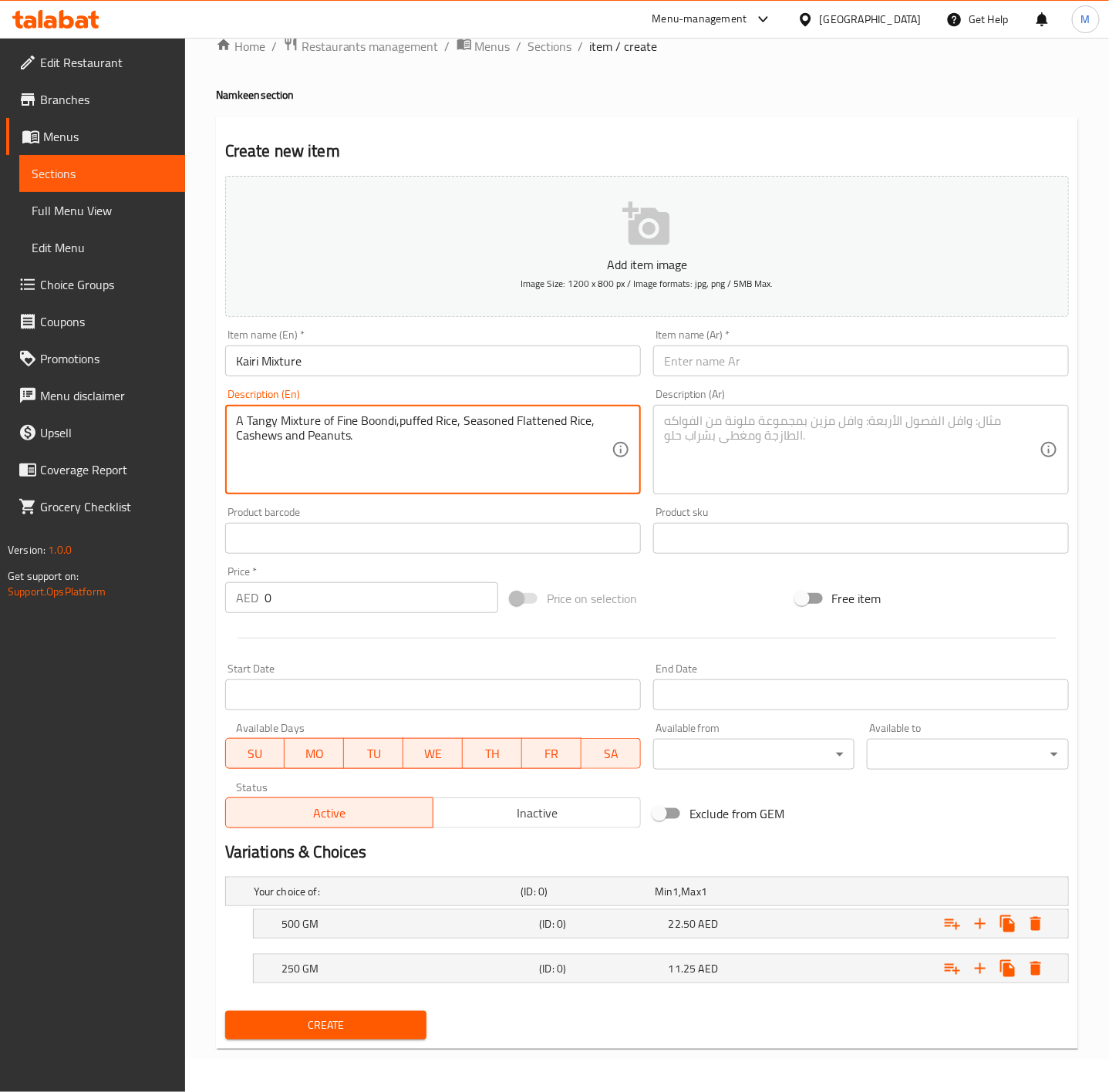
click at [317, 419] on textarea "A Tangy Mixture of Fine Boondi,puffed Rice, Seasoned Flattened Rice, Cashews an…" at bounding box center [424, 450] width 376 height 74
type textarea "A tangy mixture of fine boondi,puffed rice, seasoned flattened rice, cashews an…"
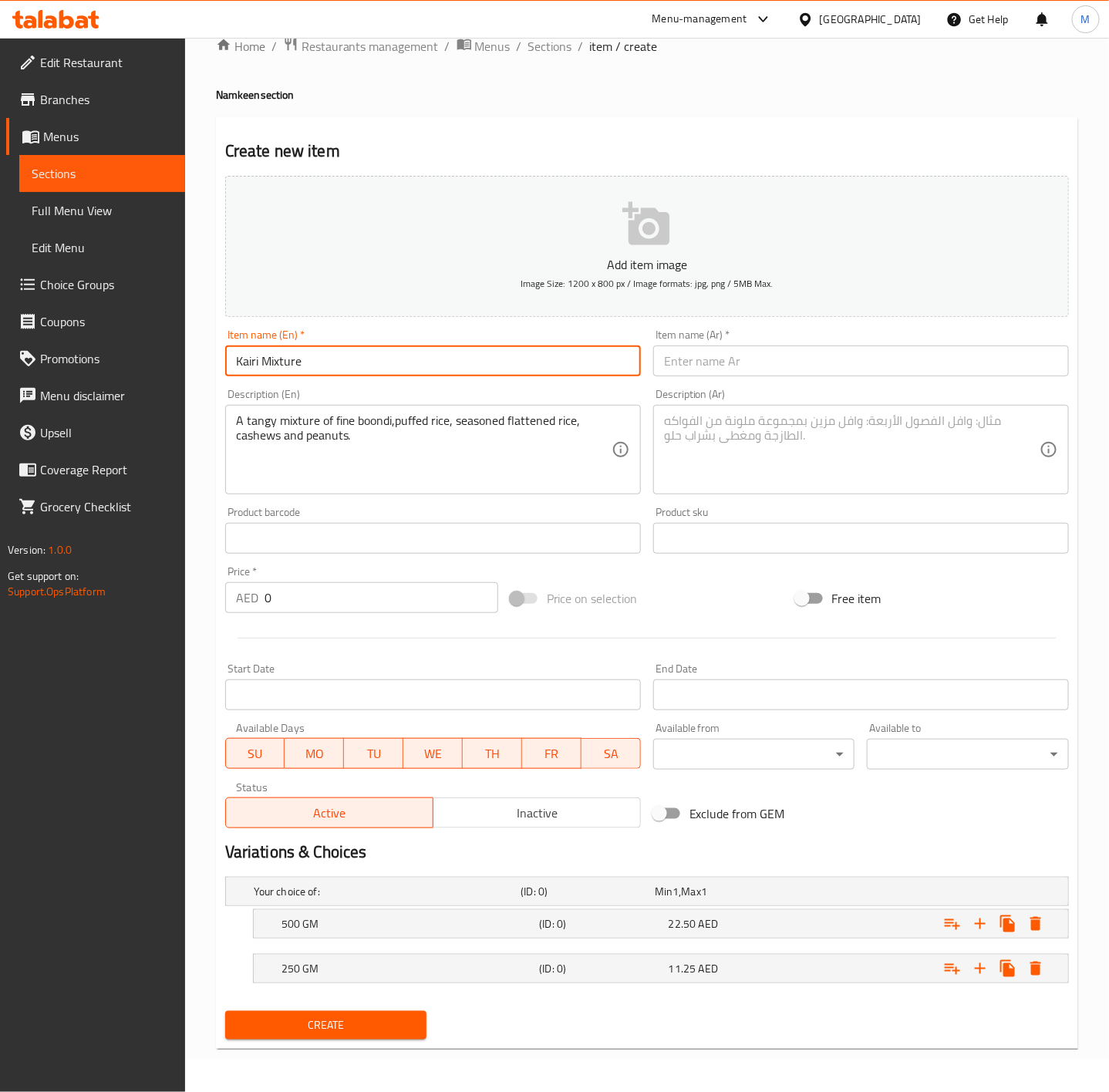
click at [315, 363] on input "Kairi Mixture" at bounding box center [433, 361] width 415 height 31
click at [317, 362] on input "Kairi Mixture" at bounding box center [433, 361] width 415 height 31
drag, startPoint x: 787, startPoint y: 364, endPoint x: 777, endPoint y: 366, distance: 10.2
click at [787, 364] on input "text" at bounding box center [861, 361] width 415 height 31
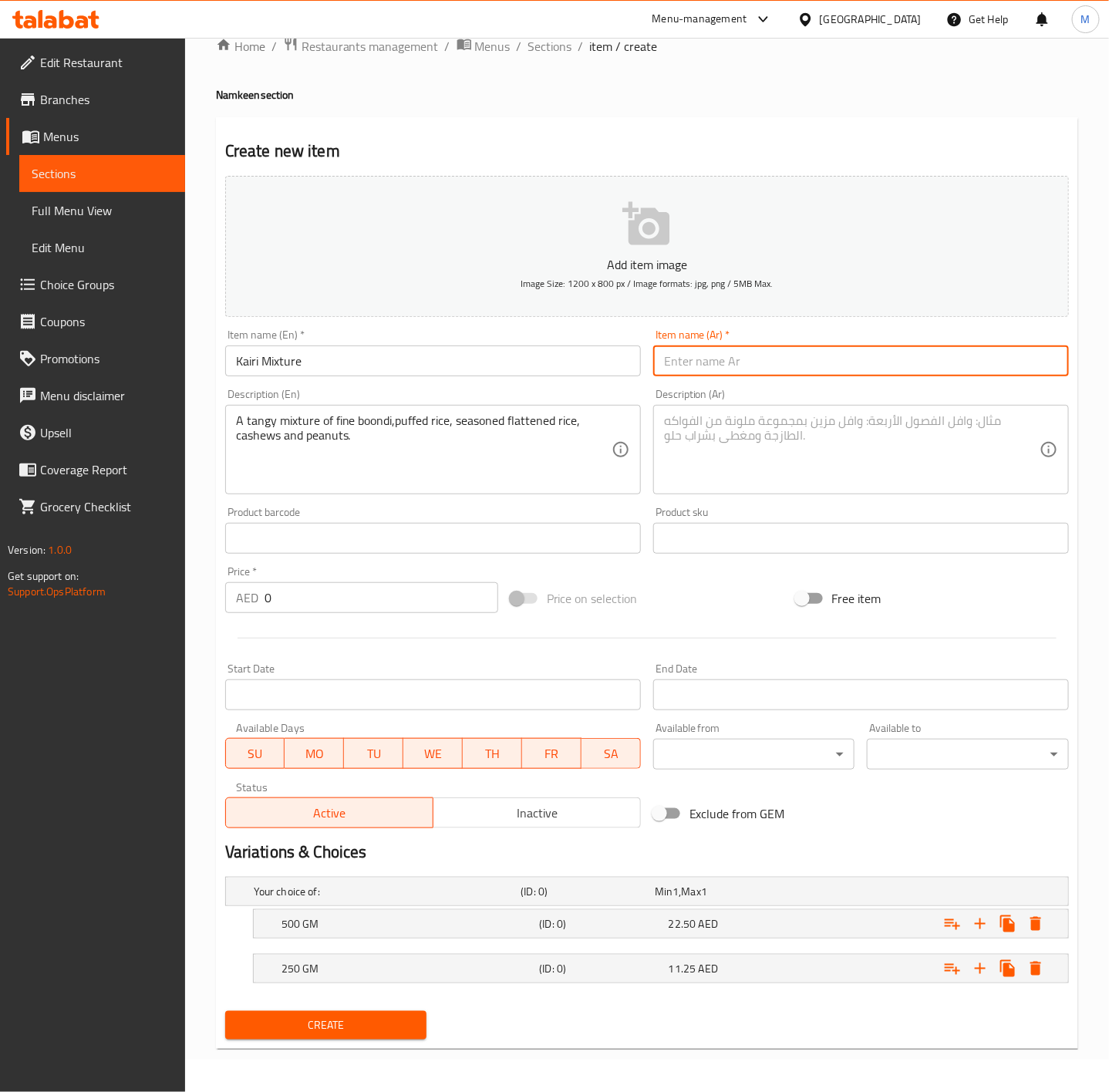
paste input "مزيج كيري"
type input "مزيج كيري"
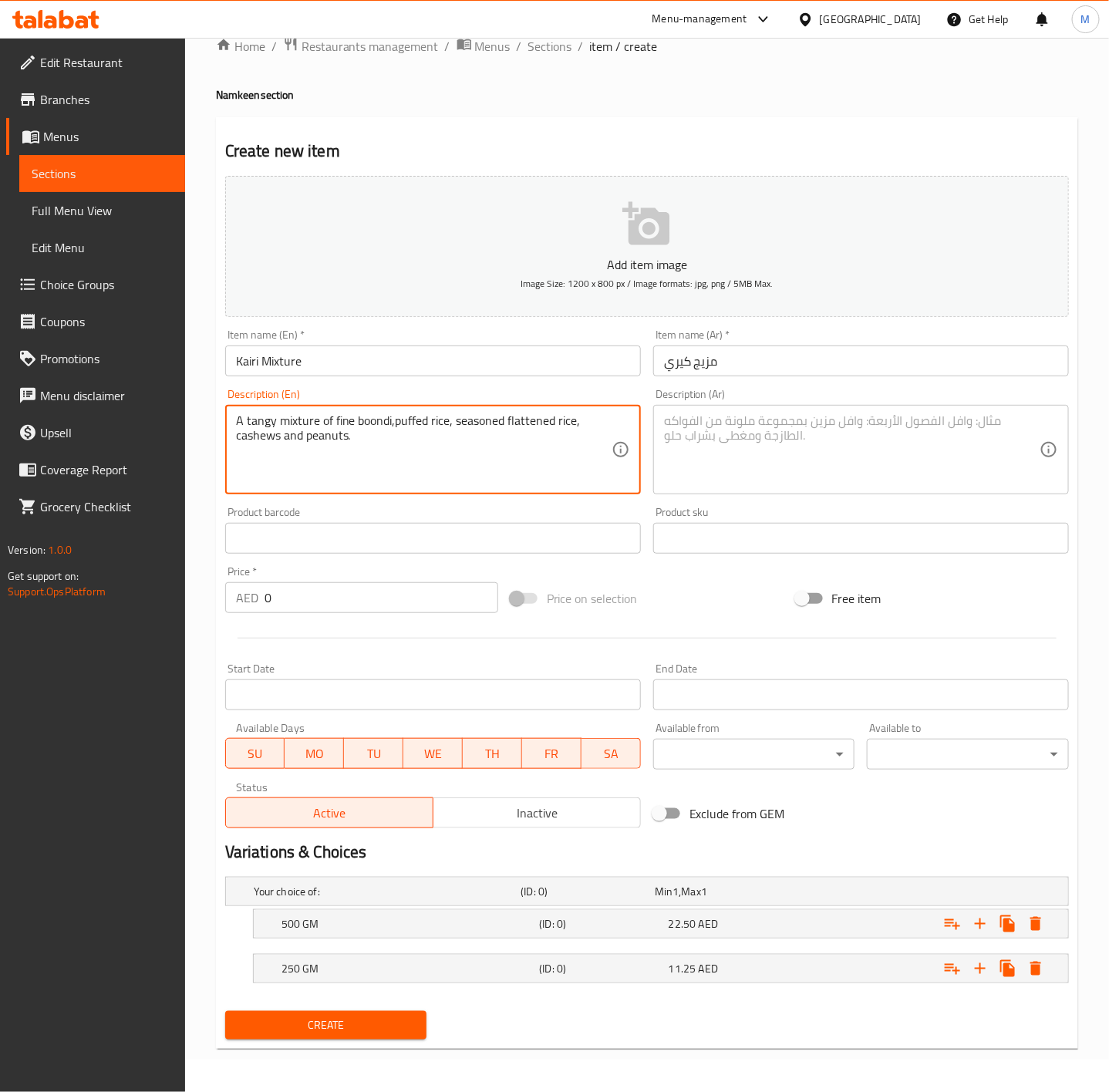
click at [368, 419] on textarea "A tangy mixture of fine boondi,puffed rice, seasoned flattened rice, cashews an…" at bounding box center [424, 450] width 376 height 74
click at [739, 443] on textarea at bounding box center [852, 450] width 376 height 74
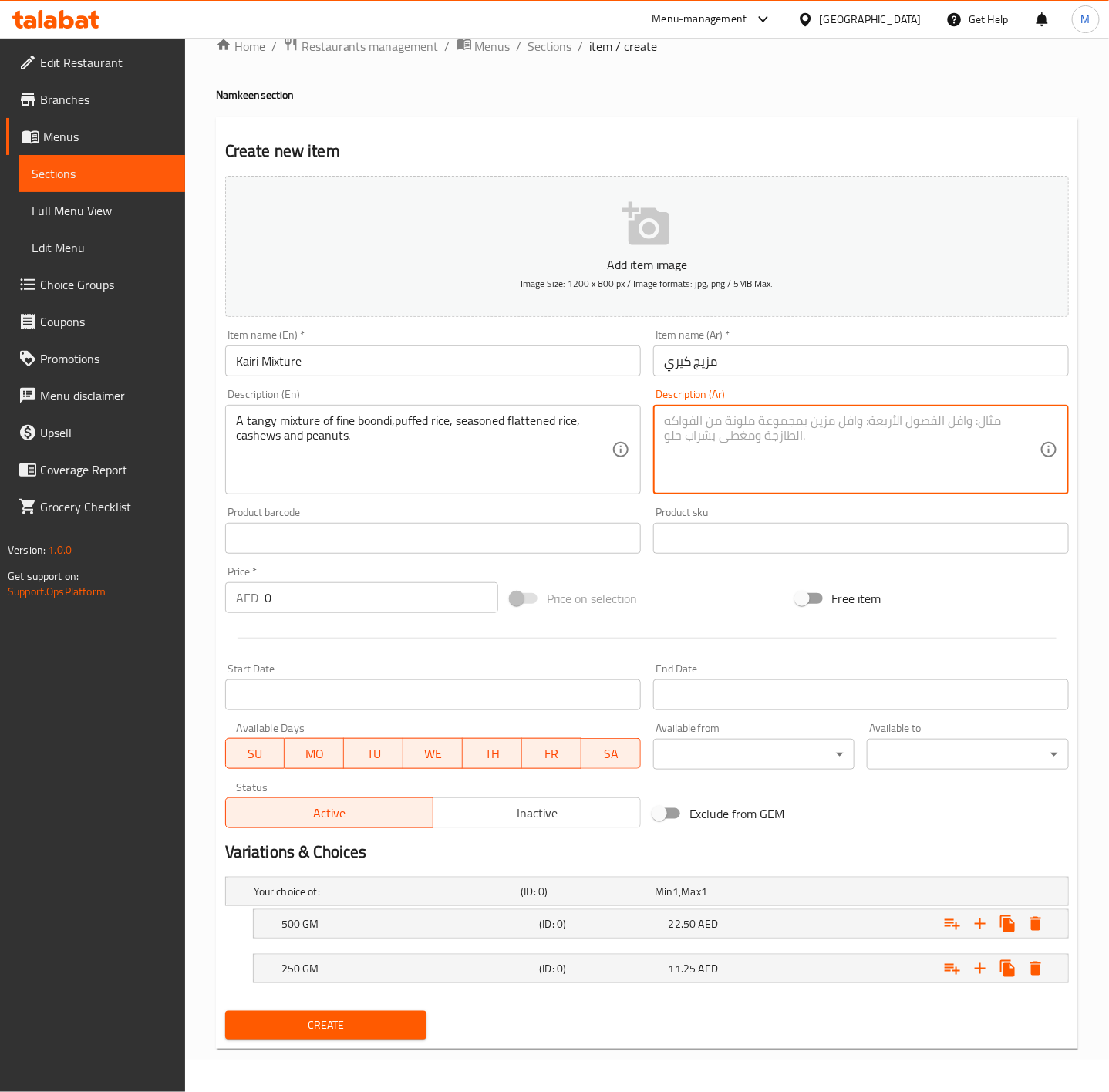
paste textarea "مزيج لاذع من البوندي الناعم والأرز المنفوخ والأرز المسطح المتبل والكاجو والفول …"
type textarea "مزيج لاذع من البوندي الناعم والأرز المنفوخ والأرز المسطح المتبل والكاجو والفول …"
click at [383, 1035] on button "Create" at bounding box center [326, 1025] width 202 height 29
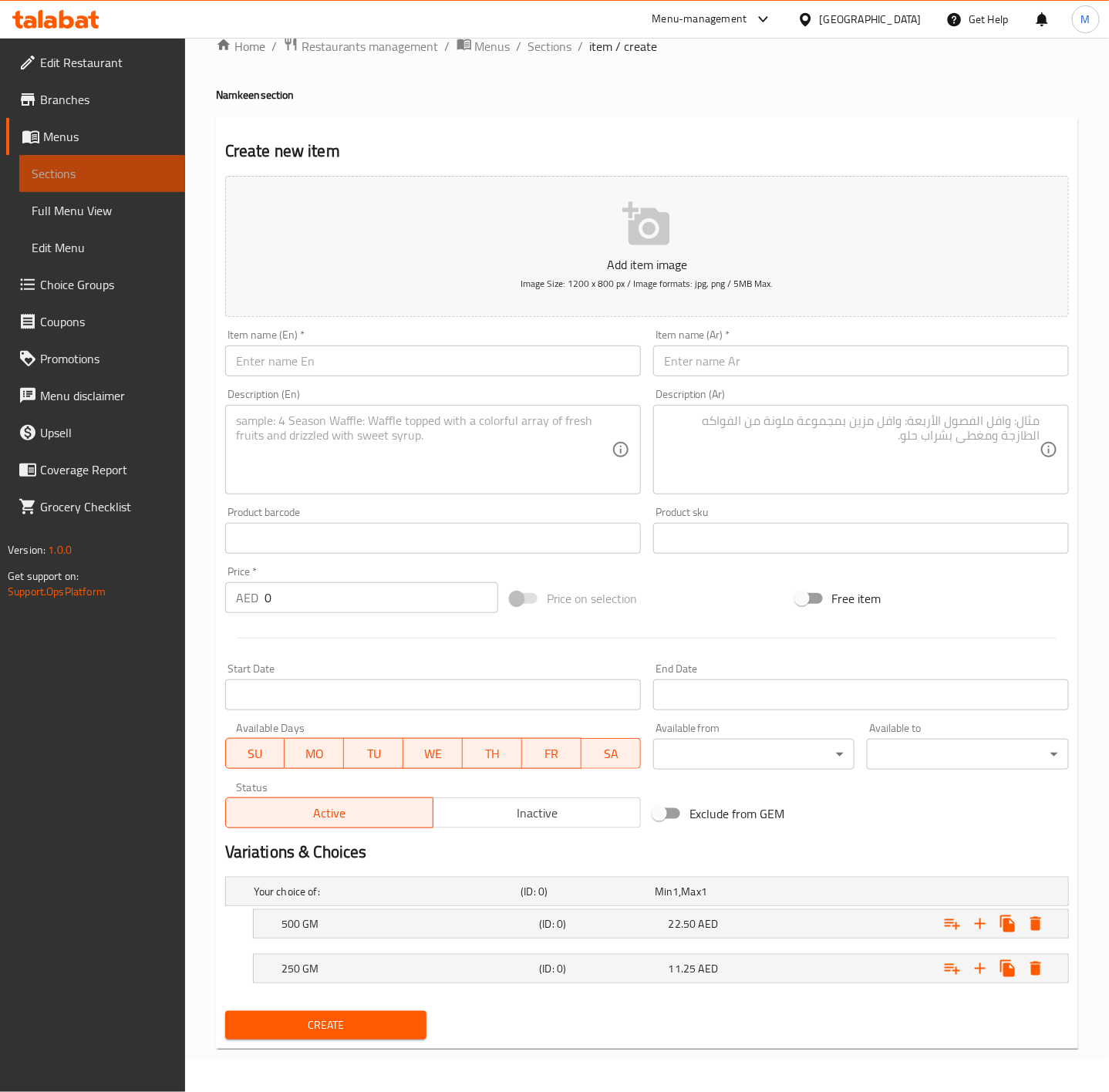
click at [83, 179] on span "Sections" at bounding box center [102, 174] width 141 height 19
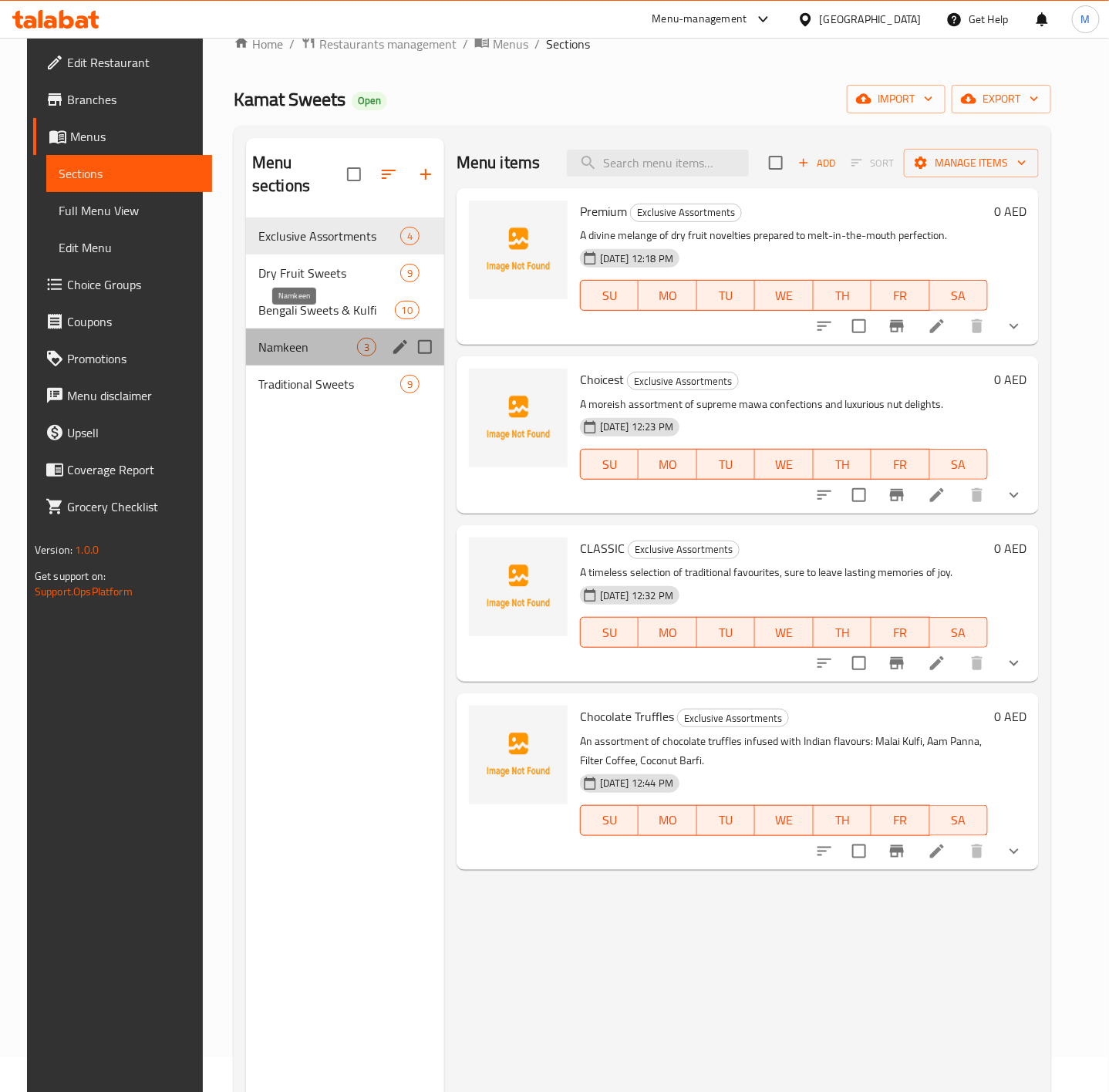
click at [306, 338] on span "Namkeen" at bounding box center [307, 347] width 98 height 19
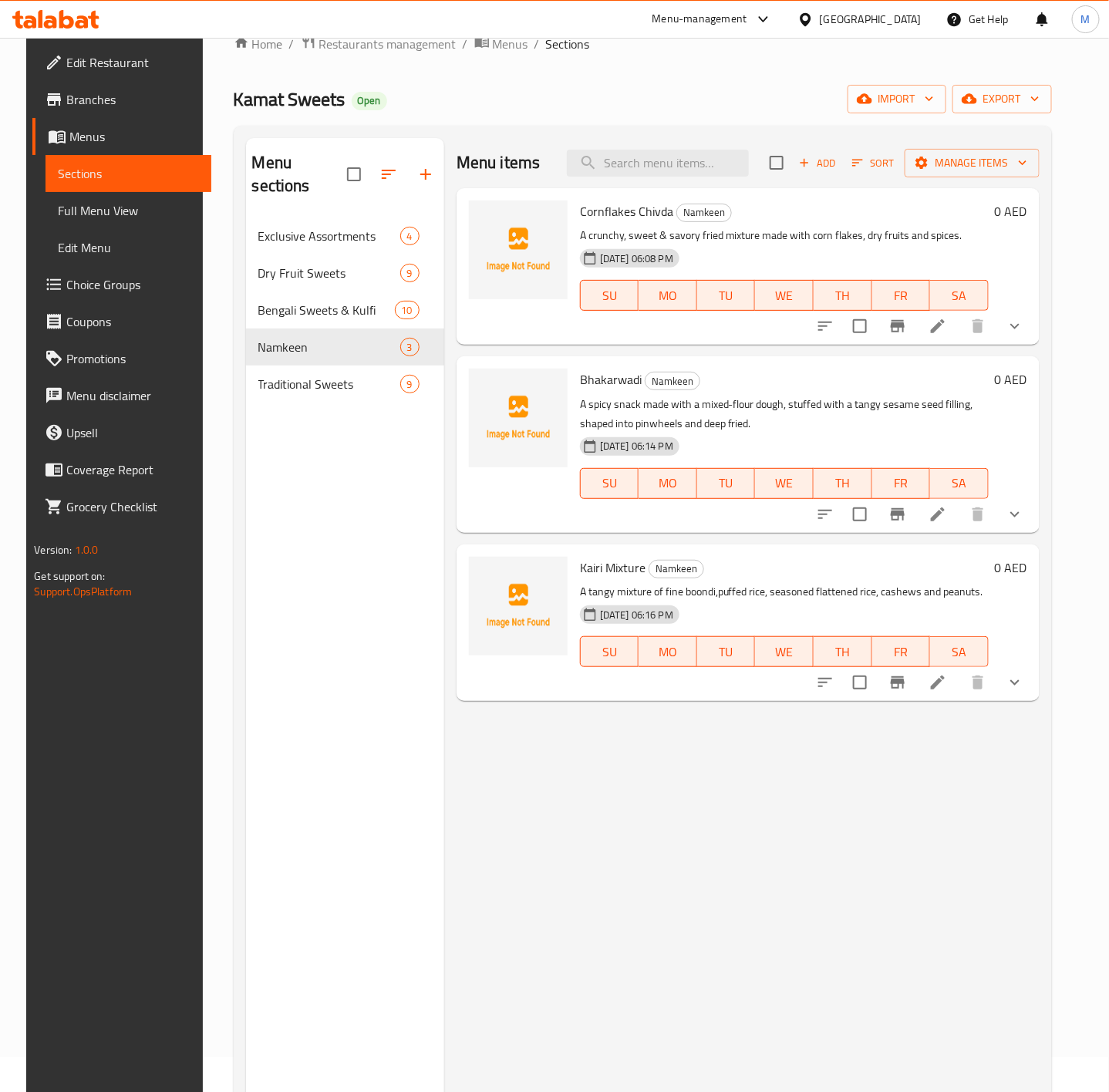
click at [854, 177] on div "Add Sort Manage items" at bounding box center [904, 163] width 270 height 33
click at [839, 165] on span "Add" at bounding box center [818, 163] width 42 height 18
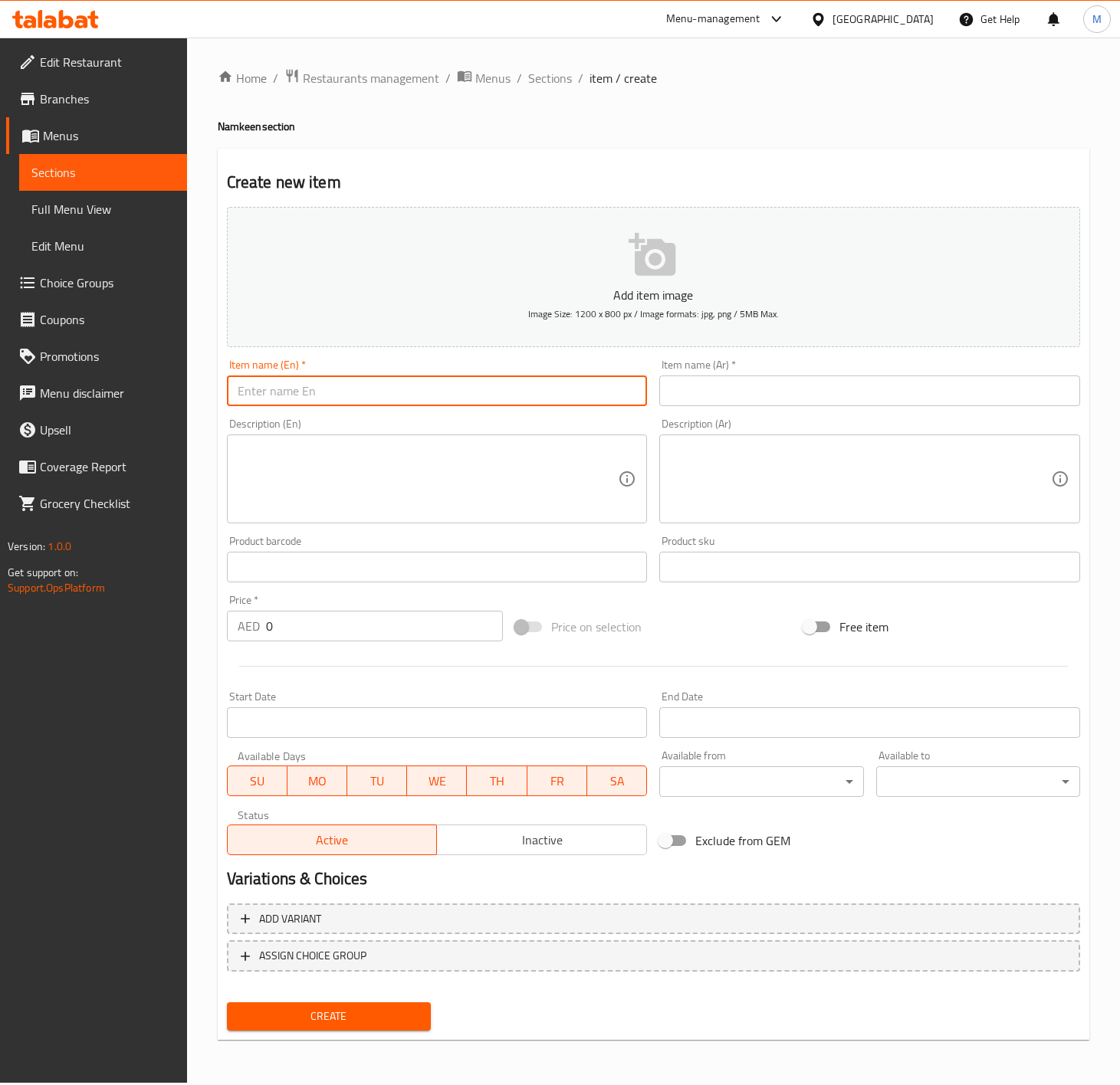
click at [355, 380] on input "text" at bounding box center [438, 391] width 421 height 31
paste input "NIMBU MIXTURE"
type input "NIMBU MIXTURE"
click at [495, 441] on div "Description (En)" at bounding box center [438, 478] width 421 height 89
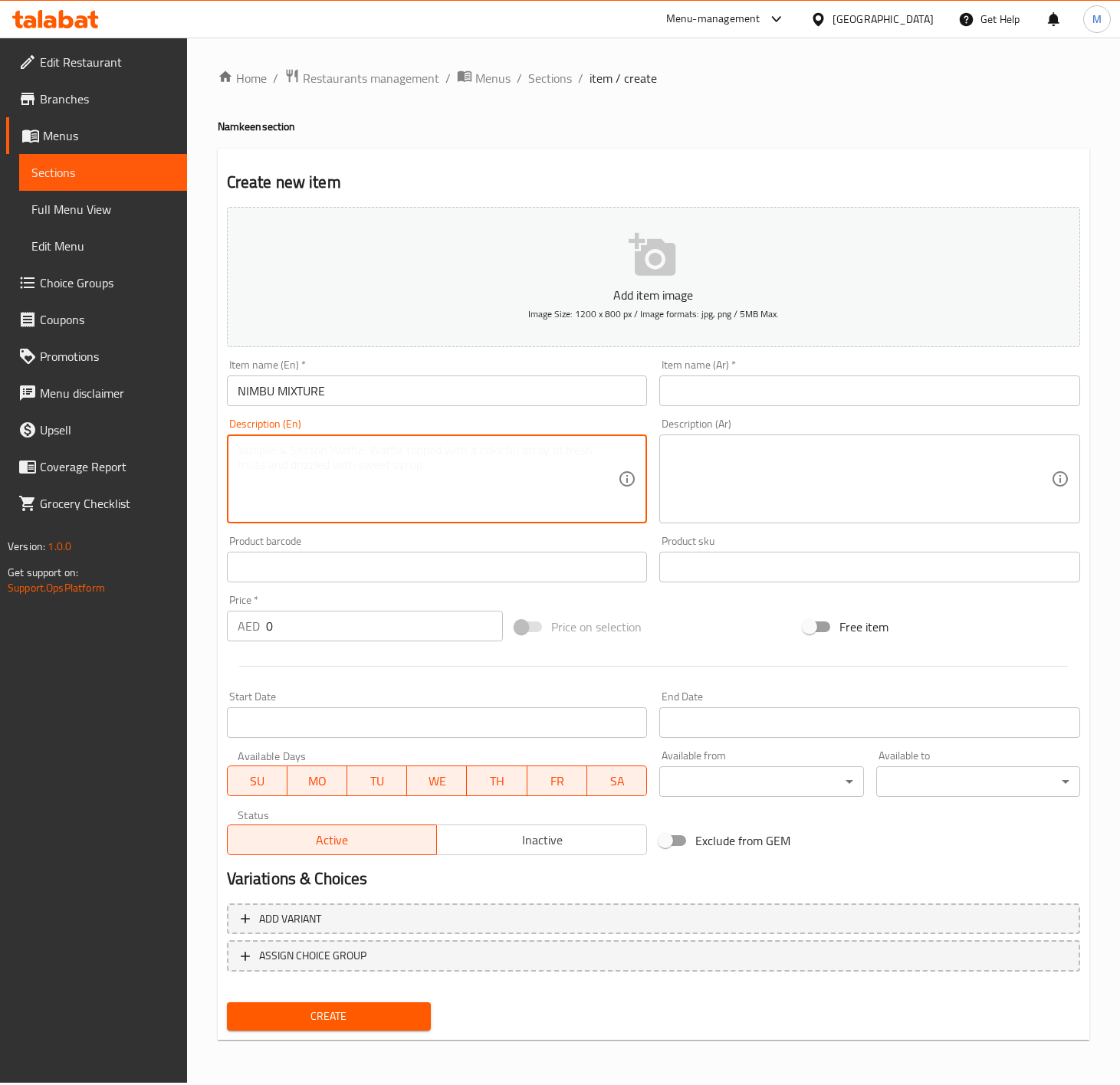
paste textarea "A tangy mixture of fine boondi, seasoned flattened rice,split chickpeas,black l…"
type textarea "A tangy mixture of fine boondi, seasoned flattened rice,split chickpeas,black l…"
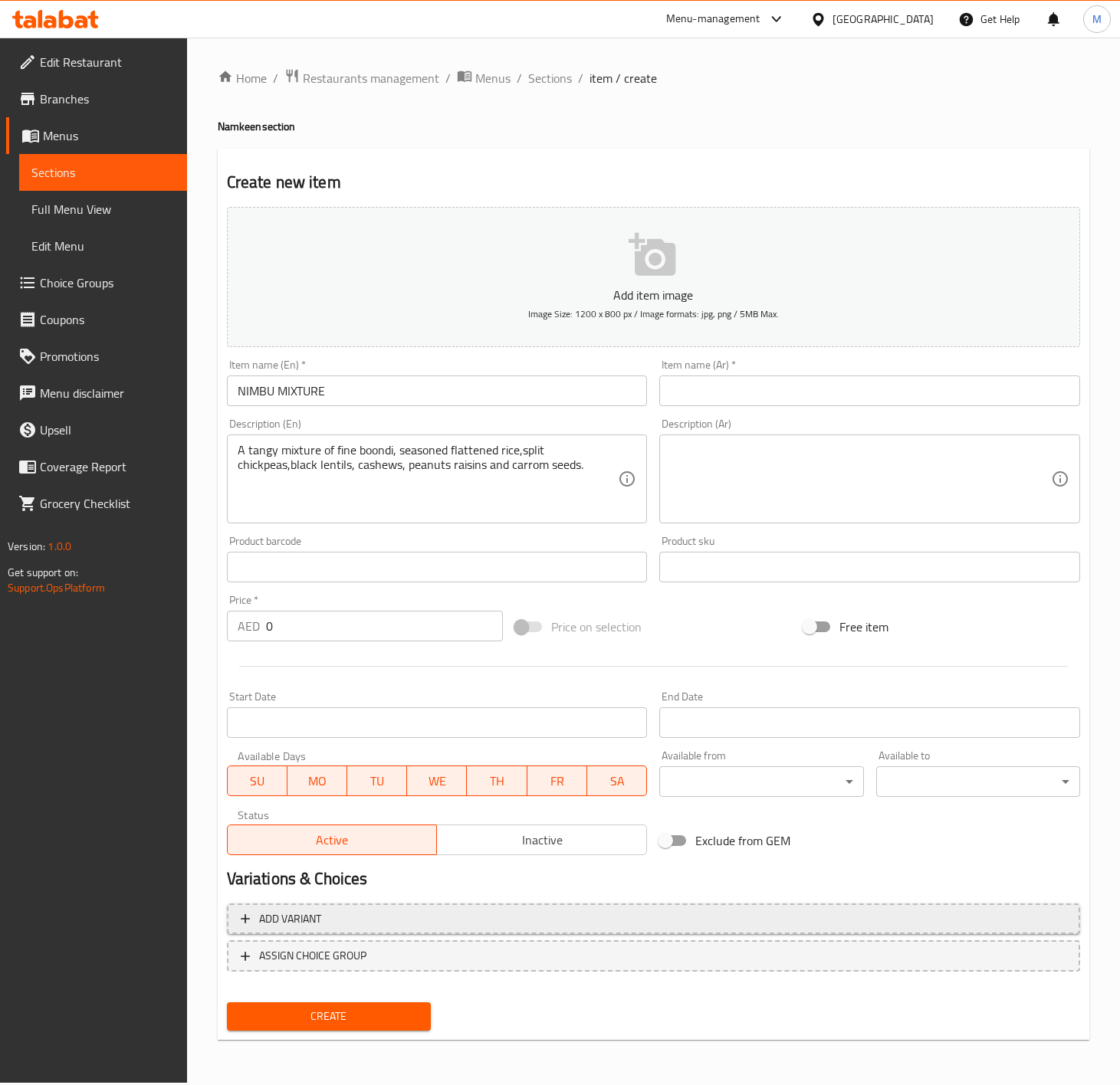
click at [479, 913] on span "Add variant" at bounding box center [654, 919] width 826 height 19
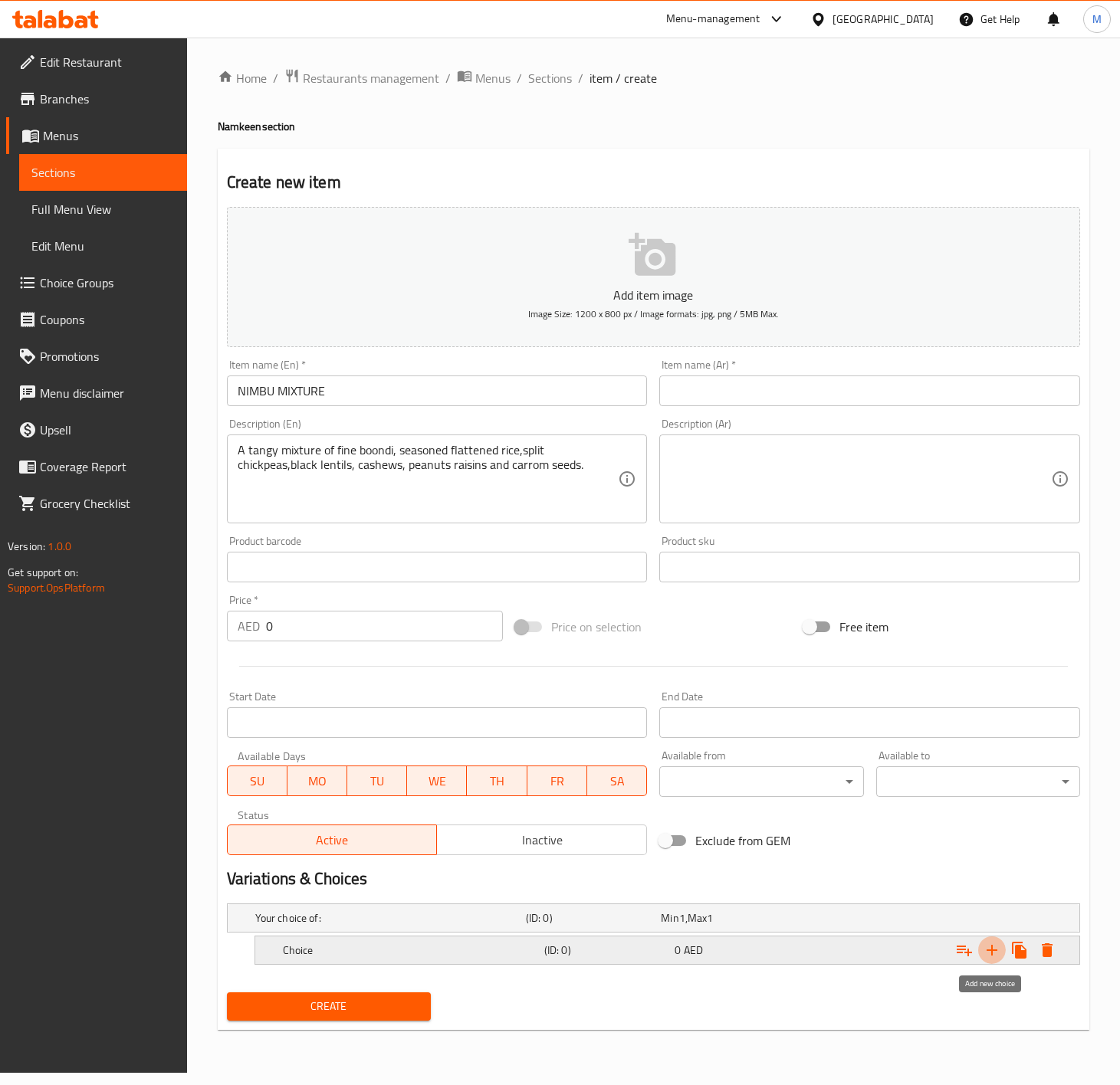
click at [990, 948] on icon "Expand" at bounding box center [992, 950] width 18 height 18
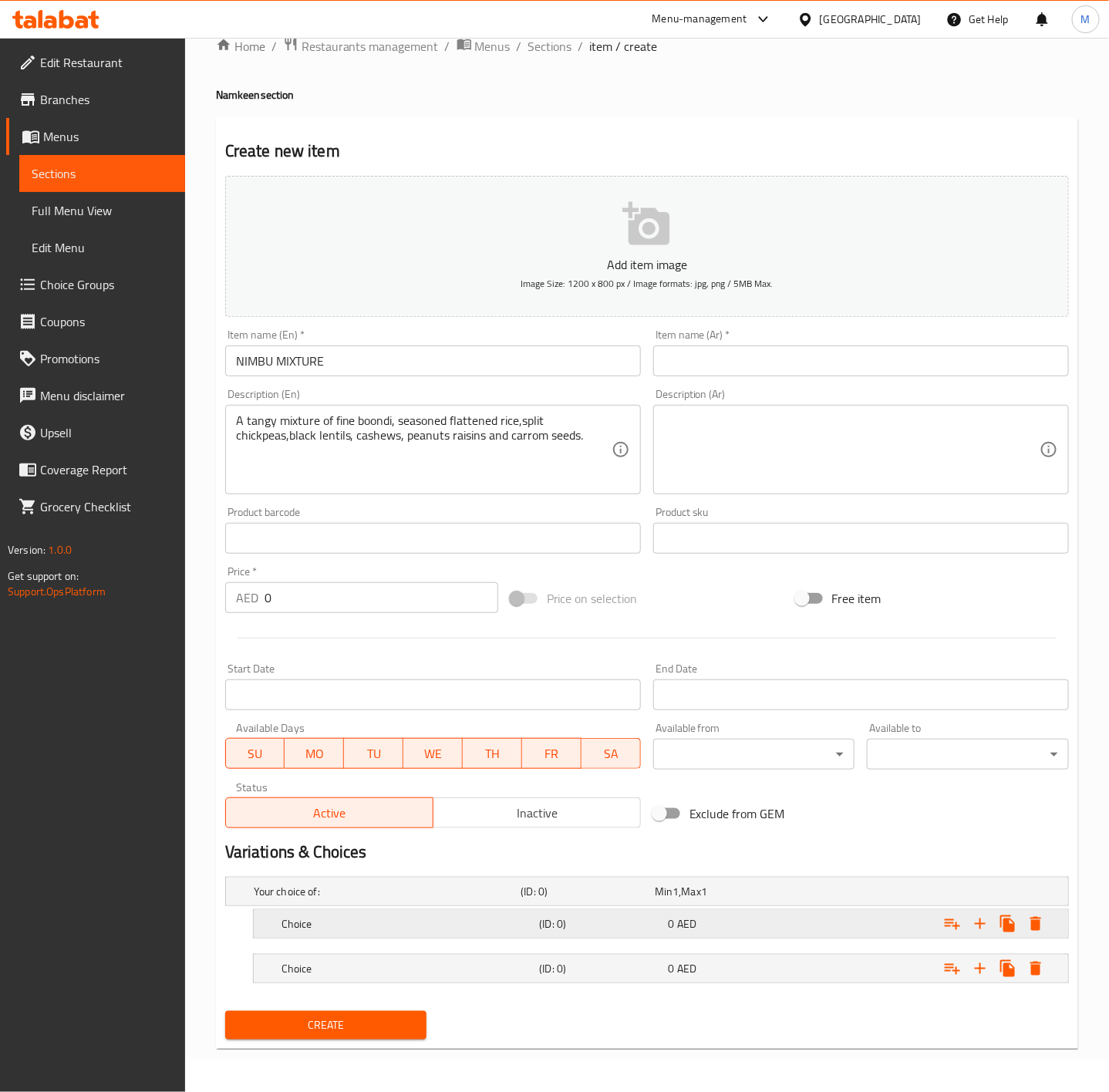
click at [466, 926] on h5 "Choice" at bounding box center [407, 924] width 252 height 16
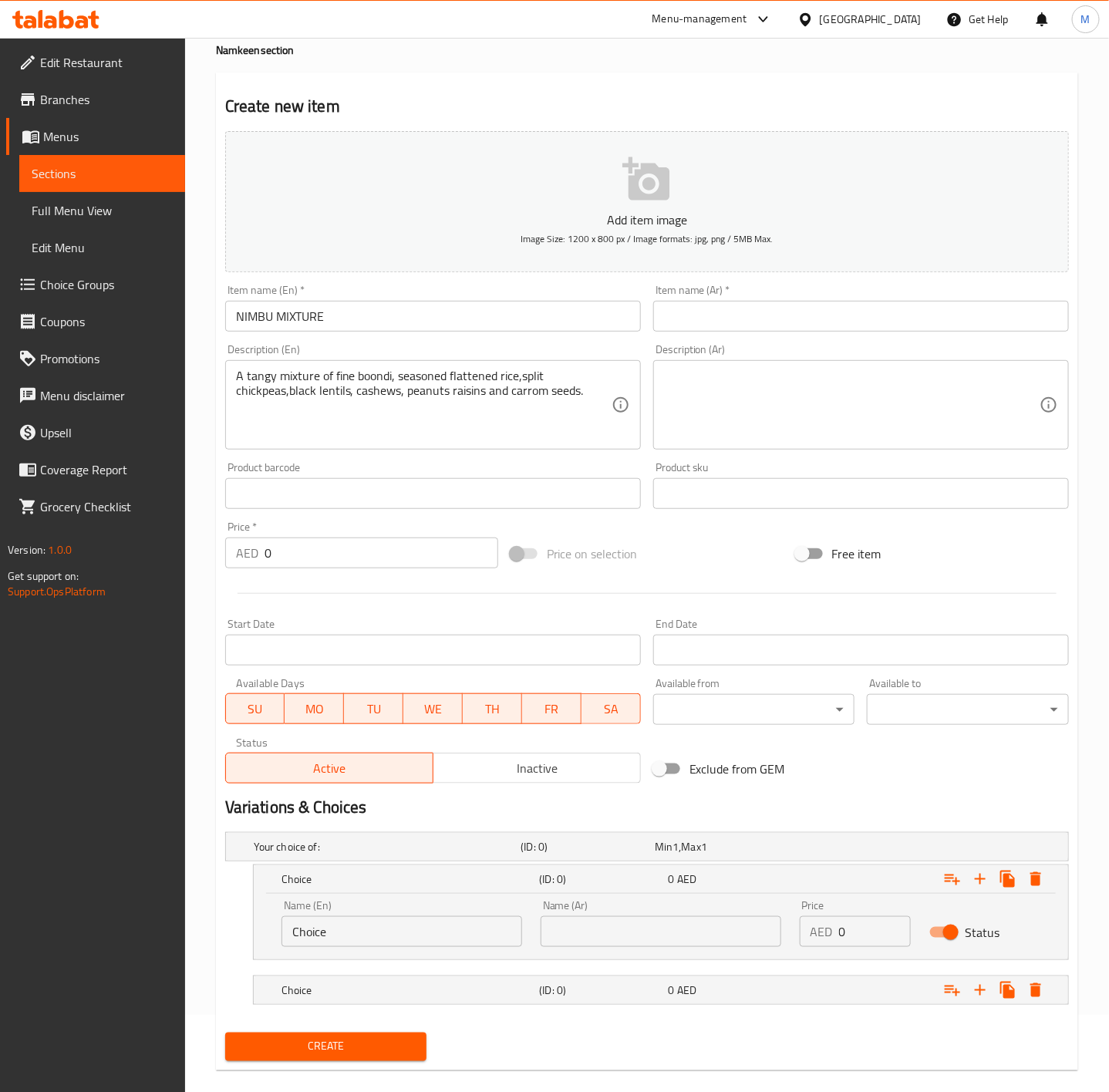
scroll to position [100, 0]
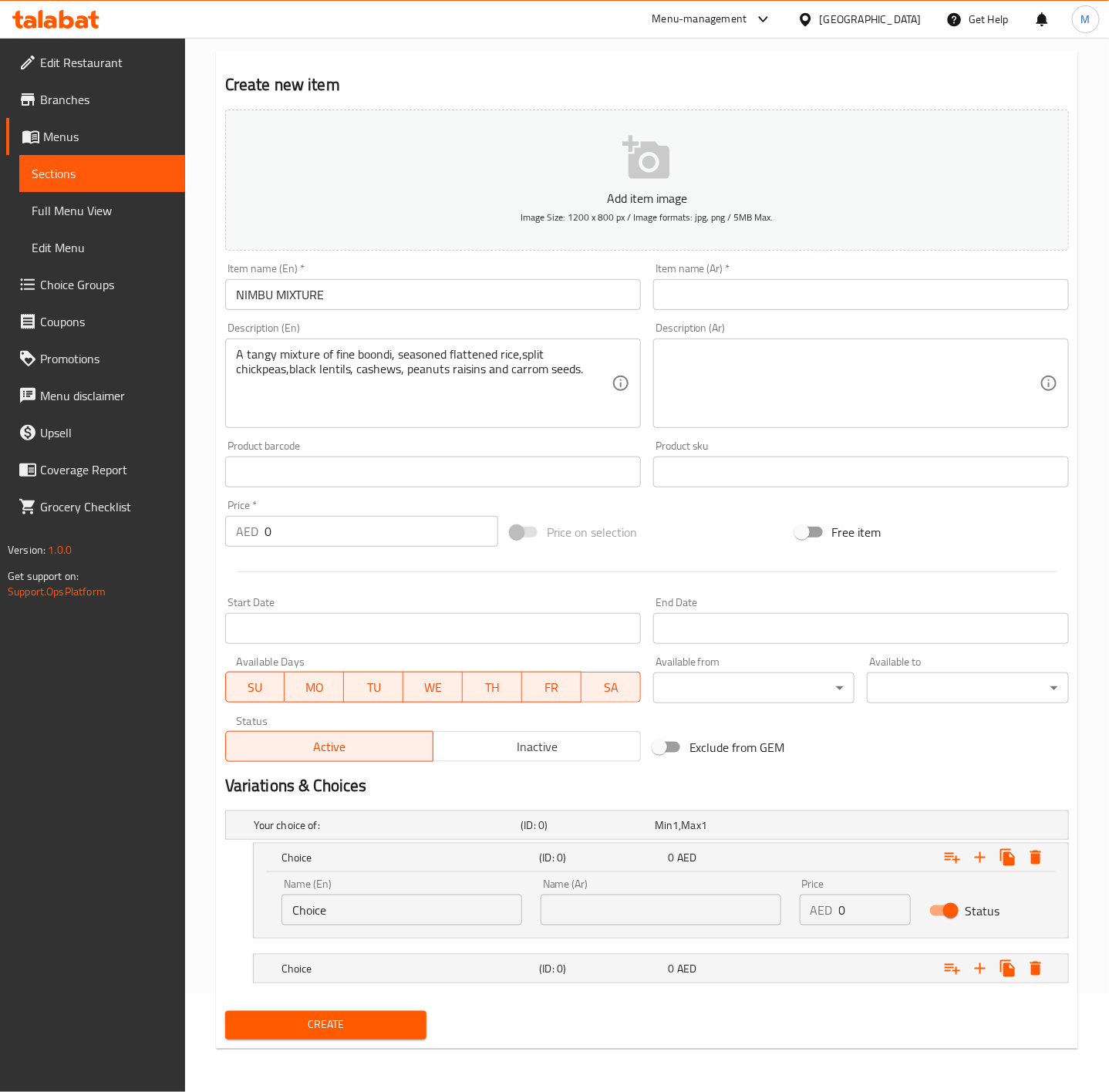
click at [456, 921] on input "Choice" at bounding box center [401, 910] width 241 height 31
type input "2"
type input "500 GM"
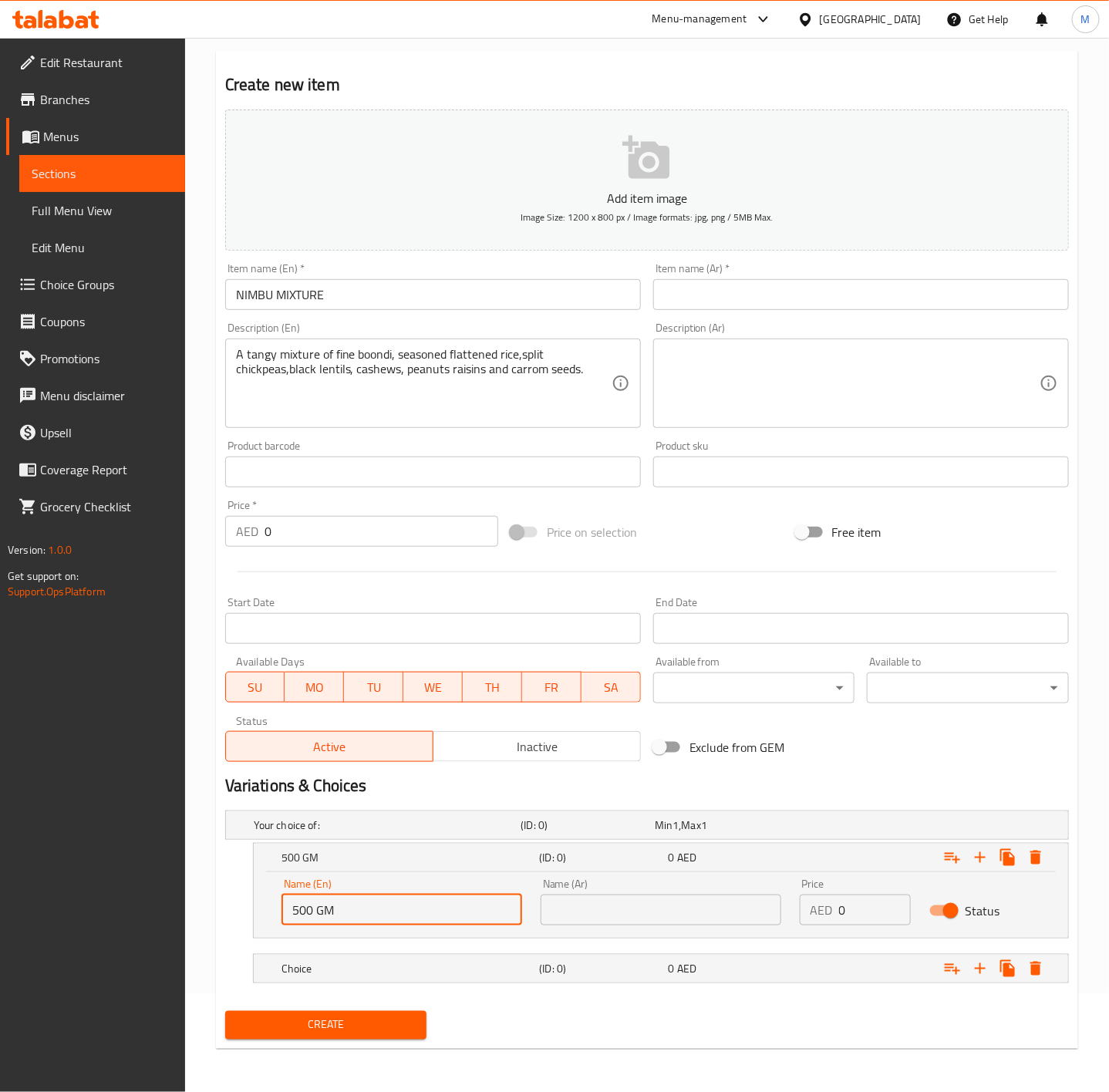
click at [583, 910] on input "text" at bounding box center [661, 910] width 241 height 31
type input "500 جم"
click at [852, 910] on input "0" at bounding box center [875, 910] width 72 height 31
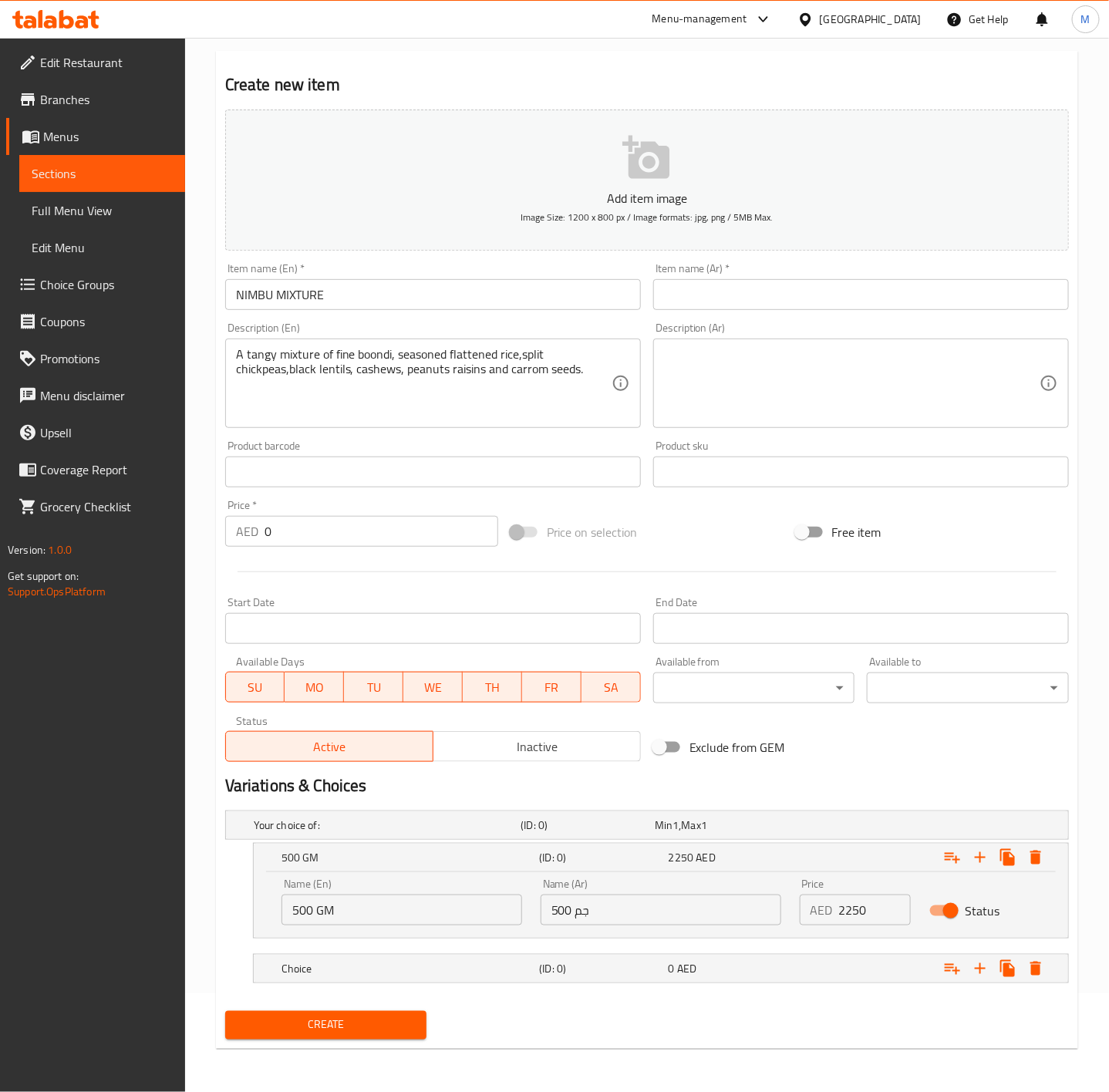
drag, startPoint x: 887, startPoint y: 763, endPoint x: 811, endPoint y: 949, distance: 200.9
click at [887, 763] on div "Exclude from GEM" at bounding box center [790, 748] width 285 height 42
click at [869, 905] on input "2250" at bounding box center [875, 910] width 72 height 31
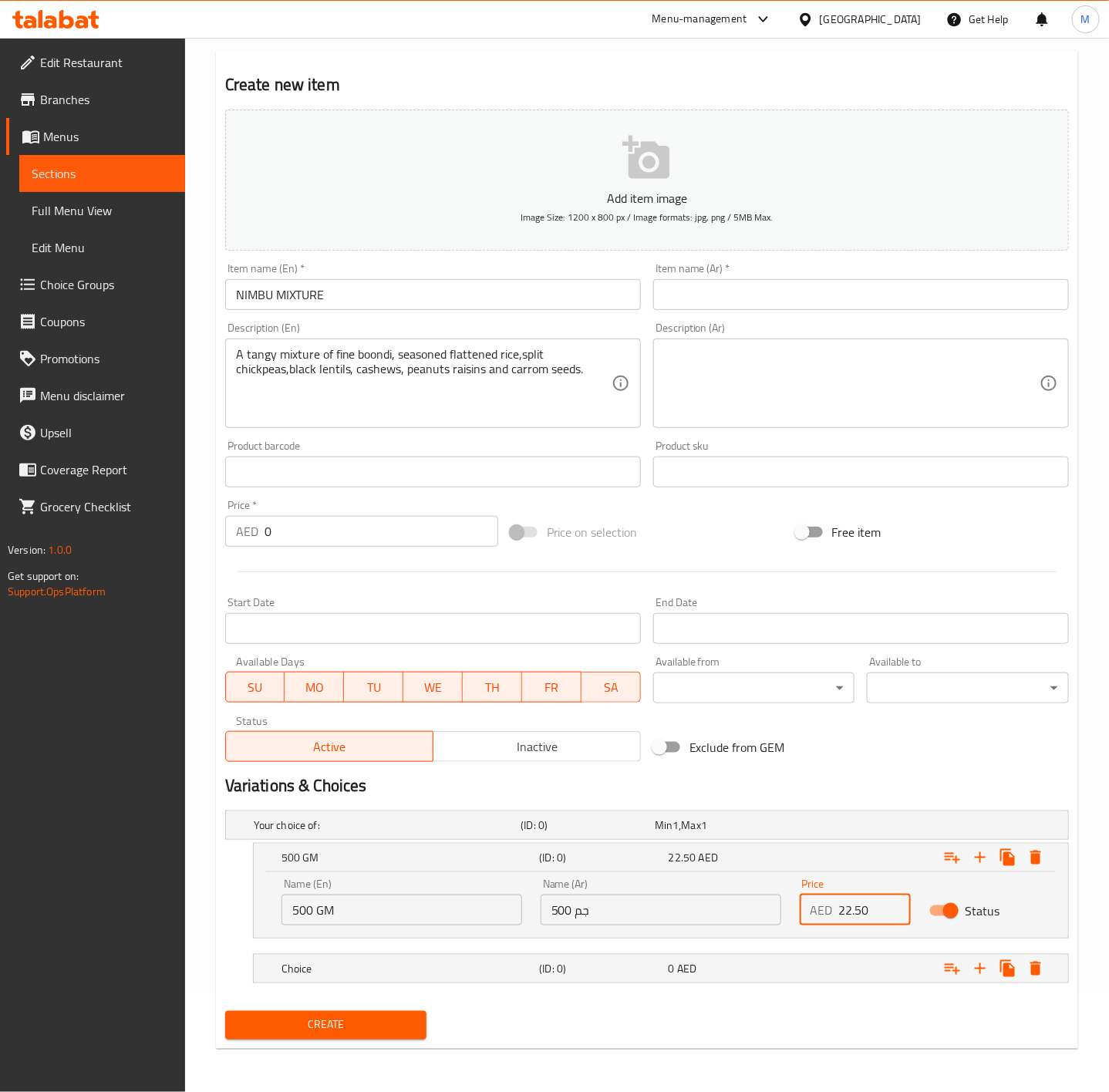
type input "22.50"
click at [918, 782] on h2 "Variations & Choices" at bounding box center [647, 786] width 844 height 23
click at [709, 983] on div "Choice (ID: 0) 0 AED" at bounding box center [665, 969] width 774 height 34
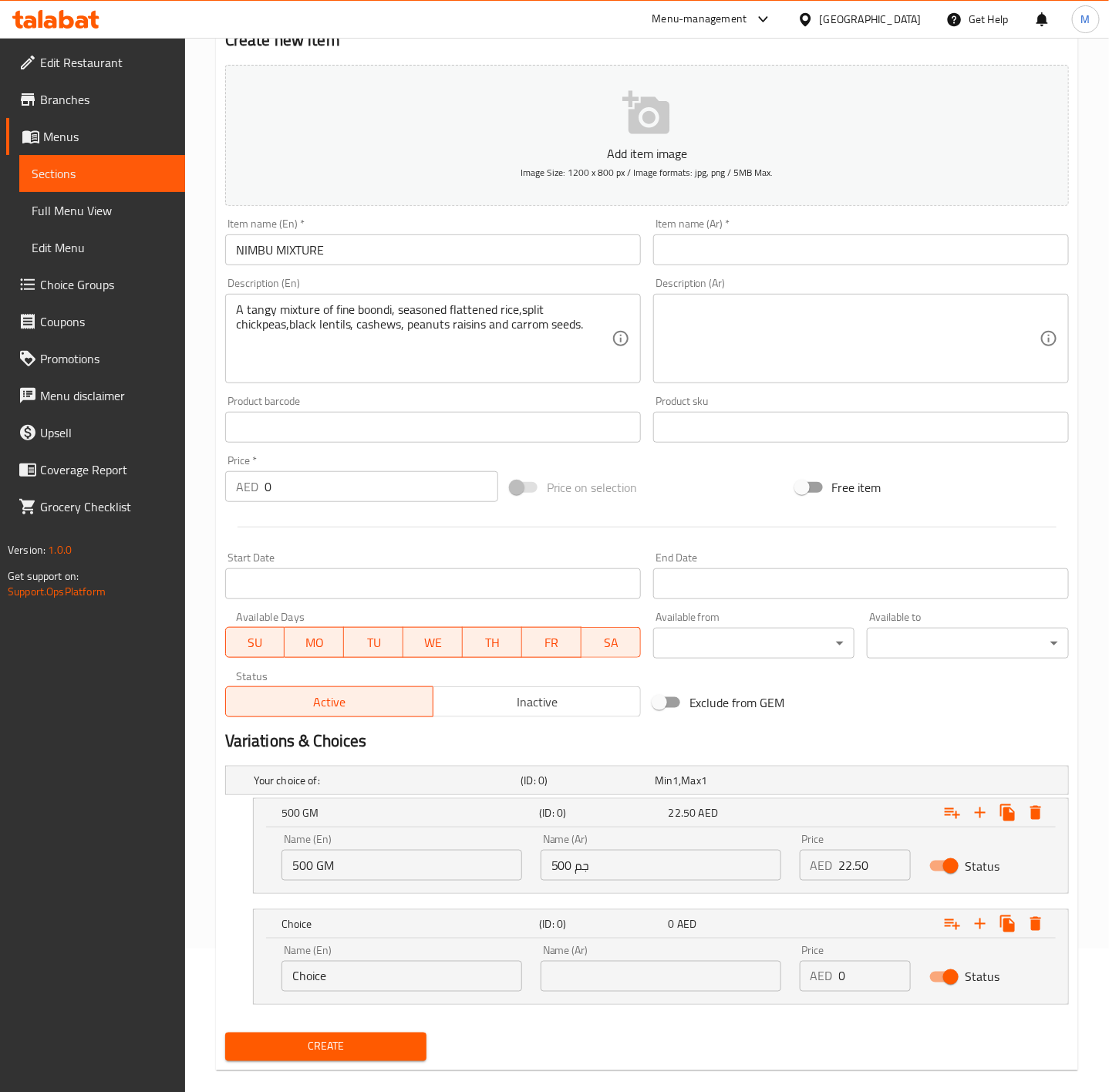
scroll to position [167, 0]
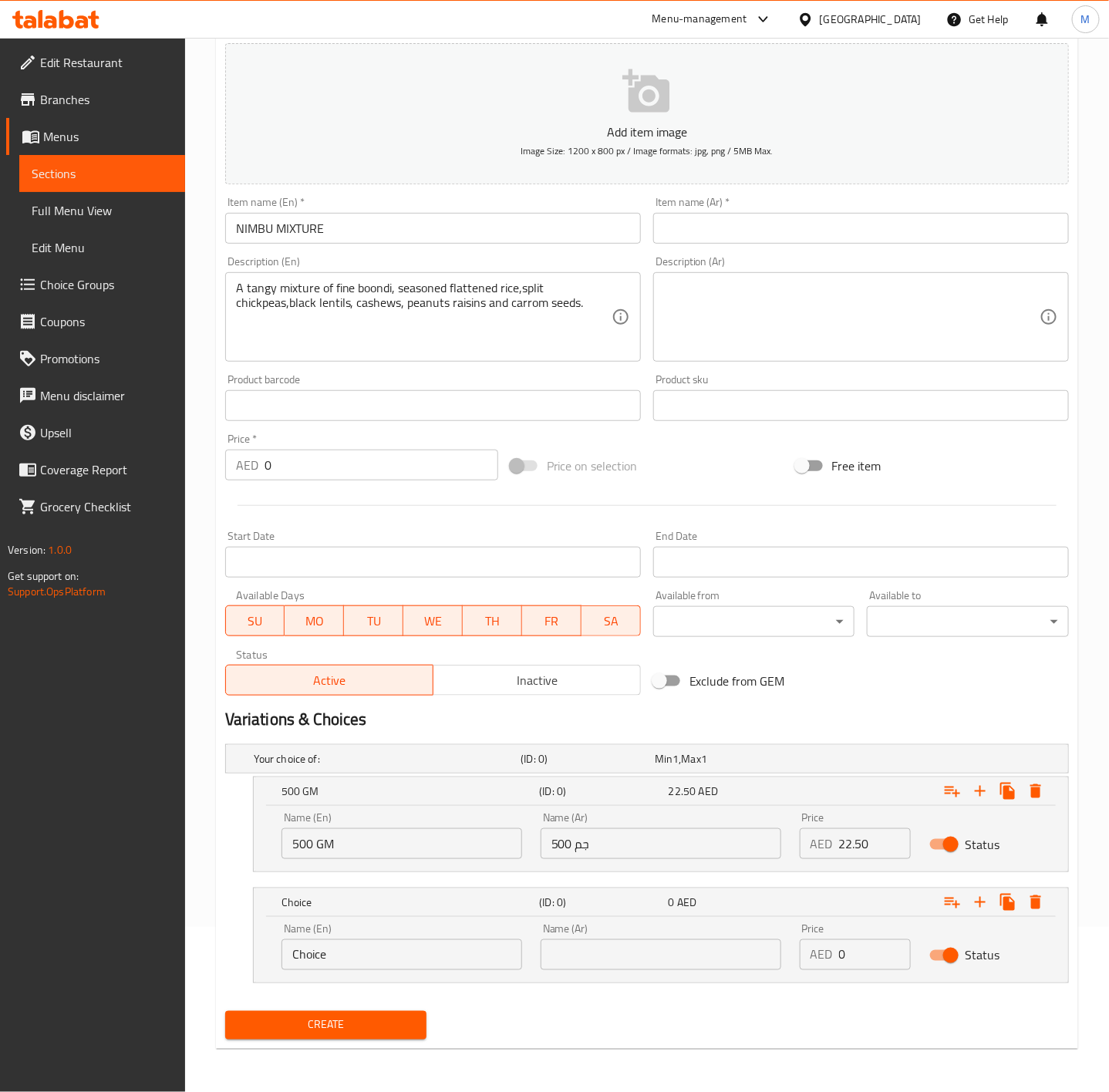
click at [397, 977] on div "Name (En) Choice Name (En)" at bounding box center [401, 946] width 259 height 66
drag, startPoint x: 397, startPoint y: 977, endPoint x: 387, endPoint y: 960, distance: 19.7
click at [390, 970] on div "Name (En) Choice Name (En)" at bounding box center [401, 946] width 259 height 66
click at [387, 960] on input "Choice" at bounding box center [401, 955] width 241 height 31
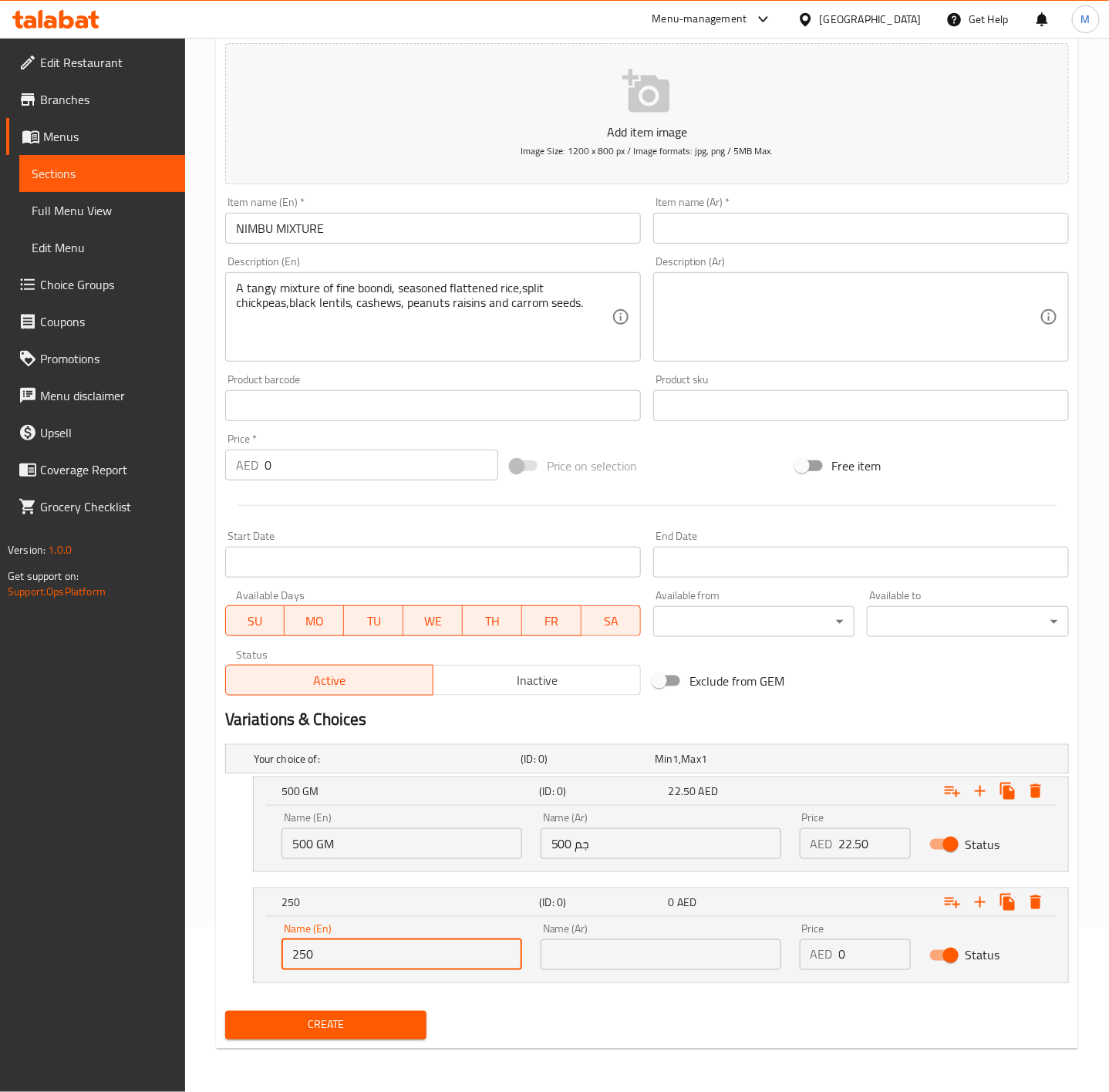
type input "250 GM"
click at [600, 951] on input "text" at bounding box center [661, 955] width 241 height 31
type input "250 جم"
click at [864, 961] on input "0" at bounding box center [875, 955] width 72 height 31
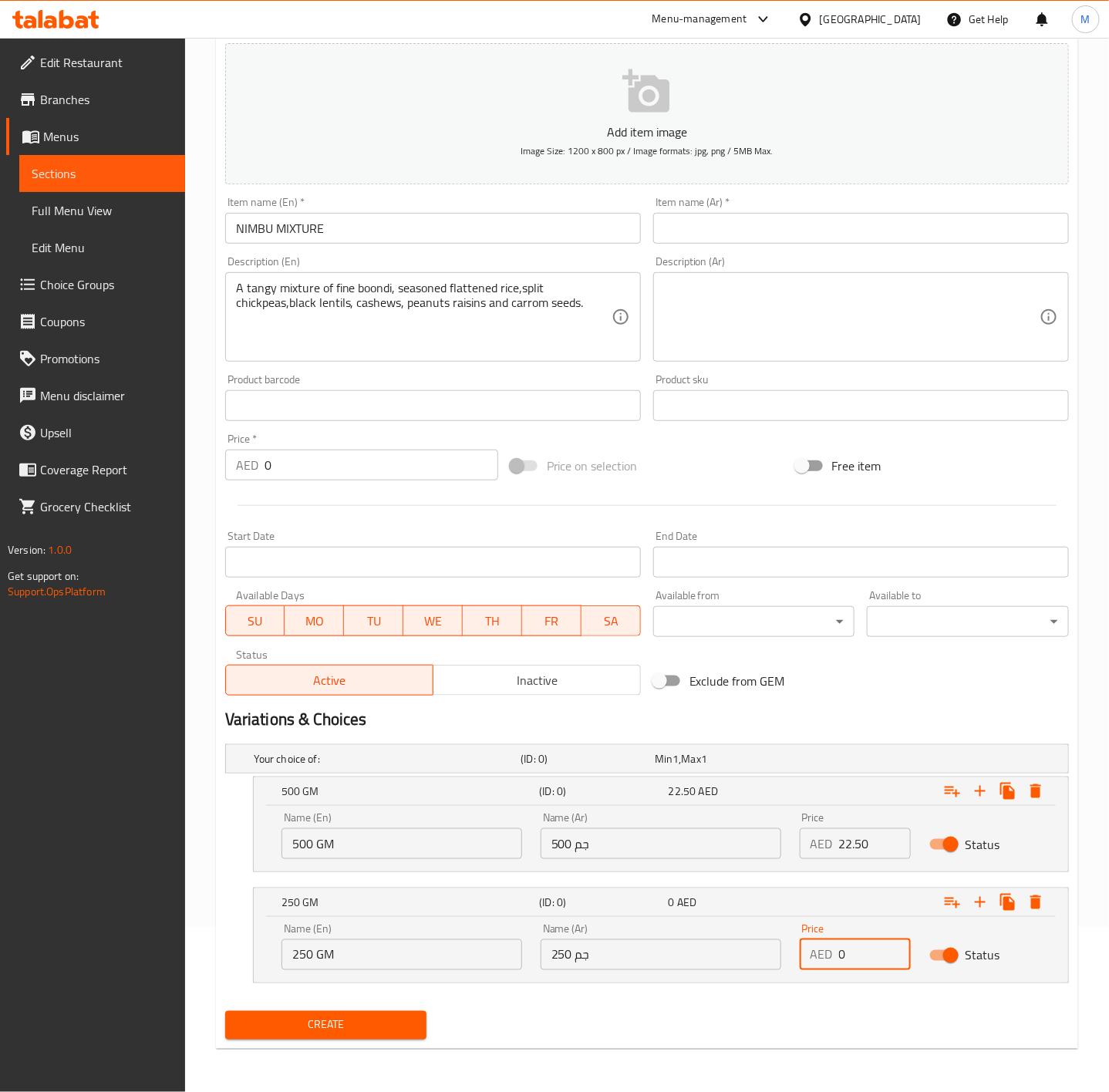
click at [864, 961] on input "0" at bounding box center [875, 955] width 72 height 31
type input "11.25"
drag, startPoint x: 825, startPoint y: 699, endPoint x: 926, endPoint y: 725, distance: 104.3
click at [850, 699] on div "Exclude from GEM" at bounding box center [790, 681] width 285 height 42
click at [315, 317] on textarea "A tangy mixture of fine boondi, seasoned flattened rice,split chickpeas,black l…" at bounding box center [424, 317] width 376 height 74
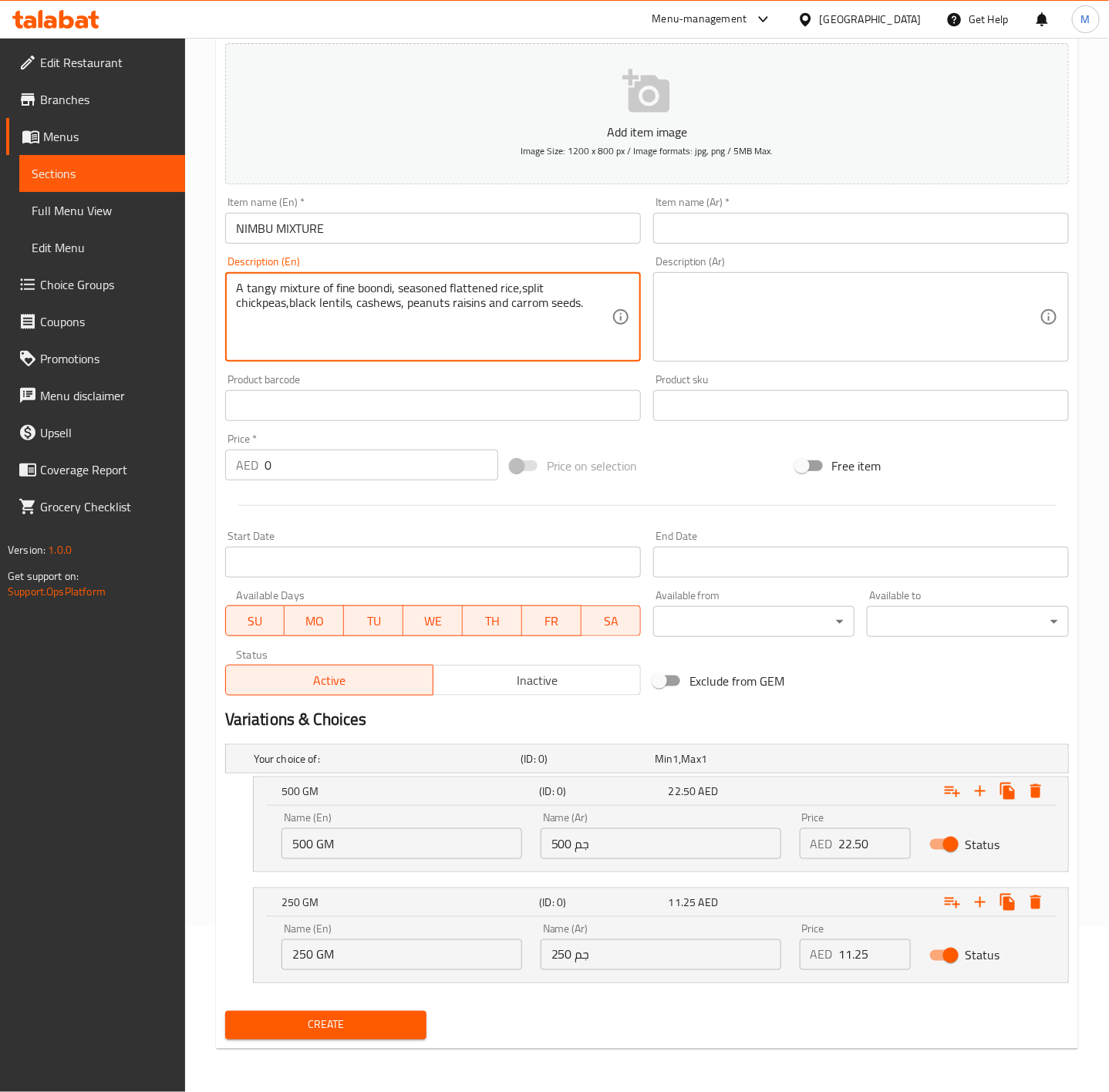
click at [364, 206] on div "Item name (En)   * NIMBU MIXTURE Item name (En) *" at bounding box center [433, 220] width 415 height 47
click at [369, 214] on input "NIMBU MIXTURE" at bounding box center [433, 229] width 415 height 31
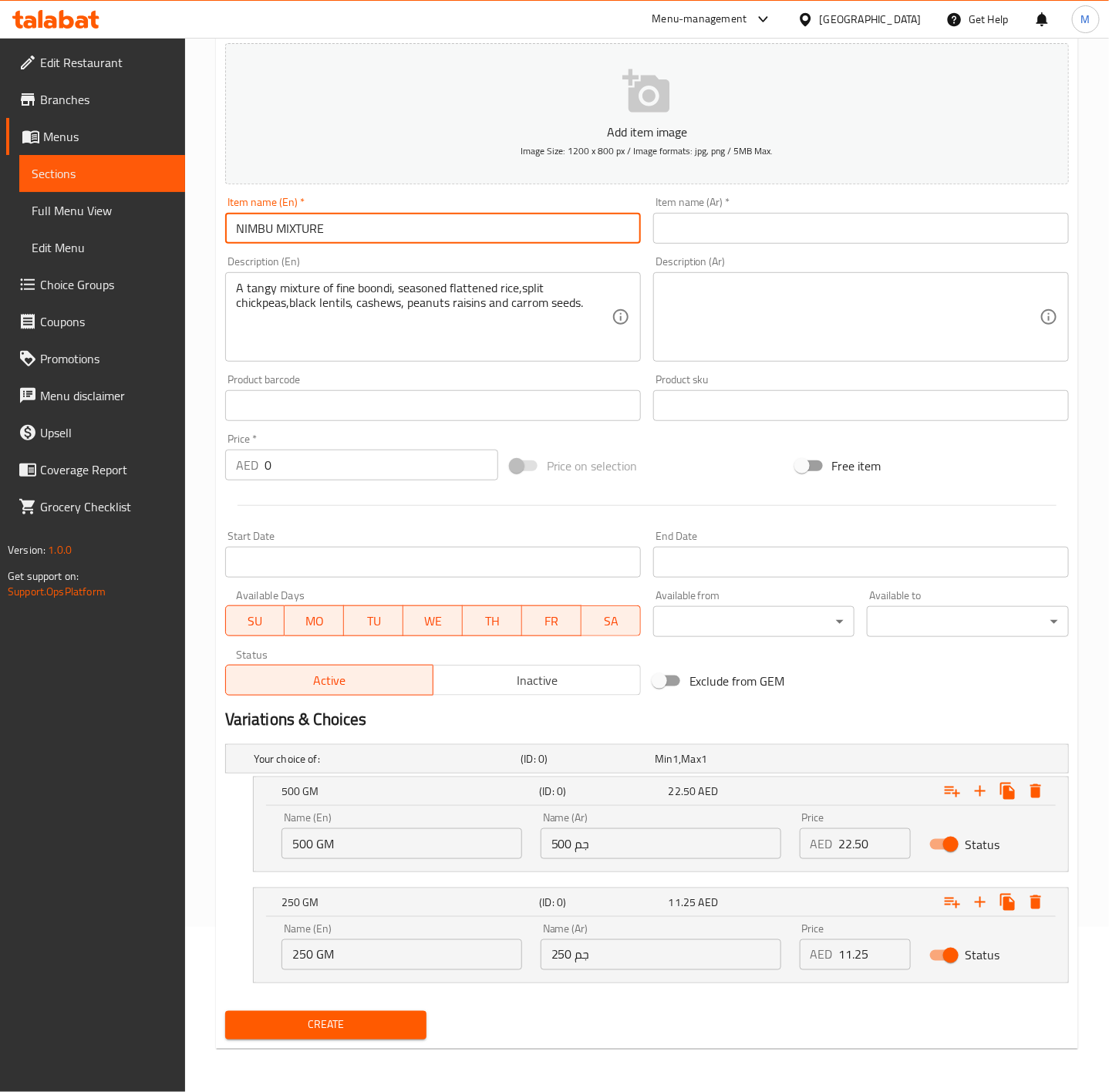
click at [369, 214] on input "NIMBU MIXTURE" at bounding box center [433, 229] width 415 height 31
type input "Nimbu Mixture"
click at [333, 229] on input "Nimbu Mixture" at bounding box center [433, 229] width 415 height 31
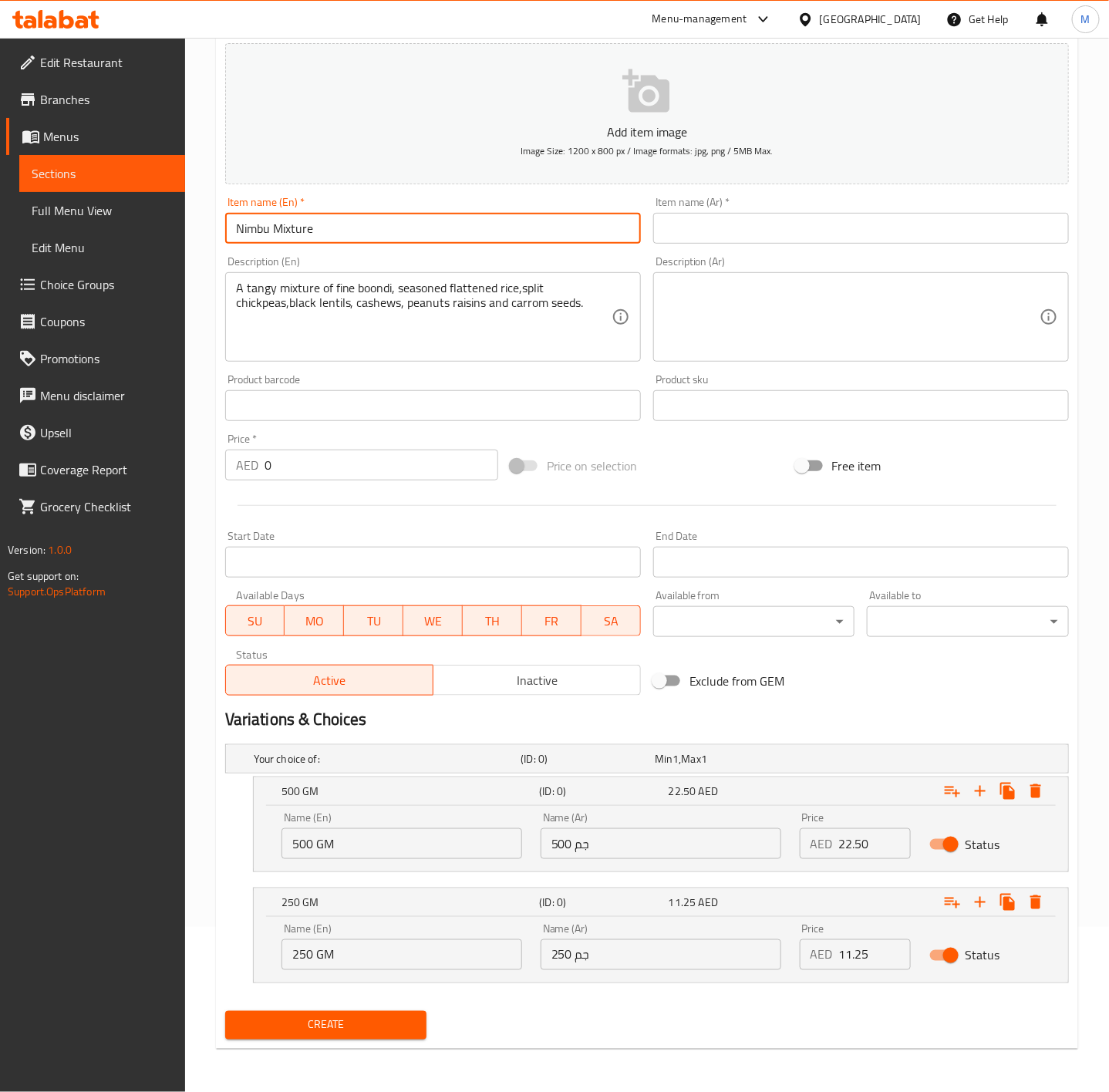
click at [333, 229] on input "Nimbu Mixture" at bounding box center [433, 229] width 415 height 31
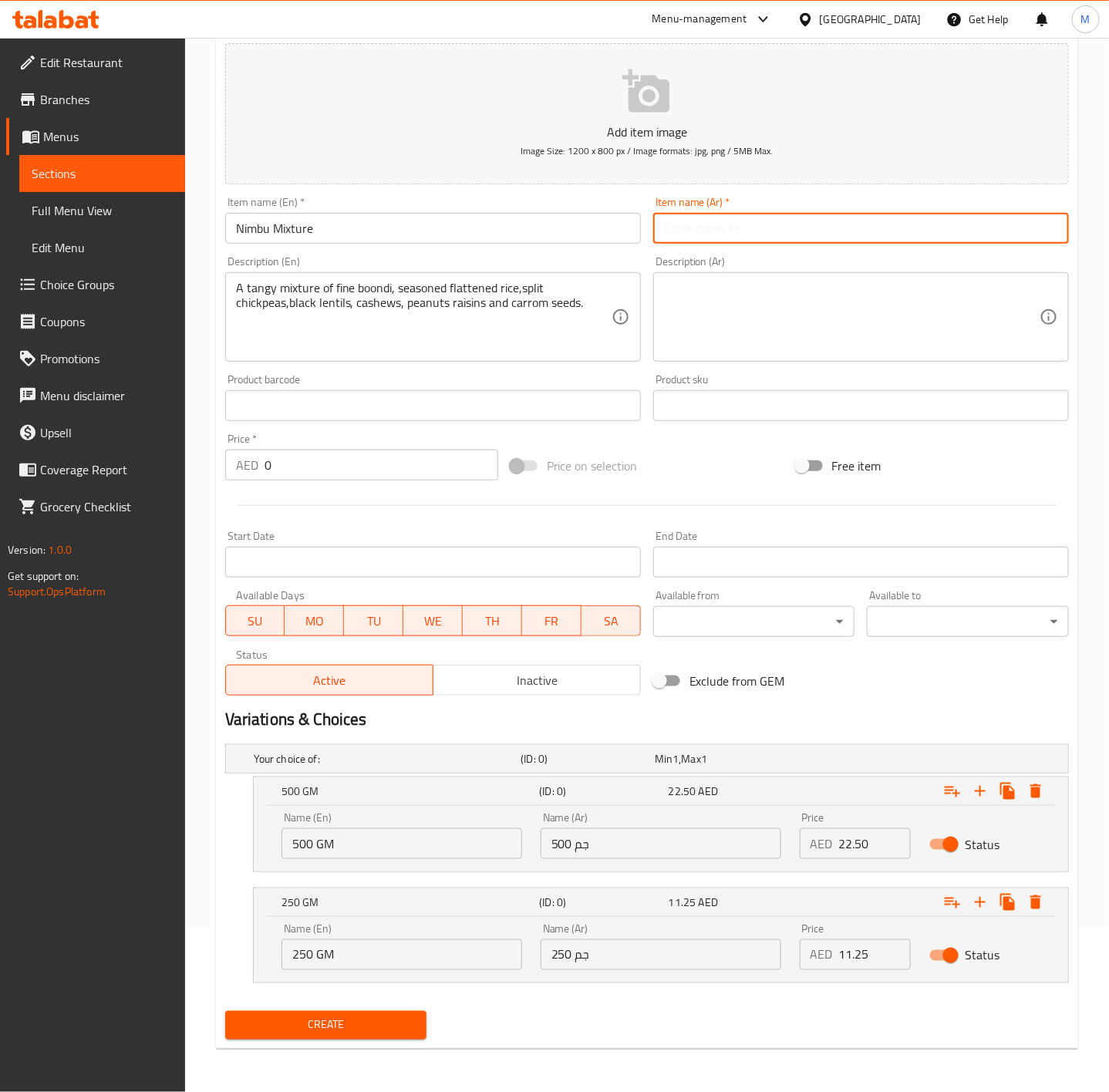
click at [752, 241] on input "text" at bounding box center [861, 229] width 415 height 31
paste input "مزيج نيمبو"
type input "مزيج نيمبو"
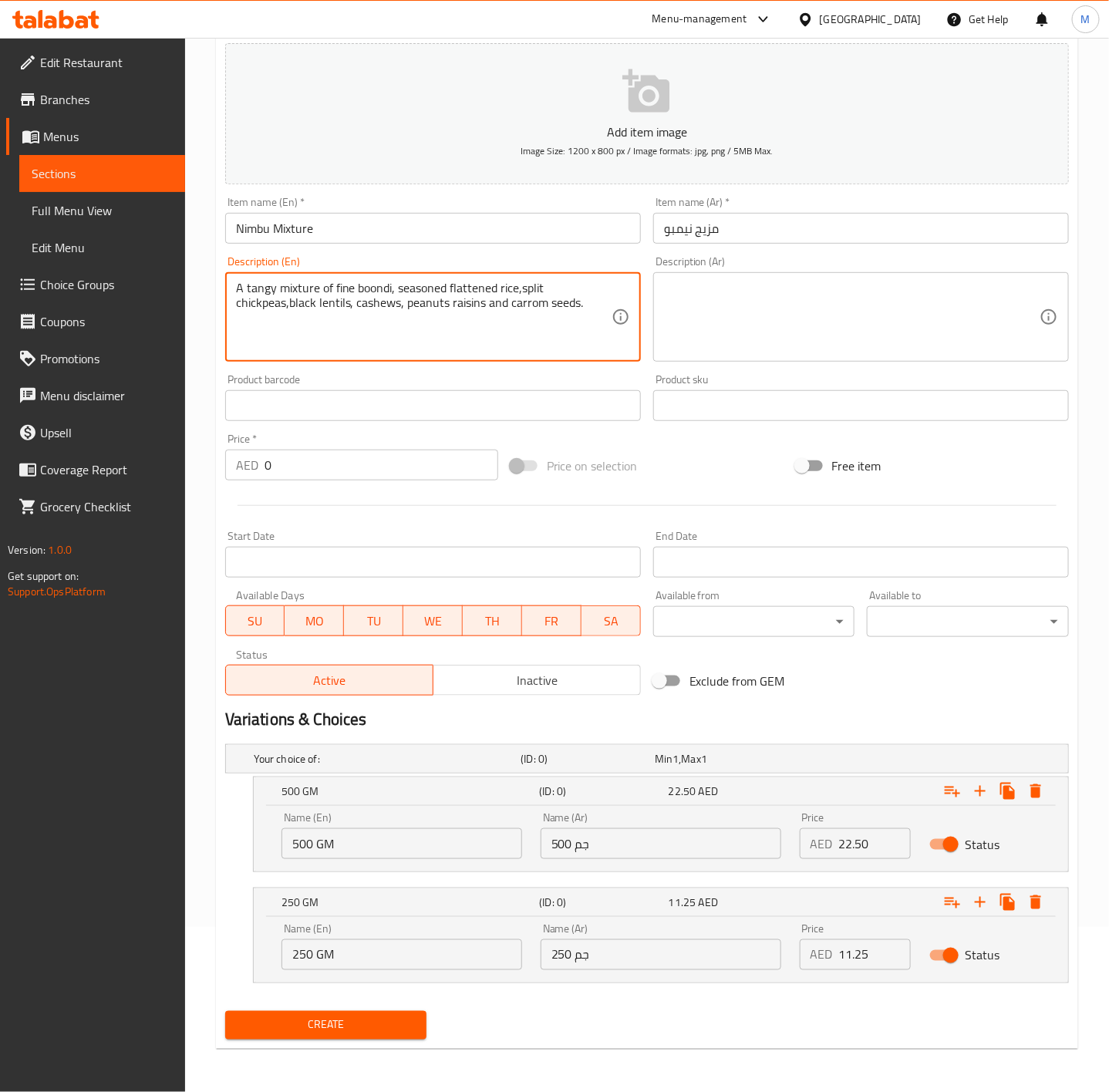
click at [461, 301] on textarea "A tangy mixture of fine boondi, seasoned flattened rice,split chickpeas,black l…" at bounding box center [424, 317] width 376 height 74
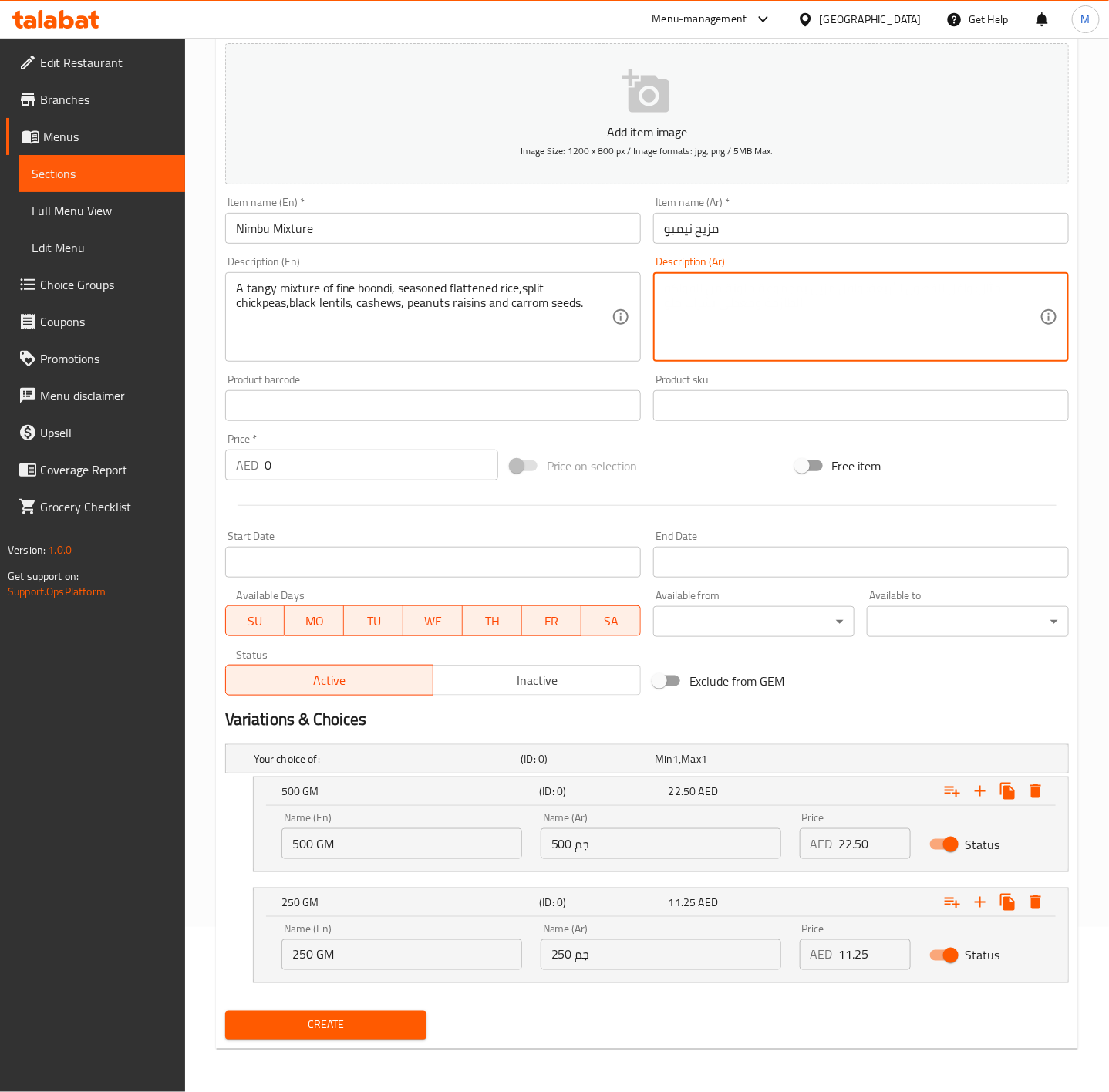
click at [759, 312] on textarea at bounding box center [852, 317] width 376 height 74
paste textarea "مزيج لاذع من البوندي الناعم والأرز المسطح المتبل والحمص المقسم والعدس الأسود وا…"
type textarea "مزيج لاذع من البوندي الناعم والأرز المسطح المتبل والحمص المقسم والعدس الأسود وا…"
click at [714, 436] on div "Add item image Image Size: 1200 x 800 px / Image formats: jpg, png / 5MB Max. I…" at bounding box center [647, 370] width 856 height 665
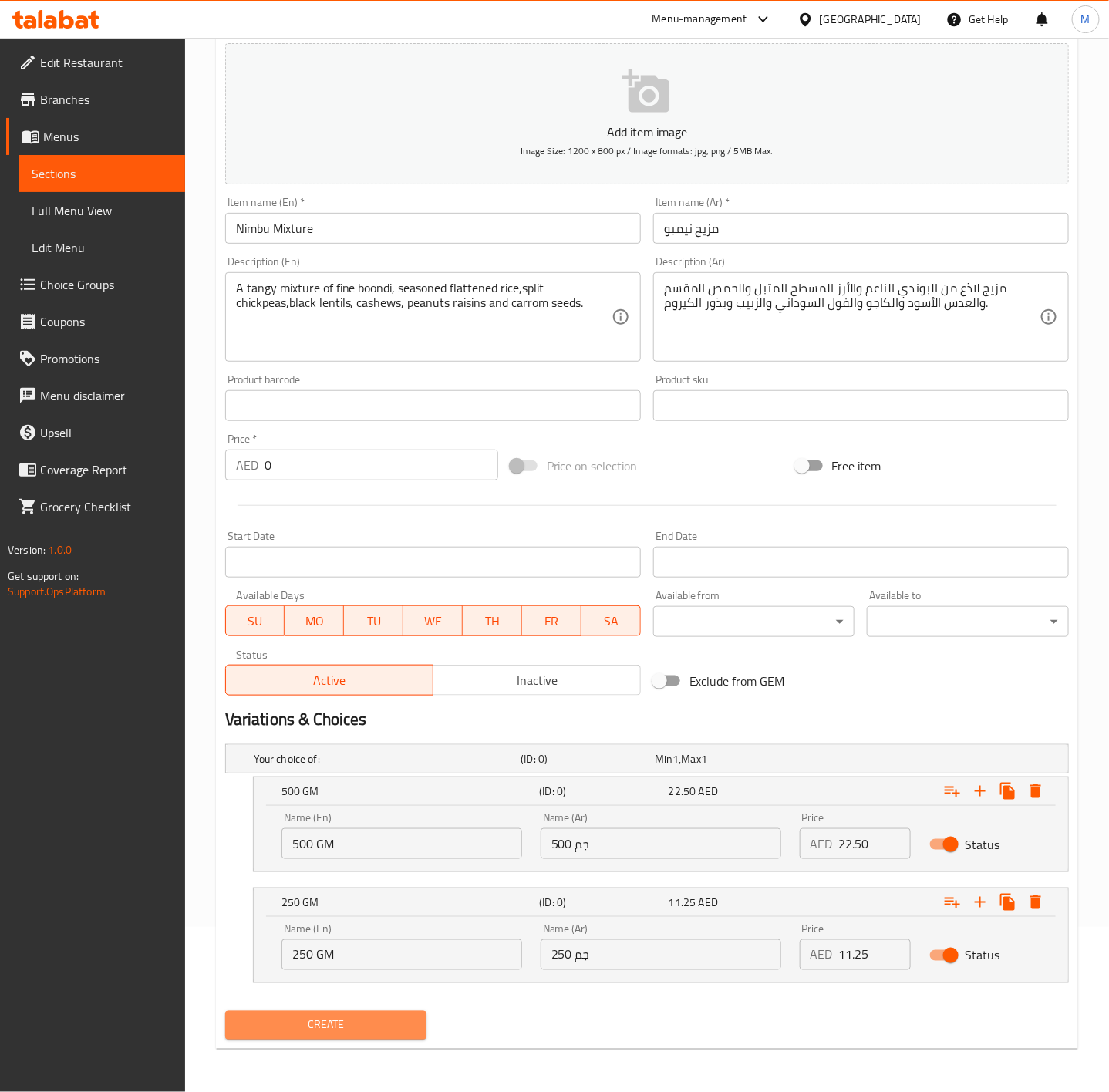
click at [350, 1035] on span "Create" at bounding box center [326, 1025] width 177 height 19
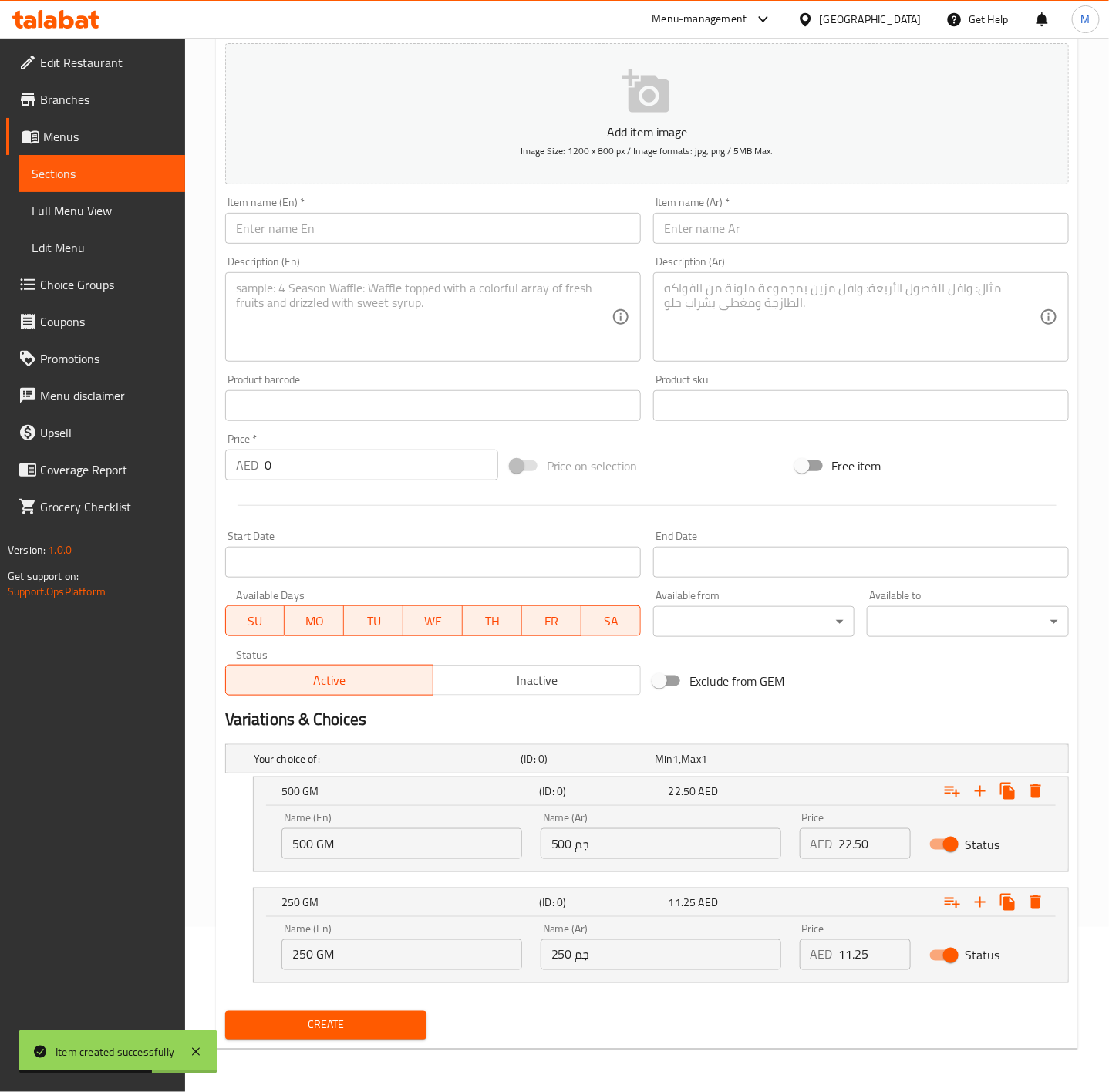
click at [326, 229] on input "text" at bounding box center [433, 229] width 415 height 31
paste input "METHI PURI"
type input "METHI PURI"
click at [440, 338] on textarea at bounding box center [424, 317] width 376 height 74
paste textarea "A savoury, flaky, deep fried puri made with wheat flour, fenugreek and spices."
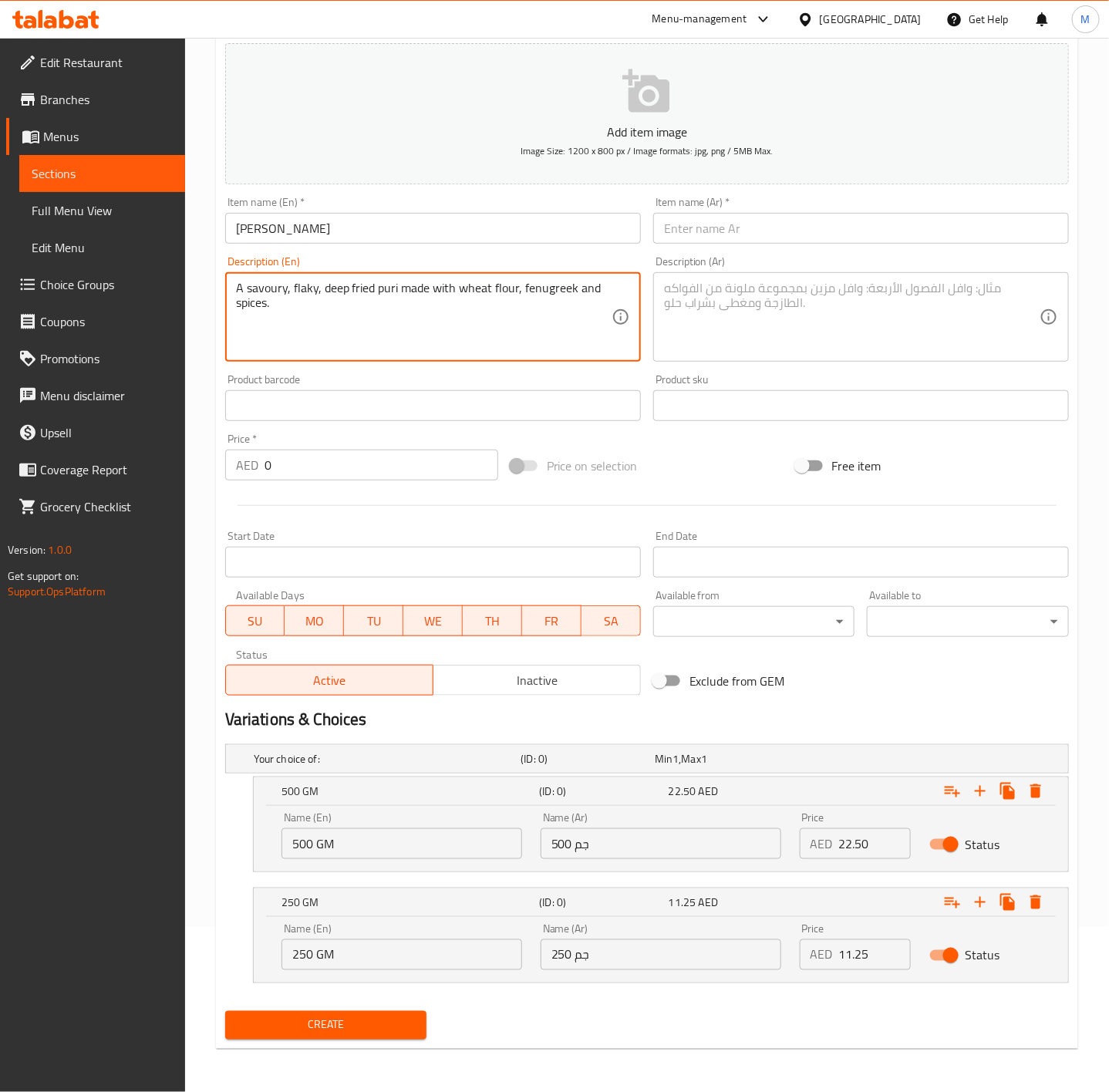
type textarea "A savoury, flaky, deep fried puri made with wheat flour, fenugreek and spices."
click at [880, 794] on div "Expand" at bounding box center [923, 791] width 258 height 34
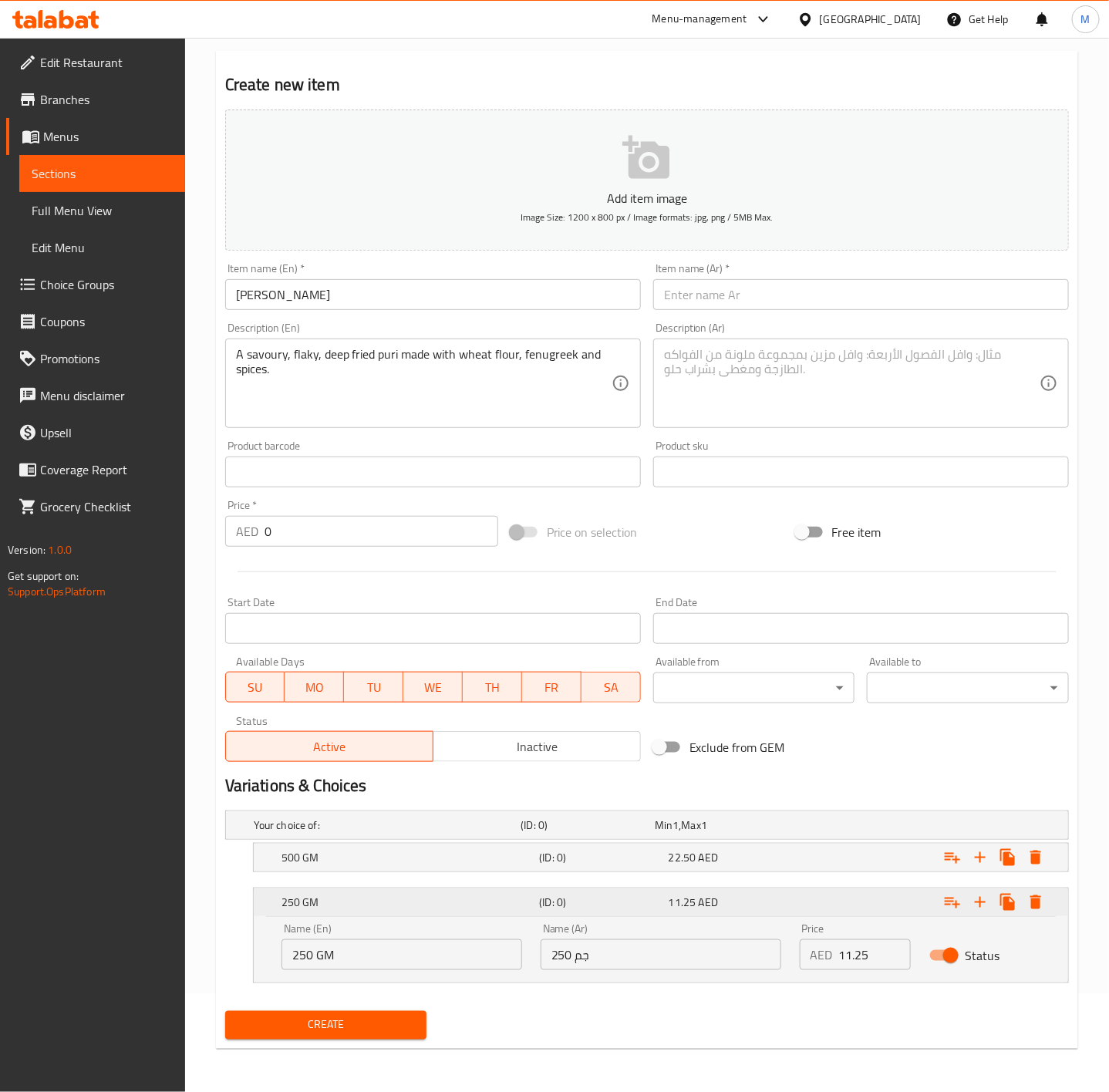
scroll to position [100, 0]
click at [736, 853] on div "22.50 AED" at bounding box center [730, 858] width 122 height 16
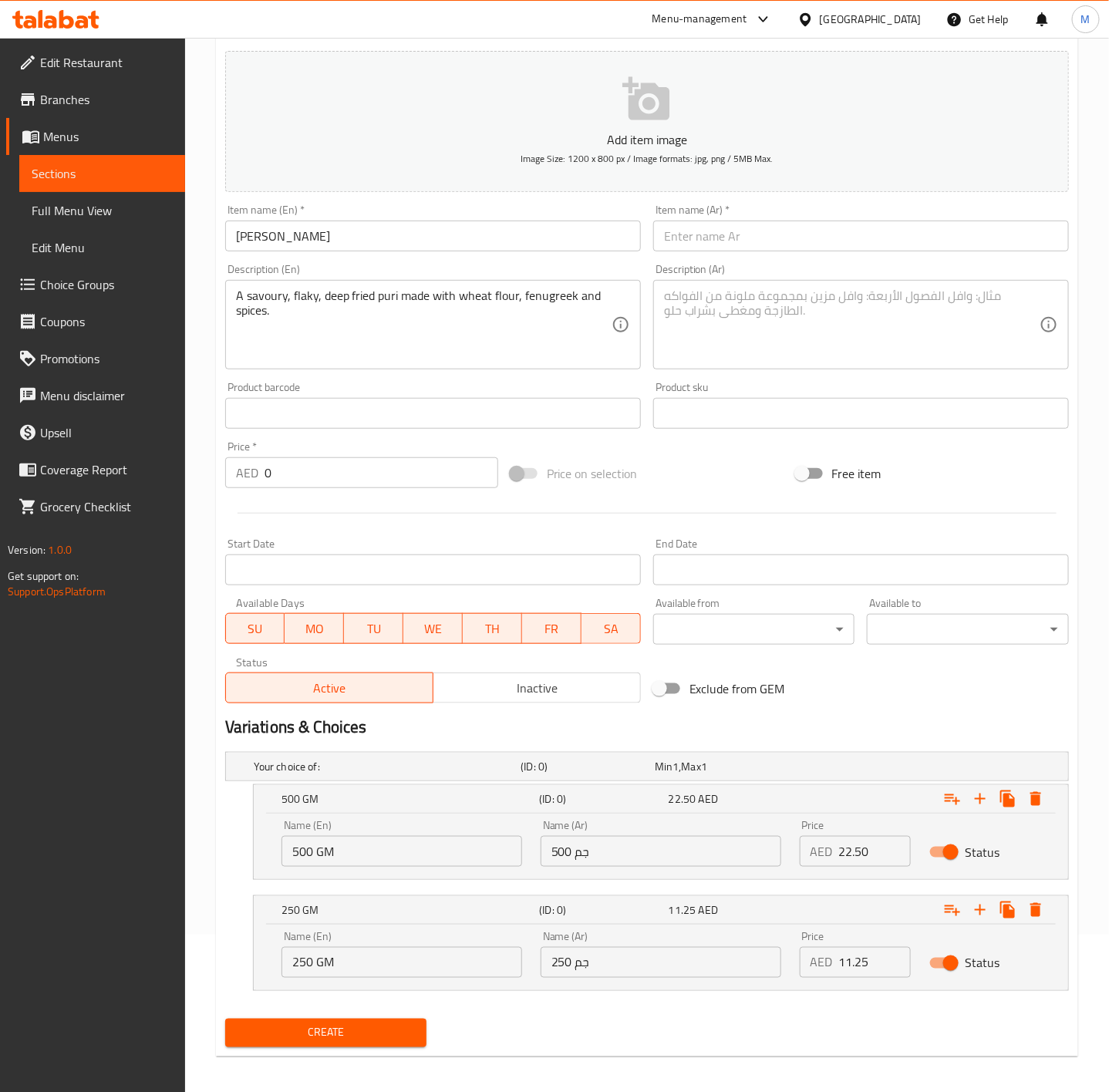
scroll to position [167, 0]
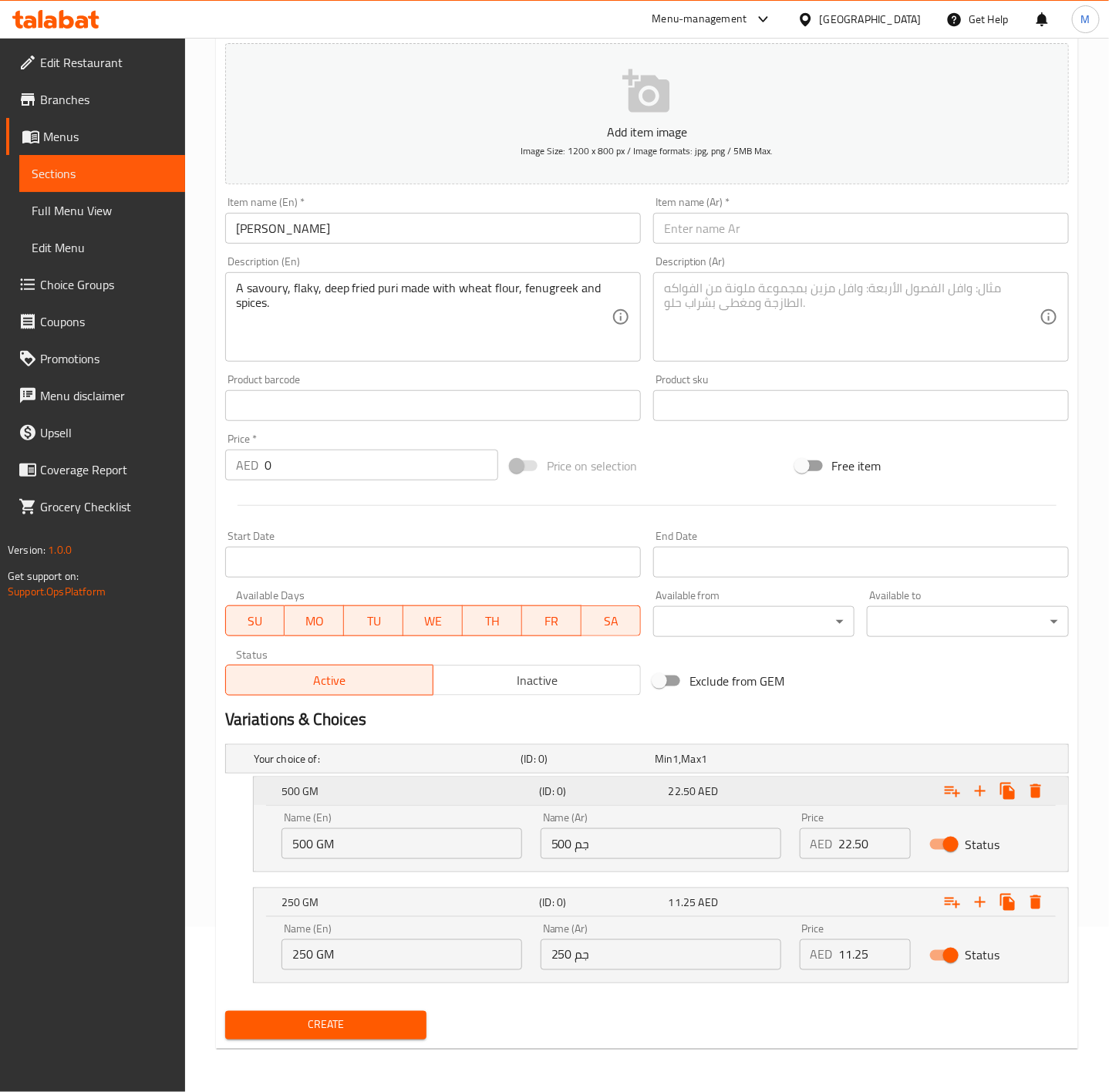
click at [718, 801] on div "22.50 AED" at bounding box center [730, 791] width 129 height 22
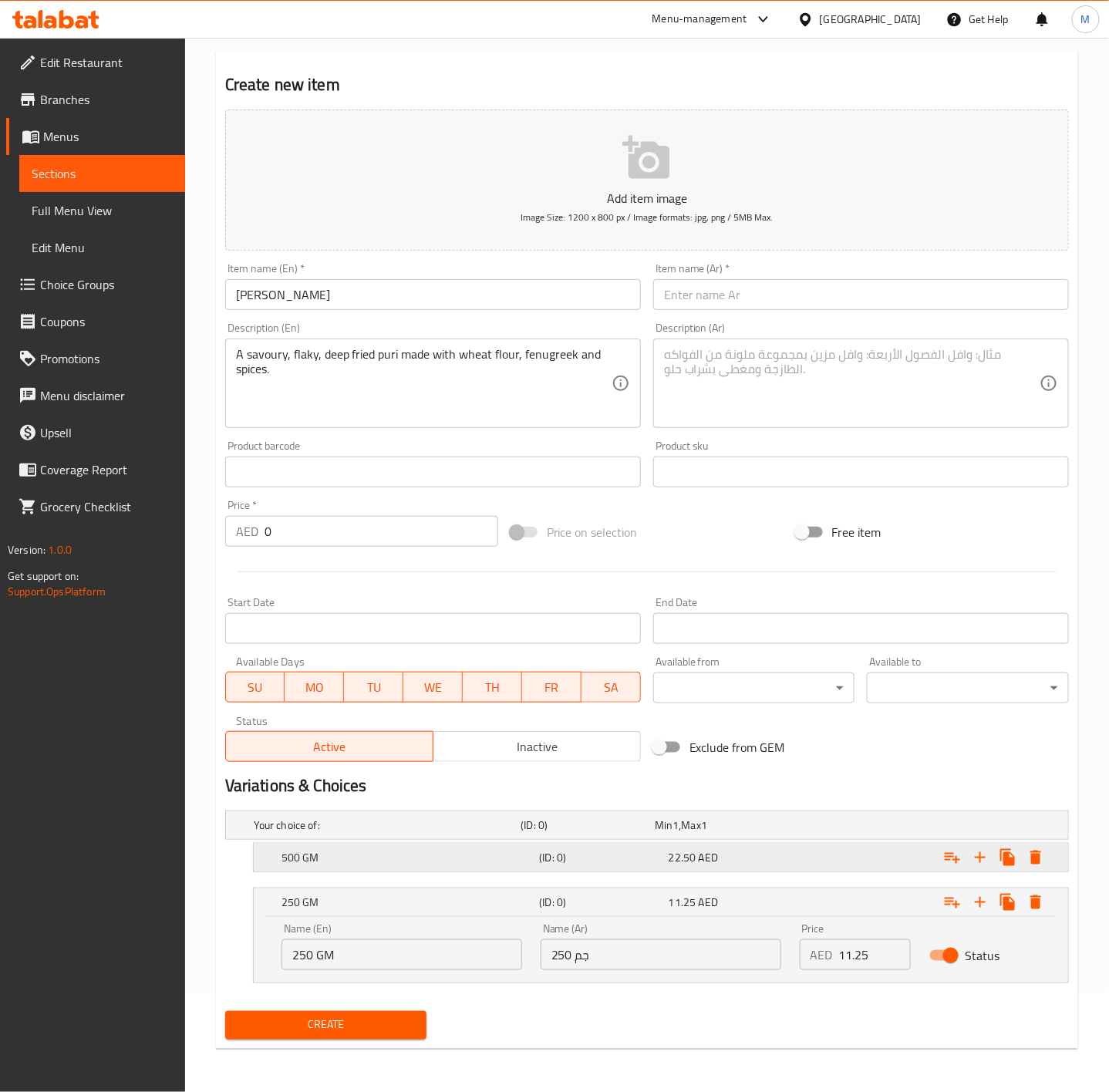
click at [713, 857] on span "AED" at bounding box center [708, 858] width 19 height 20
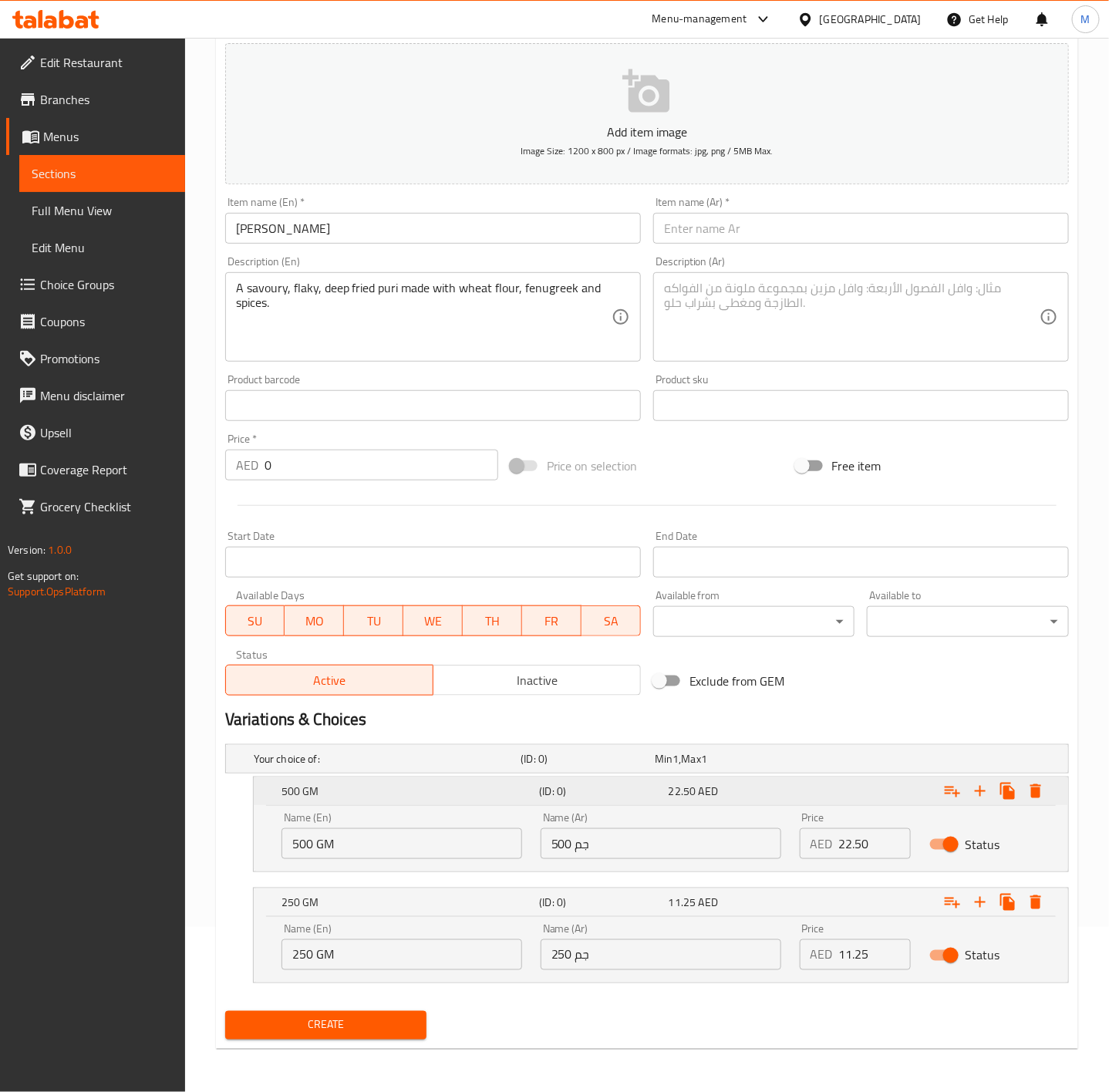
click at [699, 787] on span "AED" at bounding box center [708, 791] width 19 height 20
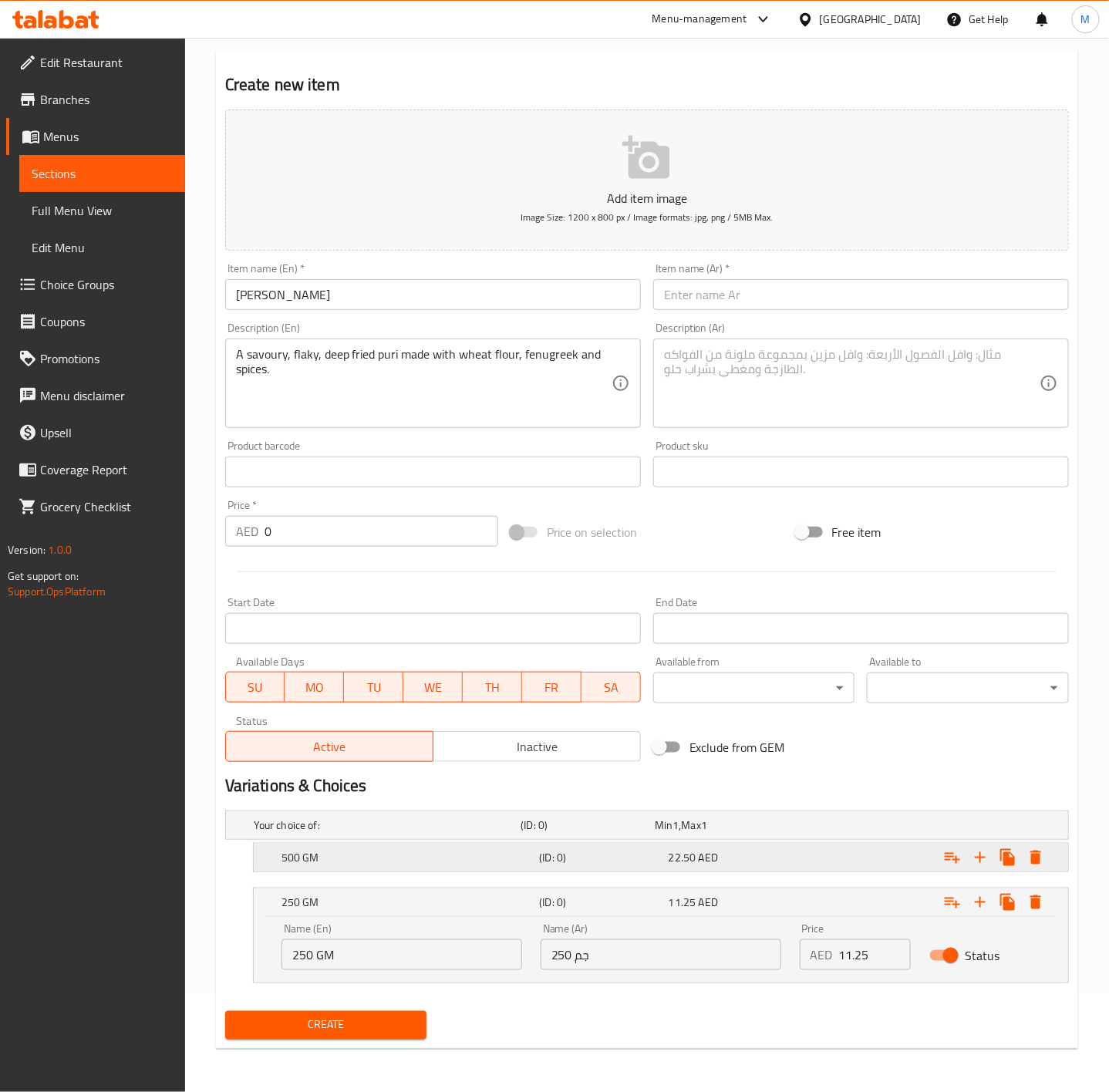
click at [718, 843] on div "500 GM (ID: 0) 22.50 AED" at bounding box center [665, 858] width 774 height 34
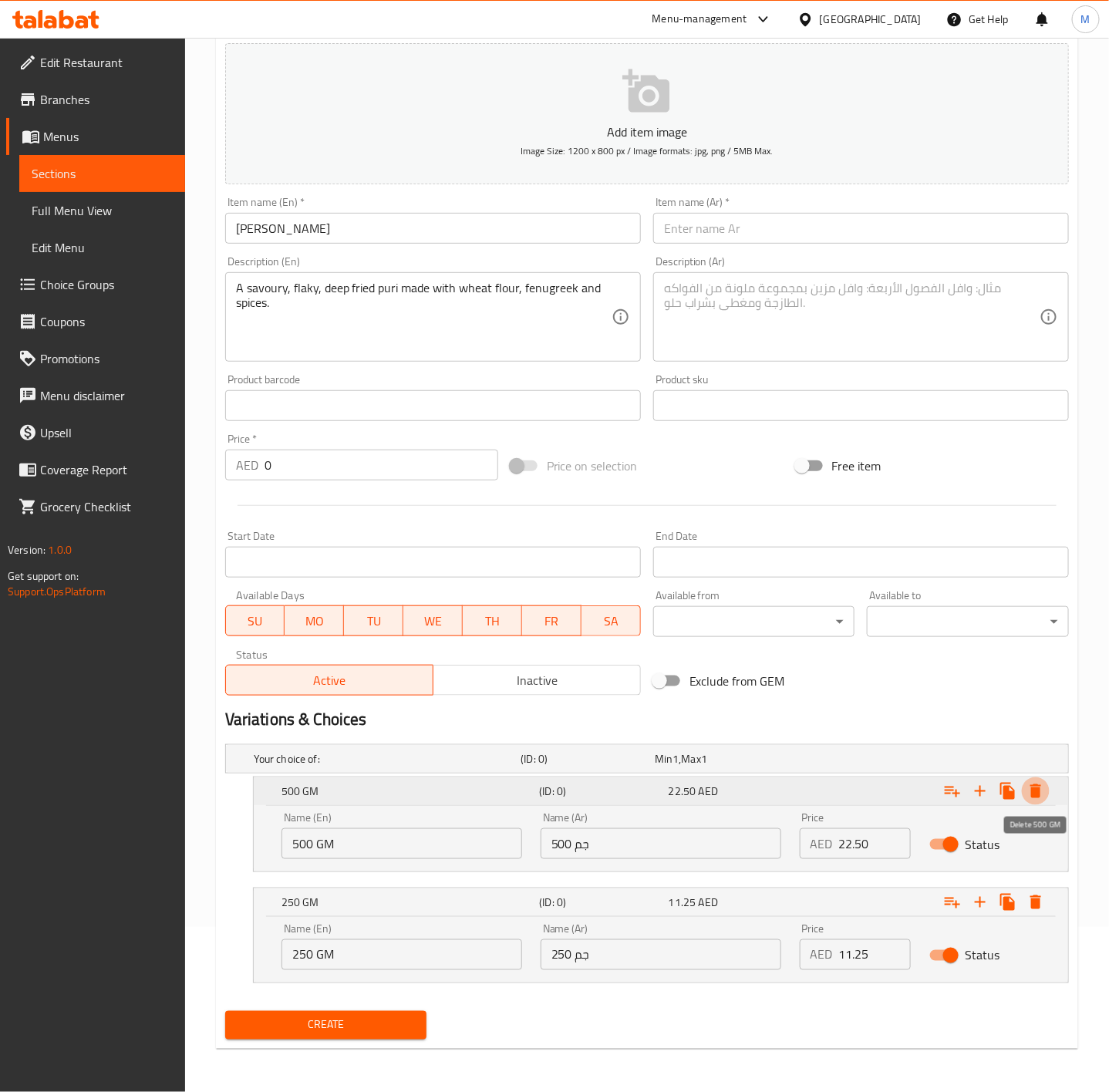
click at [1044, 782] on icon "Expand" at bounding box center [1036, 791] width 19 height 19
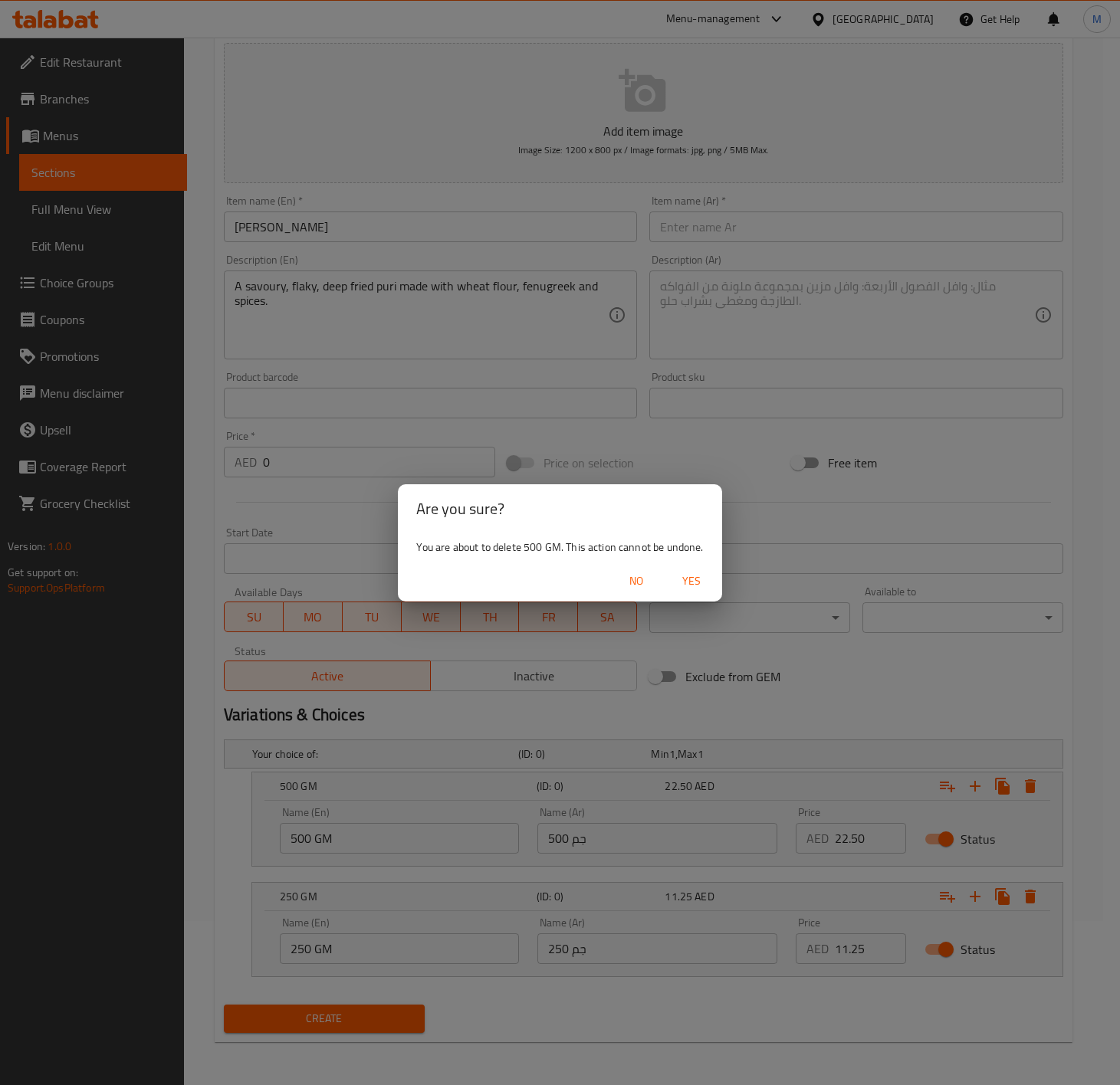
click at [695, 575] on span "Yes" at bounding box center [692, 581] width 37 height 19
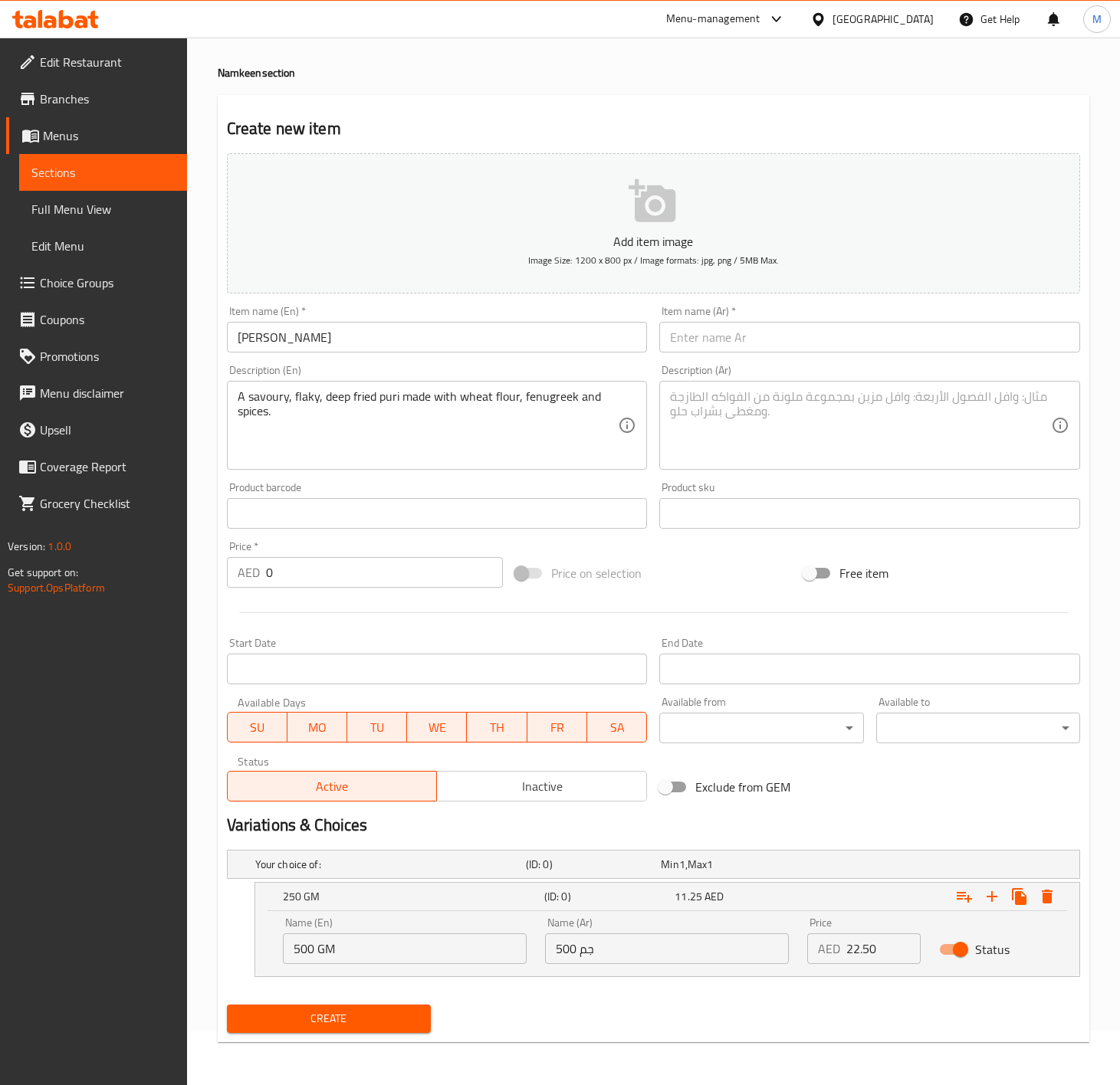
scroll to position [55, 0]
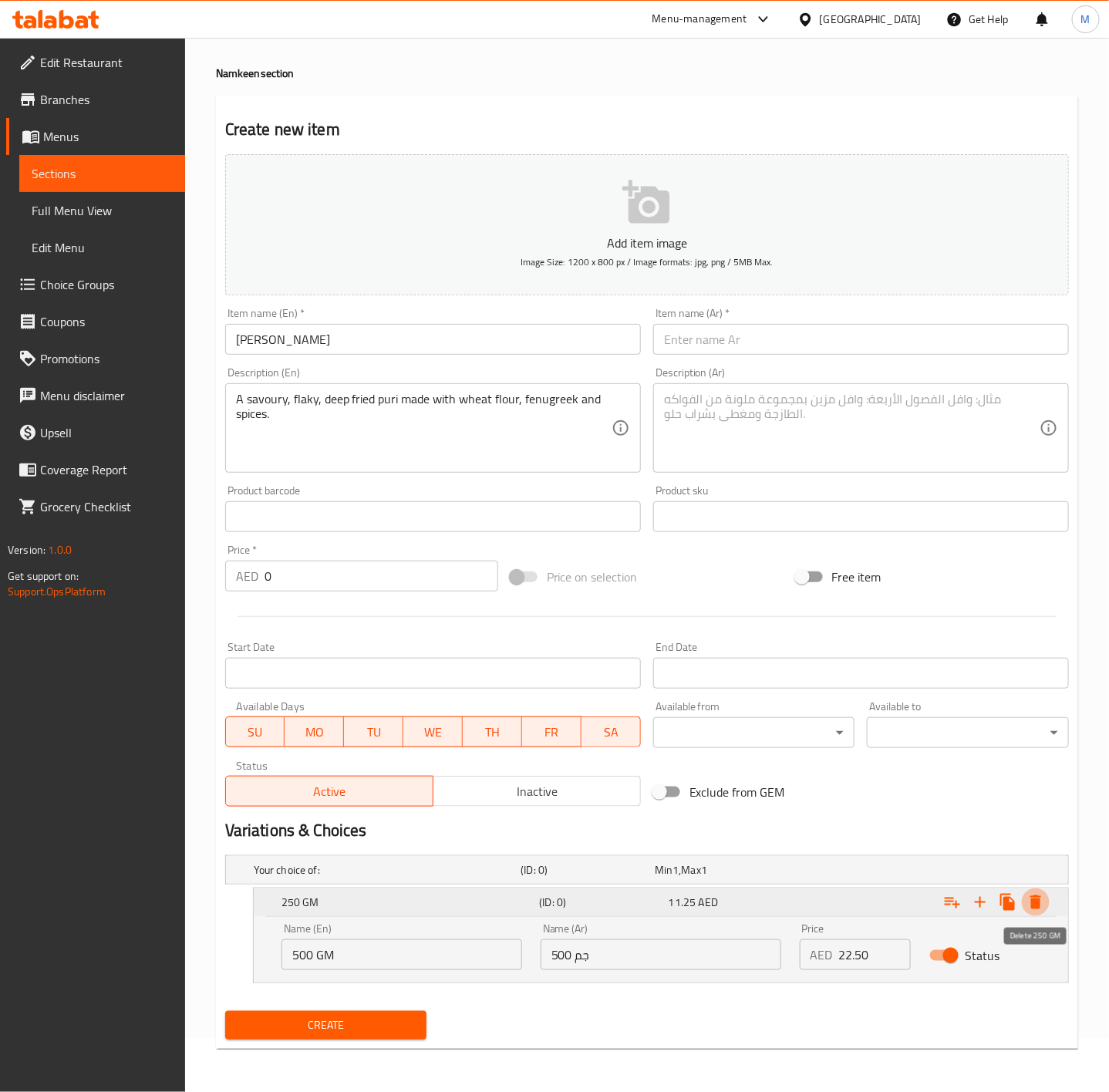
click at [1035, 903] on icon "Expand" at bounding box center [1036, 902] width 11 height 14
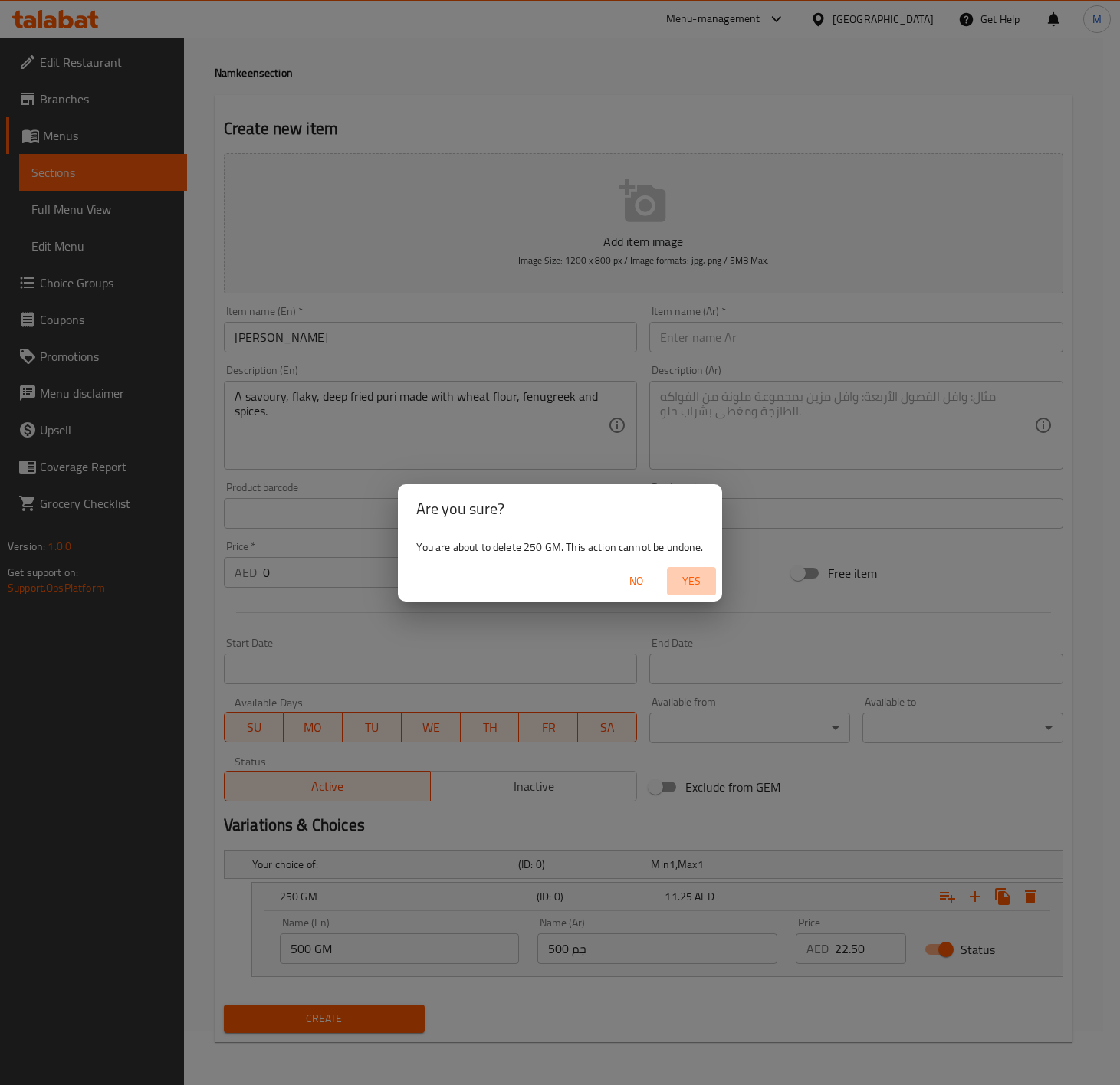
click at [696, 581] on span "Yes" at bounding box center [692, 581] width 37 height 19
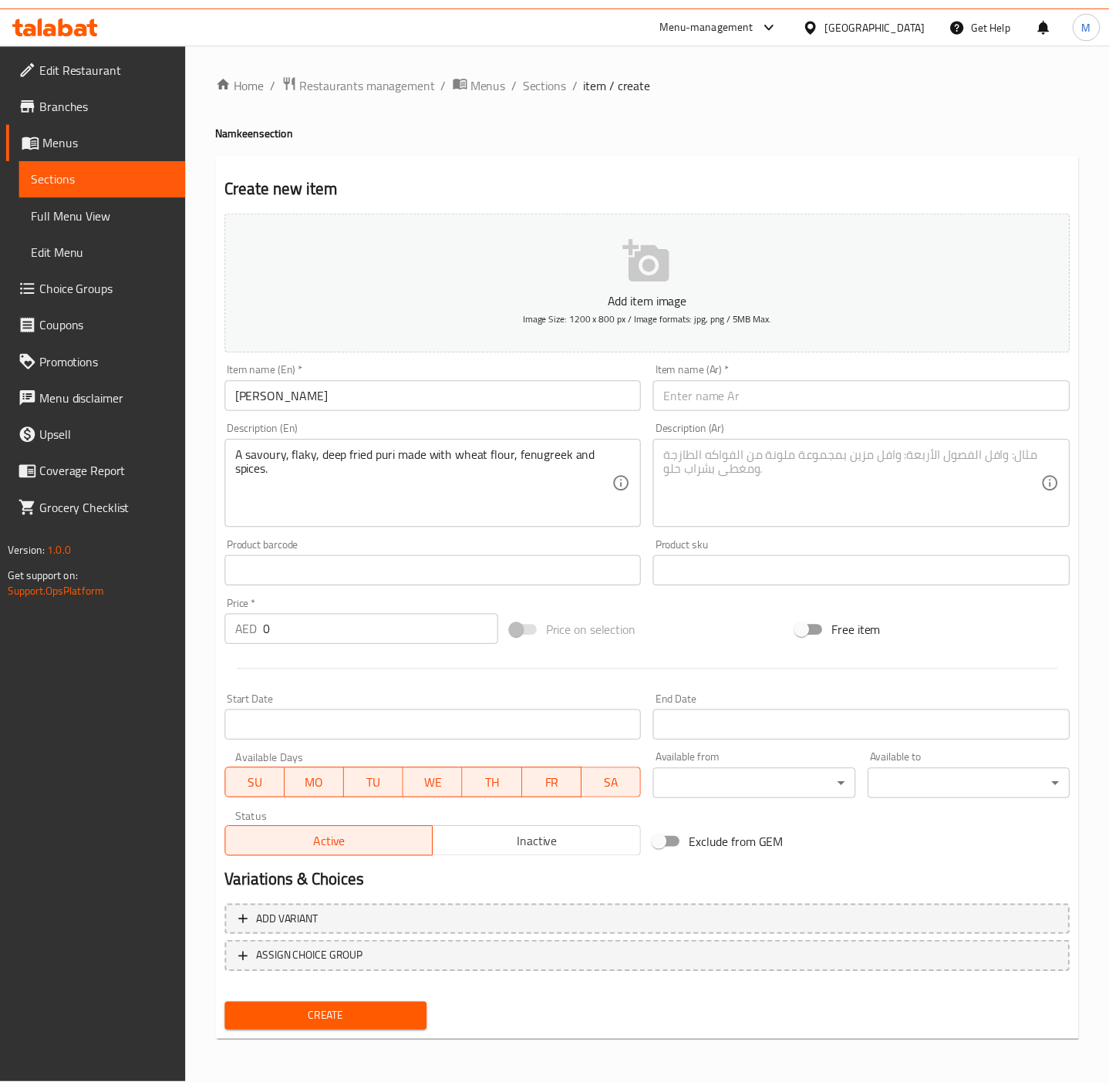
scroll to position [0, 0]
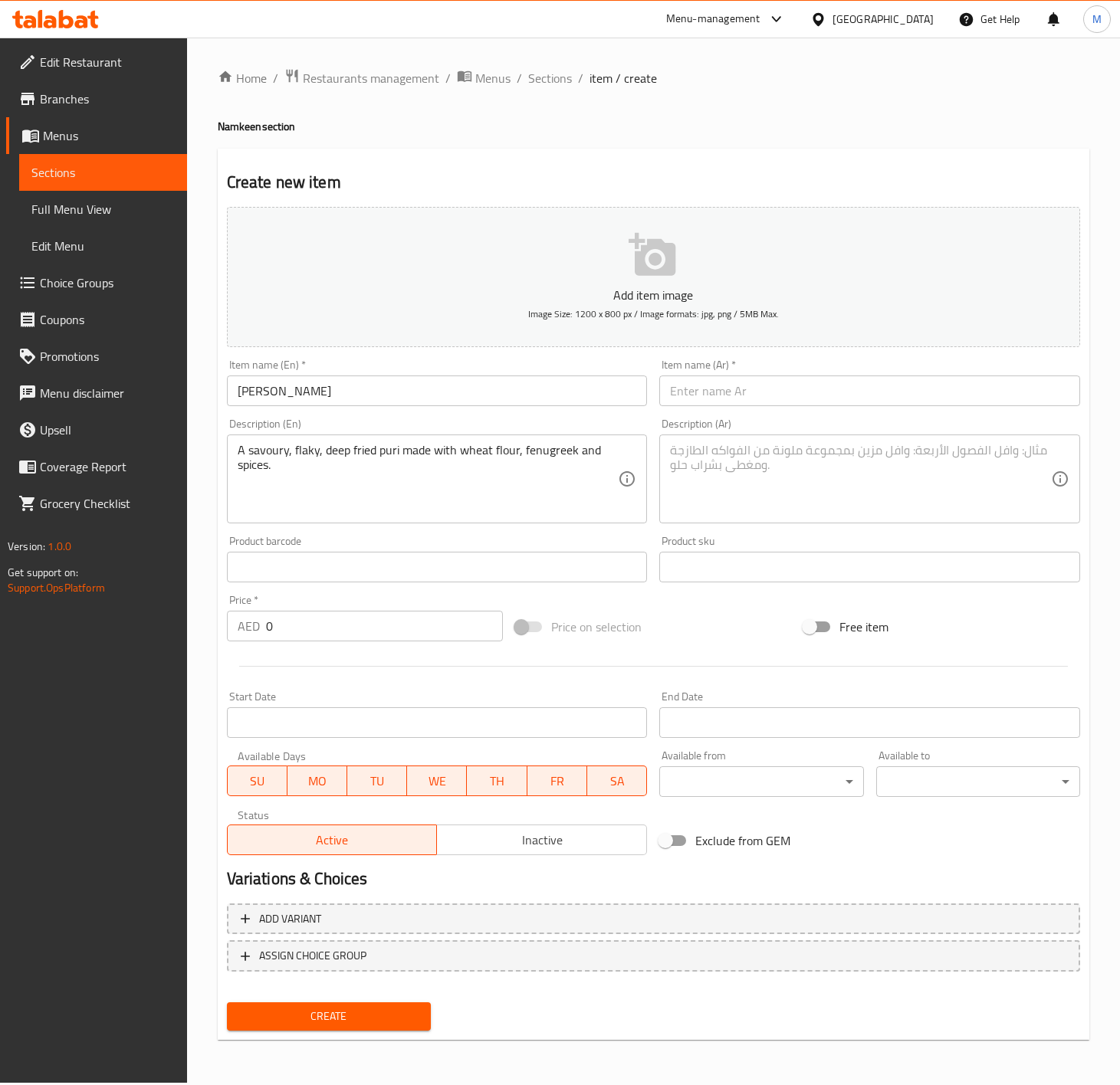
click at [373, 393] on input "METHI PURI" at bounding box center [438, 391] width 421 height 31
type input "Methi Puri"
click at [414, 910] on span "Add variant" at bounding box center [654, 919] width 826 height 19
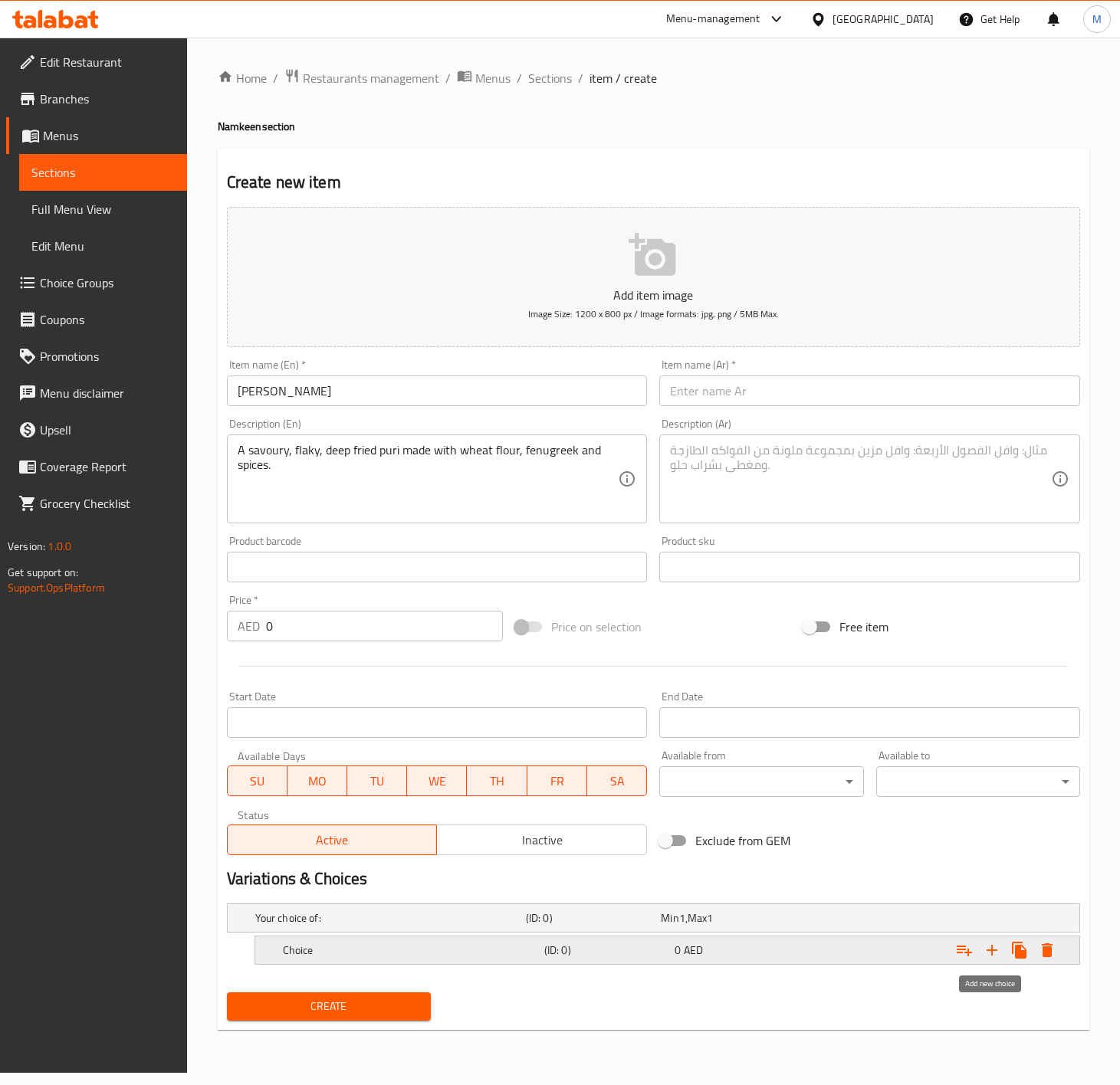
click at [996, 949] on icon "Expand" at bounding box center [992, 950] width 18 height 18
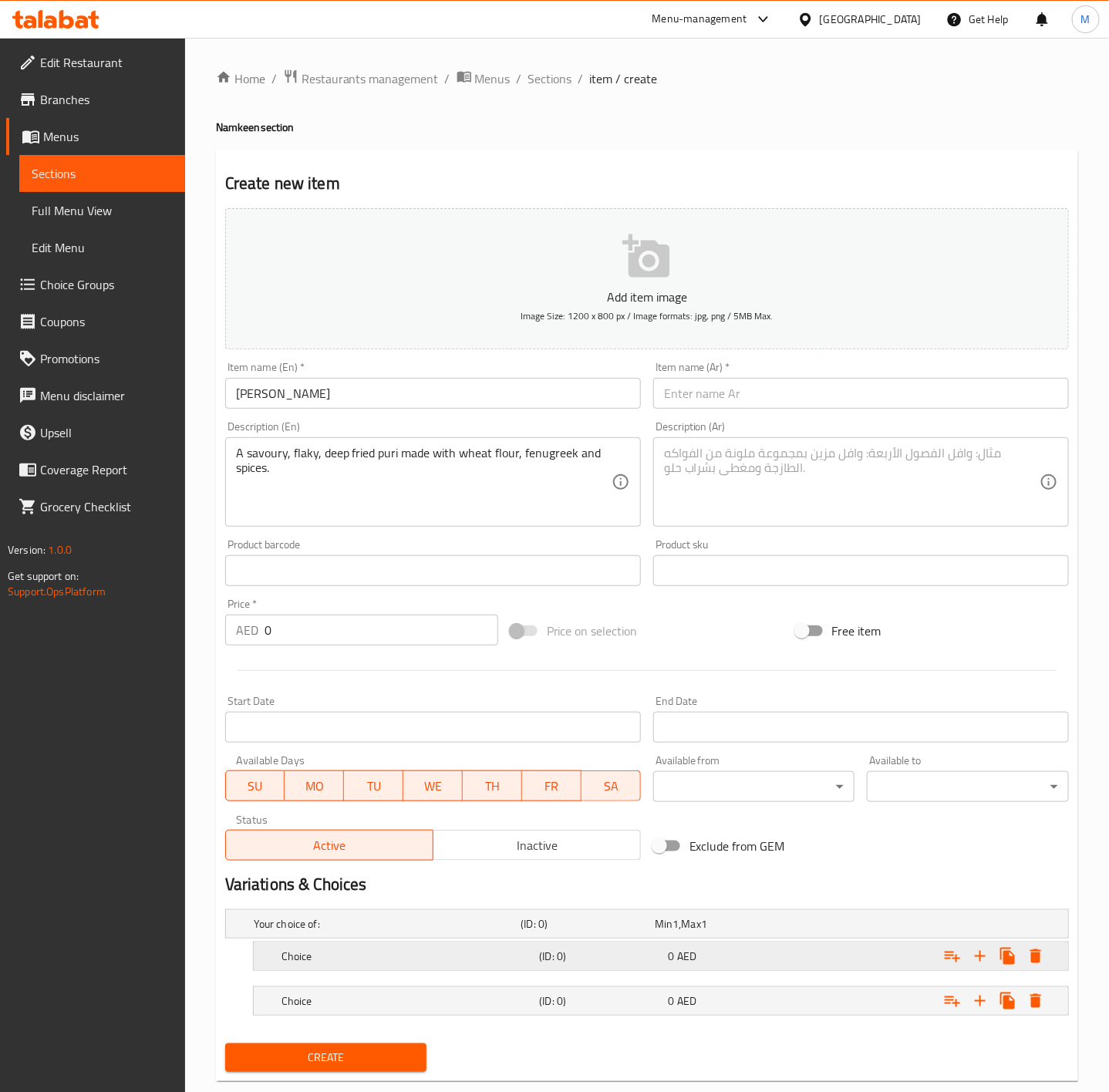
click at [333, 970] on div "Choice (ID: 0) 0 AED" at bounding box center [665, 956] width 774 height 34
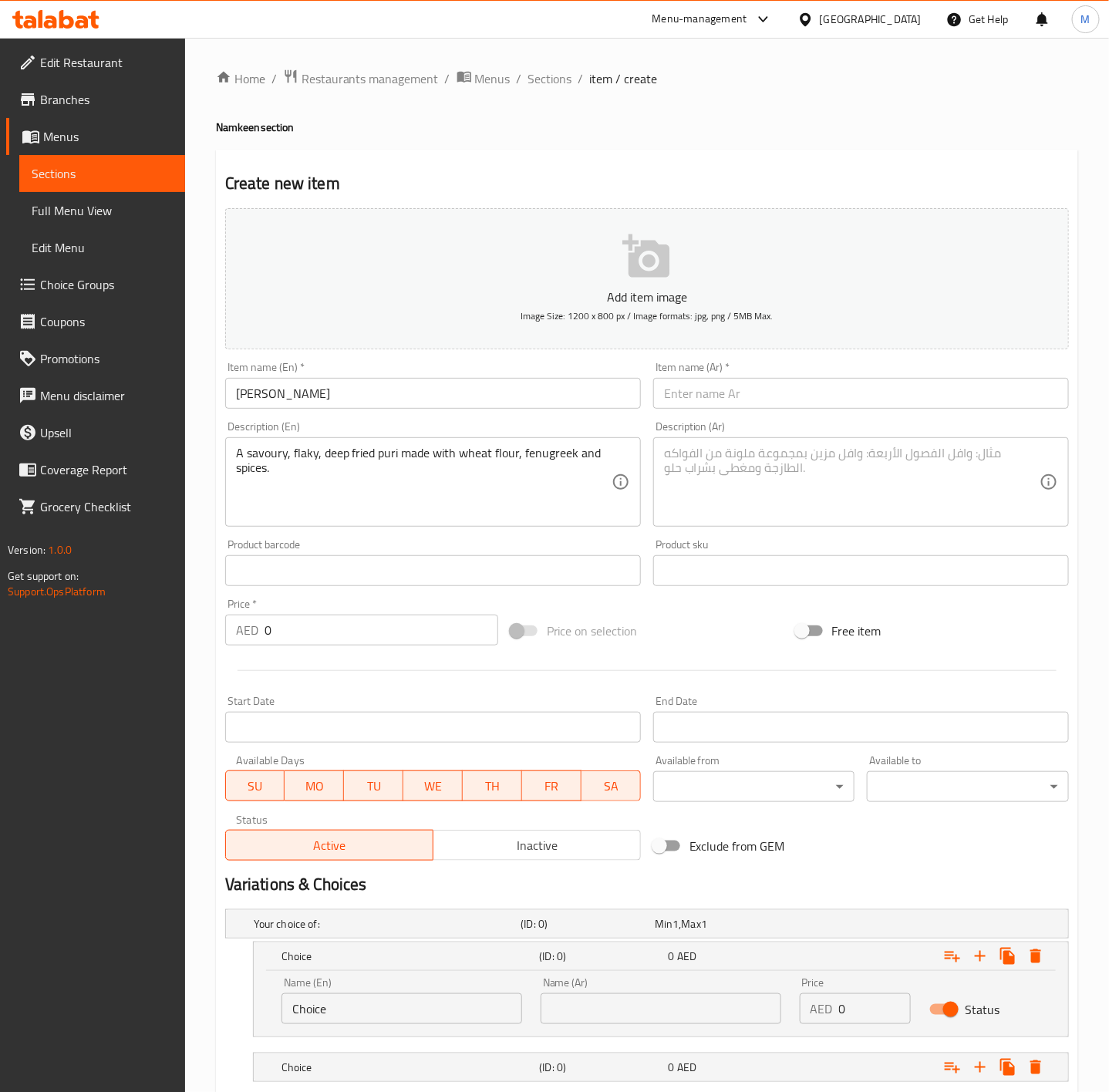
click at [366, 1003] on input "Choice" at bounding box center [401, 1009] width 241 height 31
type input "500 GM"
click at [642, 1018] on input "text" at bounding box center [661, 1009] width 241 height 31
type input "500 جم"
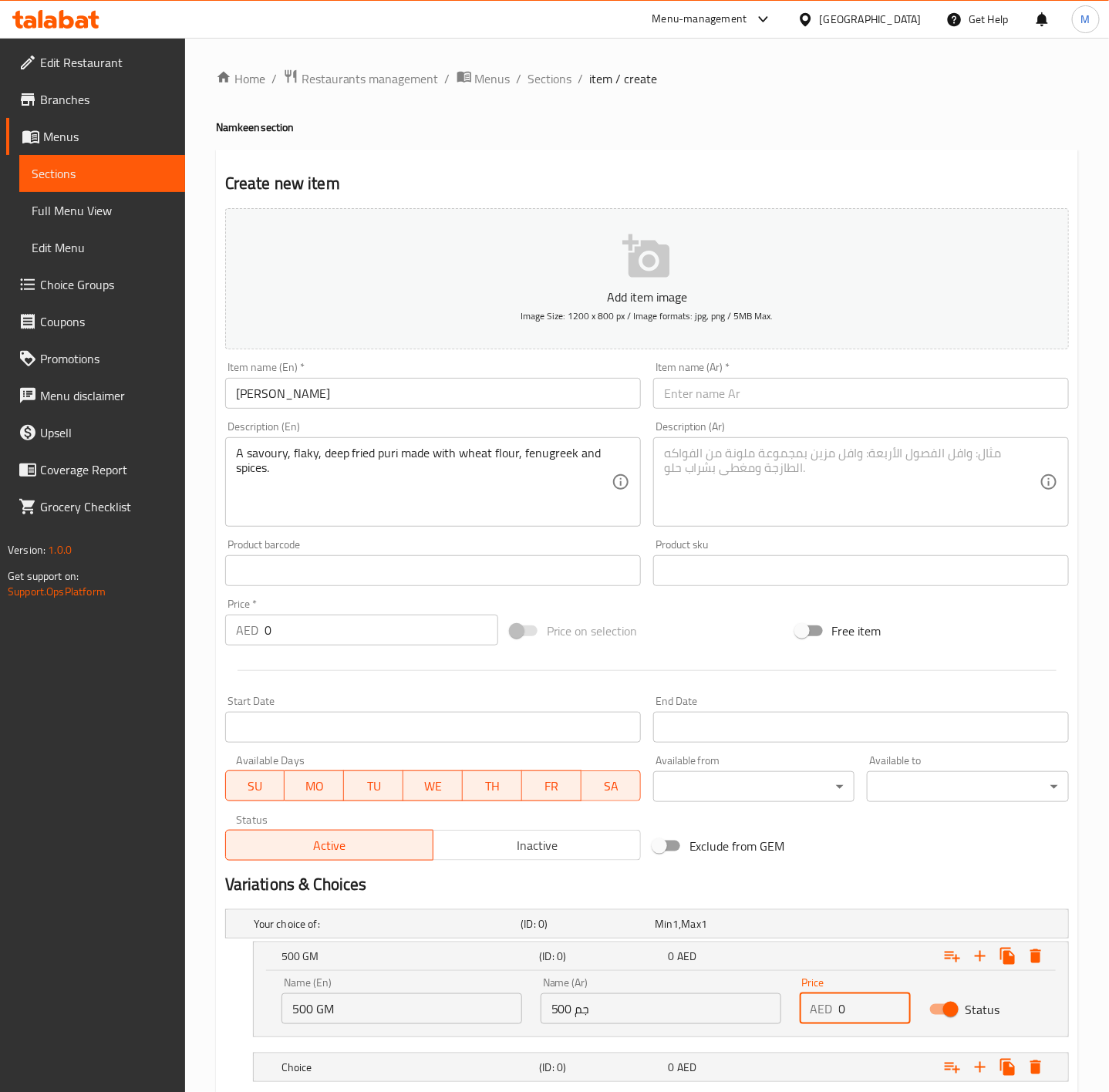
click at [880, 1005] on input "0" at bounding box center [875, 1009] width 72 height 31
type input "22"
click at [876, 877] on h2 "Variations & Choices" at bounding box center [647, 885] width 844 height 23
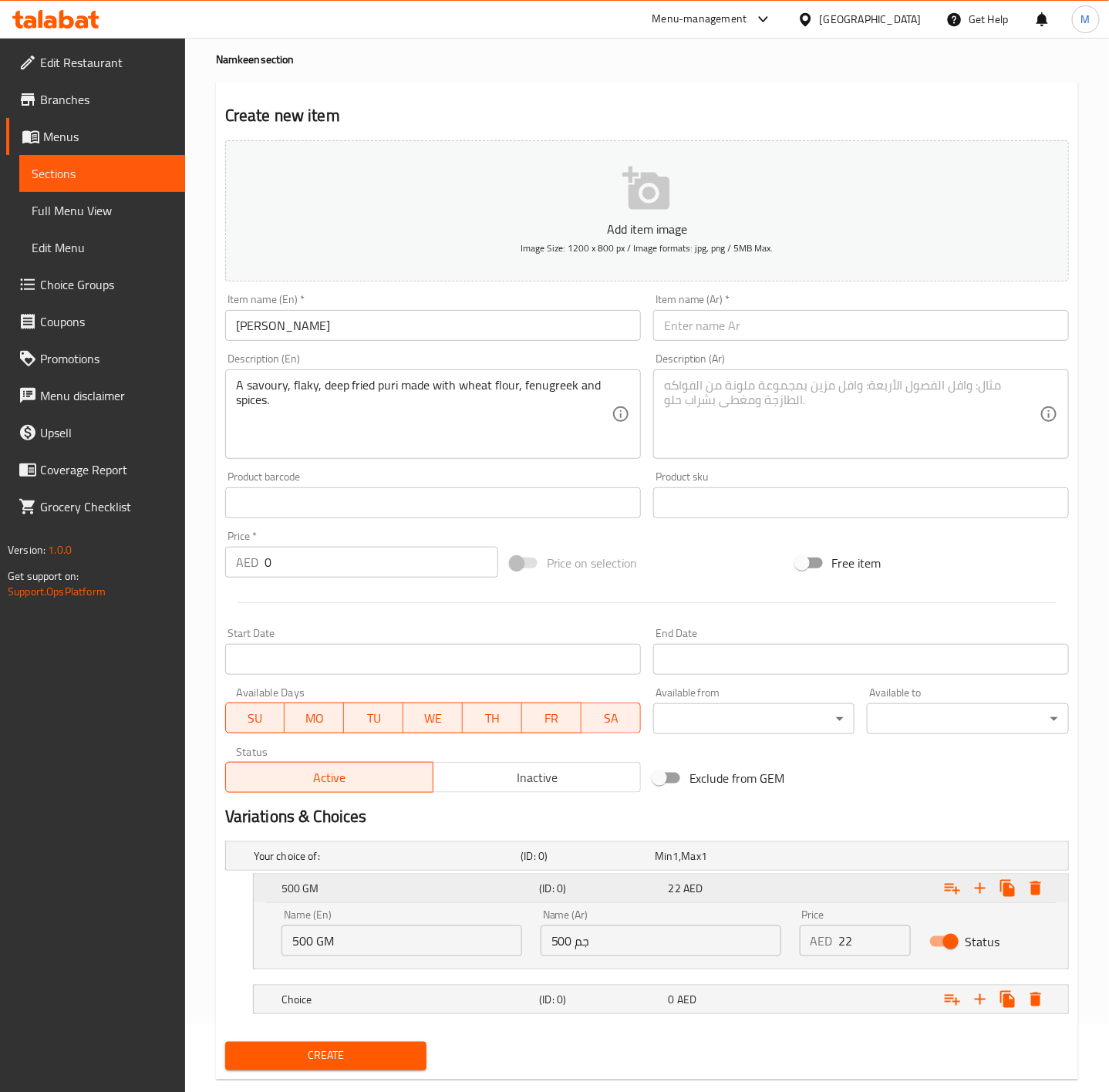
scroll to position [100, 0]
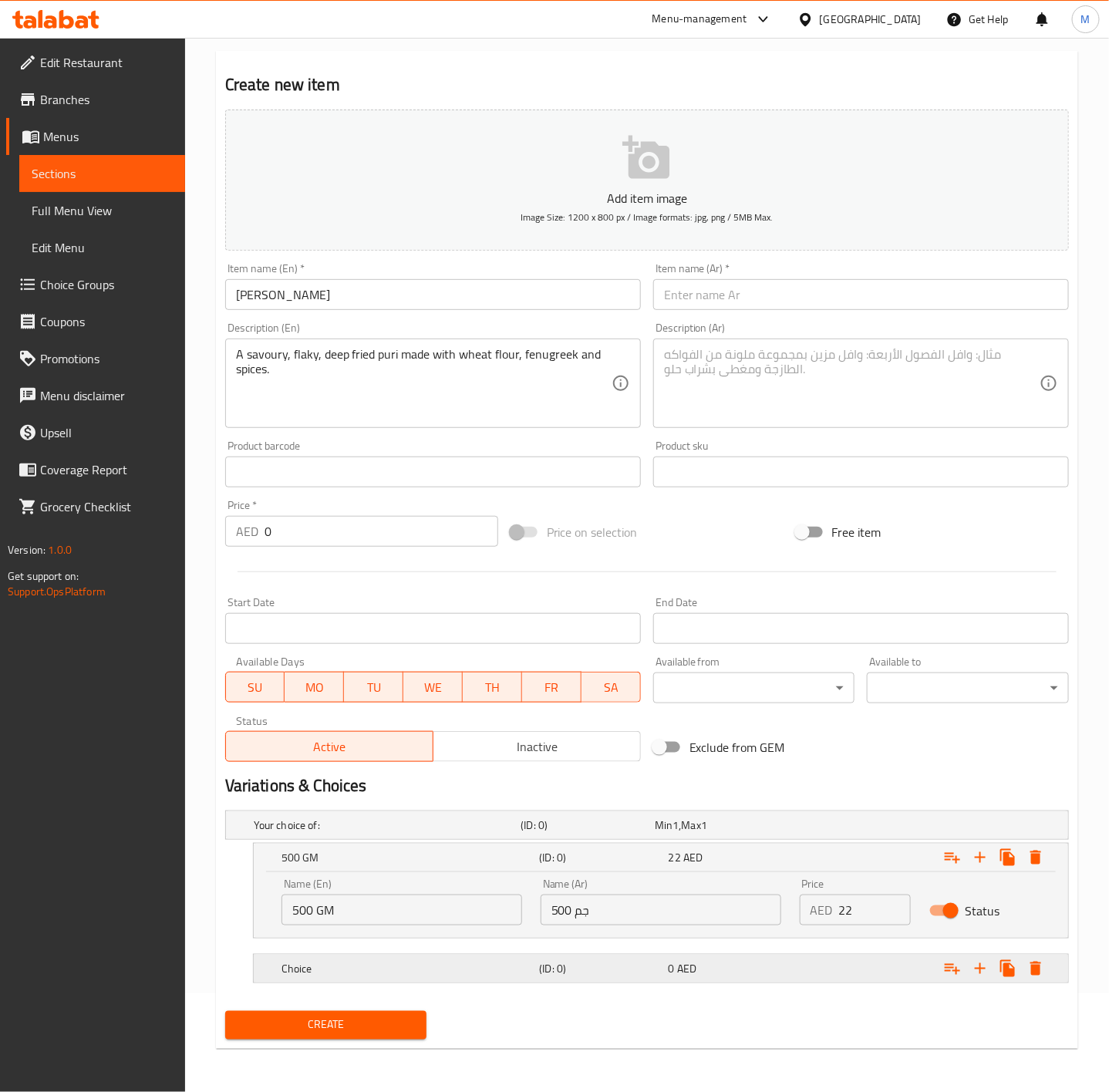
click at [382, 984] on div "Choice (ID: 0) 0 AED" at bounding box center [665, 969] width 774 height 34
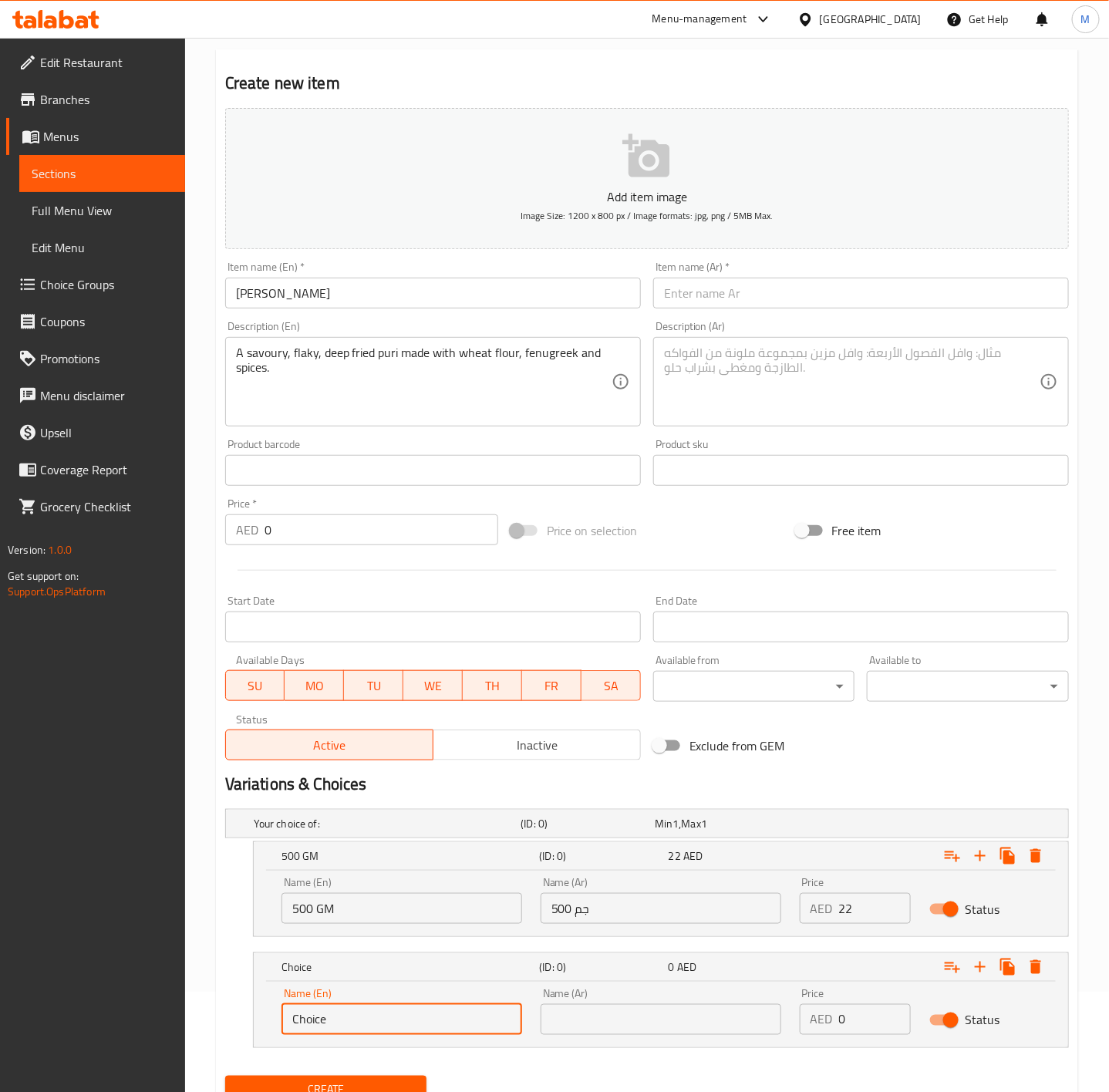
click at [373, 1028] on input "Choice" at bounding box center [401, 1020] width 241 height 31
type input "250 GM"
click at [625, 1018] on input "text" at bounding box center [661, 1020] width 241 height 31
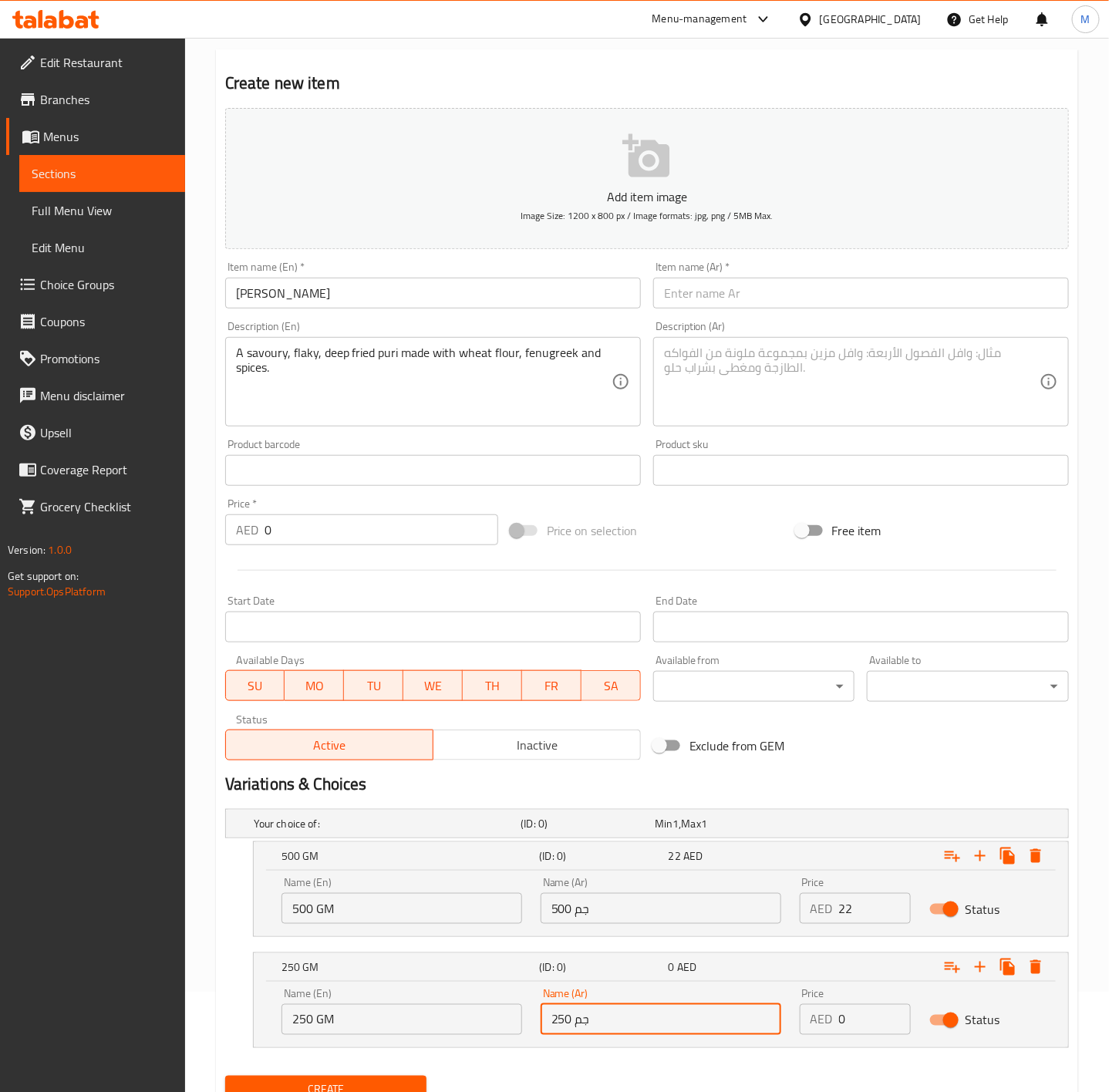
type input "250 جم"
click at [863, 1028] on input "0" at bounding box center [875, 1020] width 72 height 31
type input "11"
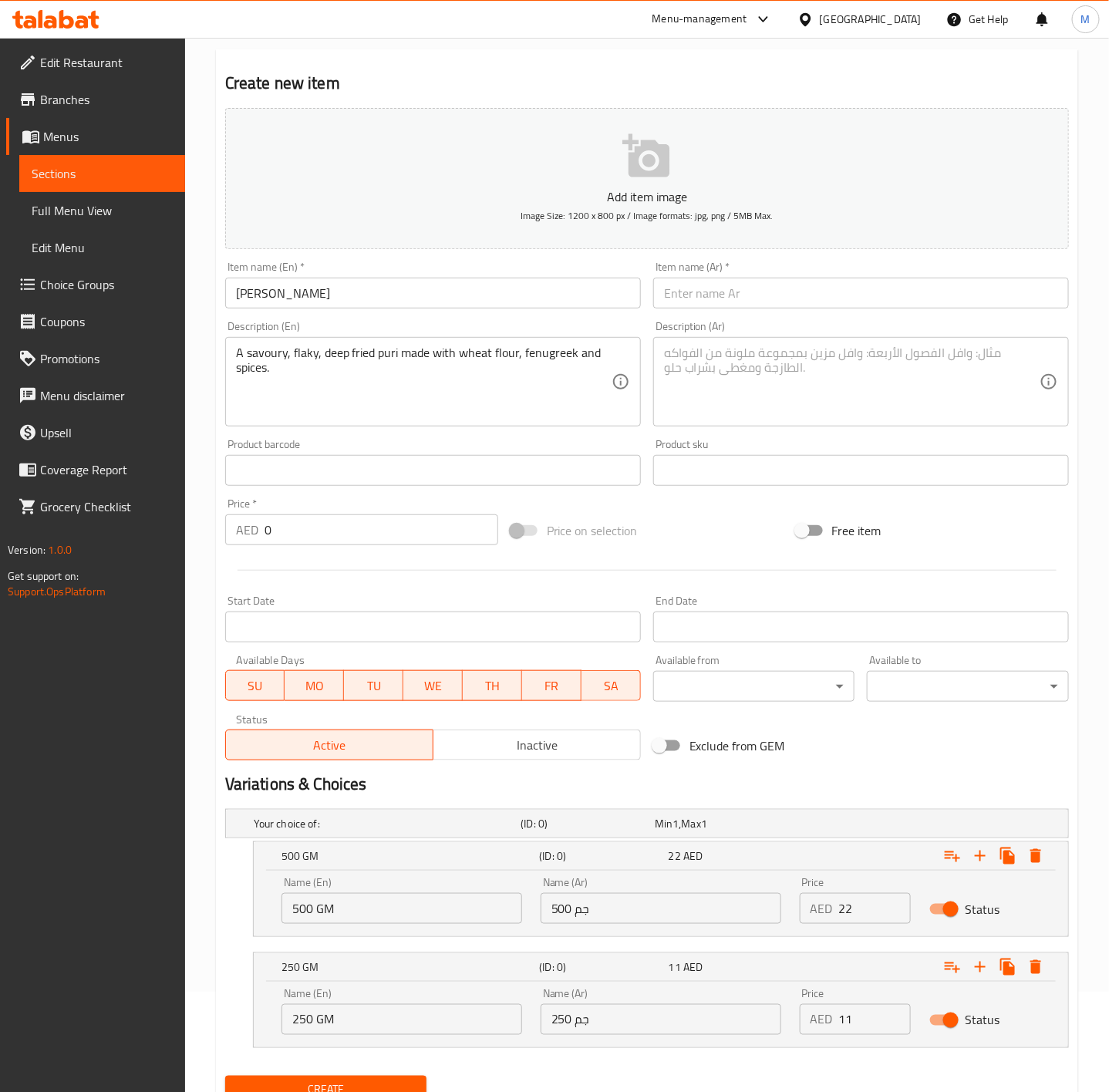
click at [721, 1062] on nav at bounding box center [647, 1058] width 844 height 12
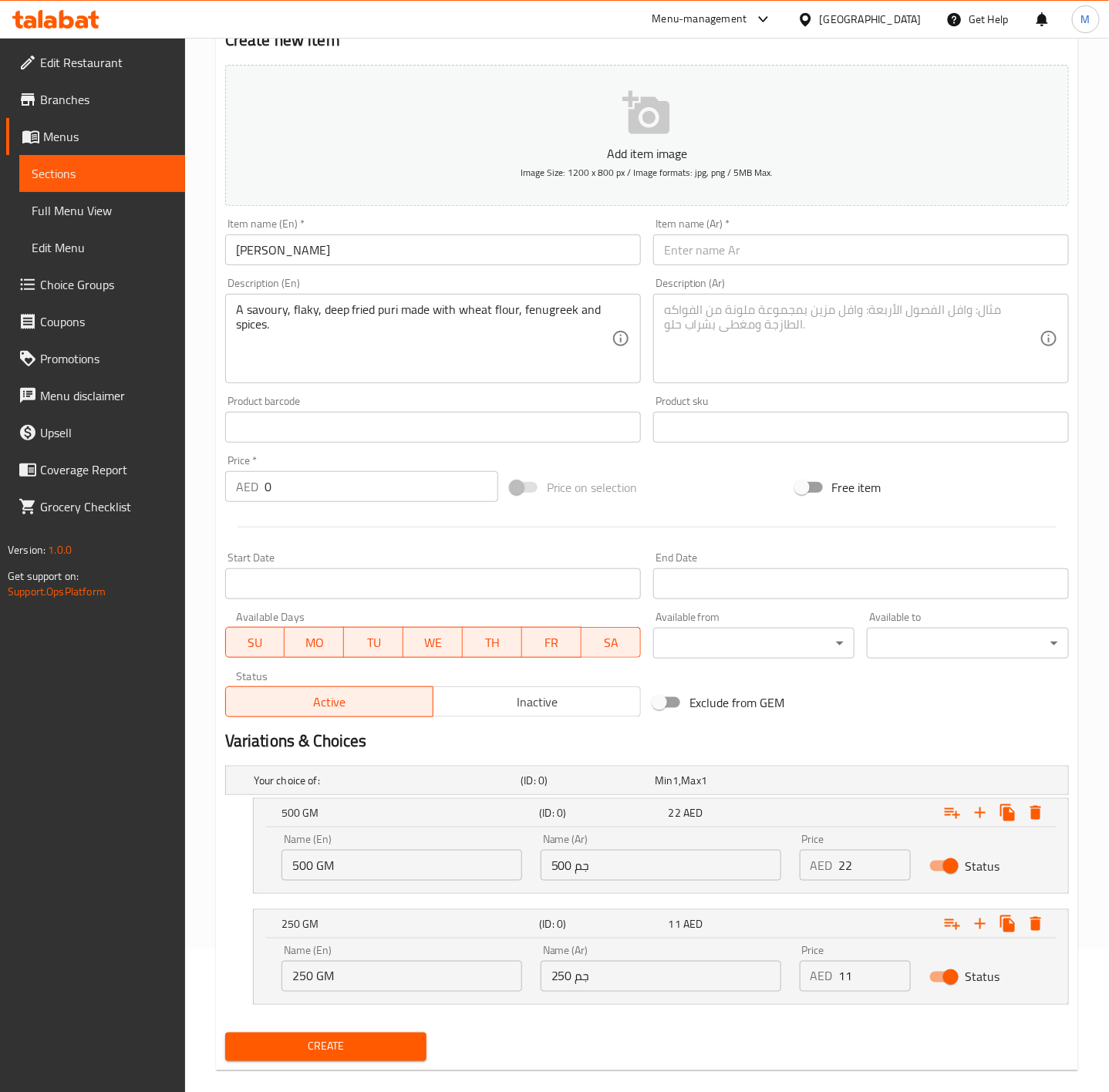
scroll to position [167, 0]
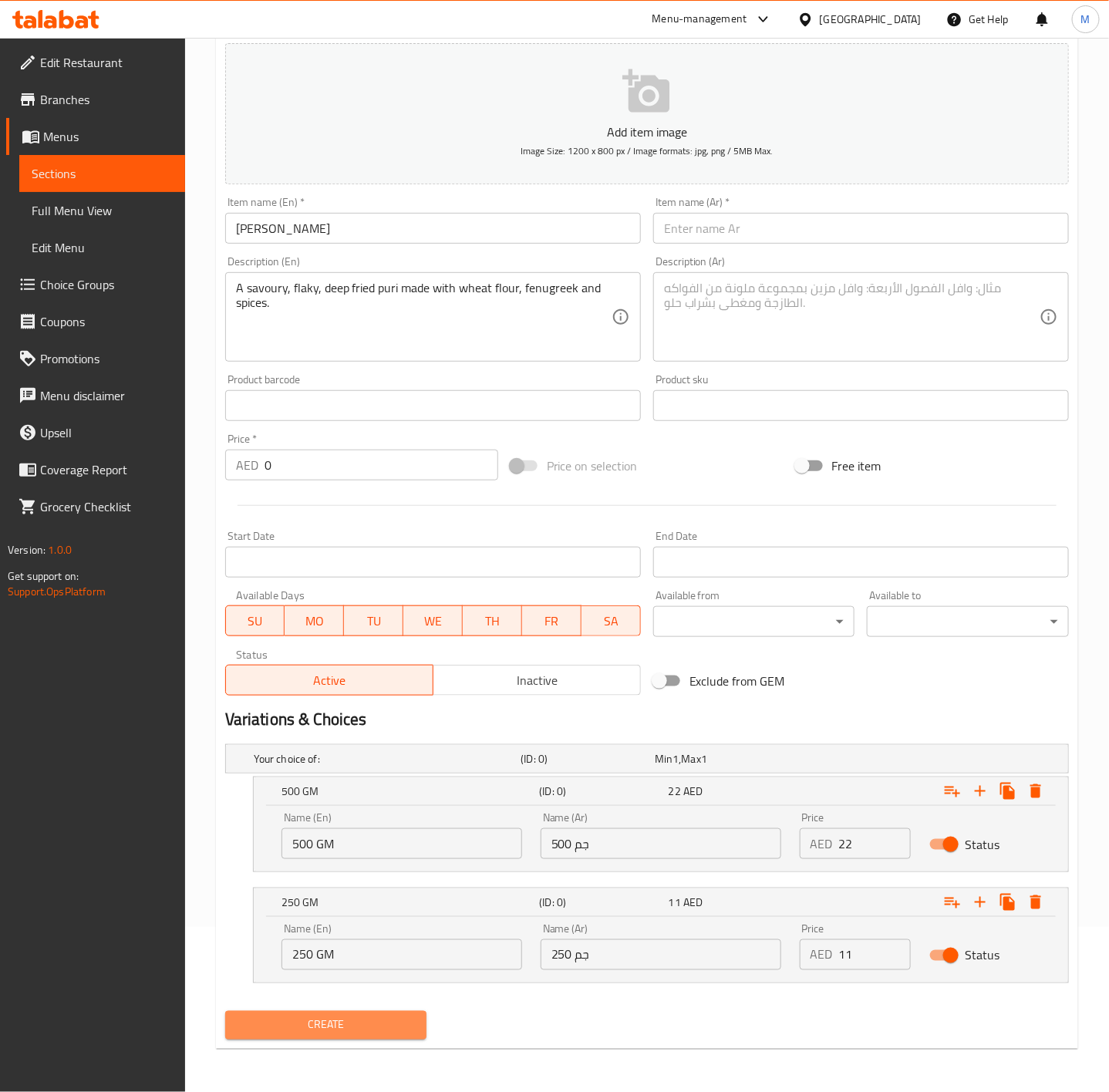
click at [370, 1021] on span "Create" at bounding box center [326, 1025] width 177 height 19
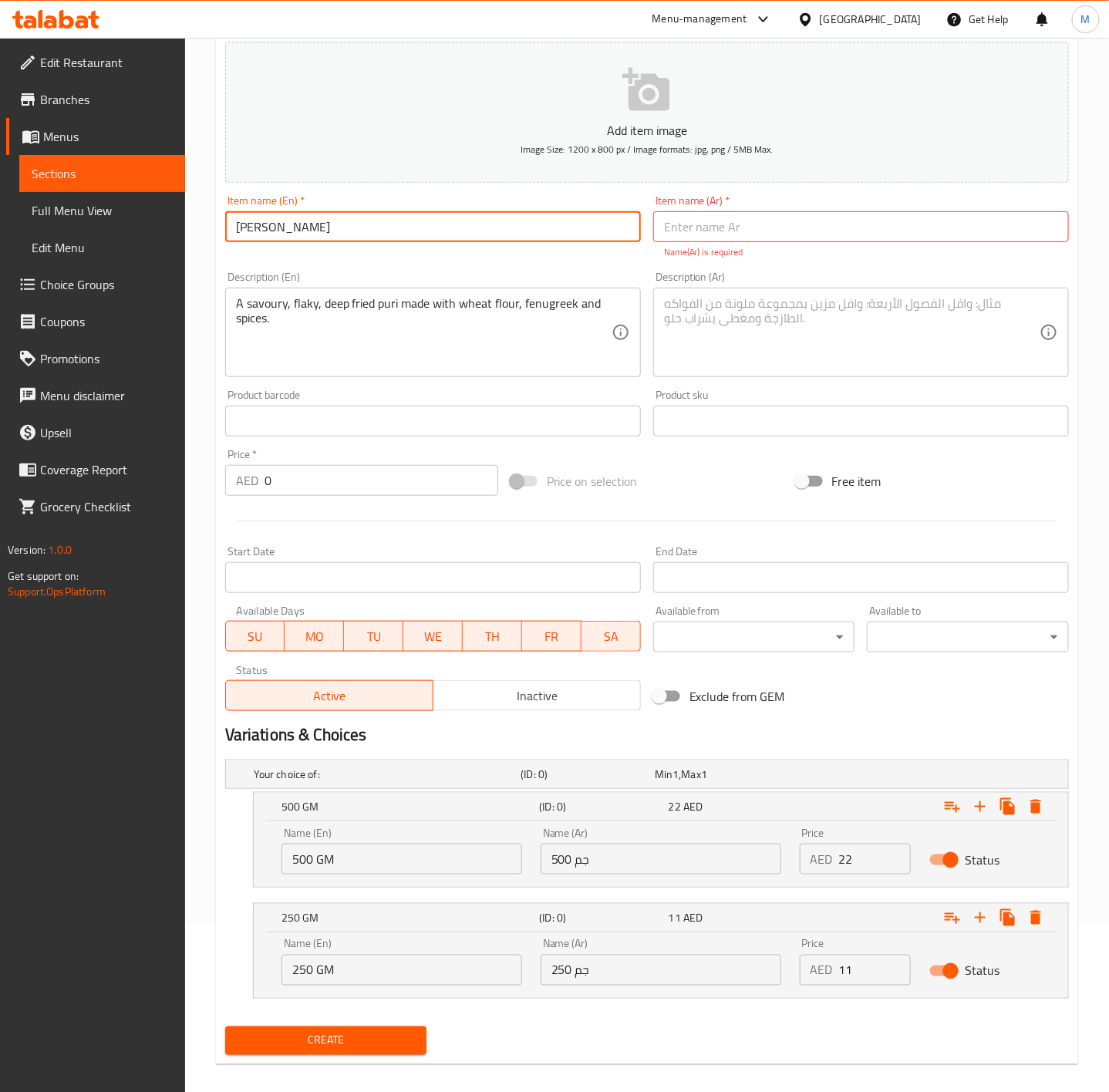
drag, startPoint x: 284, startPoint y: 225, endPoint x: 23, endPoint y: 227, distance: 261.0
click at [23, 227] on div "Edit Restaurant Branches Menus Sections Full Menu View Edit Menu Choice Groups …" at bounding box center [554, 489] width 1109 height 1236
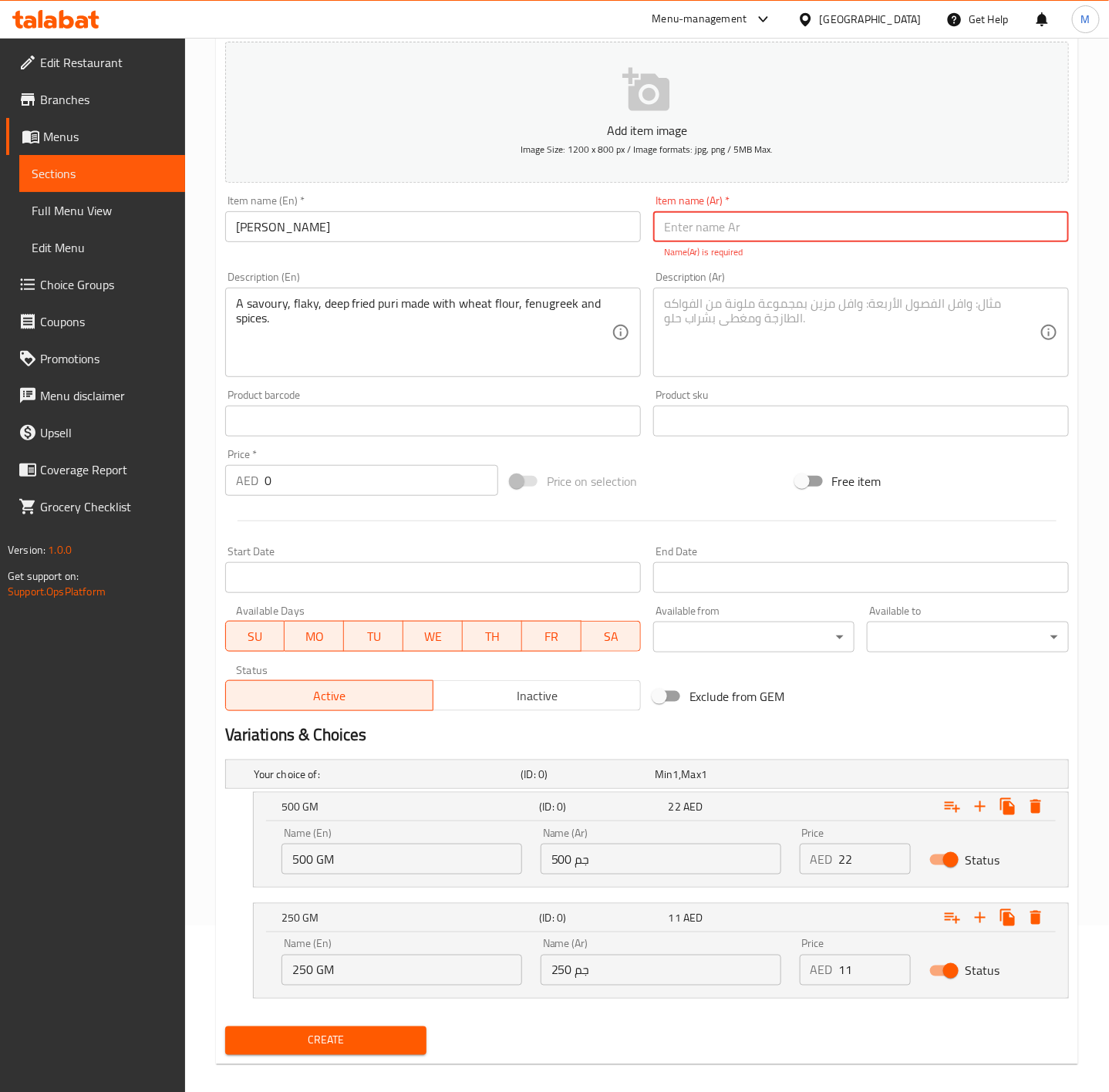
click at [794, 235] on input "text" at bounding box center [861, 227] width 415 height 31
paste input "ميثي بوري"
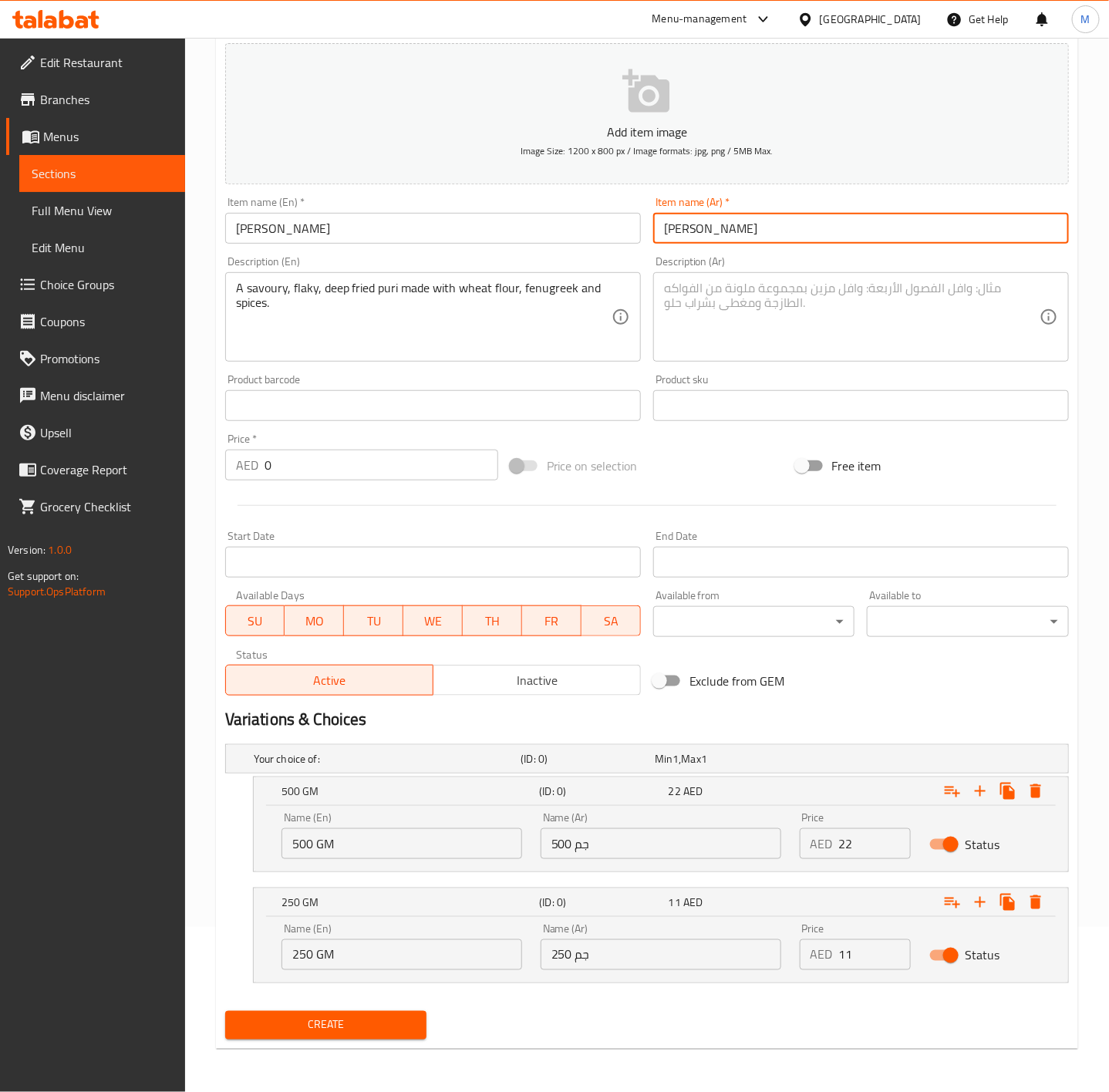
type input "ميثي بوري"
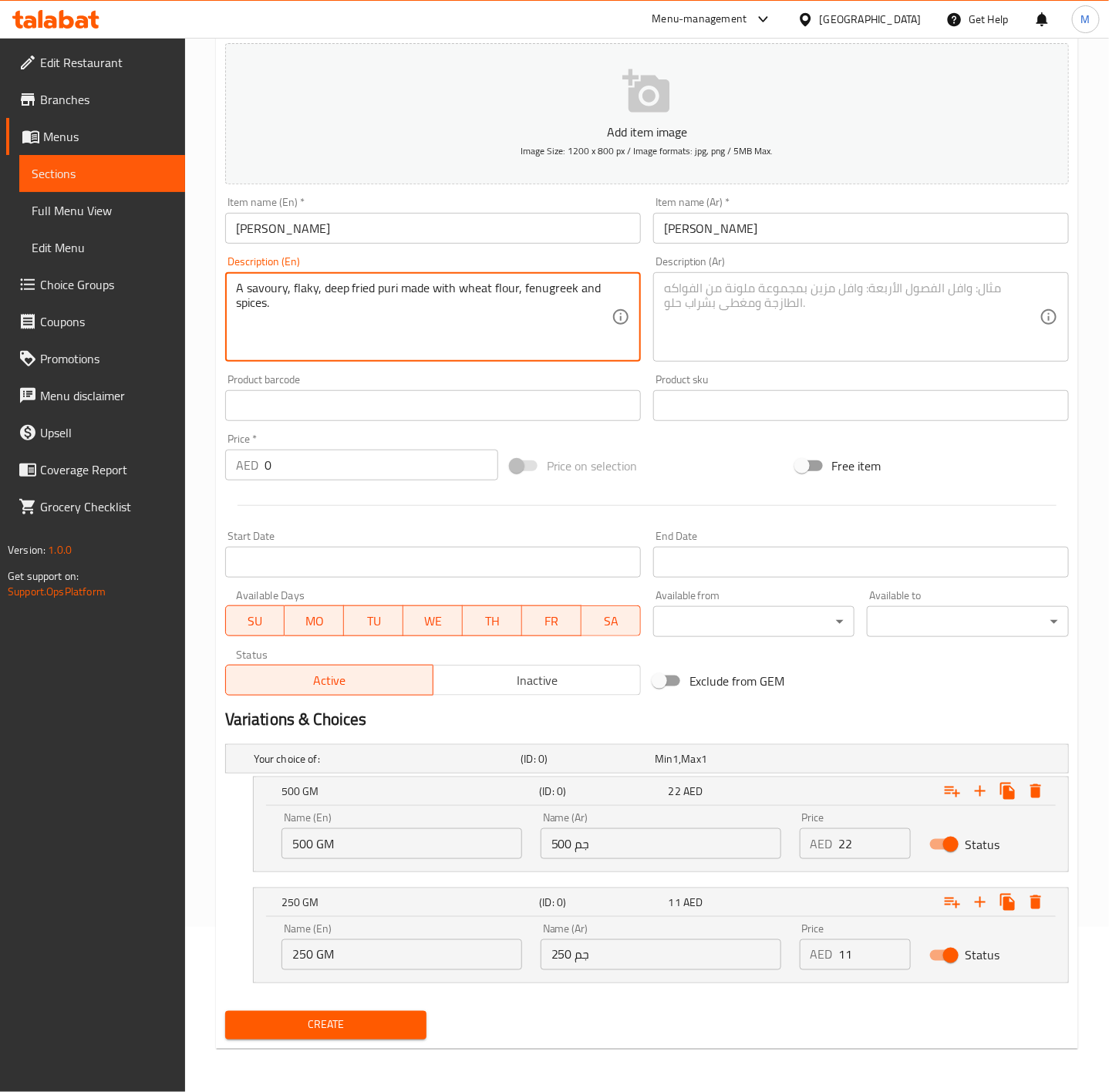
click at [325, 295] on textarea "A savoury, flaky, deep fried puri made with wheat flour, fenugreek and spices." at bounding box center [424, 317] width 376 height 74
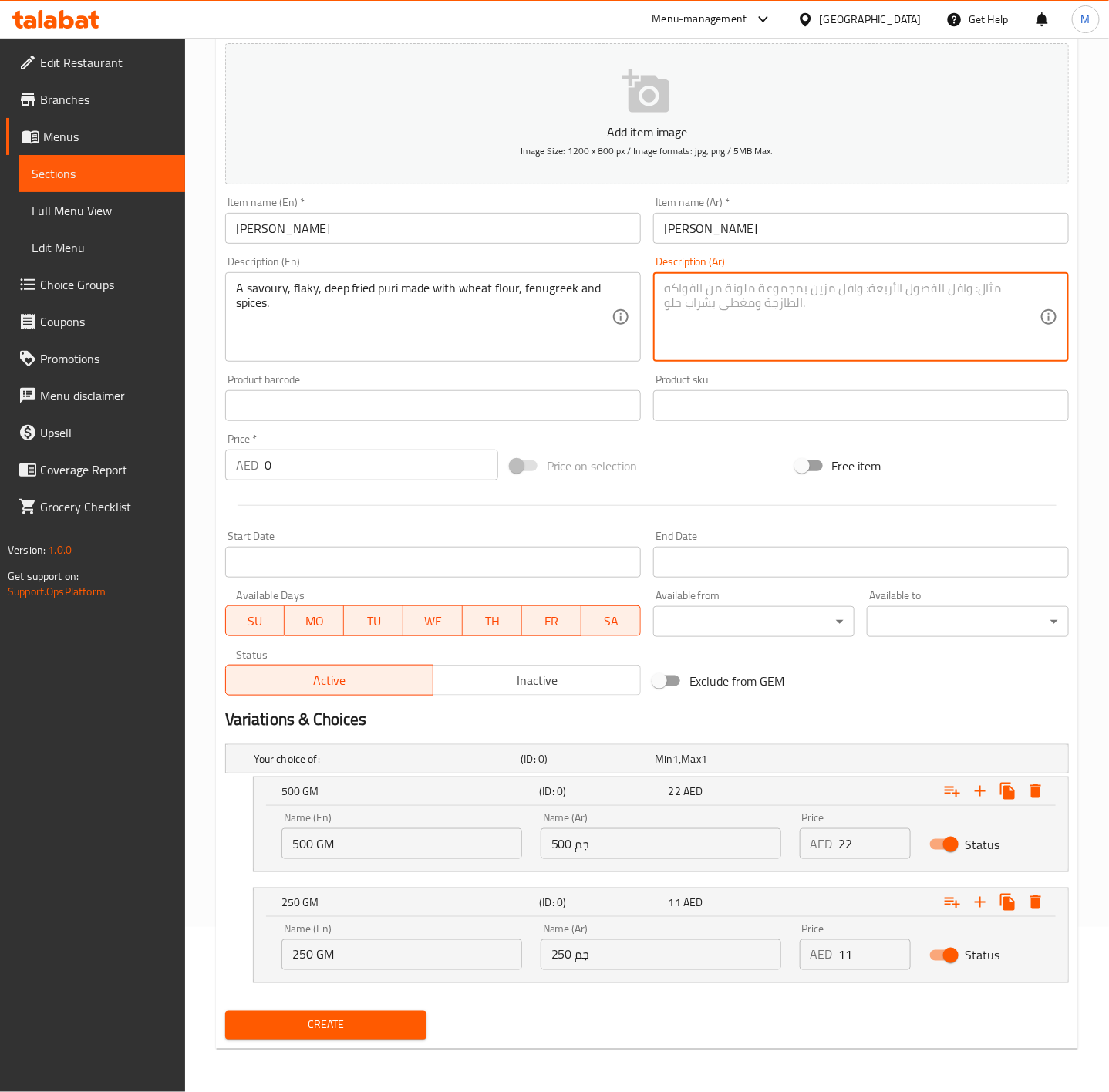
click at [759, 350] on textarea at bounding box center [852, 317] width 376 height 74
paste textarea "بوري لذيذ، متقشر، مقلي، مصنوع من دقيق القمح والحلبة والتوابل."
type textarea "بوري لذيذ، متقشر، مقلي، مصنوع من دقيق القمح والحلبة والتوابل."
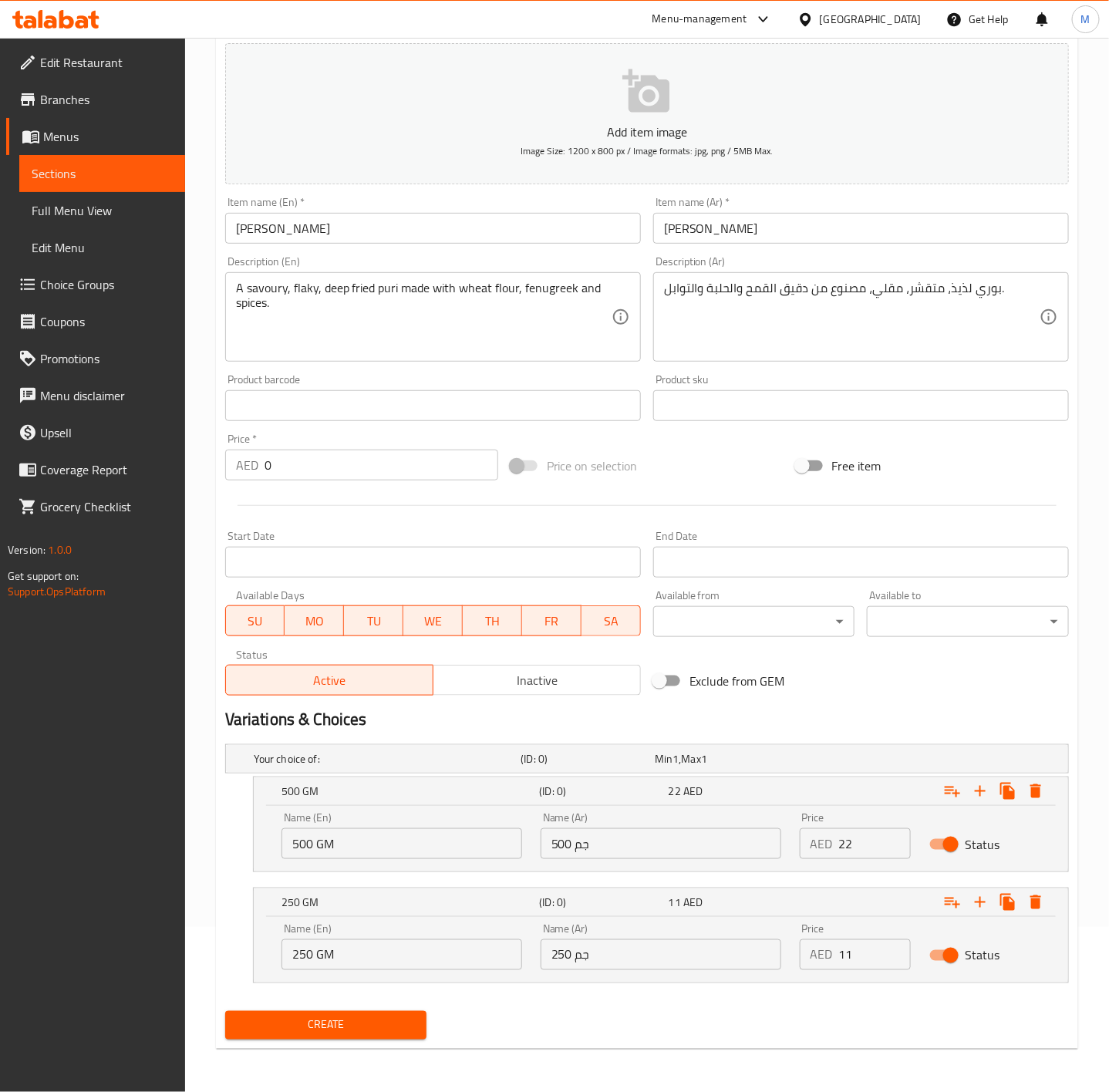
click at [748, 459] on div "Price on selection" at bounding box center [647, 466] width 285 height 42
click at [322, 1030] on span "Create" at bounding box center [326, 1025] width 177 height 19
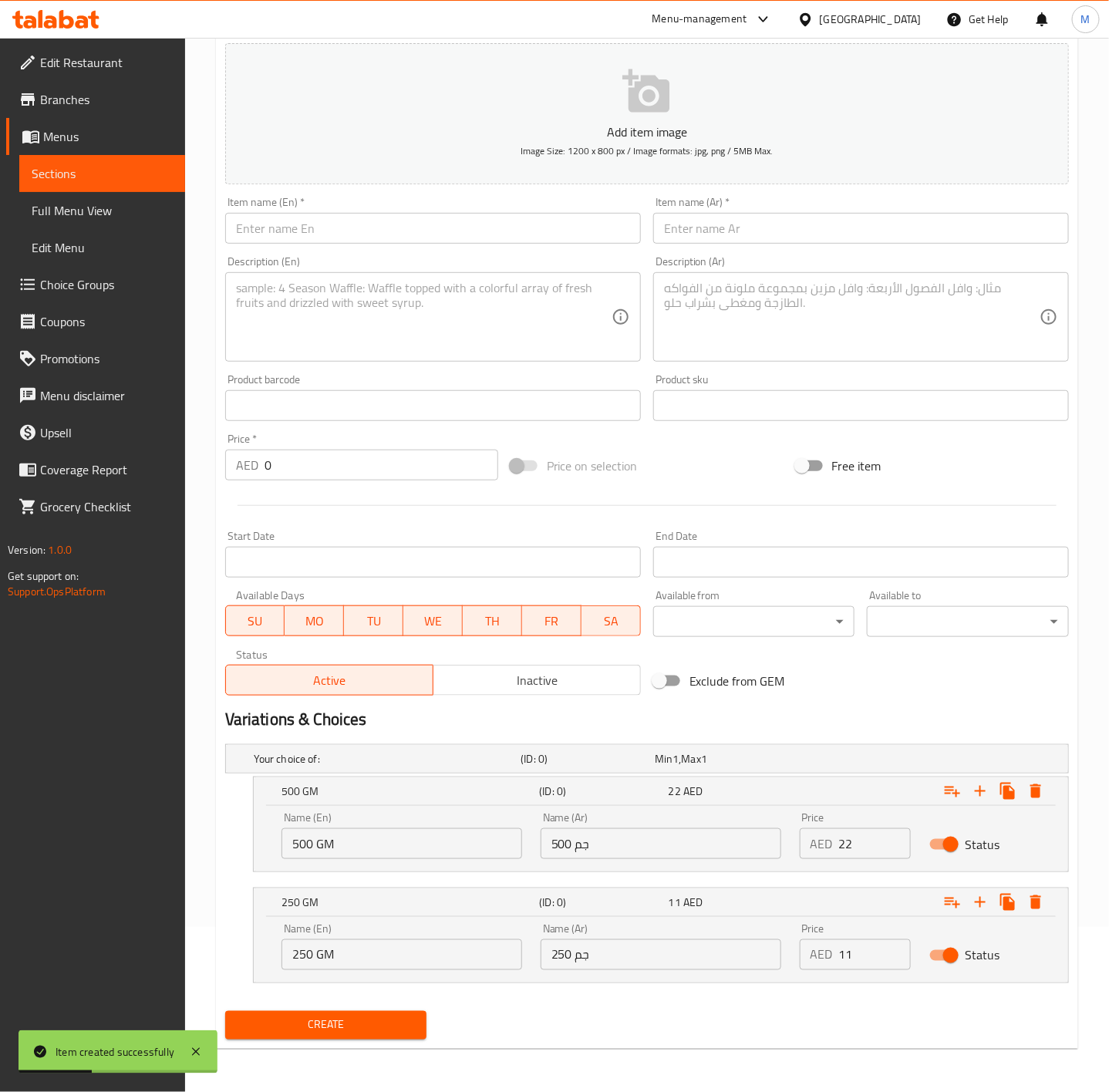
click at [353, 235] on input "text" at bounding box center [433, 229] width 415 height 31
paste input "NAMAK PARA"
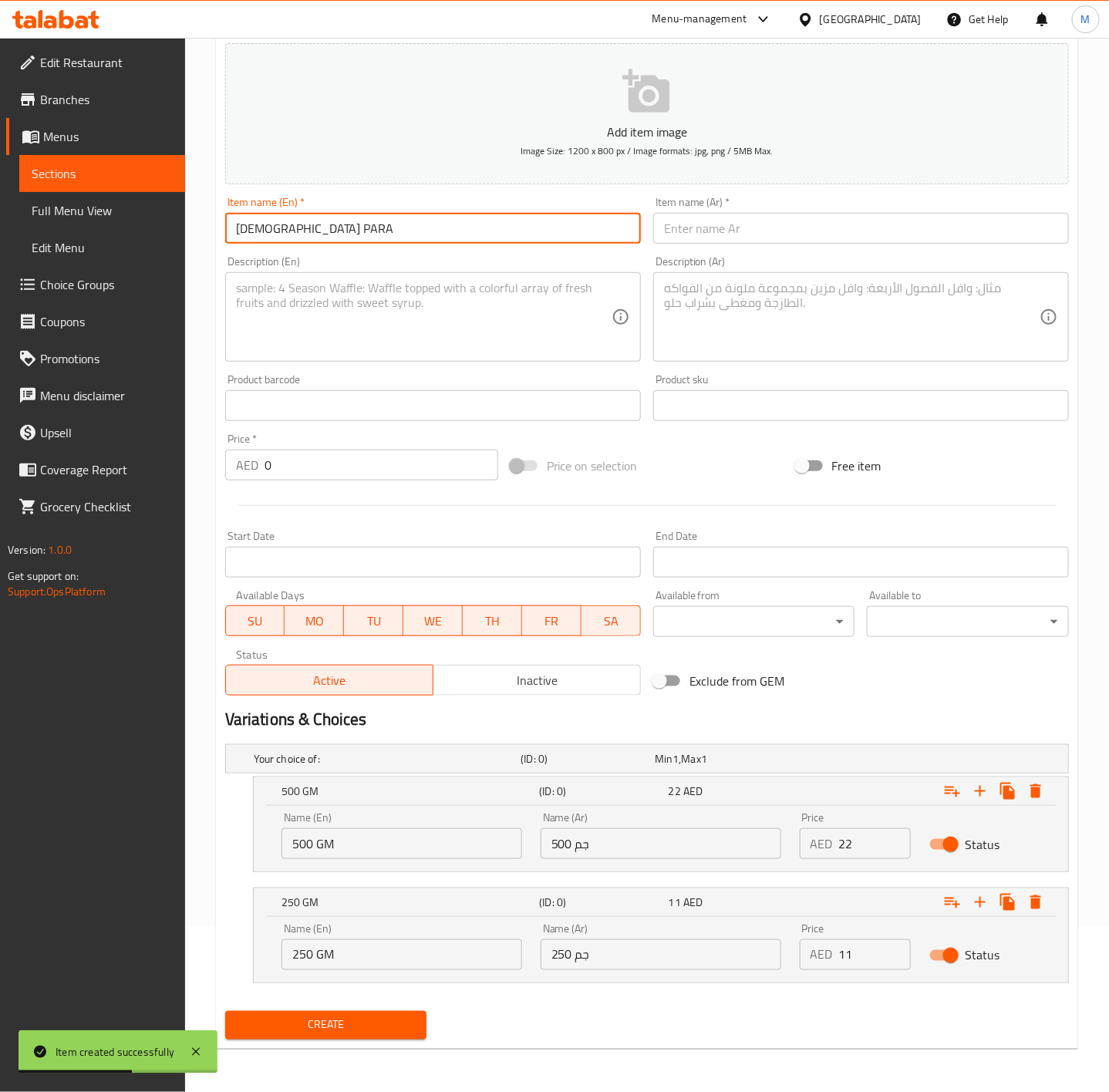
type input "NAMAK PARA"
click at [447, 324] on textarea at bounding box center [424, 317] width 376 height 74
paste textarea "A salty snack made with a whole wheat flour dough infused with carom, rolled an…"
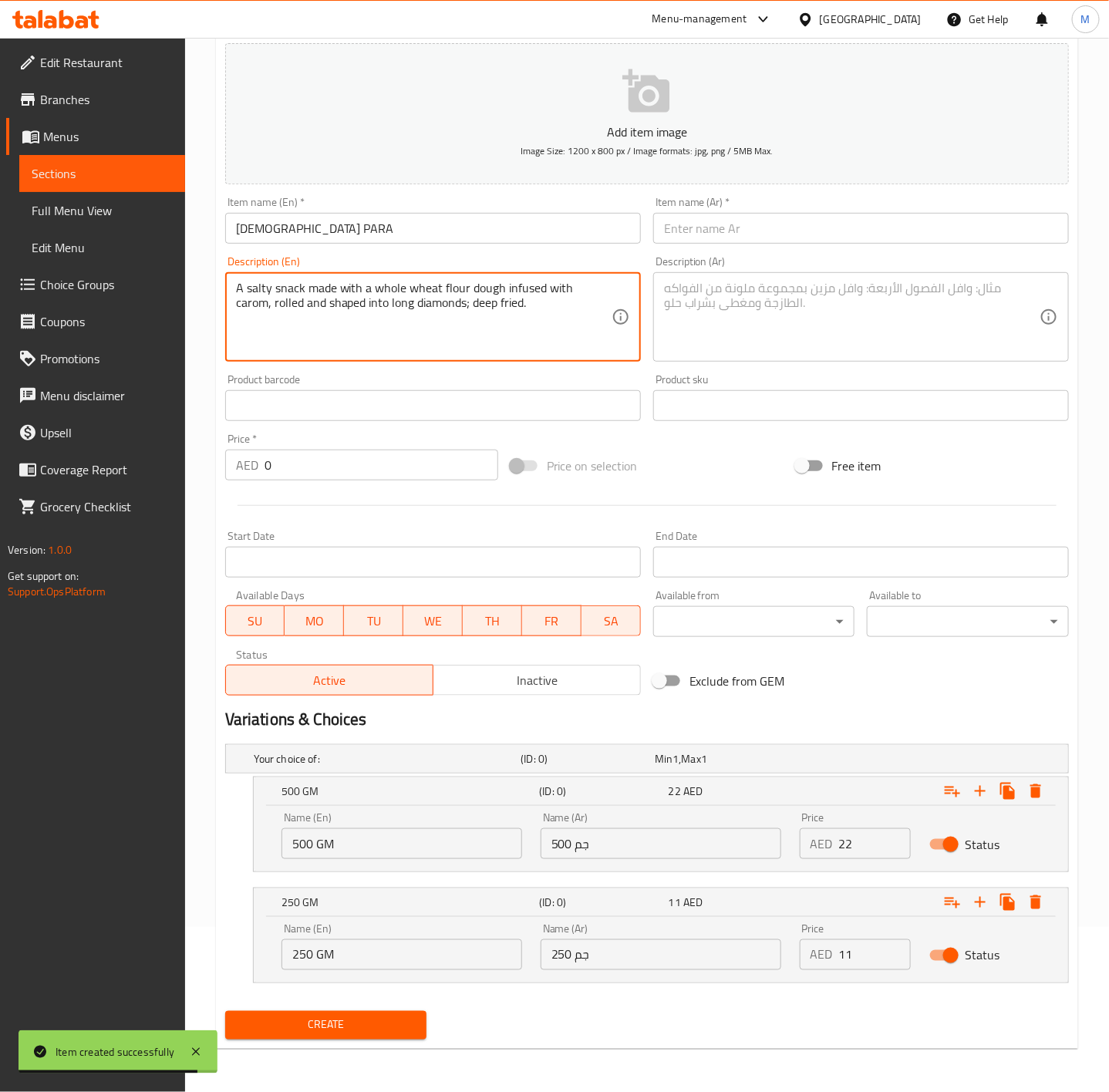
type textarea "A salty snack made with a whole wheat flour dough infused with carom, rolled an…"
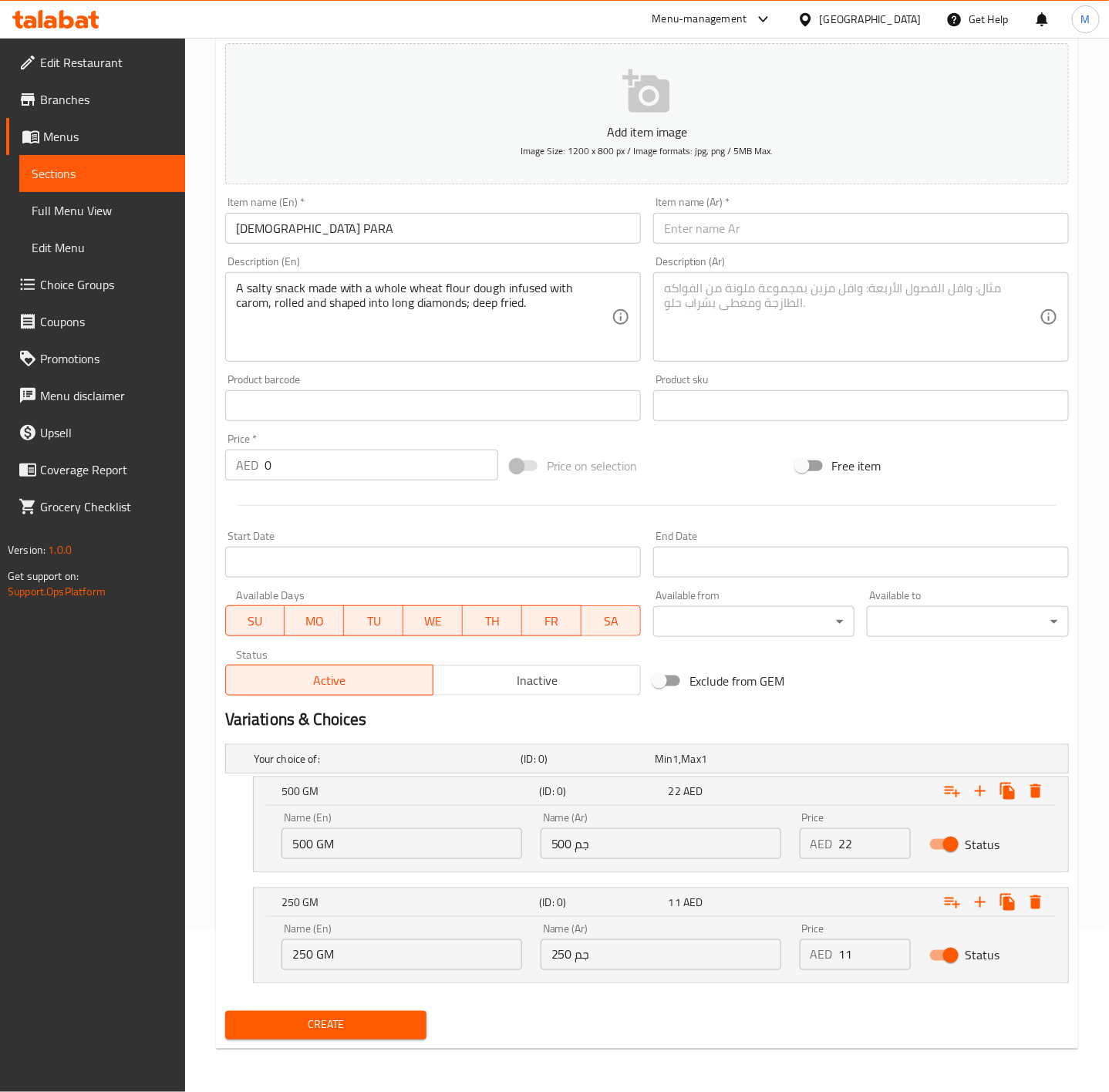
click at [320, 480] on div "Price   * AED 0 Price *" at bounding box center [362, 456] width 285 height 60
click at [319, 472] on input "0" at bounding box center [381, 465] width 234 height 31
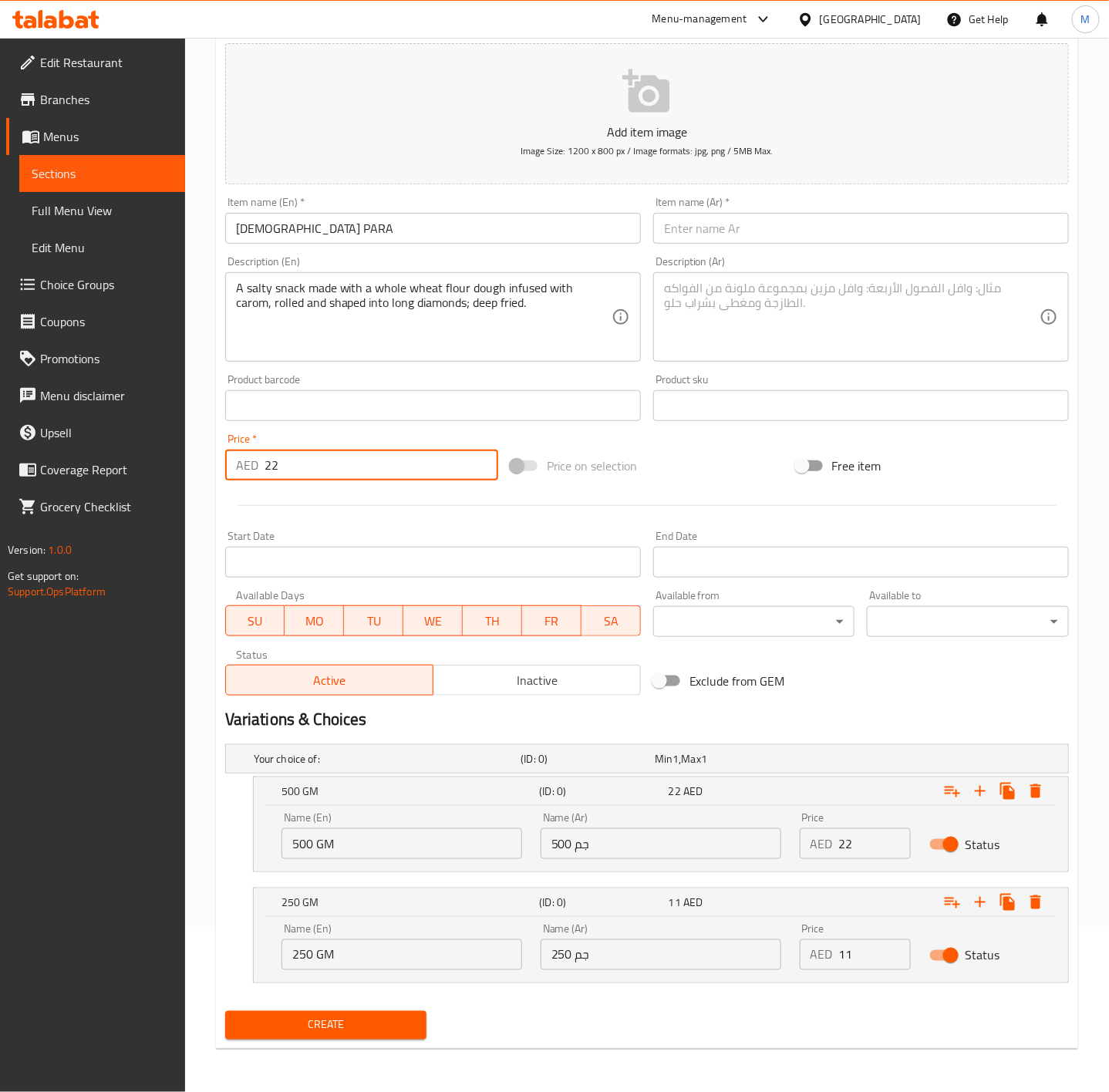
type input "22"
click at [709, 456] on div "Price on selection" at bounding box center [647, 466] width 285 height 42
click at [283, 452] on input "22" at bounding box center [381, 465] width 234 height 31
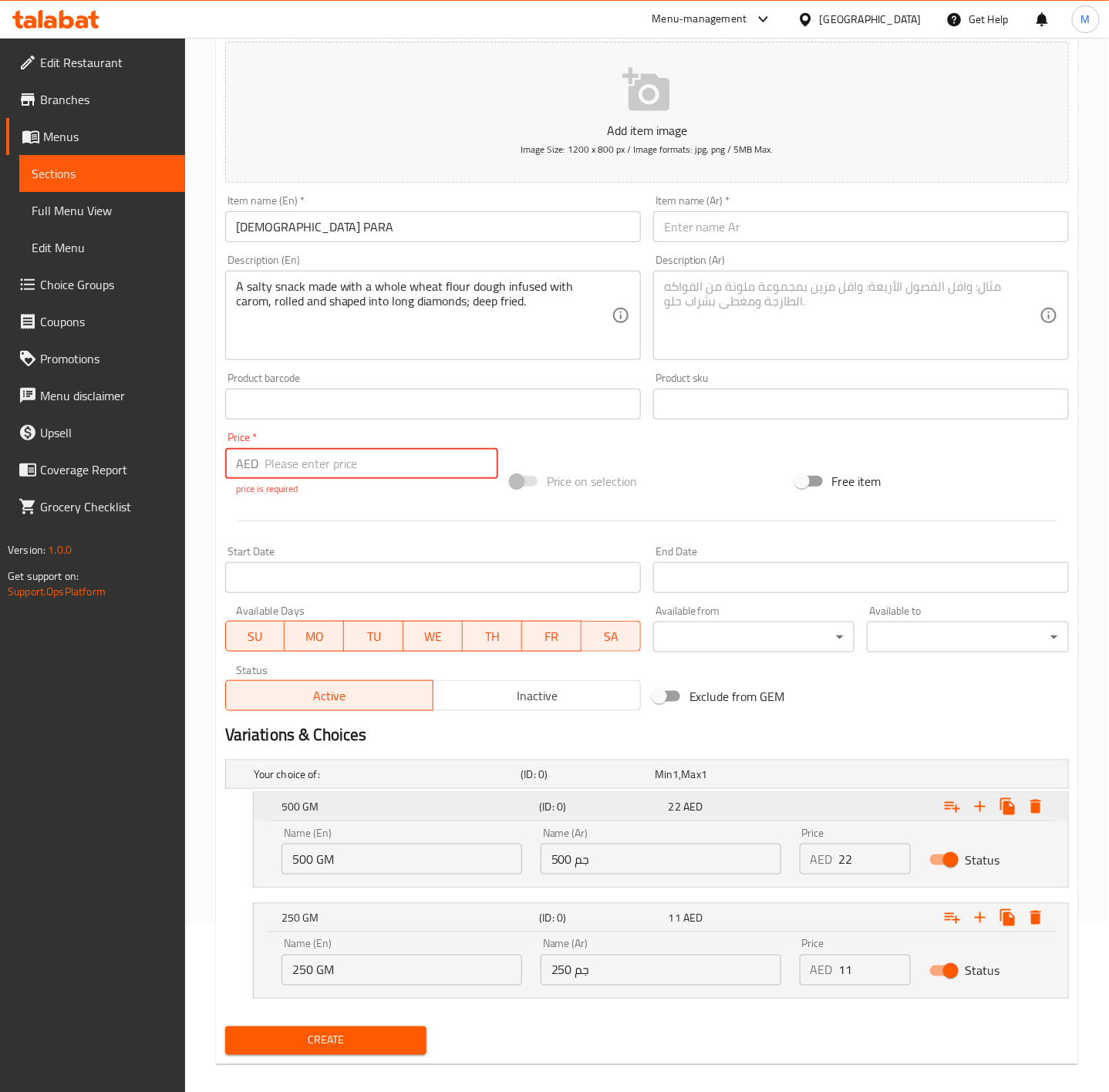
click at [711, 815] on div "22 AED" at bounding box center [730, 807] width 122 height 16
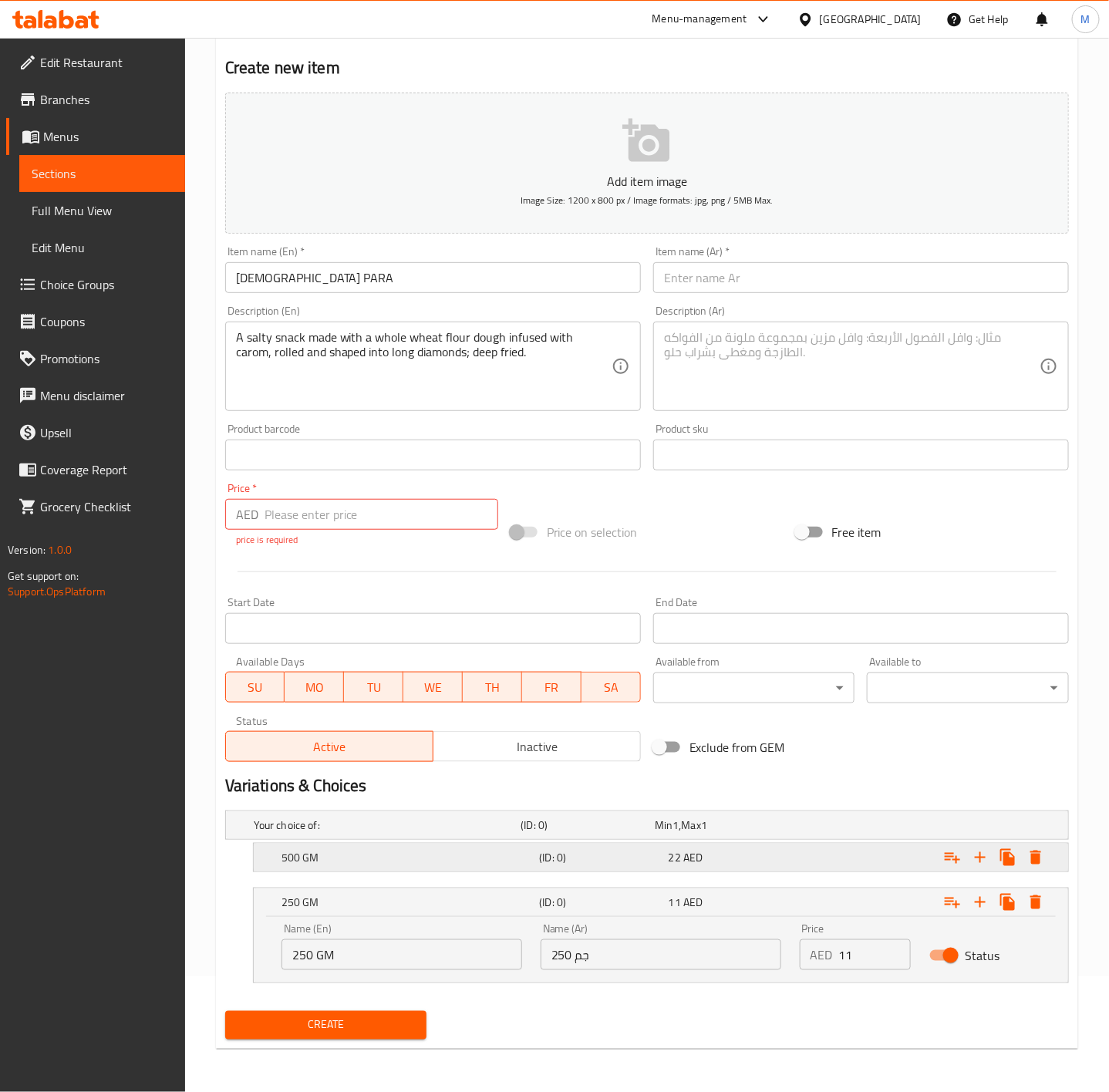
scroll to position [118, 0]
click at [667, 902] on div "11 AED" at bounding box center [730, 902] width 129 height 22
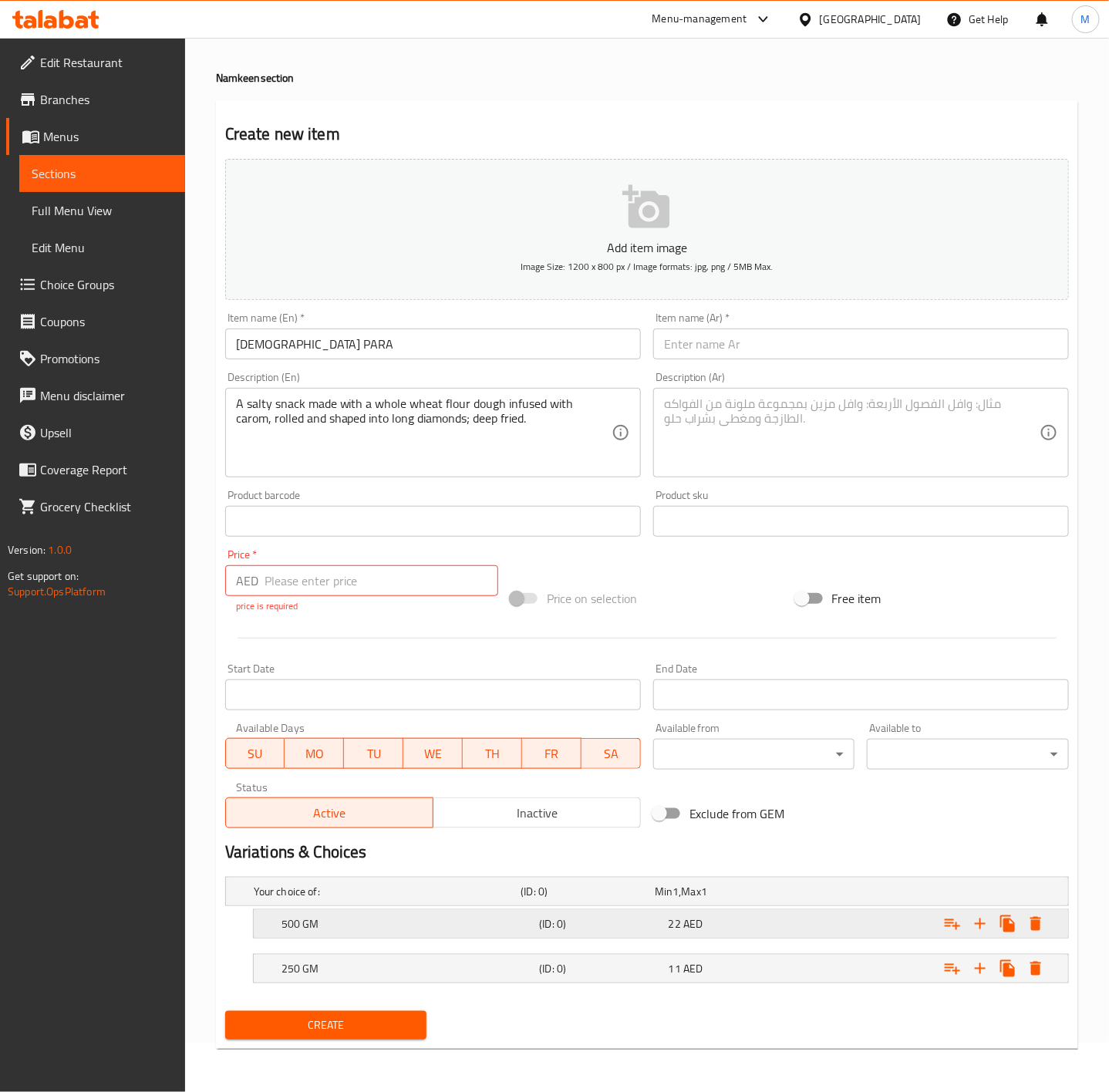
scroll to position [51, 0]
drag, startPoint x: 370, startPoint y: 350, endPoint x: 65, endPoint y: 341, distance: 305.1
click at [65, 341] on div "Edit Restaurant Branches Menus Sections Full Menu View Edit Menu Choice Groups …" at bounding box center [554, 540] width 1109 height 1104
type input "Namak Para"
click at [301, 341] on input "Namak Para" at bounding box center [433, 344] width 415 height 31
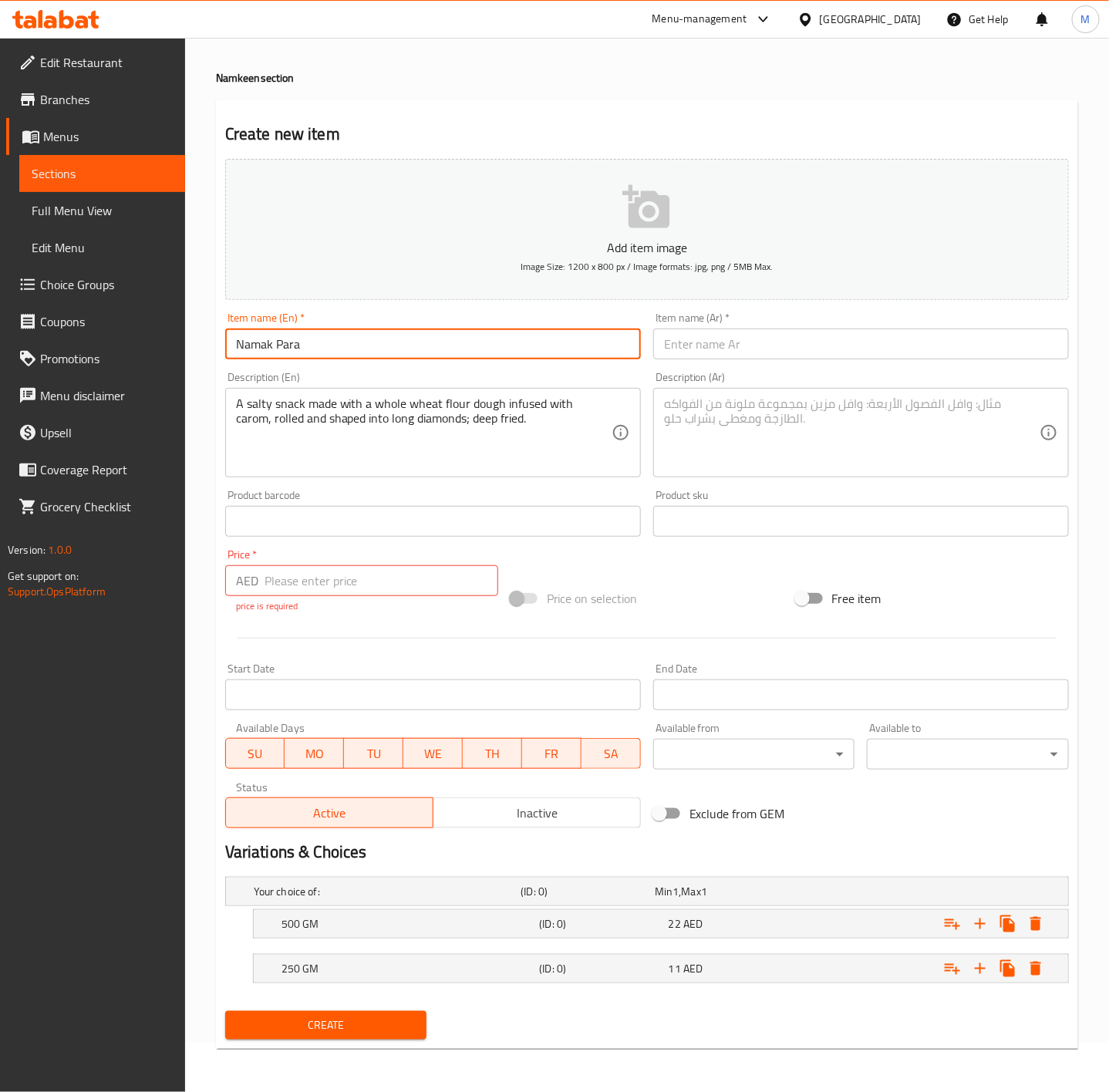
click at [301, 341] on input "Namak Para" at bounding box center [433, 344] width 415 height 31
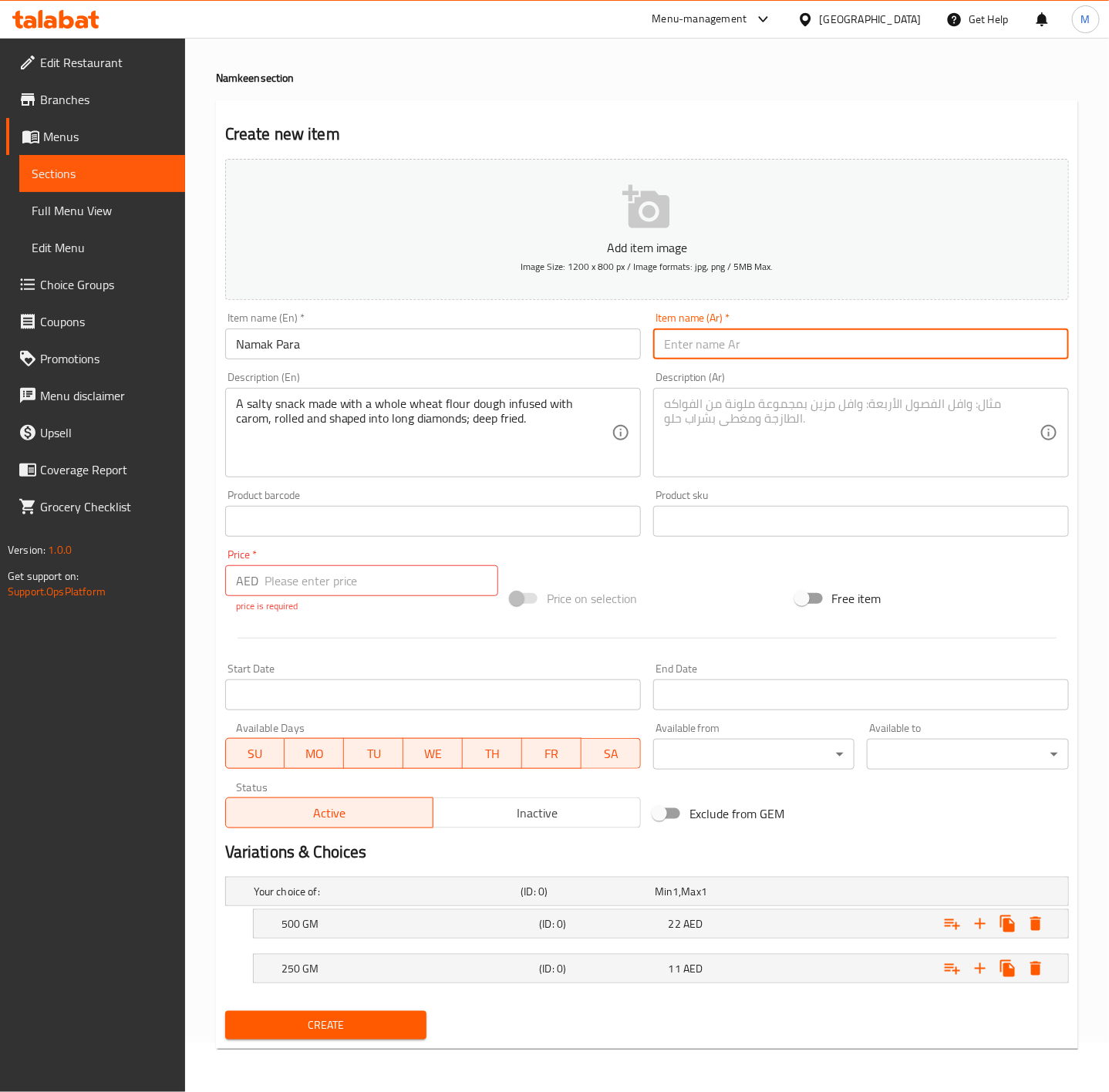
drag, startPoint x: 734, startPoint y: 345, endPoint x: 695, endPoint y: 345, distance: 39.0
click at [733, 346] on input "text" at bounding box center [861, 344] width 415 height 31
paste input "ناماك بارا"
type input "ناماك بارا"
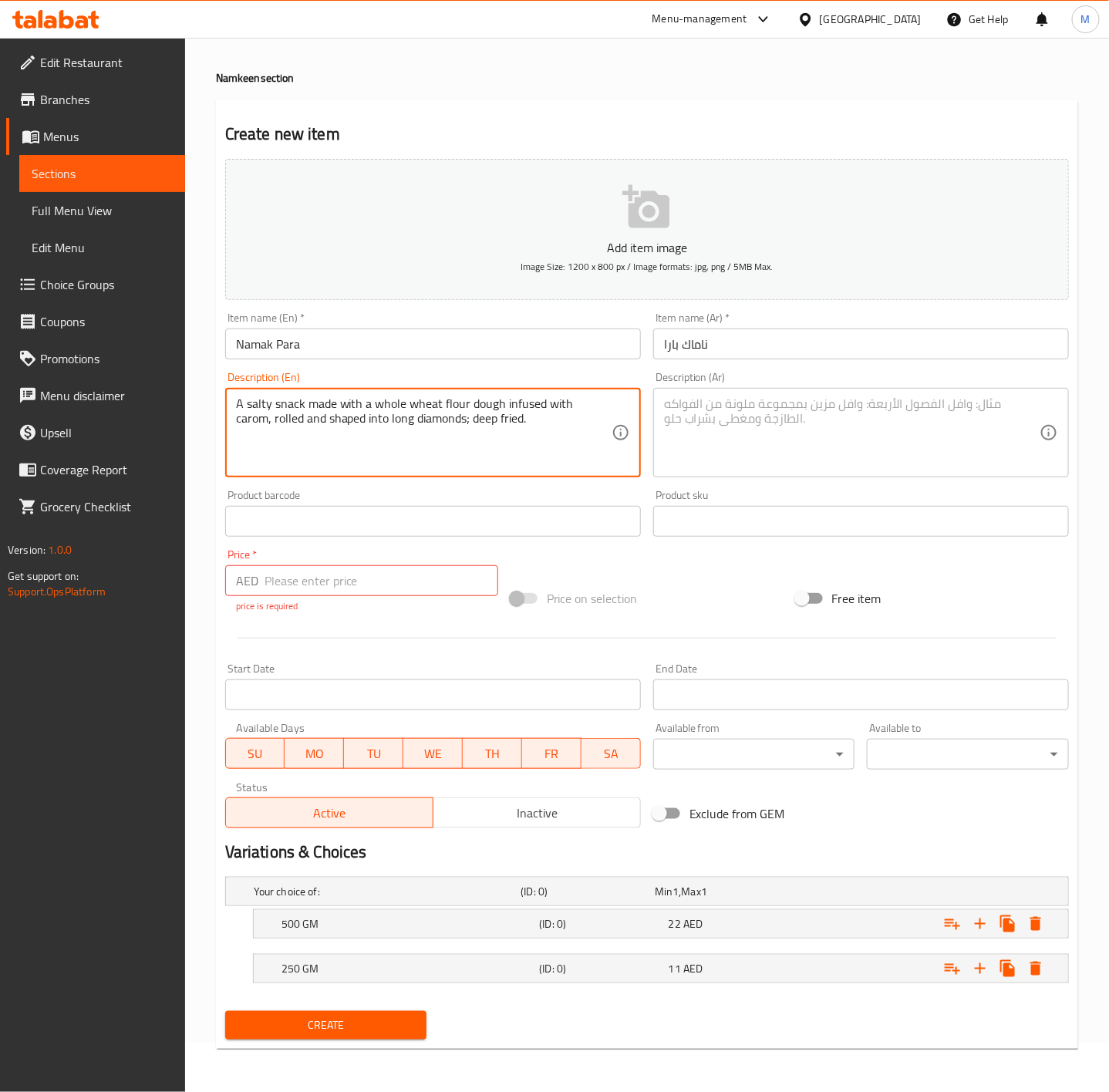
click at [423, 415] on textarea "A salty snack made with a whole wheat flour dough infused with carom, rolled an…" at bounding box center [424, 433] width 376 height 74
click at [729, 417] on textarea at bounding box center [852, 433] width 376 height 74
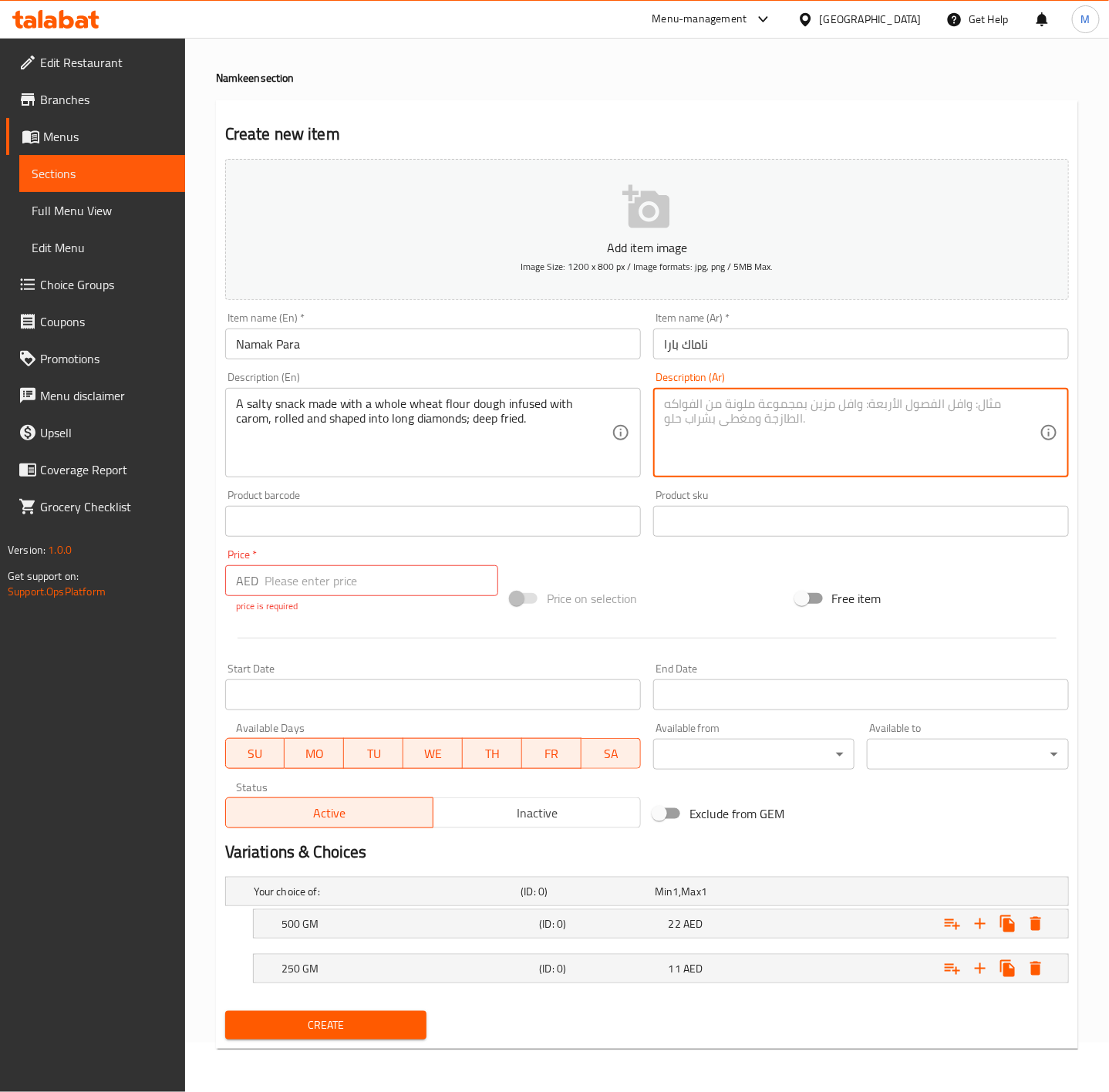
paste textarea "وجبة خفيفة مالحة مصنوعة من عجينة دقيق القمح الكامل المنقوعة في الكاروم، يتم لفه…"
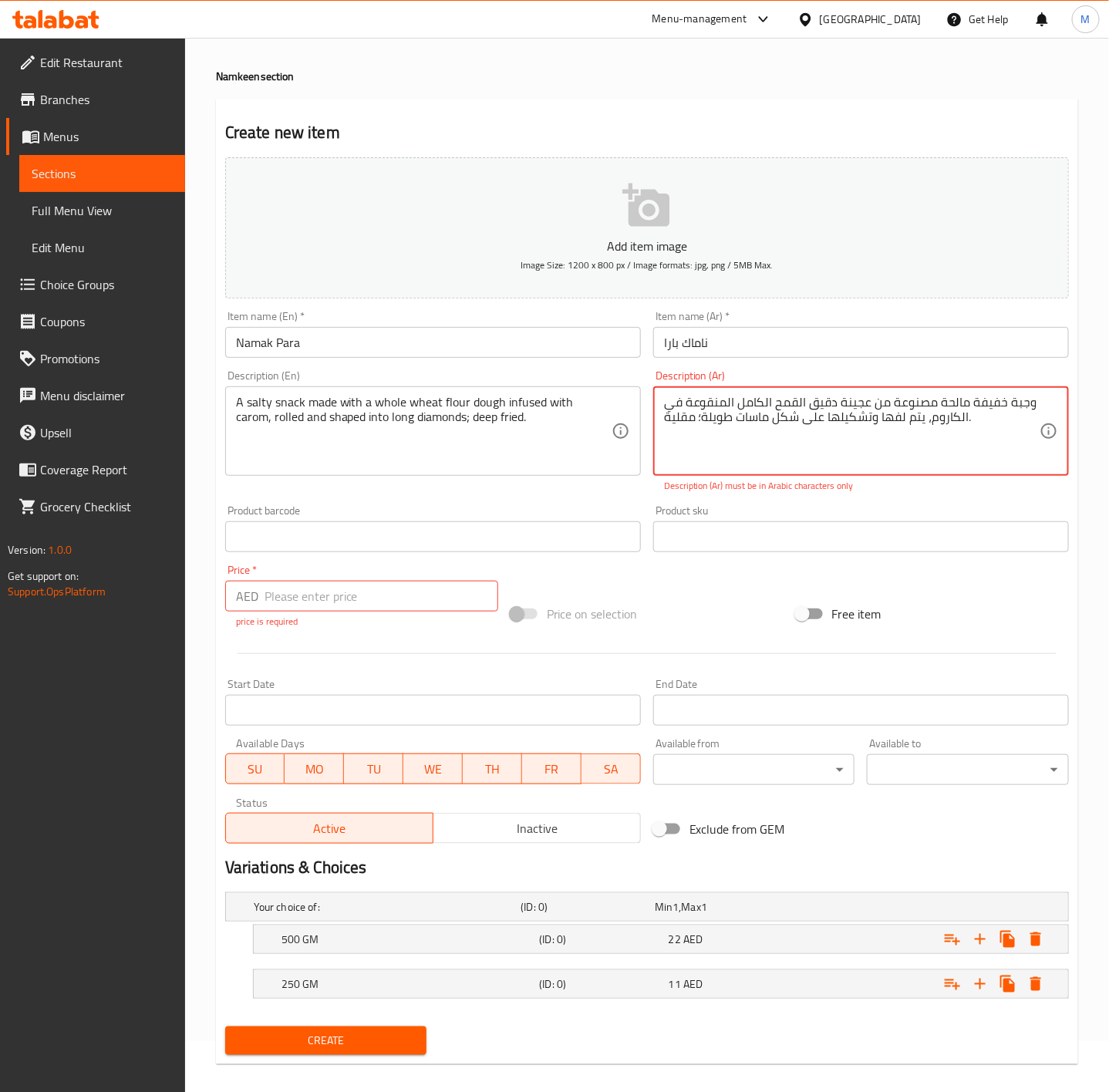
type textarea "وجبة خفيفة مالحة مصنوعة من عجينة دقيق القمح الكامل المنقوعة في الكاروم، يتم لفه…"
click at [693, 591] on div "Add item image Image Size: 1200 x 800 px / Image formats: jpg, png / 5MB Max. I…" at bounding box center [647, 501] width 856 height 699
click at [359, 604] on input "number" at bounding box center [381, 596] width 234 height 31
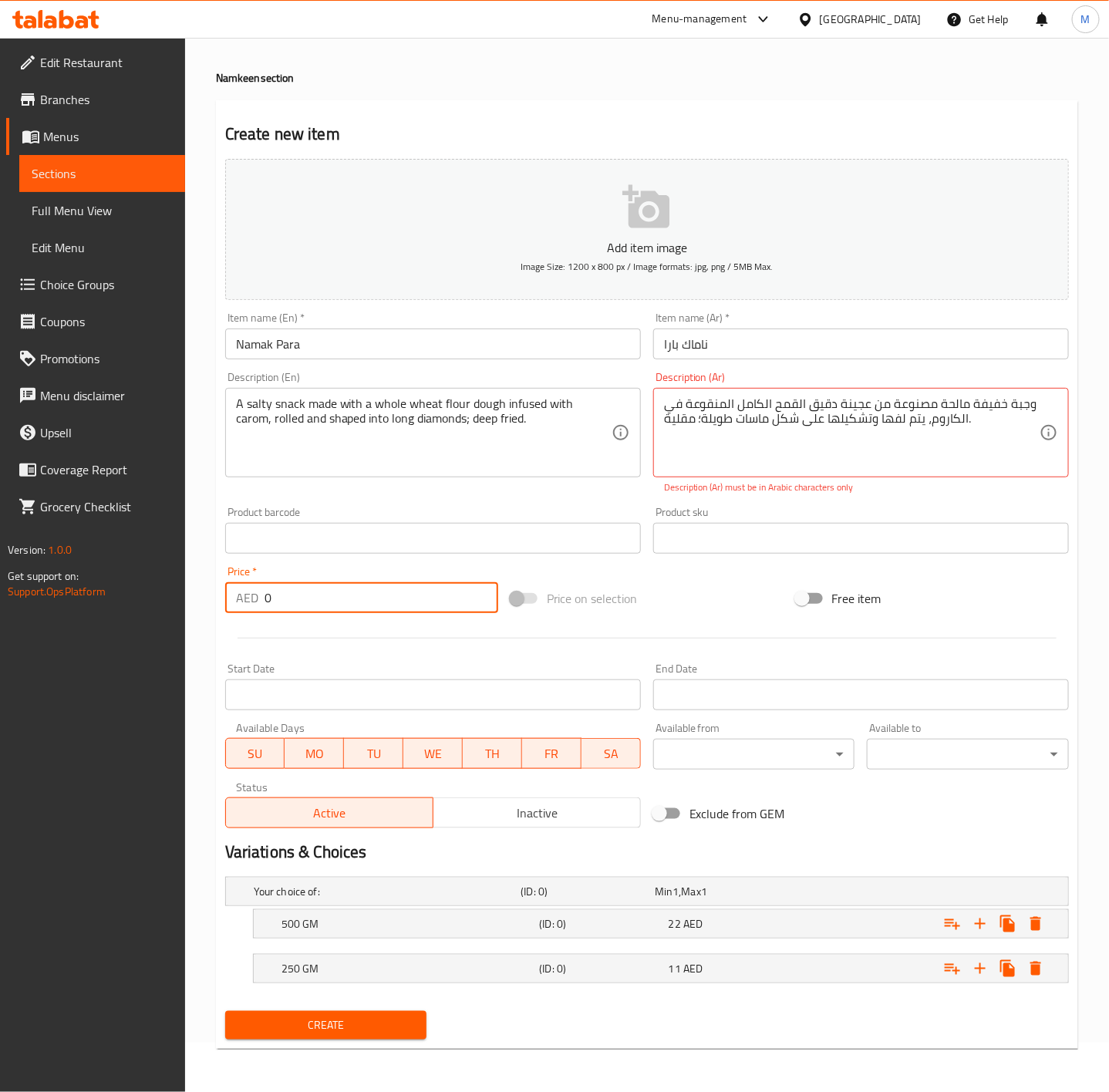
type input "0"
drag, startPoint x: 893, startPoint y: 456, endPoint x: 983, endPoint y: 443, distance: 90.9
click at [984, 443] on textarea "وجبة خفيفة مالحة مصنوعة من عجينة دقيق القمح الكامل المنقوعة في الكاروم، يتم لفه…" at bounding box center [852, 433] width 376 height 74
click at [704, 442] on textarea "وجبة خفيفة مالحة مصنوعة من عجينة دقيق القمح الكامل المنقوعة في الكاروم، يتم لفه…" at bounding box center [852, 433] width 376 height 74
drag, startPoint x: 770, startPoint y: 415, endPoint x: 787, endPoint y: 415, distance: 17.0
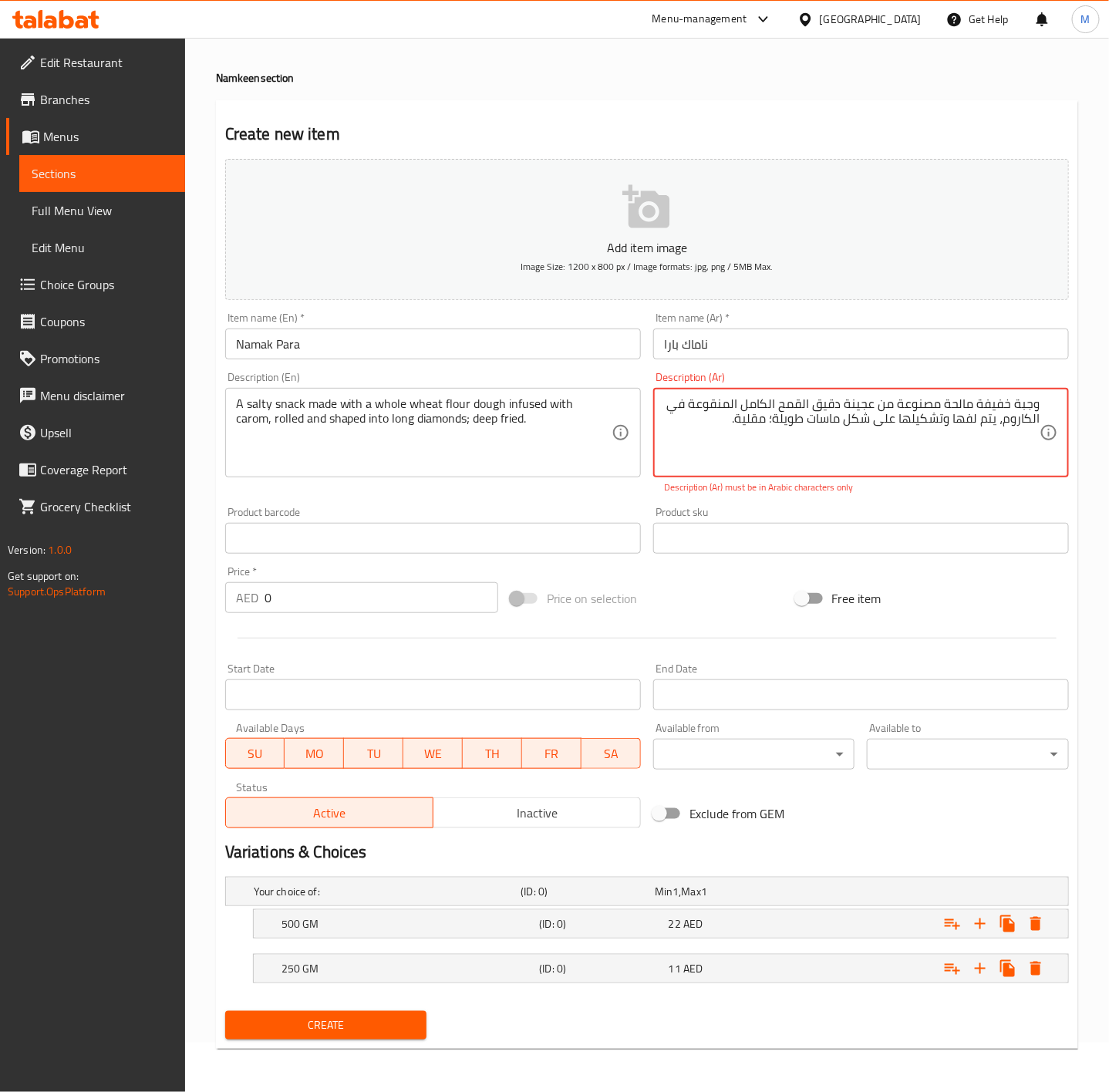
click at [780, 415] on textarea "وجبة خفيفة مالحة مصنوعة من عجينة دقيق القمح الكامل المنقوعة في الكاروم، يتم لفه…" at bounding box center [852, 433] width 376 height 74
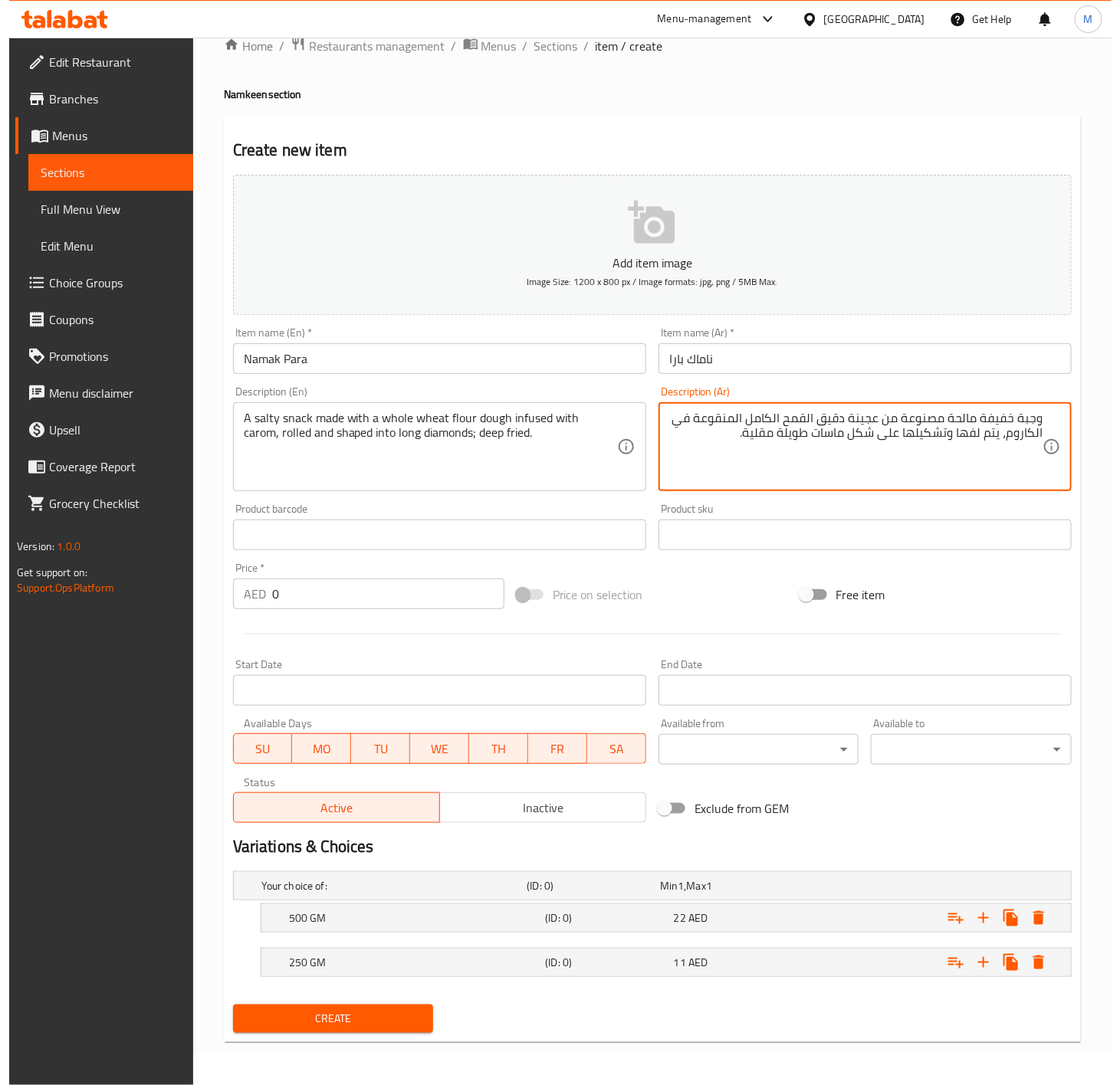
scroll to position [35, 0]
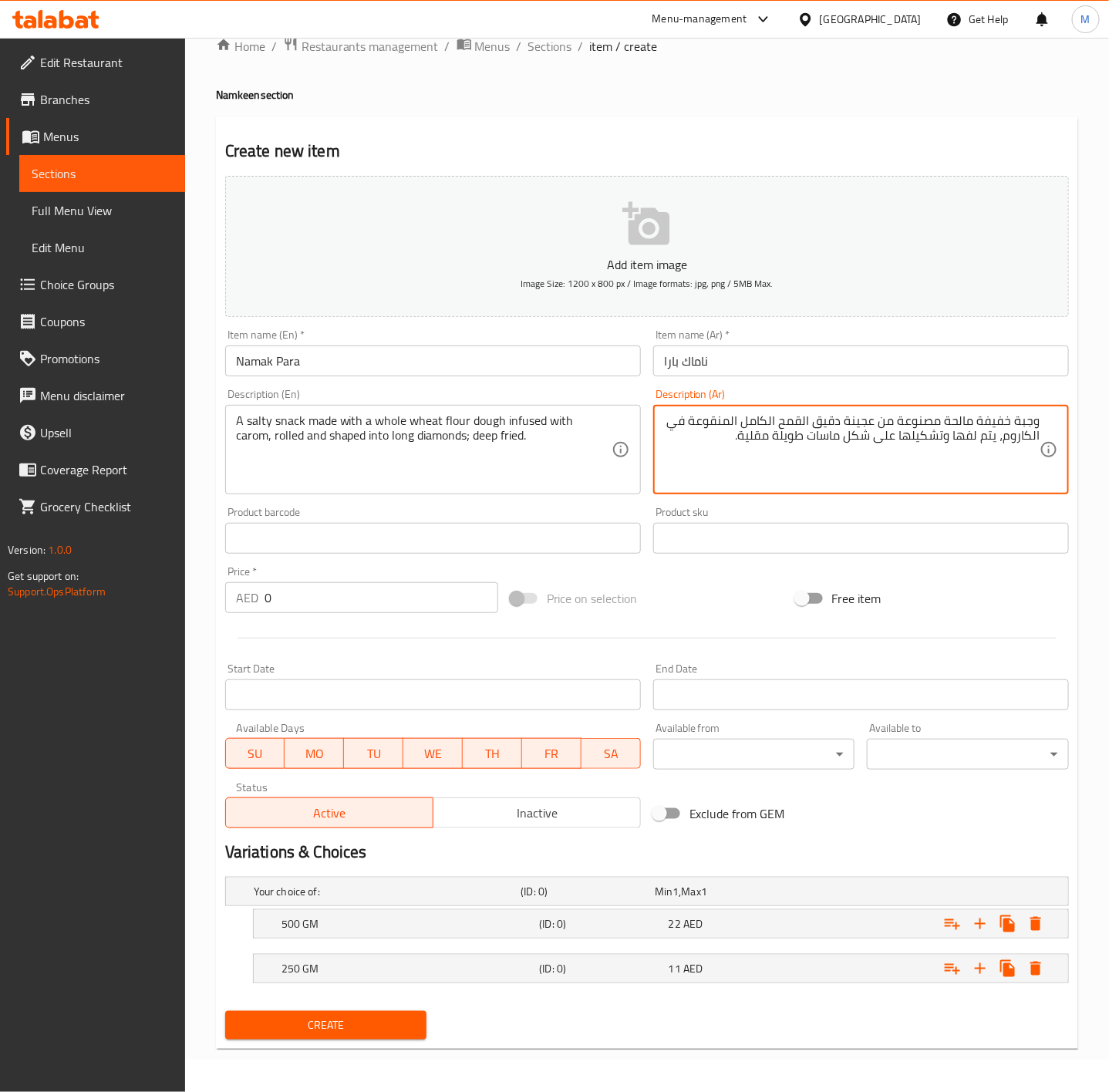
type textarea "وجبة خفيفة مالحة مصنوعة من عجينة دقيق القمح الكامل المنقوعة في الكاروم، يتم لفه…"
click at [701, 594] on div "Price on selection" at bounding box center [647, 598] width 285 height 42
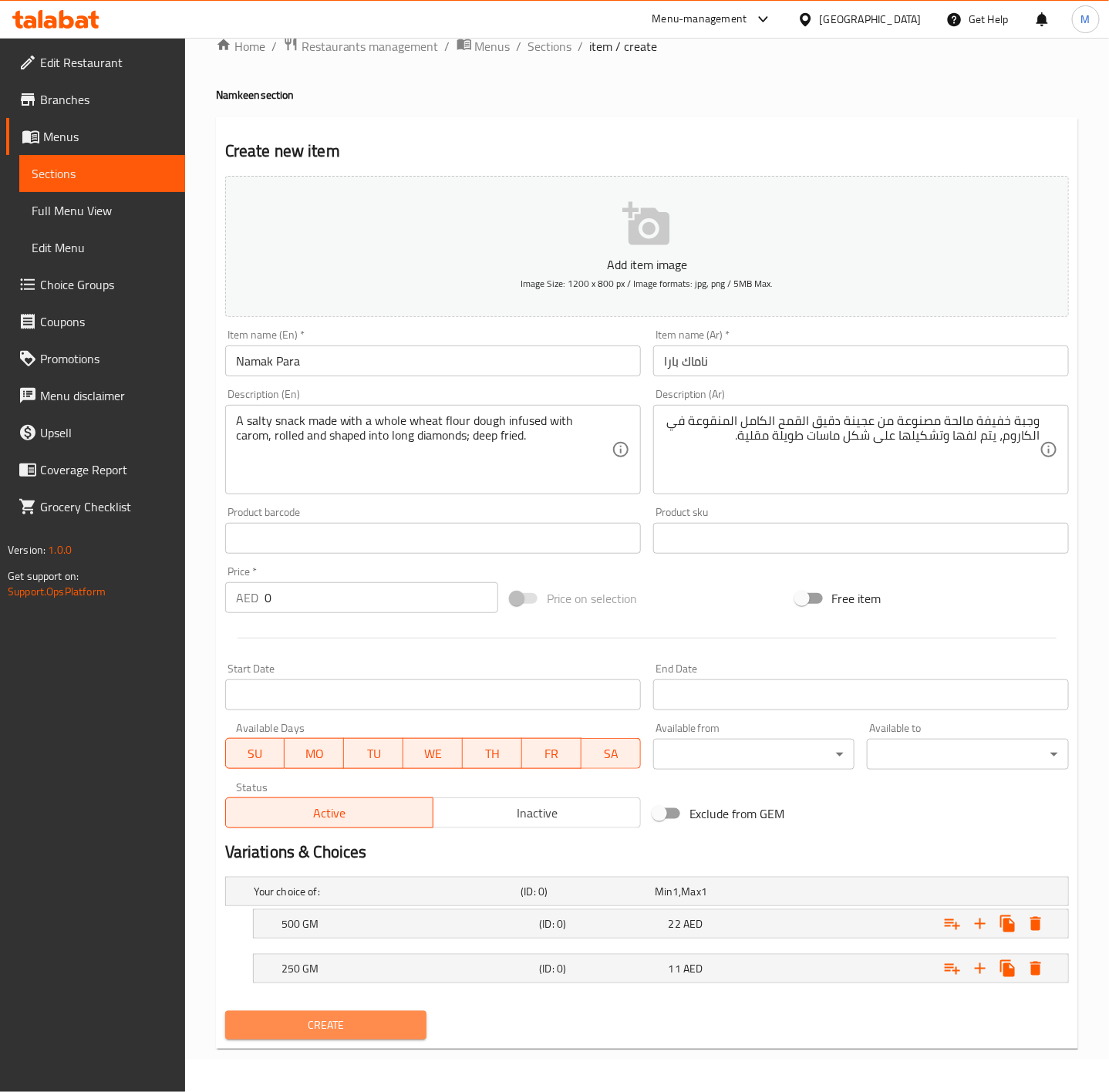
click at [390, 1012] on button "Create" at bounding box center [326, 1025] width 202 height 29
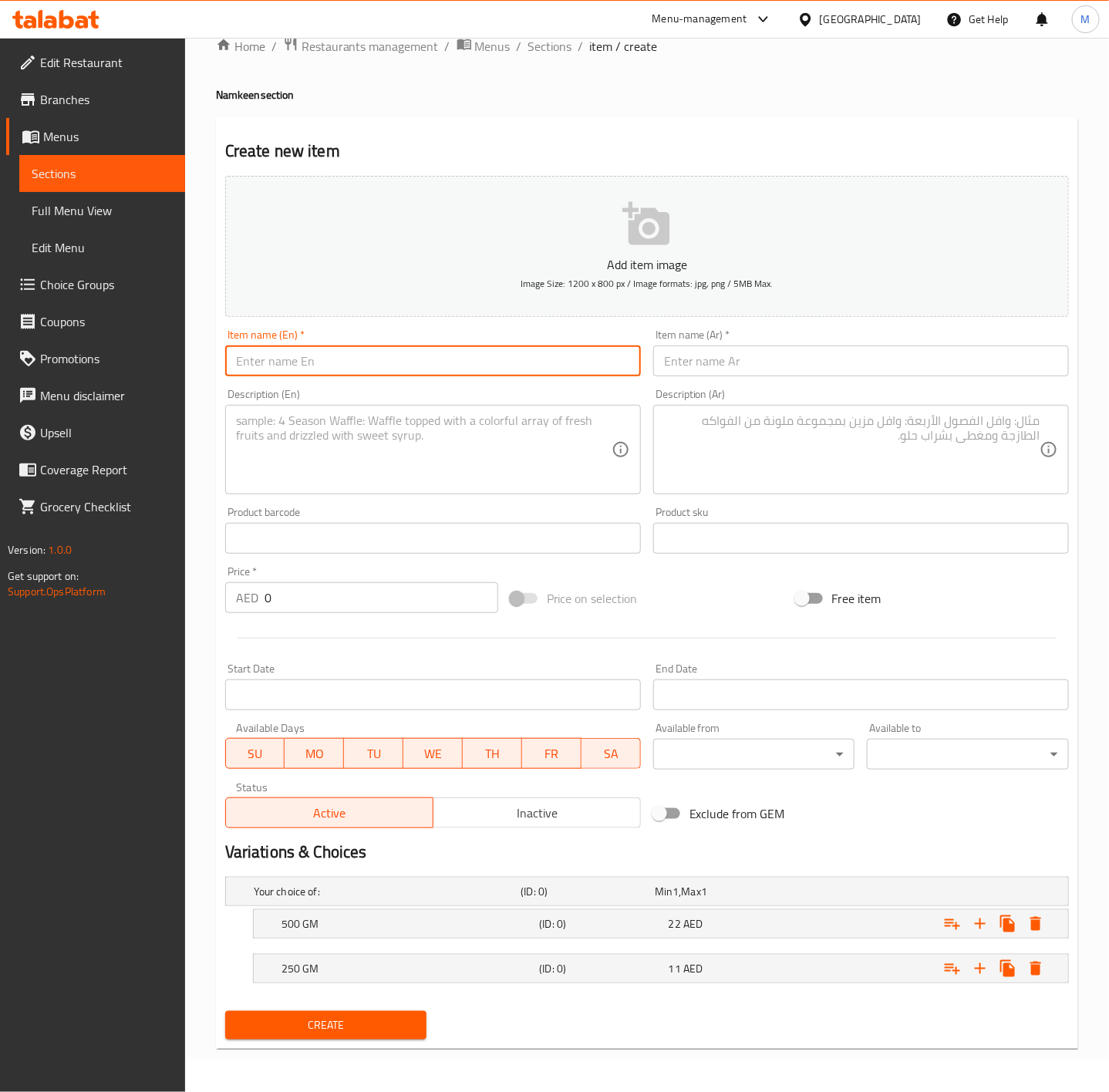
click at [343, 359] on input "text" at bounding box center [433, 361] width 415 height 31
paste input "CHILLI CHEESE BHUJIA"
type input "CHILLI CHEESE BHUJIA"
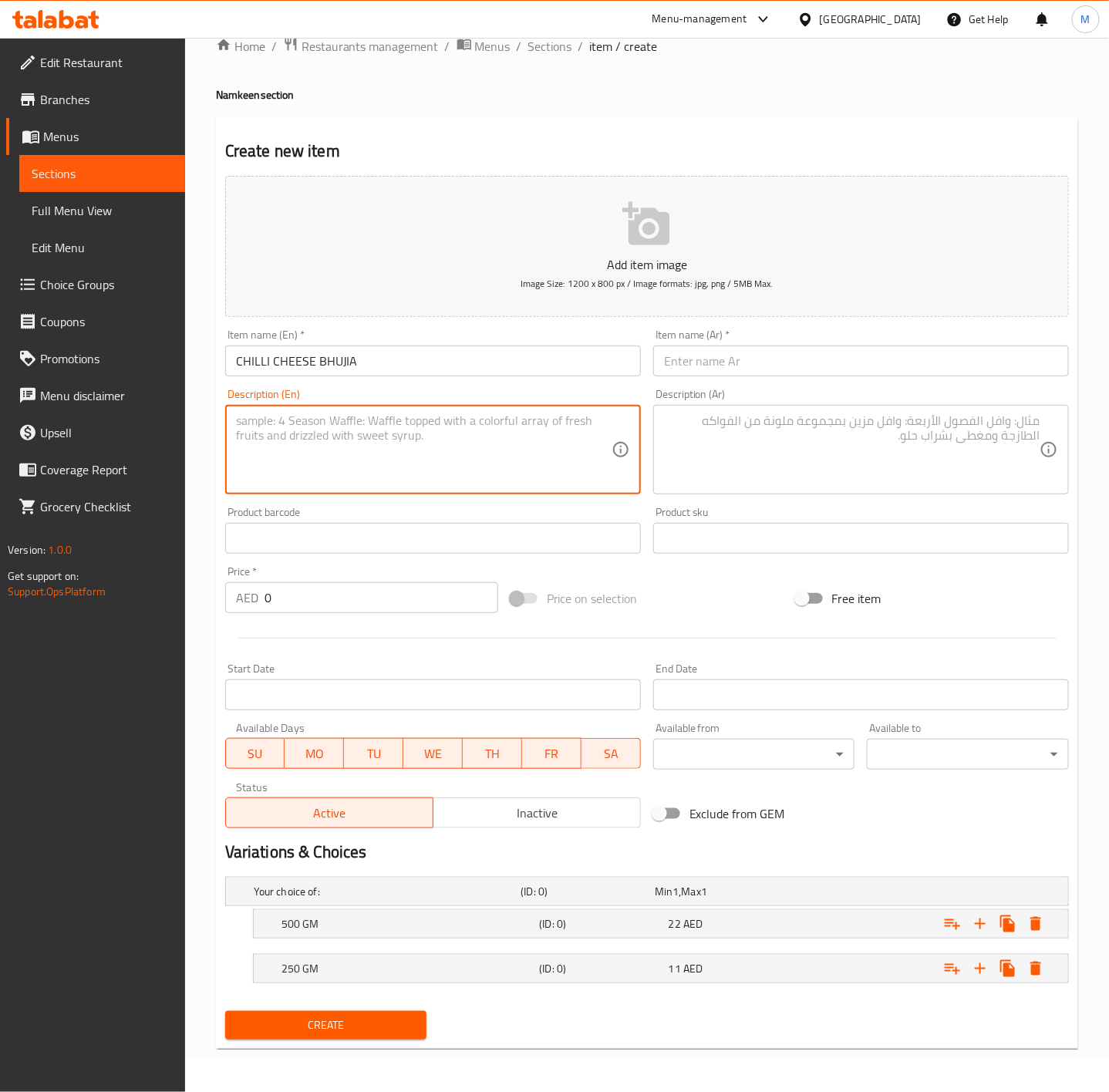
click at [454, 465] on textarea at bounding box center [424, 450] width 376 height 74
paste textarea "A traditional crunchy snack made with gram flour and seasoned with pepper and c…"
type textarea "A traditional crunchy snack made with gram flour and seasoned with pepper and c…"
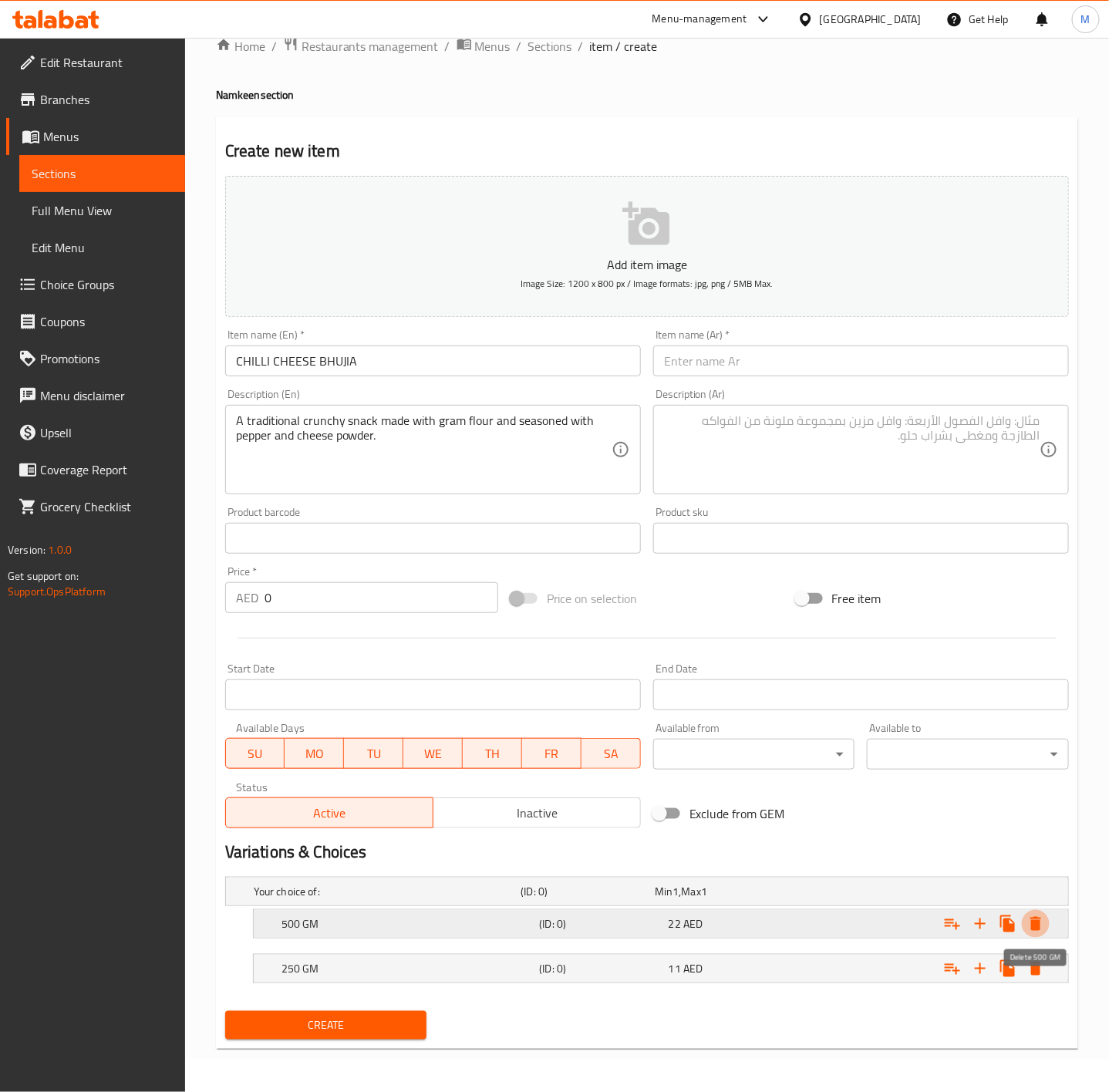
click at [1035, 924] on icon "Expand" at bounding box center [1036, 924] width 11 height 14
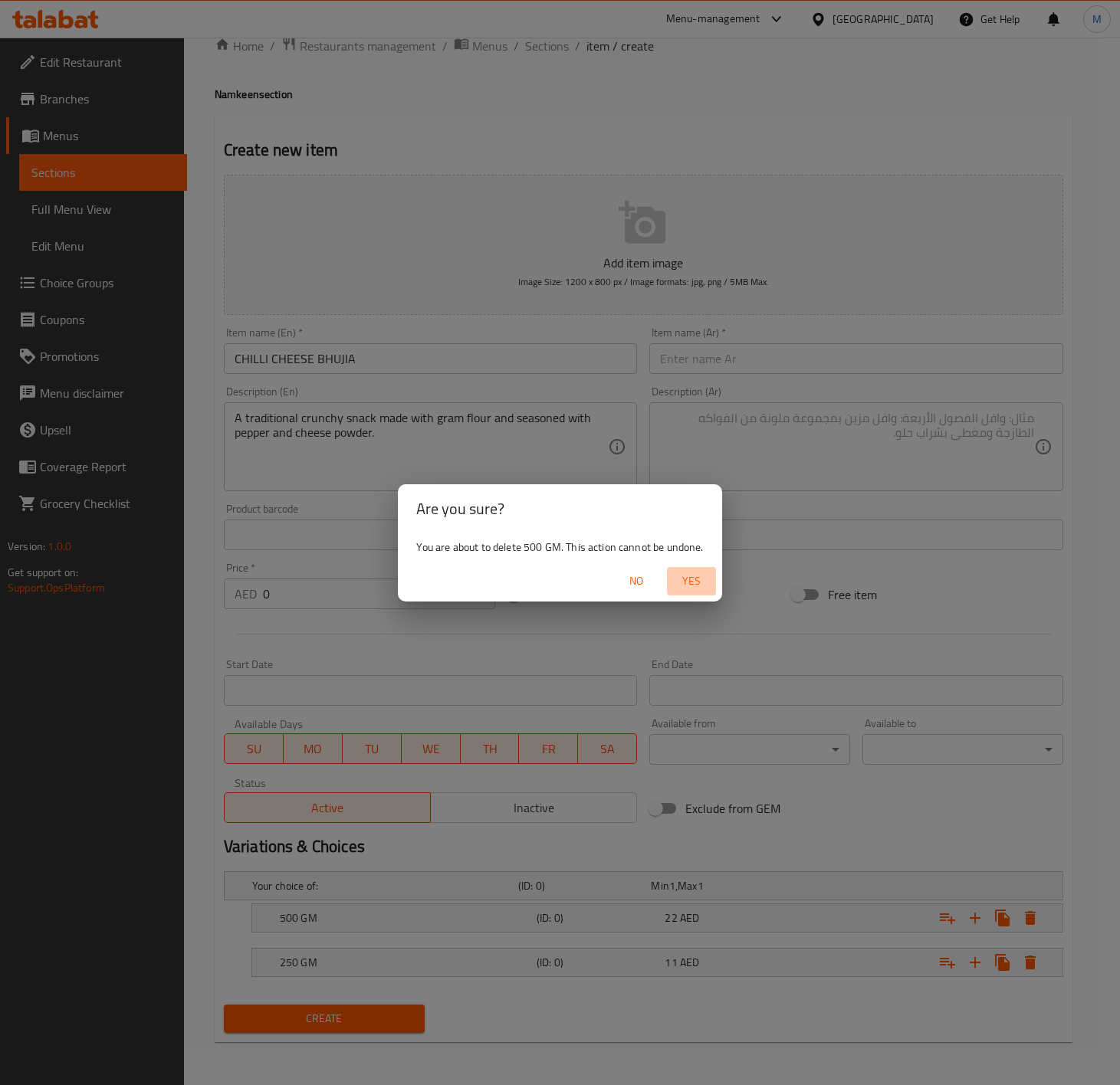
click at [697, 586] on span "Yes" at bounding box center [692, 581] width 37 height 19
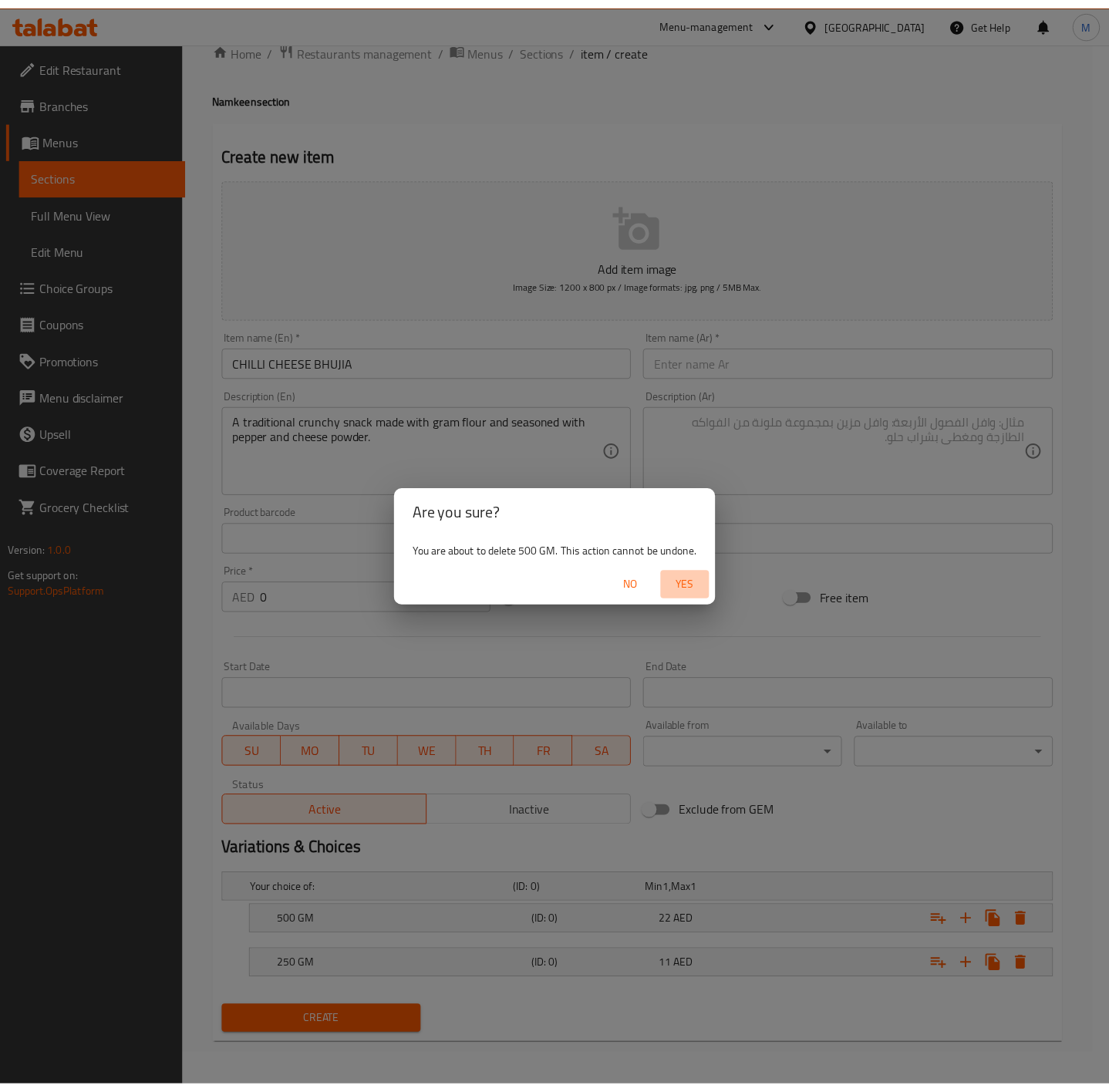
scroll to position [0, 0]
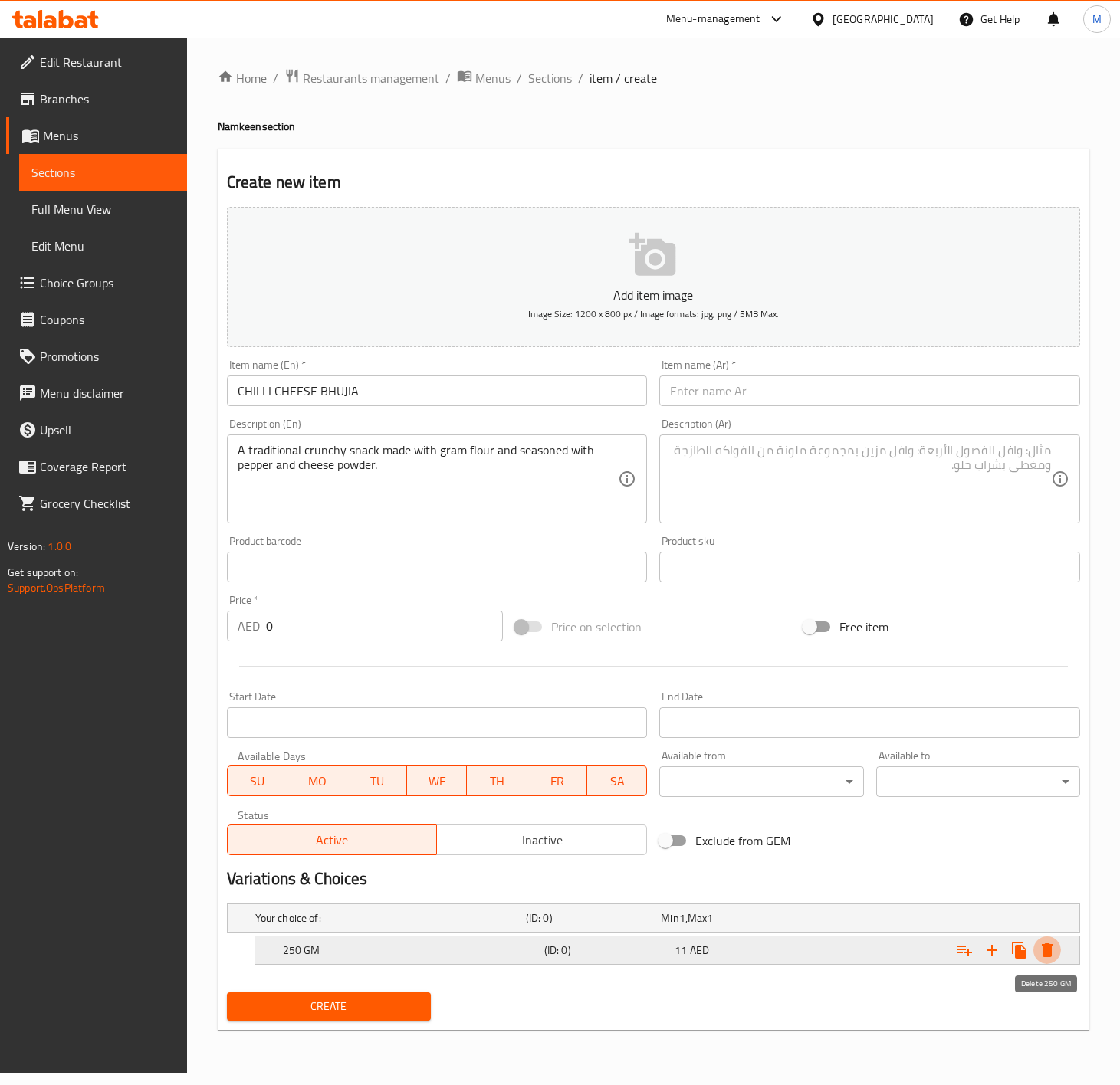
click at [1045, 941] on icon "Expand" at bounding box center [1048, 950] width 18 height 18
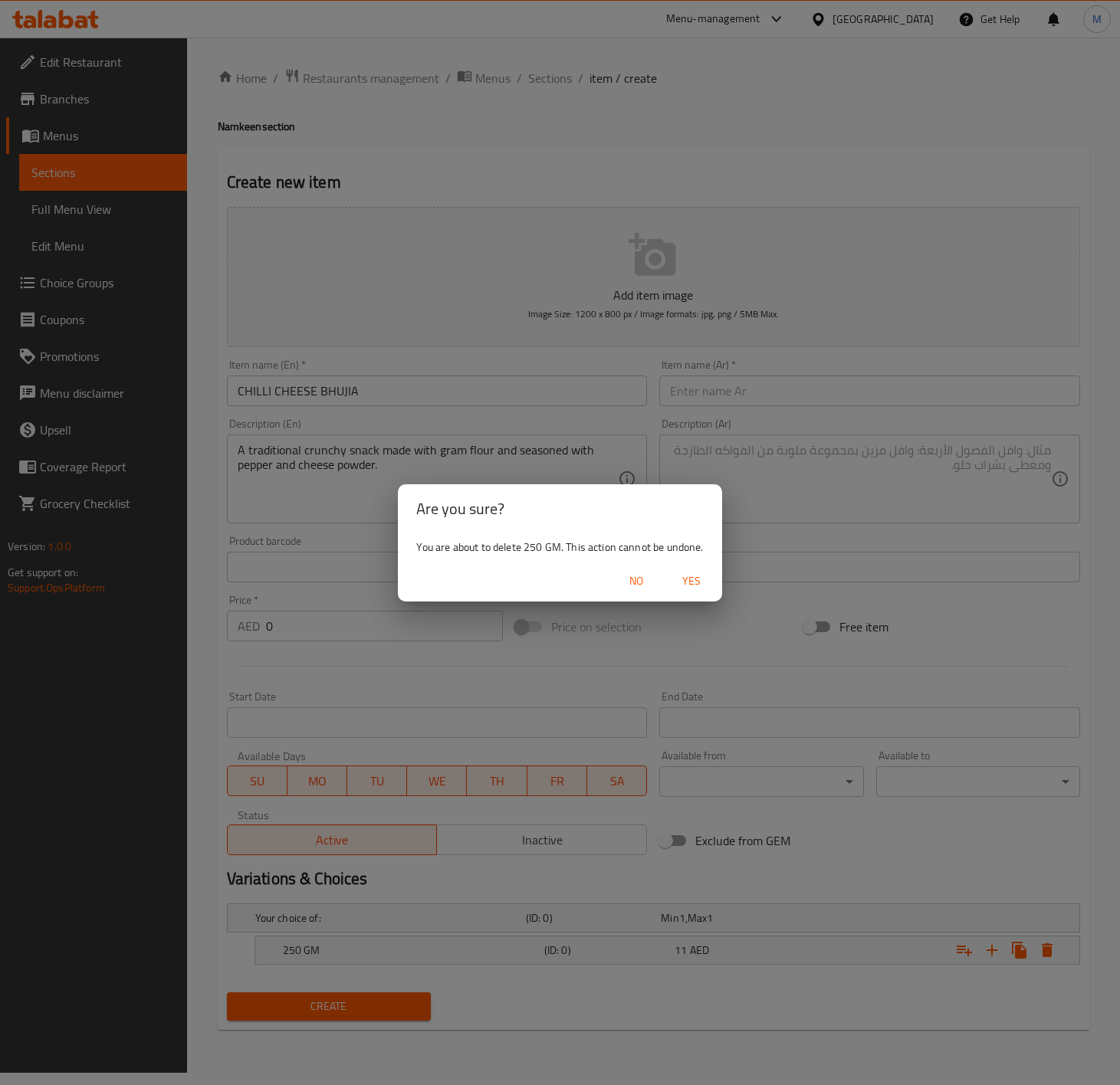
click at [698, 573] on span "Yes" at bounding box center [692, 581] width 37 height 19
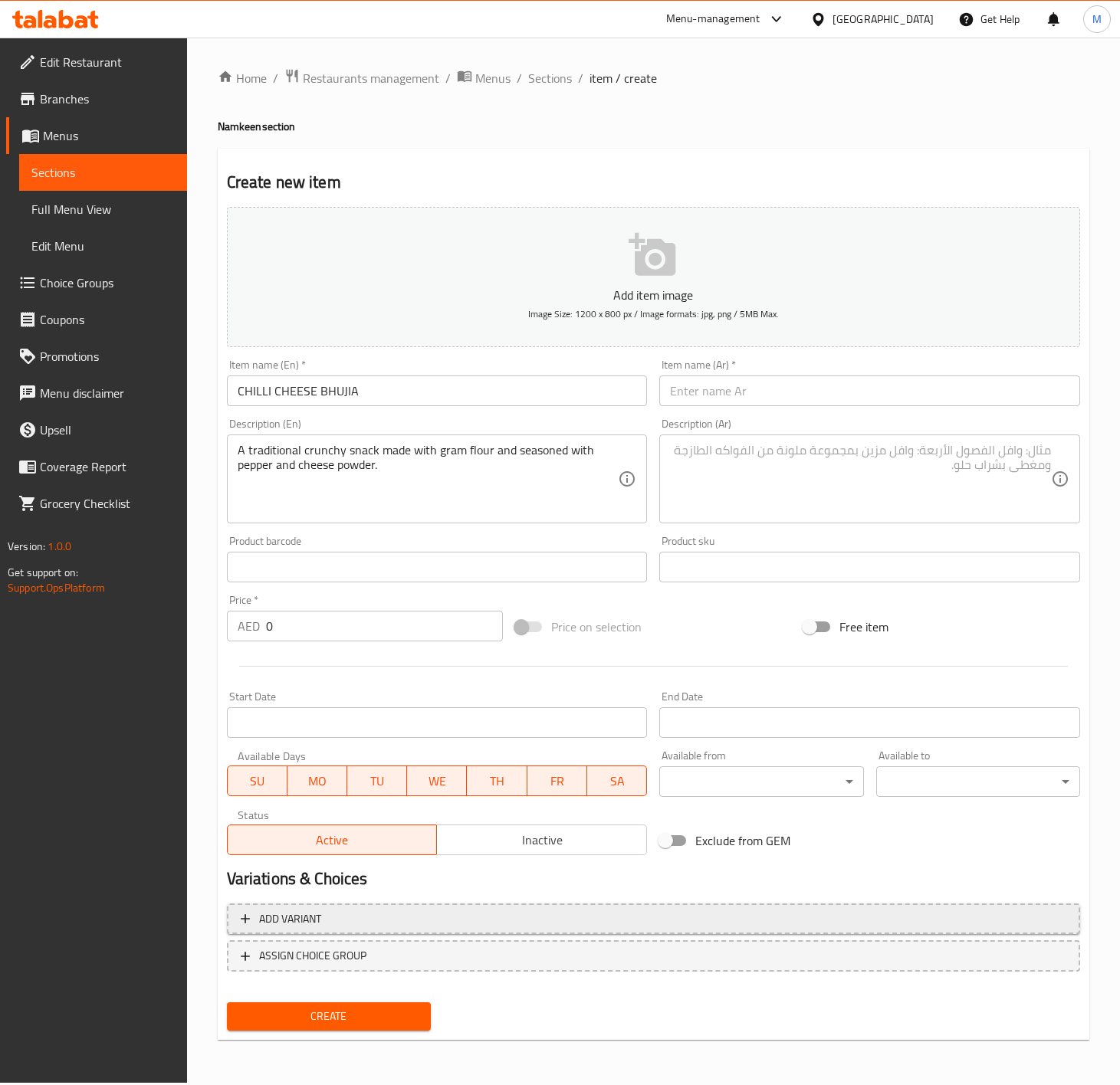
click at [523, 913] on span "Add variant" at bounding box center [654, 919] width 826 height 19
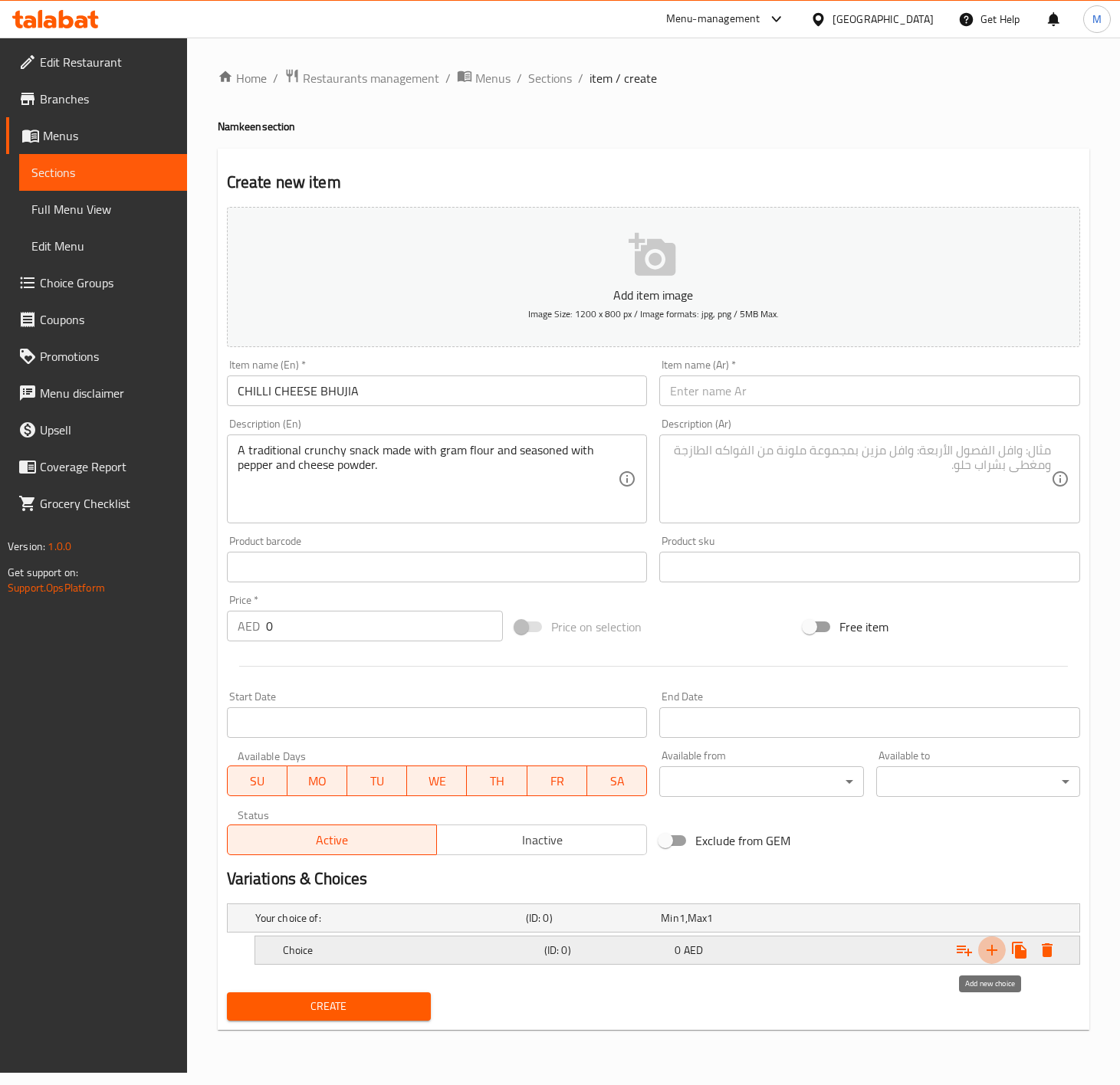
click at [996, 955] on icon "Expand" at bounding box center [992, 950] width 18 height 18
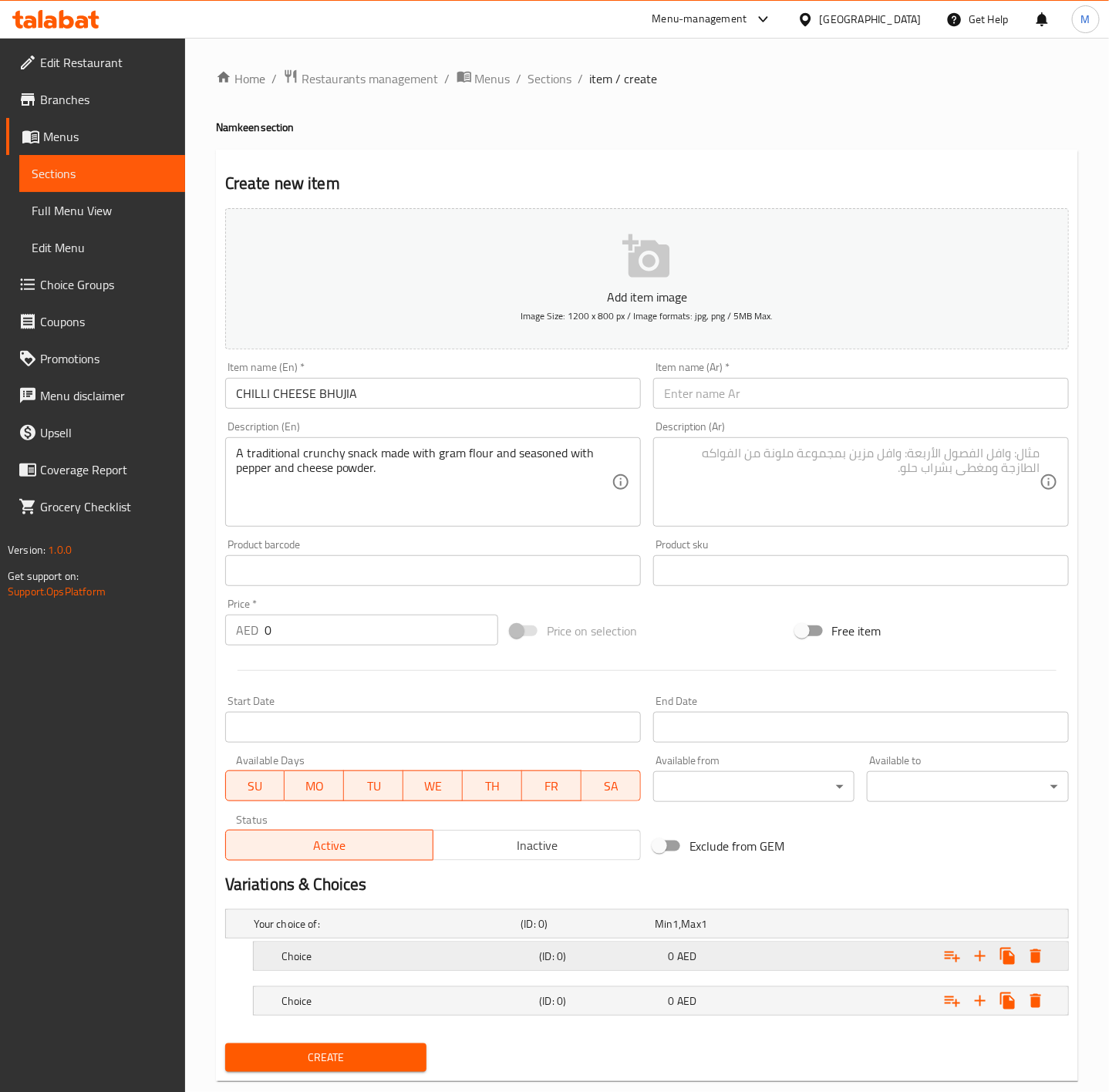
click at [336, 956] on h5 "Choice" at bounding box center [407, 956] width 252 height 16
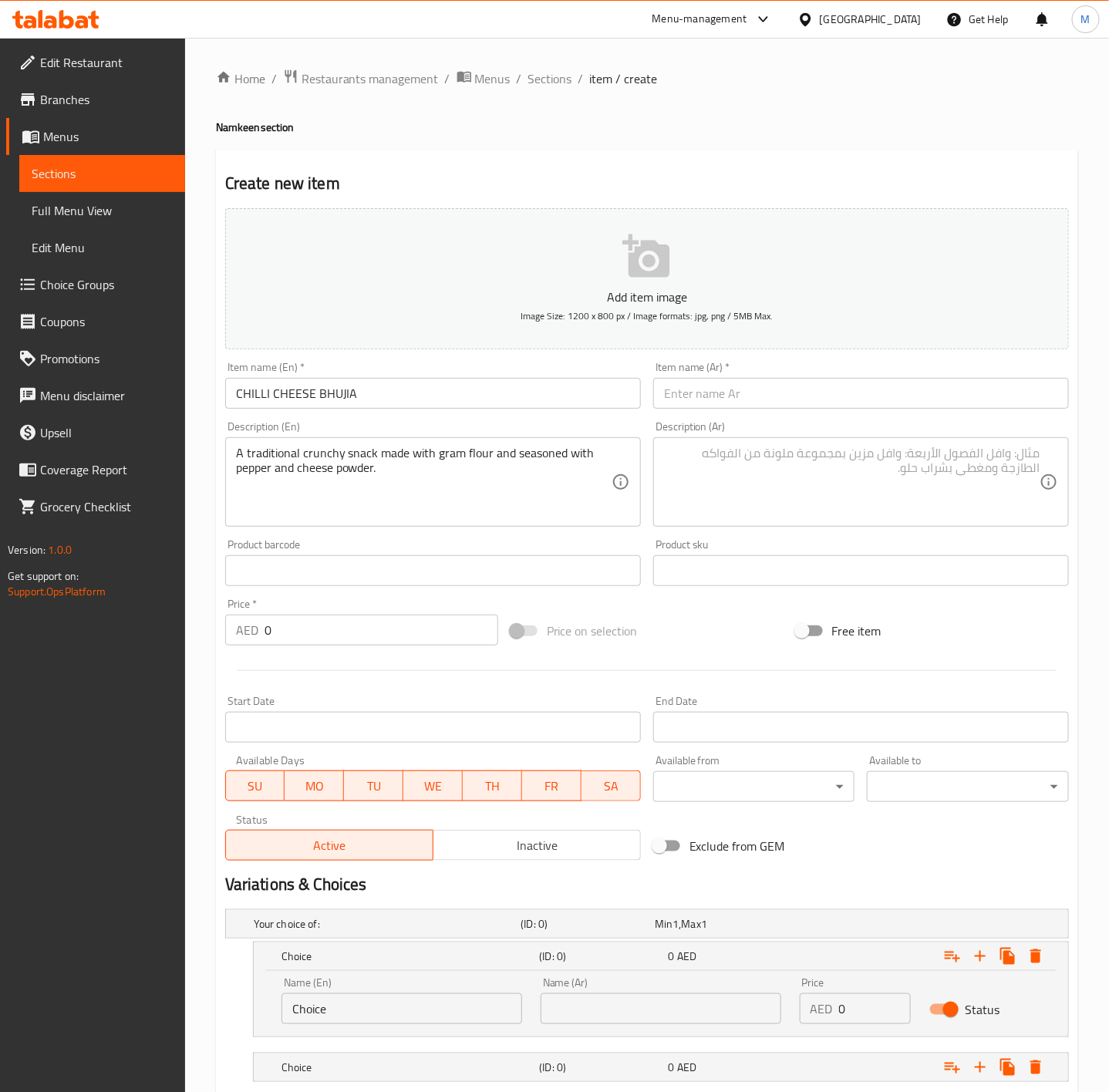
click at [378, 1032] on div "Name (En) Choice Name (En)" at bounding box center [401, 1001] width 259 height 66
click at [377, 1014] on input "Choice" at bounding box center [401, 1009] width 241 height 31
type input "500 GM"
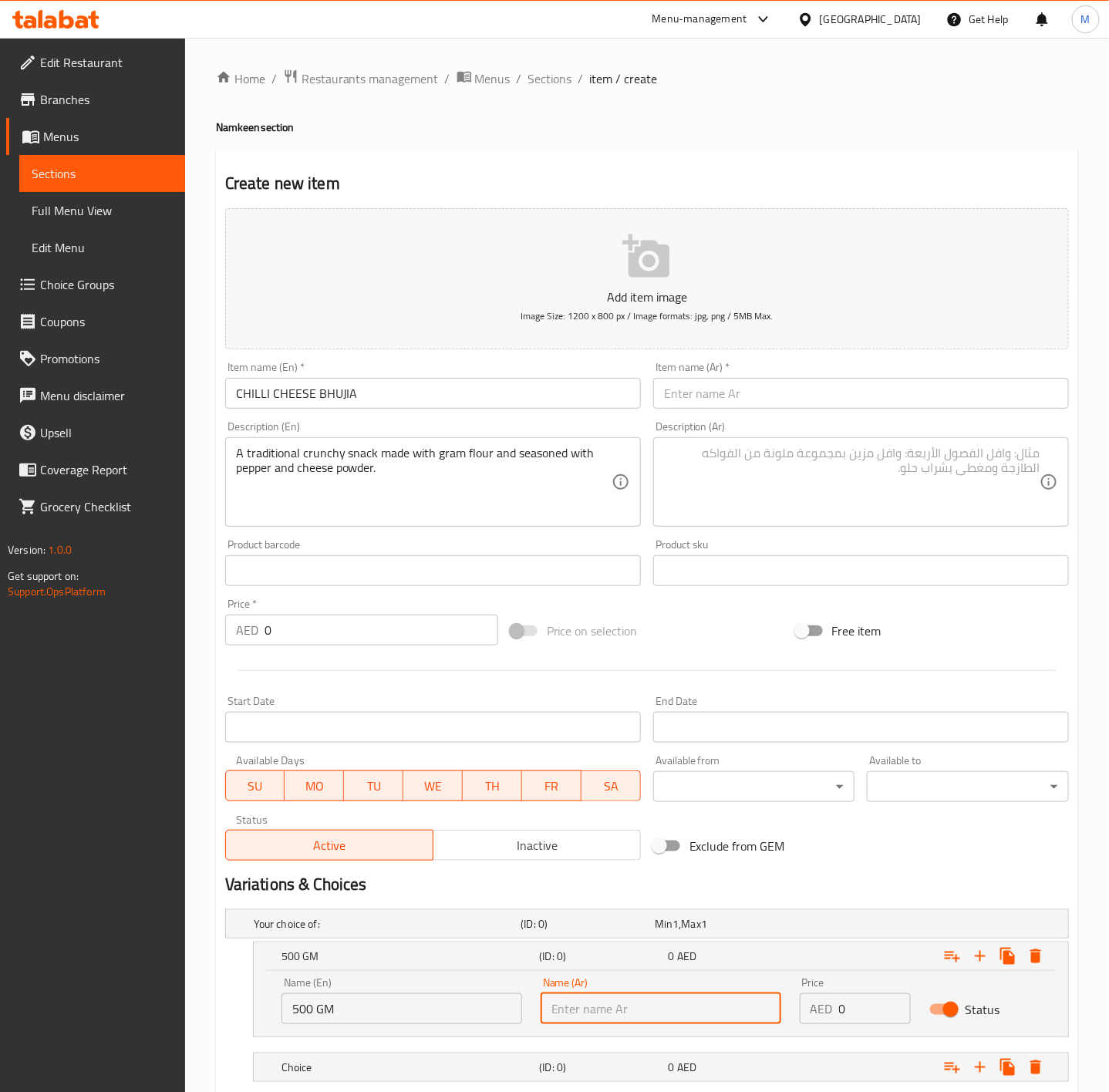
click at [549, 1000] on input "text" at bounding box center [661, 1009] width 241 height 31
type input "500 جم"
click at [856, 1014] on input "0" at bounding box center [875, 1009] width 72 height 31
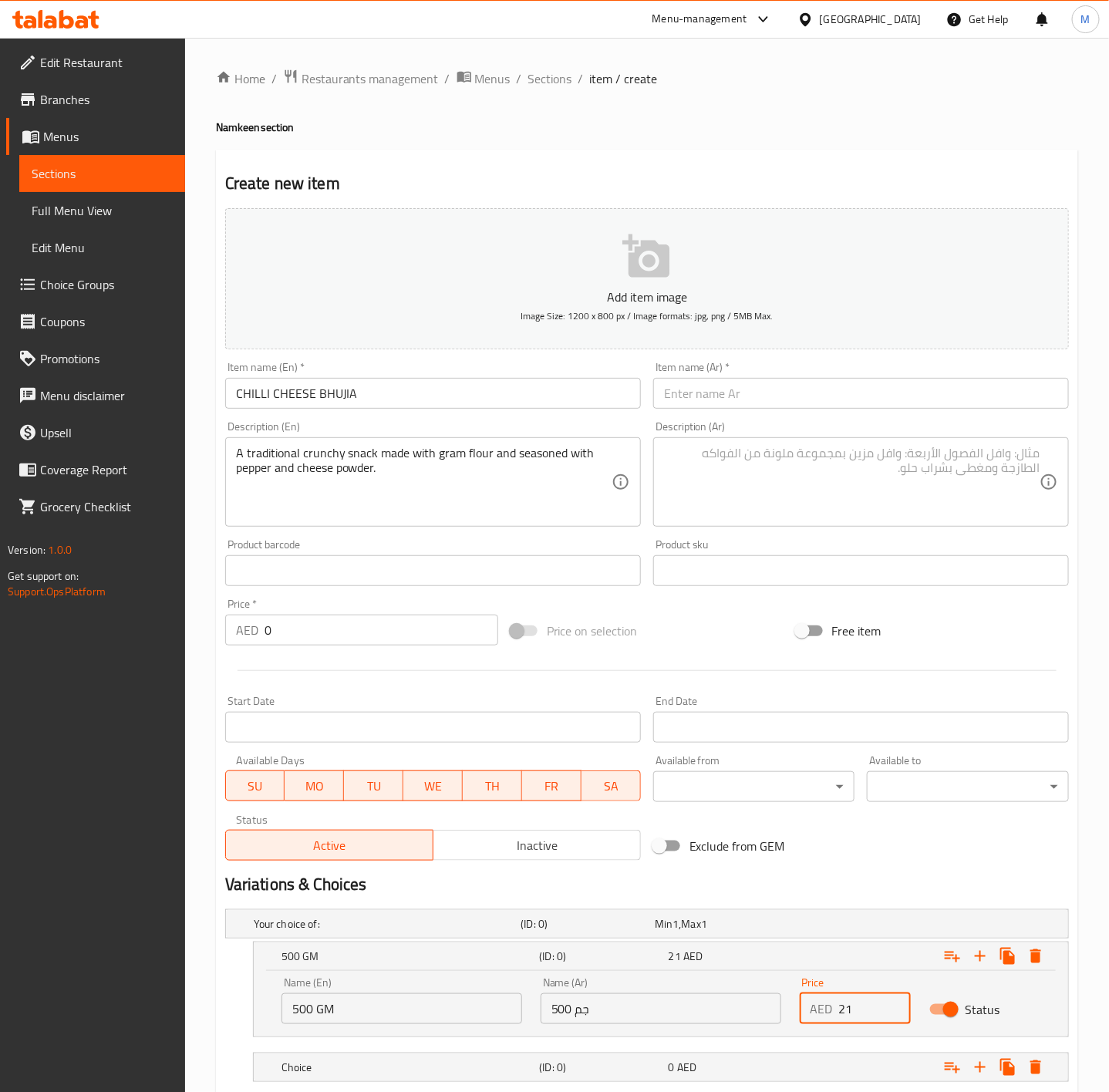
type input "21"
click at [963, 854] on div "Add item image Image Size: 1200 x 800 px / Image formats: jpg, png / 5MB Max. I…" at bounding box center [647, 535] width 856 height 665
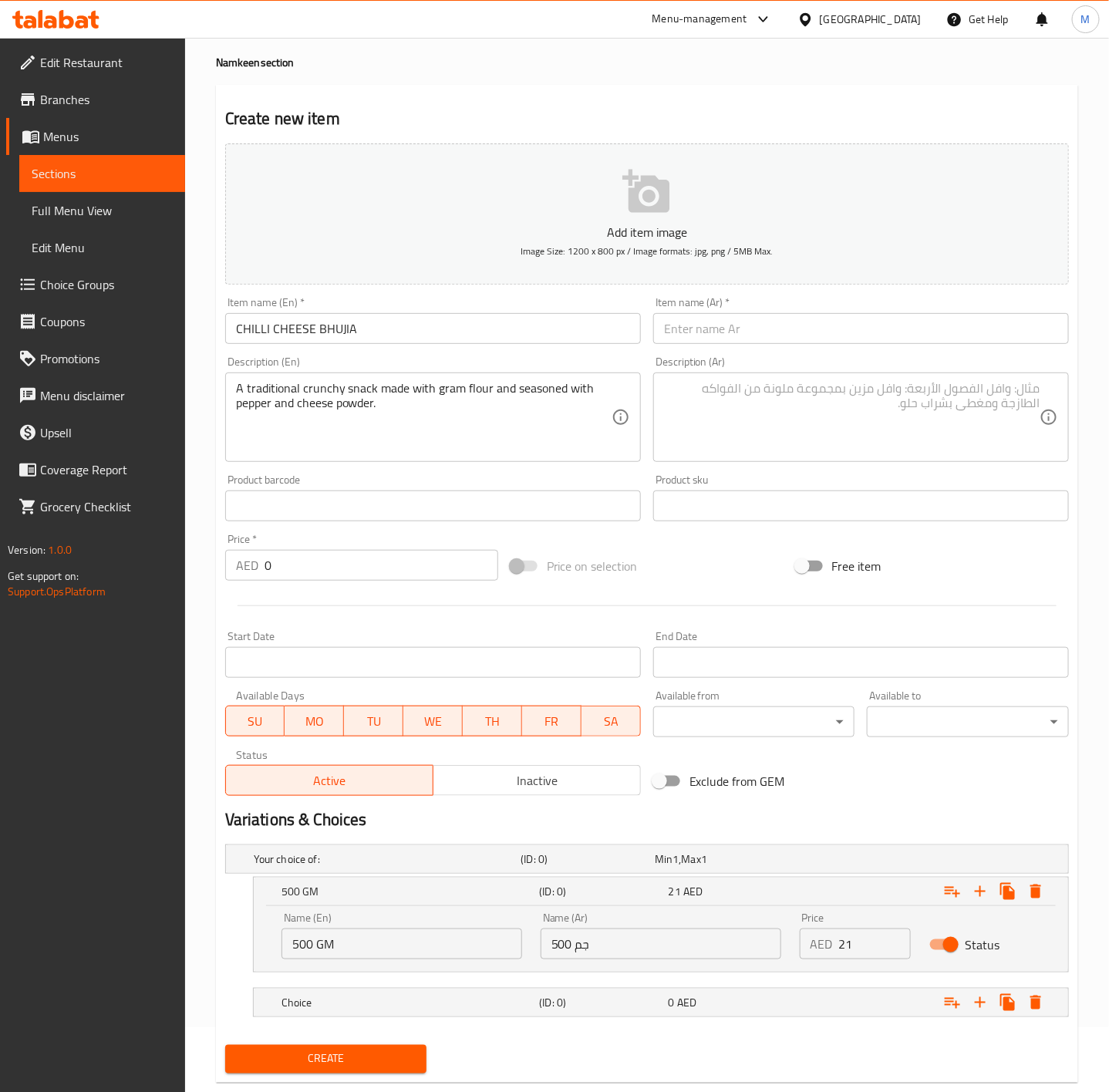
scroll to position [100, 0]
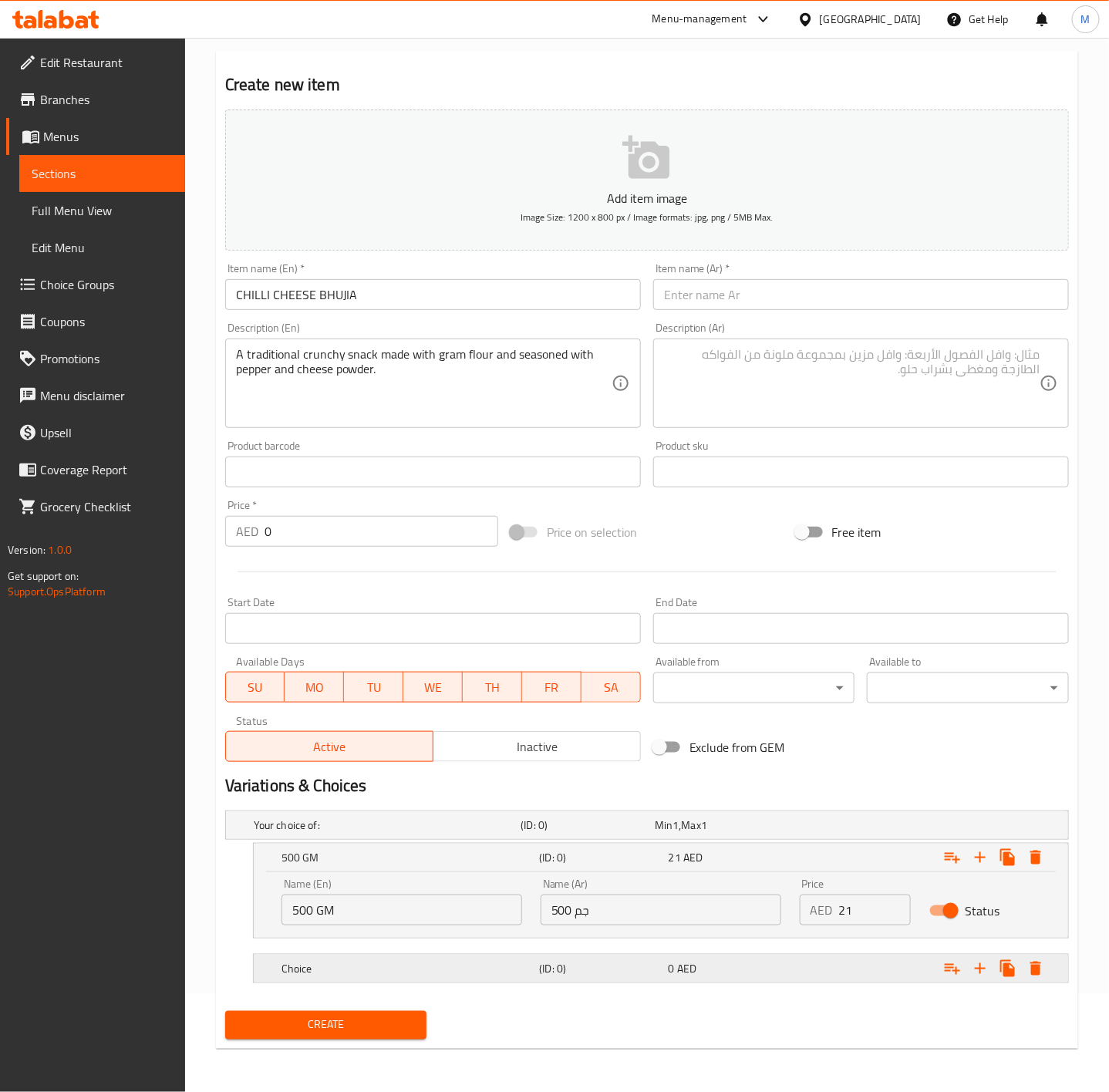
click at [653, 980] on div "Choice (ID: 0) 0 AED" at bounding box center [665, 969] width 774 height 34
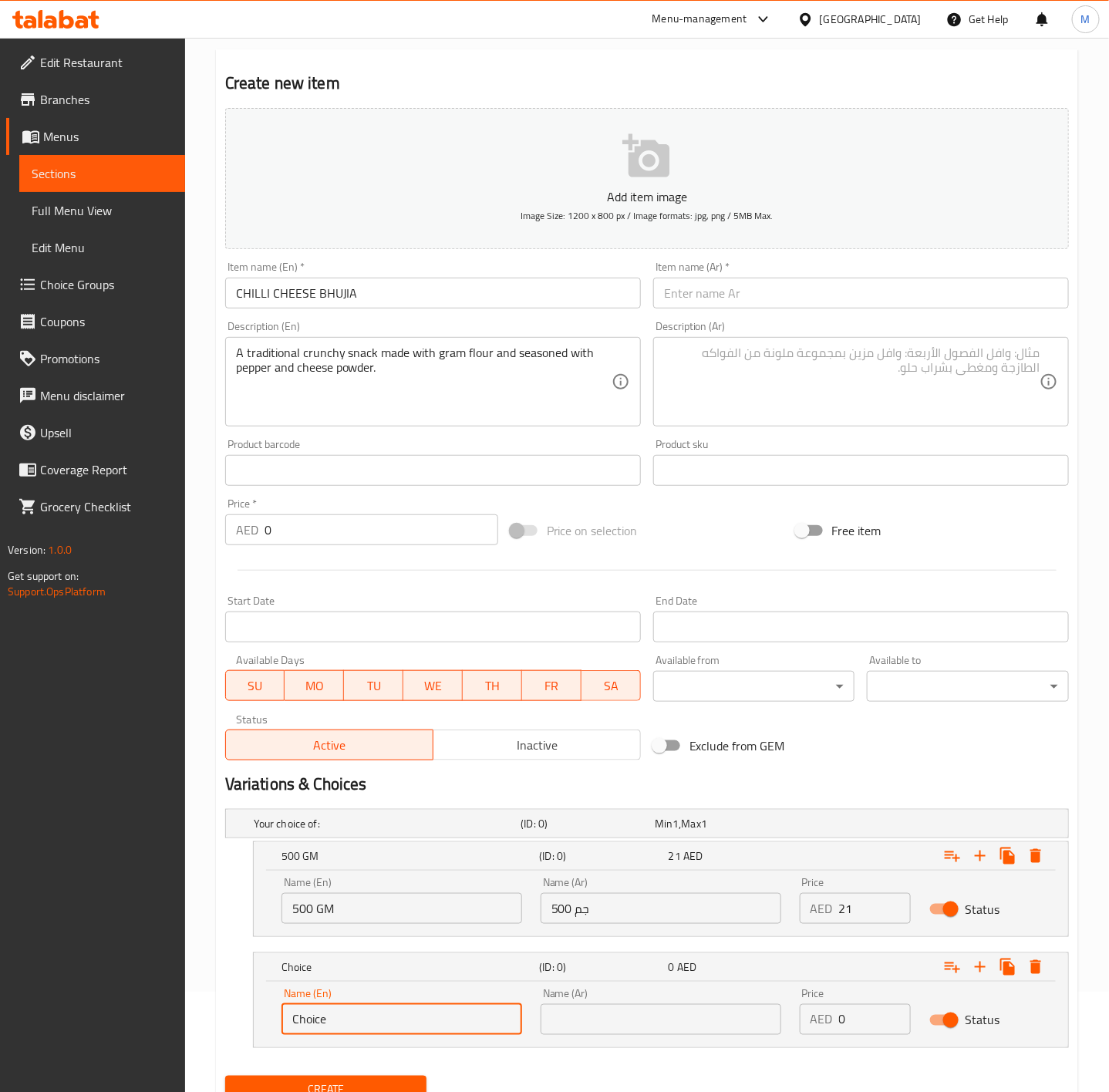
click at [398, 1032] on input "Choice" at bounding box center [401, 1020] width 241 height 31
type input "250 GM"
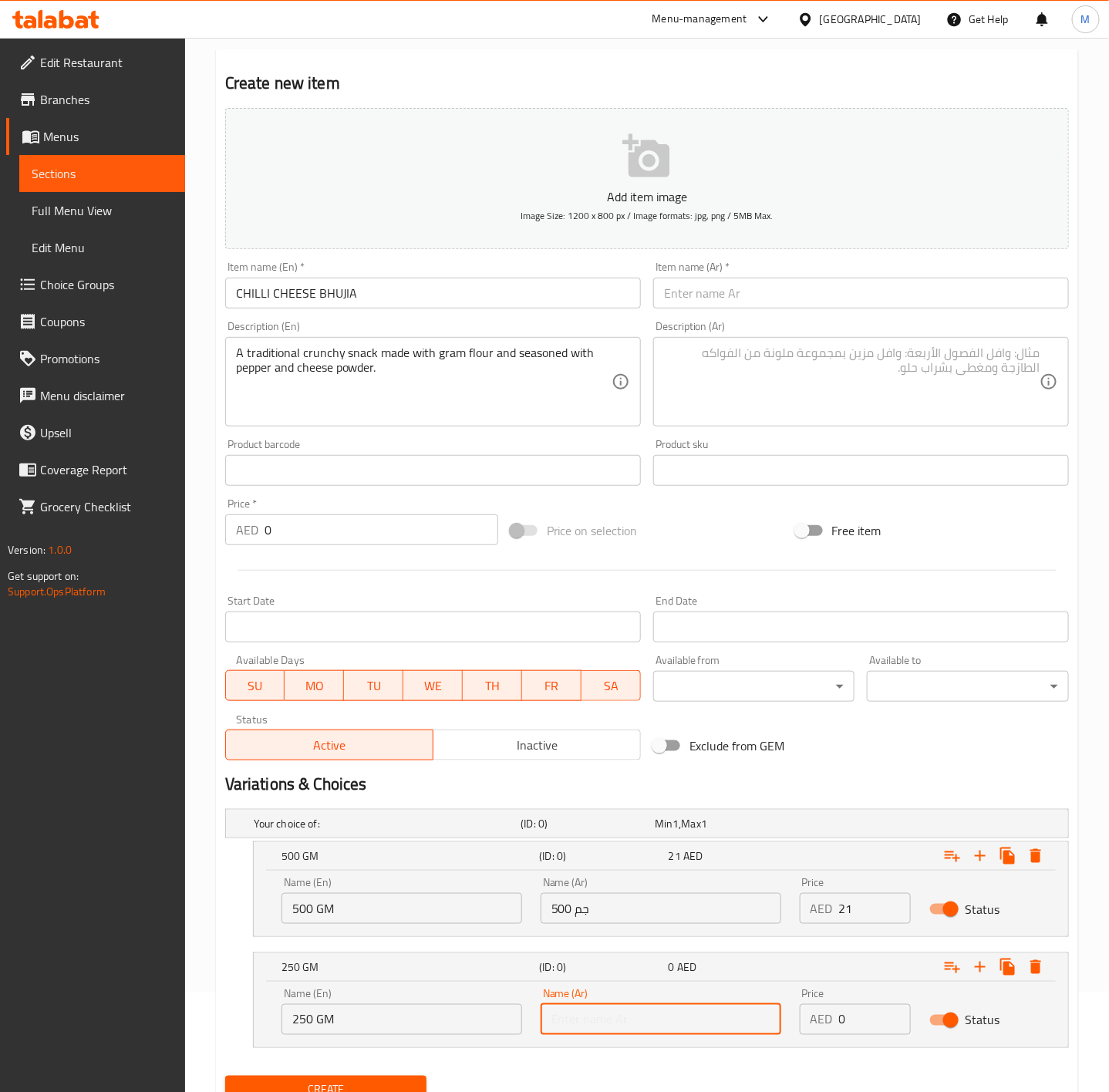
click at [635, 1033] on input "text" at bounding box center [661, 1020] width 241 height 31
type input "250 جم"
click at [859, 1019] on input "0" at bounding box center [875, 1020] width 72 height 31
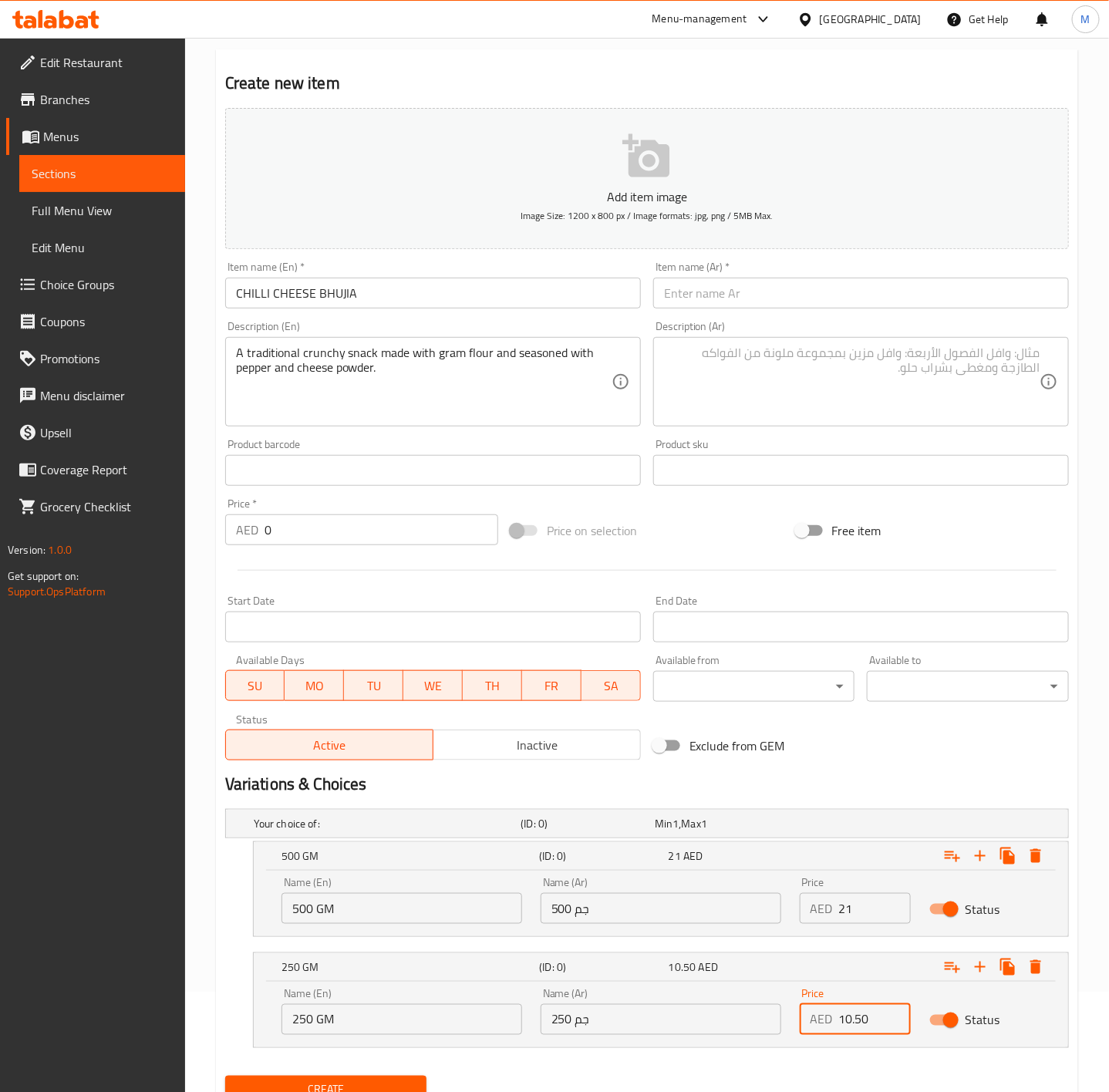
type input "10.50"
click at [855, 790] on h2 "Variations & Choices" at bounding box center [647, 784] width 844 height 23
click at [332, 296] on input "CHILLI CHEESE BHUJIA" at bounding box center [433, 293] width 415 height 31
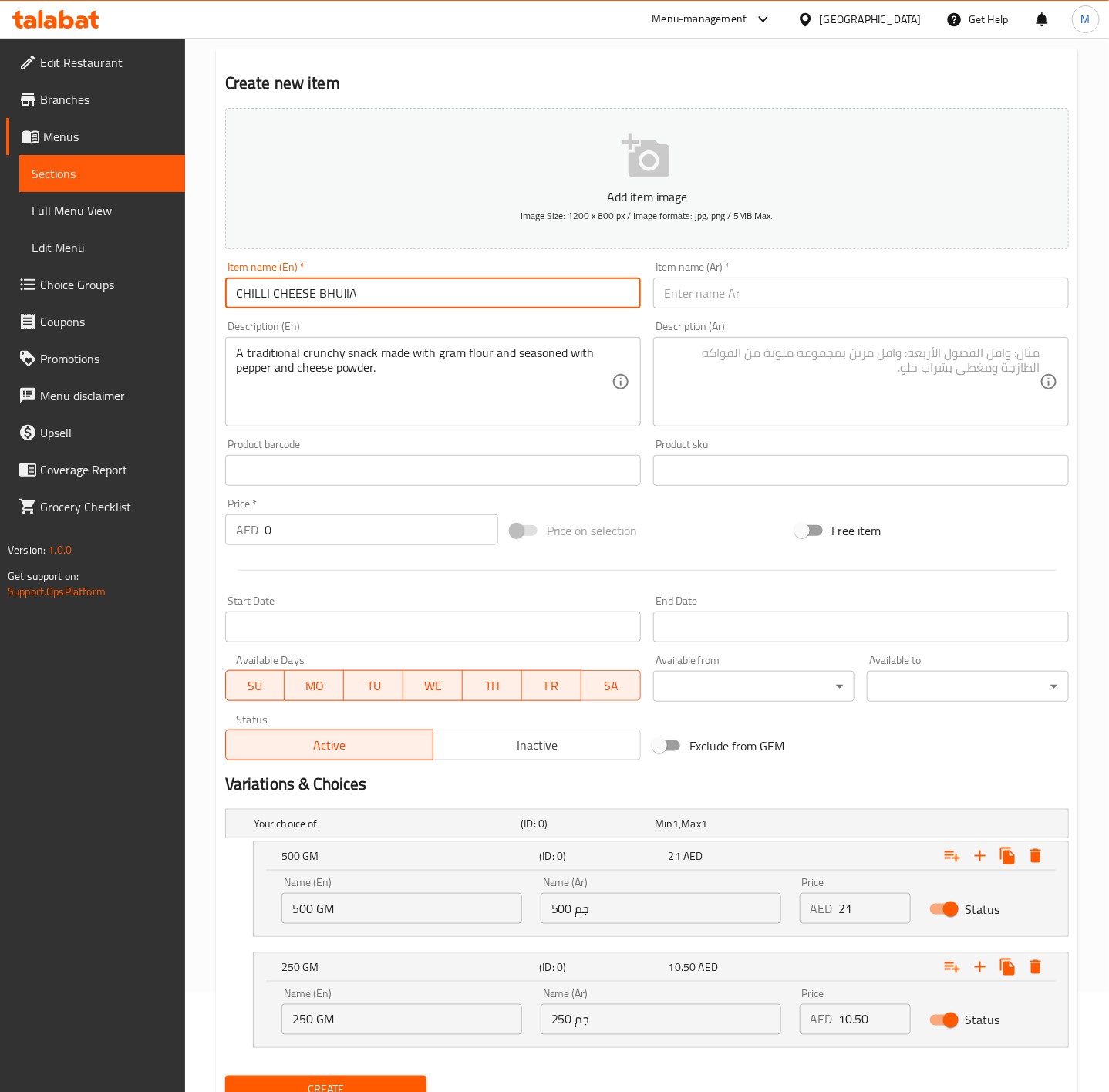
click at [332, 296] on input "CHILLI CHEESE BHUJIA" at bounding box center [433, 293] width 415 height 31
type input "Chilli Cheese Bhujia"
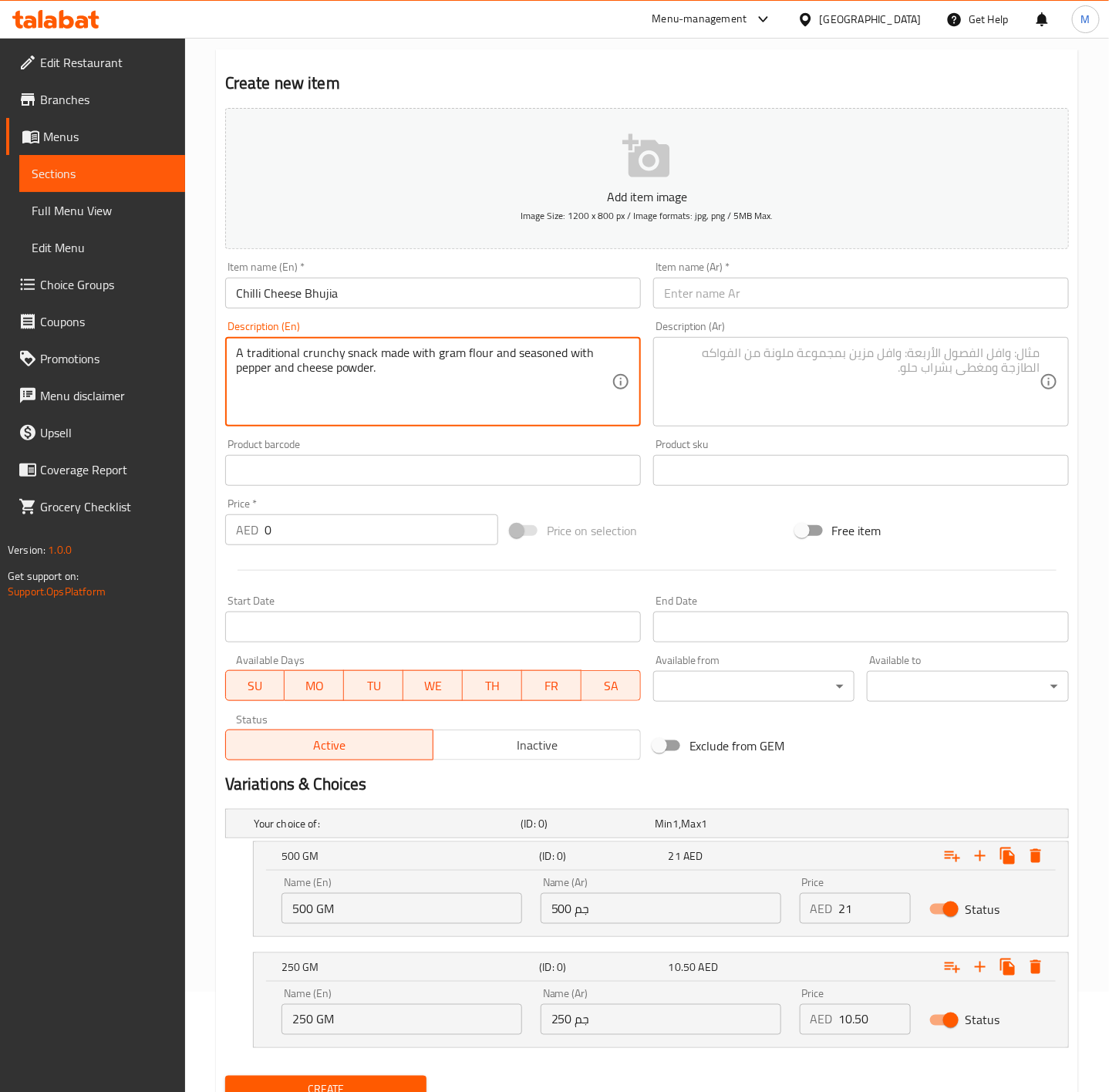
click at [322, 368] on textarea "A traditional crunchy snack made with gram flour and seasoned with pepper and c…" at bounding box center [424, 382] width 376 height 74
type textarea "A traditional crunchy snack made with gram flour and seasoned with pepper and c…"
click at [304, 294] on input "Chilli Cheese Bhujia" at bounding box center [433, 293] width 415 height 31
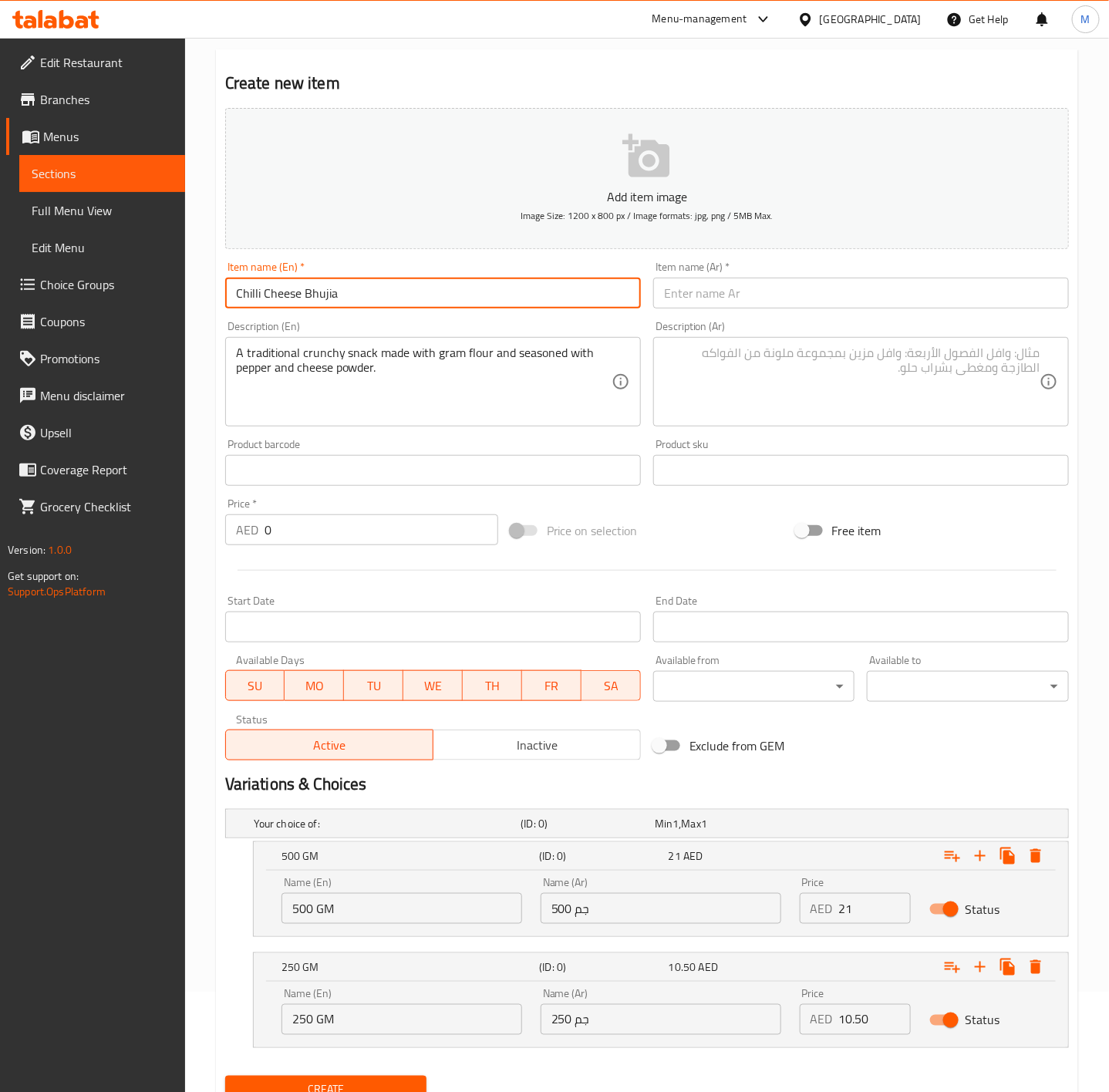
click at [304, 294] on input "Chilli Cheese Bhujia" at bounding box center [433, 293] width 415 height 31
click at [749, 315] on div "Description (Ar) Description (Ar)" at bounding box center [861, 374] width 428 height 118
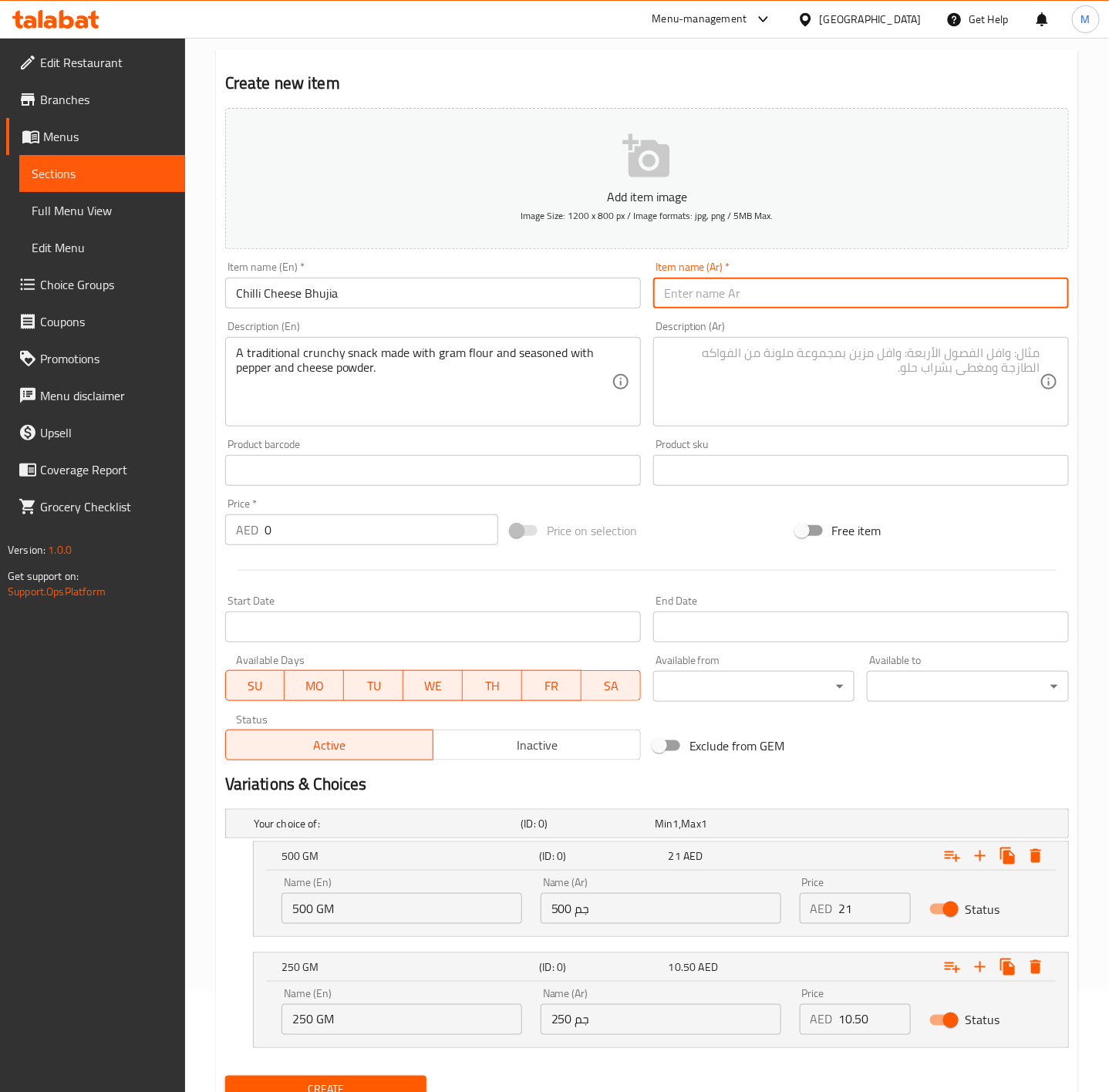
click at [723, 301] on input "text" at bounding box center [861, 293] width 415 height 31
paste input "بهوجيا بالجبن والفلفل الحار"
type input "بهوجيا بالجبن والفلفل الحار"
click at [524, 340] on div "A traditional crunchy snack made with gram flour and seasoned with pepper and c…" at bounding box center [433, 381] width 415 height 89
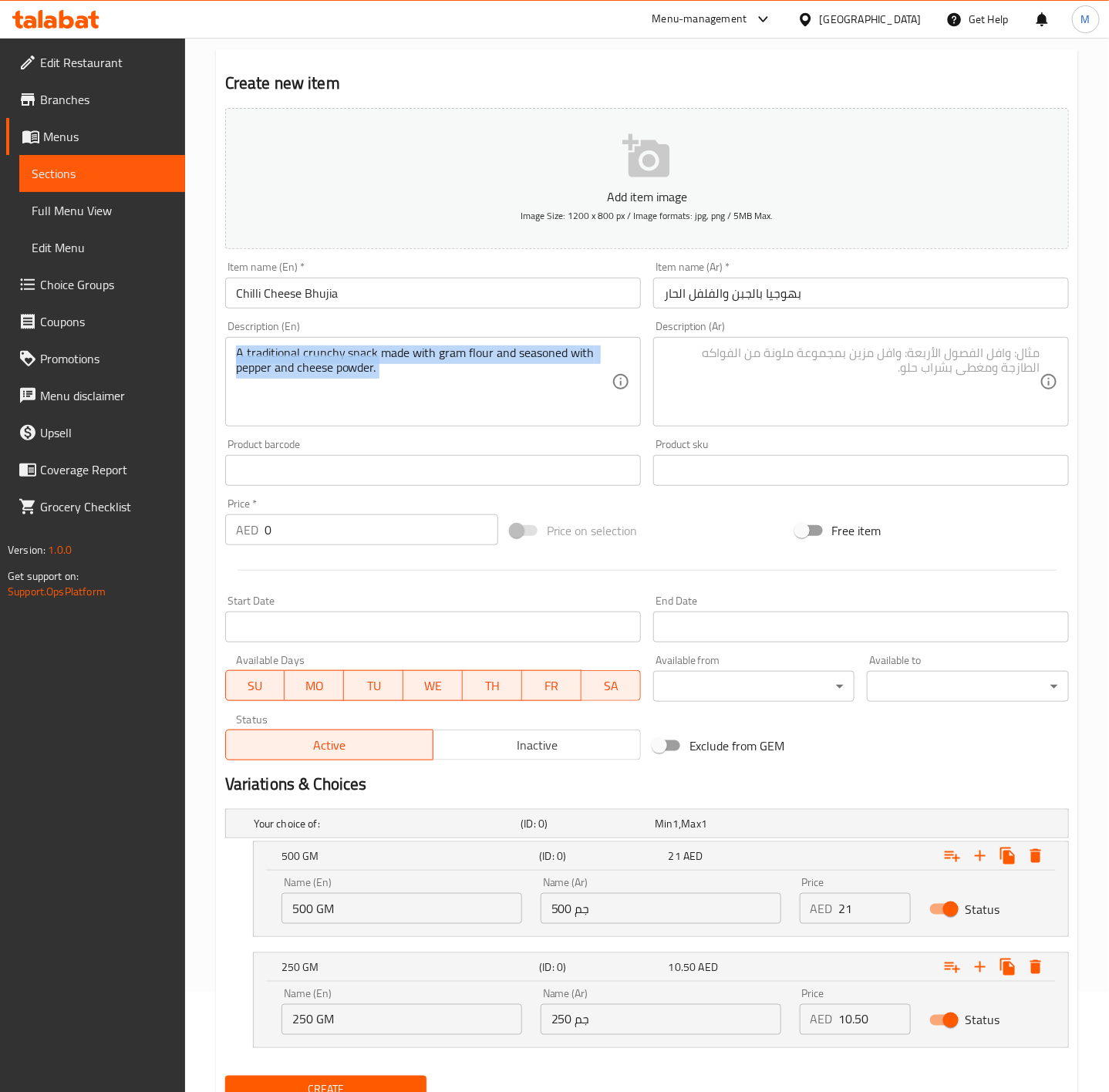
click at [524, 340] on div "A traditional crunchy snack made with gram flour and seasoned with pepper and c…" at bounding box center [433, 381] width 415 height 89
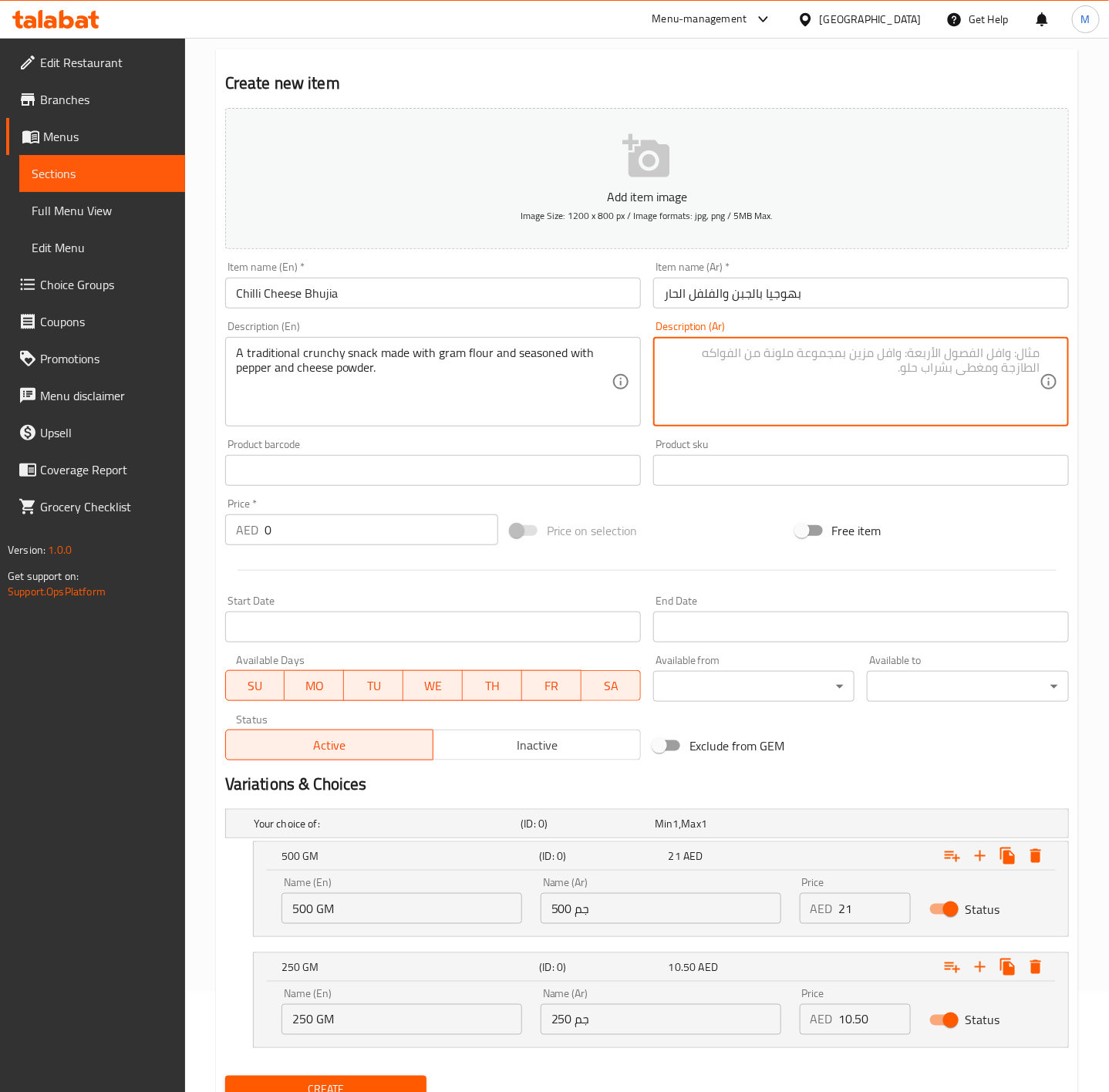
click at [796, 391] on textarea at bounding box center [852, 382] width 376 height 74
paste textarea "وجبة خفيفة مقرمشة تقليدية مصنوعة من دقيق الحمص ومتبلة بالفلفل ومسحوق الجبن."
type textarea "وجبة خفيفة مقرمشة تقليدية مصنوعة من دقيق الحمص ومتبلة بالفلفل ومسحوق الجبن."
click at [842, 757] on div "Exclude from GEM" at bounding box center [790, 746] width 285 height 42
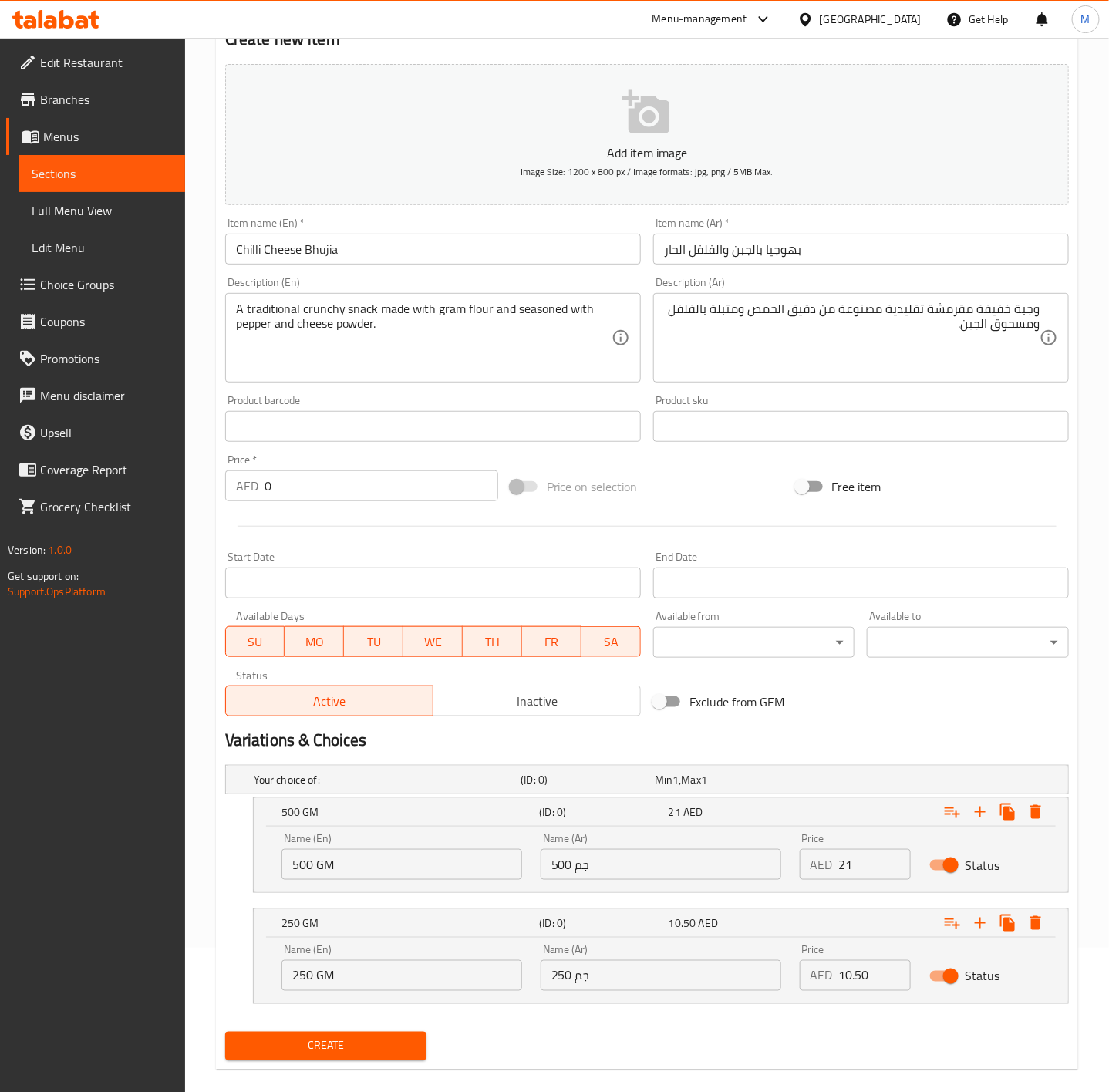
scroll to position [167, 0]
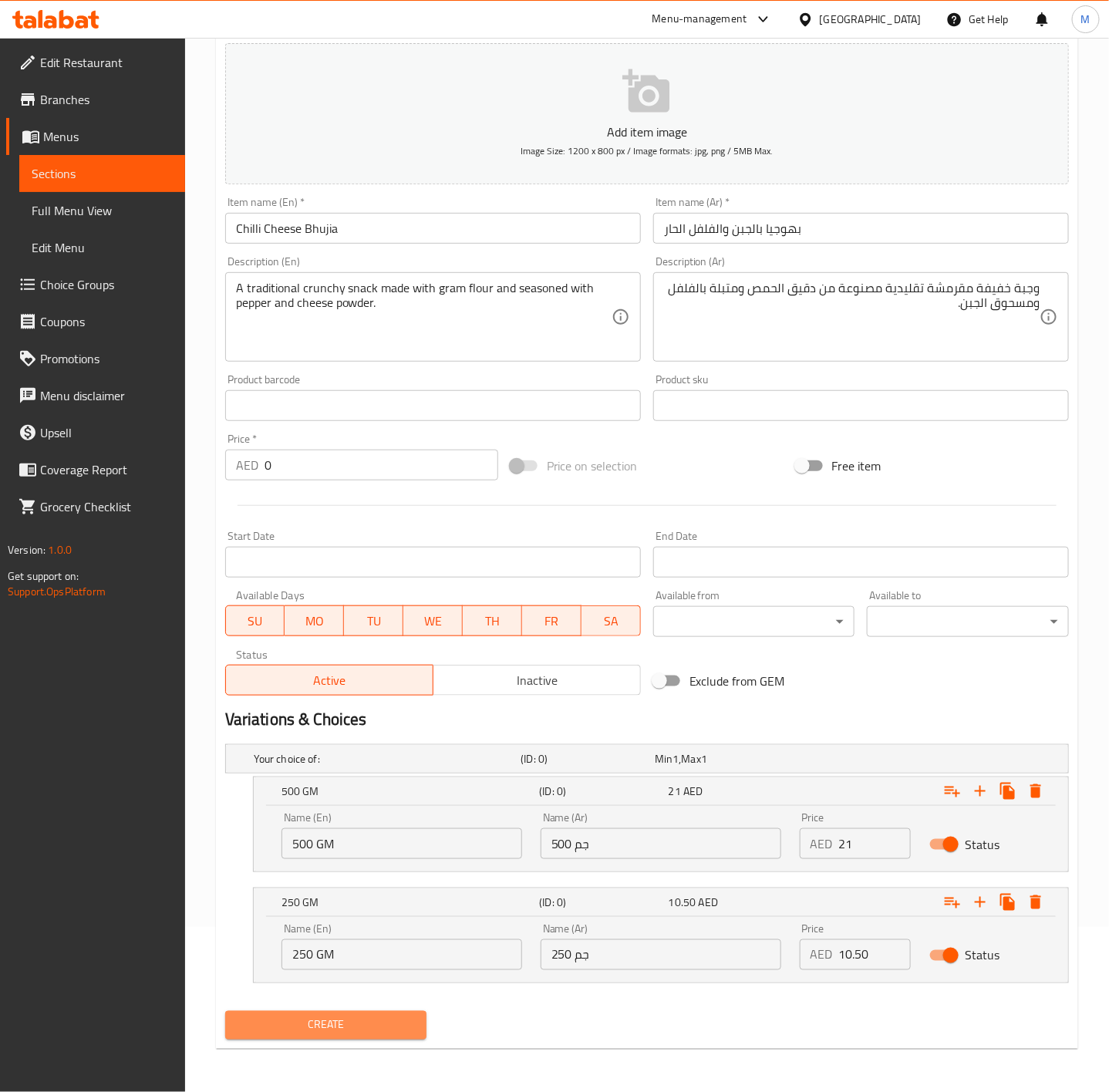
click at [370, 1031] on span "Create" at bounding box center [326, 1025] width 177 height 19
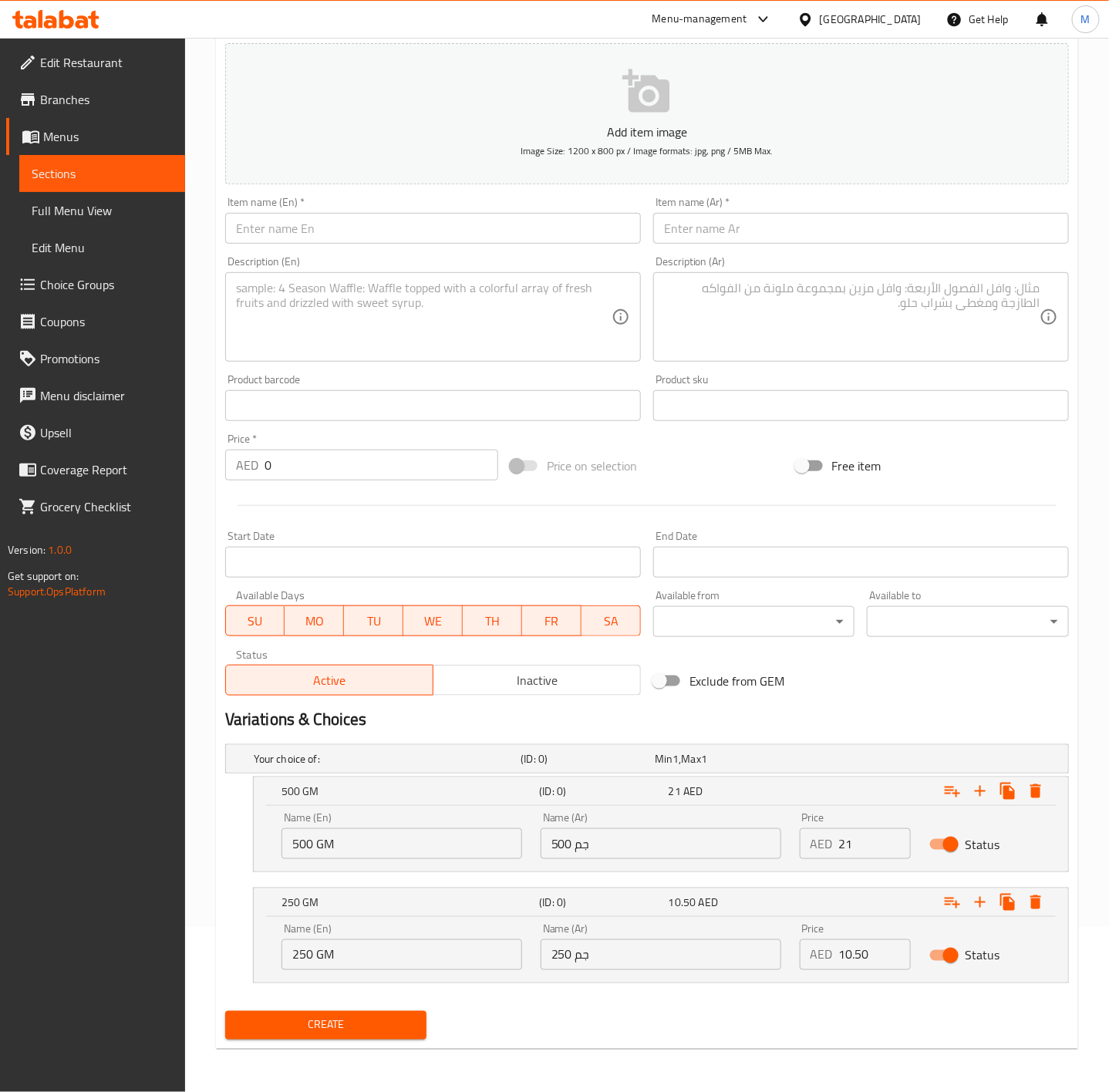
click at [81, 178] on span "Sections" at bounding box center [102, 174] width 141 height 19
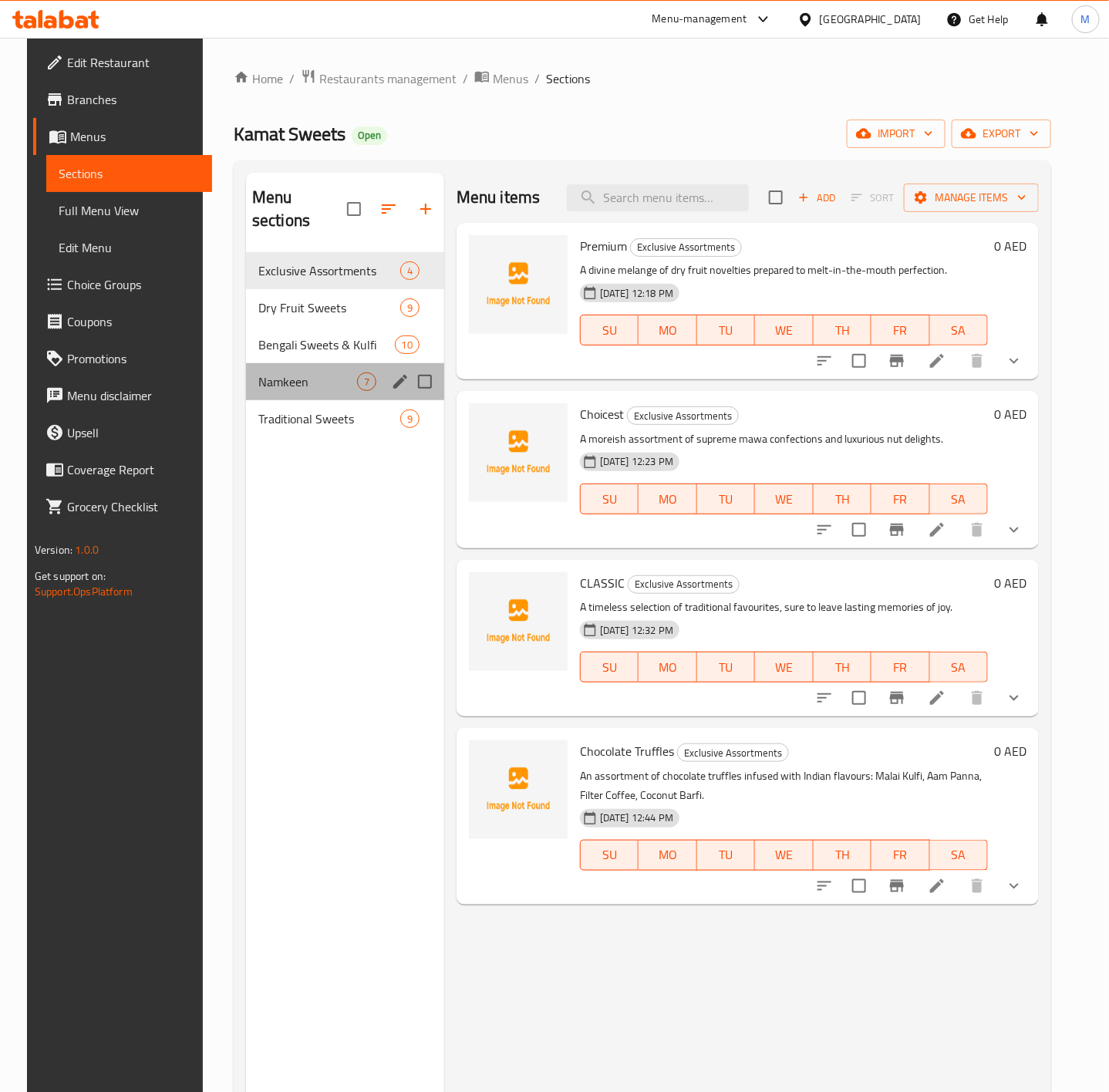
click at [287, 374] on div "Namkeen 7" at bounding box center [345, 382] width 198 height 37
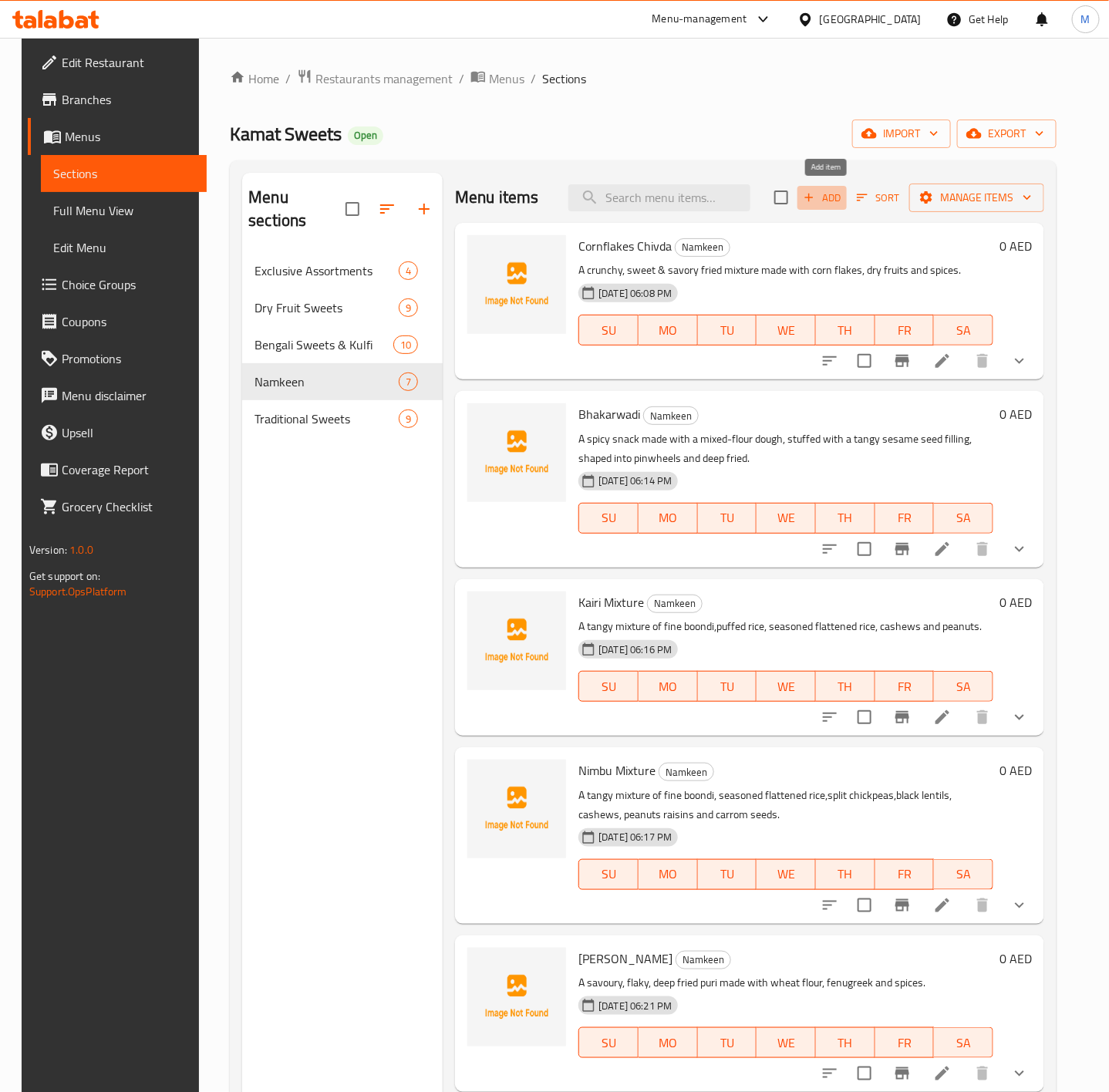
click at [824, 190] on span "Add" at bounding box center [822, 198] width 42 height 18
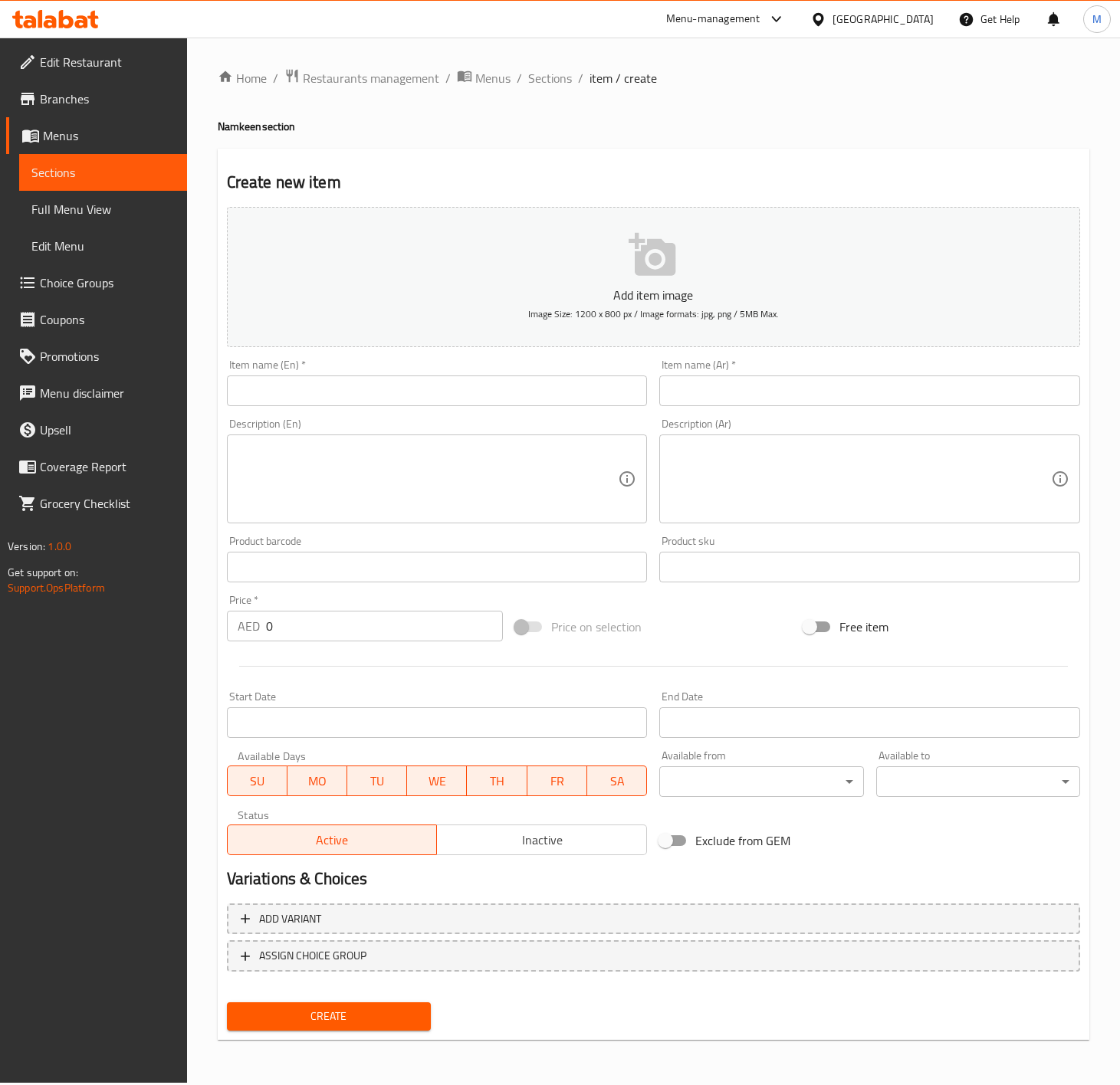
click at [300, 397] on input "text" at bounding box center [438, 391] width 421 height 31
paste input "SABUDANA CHIVDA"
type input "SABUDANA CHIVDA"
paste textarea "A sweet & salty snack prepared with puffed sago seeds, tossed together with dry…"
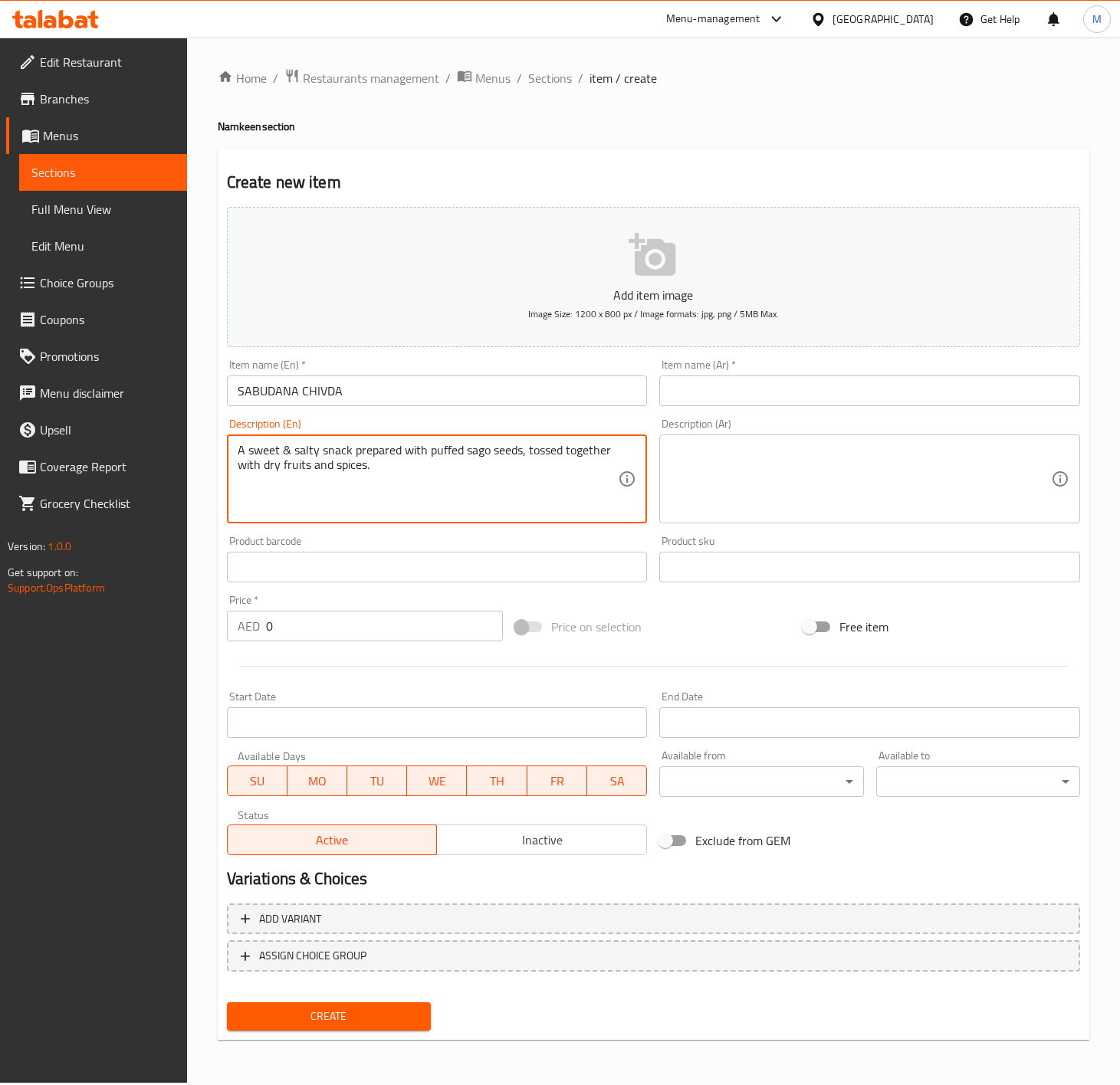
type textarea "A sweet & salty snack prepared with puffed sago seeds, tossed together with dry…"
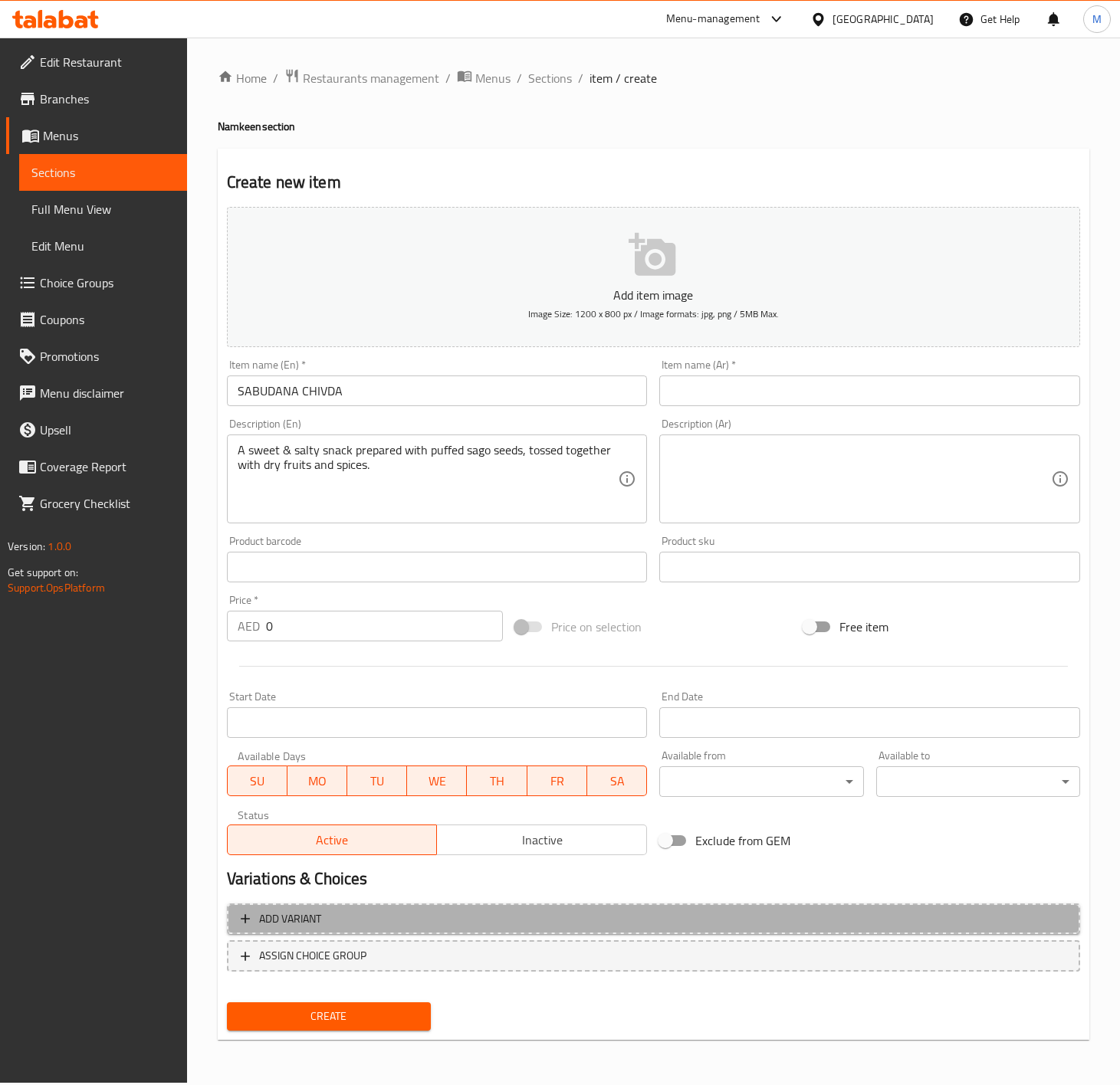
click at [364, 923] on span "Add variant" at bounding box center [654, 919] width 826 height 19
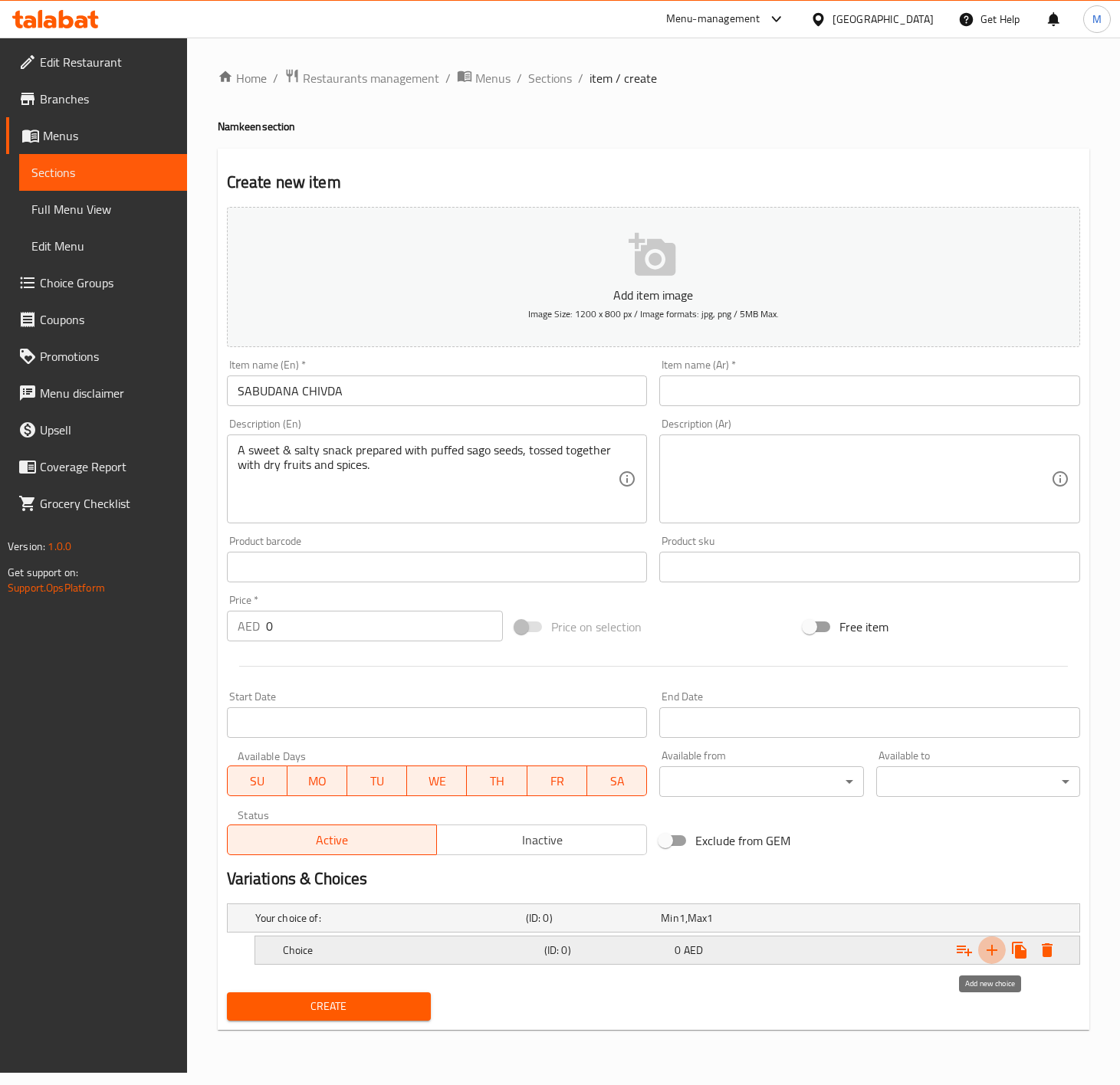
click at [988, 953] on icon "Expand" at bounding box center [992, 950] width 18 height 18
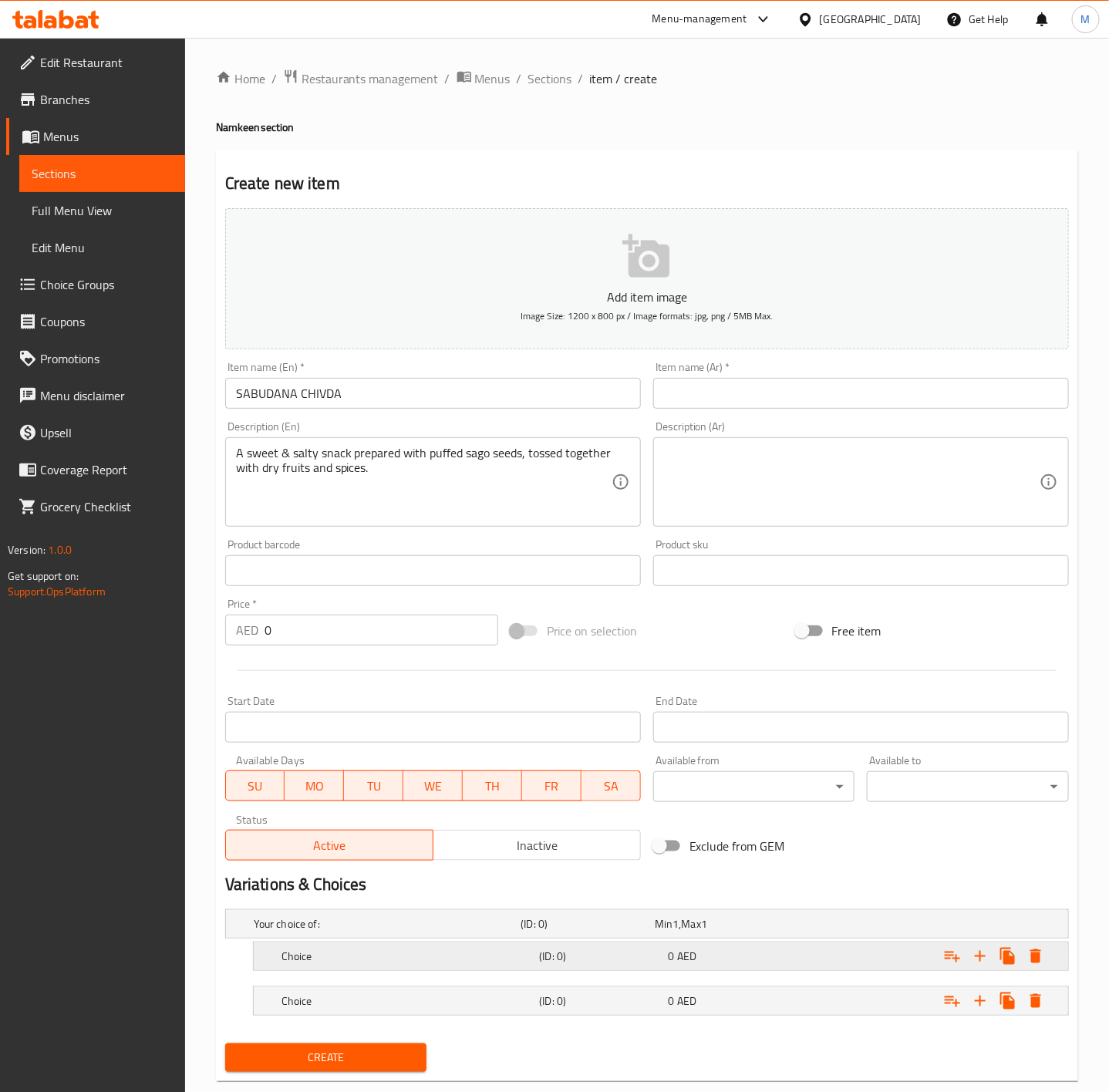
click at [306, 967] on div "Choice" at bounding box center [407, 956] width 258 height 22
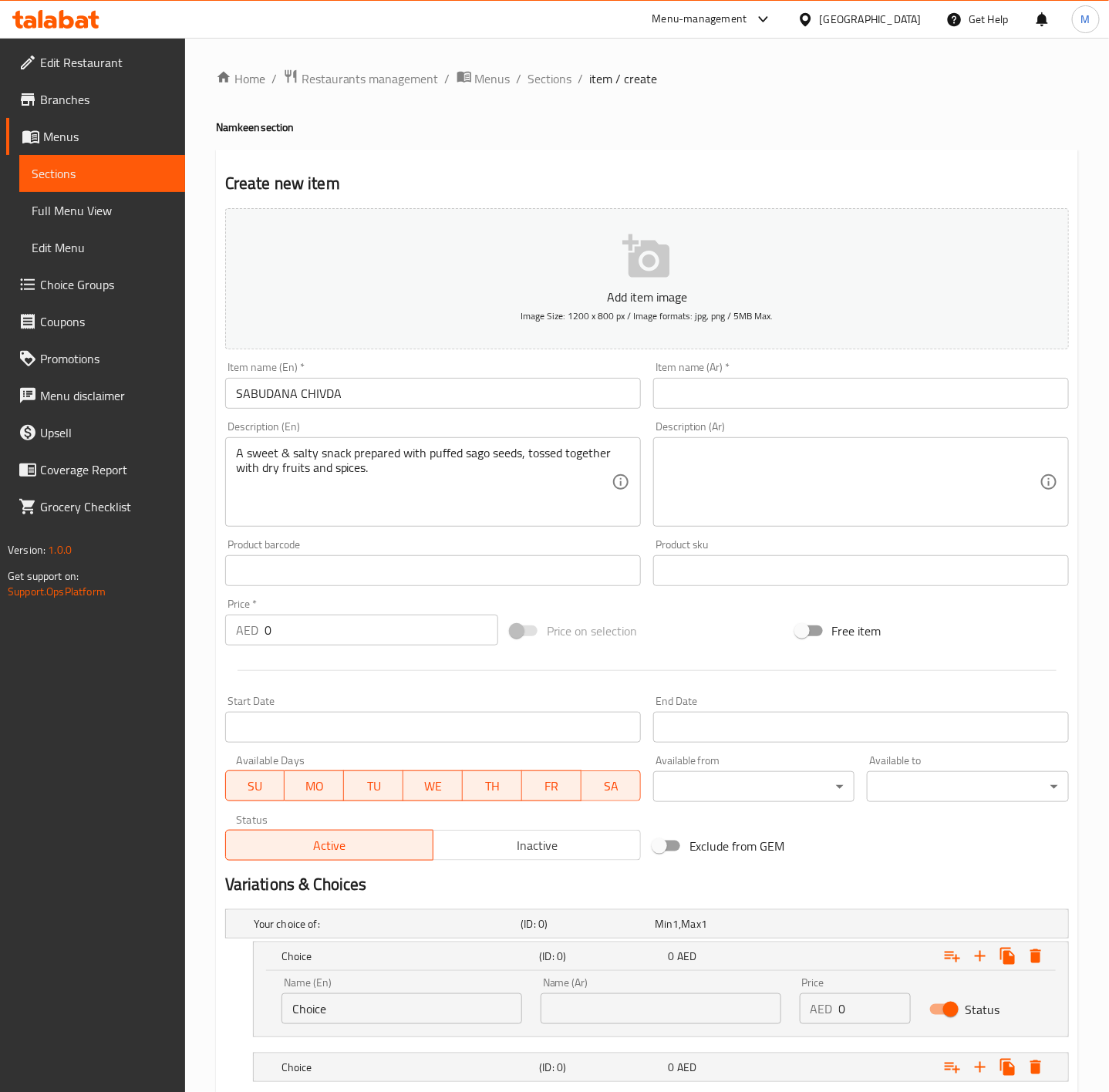
click at [377, 1014] on input "Choice" at bounding box center [401, 1009] width 241 height 31
type input "500 GM"
click at [637, 1012] on input "text" at bounding box center [661, 1009] width 241 height 31
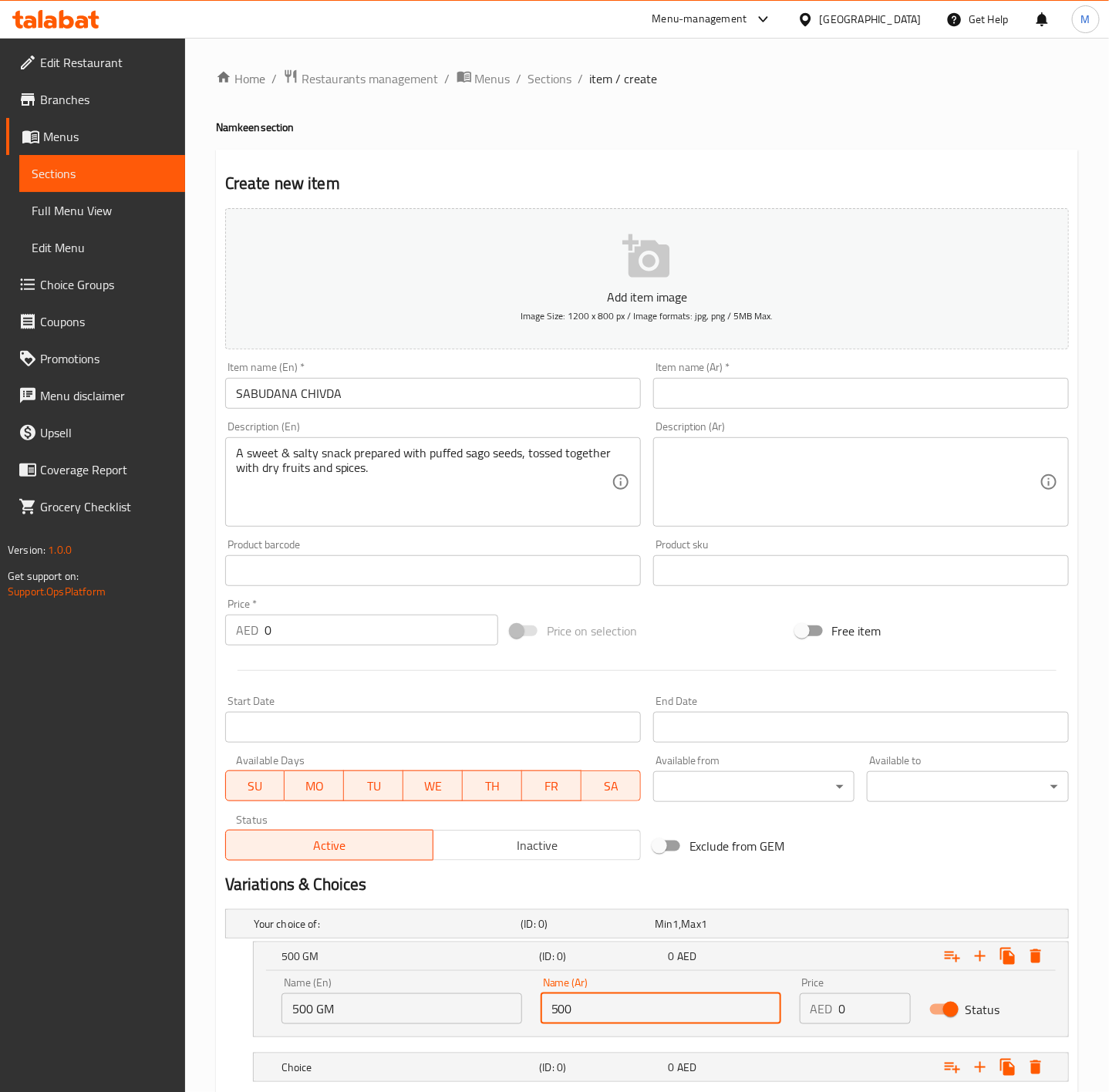
type input "500 جم"
click at [925, 868] on div "Variations & Choices" at bounding box center [647, 885] width 856 height 36
click at [852, 1016] on input "0" at bounding box center [875, 1009] width 72 height 31
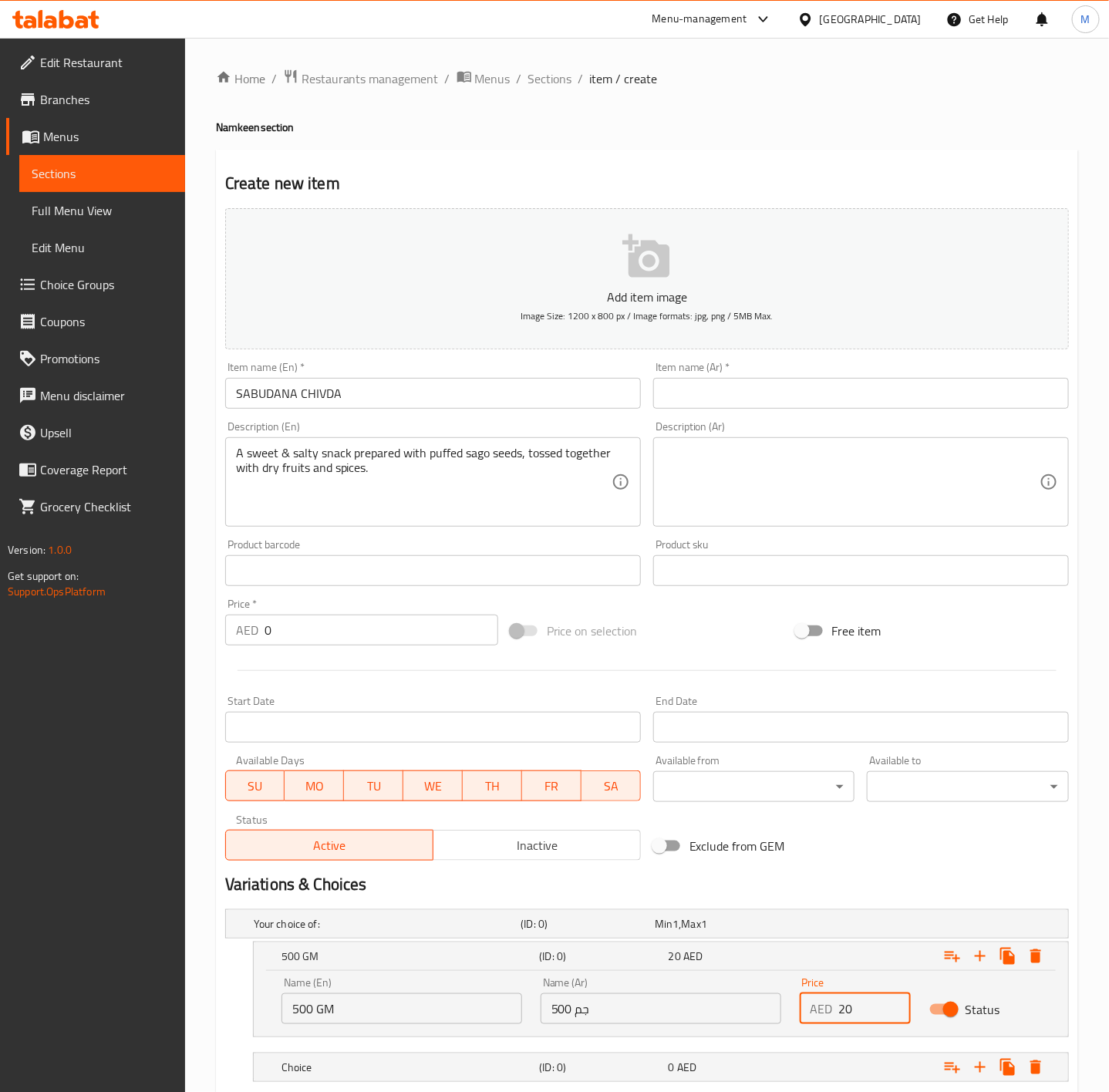
type input "20"
click at [898, 841] on div "Exclude from GEM" at bounding box center [790, 846] width 285 height 42
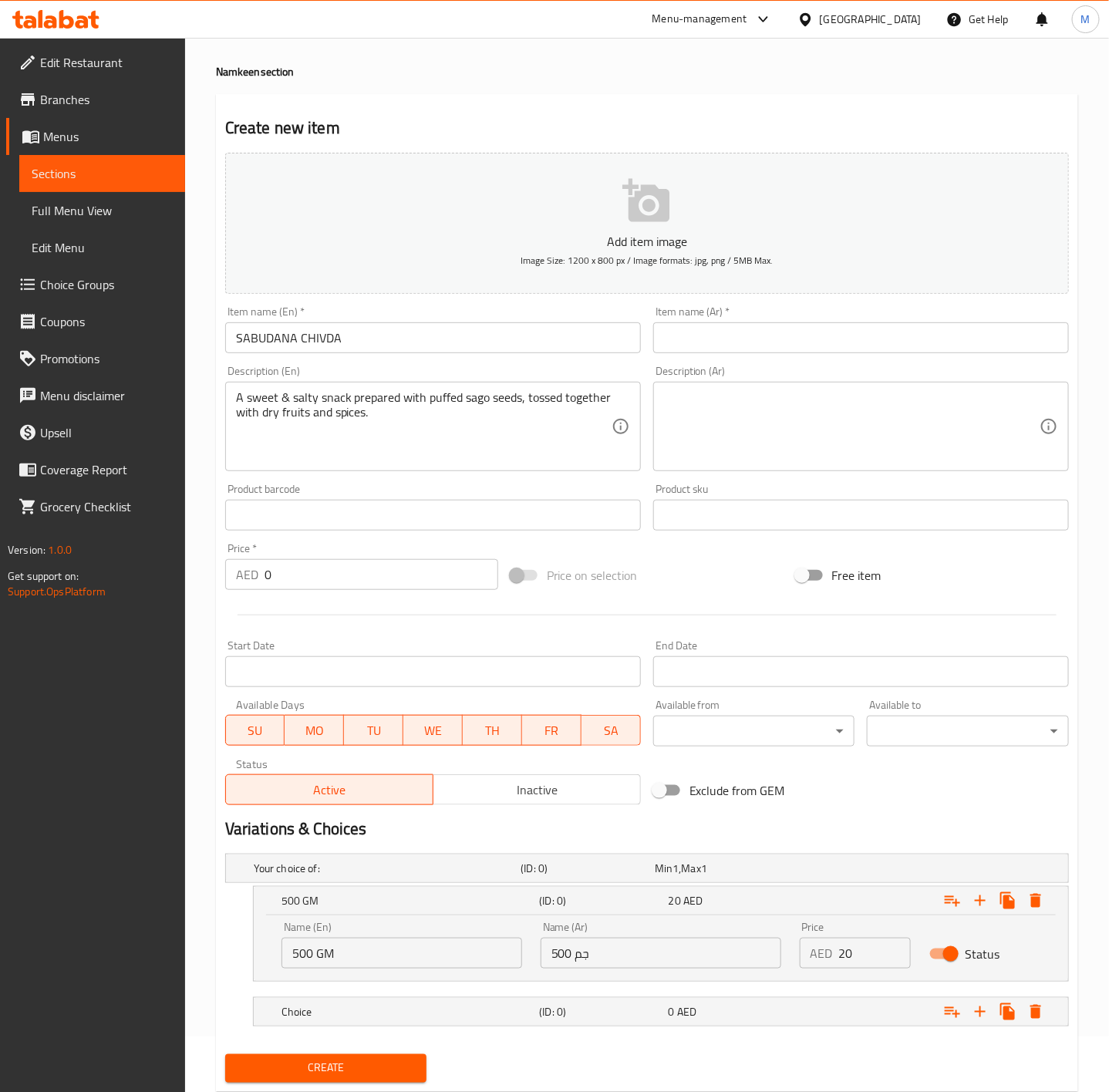
scroll to position [100, 0]
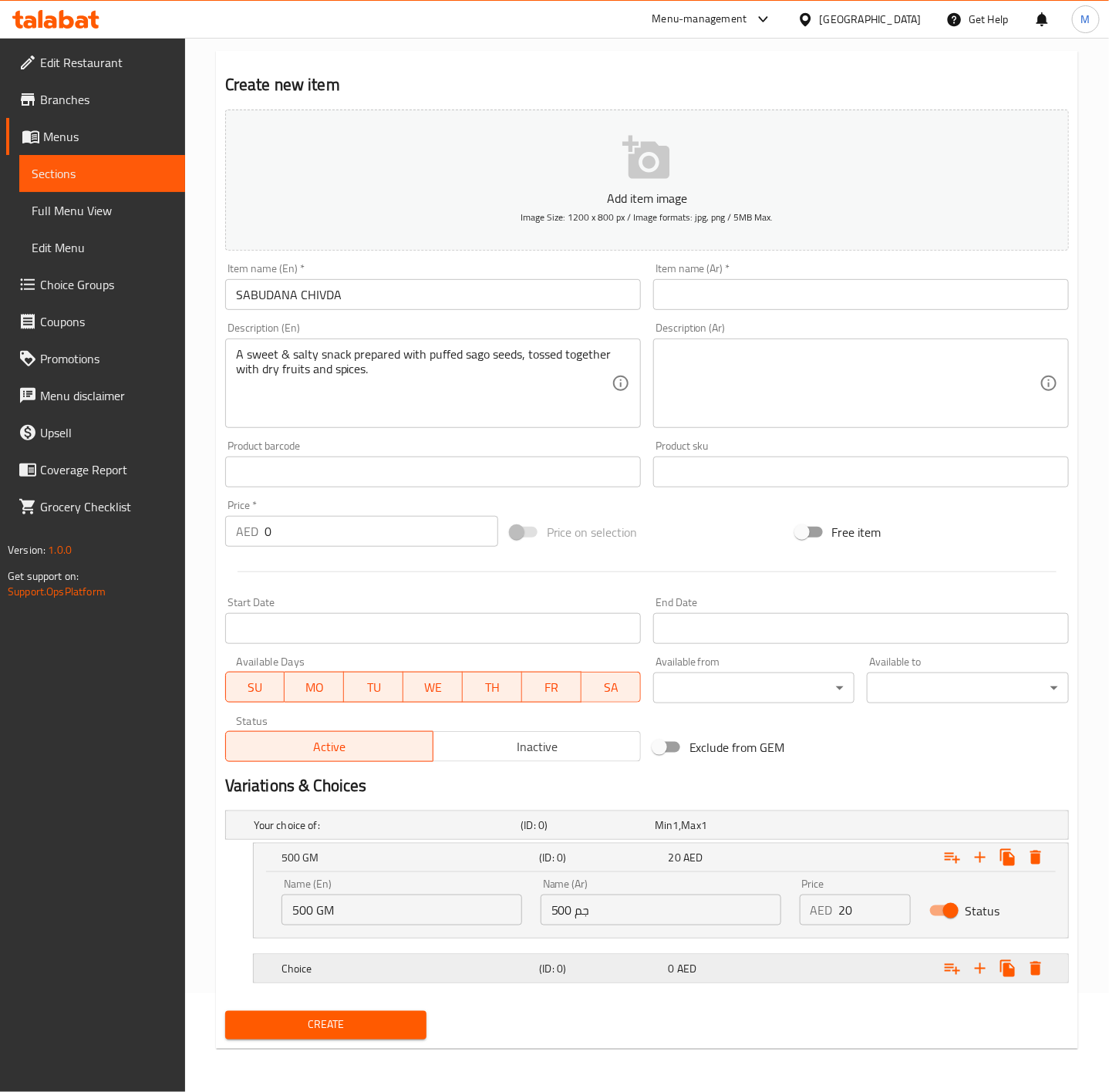
click at [556, 967] on h5 "(ID: 0)" at bounding box center [601, 969] width 122 height 16
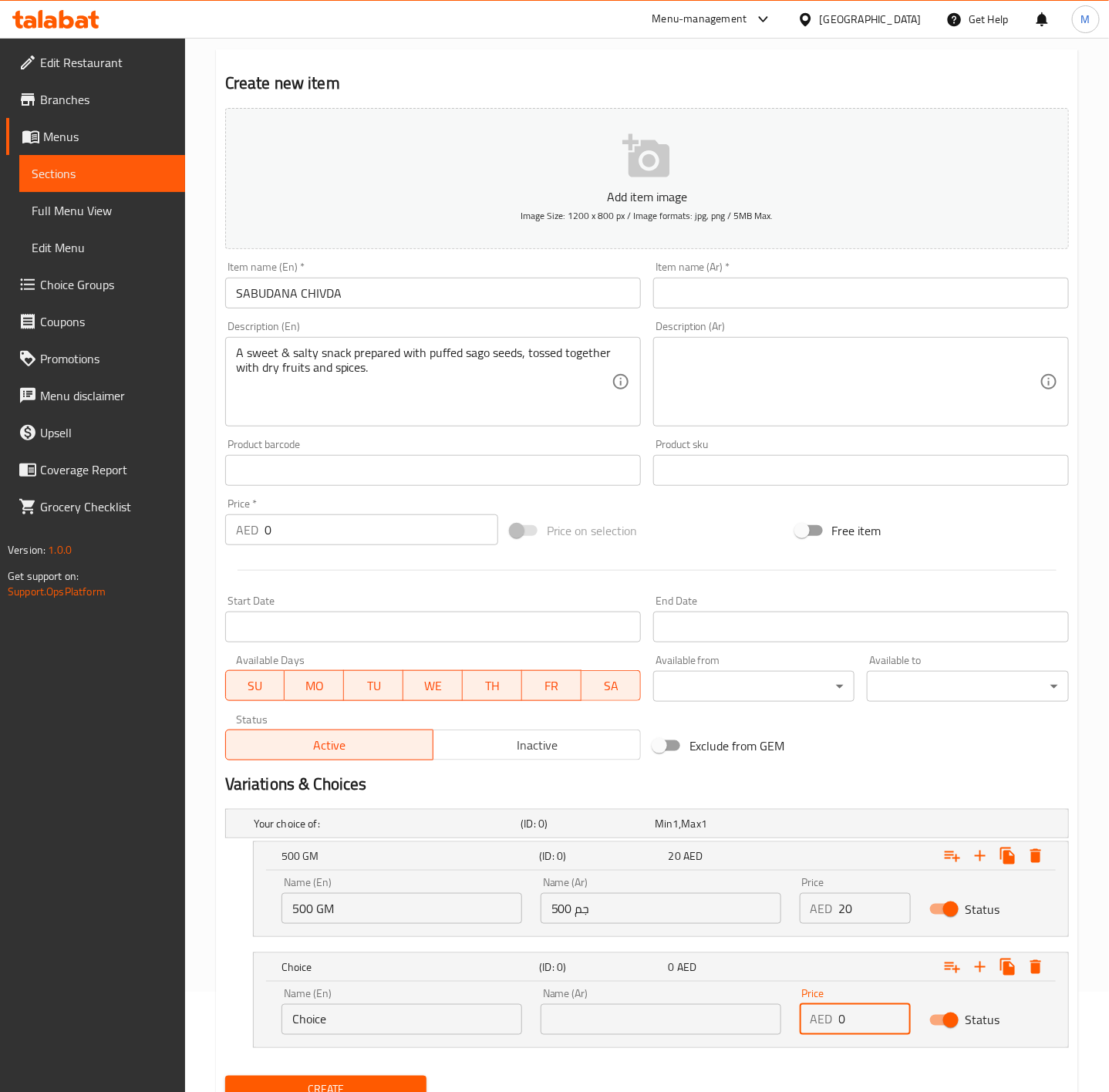
click at [859, 1030] on input "0" at bounding box center [875, 1020] width 72 height 31
type input "10"
click at [694, 1002] on div "Name (Ar) Name (Ar)" at bounding box center [661, 1011] width 241 height 47
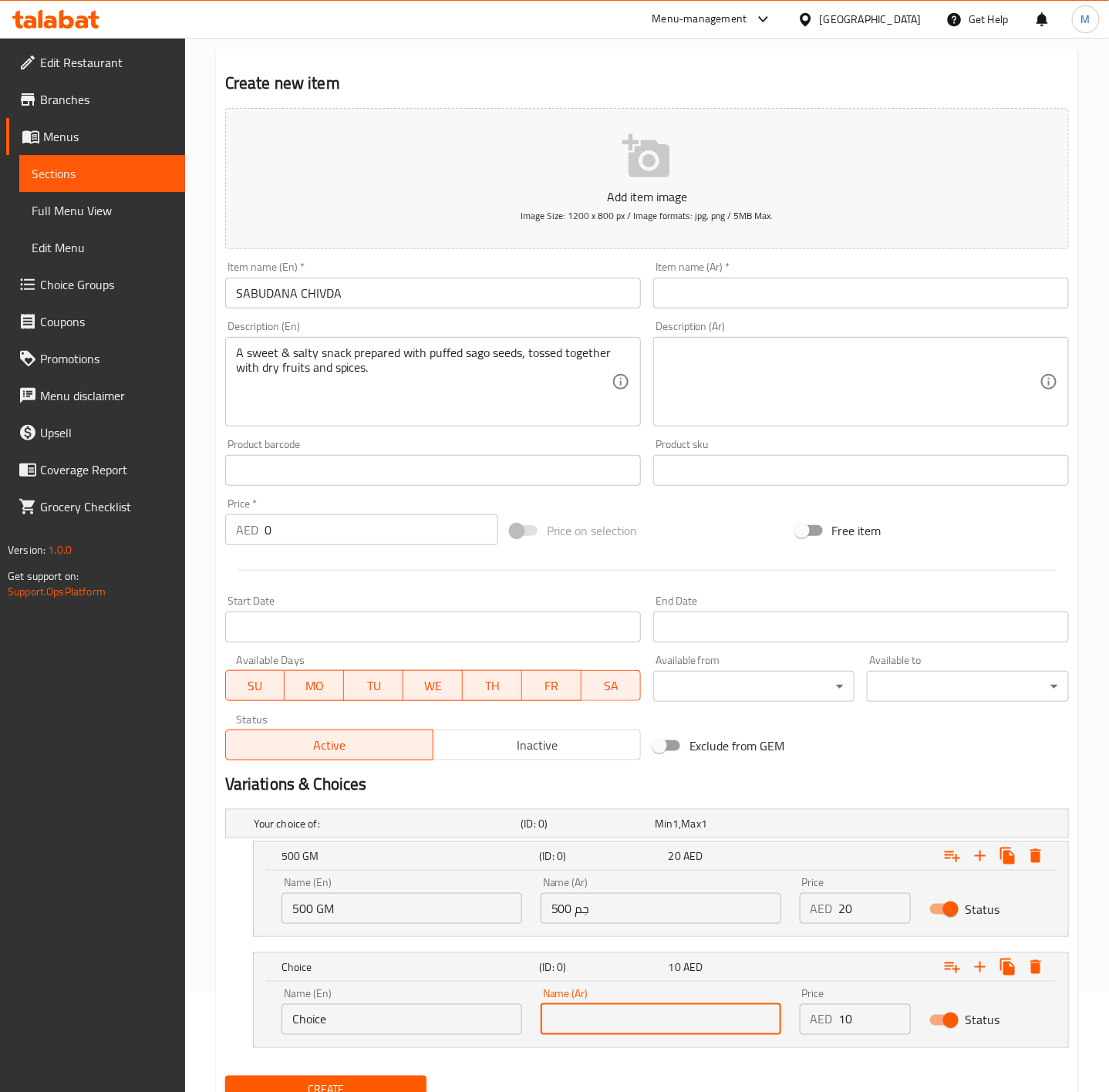
click at [693, 1019] on input "text" at bounding box center [661, 1020] width 241 height 31
type input "250 جم"
click at [385, 1024] on input "Choice" at bounding box center [401, 1020] width 241 height 31
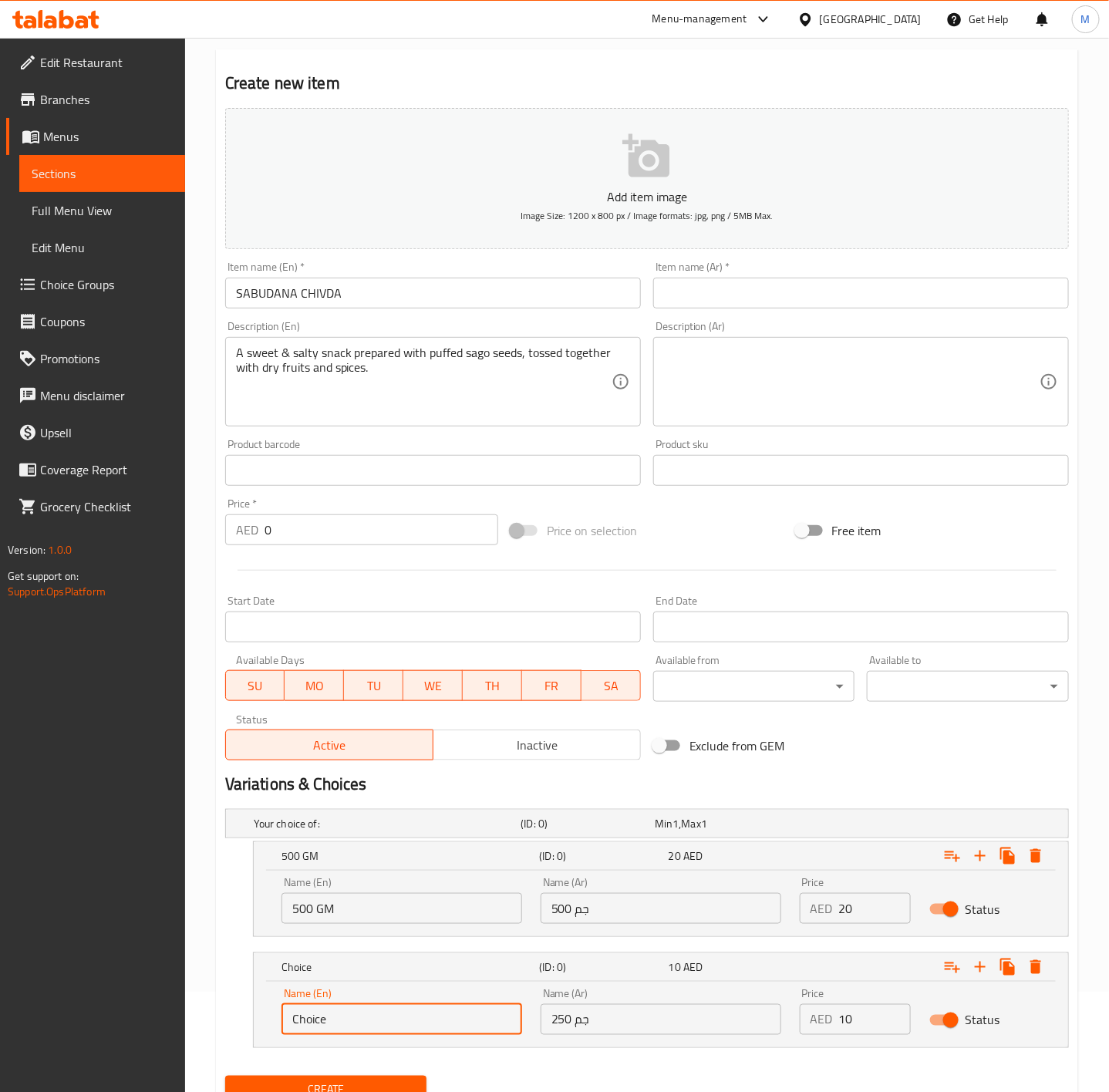
click at [385, 1024] on input "Choice" at bounding box center [401, 1020] width 241 height 31
type input "250 GM"
click at [367, 290] on input "SABUDANA CHIVDA" at bounding box center [433, 293] width 415 height 31
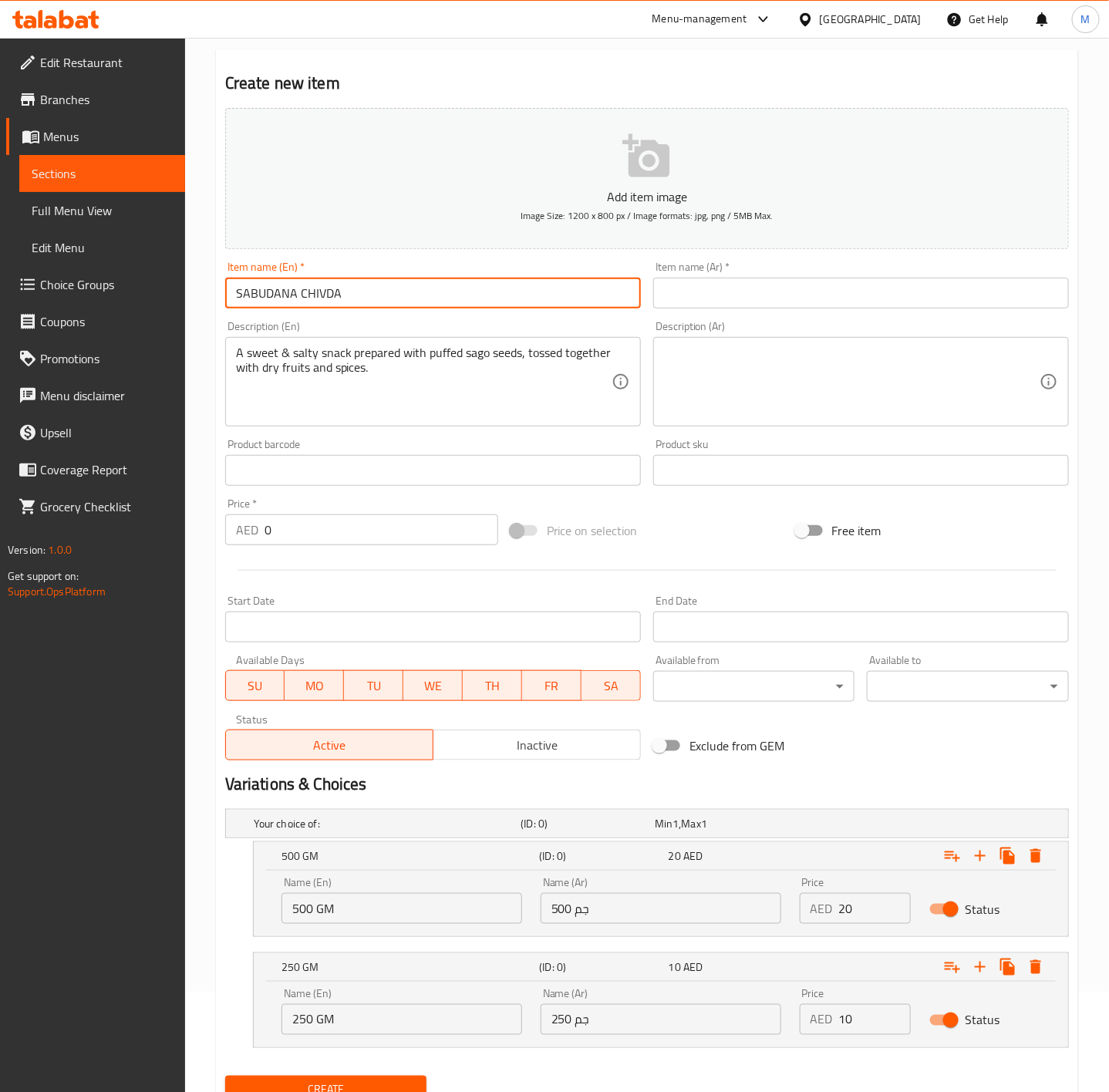
click at [367, 290] on input "SABUDANA CHIVDA" at bounding box center [433, 293] width 415 height 31
type input "Sabudana Chivda"
click at [706, 544] on div "Price on selection" at bounding box center [647, 531] width 285 height 42
click at [318, 282] on input "Sabudana Chivda" at bounding box center [433, 293] width 415 height 31
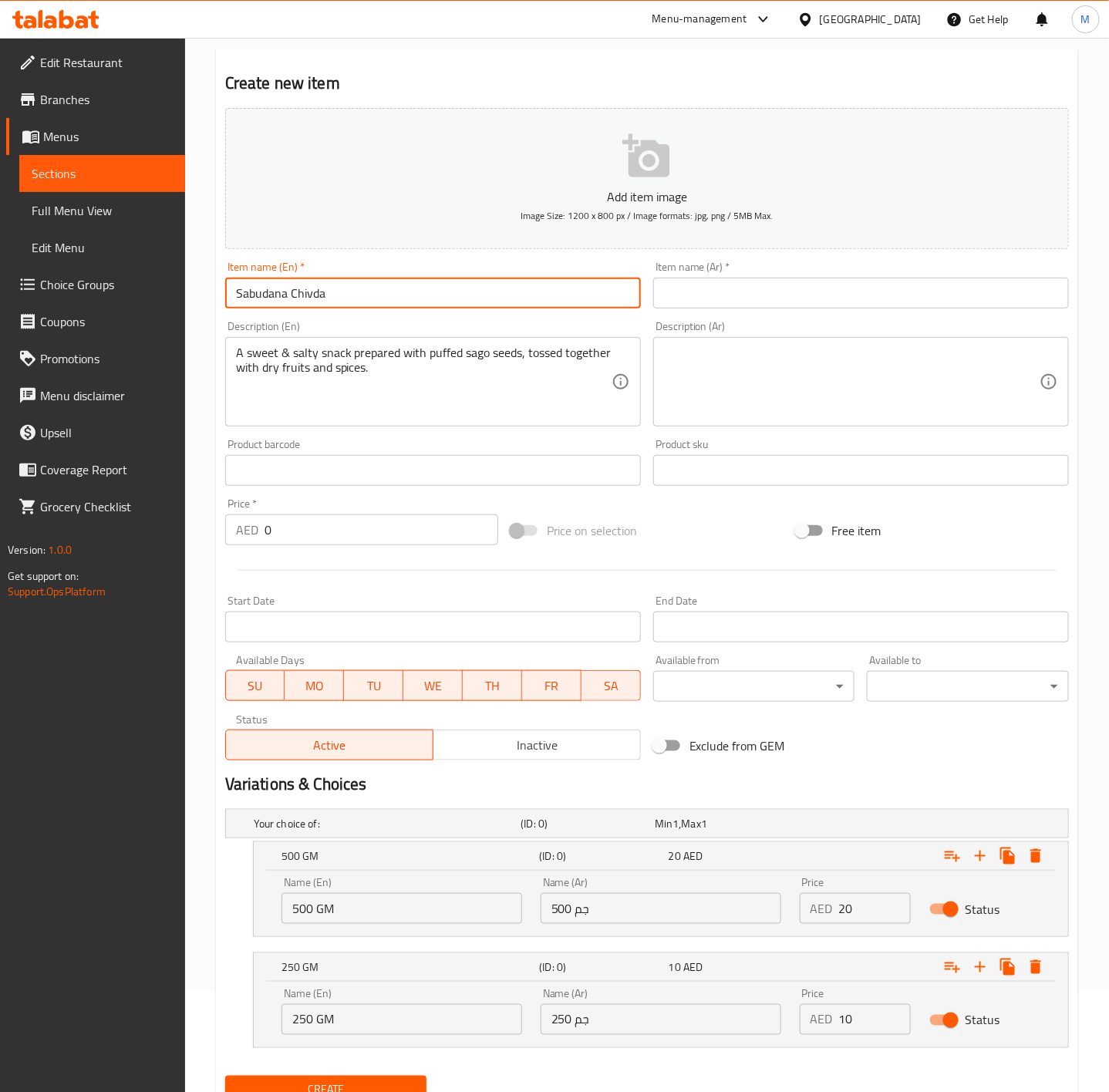
click at [318, 282] on input "Sabudana Chivda" at bounding box center [433, 293] width 415 height 31
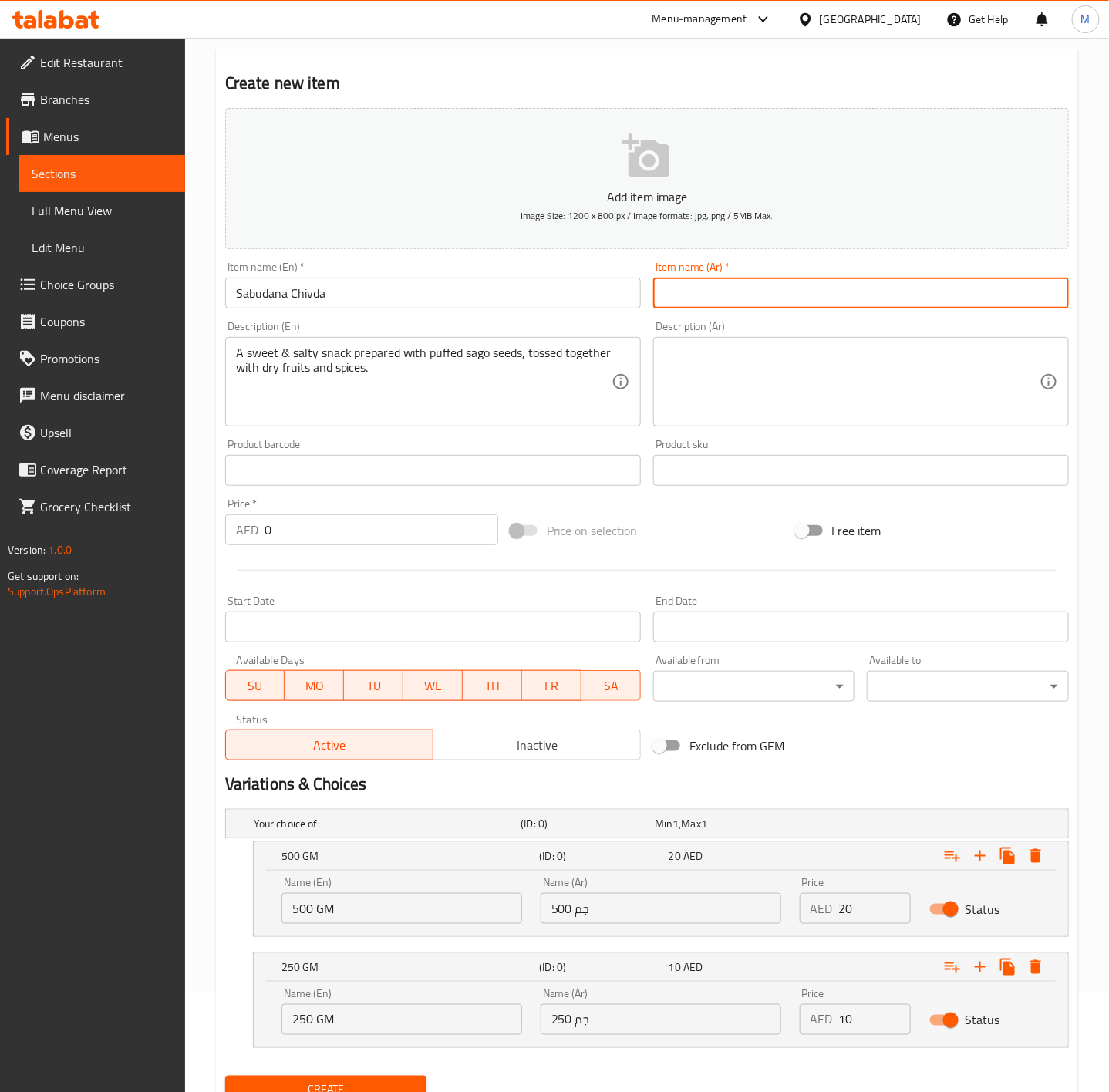
click at [697, 292] on input "text" at bounding box center [861, 293] width 415 height 31
paste input "سابودانا تشيفدا"
type input "سابودانا تشيفدا"
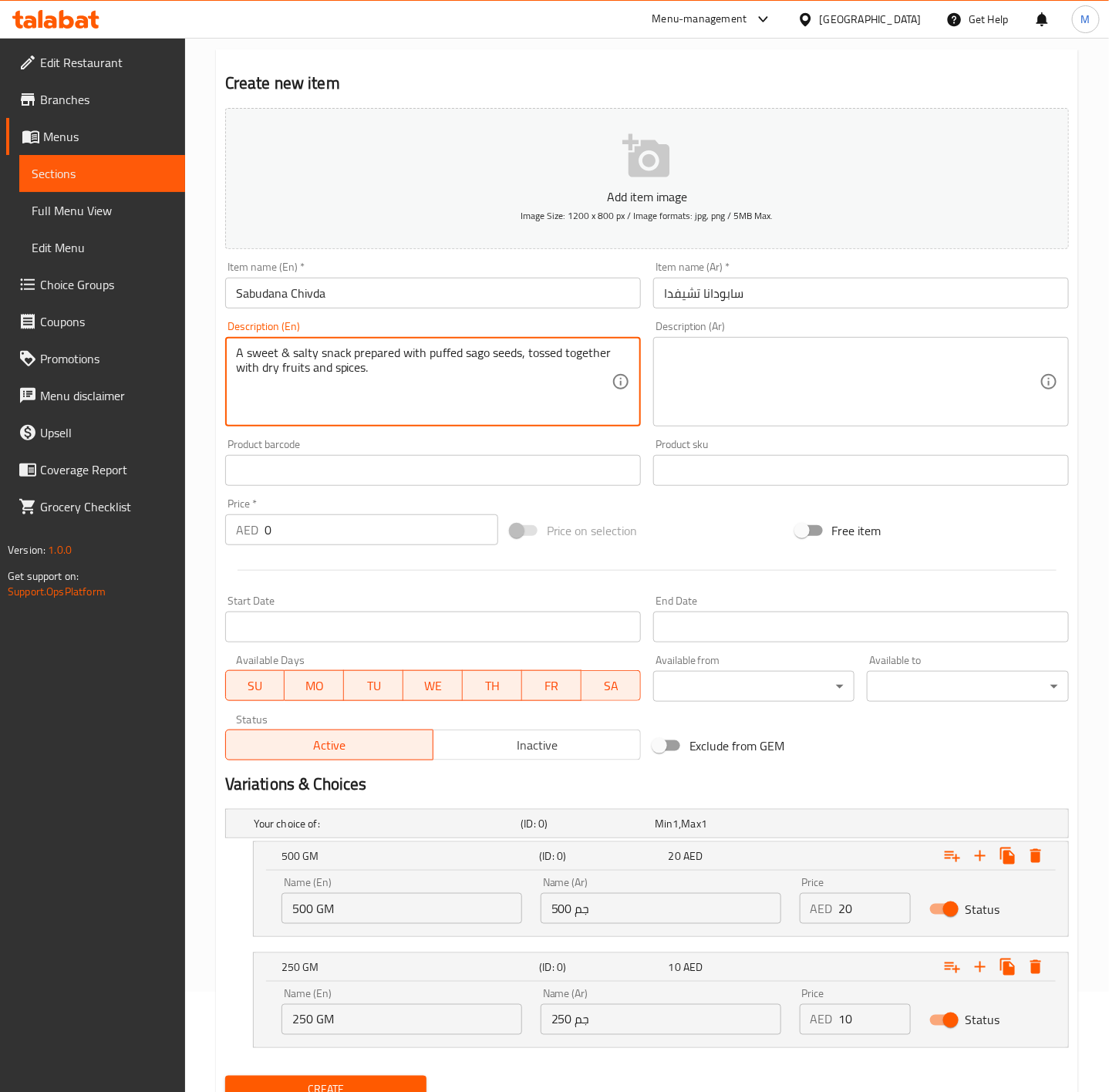
click at [364, 357] on textarea "A sweet & salty snack prepared with puffed sago seeds, tossed together with dry…" at bounding box center [424, 382] width 376 height 74
click at [799, 384] on textarea at bounding box center [852, 382] width 376 height 74
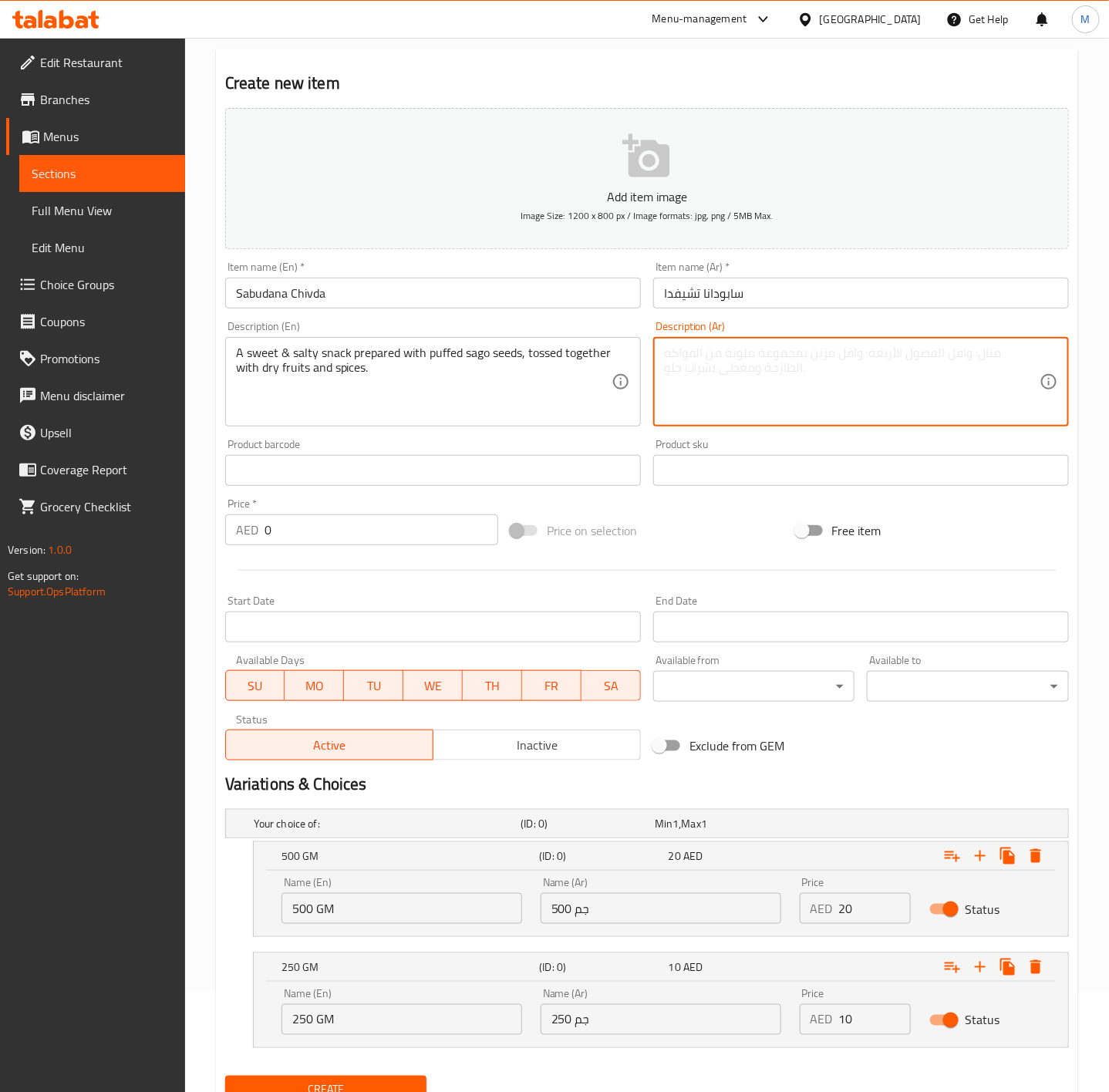
paste textarea "وجبة خفيفة حلوة ومالحة محضرة ببذور الساغو المنفوخة، ممزوجة مع الفواكه المجففة و…"
type textarea "وجبة خفيفة حلوة ومالحة محضرة ببذور الساغو المنفوخة، ممزوجة مع الفواكه المجففة و…"
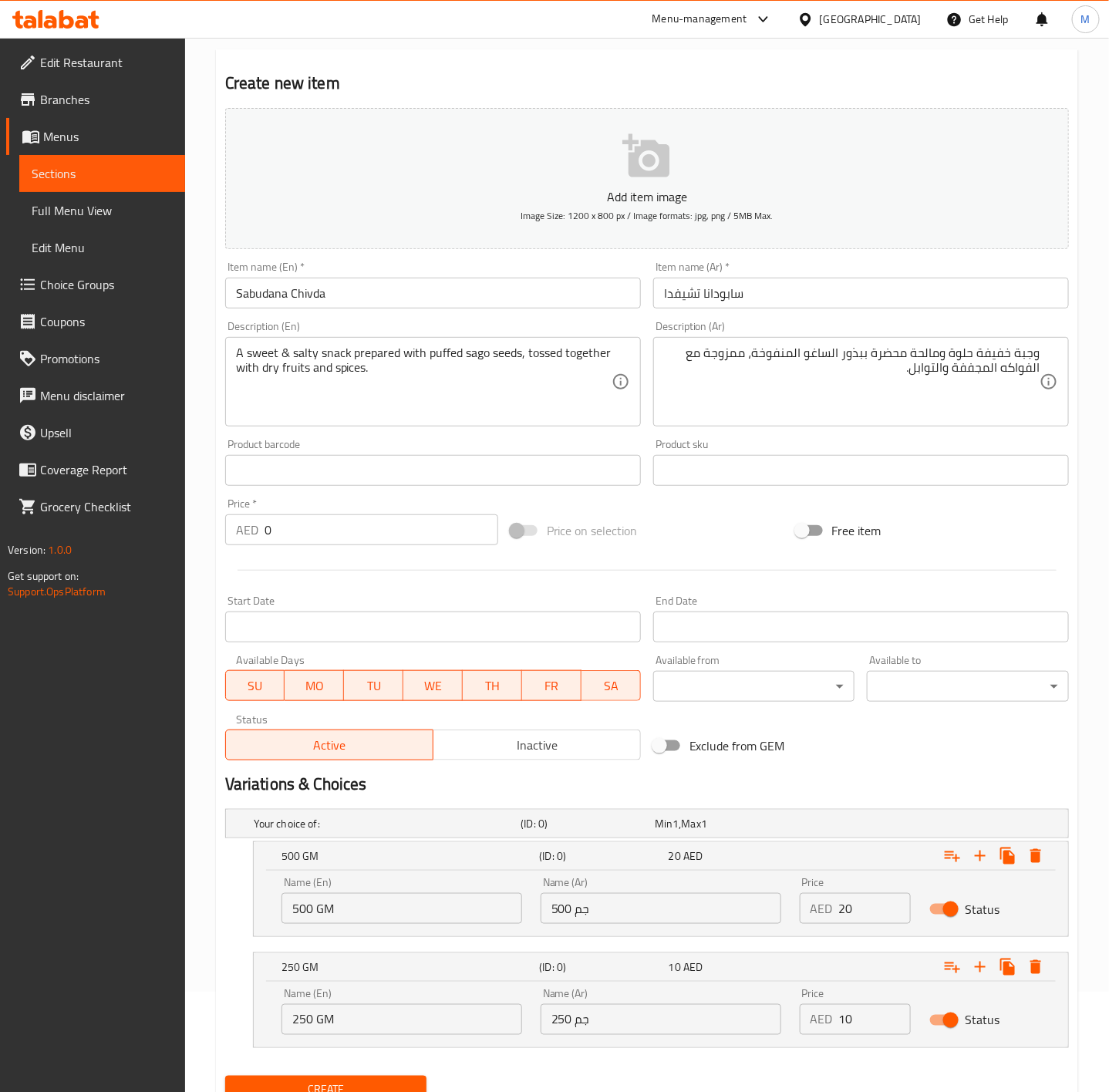
drag, startPoint x: 928, startPoint y: 761, endPoint x: 935, endPoint y: 753, distance: 10.6
click at [931, 759] on div "Exclude from GEM" at bounding box center [790, 746] width 285 height 42
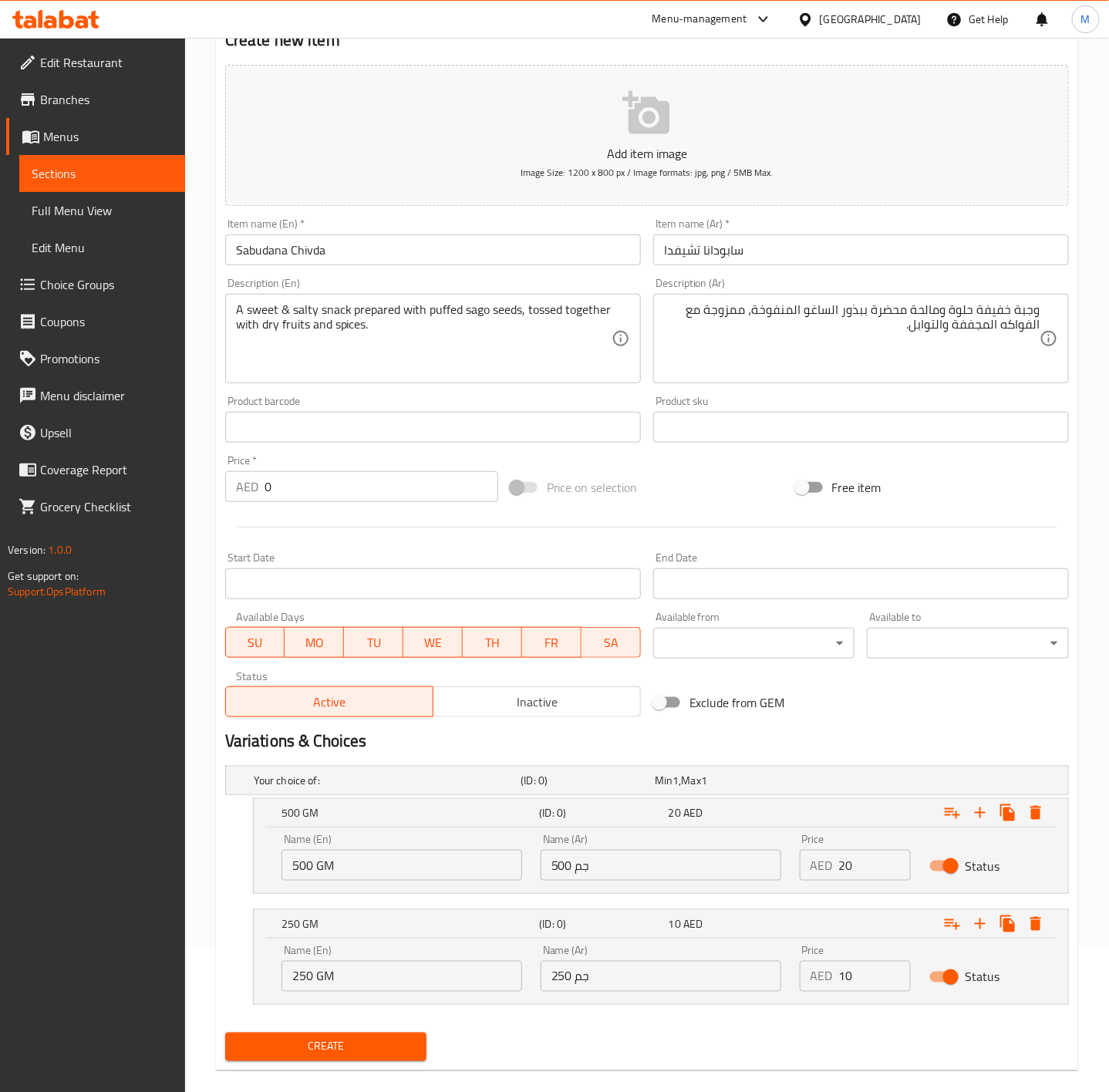
scroll to position [167, 0]
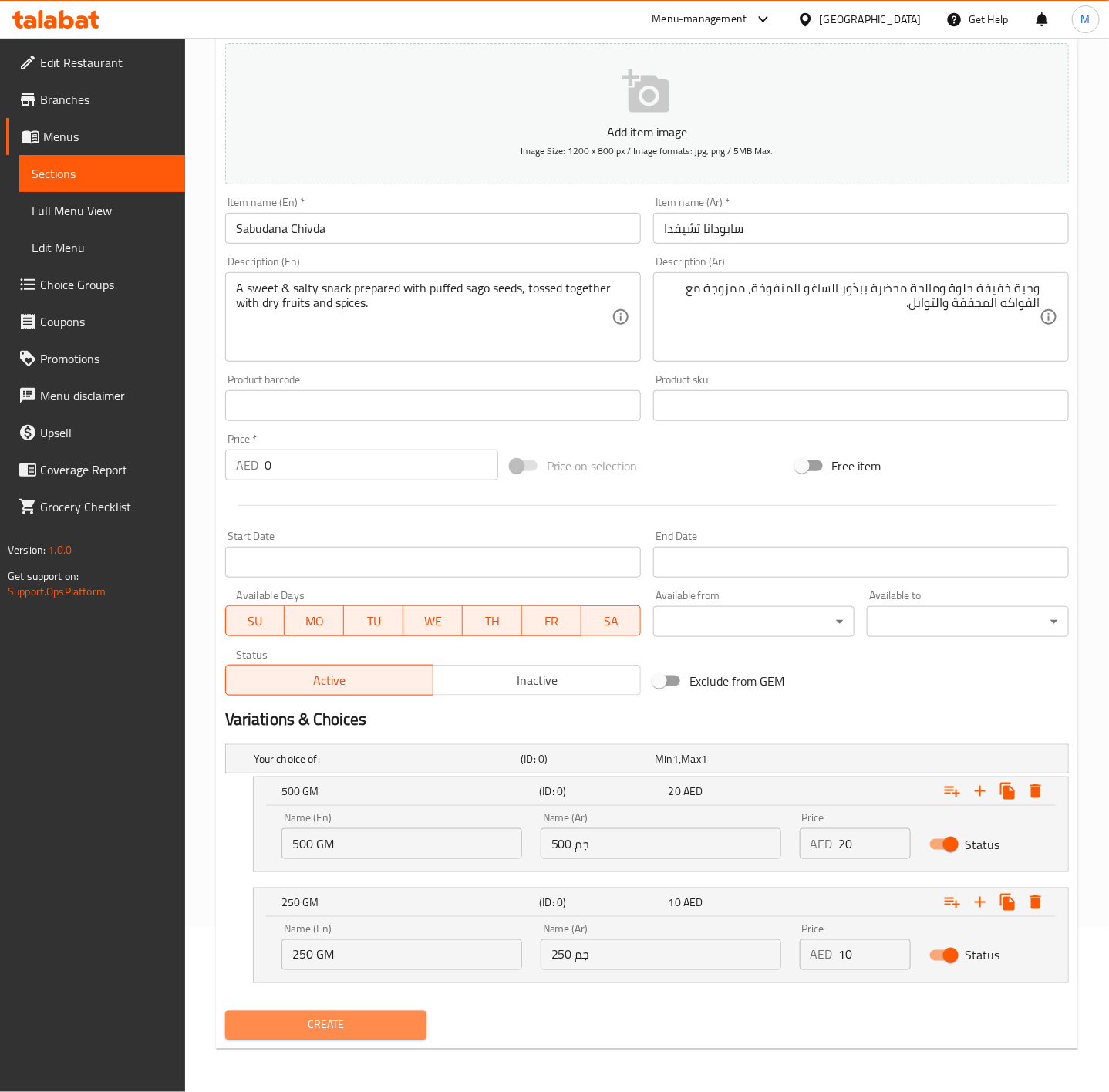
click at [401, 1025] on span "Create" at bounding box center [326, 1025] width 177 height 19
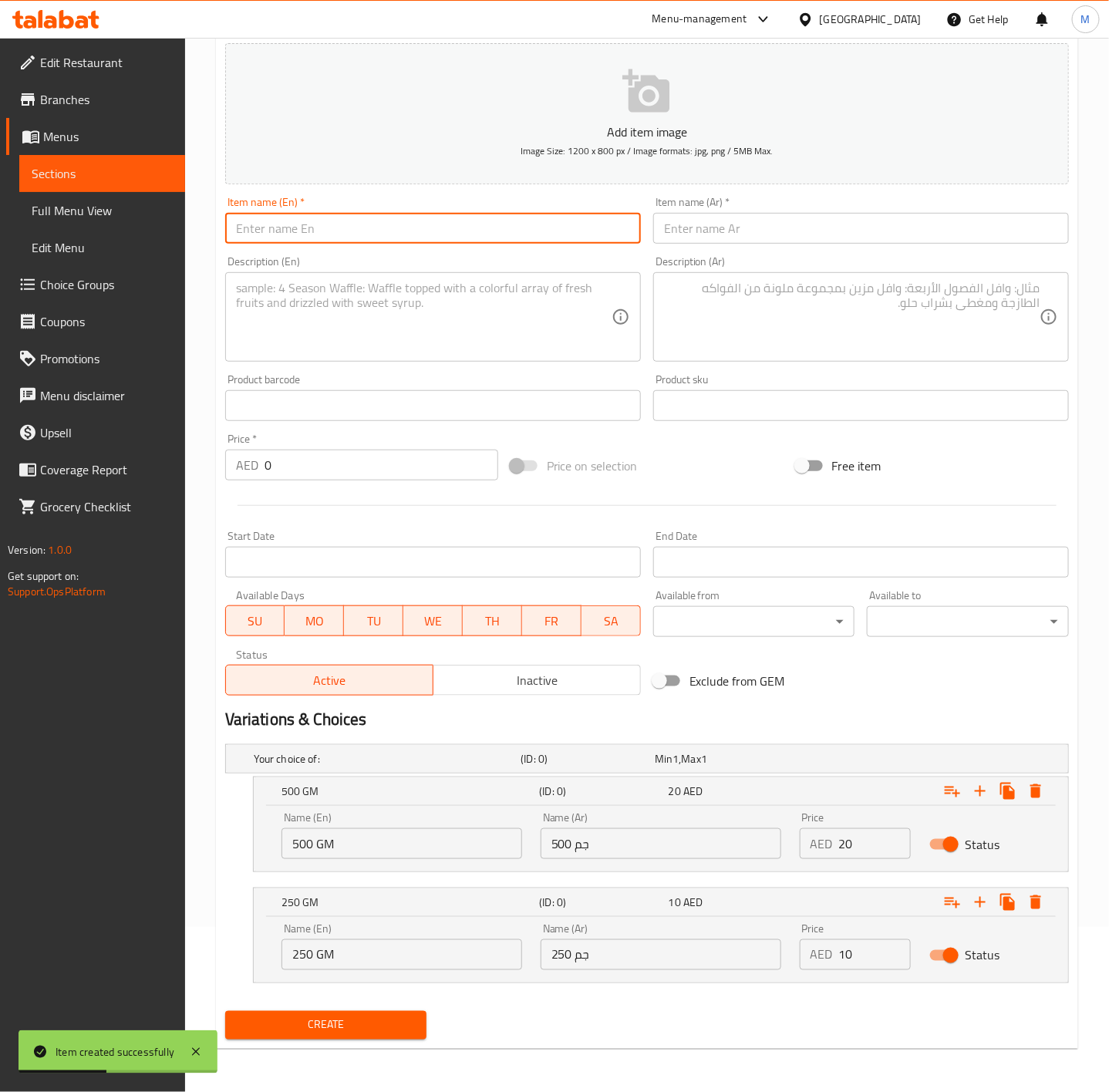
click at [304, 237] on input "text" at bounding box center [433, 229] width 415 height 31
paste input "GATHIYA"
type input "GATHIYA"
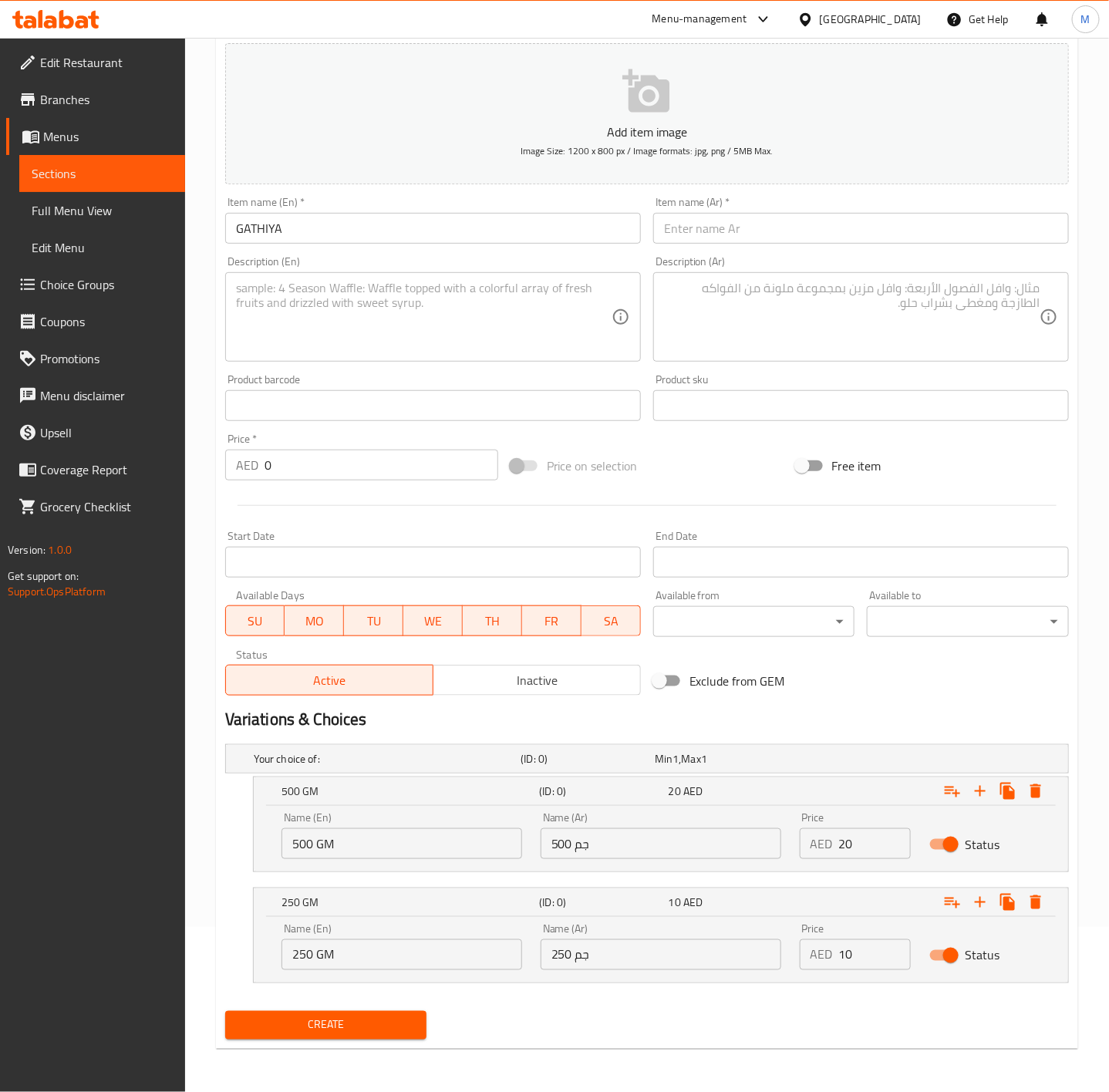
click at [352, 329] on textarea at bounding box center [424, 317] width 376 height 74
paste textarea "Deep-fried, crunchy snacks made of gram flour, flavoured with Indian spices."
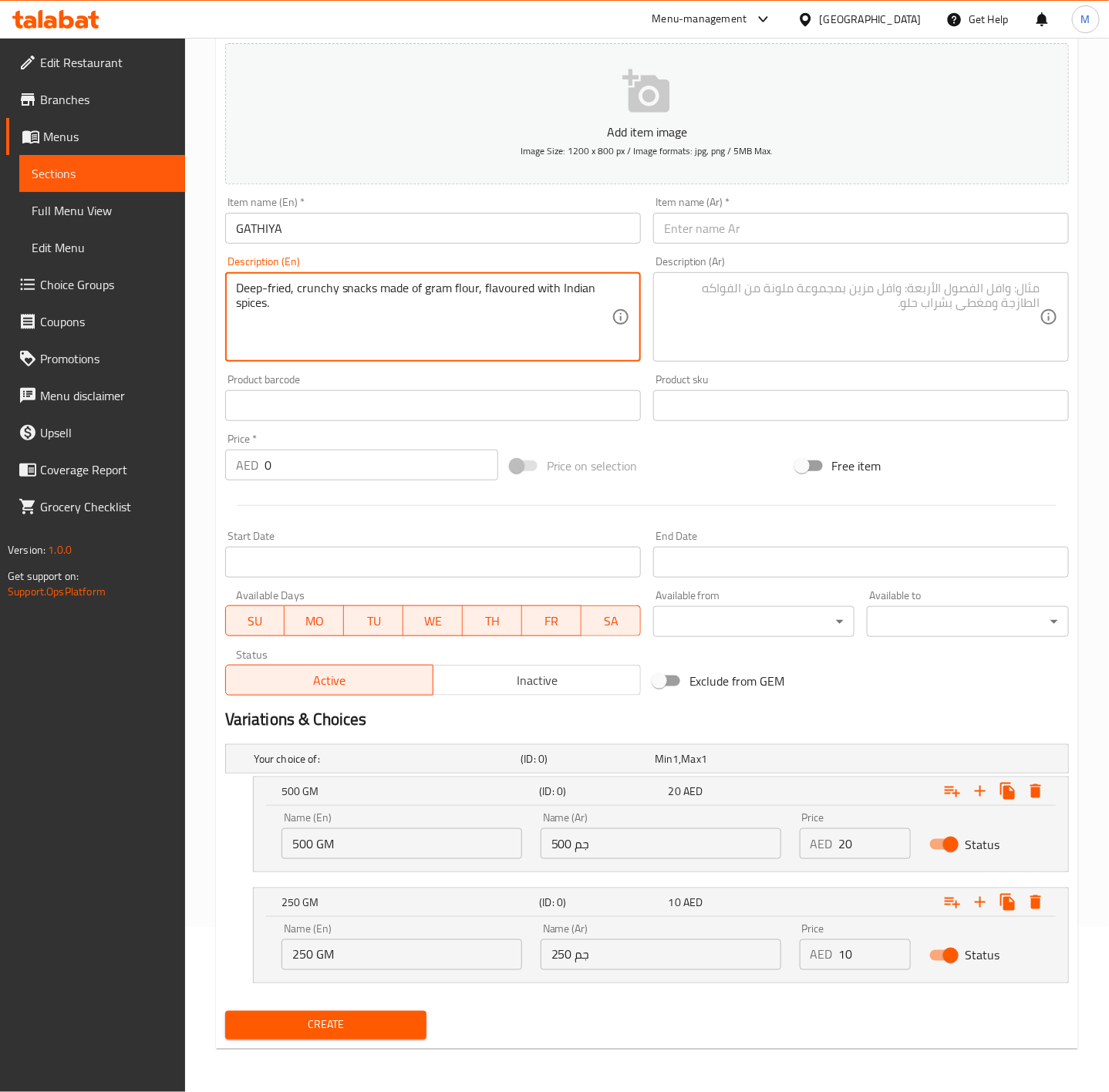
type textarea "Deep-fried, crunchy snacks made of gram flour, flavoured with Indian spices."
click at [660, 799] on div "(ID: 0)" at bounding box center [601, 791] width 129 height 22
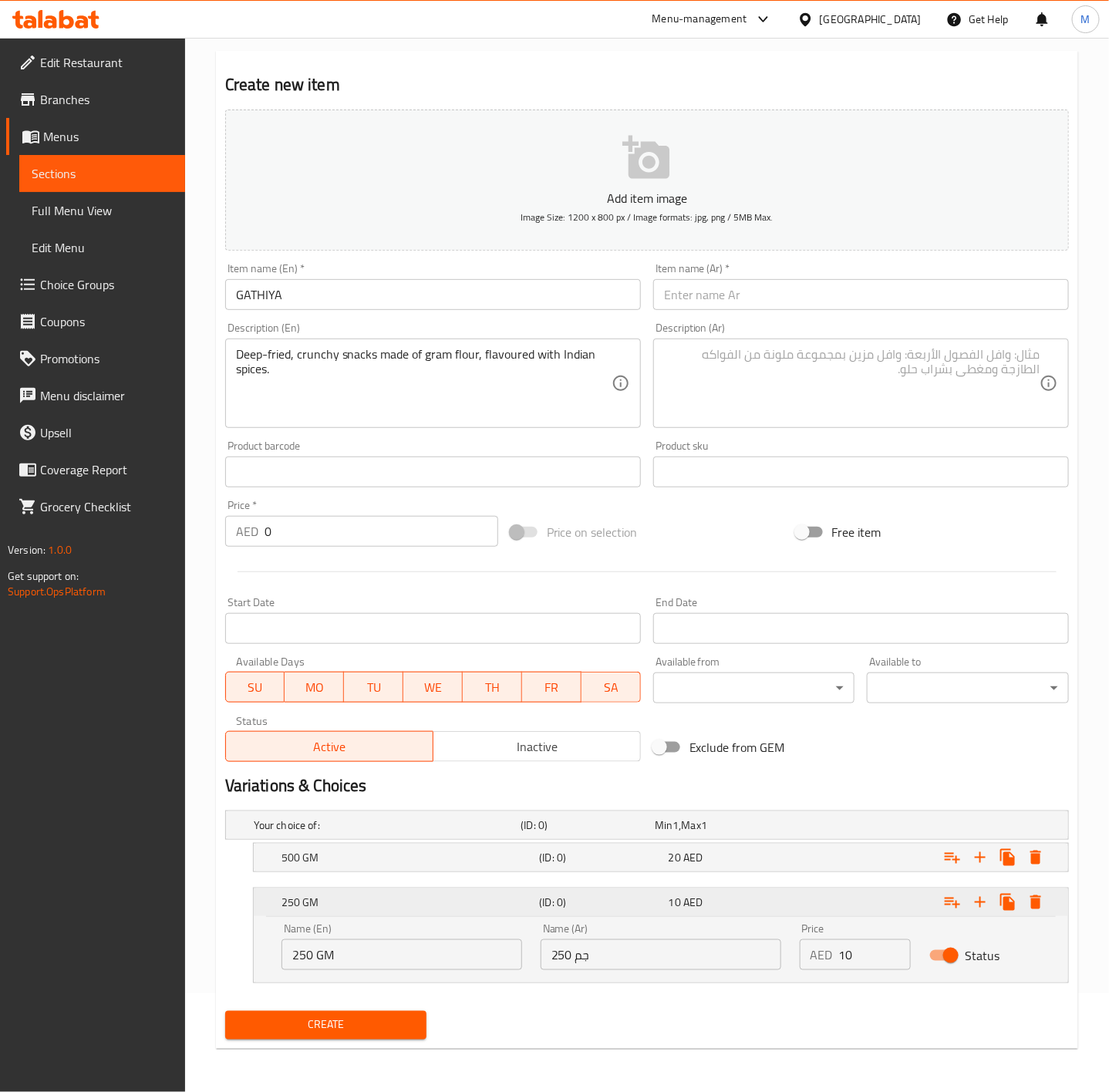
click at [681, 904] on div "10 AED" at bounding box center [730, 902] width 122 height 16
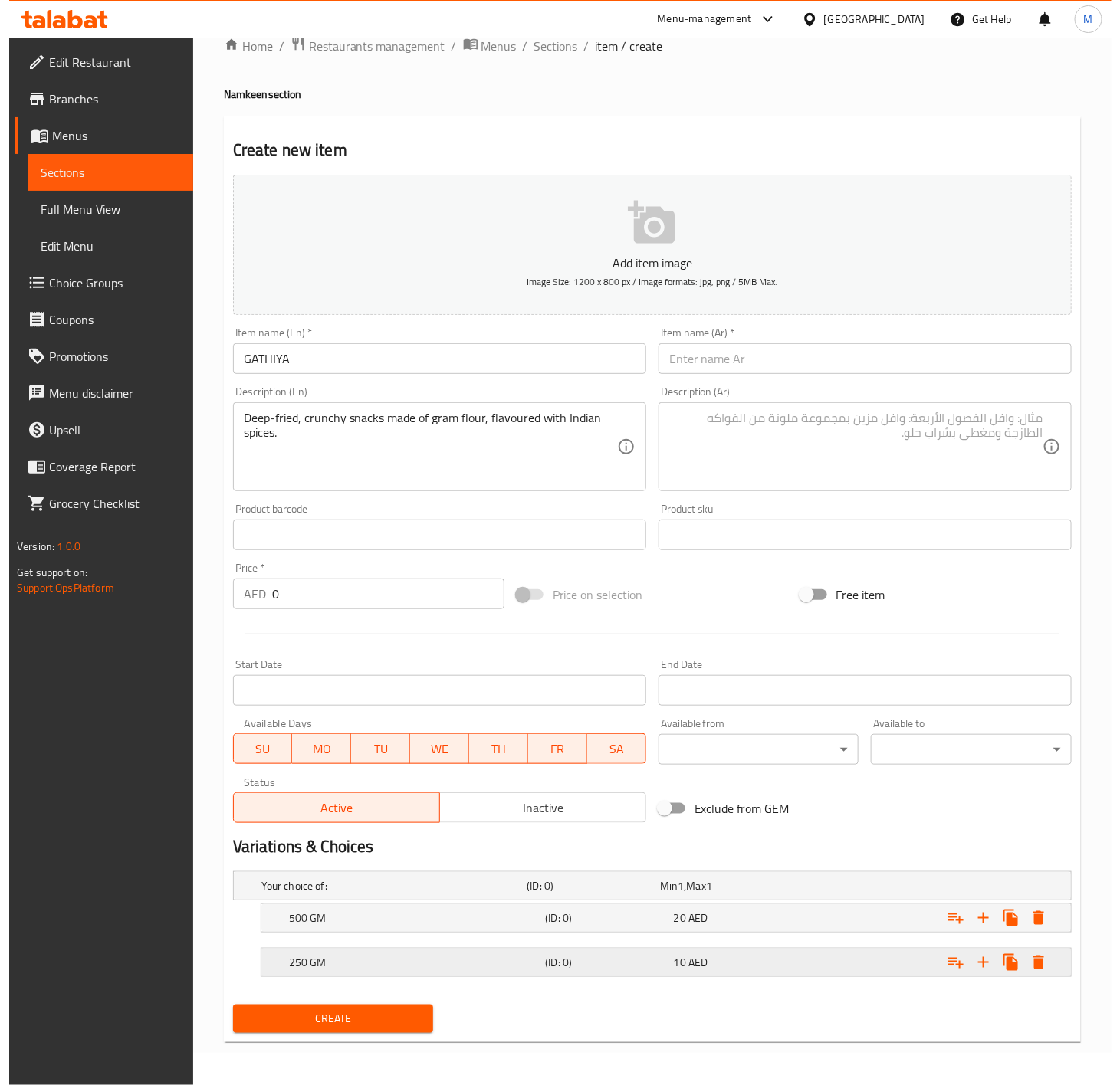
scroll to position [35, 0]
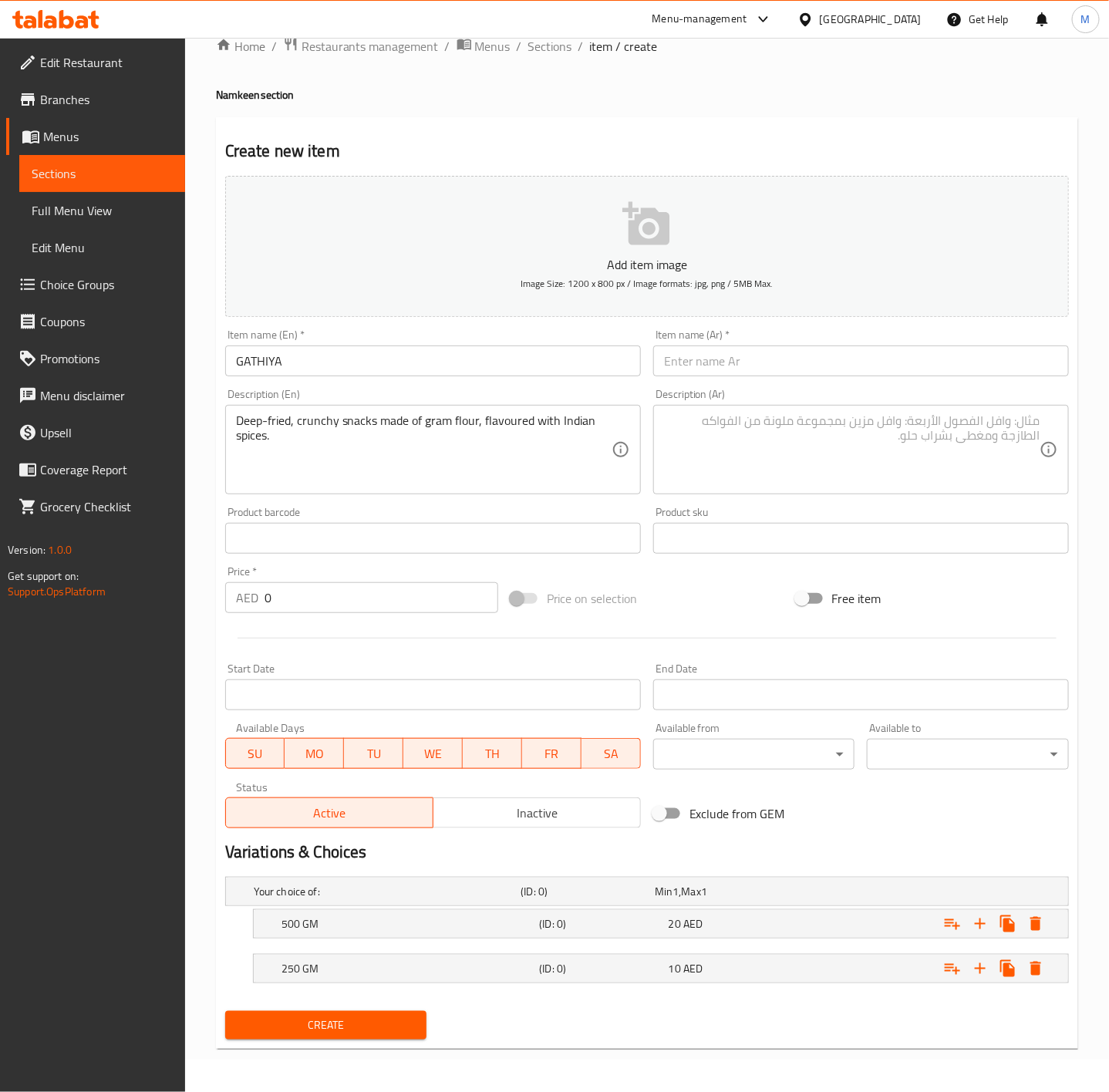
click at [291, 352] on input "GATHIYA" at bounding box center [433, 361] width 415 height 31
type input "Gathiya"
click at [308, 367] on input "Gathiya" at bounding box center [433, 361] width 415 height 31
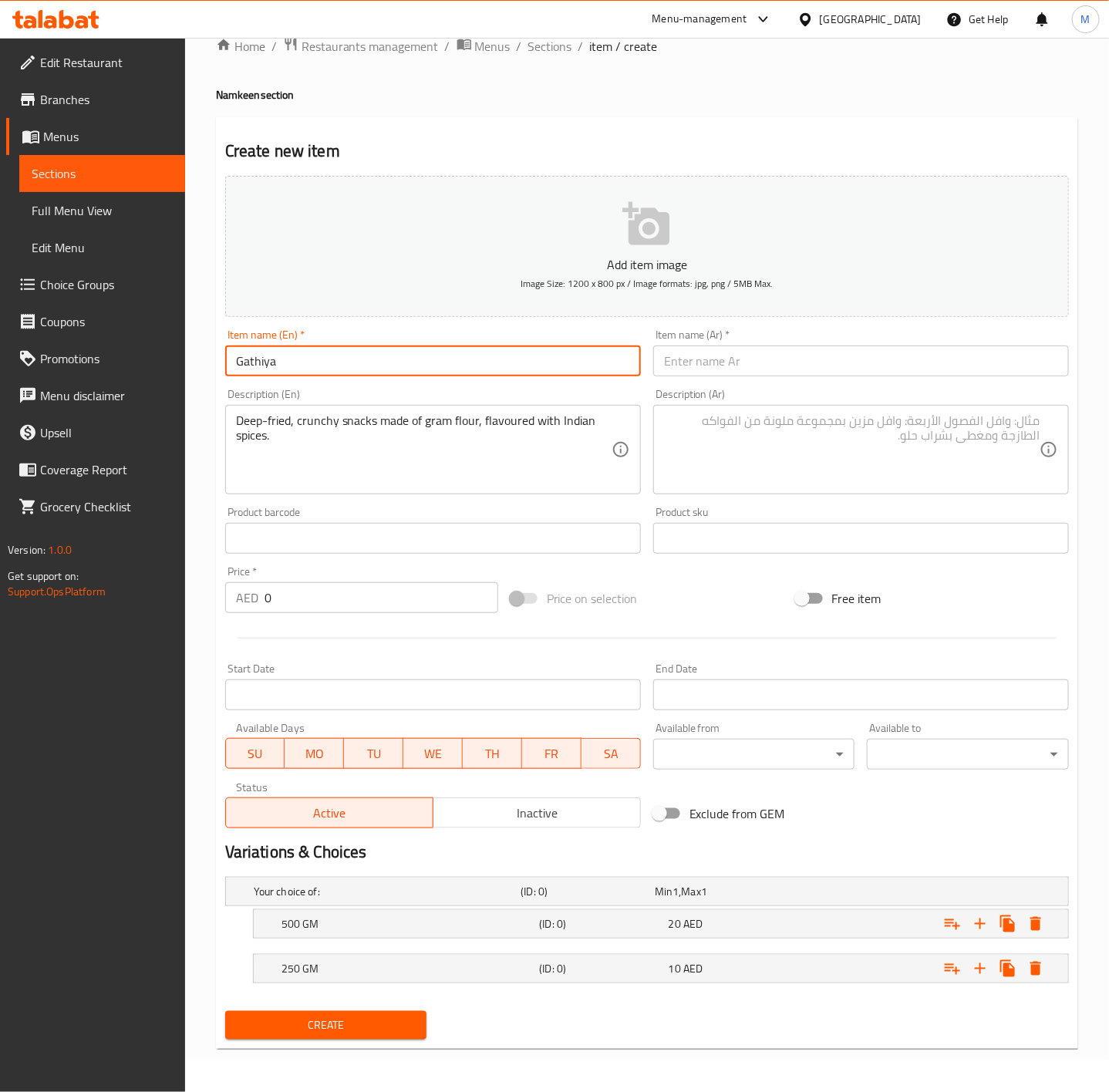
drag, startPoint x: 727, startPoint y: 361, endPoint x: 671, endPoint y: 390, distance: 63.1
click at [727, 361] on input "text" at bounding box center [861, 361] width 415 height 31
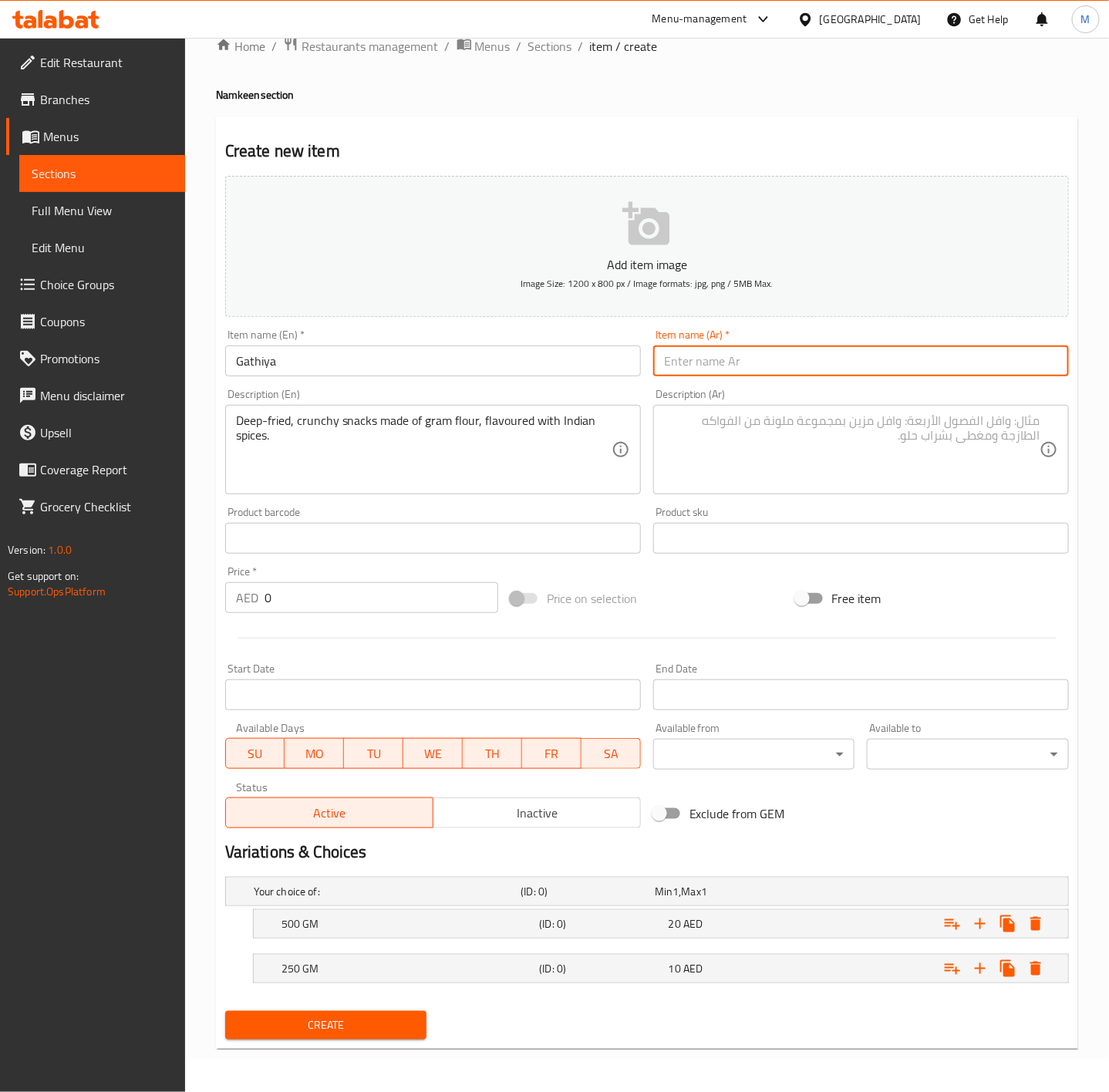
paste input "جاتيا"
type input "جاتيا"
click at [452, 409] on div "Deep-fried, crunchy snacks made of gram flour, flavoured with Indian spices. De…" at bounding box center [433, 450] width 415 height 89
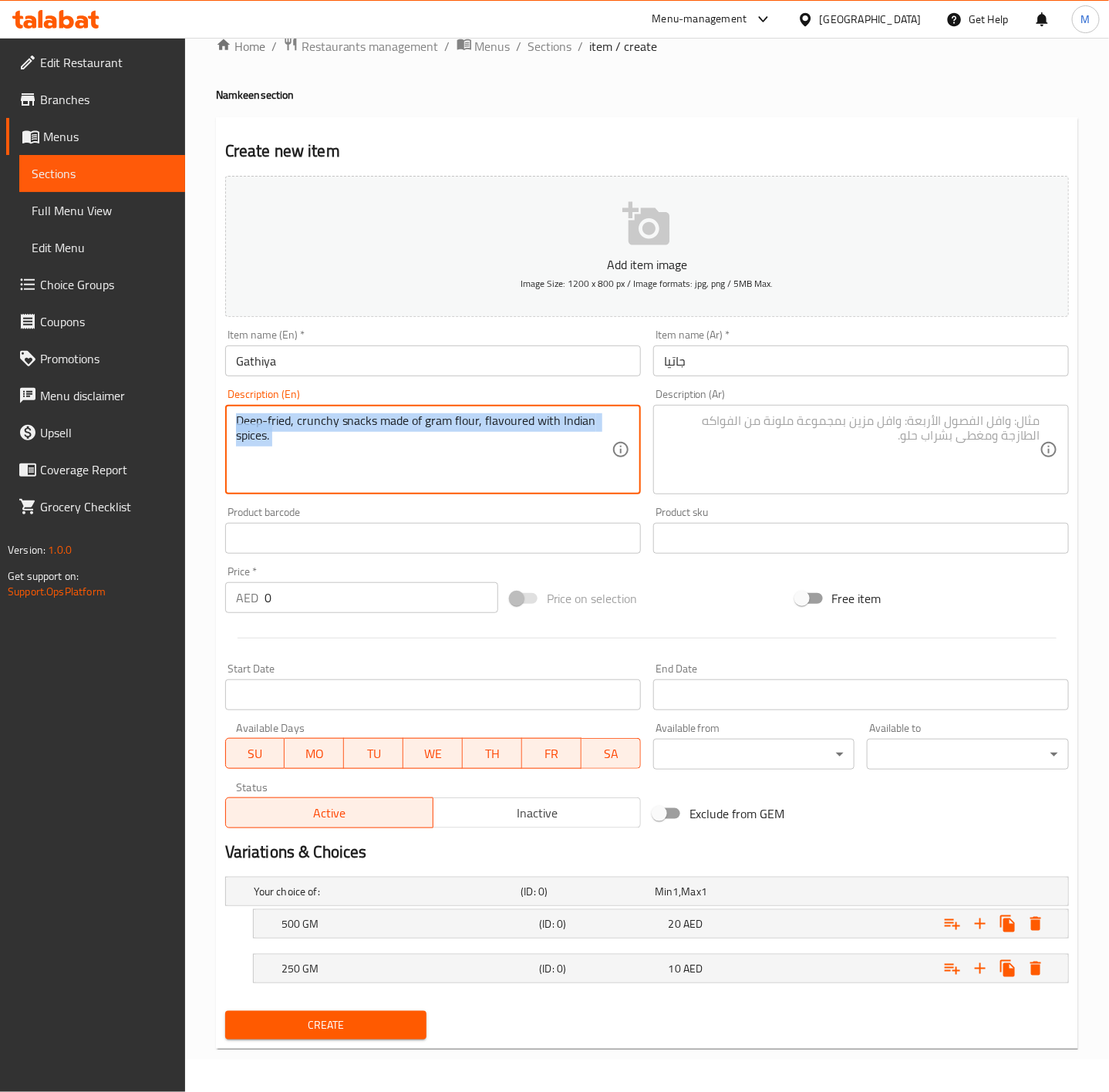
click at [452, 409] on div "Deep-fried, crunchy snacks made of gram flour, flavoured with Indian spices. De…" at bounding box center [433, 450] width 415 height 89
click at [380, 408] on div "Deep-fried, crunchy snacks made of gram flour, flavoured with Indian spices. De…" at bounding box center [433, 450] width 415 height 89
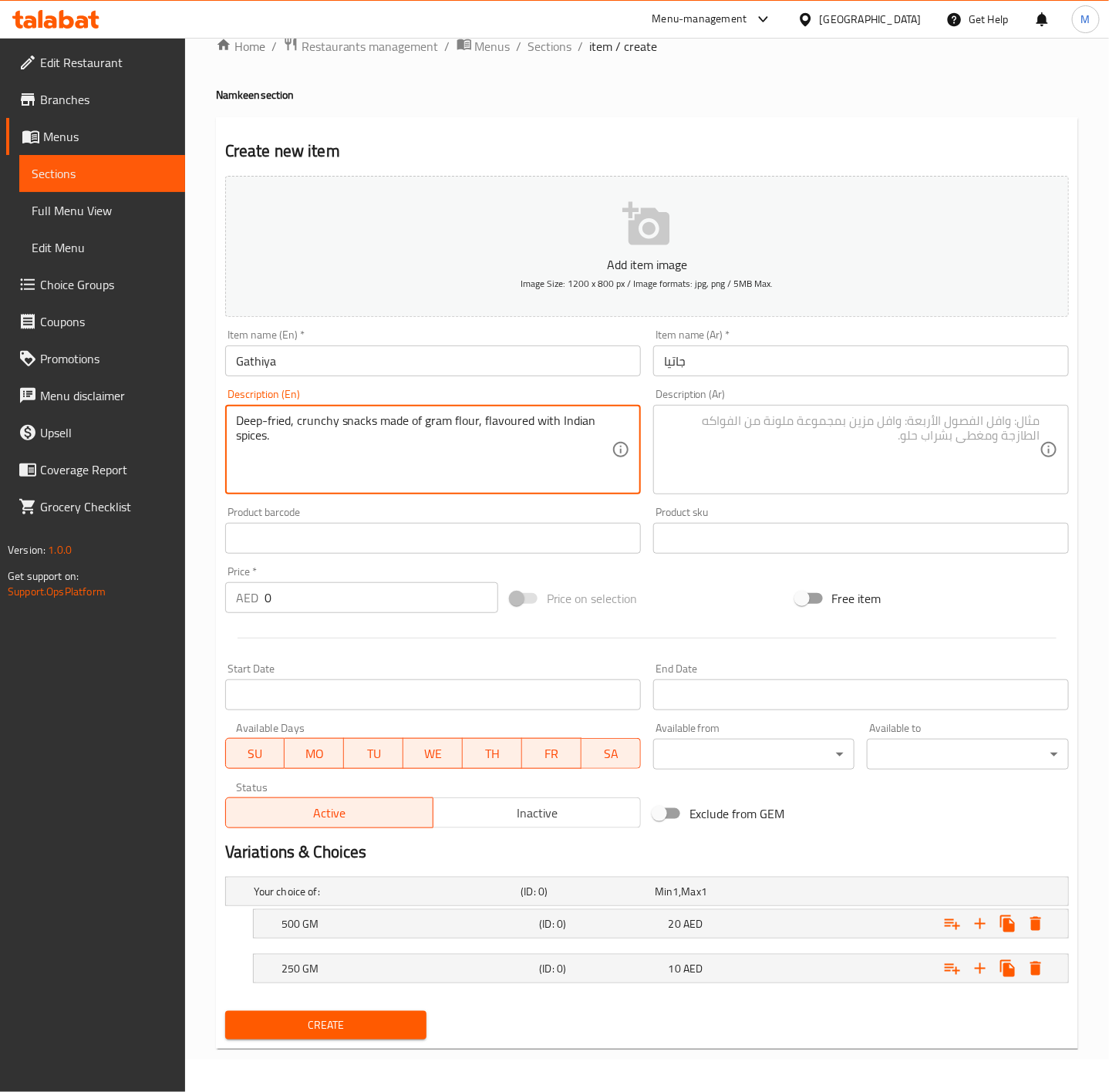
click at [380, 414] on textarea "Deep-fried, crunchy snacks made of gram flour, flavoured with Indian spices." at bounding box center [424, 450] width 376 height 74
click at [384, 428] on textarea "Deep-fried, crunchy snacks made of gram flour, flavoured with Indian spices." at bounding box center [424, 450] width 376 height 74
click at [792, 470] on textarea at bounding box center [852, 450] width 376 height 74
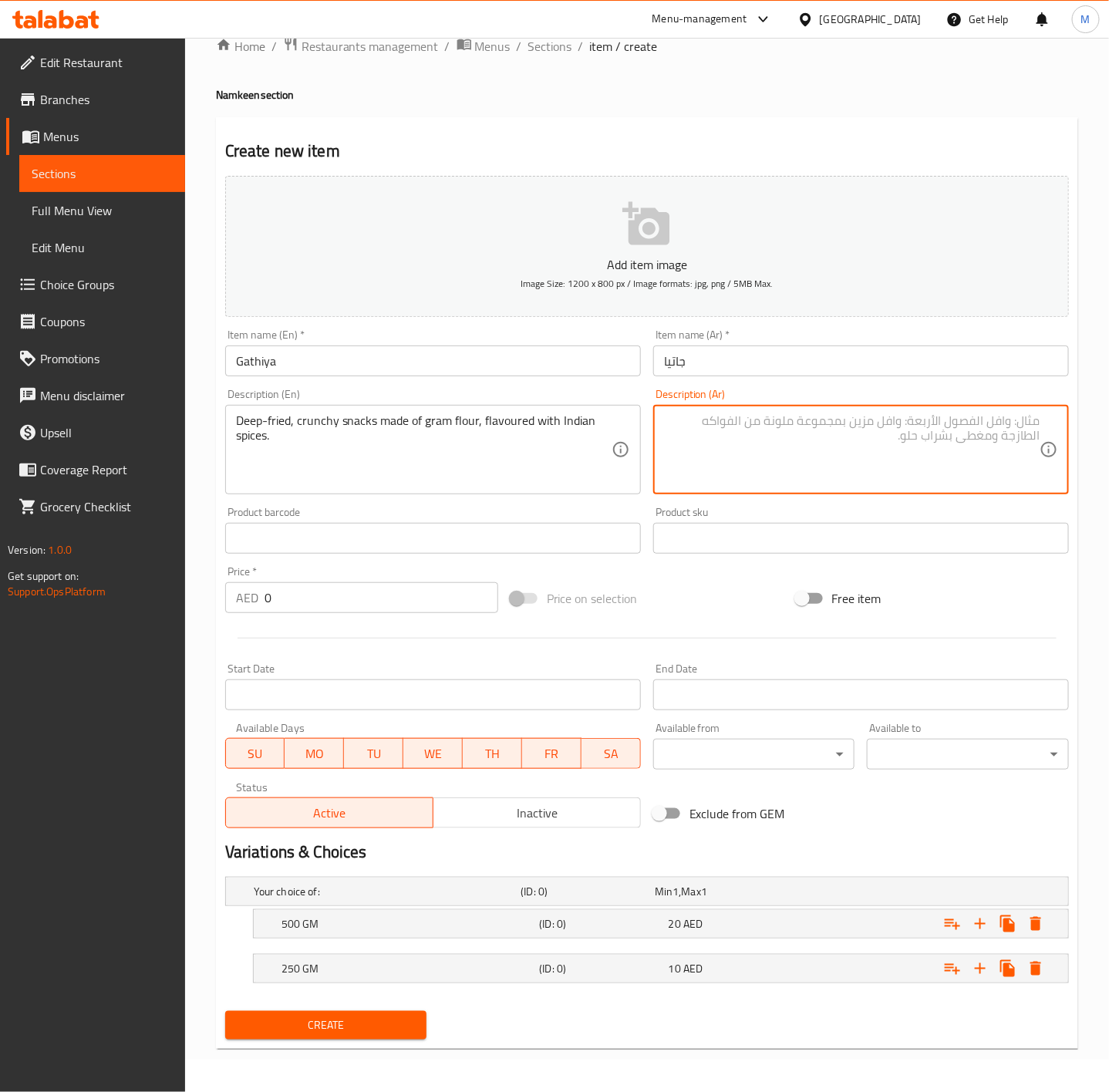
paste textarea "وجبات خفيفة مقرمشة مقلية مصنوعة من دقيق الحمص، بنكهة التوابل الهندية."
type textarea "وجبات خفيفة مقرمشة مقلية مصنوعة من دقيق الحمص، بنكهة التوابل الهندية."
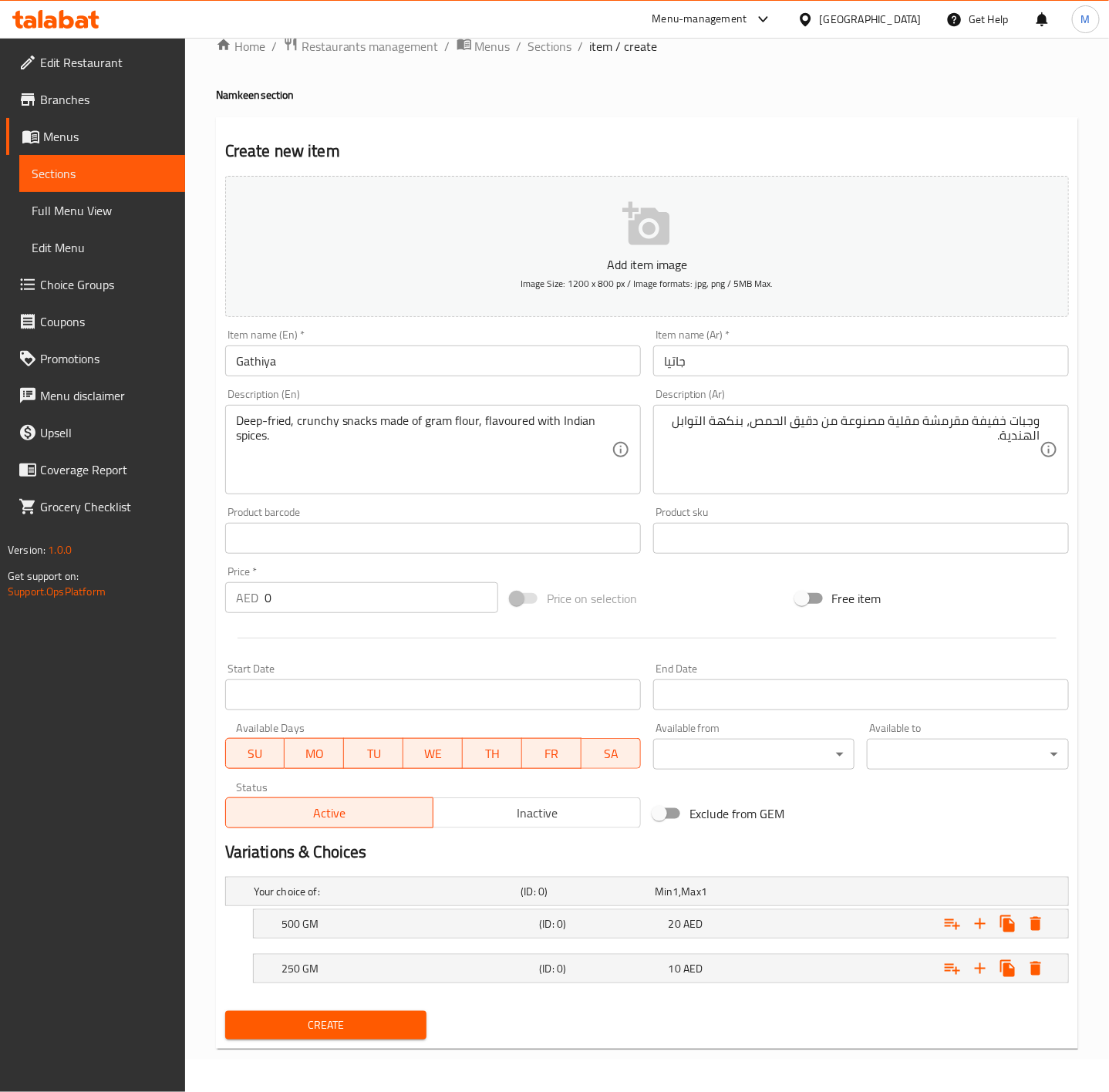
click at [684, 614] on div "Price on selection" at bounding box center [647, 598] width 285 height 42
click at [361, 1014] on button "Create" at bounding box center [326, 1025] width 202 height 29
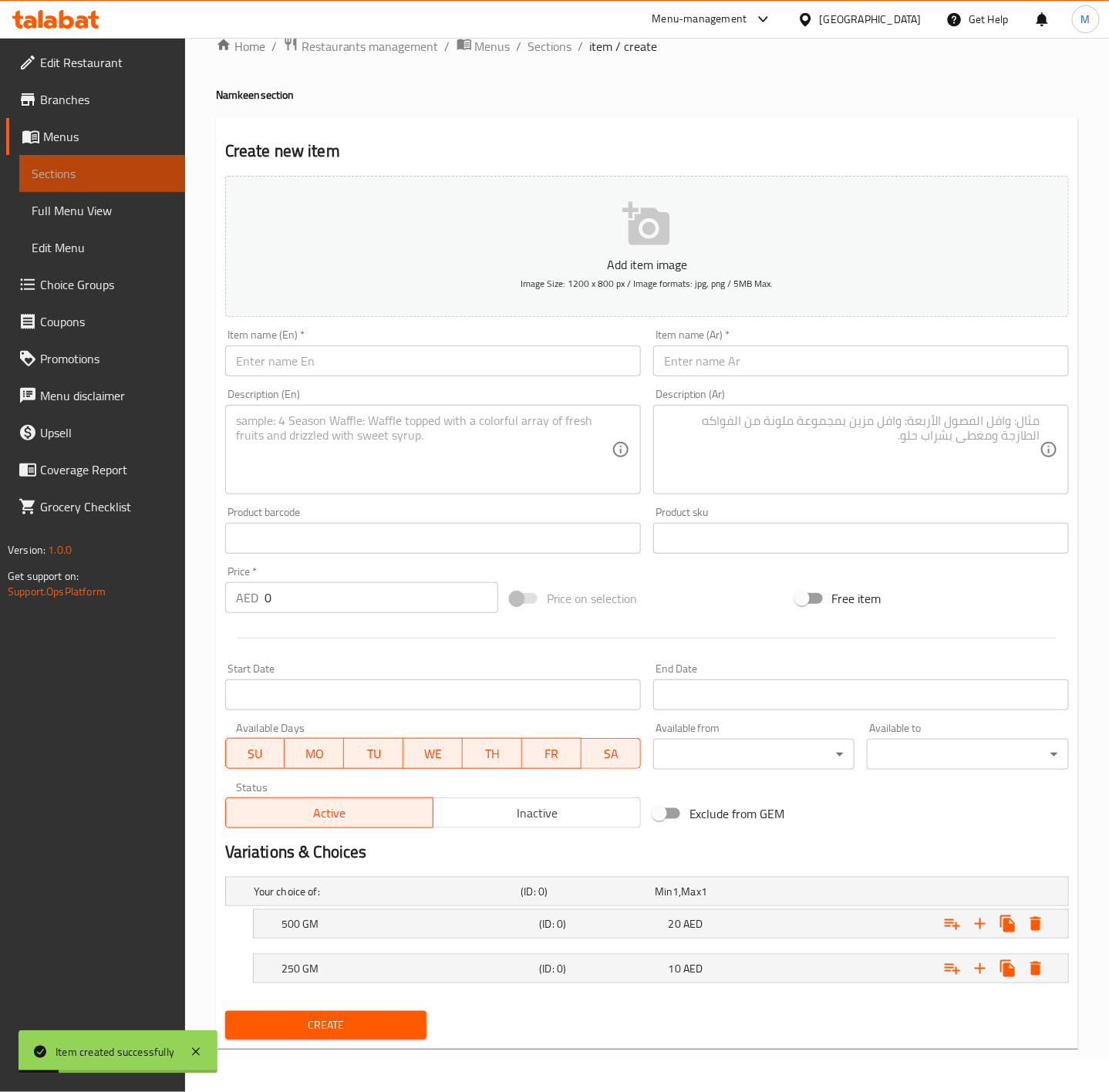
click at [74, 181] on span "Sections" at bounding box center [102, 174] width 141 height 19
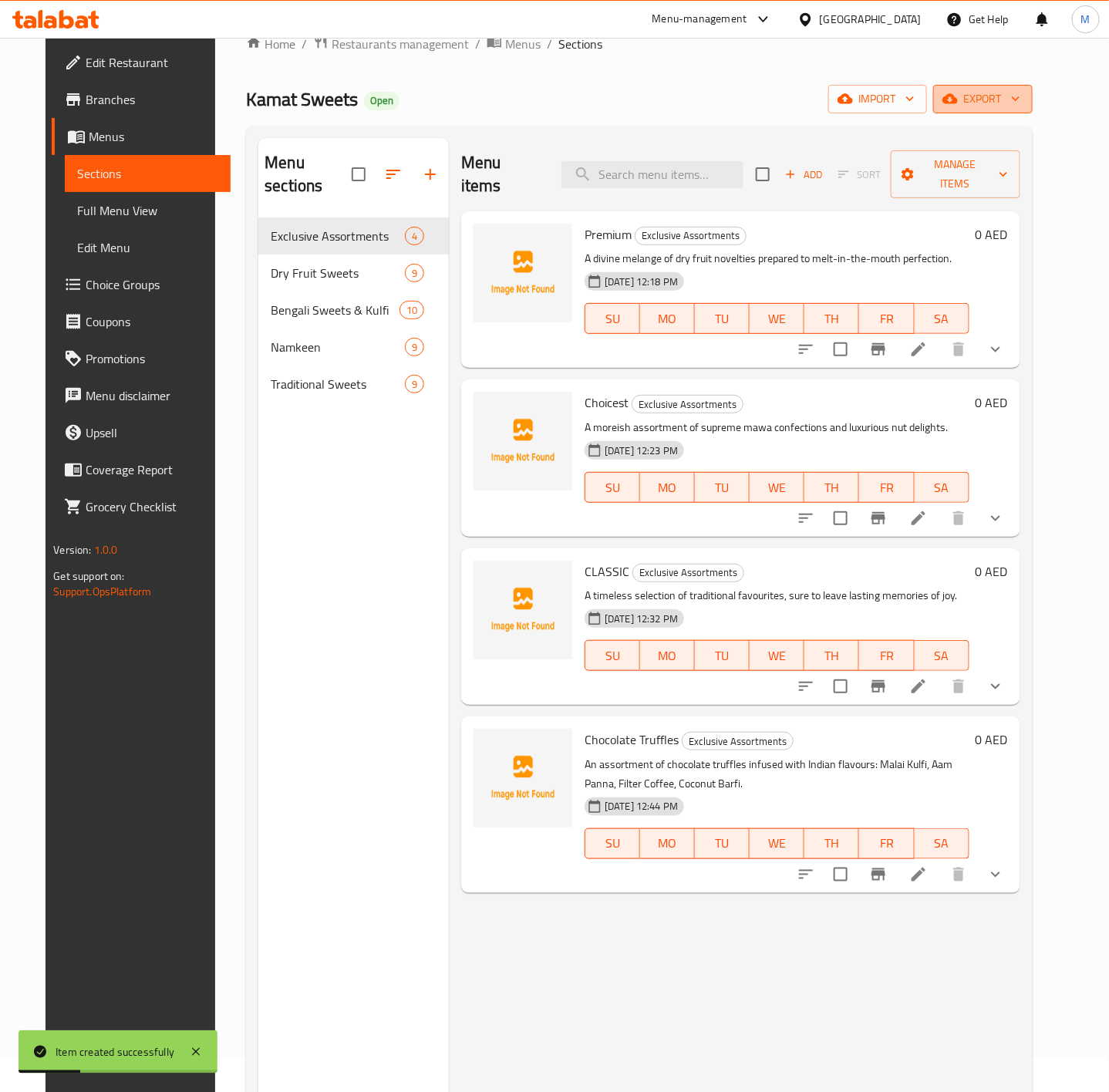
click at [1021, 99] on span "export" at bounding box center [983, 98] width 75 height 19
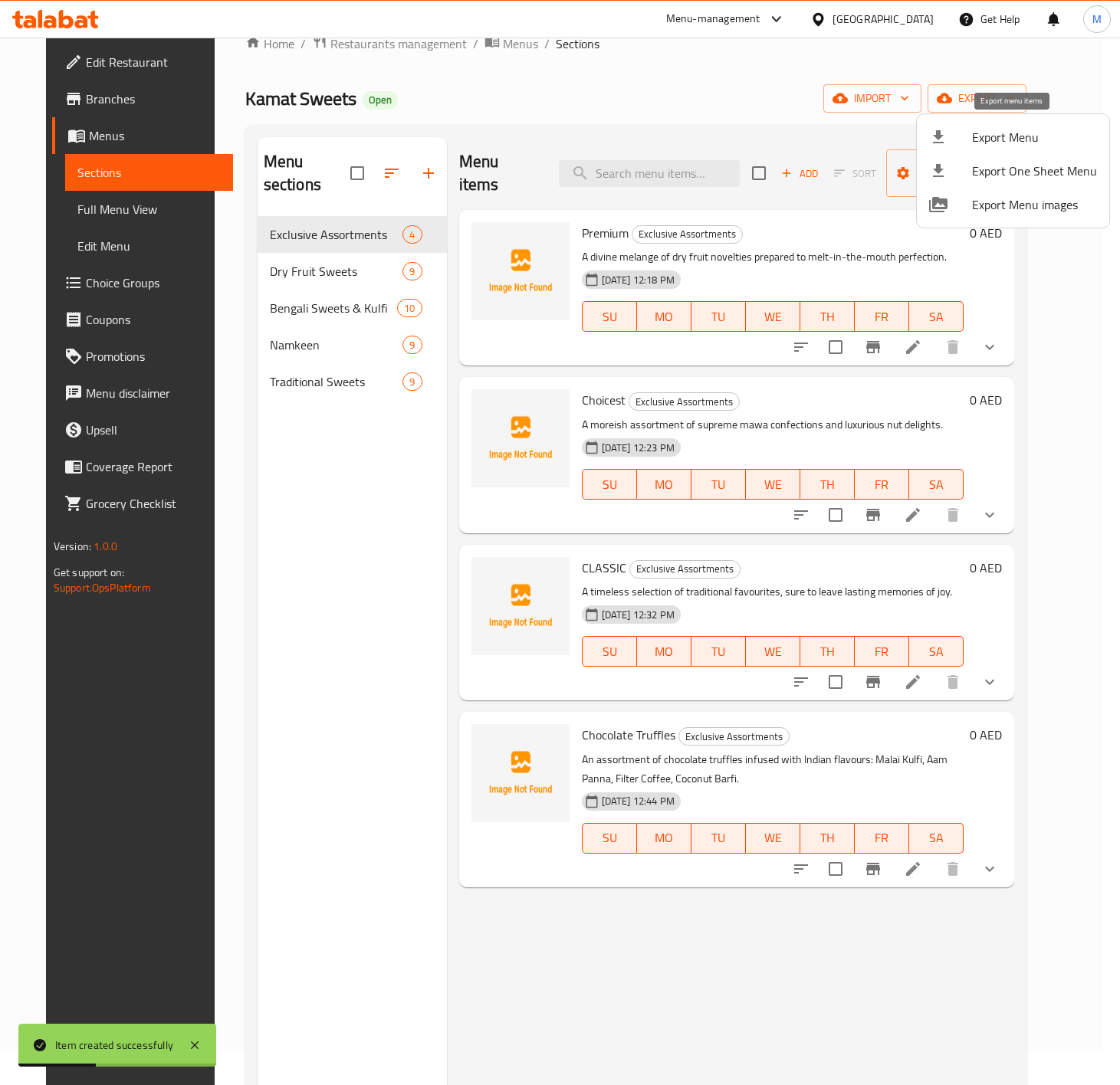
click at [991, 136] on span "Export Menu" at bounding box center [1034, 137] width 125 height 18
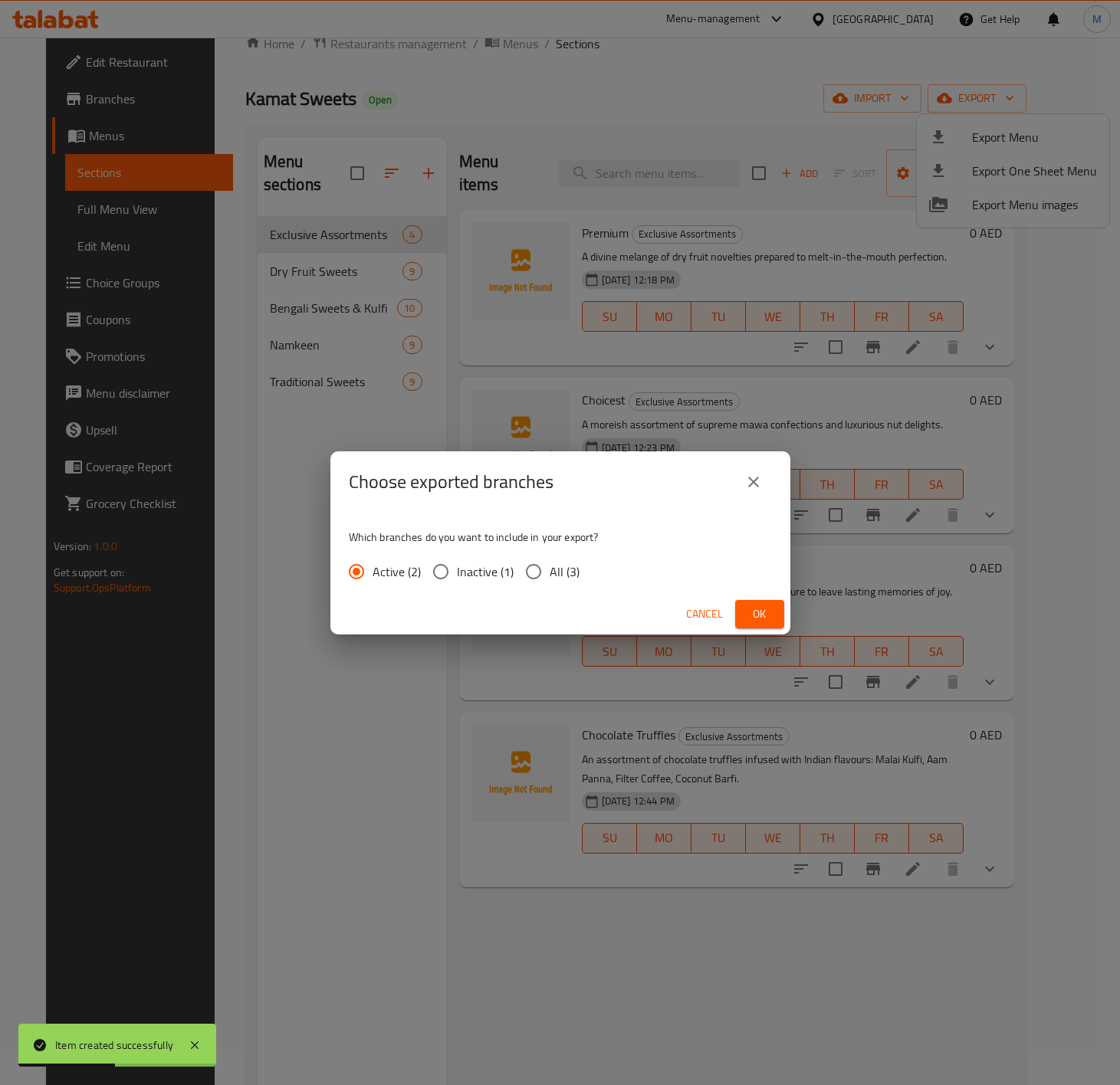
click at [529, 564] on input "All (3)" at bounding box center [534, 572] width 32 height 32
radio input "true"
click at [770, 618] on span "Ok" at bounding box center [760, 614] width 25 height 19
